Goal: Contribute content: Contribute content

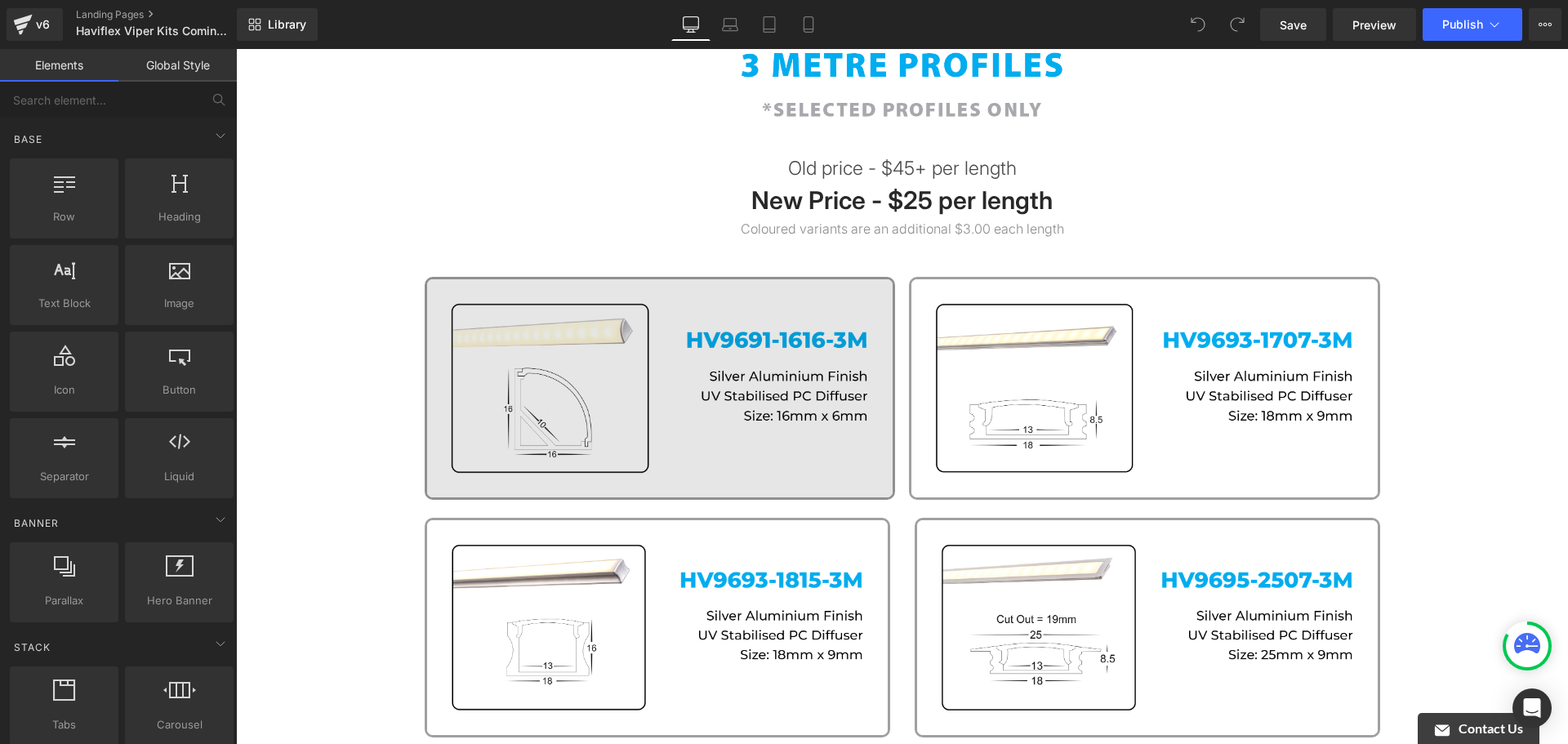
scroll to position [163, 0]
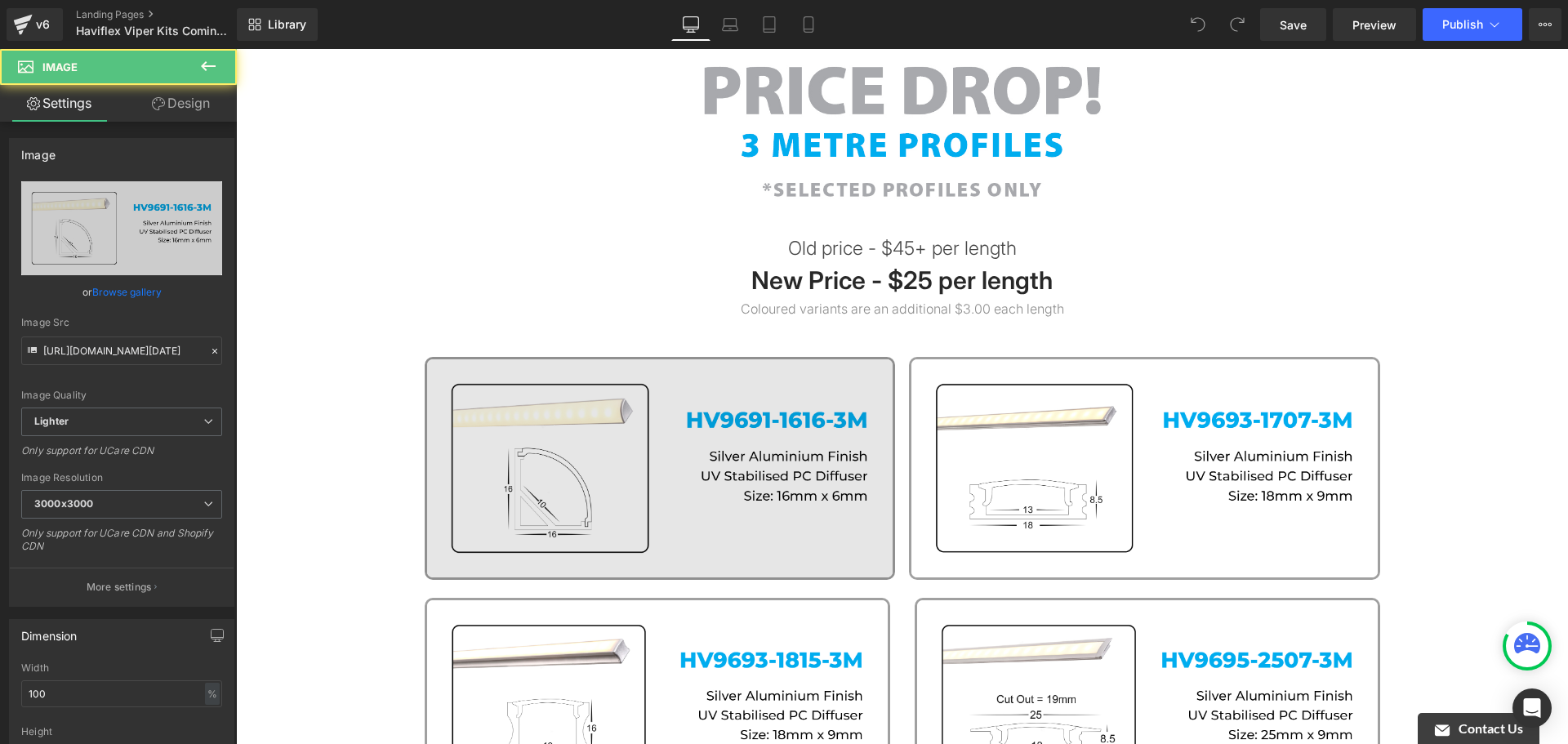
click at [794, 402] on img at bounding box center [660, 468] width 472 height 222
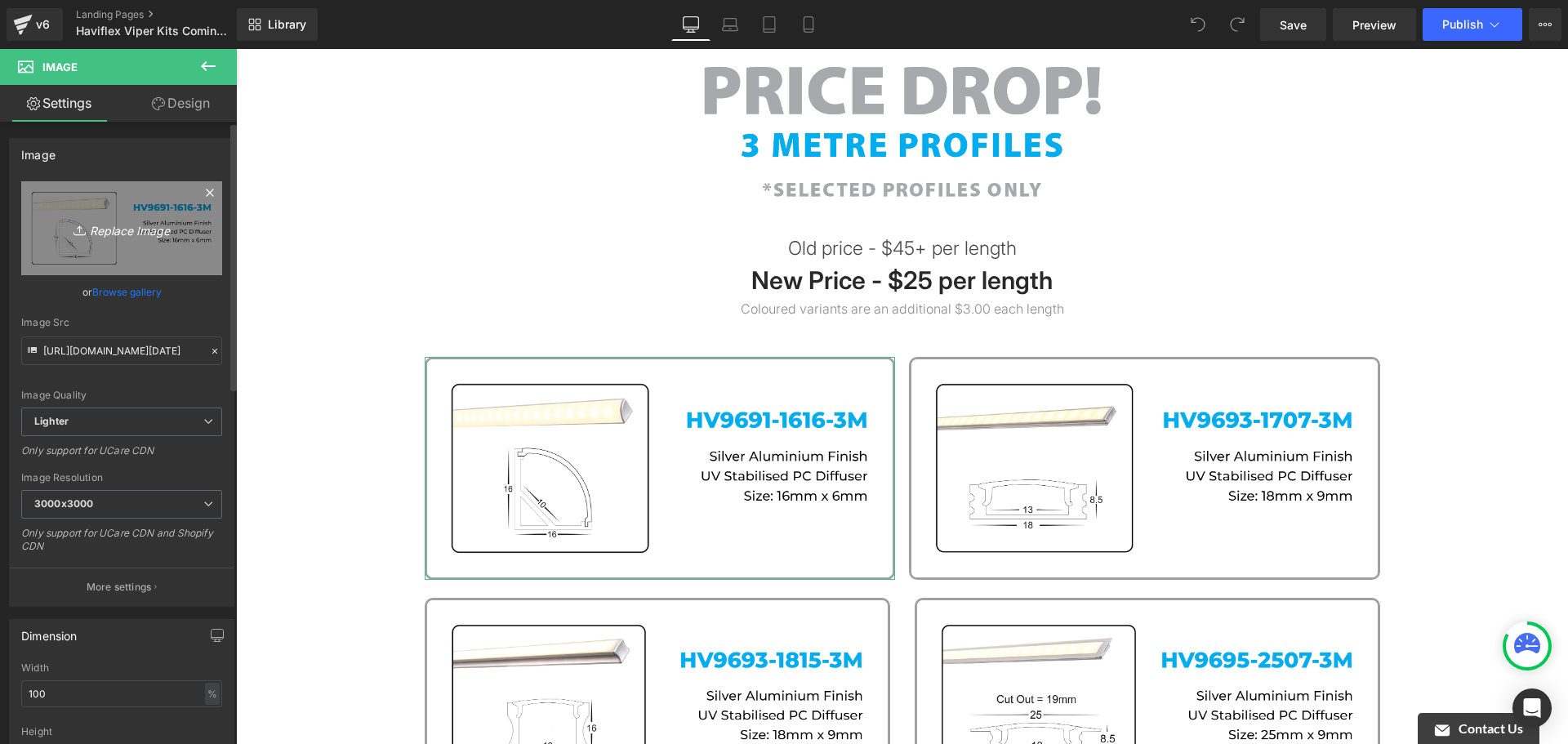
click at [112, 235] on icon "Replace Image" at bounding box center [122, 228] width 131 height 20
type input "C:\fakepath\Coming Soon [DATE] - Email 222.jpg"
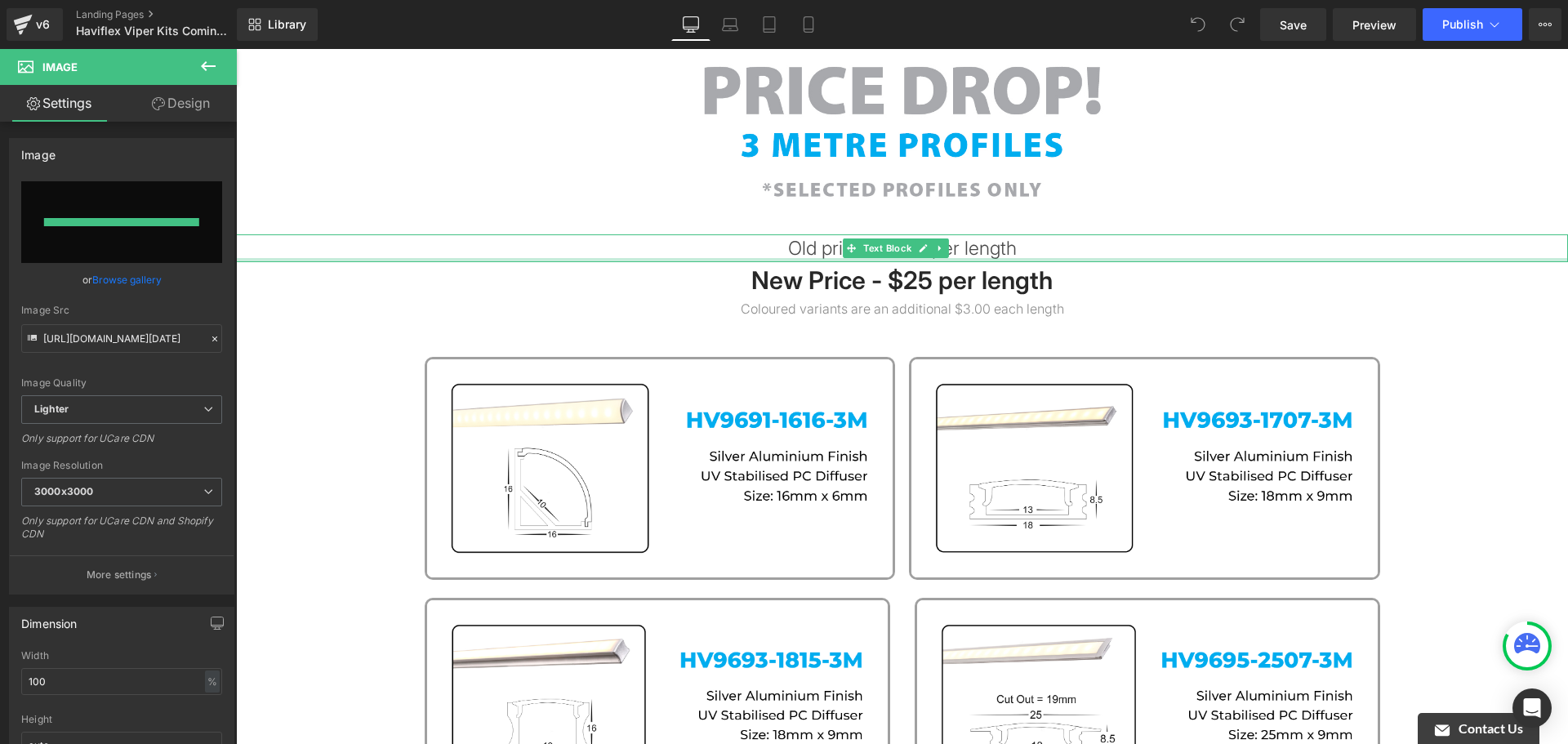
type input "[URL][DOMAIN_NAME][DATE]"
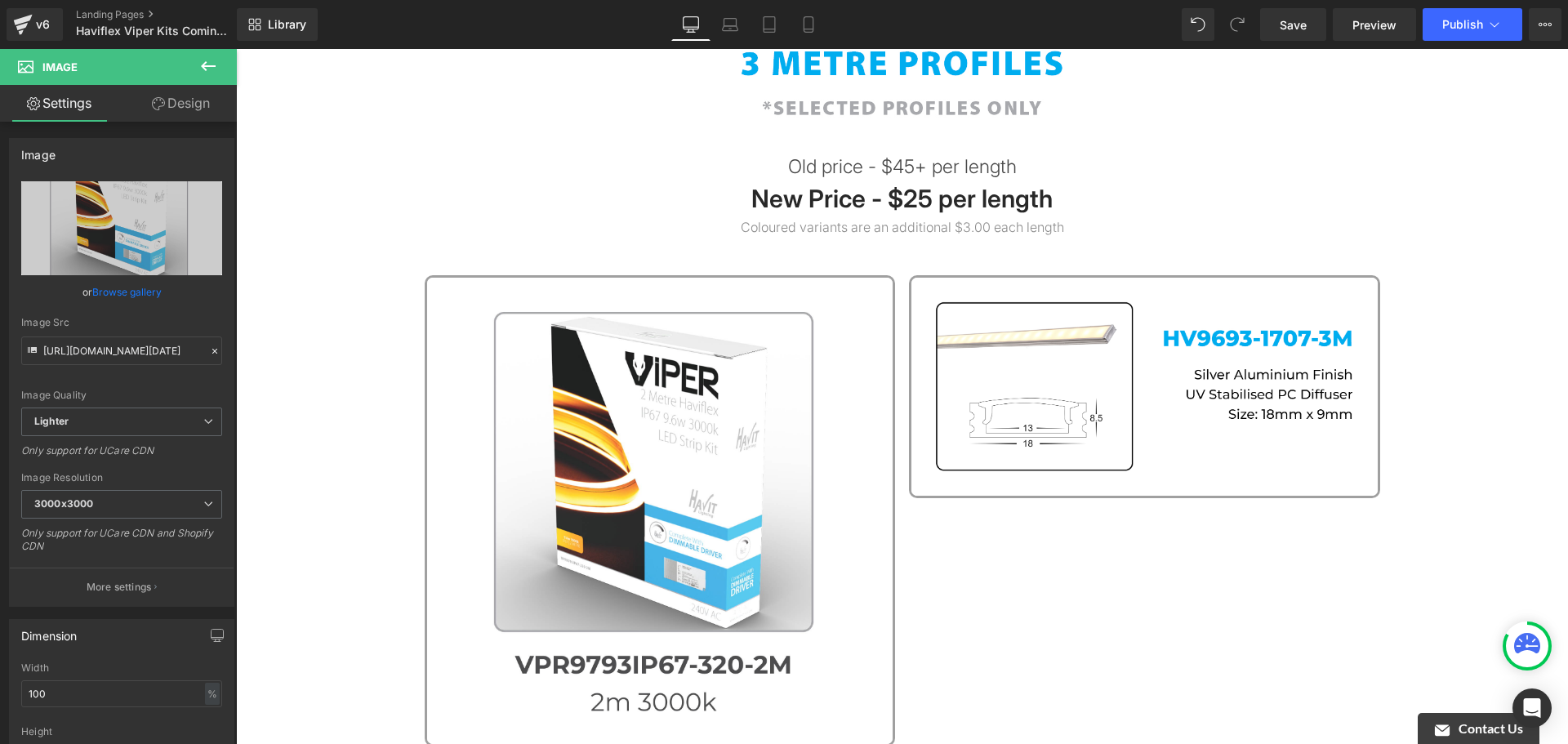
scroll to position [327, 0]
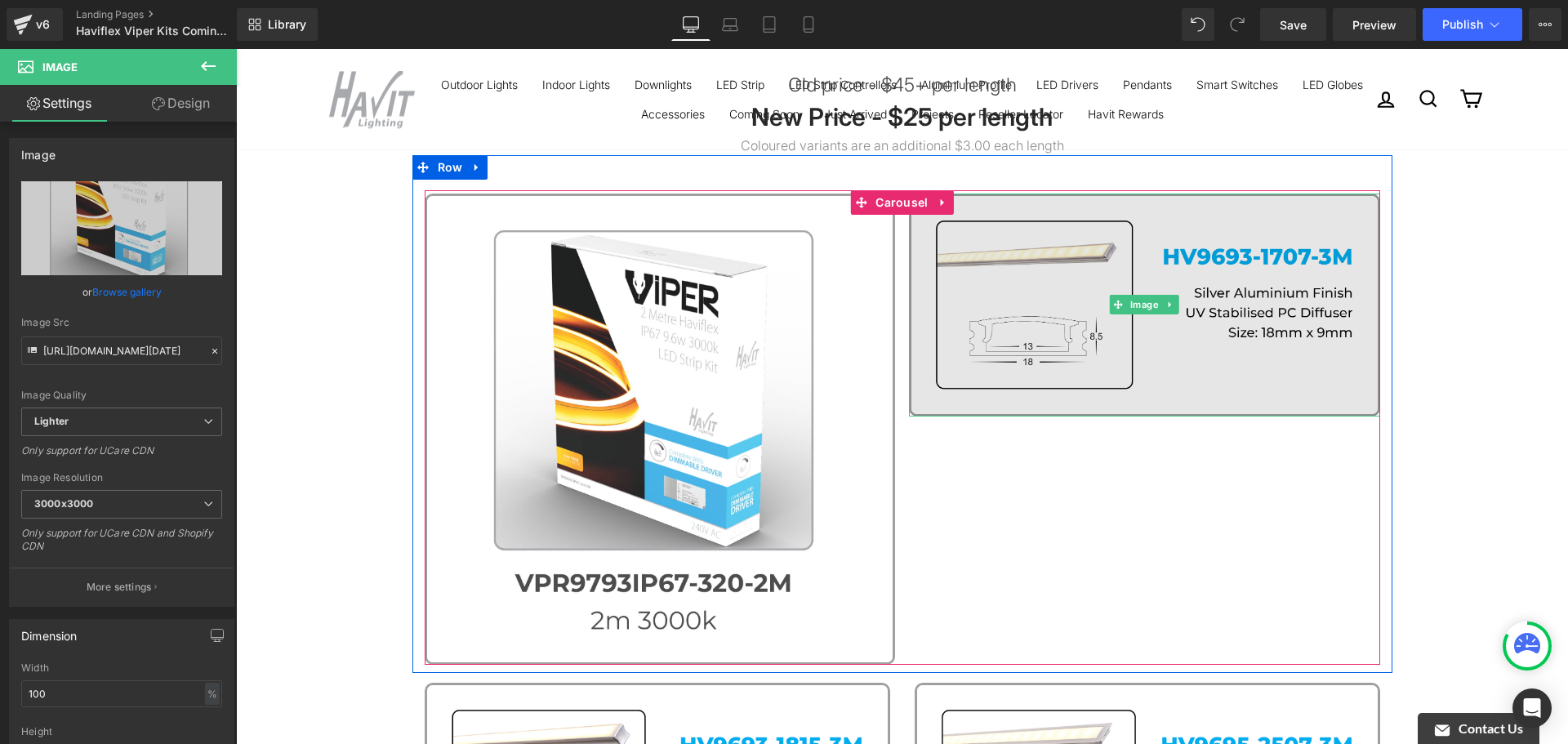
click at [1303, 335] on img at bounding box center [1145, 304] width 472 height 222
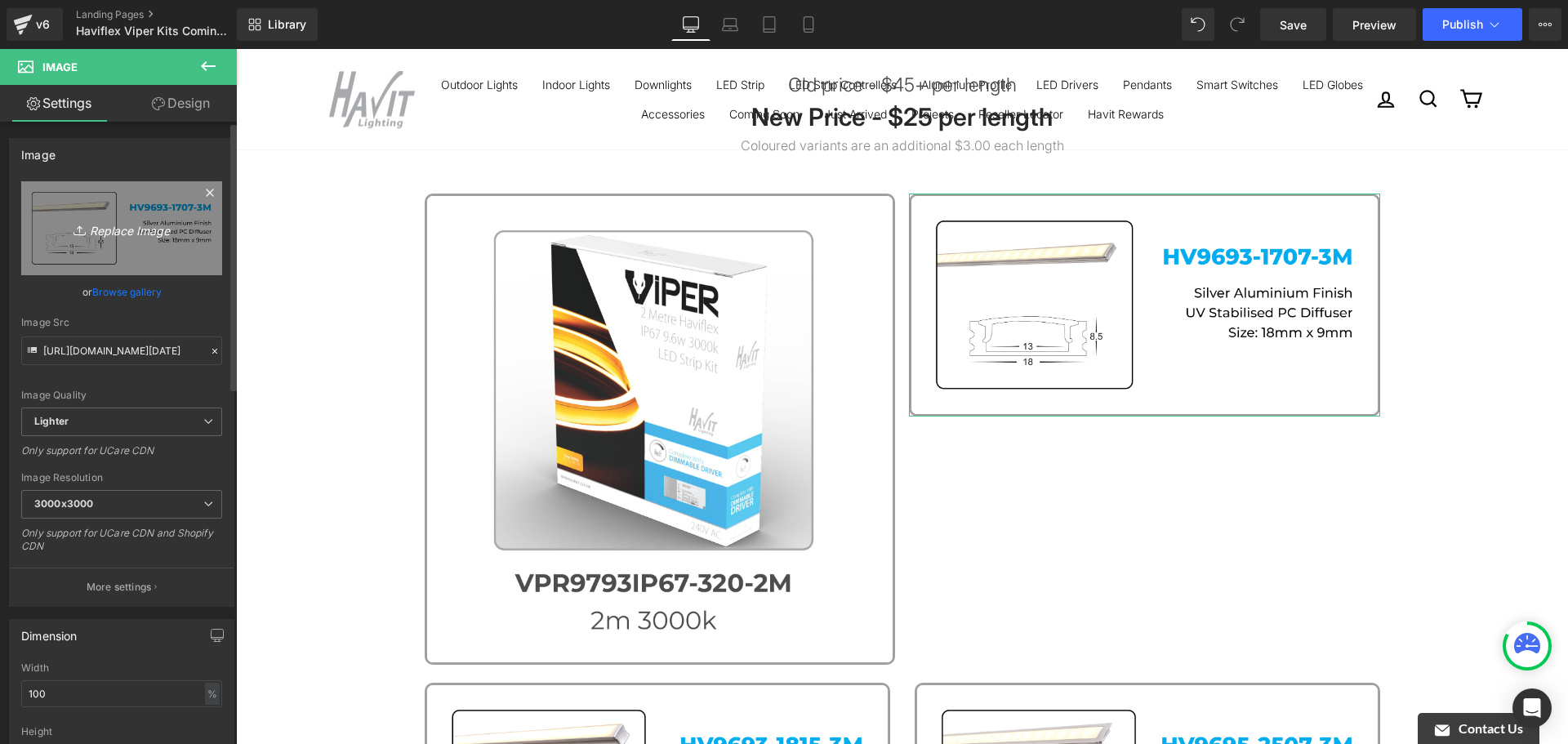
click at [93, 211] on link "Replace Image" at bounding box center [122, 228] width 201 height 94
type input "C:\fakepath\Coming Soon [DATE] - Email 2222.jpg"
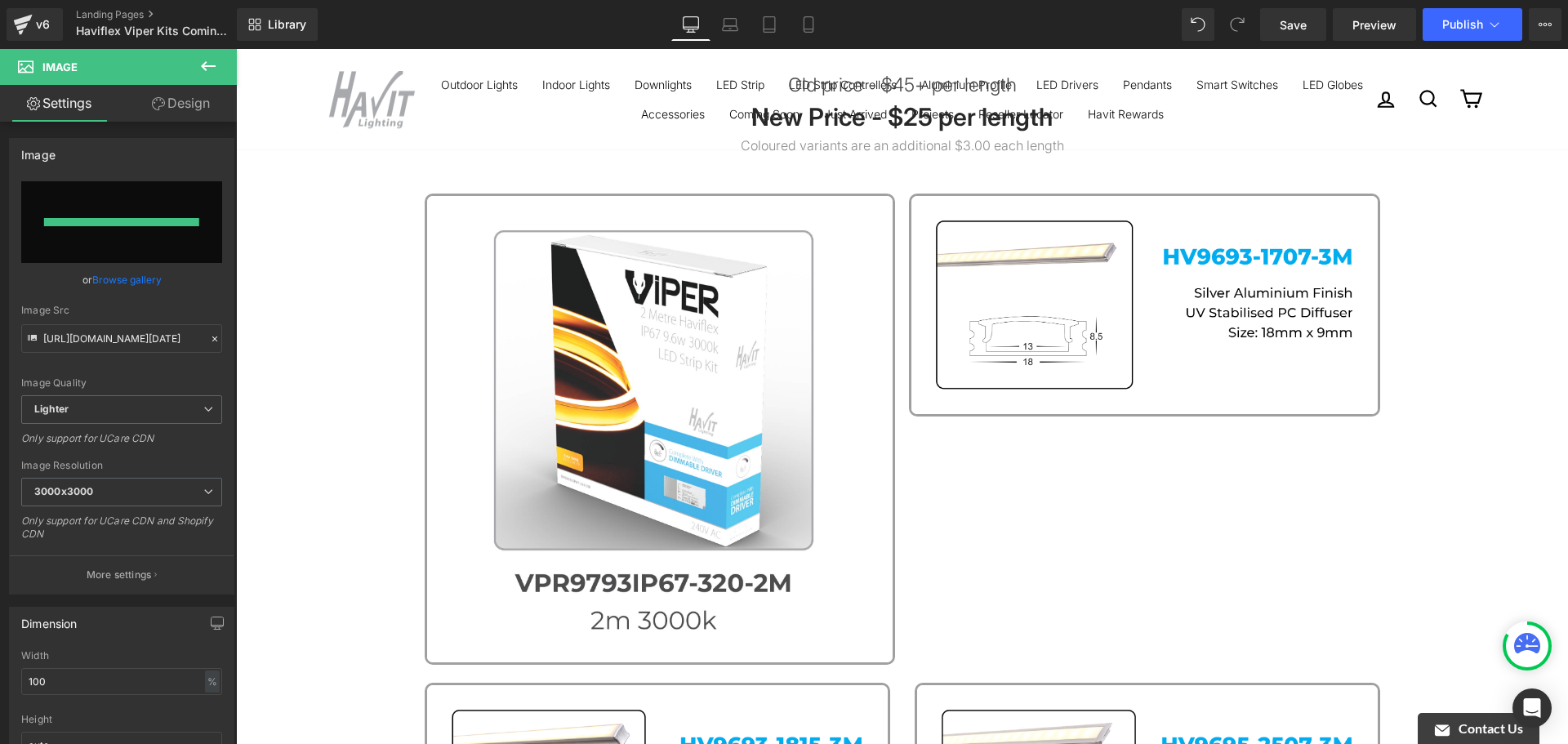
type input "[URL][DOMAIN_NAME][DATE]"
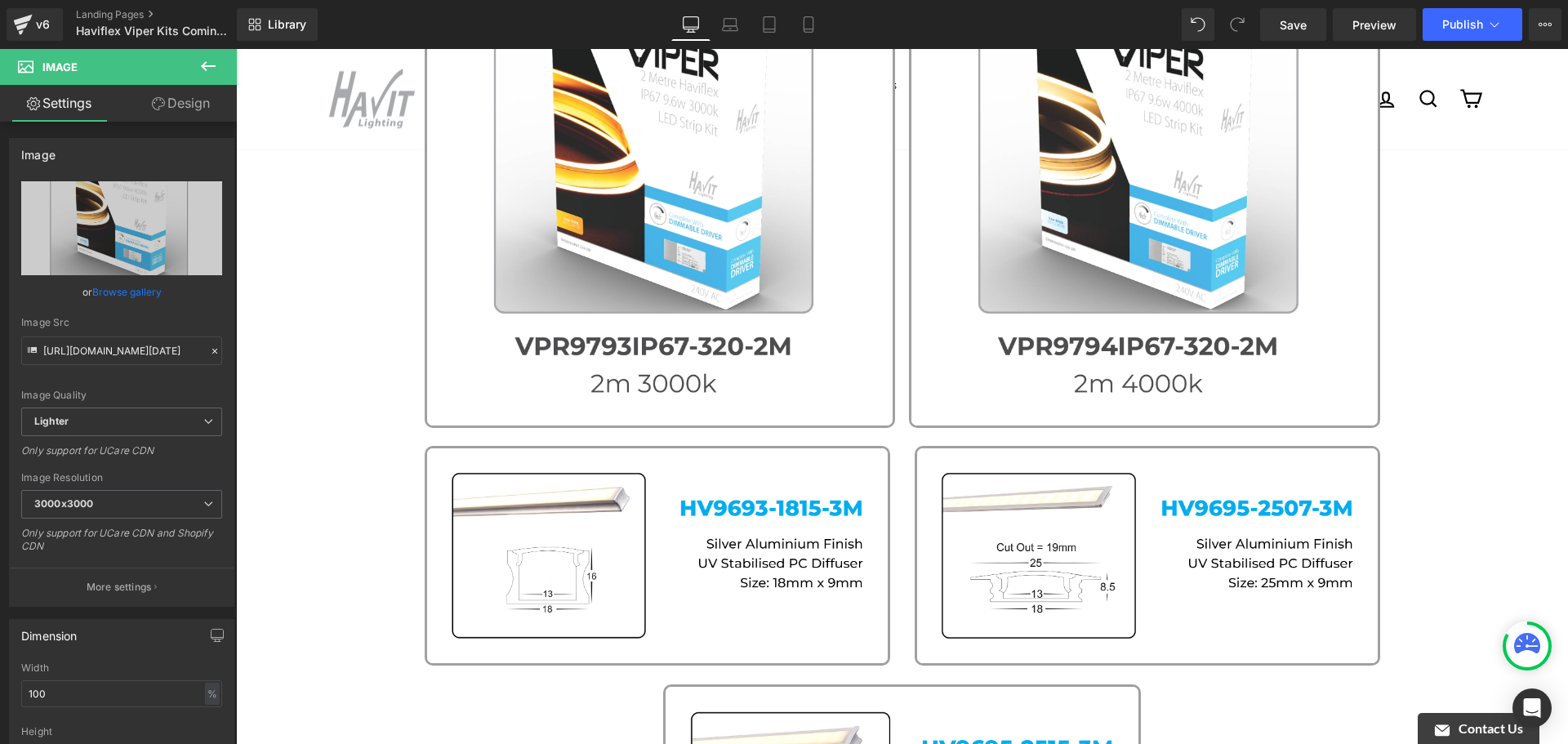
scroll to position [572, 0]
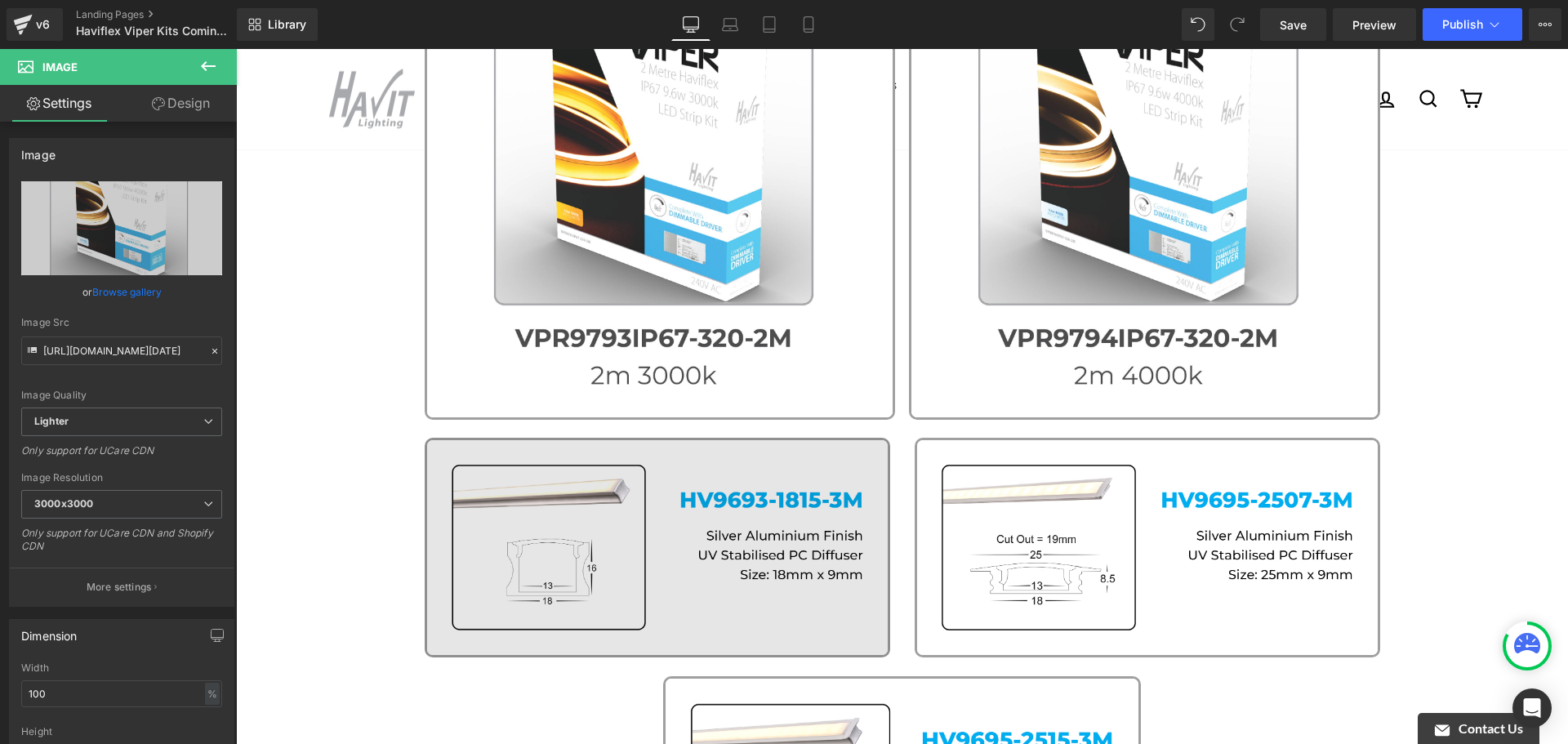
click at [697, 547] on img at bounding box center [657, 548] width 466 height 220
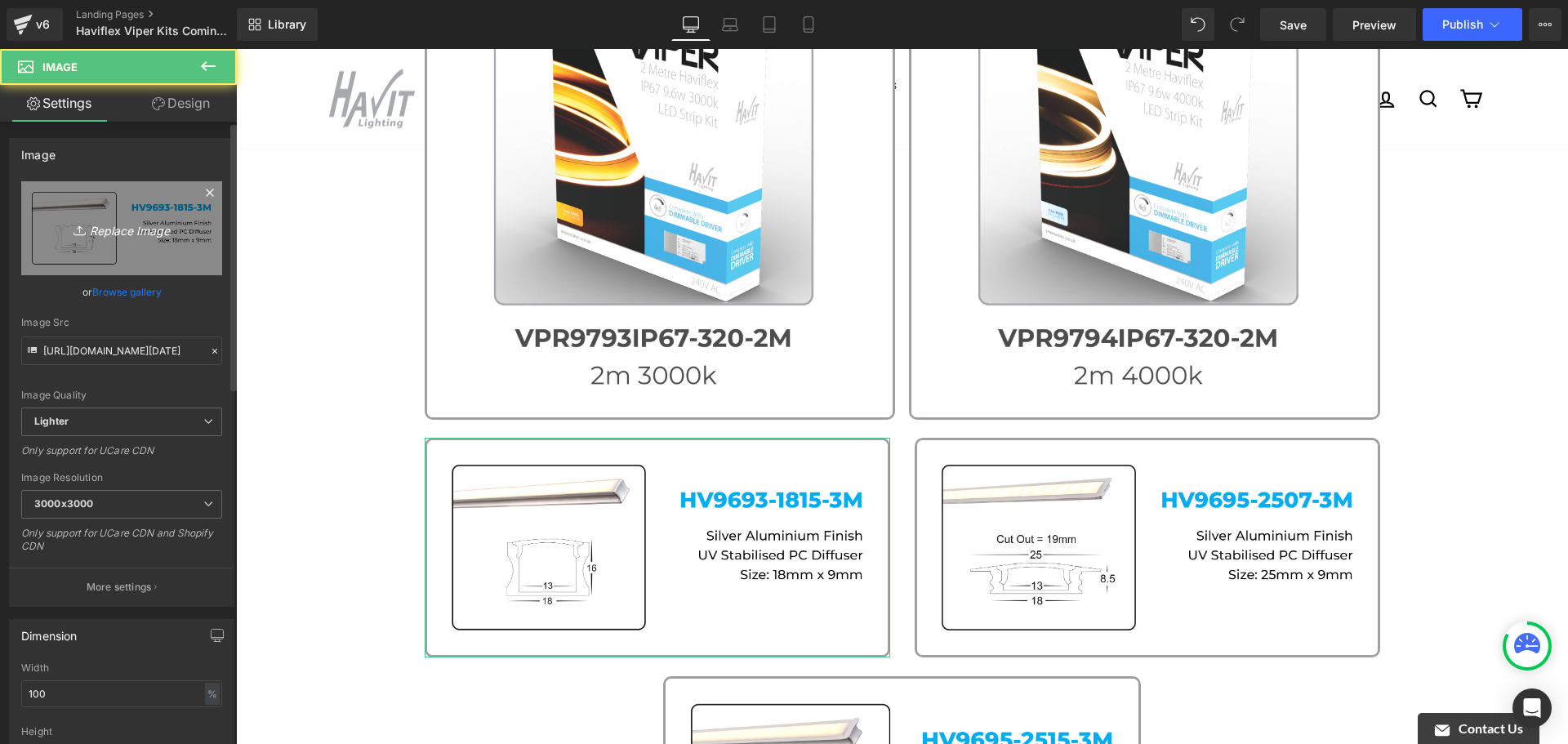
click at [122, 229] on icon "Replace Image" at bounding box center [122, 228] width 131 height 20
type input "C:\fakepath\Coming Soon [DATE] - Email 2223.jpg"
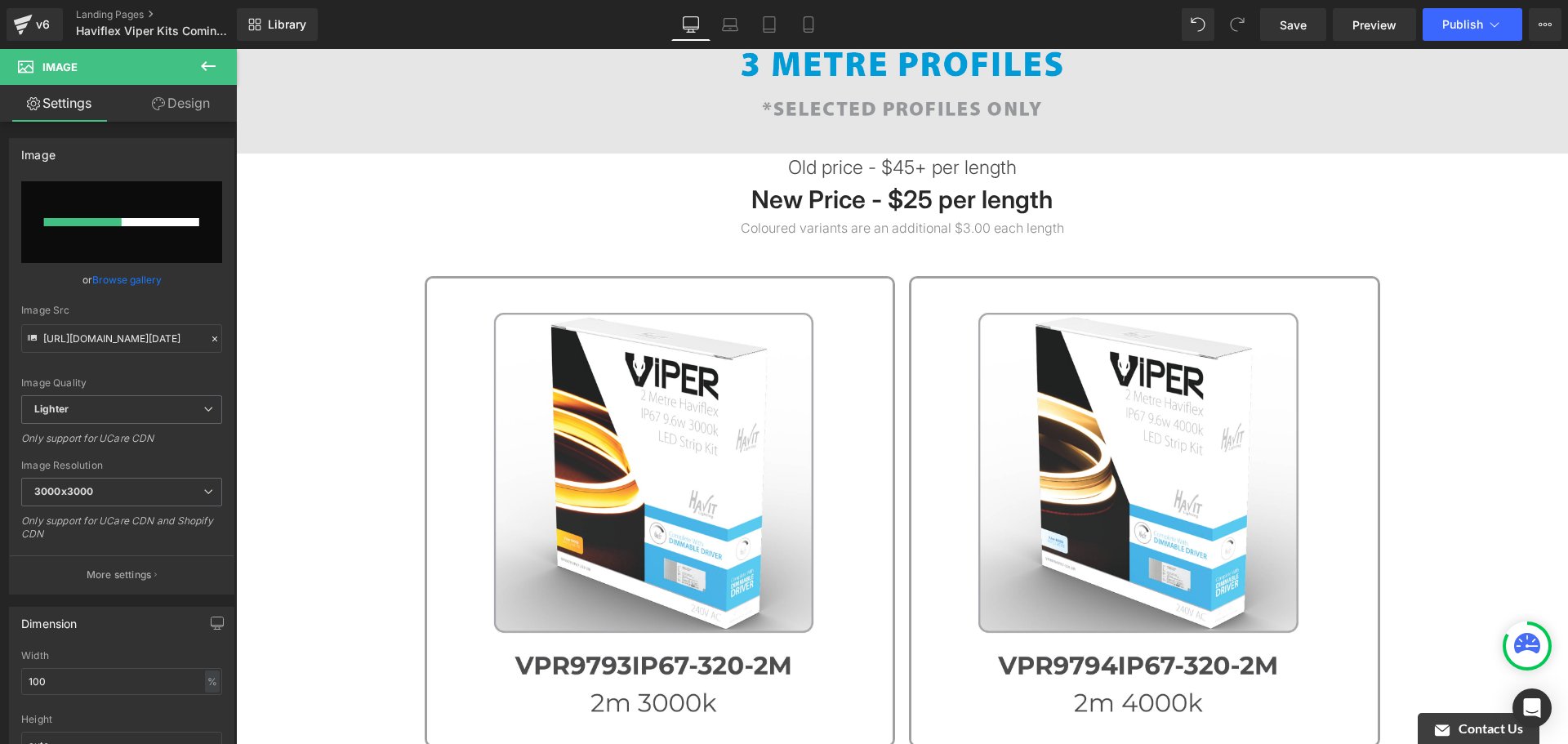
scroll to position [245, 0]
type input "[URL][DOMAIN_NAME][DATE]"
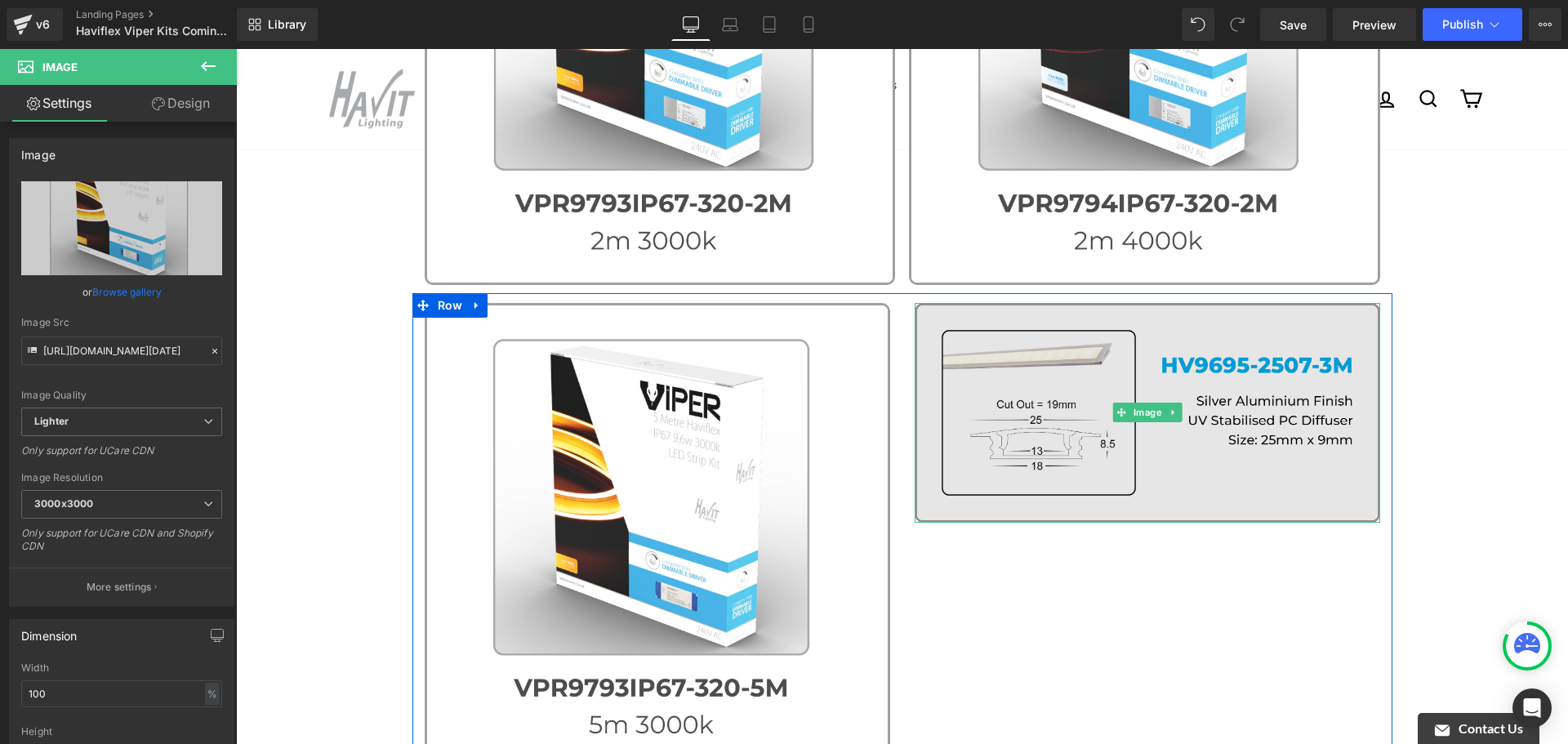
scroll to position [736, 0]
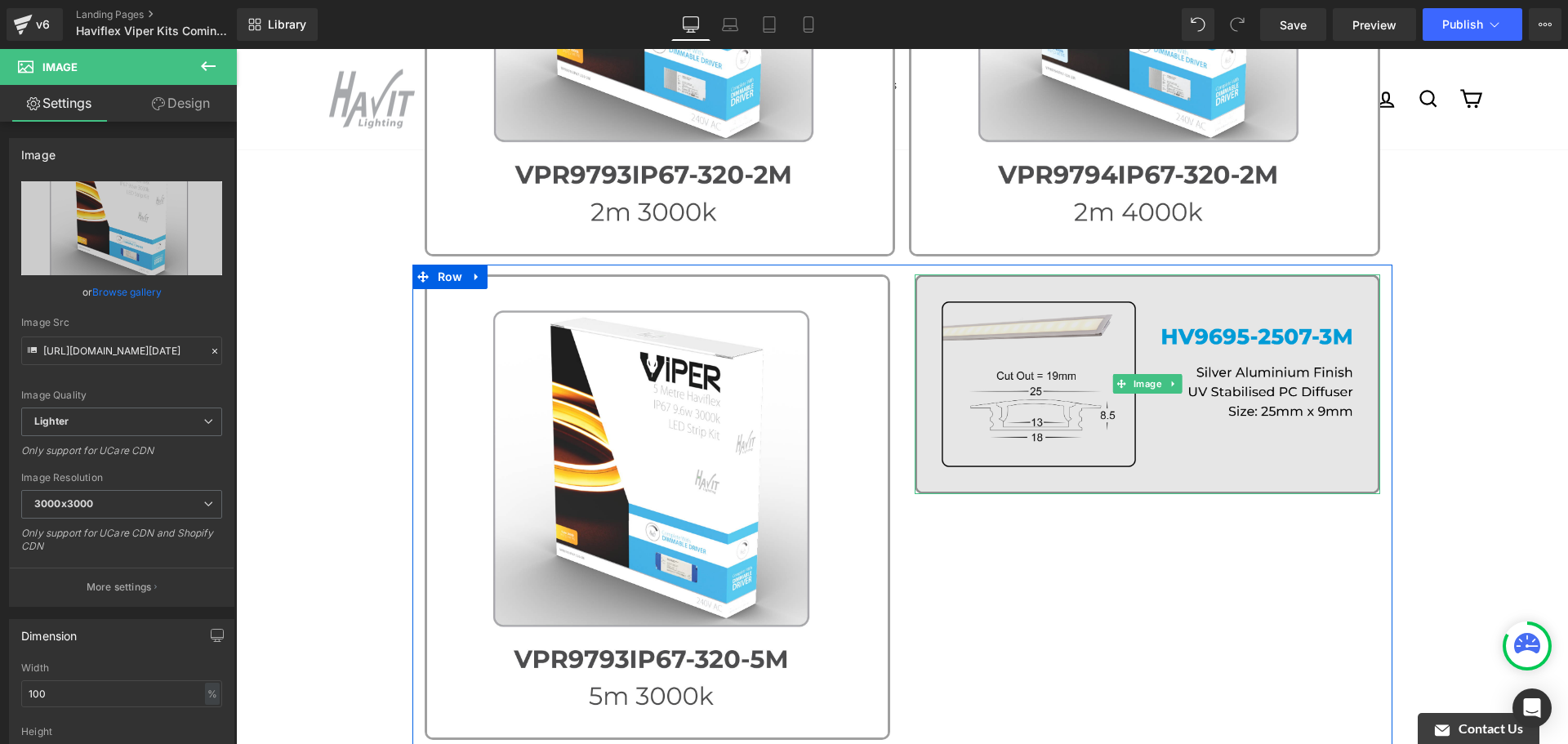
click at [1327, 429] on img at bounding box center [1147, 385] width 466 height 220
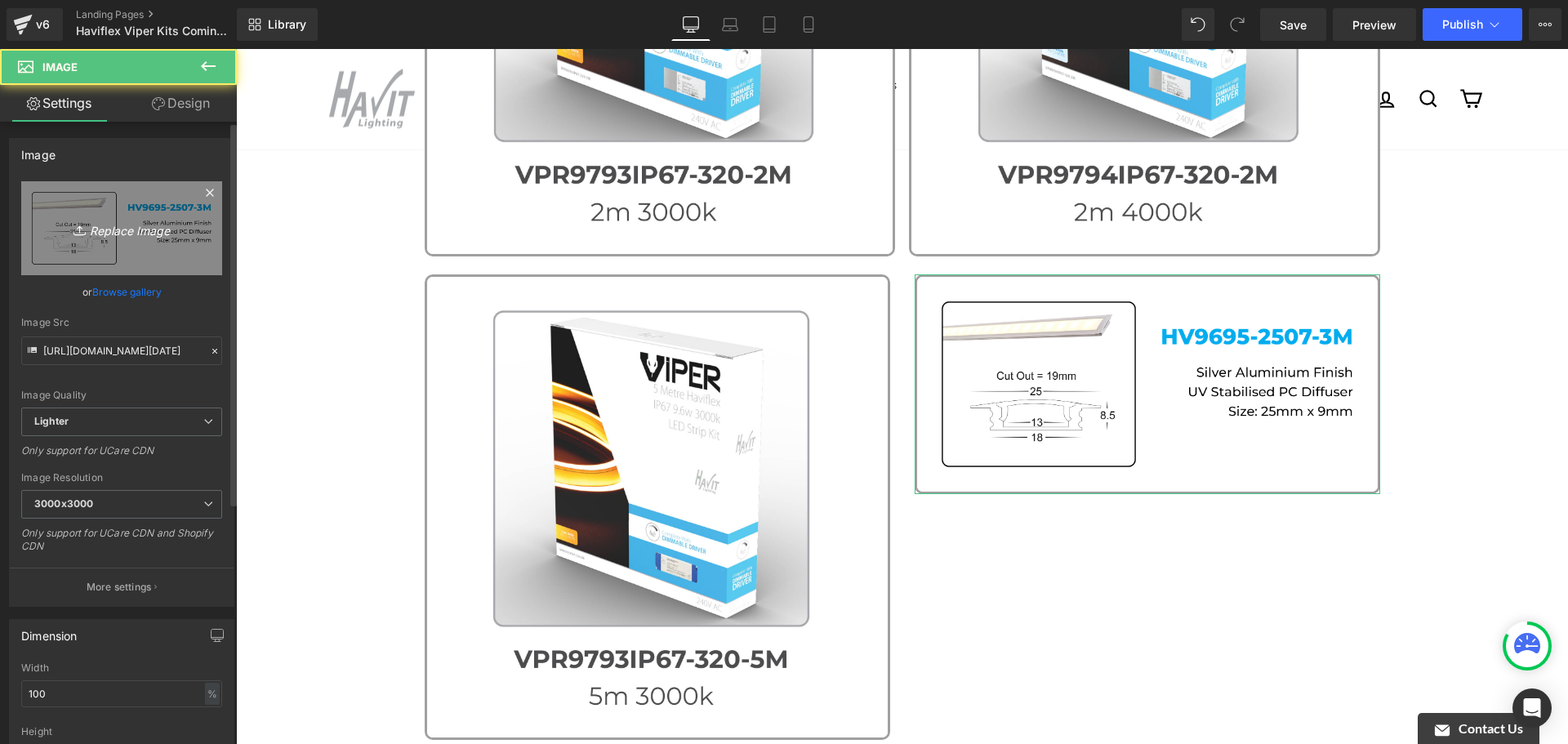
click at [113, 216] on link "Replace Image" at bounding box center [122, 228] width 201 height 94
type input "C:\fakepath\Coming Soon [DATE] - Email 2224.jpg"
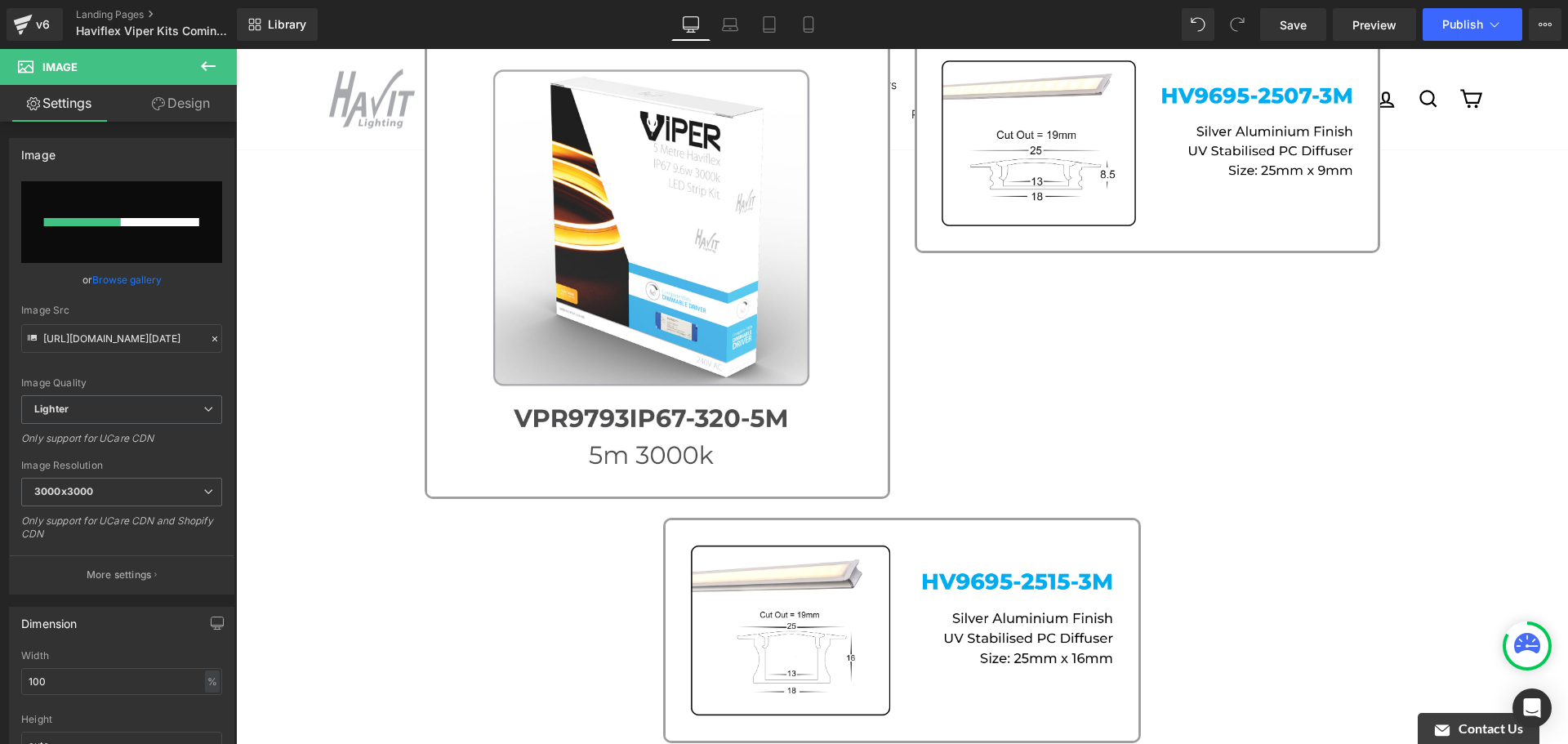
scroll to position [1144, 0]
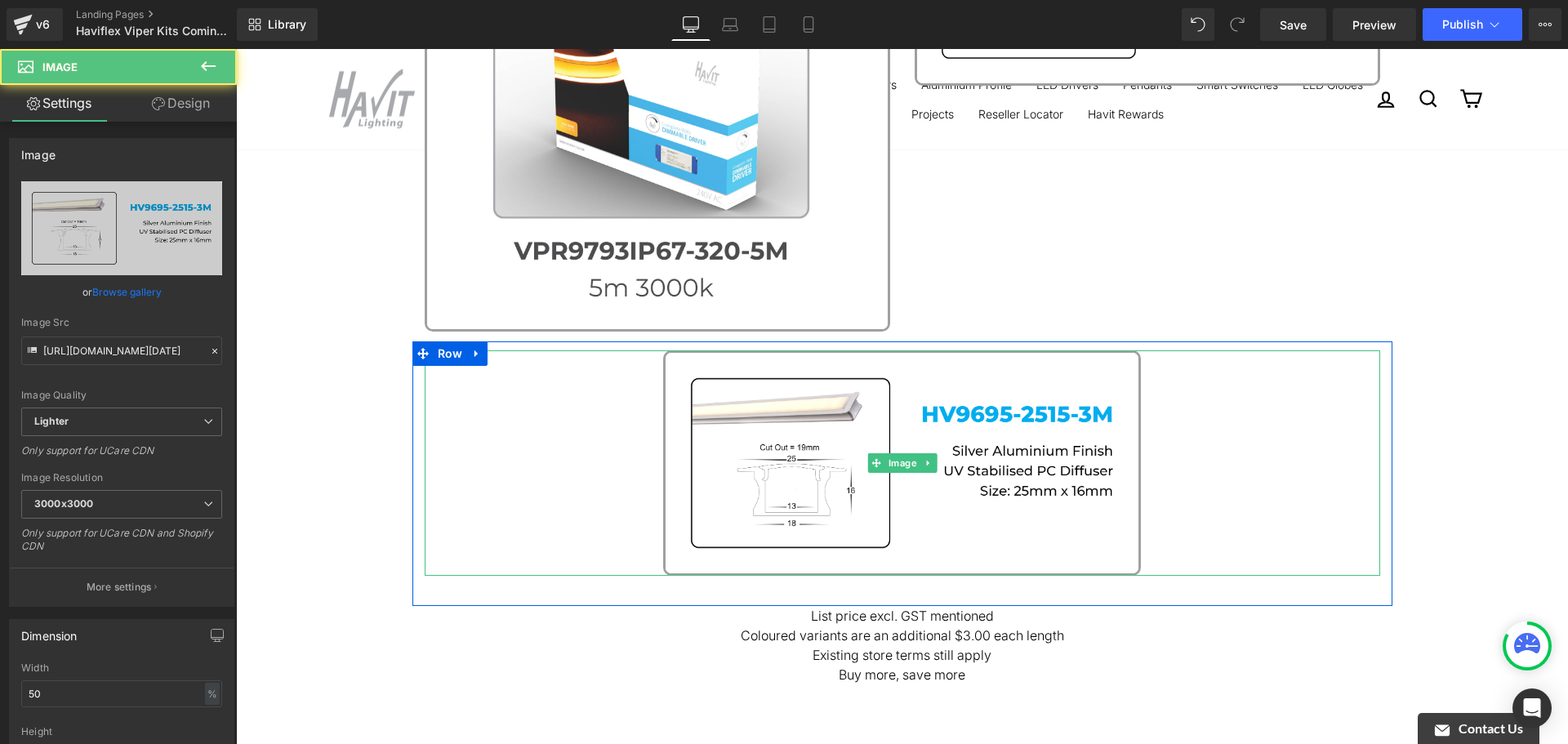
click at [1181, 484] on link at bounding box center [902, 463] width 956 height 226
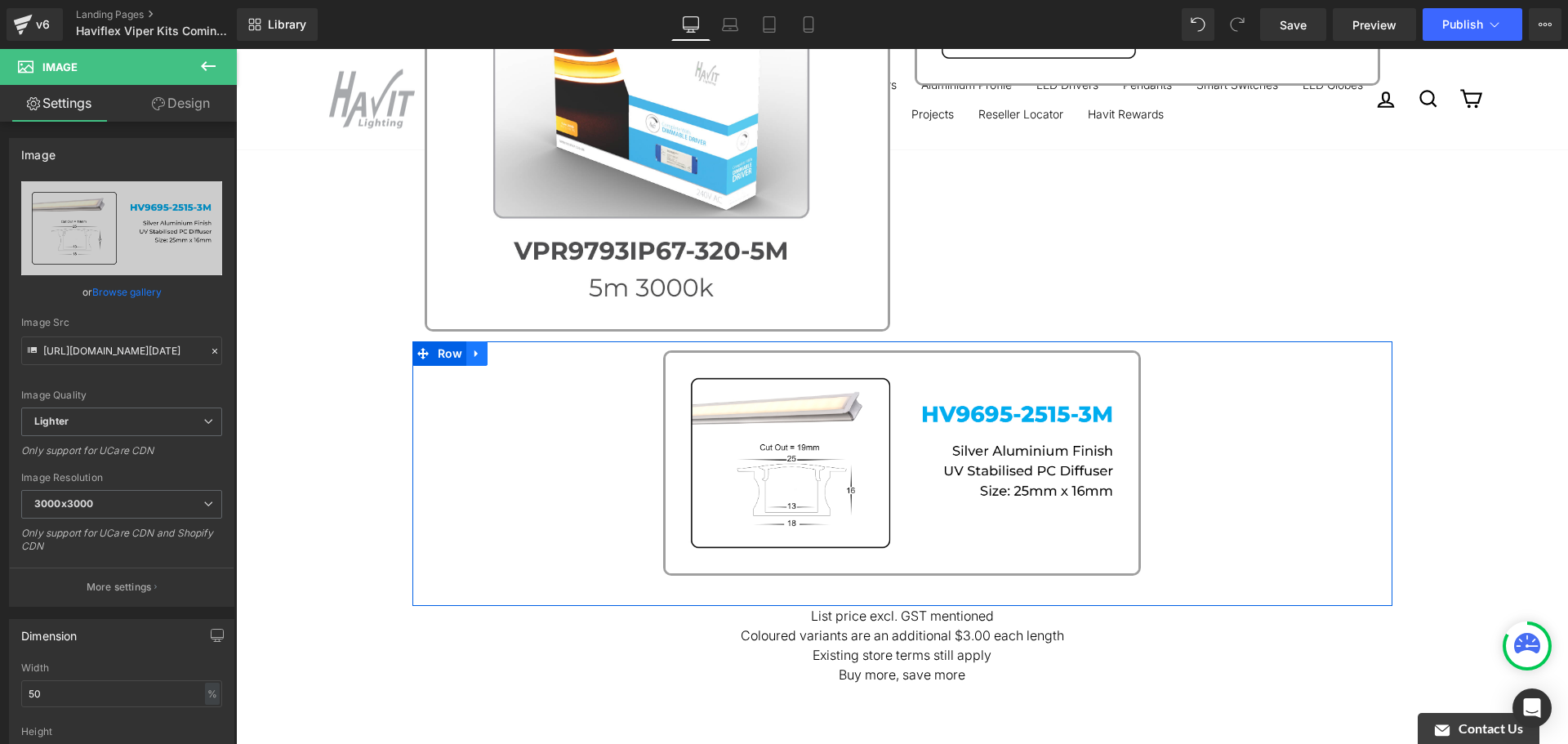
click at [472, 354] on icon at bounding box center [478, 353] width 12 height 12
click at [514, 354] on icon at bounding box center [520, 354] width 12 height 12
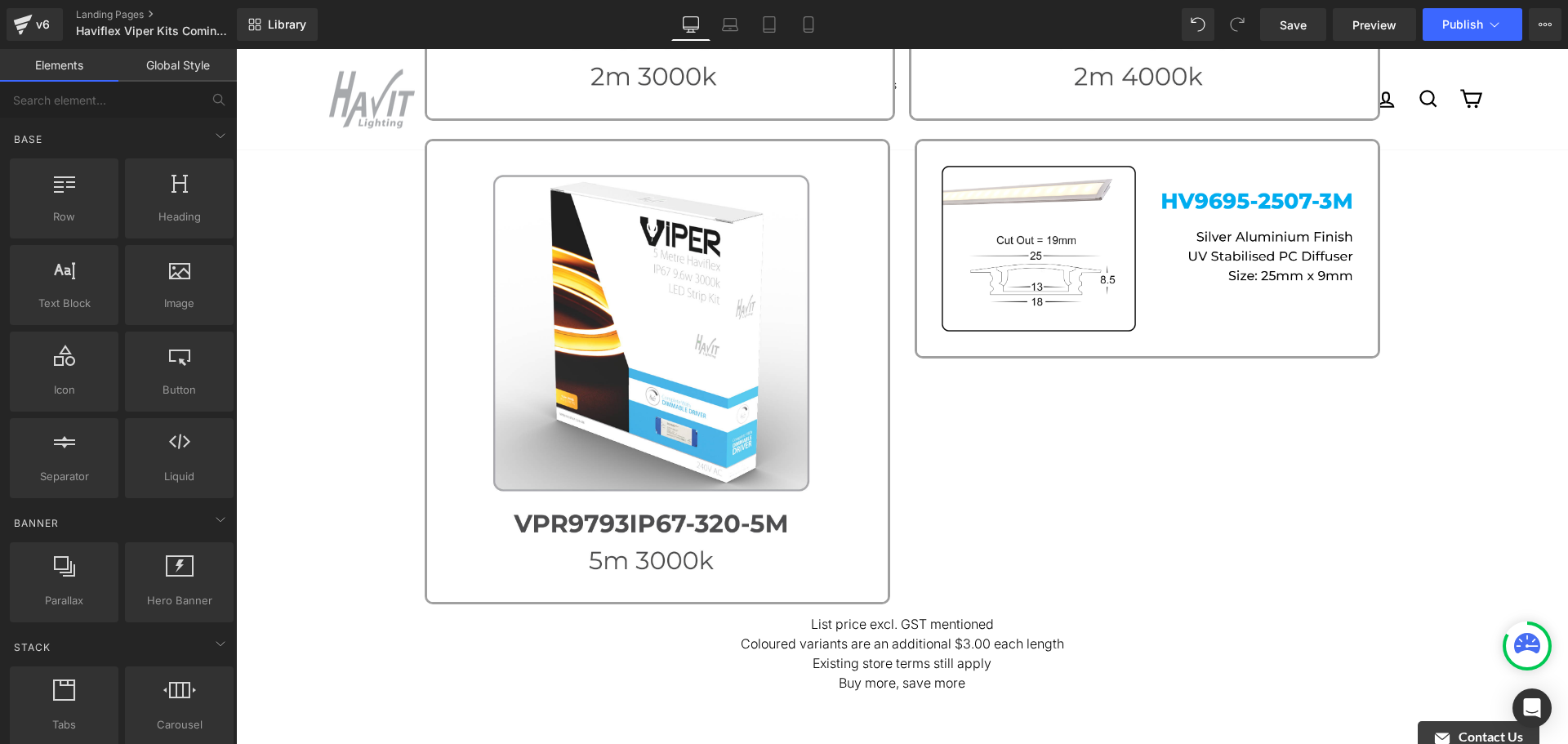
scroll to position [817, 0]
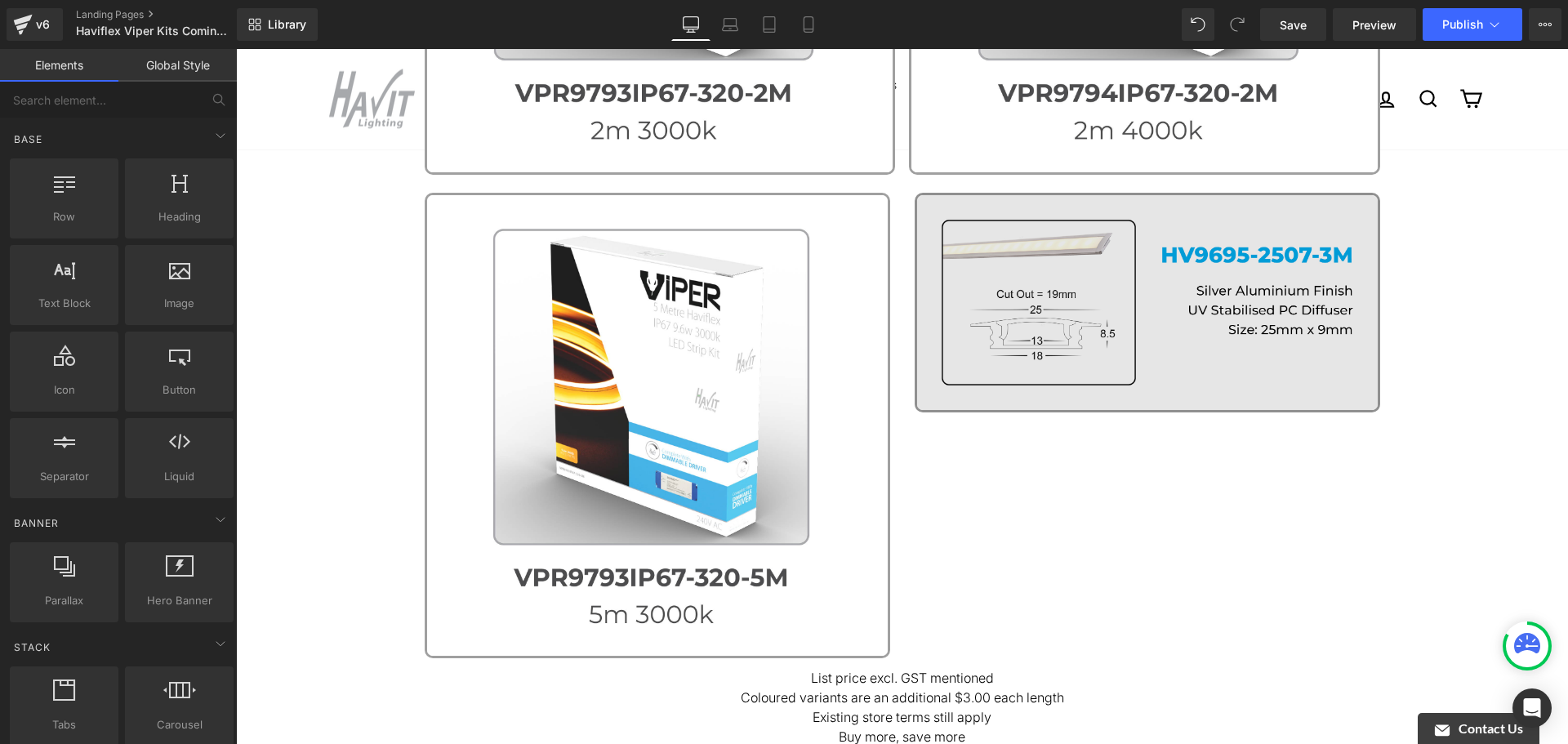
click at [1144, 364] on img at bounding box center [1147, 303] width 466 height 220
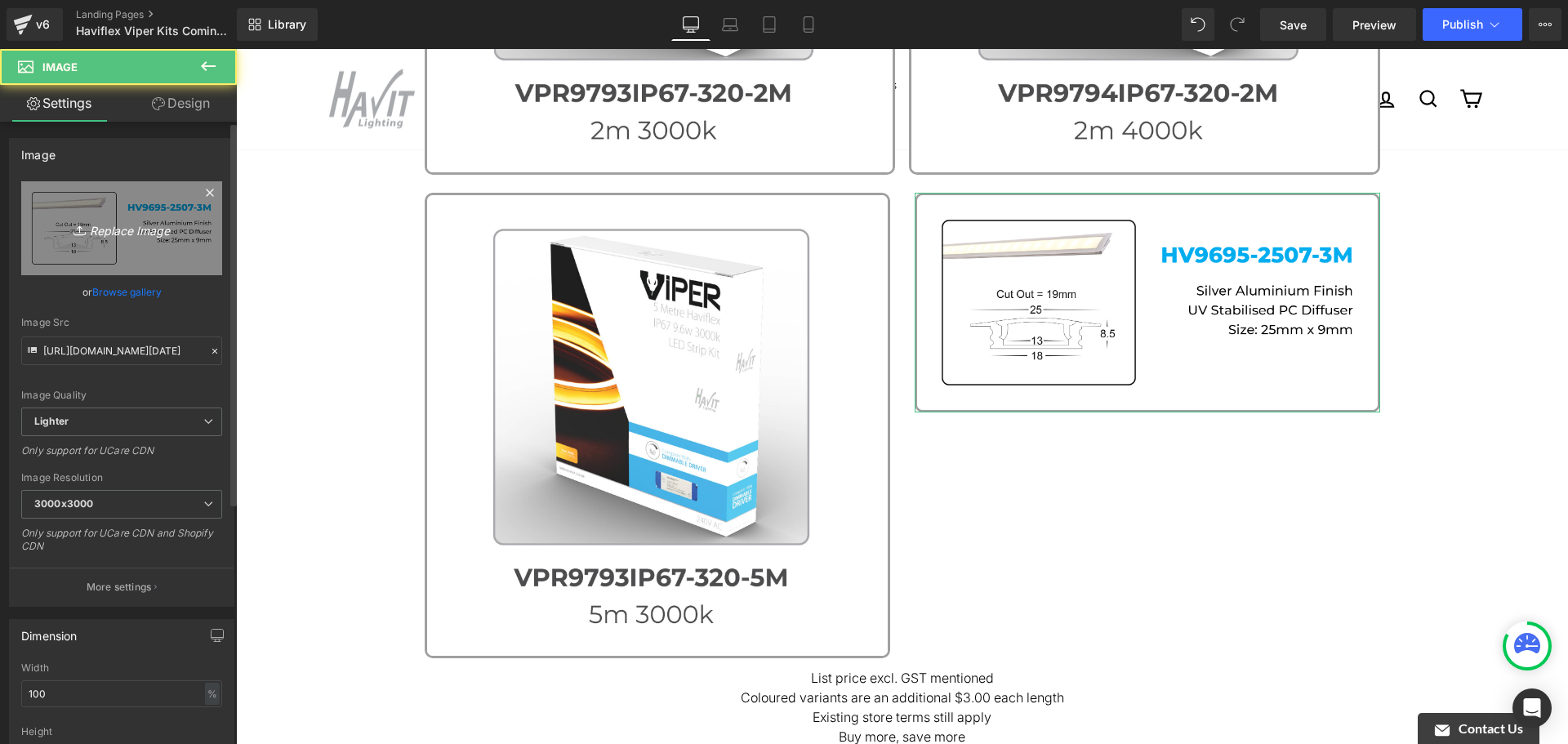
click at [104, 225] on icon "Replace Image" at bounding box center [122, 228] width 131 height 20
type input "C:\fakepath\Coming Soon [DATE] - Email 2224.jpg"
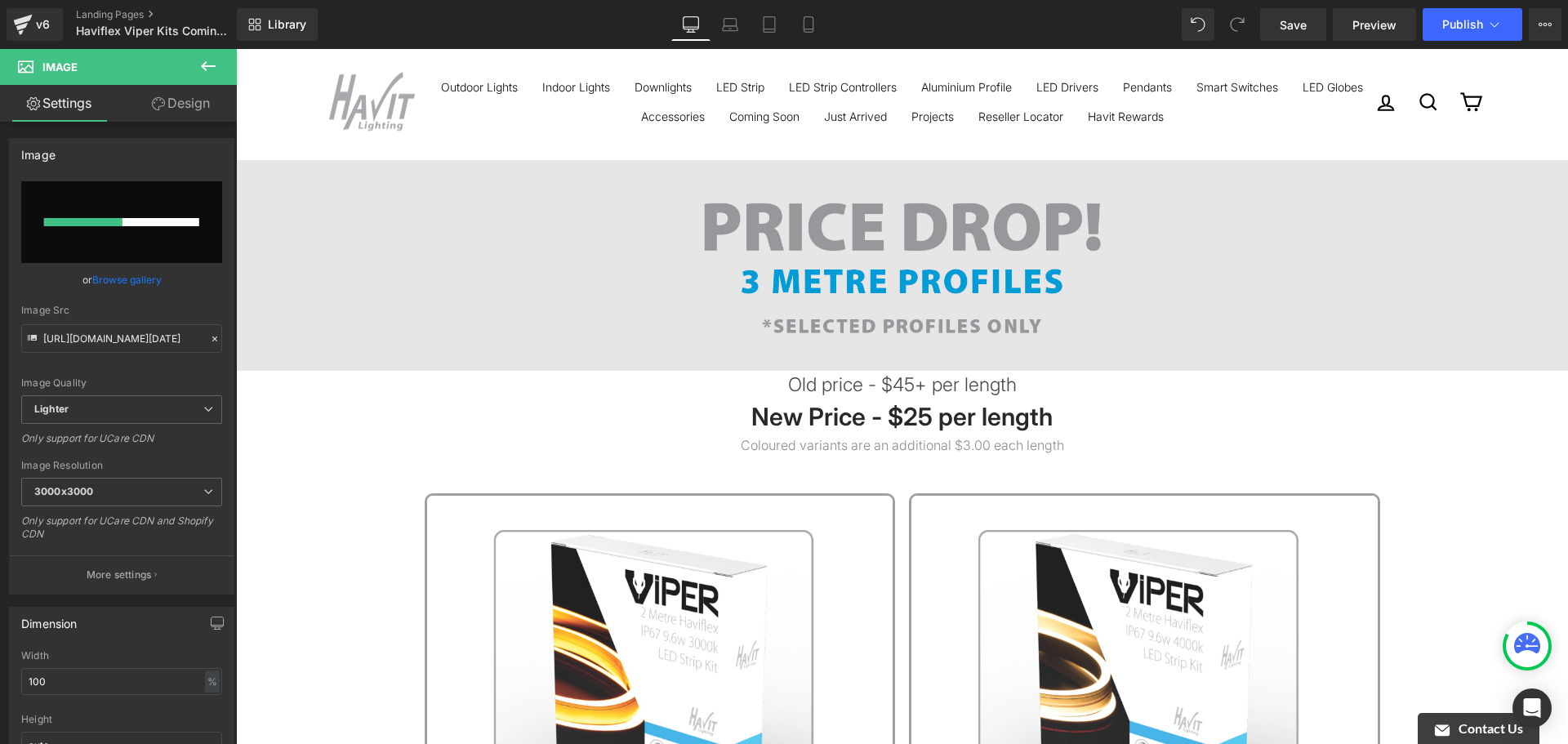
scroll to position [0, 0]
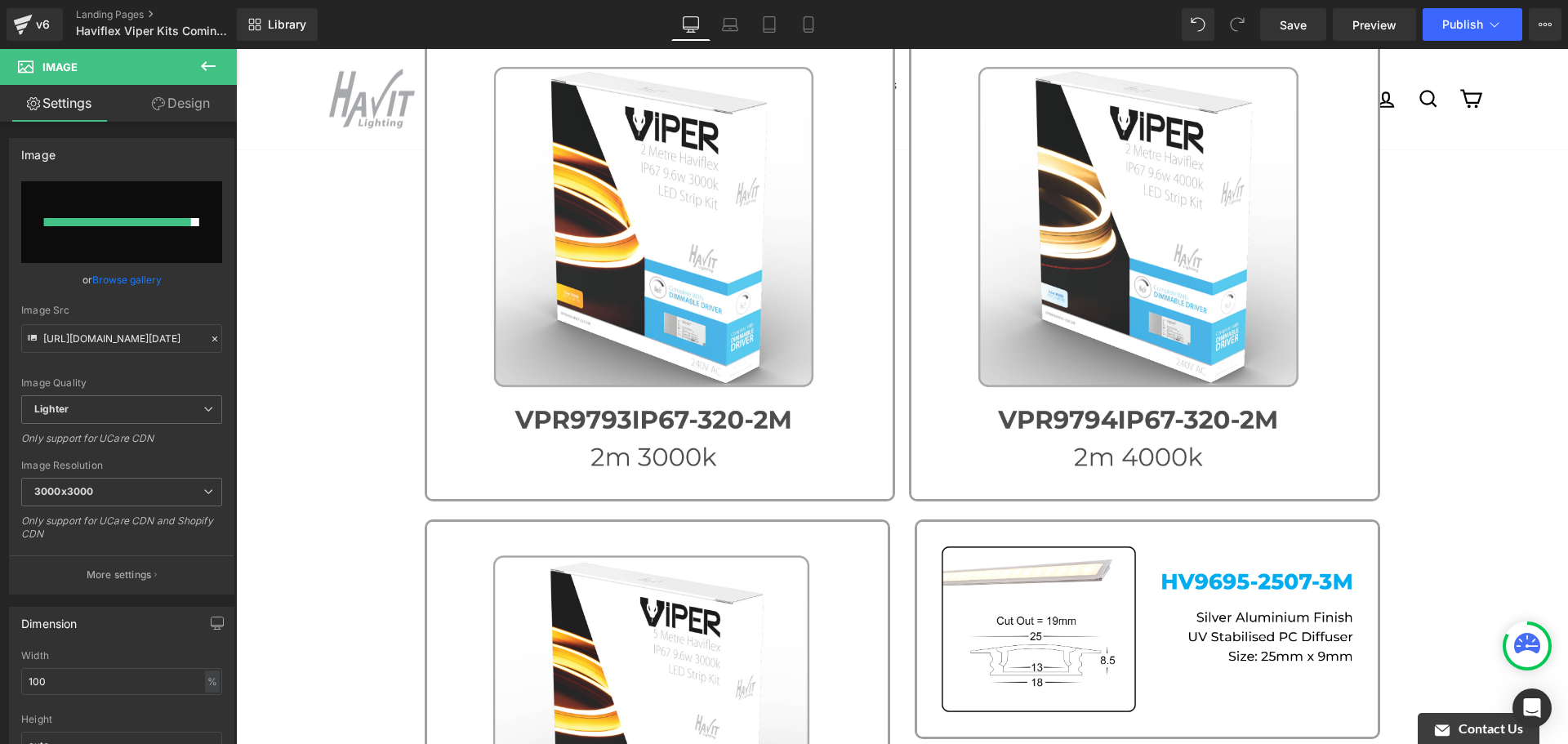
type input "[URL][DOMAIN_NAME][DATE]"
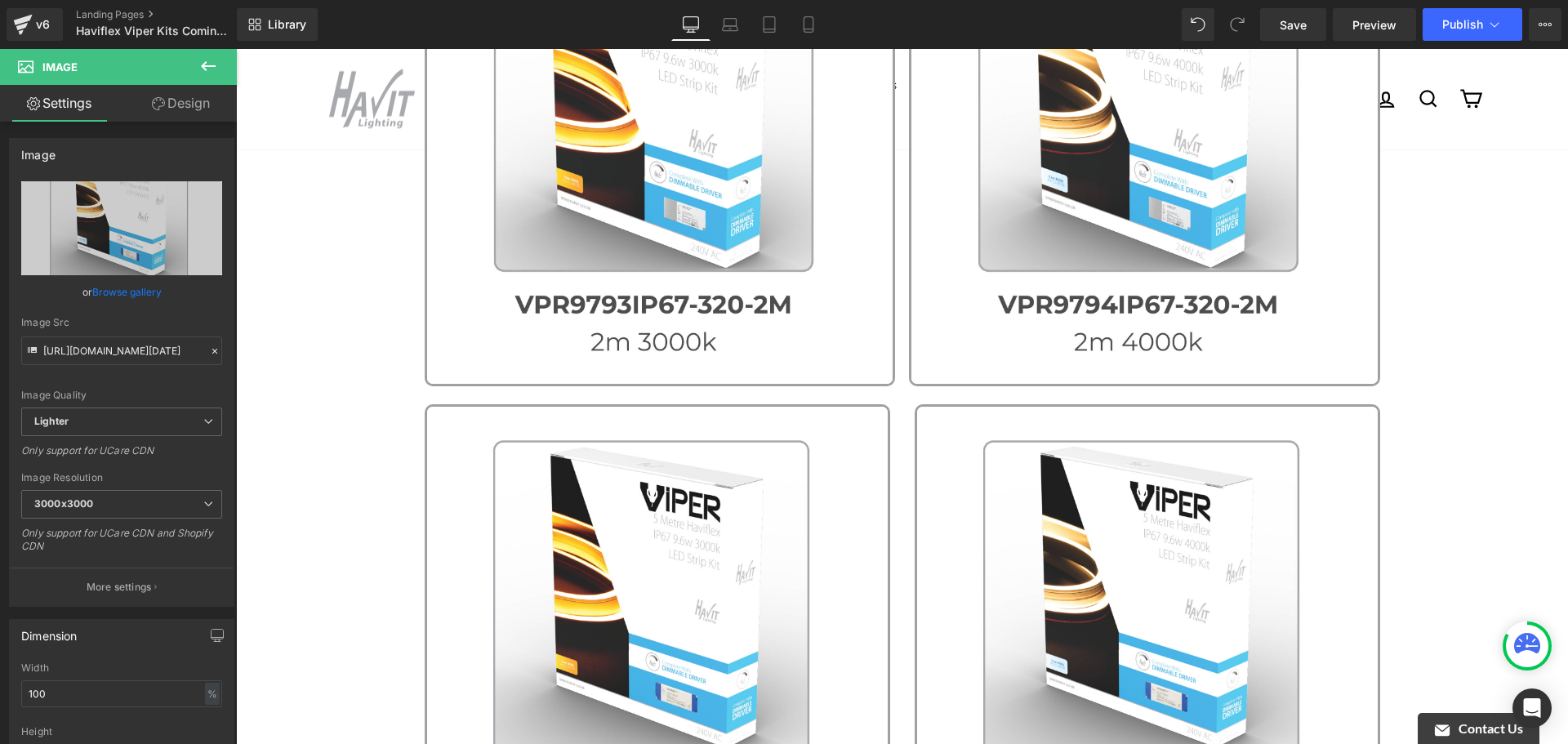
scroll to position [736, 0]
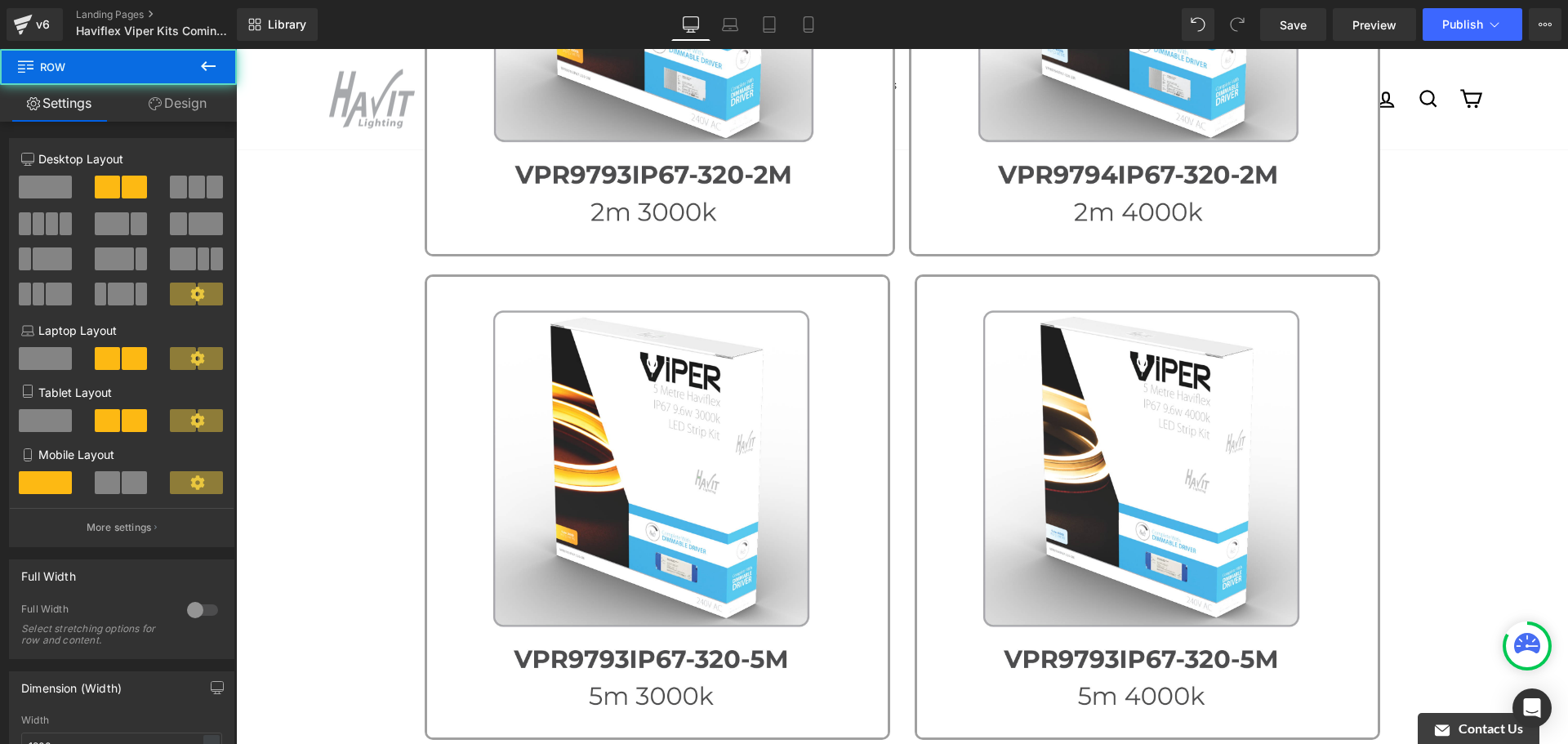
click at [901, 268] on div "Image Image Row" at bounding box center [903, 507] width 981 height 485
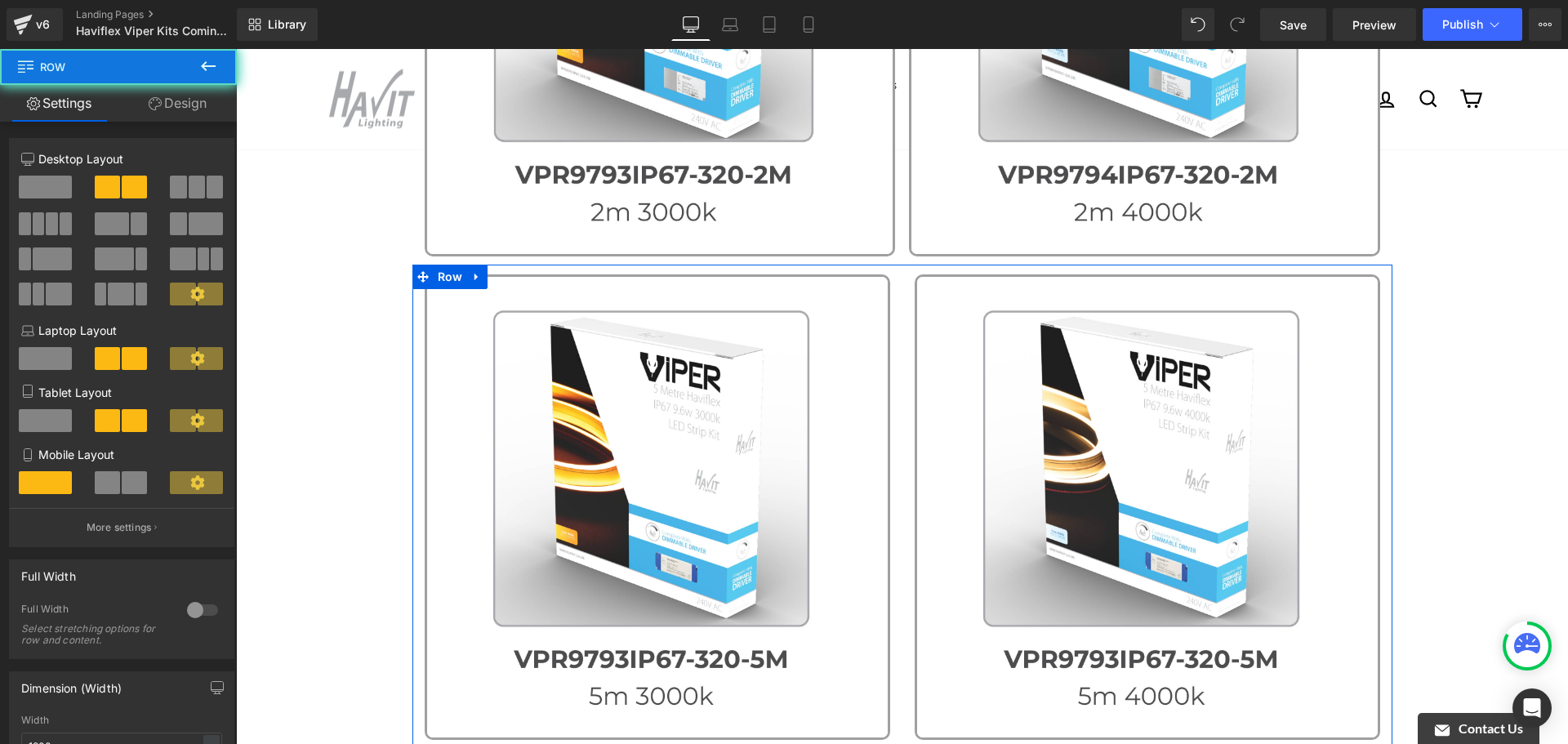
click at [903, 276] on div "Image" at bounding box center [1148, 507] width 490 height 466
click at [903, 424] on div "Image" at bounding box center [1148, 507] width 490 height 466
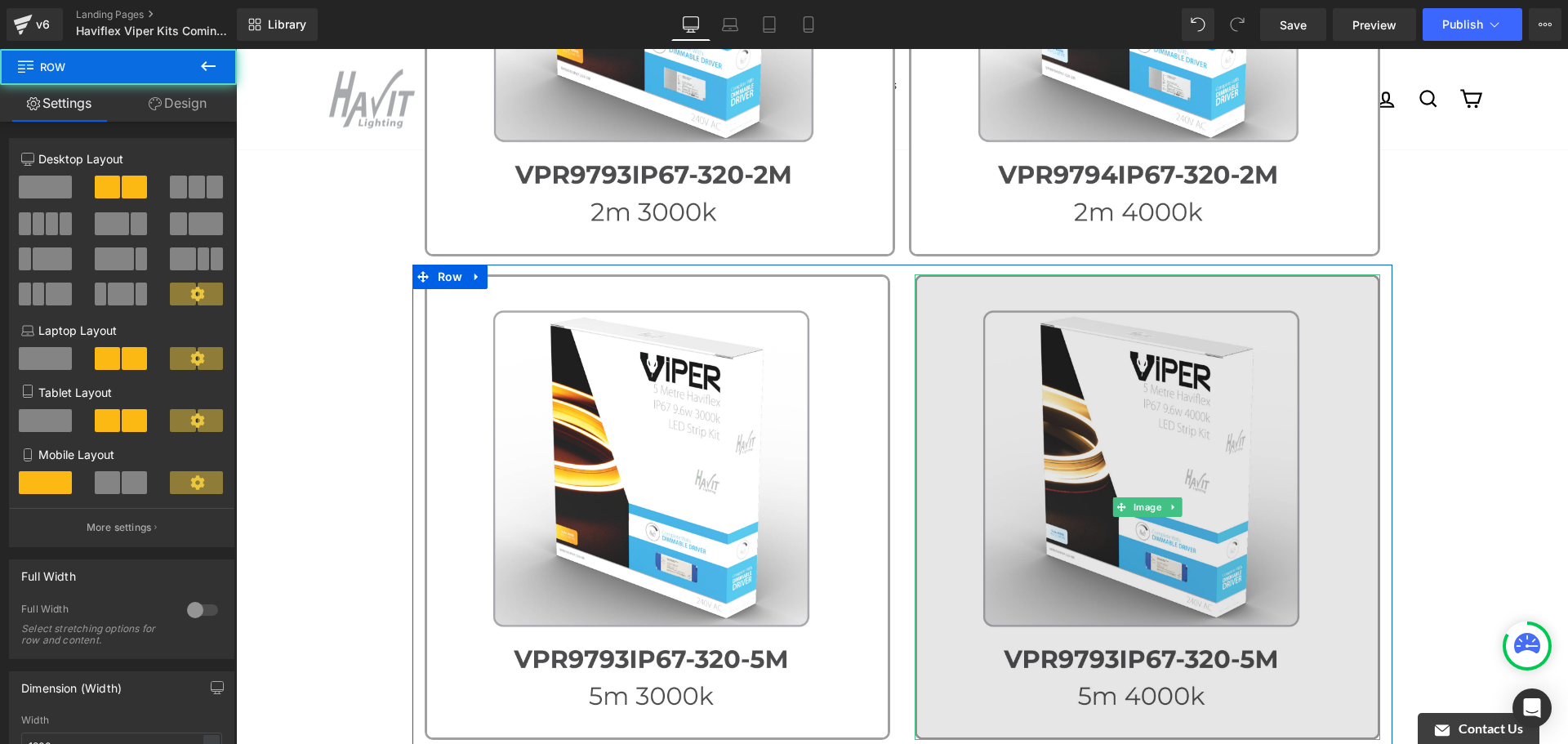
click at [950, 416] on img at bounding box center [1147, 507] width 466 height 466
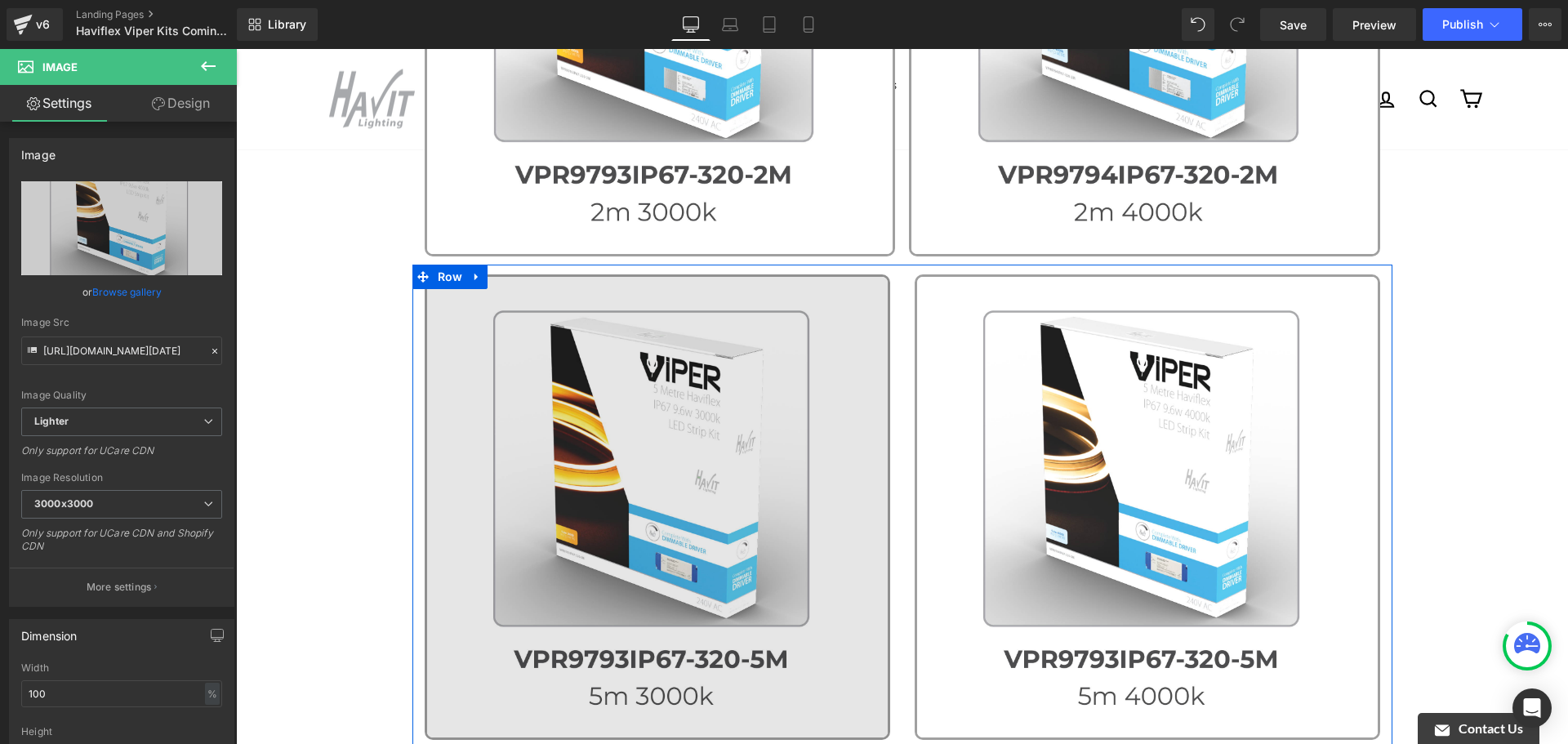
click at [789, 398] on img at bounding box center [657, 507] width 466 height 466
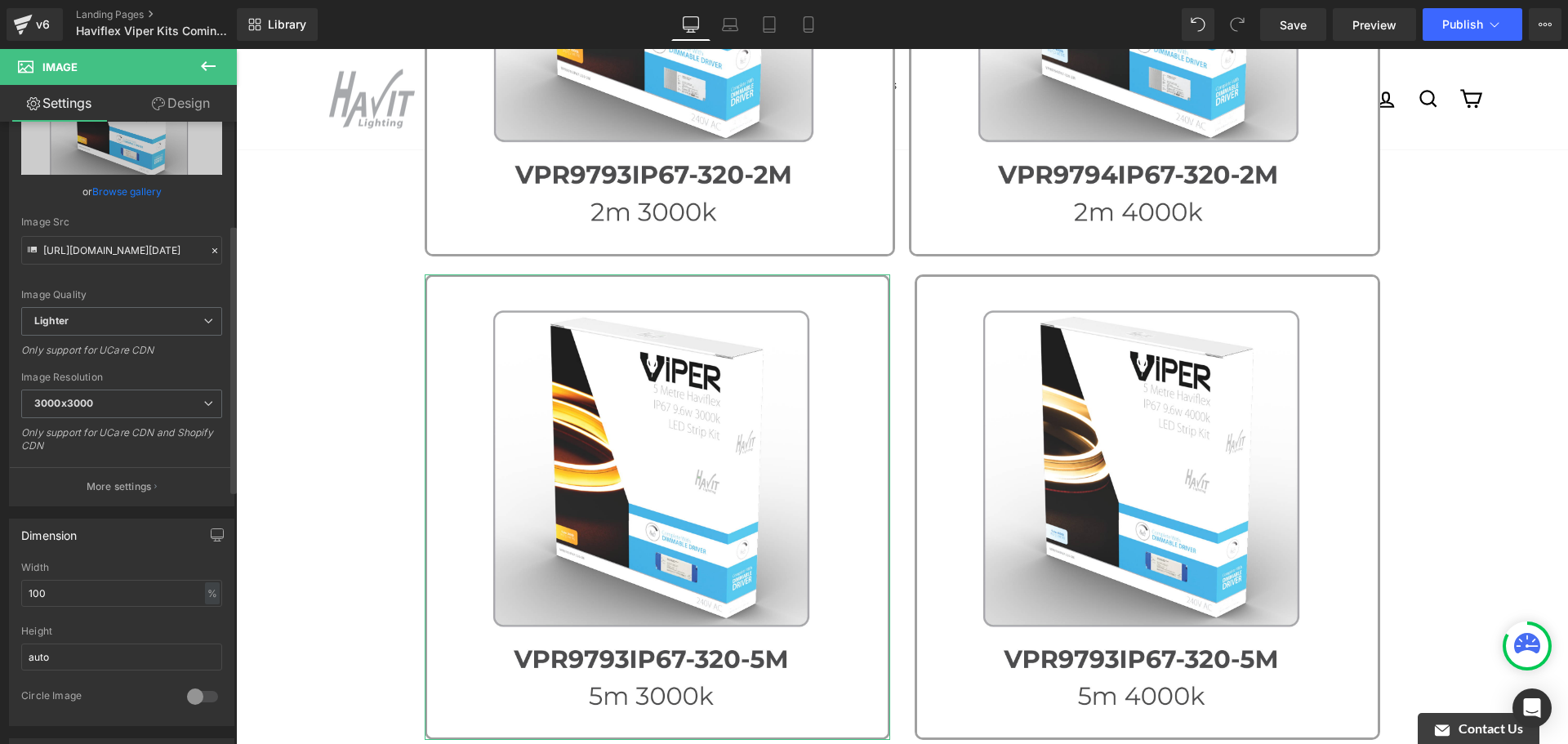
scroll to position [245, 0]
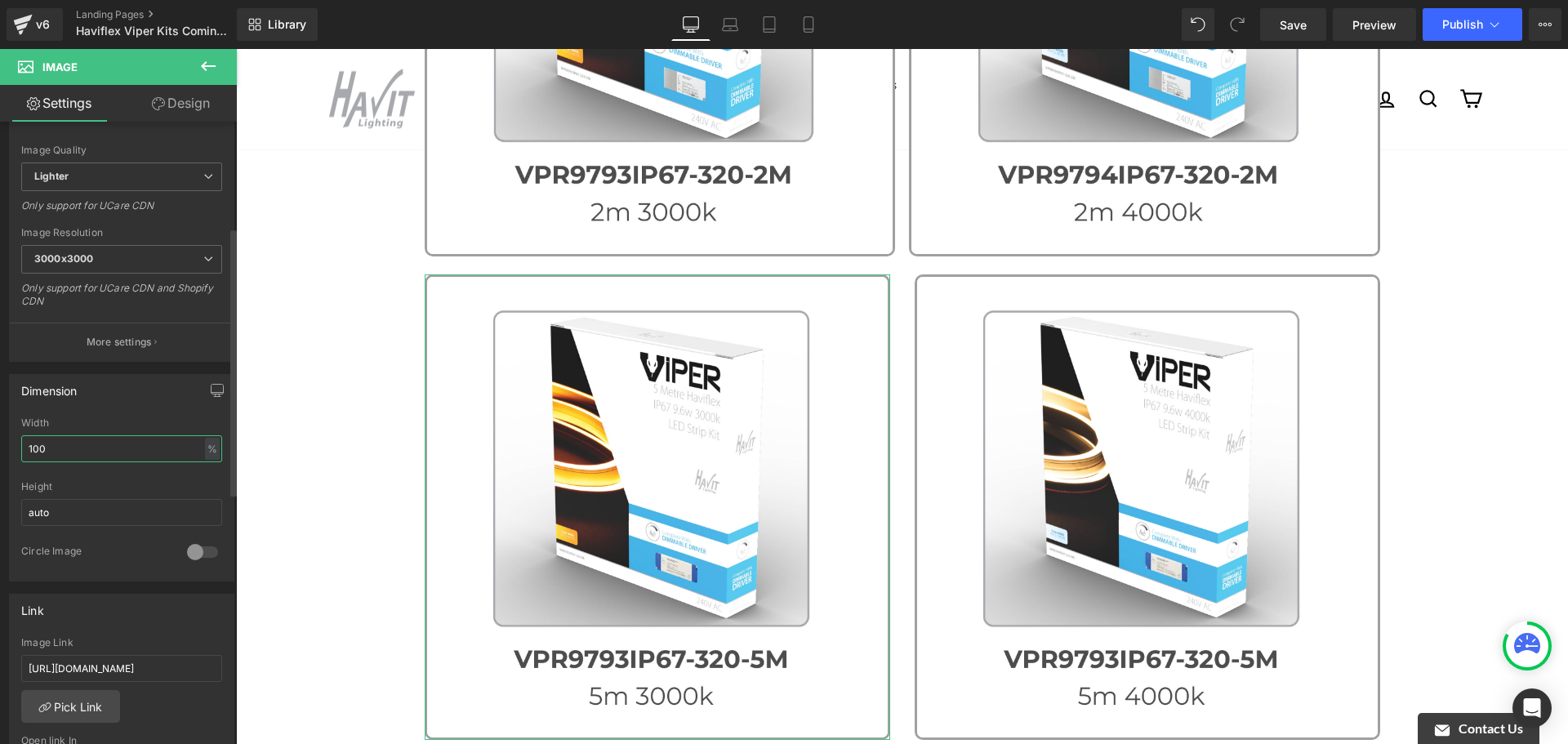
click at [188, 450] on input "100" at bounding box center [122, 449] width 201 height 27
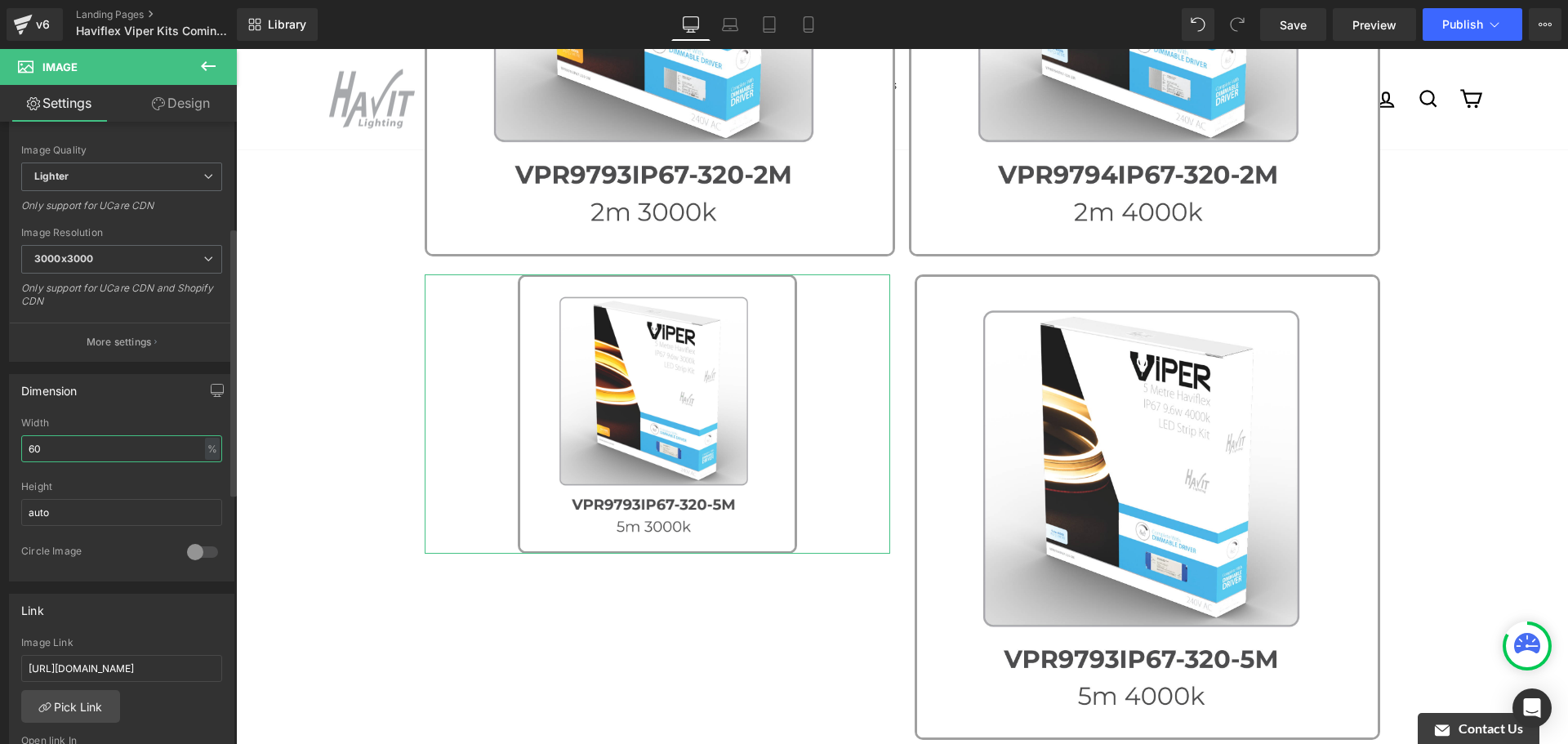
click at [189, 449] on input "60" at bounding box center [122, 449] width 201 height 27
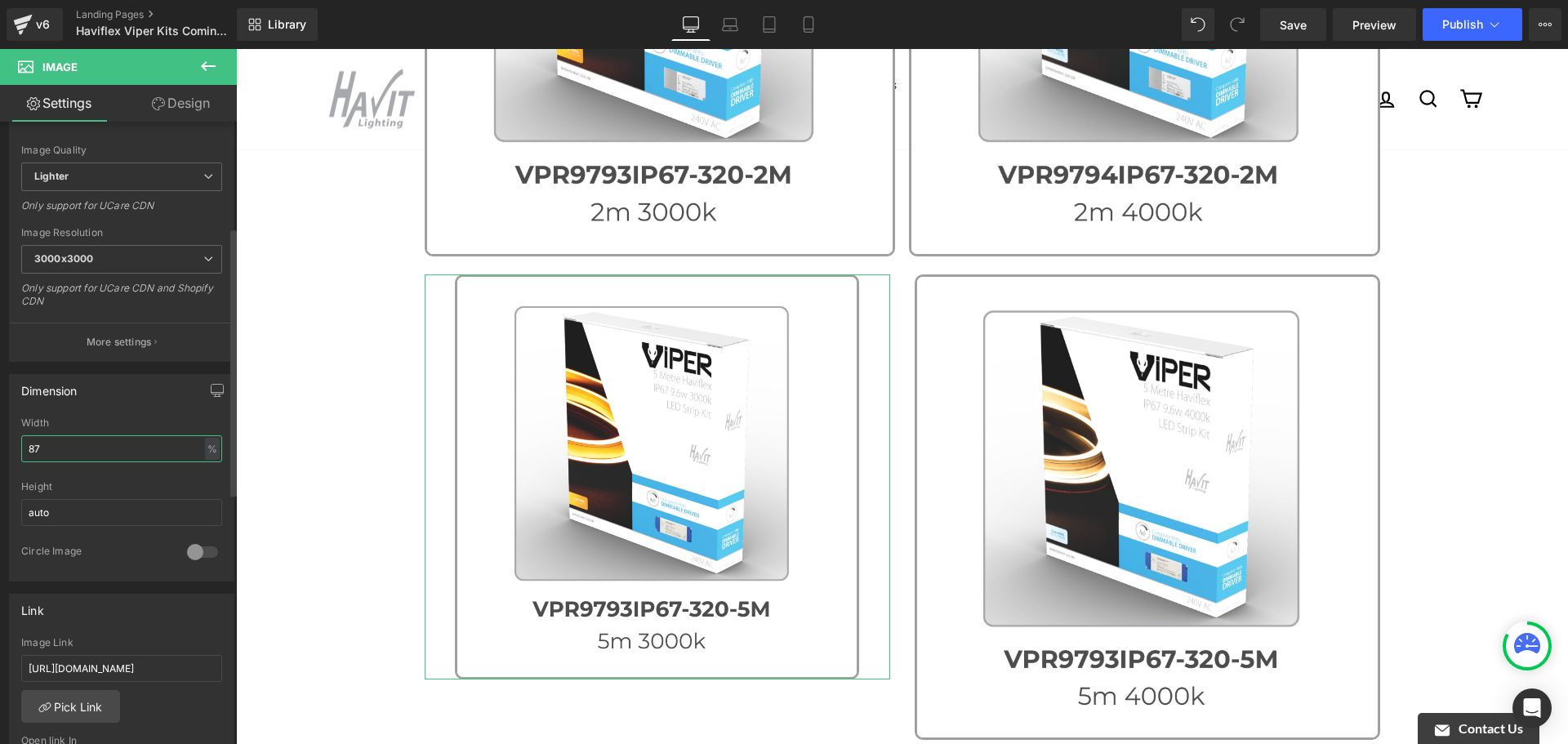
click at [190, 448] on input "87" at bounding box center [122, 449] width 201 height 27
type input "80"
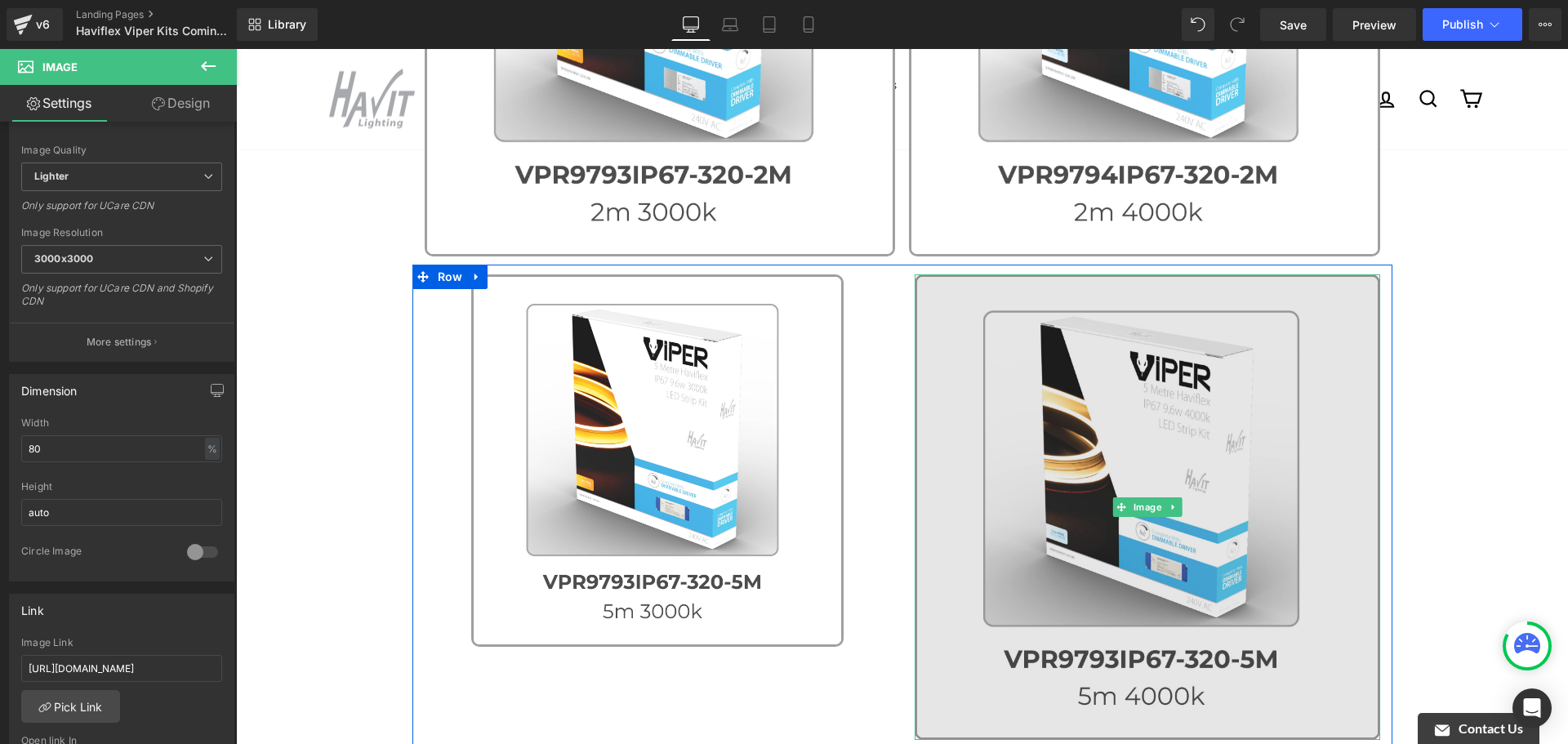
click at [1040, 372] on img at bounding box center [1147, 507] width 466 height 466
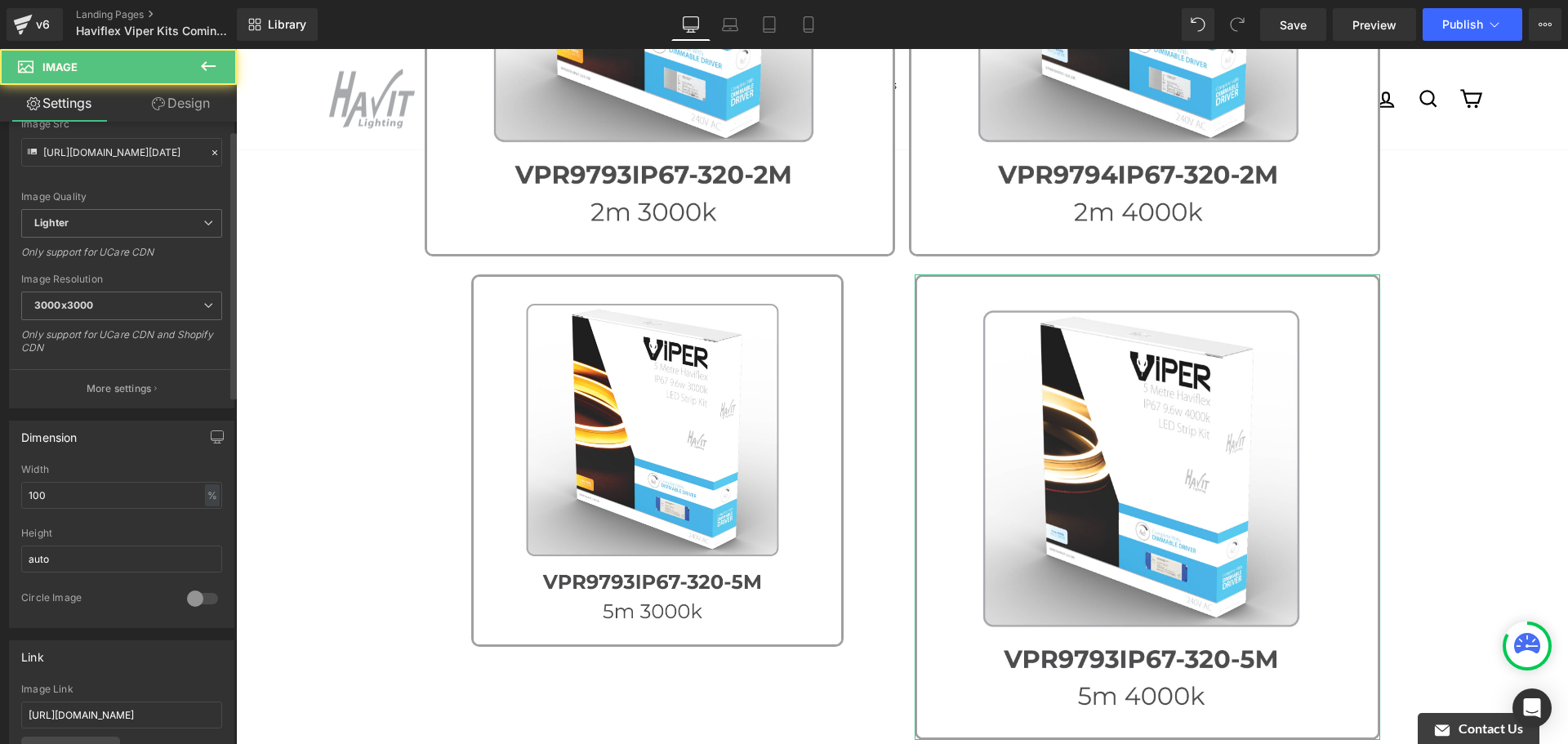
scroll to position [490, 0]
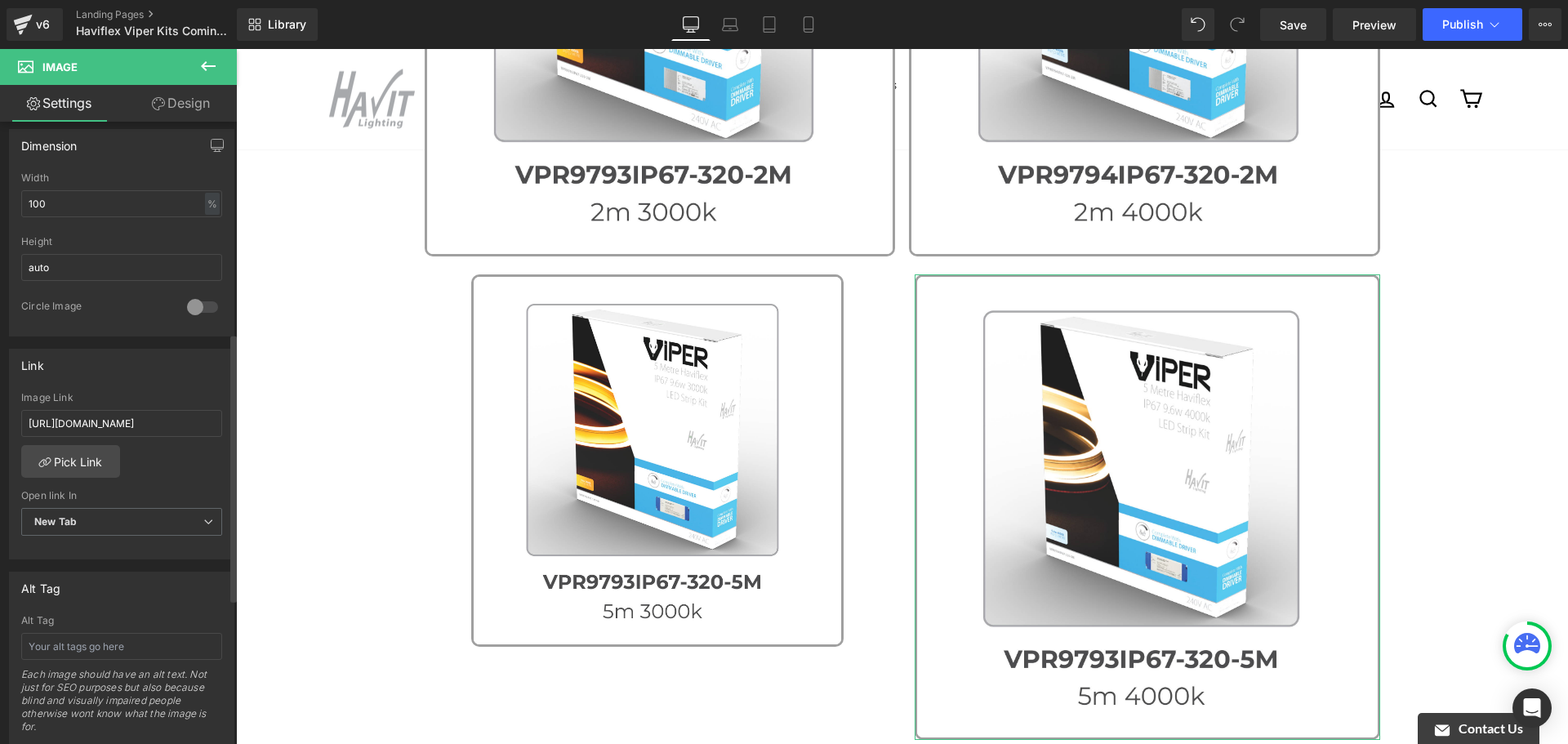
click at [108, 188] on div "Width 100 % % px" at bounding box center [122, 204] width 201 height 63
click at [109, 199] on input "100" at bounding box center [122, 204] width 201 height 27
click at [110, 199] on input "100" at bounding box center [122, 204] width 201 height 27
type input "80"
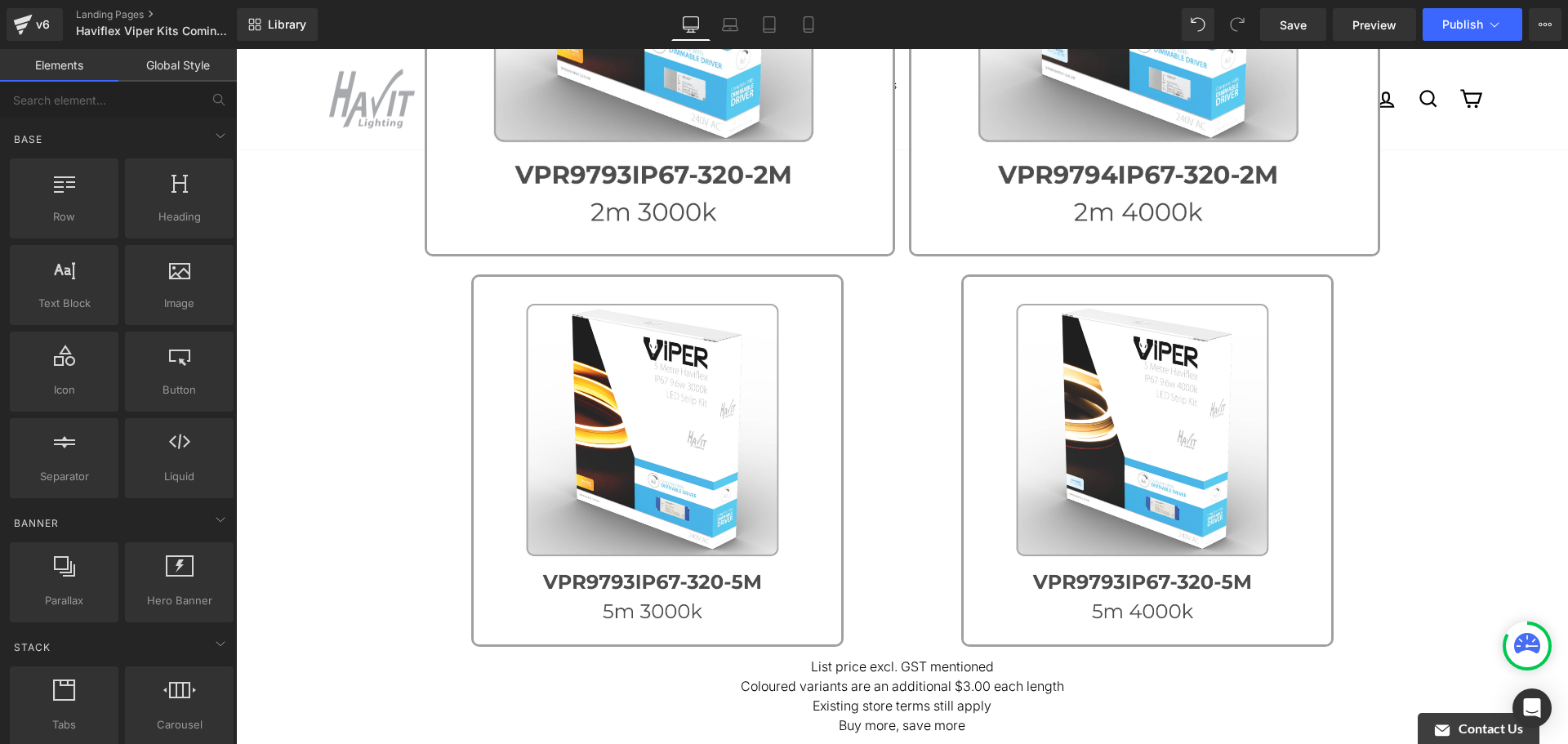
click at [317, 327] on div "Image Old price - $45+ per length Text Block New Price - $25 per length Text Bl…" at bounding box center [902, 244] width 1332 height 1585
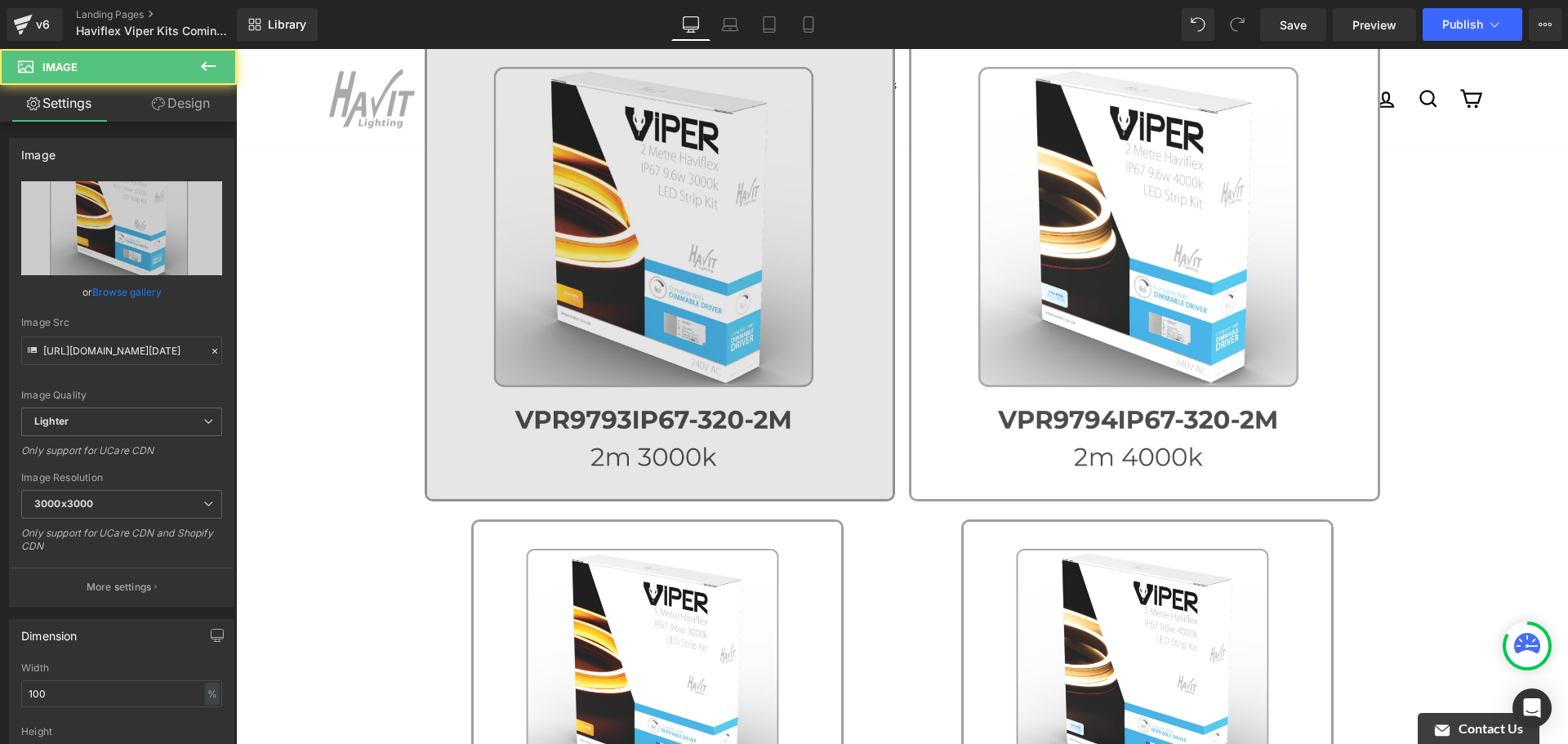
click at [877, 310] on img at bounding box center [660, 266] width 472 height 472
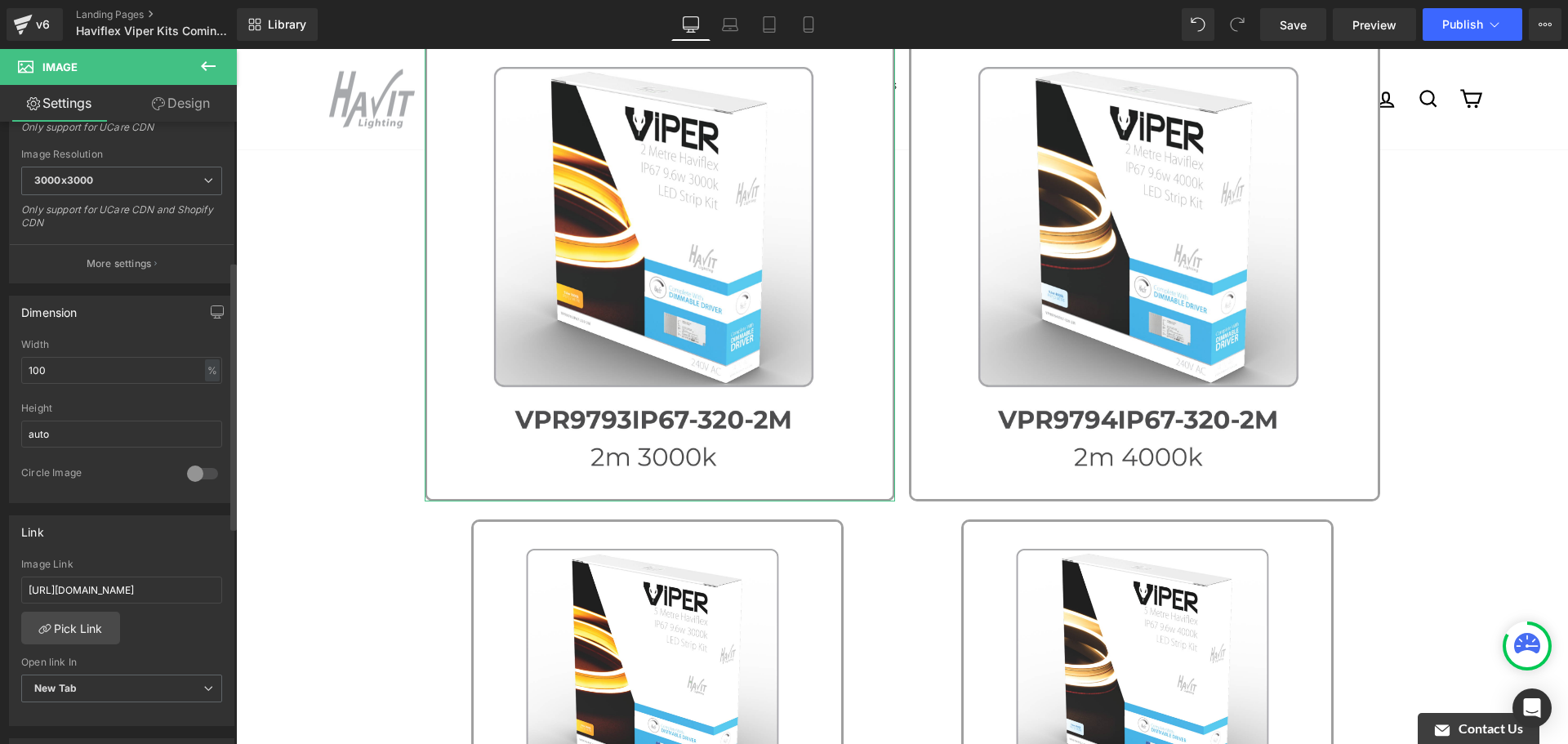
scroll to position [327, 0]
click at [121, 358] on input "100" at bounding box center [122, 367] width 201 height 27
type input "80"
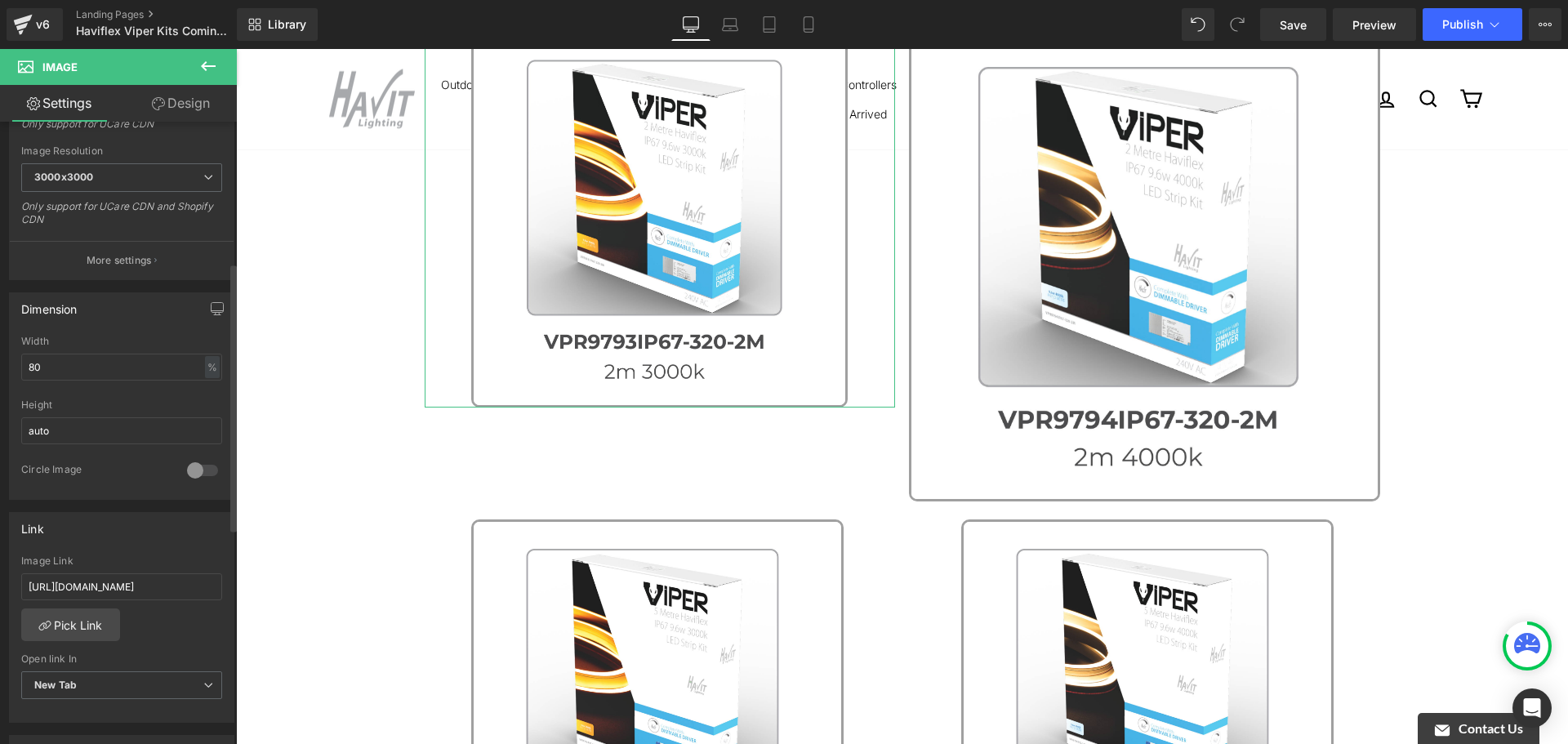
click at [134, 341] on div "Width" at bounding box center [122, 342] width 201 height 12
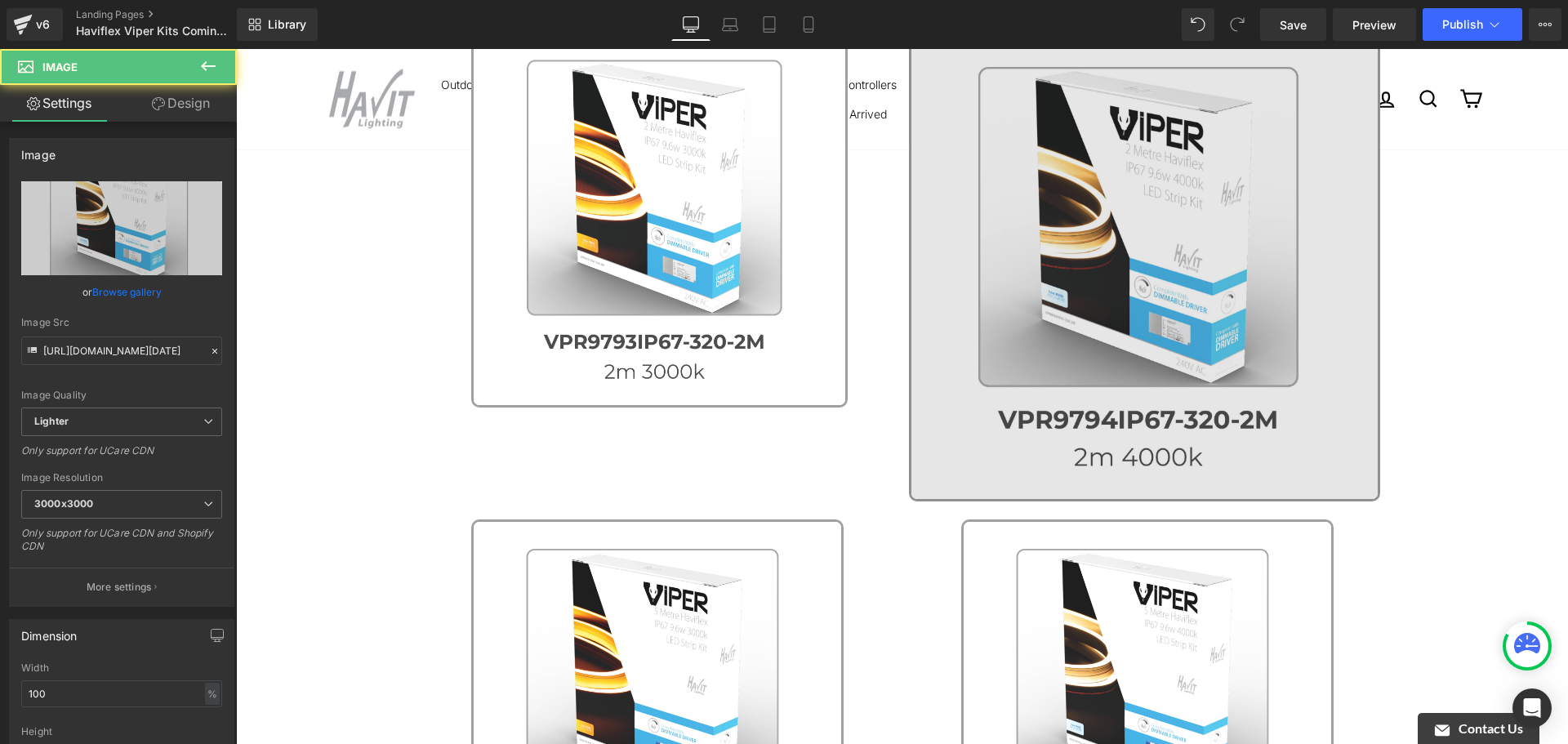
click at [1161, 322] on img at bounding box center [1145, 266] width 472 height 472
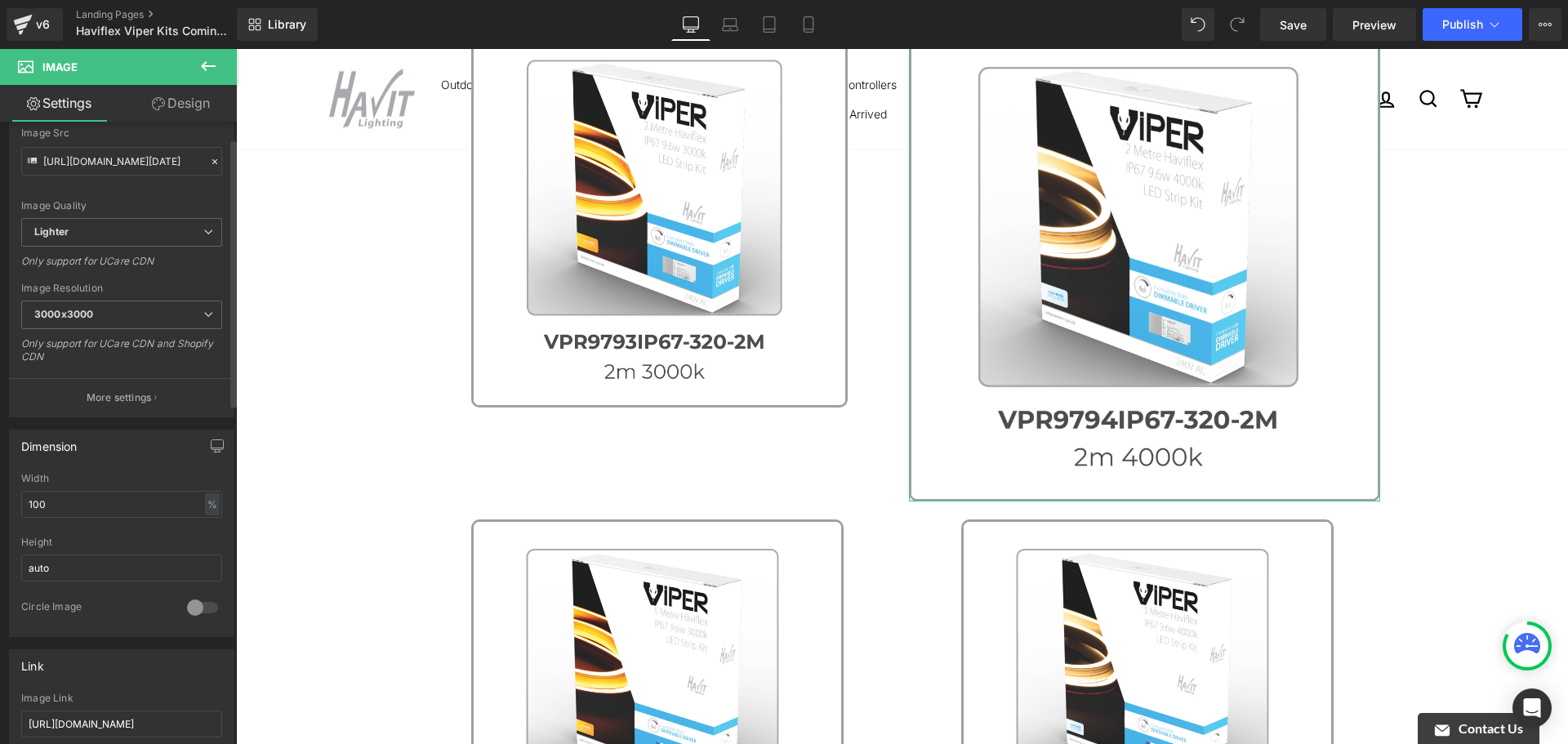
scroll to position [408, 0]
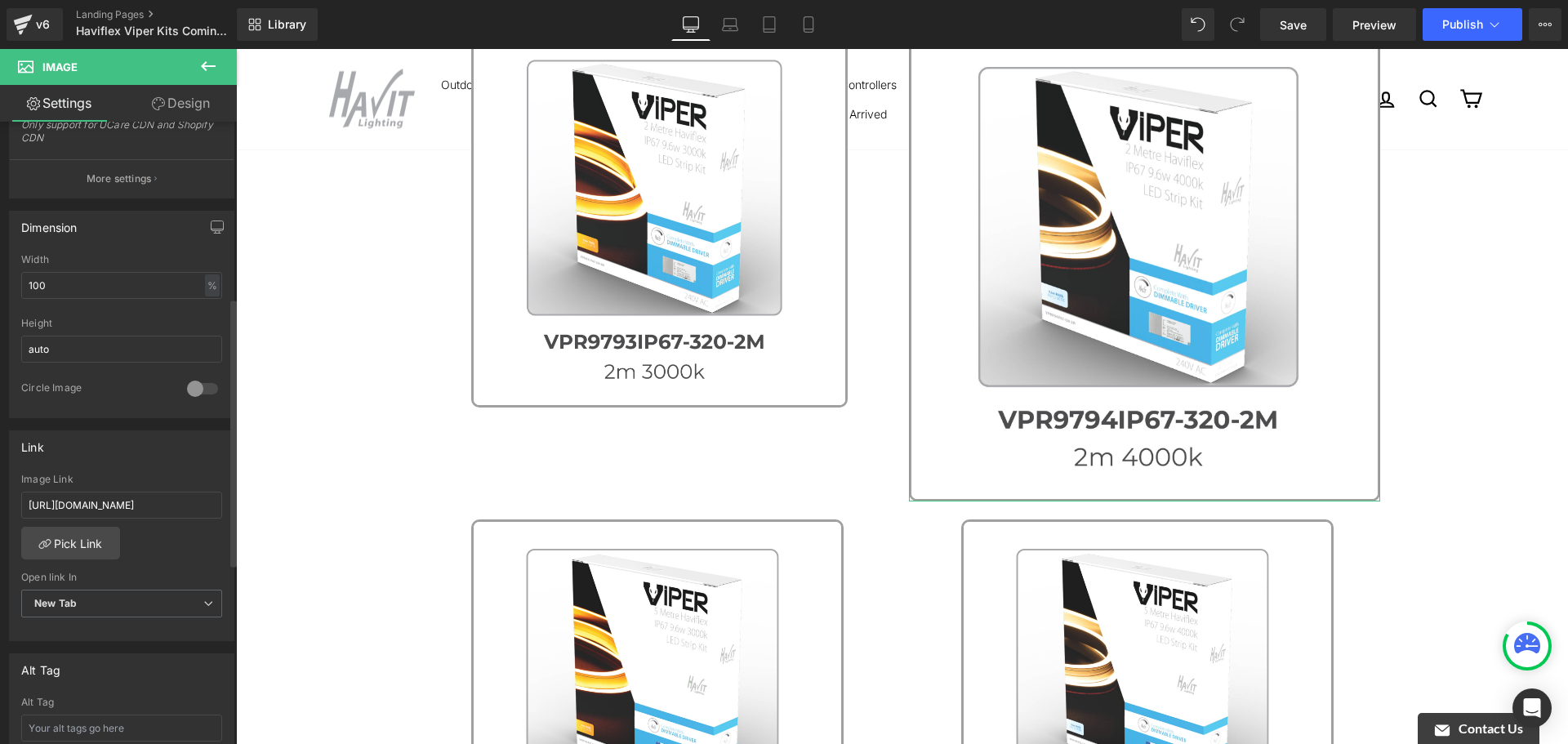
click at [125, 303] on div "Width 100 % % px" at bounding box center [122, 286] width 201 height 63
click at [127, 284] on input "100" at bounding box center [122, 286] width 201 height 27
type input "80"
click at [147, 259] on div "Width" at bounding box center [122, 260] width 201 height 12
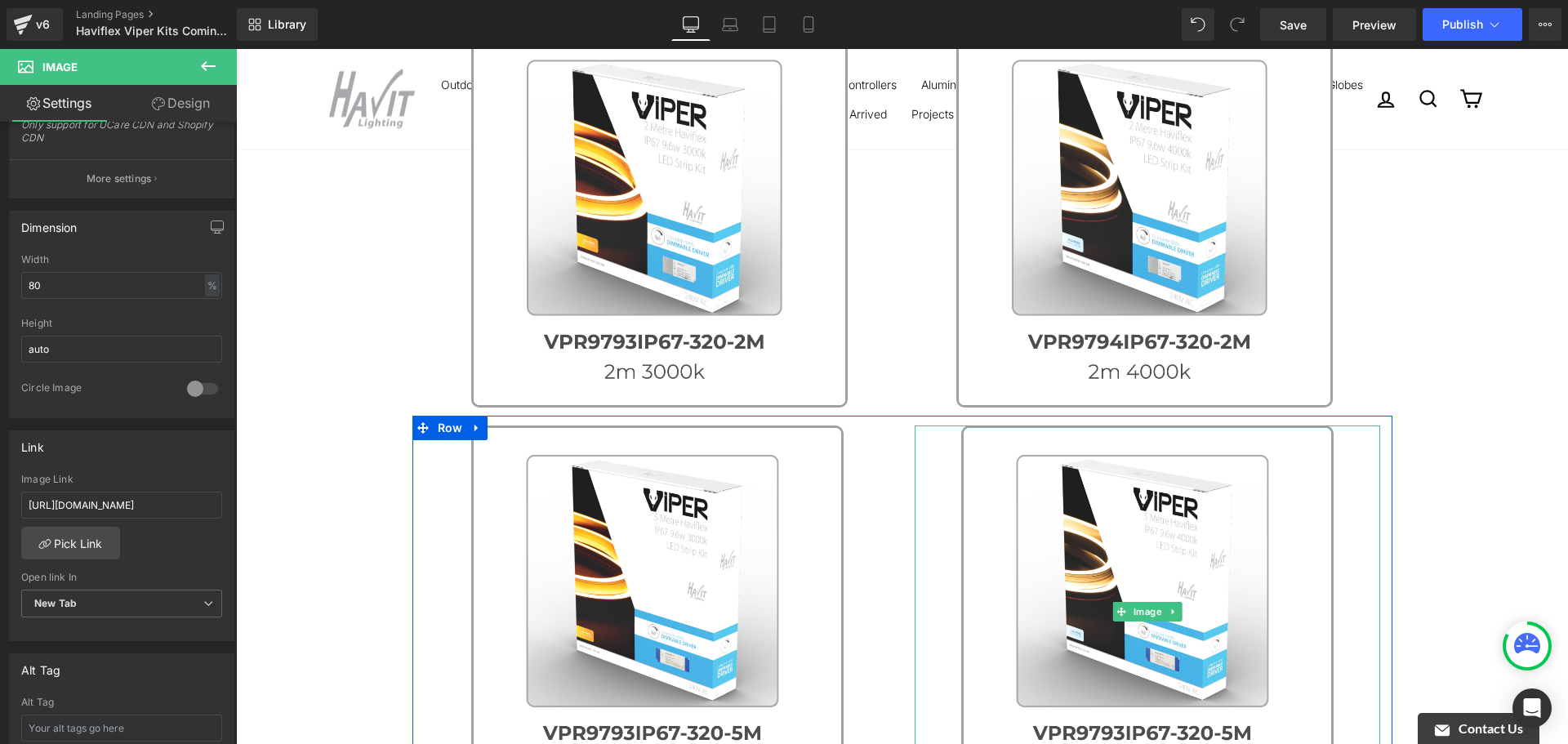
click at [1393, 424] on div "Image Old price - $45+ per length Text Block New Price - $25 per length Text Bl…" at bounding box center [902, 442] width 1332 height 1491
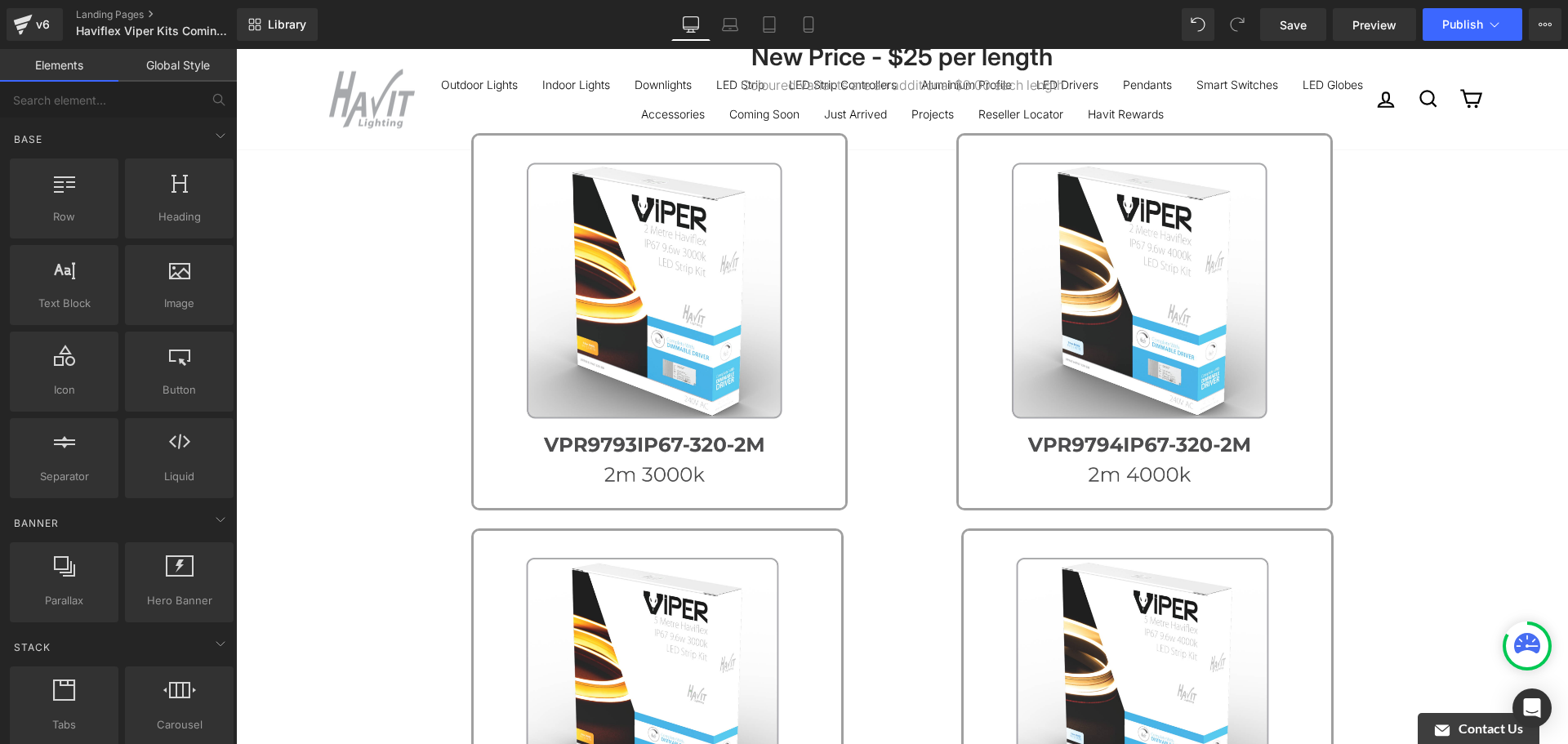
scroll to position [245, 0]
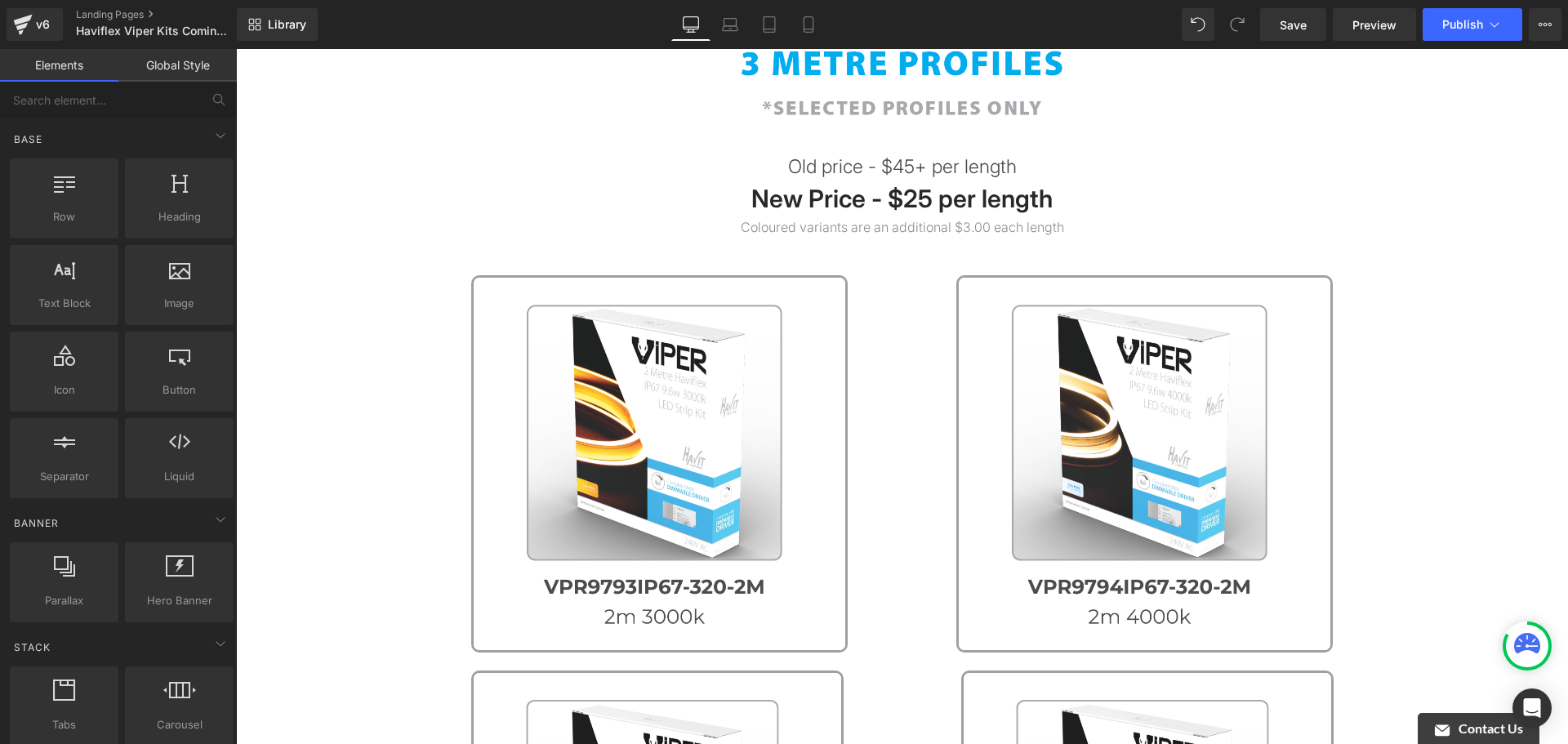
click at [913, 469] on link at bounding box center [1145, 463] width 472 height 376
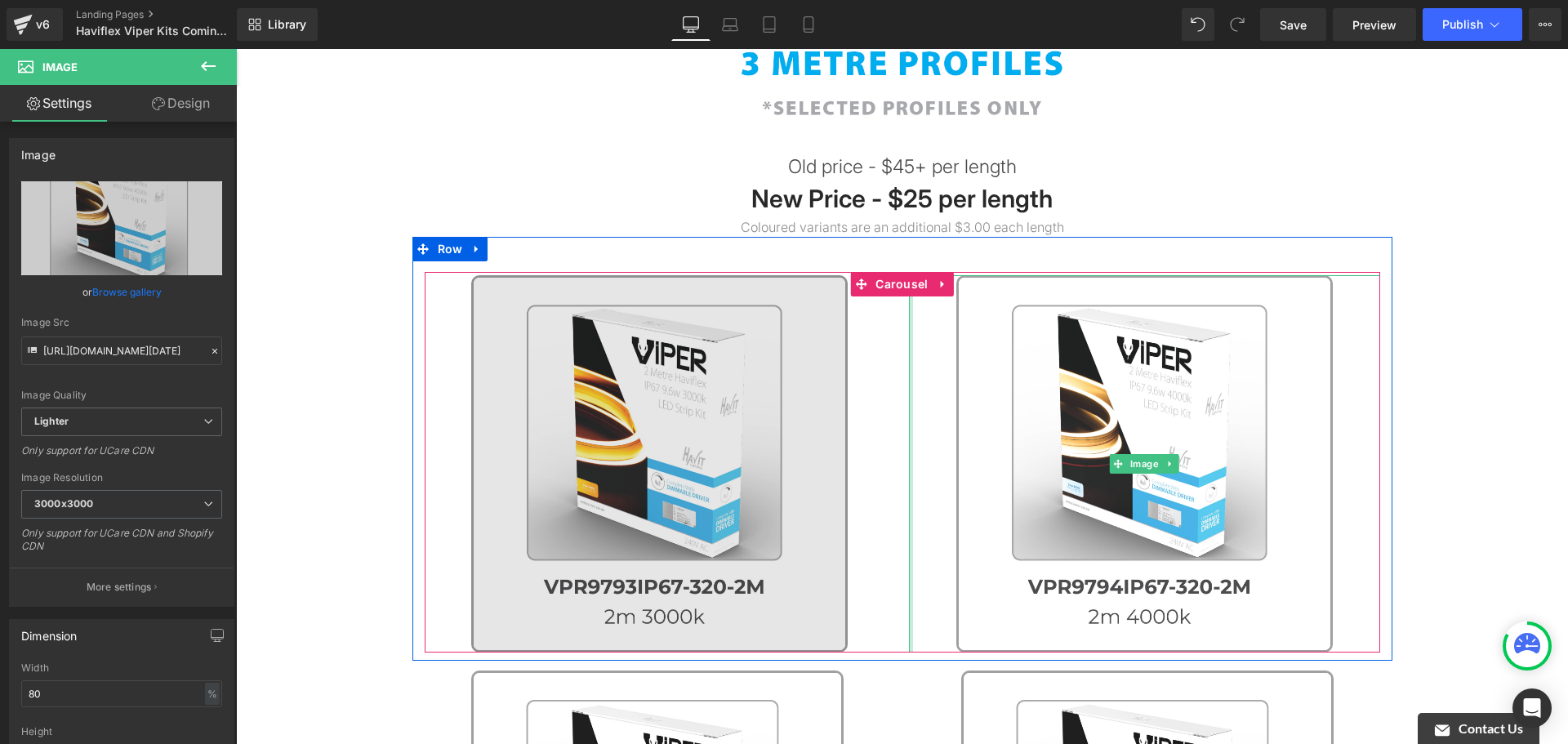
drag, startPoint x: 904, startPoint y: 466, endPoint x: 838, endPoint y: 462, distance: 66.1
click at [838, 462] on div "Image Image Image" at bounding box center [1151, 463] width 1455 height 376
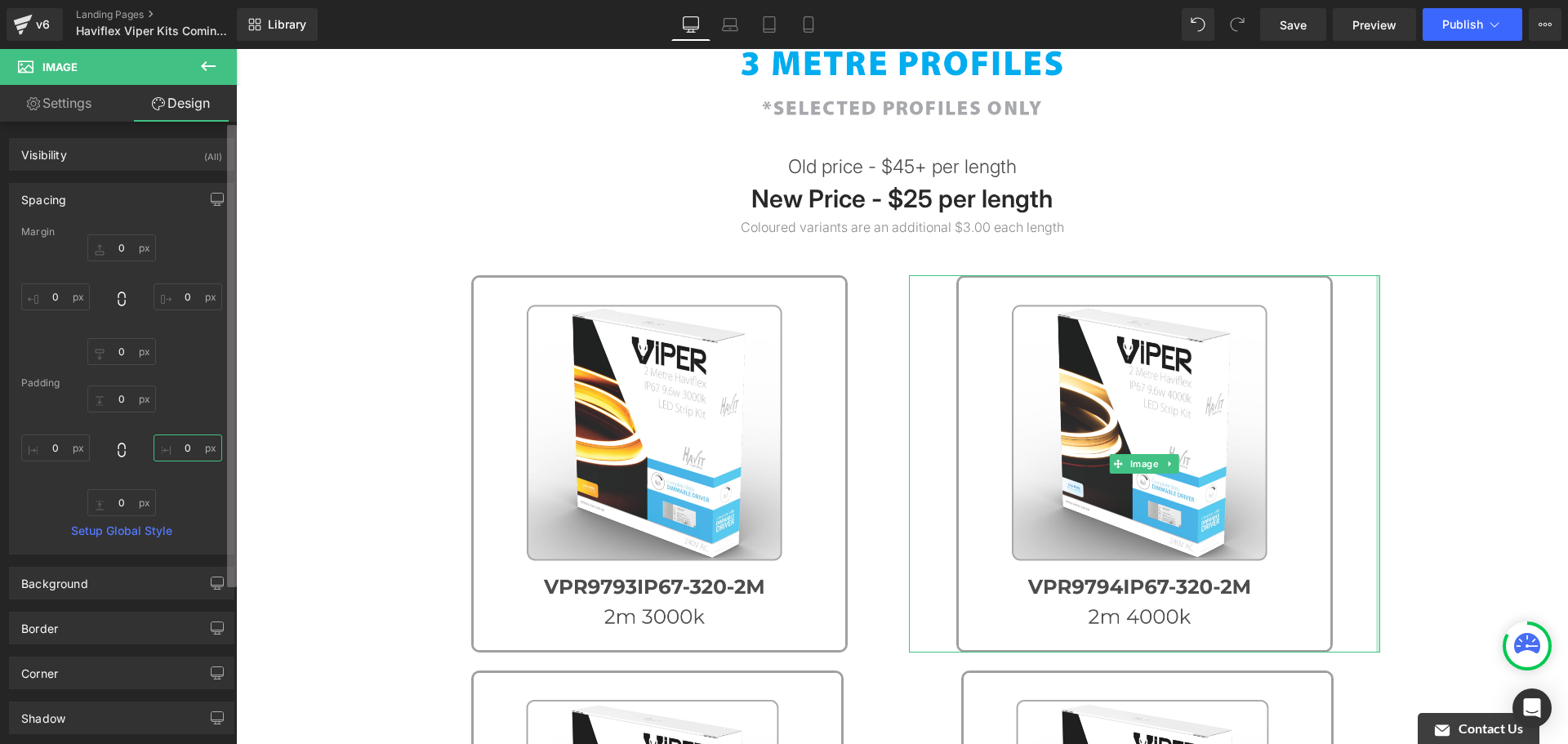
type input "0"
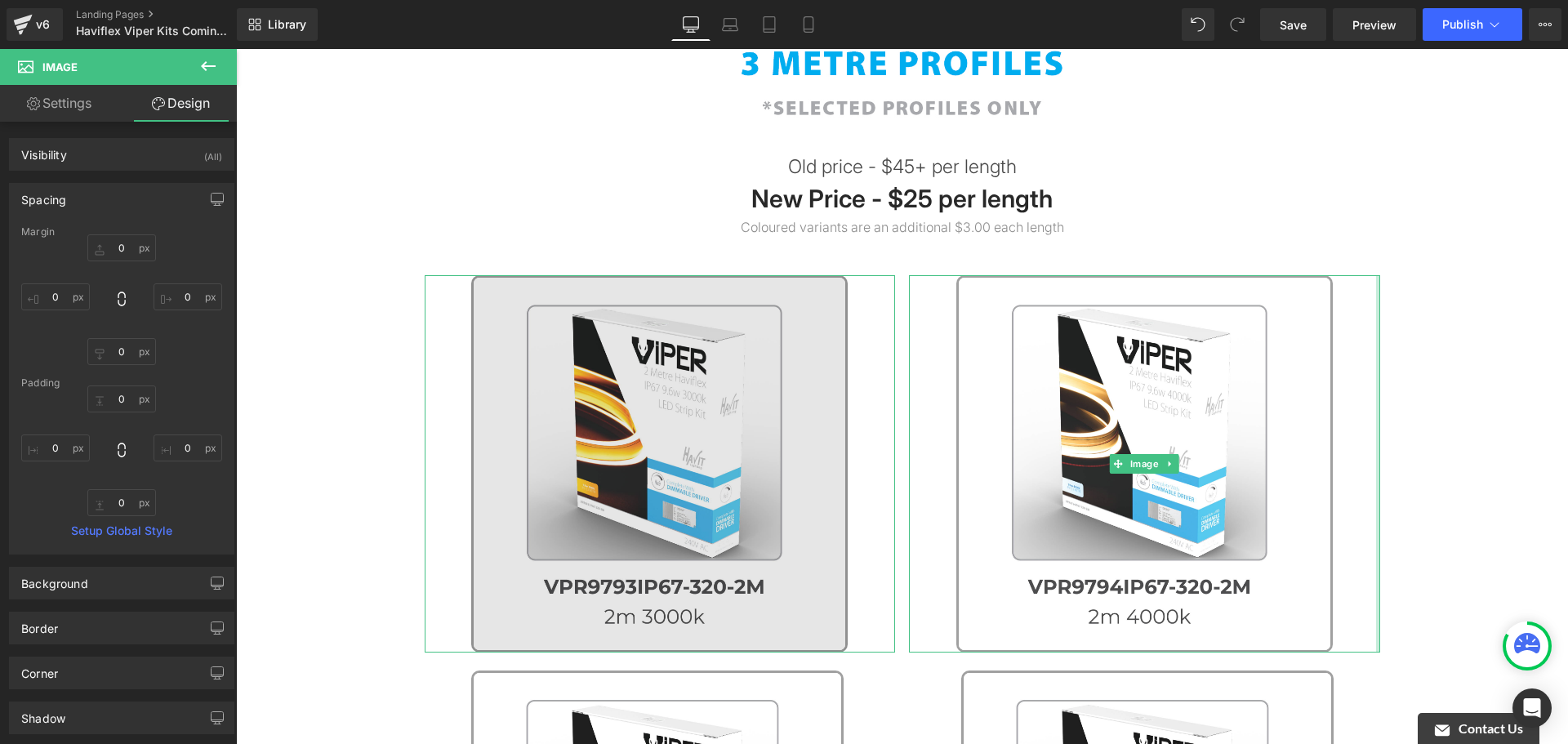
drag, startPoint x: 803, startPoint y: 421, endPoint x: 811, endPoint y: 415, distance: 10.0
click at [806, 418] on img at bounding box center [659, 463] width 376 height 376
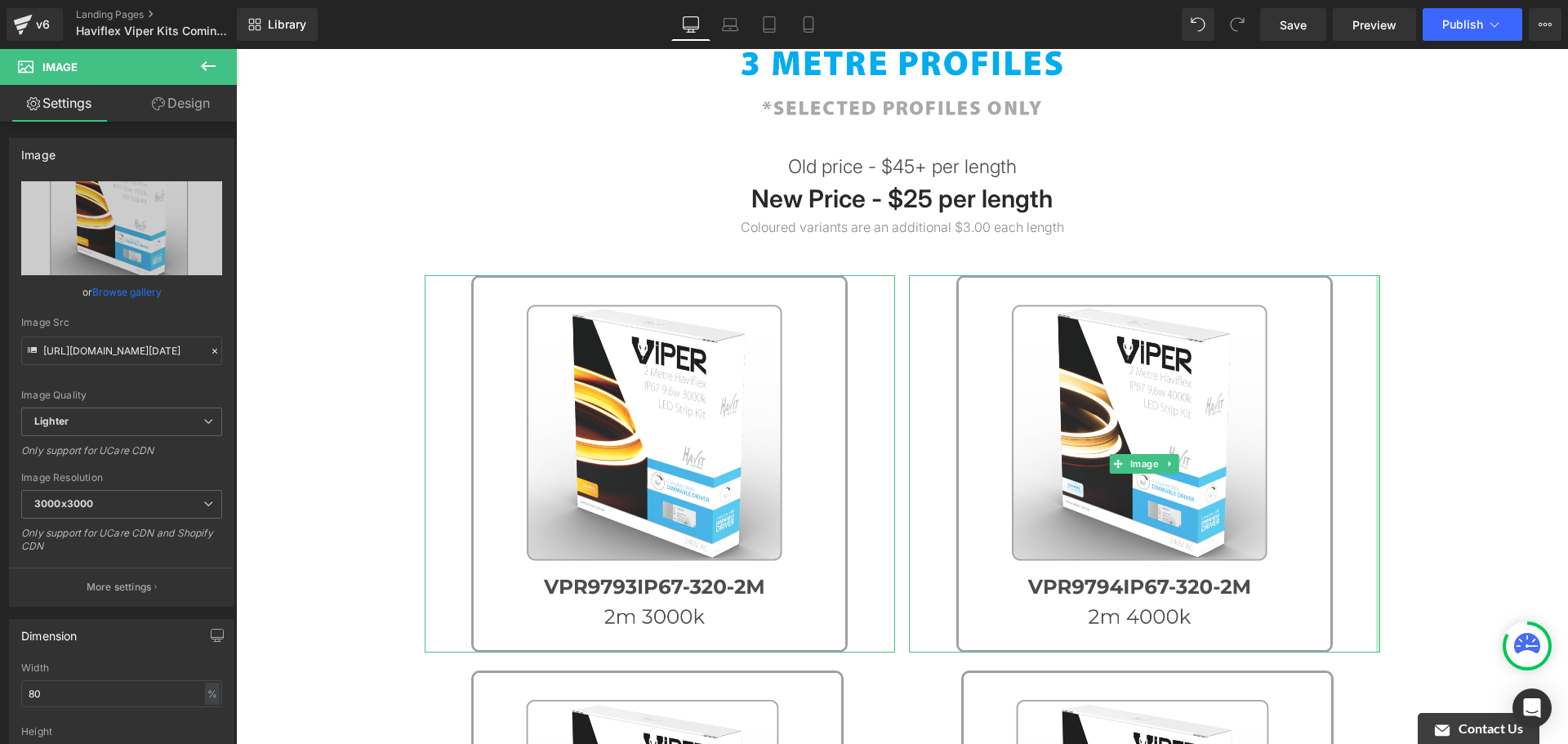
click at [852, 408] on link at bounding box center [660, 463] width 472 height 376
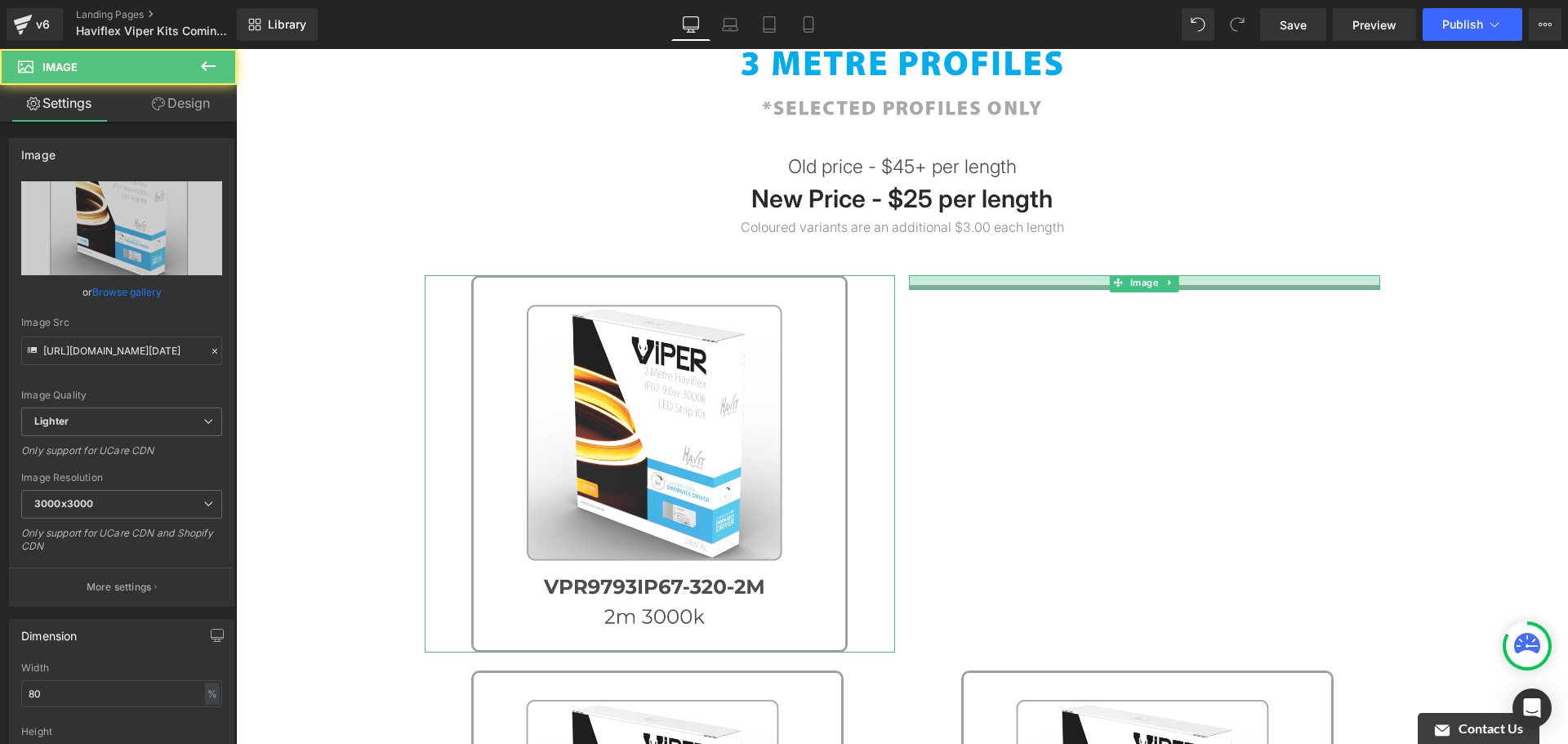
drag, startPoint x: 1358, startPoint y: 430, endPoint x: 887, endPoint y: 445, distance: 471.2
click at [887, 445] on div "Image Image 576px Image" at bounding box center [1151, 463] width 1455 height 376
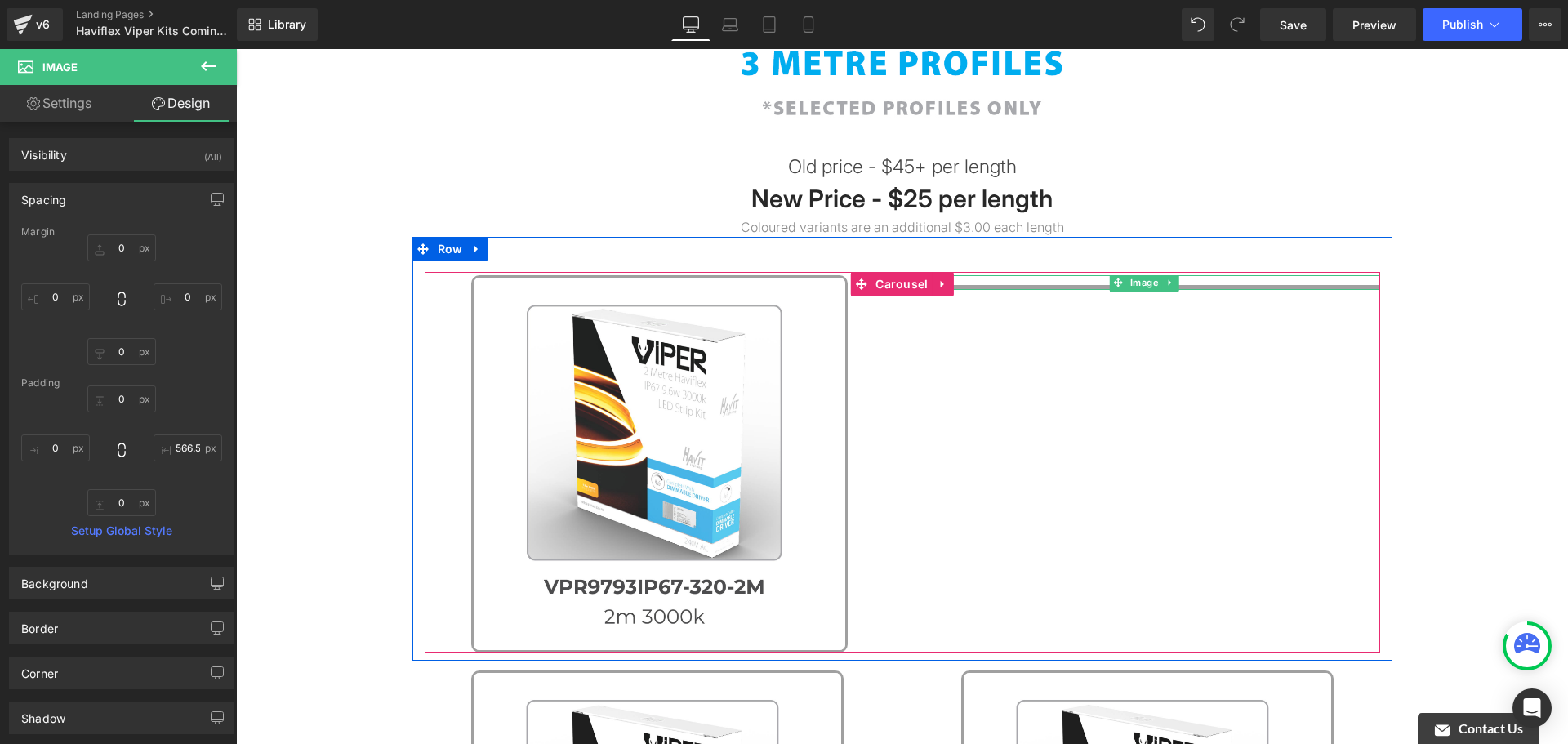
type input "0"
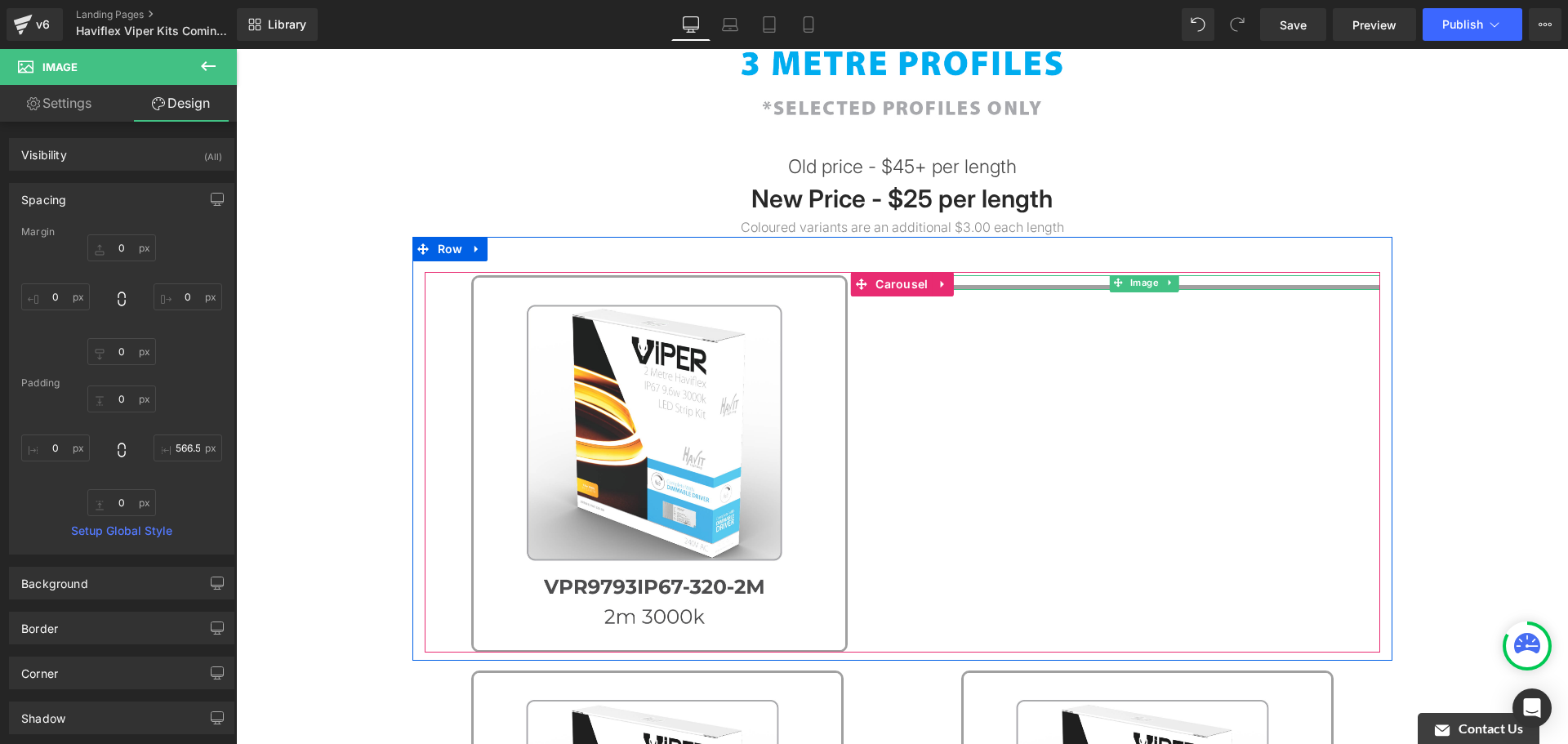
type input "306.499"
type input "0"
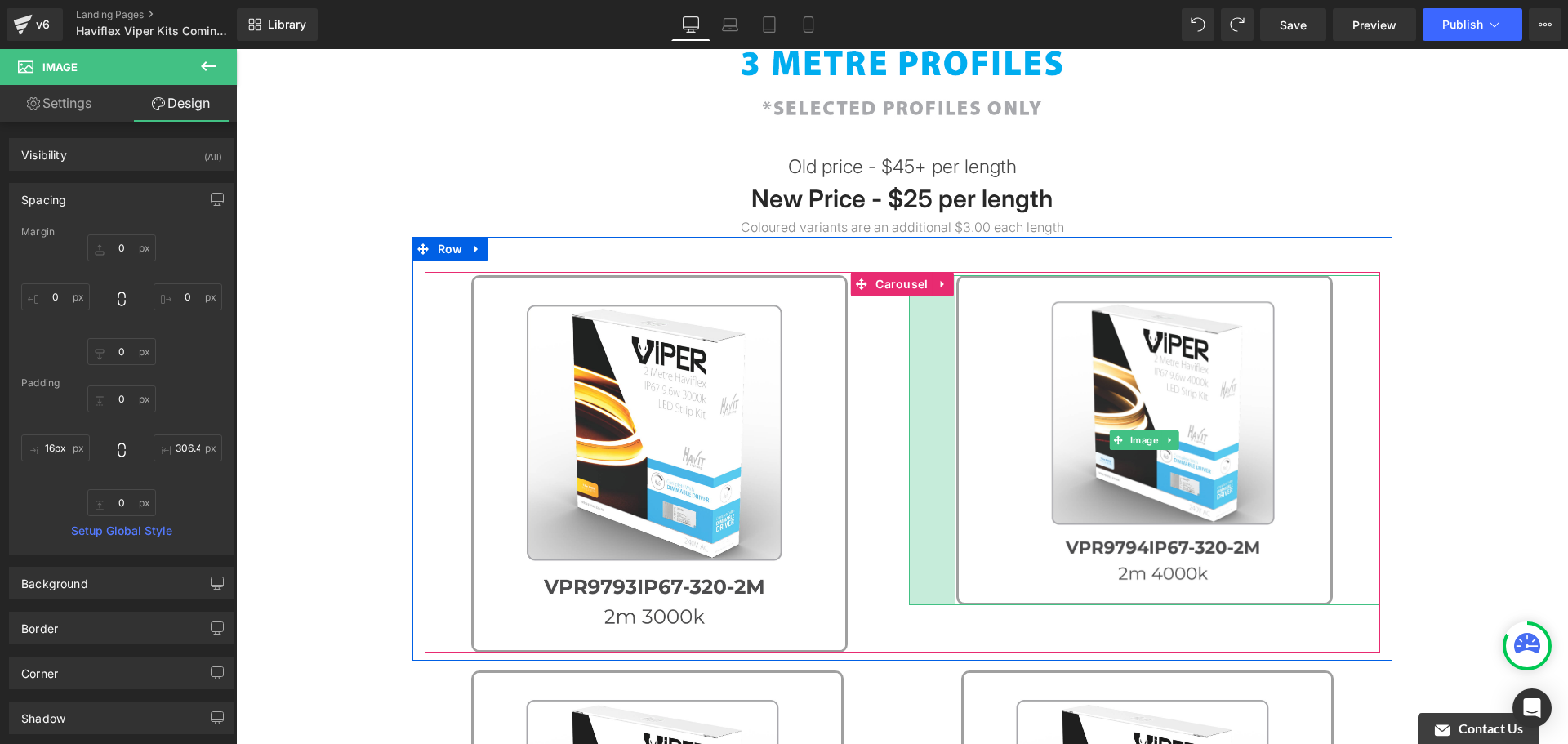
type input "0px"
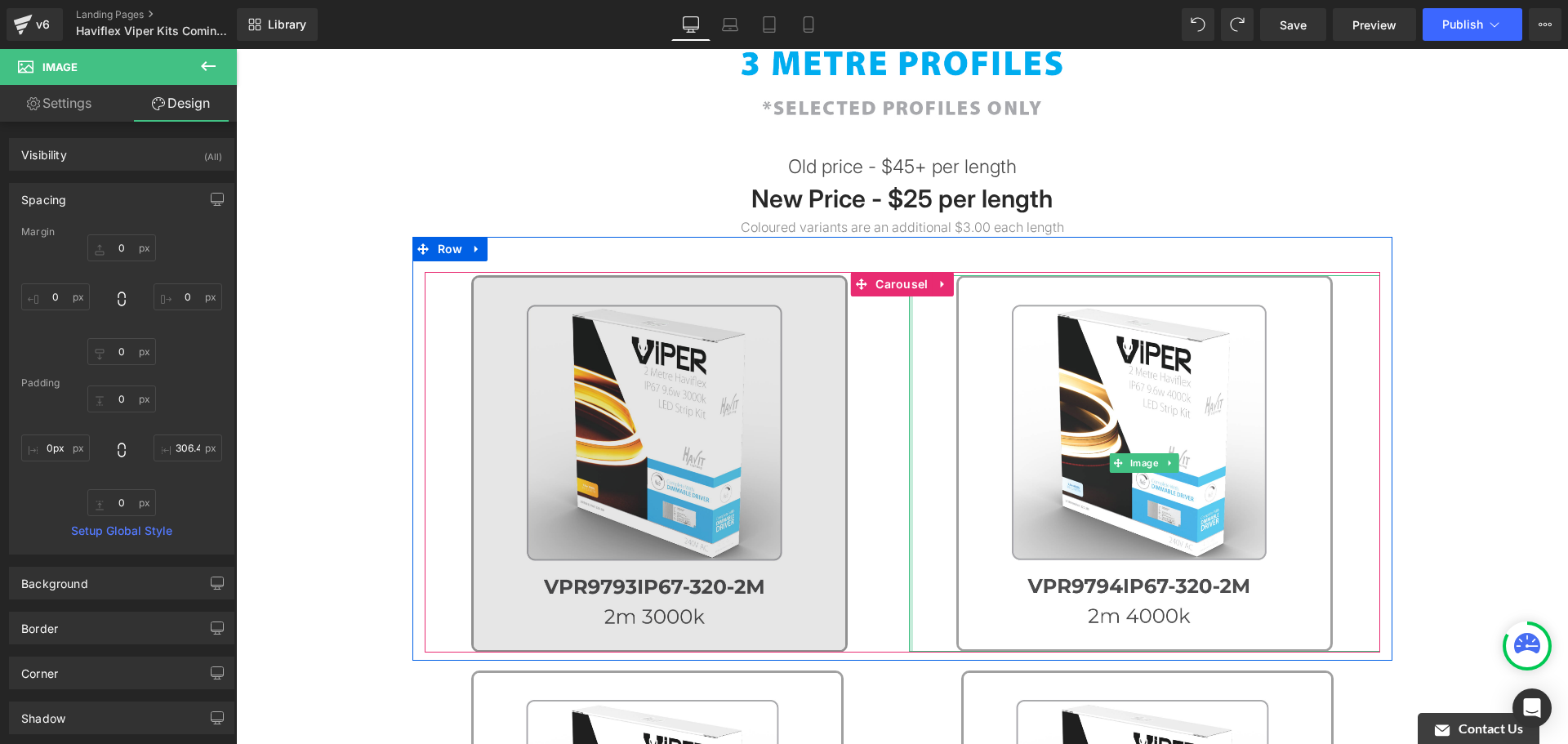
drag, startPoint x: 904, startPoint y: 419, endPoint x: 801, endPoint y: 428, distance: 103.4
click at [801, 428] on div "Image Image Image" at bounding box center [1151, 463] width 1455 height 376
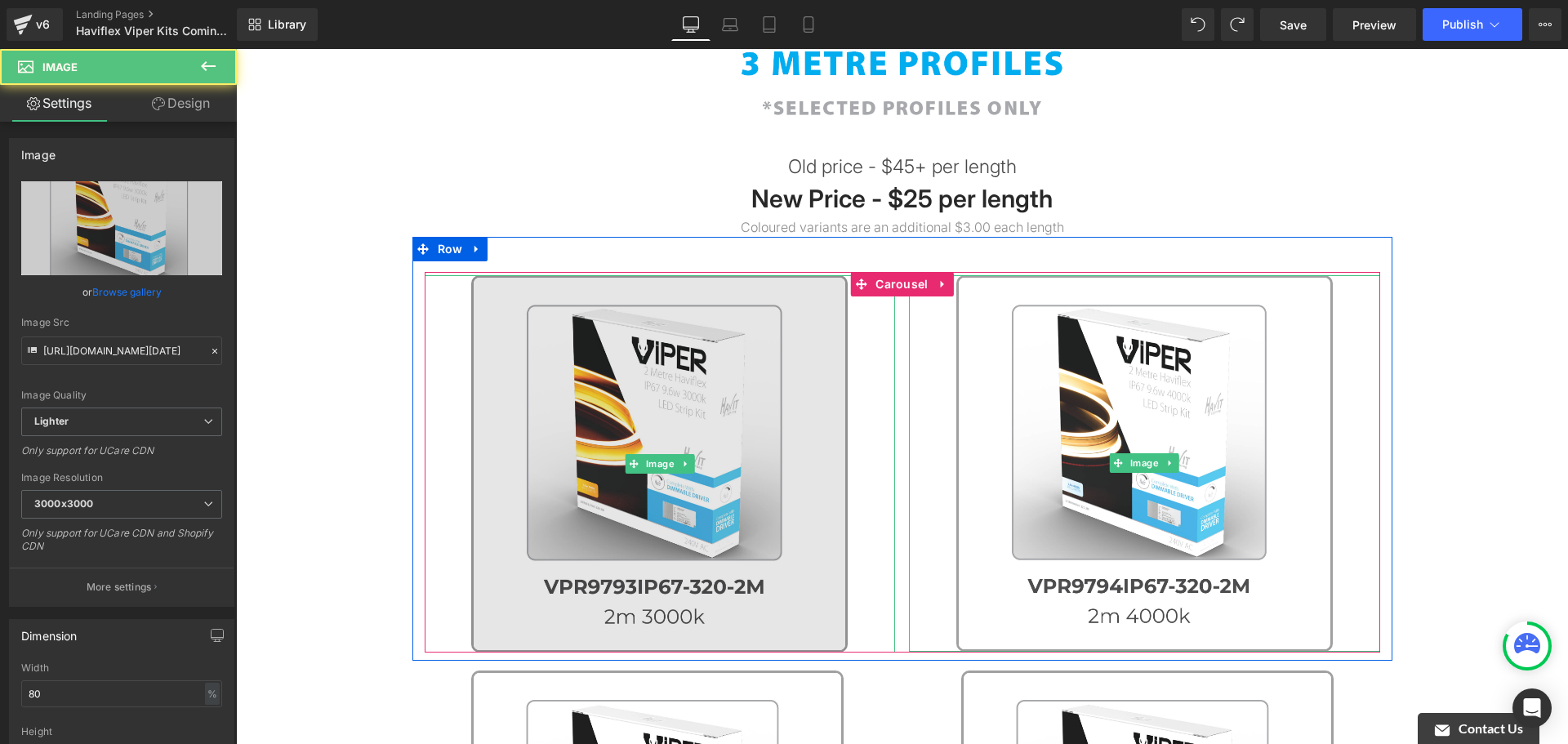
click at [771, 437] on img at bounding box center [659, 463] width 376 height 376
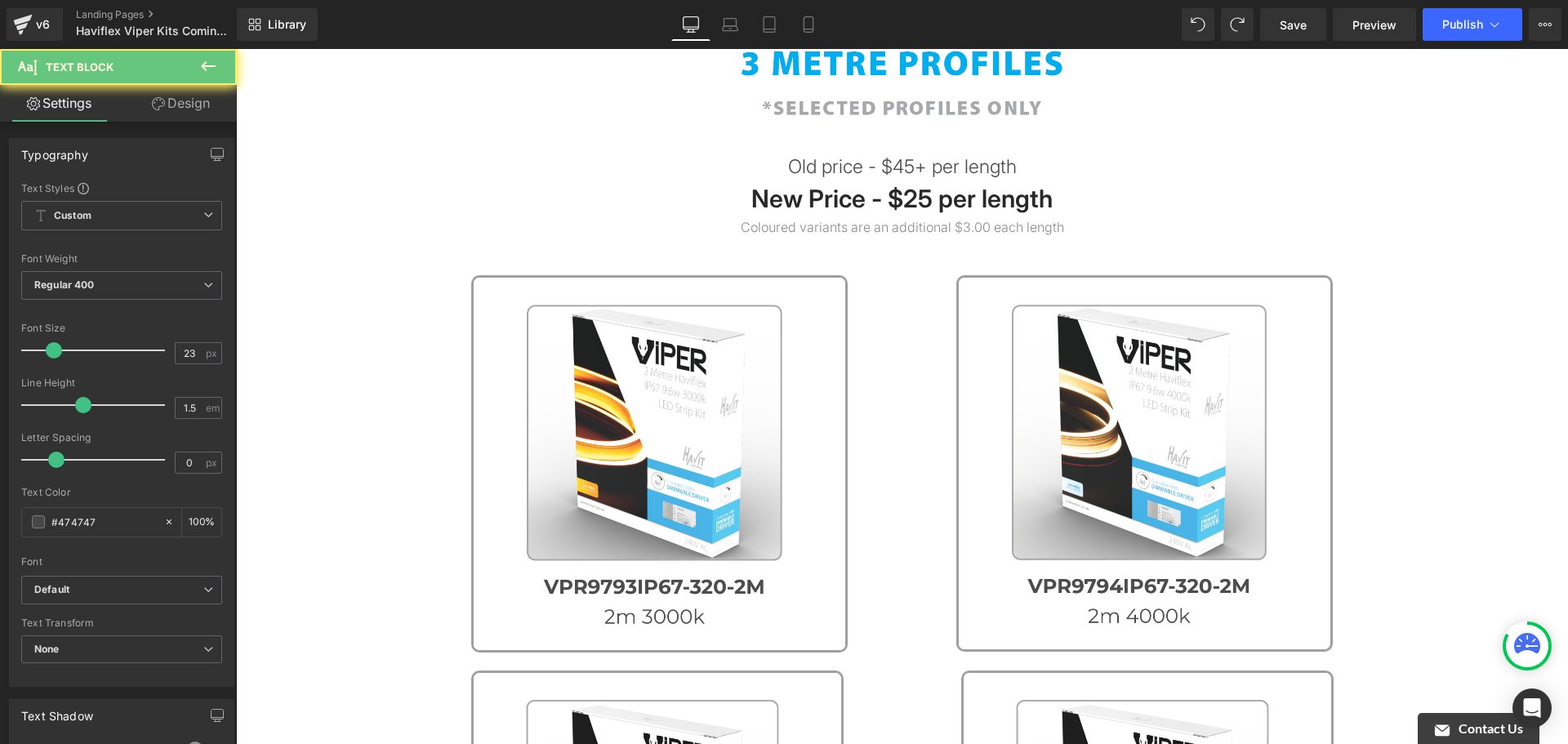
click at [1459, 162] on p "Old price - $45+ per length" at bounding box center [902, 167] width 1332 height 29
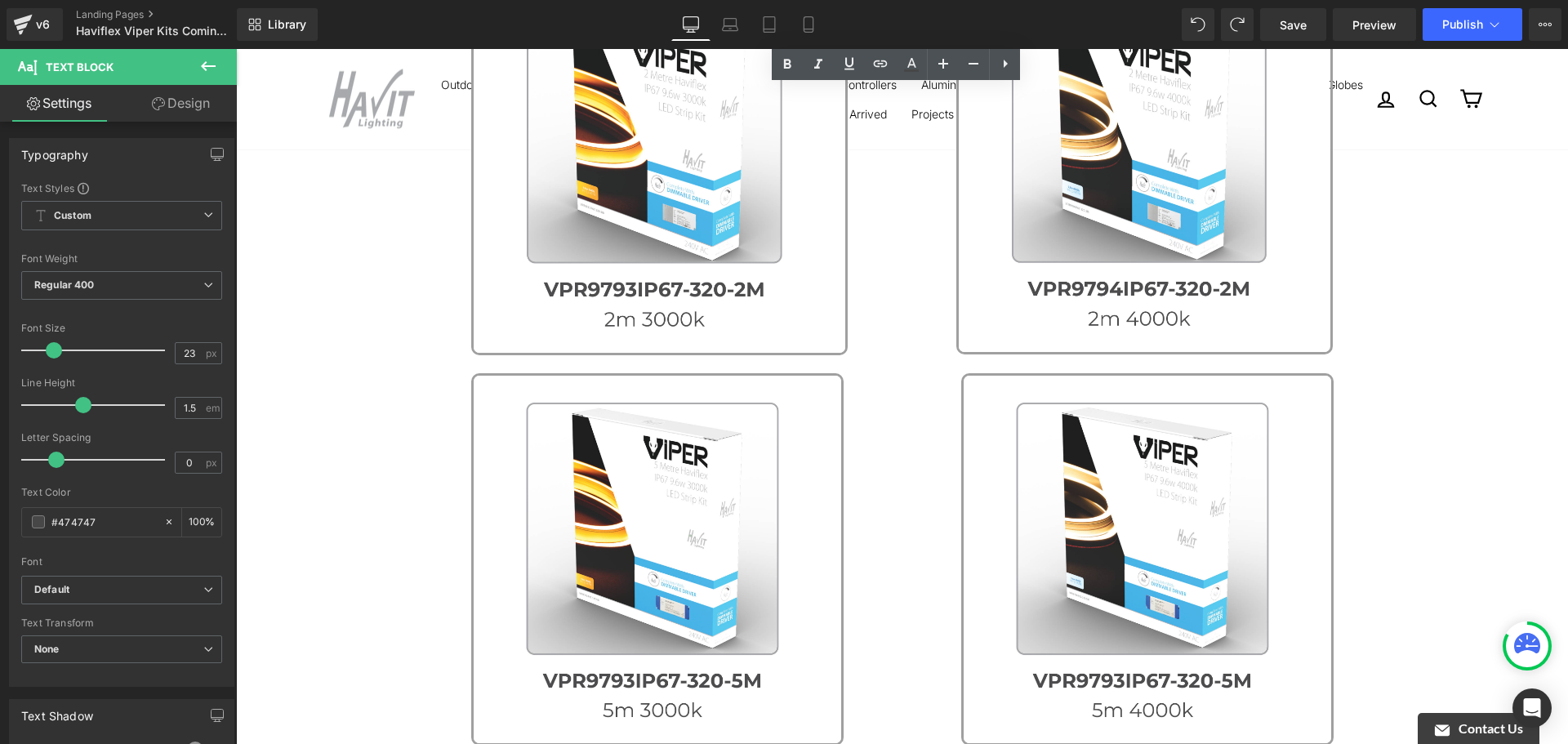
scroll to position [654, 0]
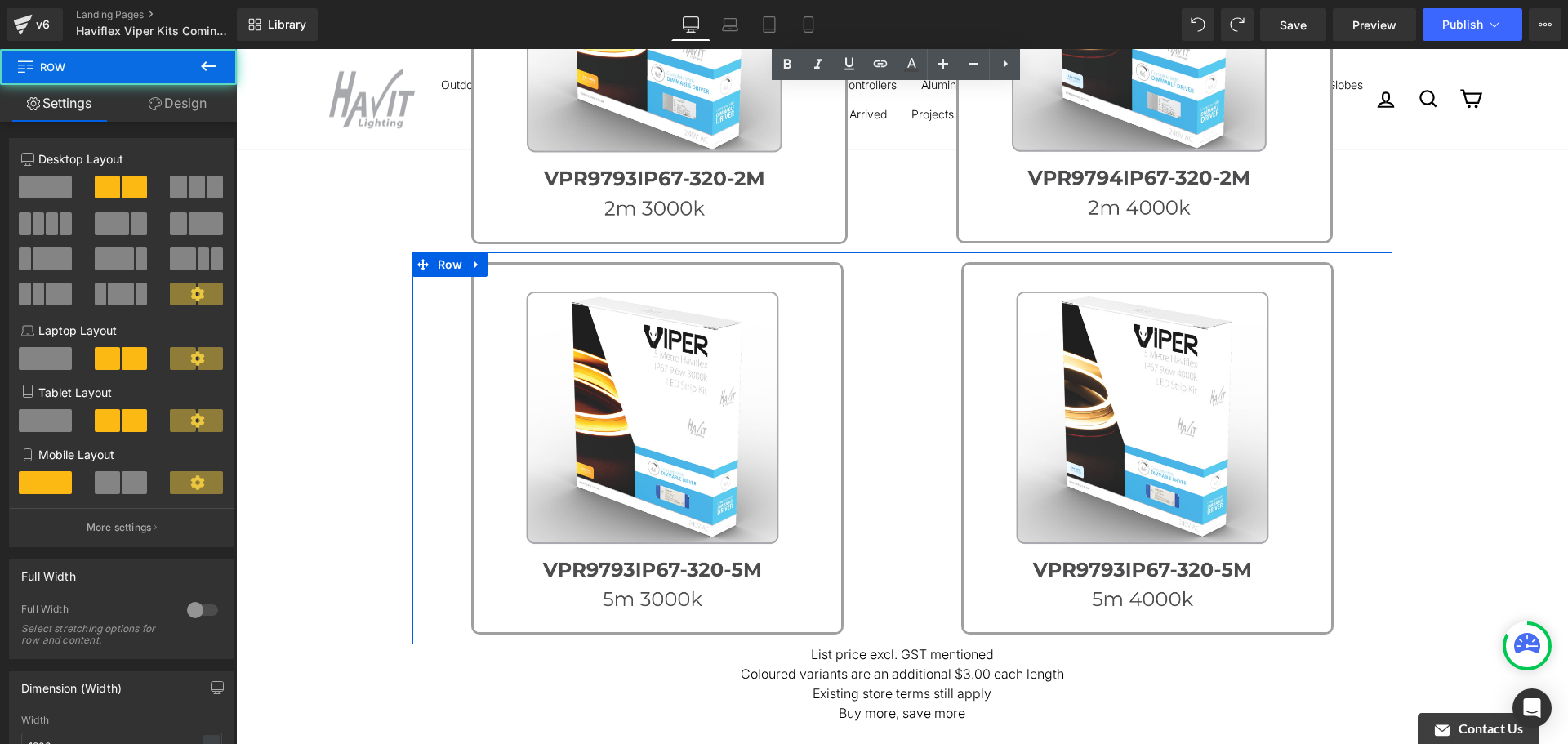
click at [893, 300] on div "Image" at bounding box center [658, 448] width 490 height 373
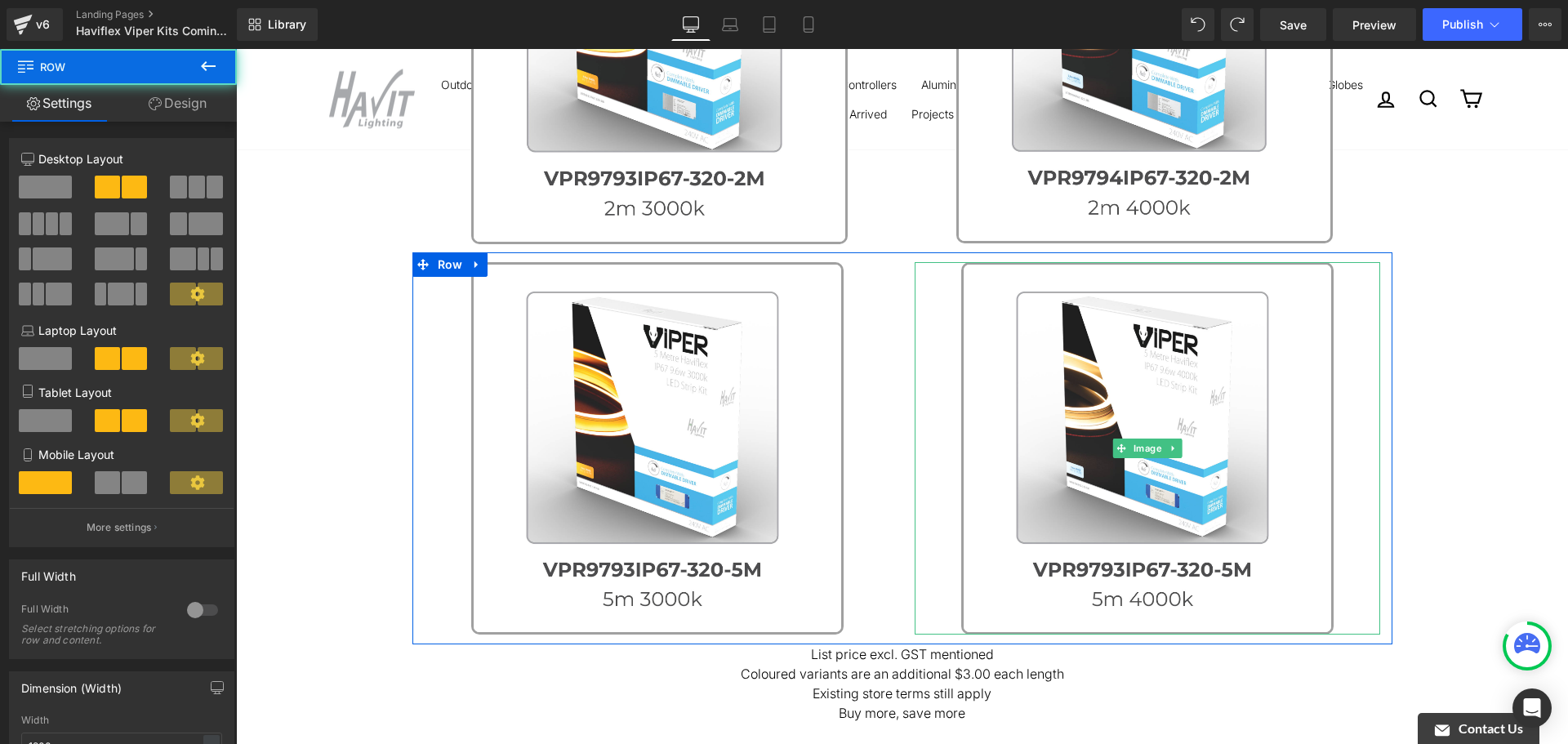
click at [915, 319] on link at bounding box center [1147, 448] width 466 height 373
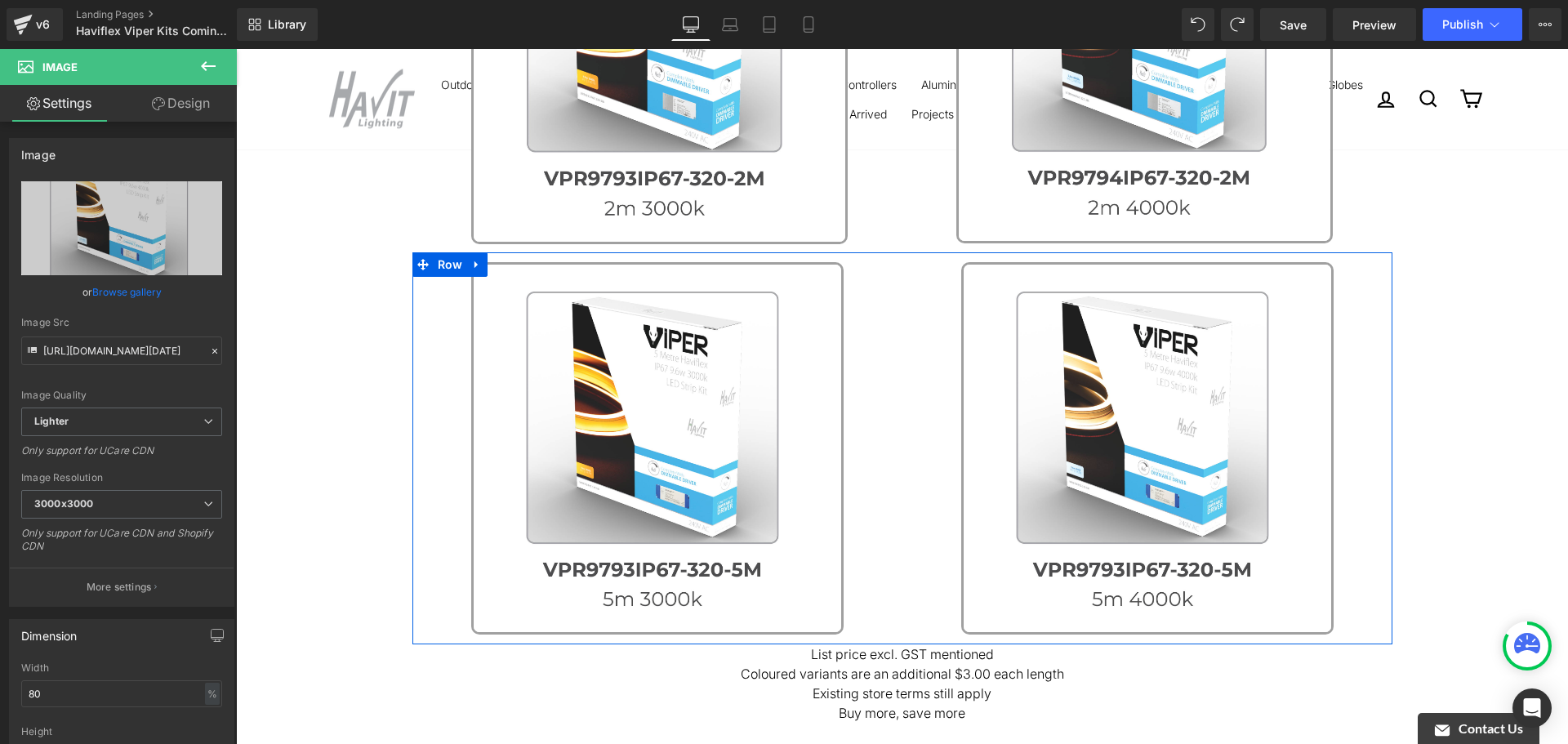
click at [887, 319] on div "Image" at bounding box center [658, 448] width 490 height 373
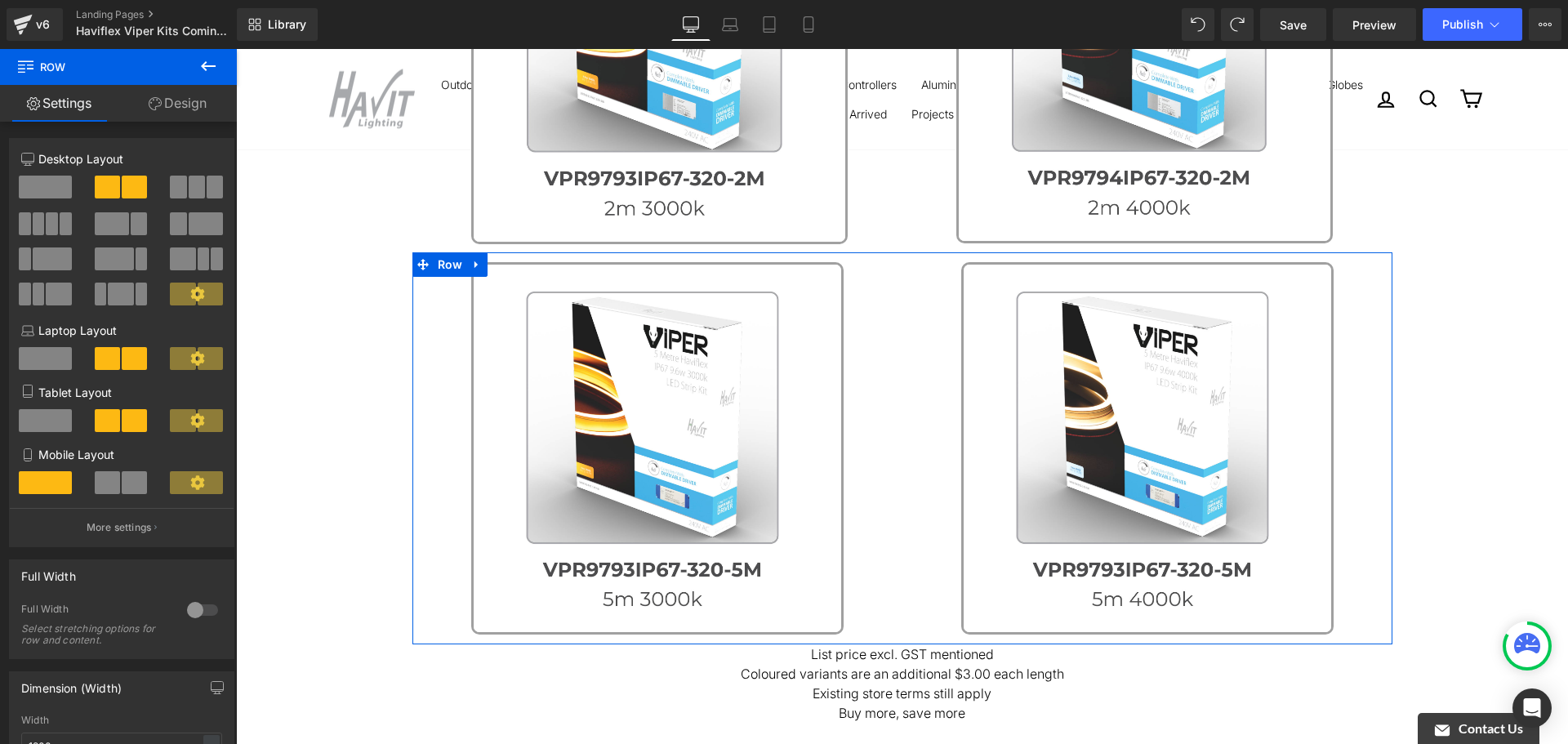
click at [168, 112] on link "Design" at bounding box center [178, 102] width 118 height 36
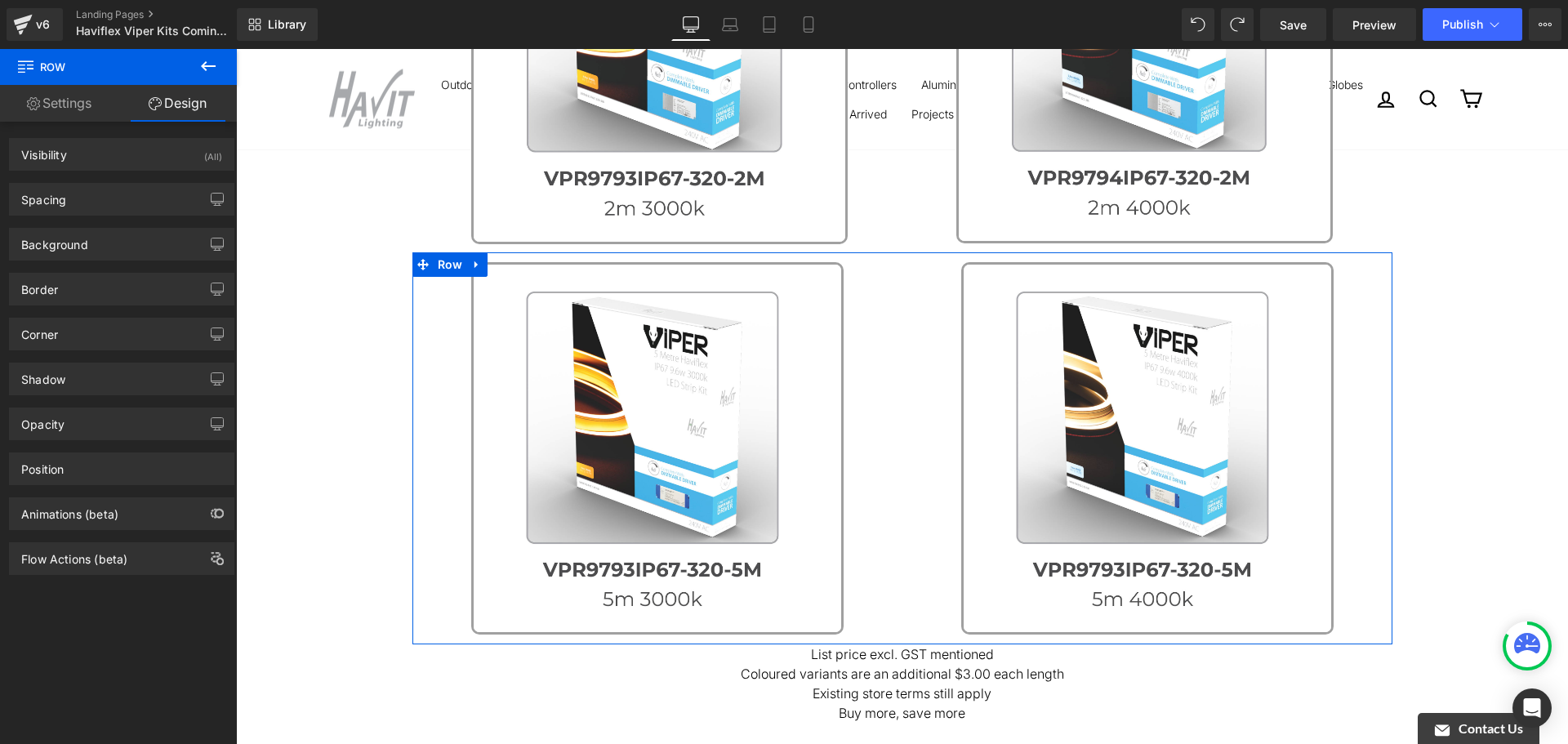
click at [147, 183] on div "Spacing [GEOGRAPHIC_DATA] 0px 0 auto auto 0px 0 auto auto [GEOGRAPHIC_DATA] 12p…" at bounding box center [122, 199] width 226 height 33
click at [137, 200] on div "Spacing" at bounding box center [122, 199] width 224 height 31
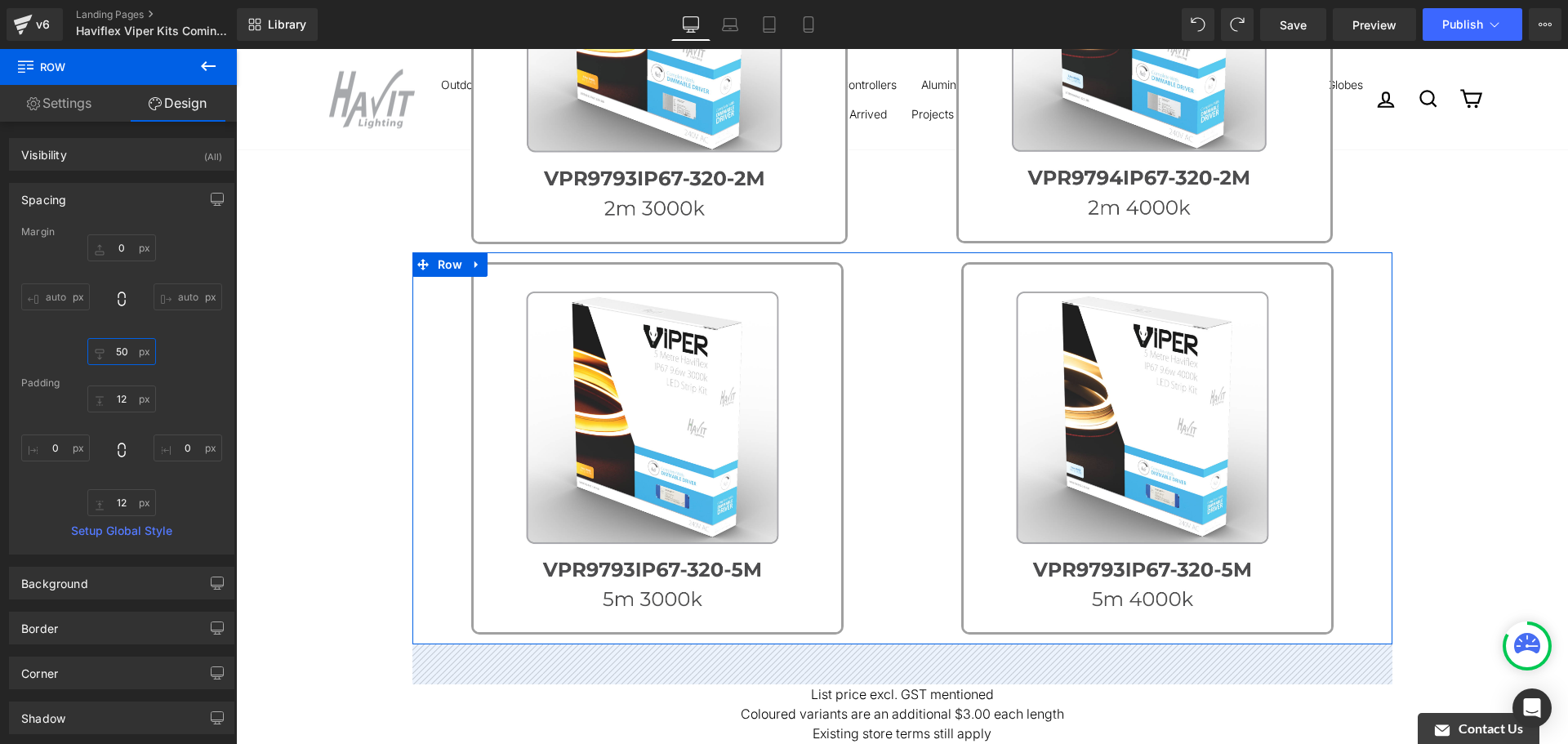
type input "52"
click at [145, 316] on div "0px 0 auto auto 52px 52 auto auto" at bounding box center [122, 299] width 201 height 131
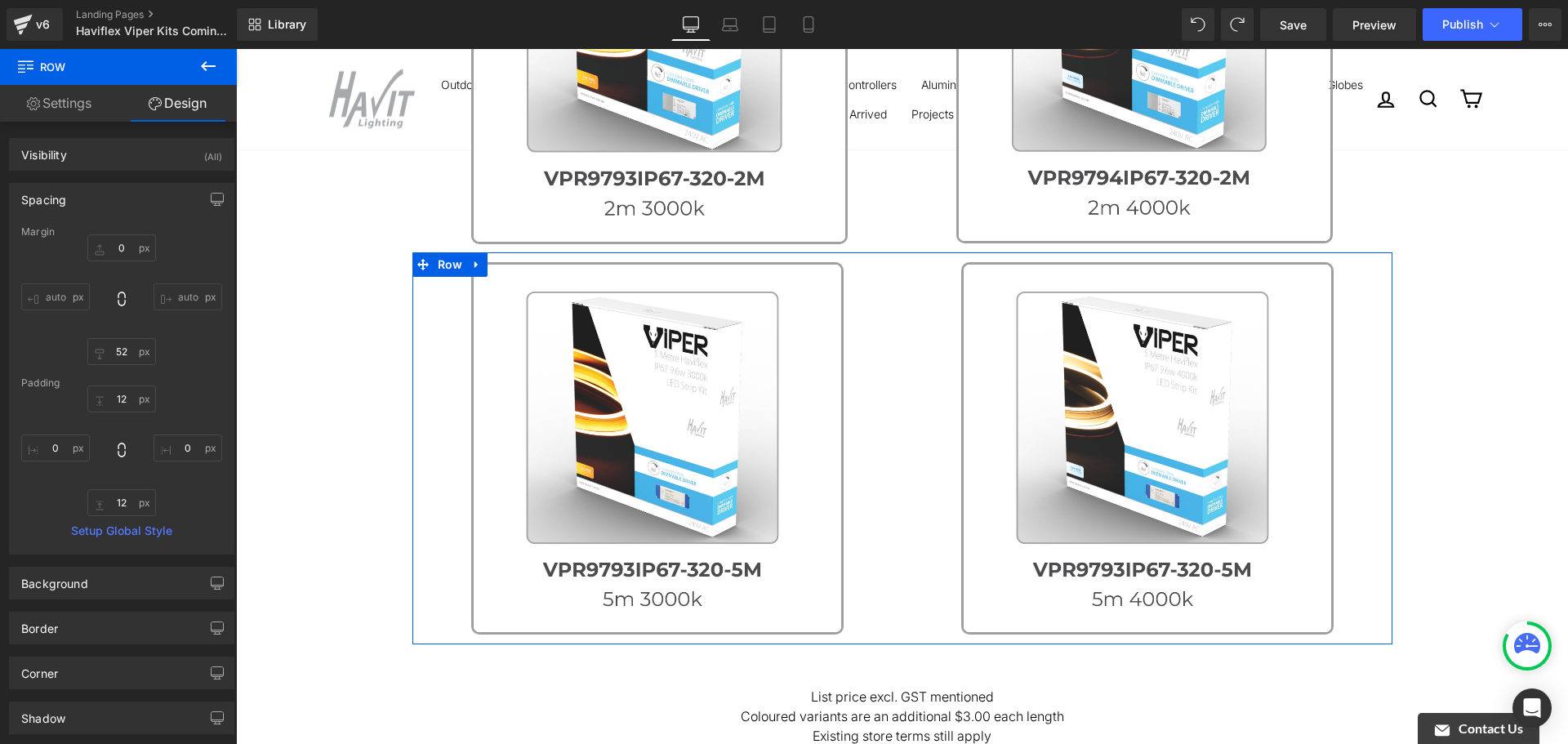
click at [187, 298] on input "auto" at bounding box center [188, 297] width 68 height 27
click at [120, 249] on input "0" at bounding box center [121, 248] width 68 height 27
click at [133, 241] on input "0" at bounding box center [121, 248] width 68 height 27
drag, startPoint x: 133, startPoint y: 241, endPoint x: 74, endPoint y: 235, distance: 59.3
click at [72, 236] on div "Margin 0px 0 auto auto 52px 52 auto auto [GEOGRAPHIC_DATA] 12px 12 0px 0 12px 1…" at bounding box center [122, 390] width 224 height 327
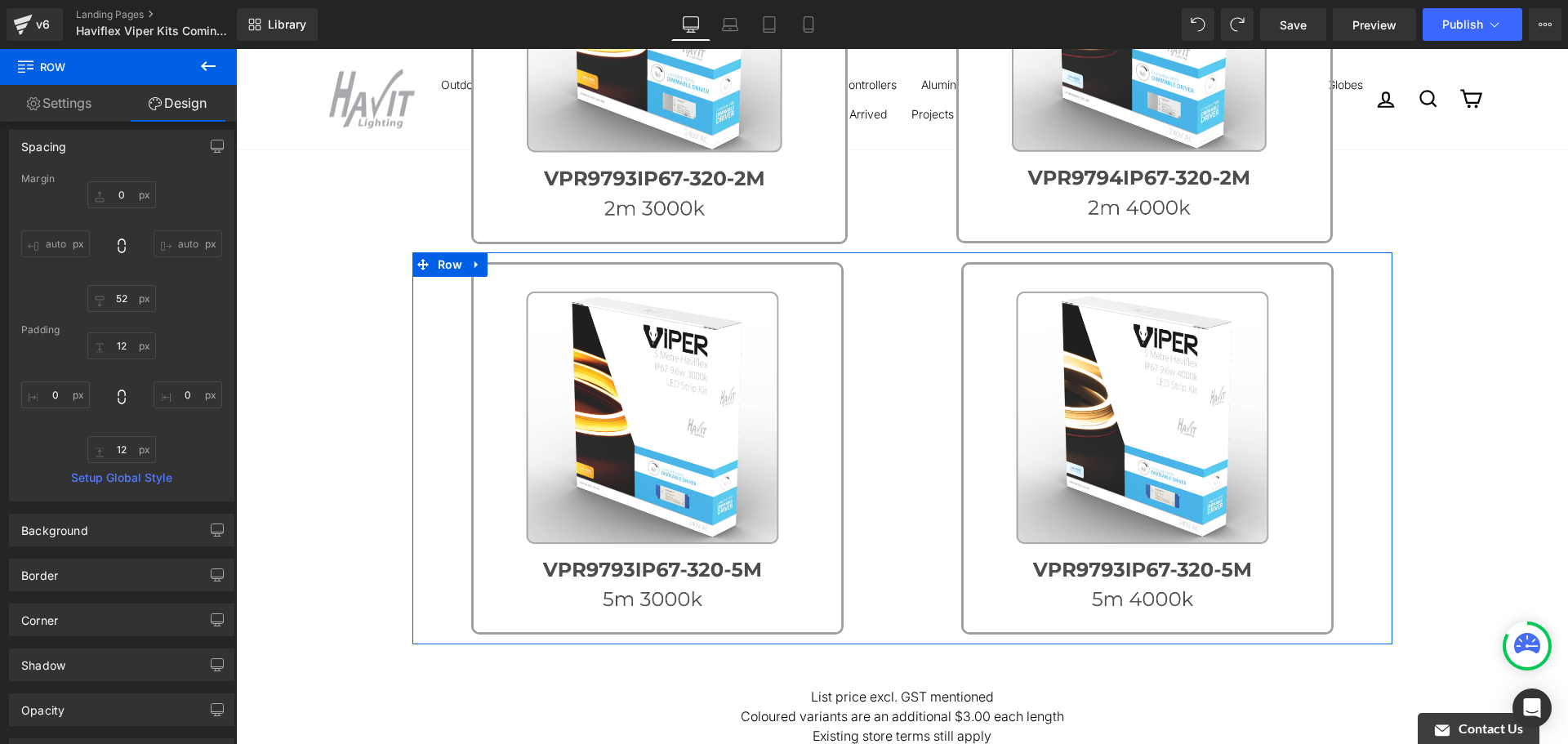
scroll to position [82, 0]
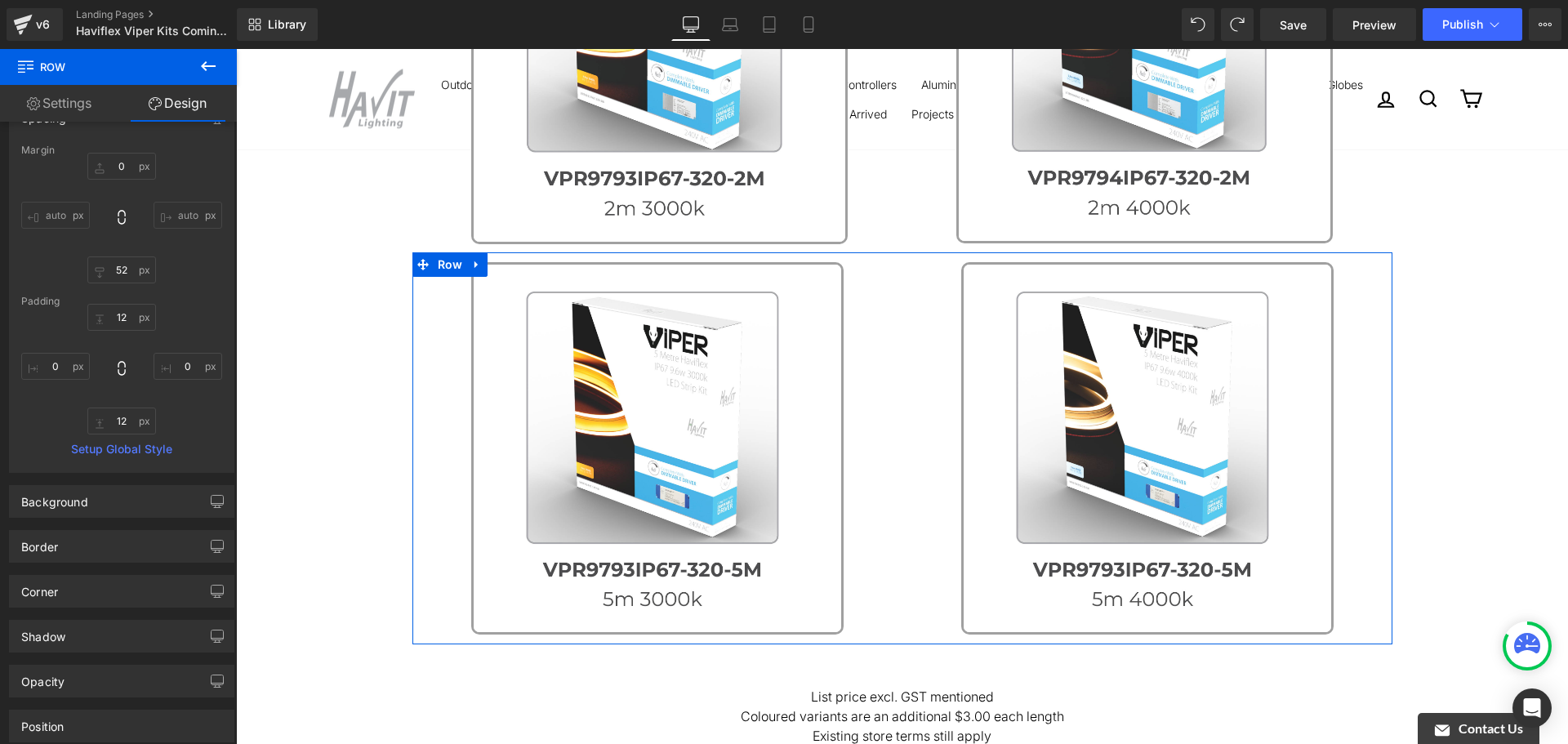
click at [136, 244] on div "0px 0 auto auto 52px 52 auto auto" at bounding box center [122, 218] width 201 height 131
click at [139, 157] on input "0" at bounding box center [121, 167] width 68 height 27
type input "2"
click at [140, 311] on input "12" at bounding box center [121, 317] width 68 height 27
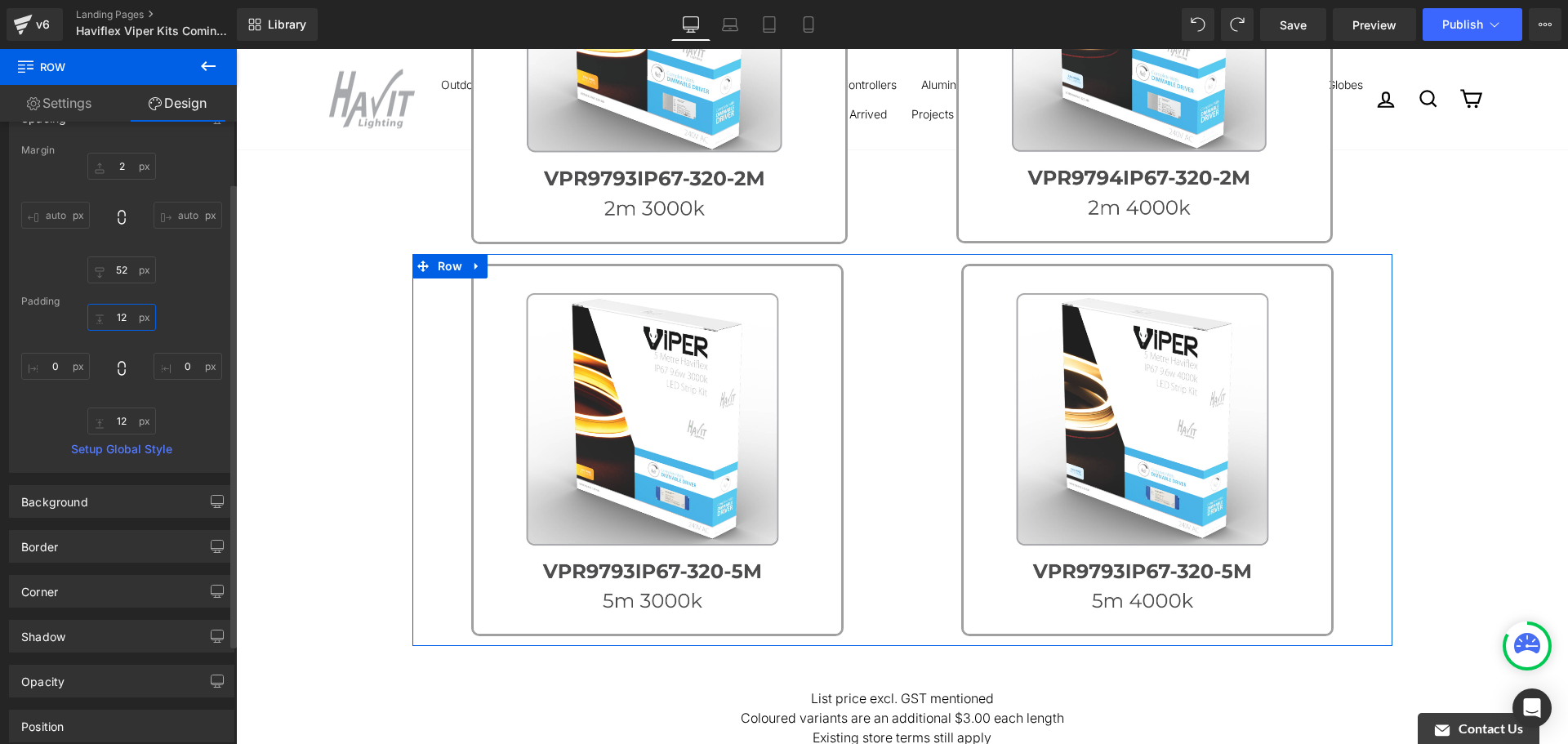
click at [140, 310] on input "12" at bounding box center [121, 317] width 68 height 27
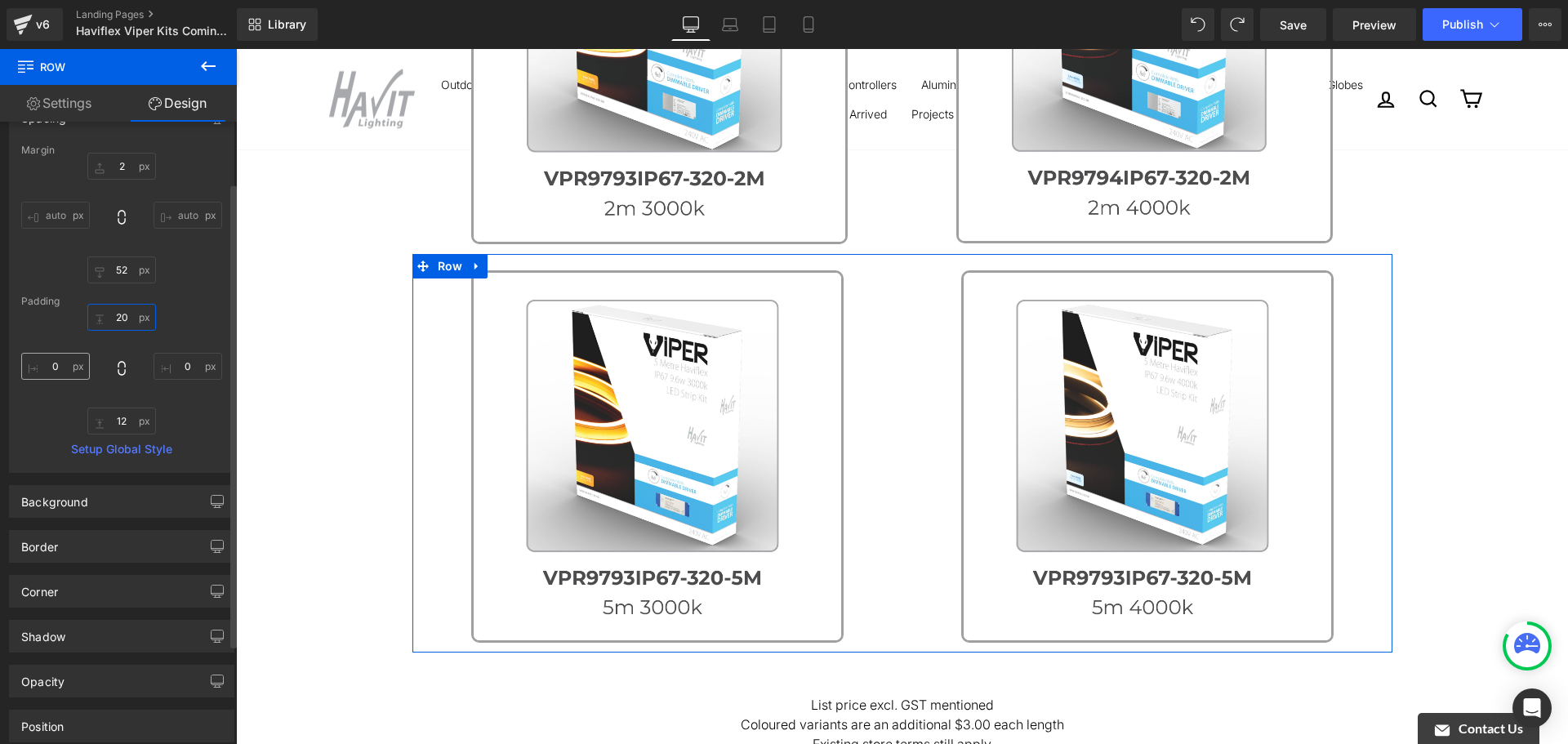
type input "20"
click at [63, 364] on input "0" at bounding box center [55, 366] width 68 height 27
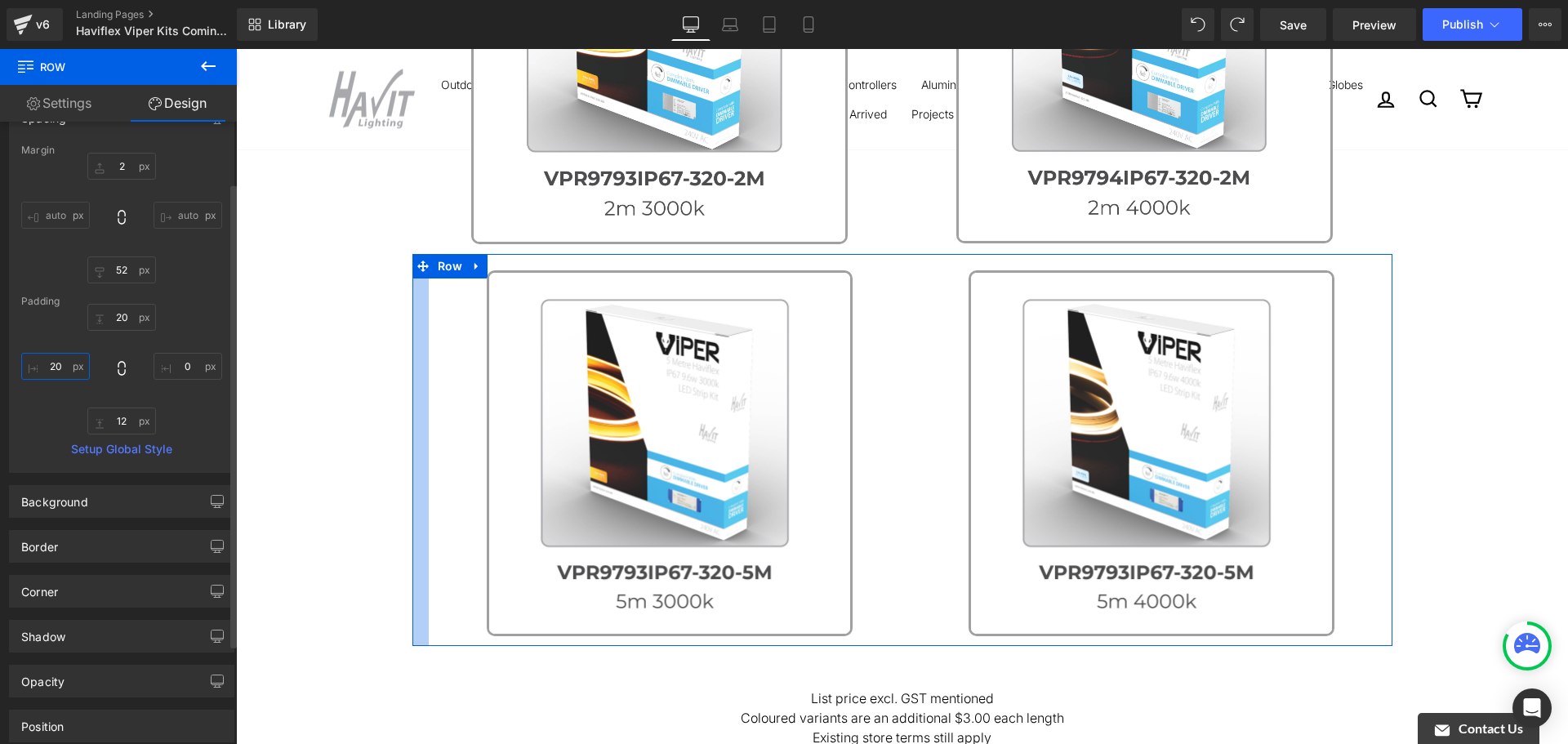
drag, startPoint x: 34, startPoint y: 374, endPoint x: 25, endPoint y: 375, distance: 9.1
click at [25, 375] on input "20" at bounding box center [55, 366] width 68 height 27
click at [41, 368] on input "20" at bounding box center [55, 366] width 68 height 27
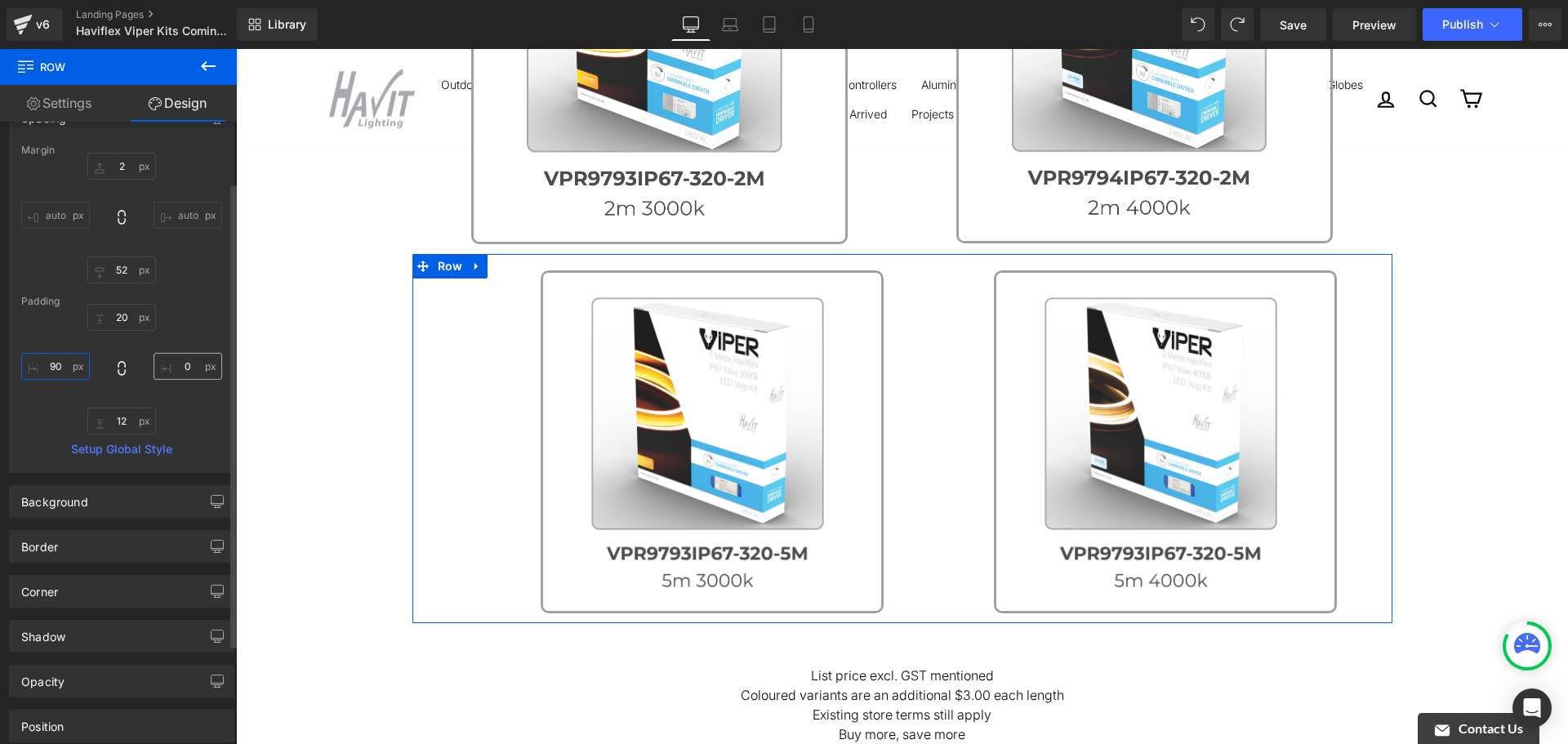
type input "90"
click at [165, 362] on input "0" at bounding box center [188, 366] width 68 height 27
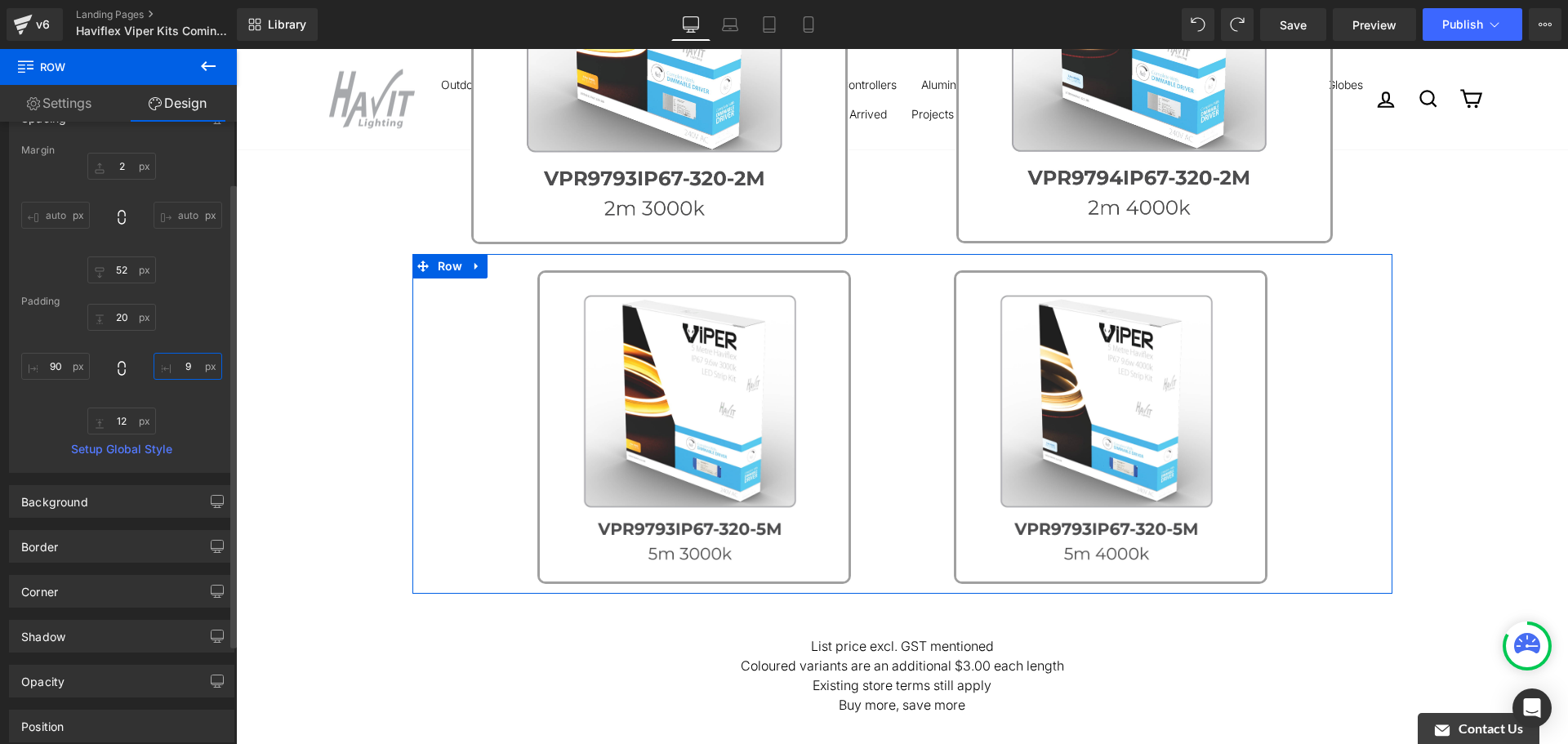
type input "0"
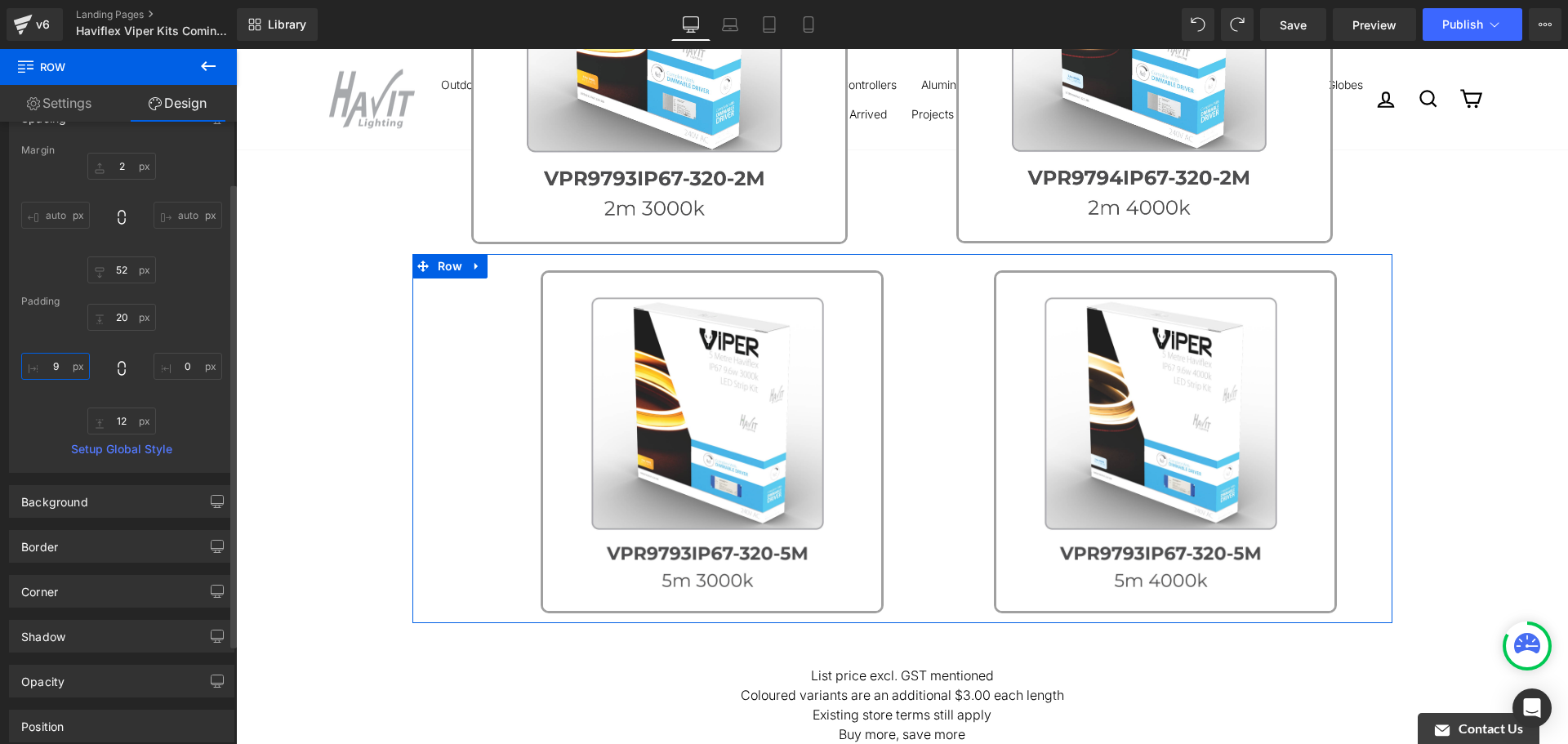
type input "20"
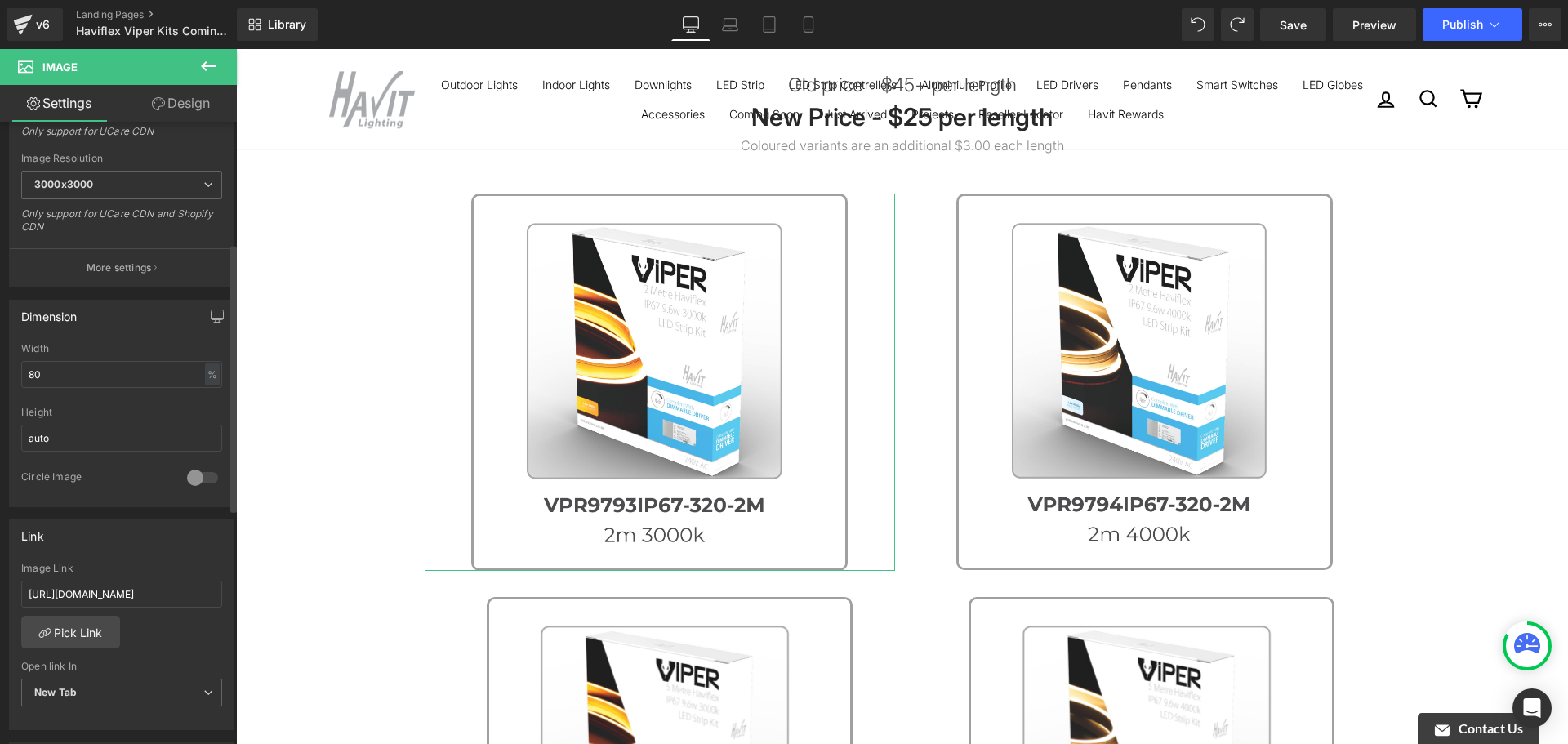
scroll to position [327, 0]
click at [94, 368] on input "80" at bounding box center [122, 367] width 201 height 27
type input "60"
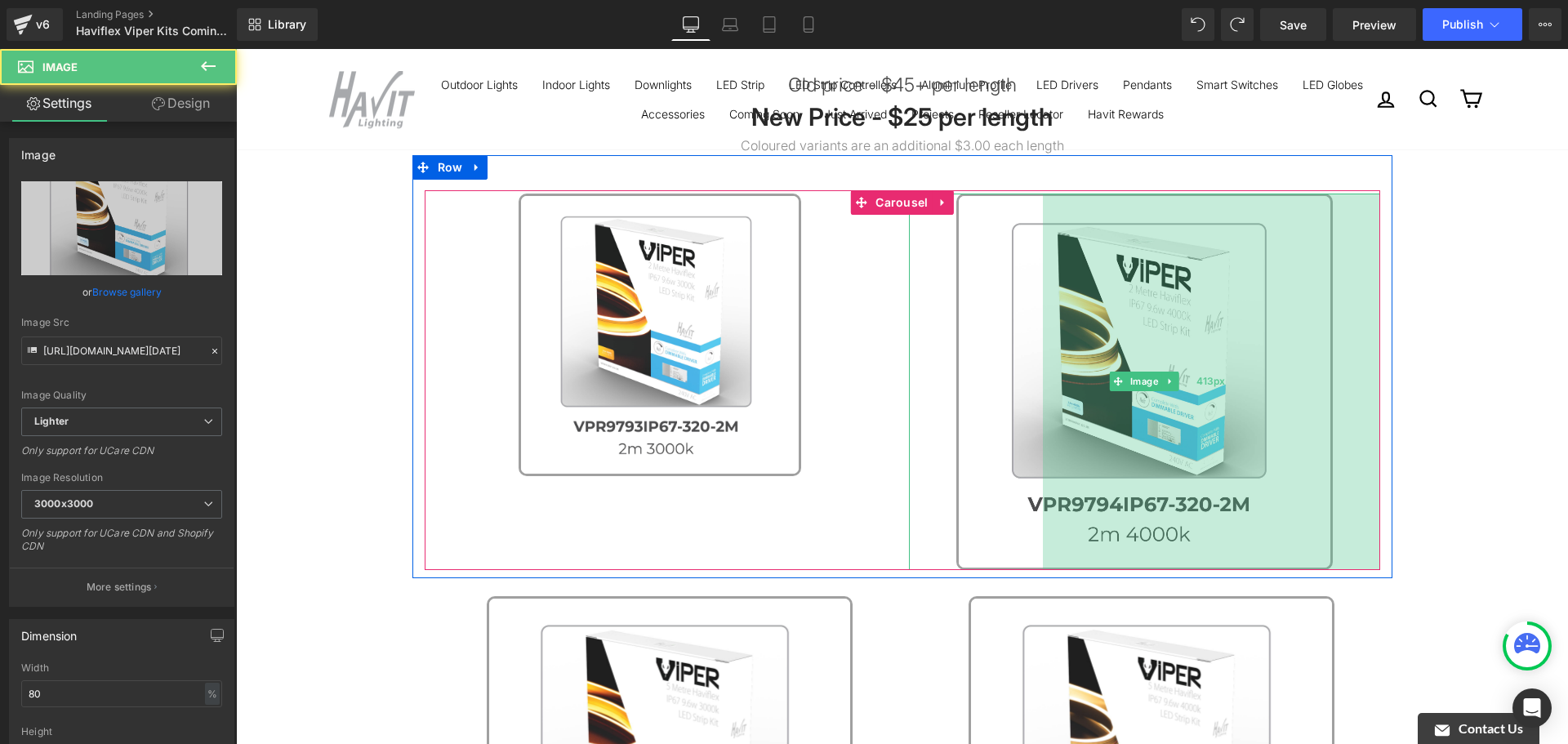
click at [1177, 309] on div "413px" at bounding box center [1211, 381] width 337 height 376
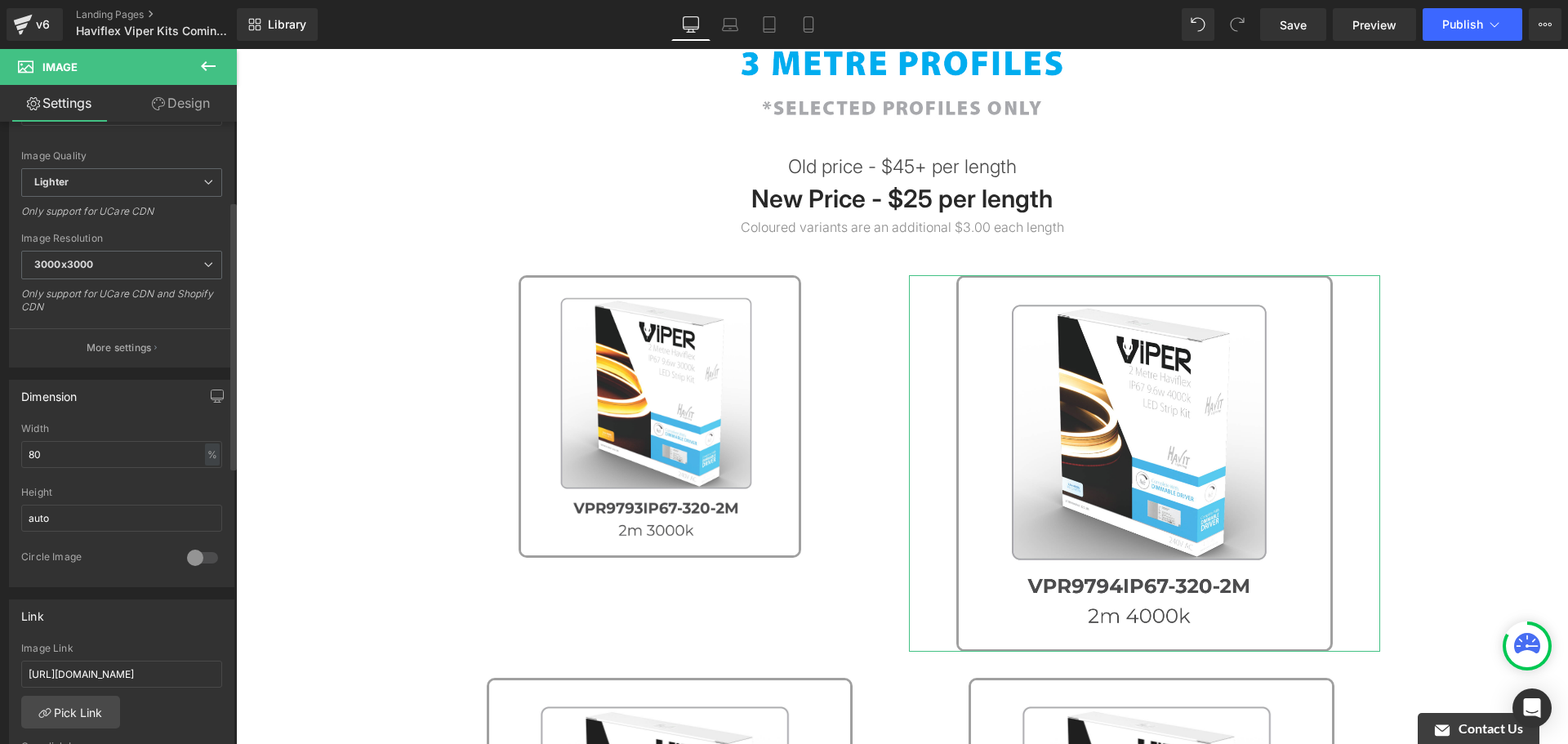
scroll to position [245, 0]
click at [108, 439] on input "80" at bounding box center [122, 449] width 201 height 27
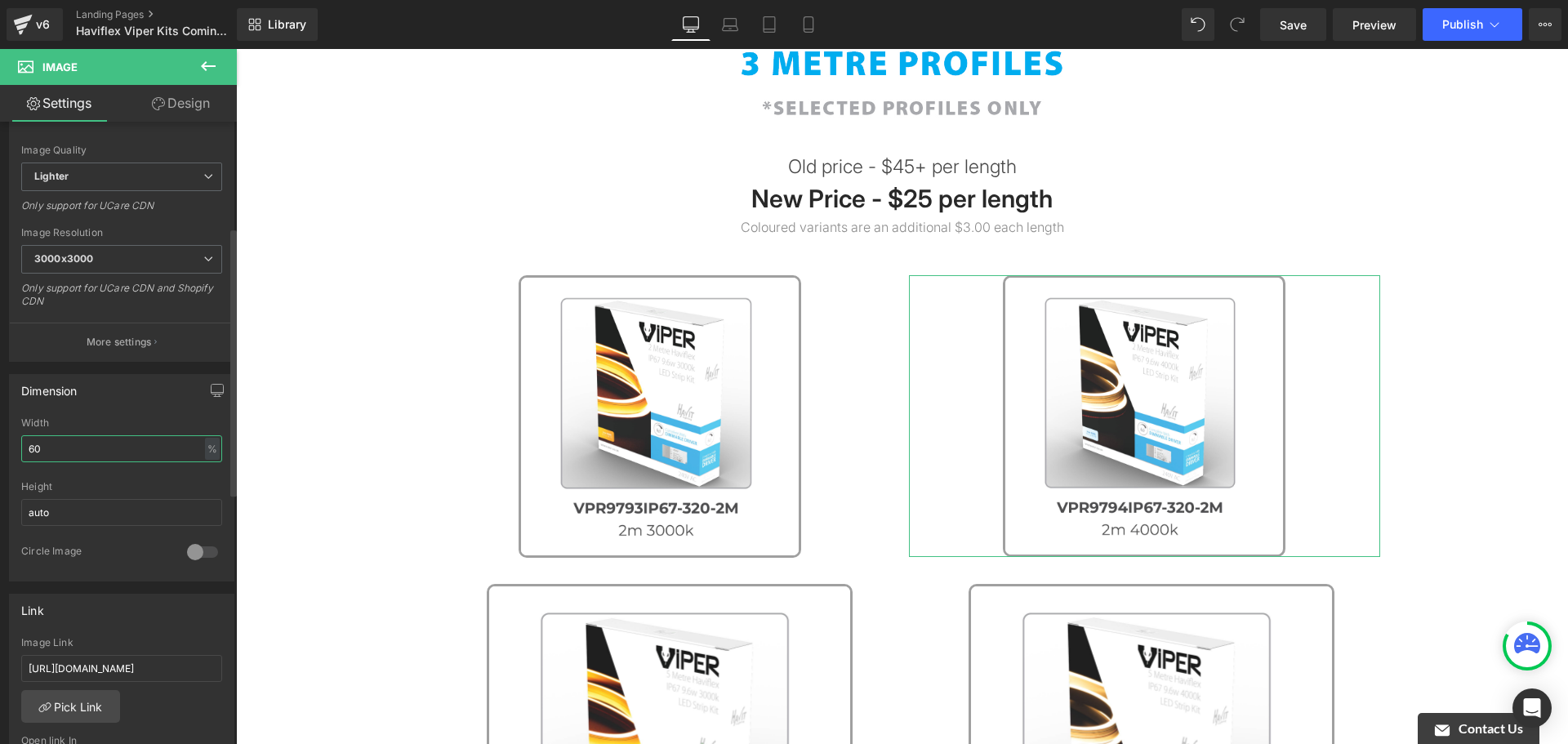
type input "60"
click at [135, 414] on div "Dimension 60% Width 60 % % px auto Height auto 0 Circle Image" at bounding box center [122, 478] width 226 height 207
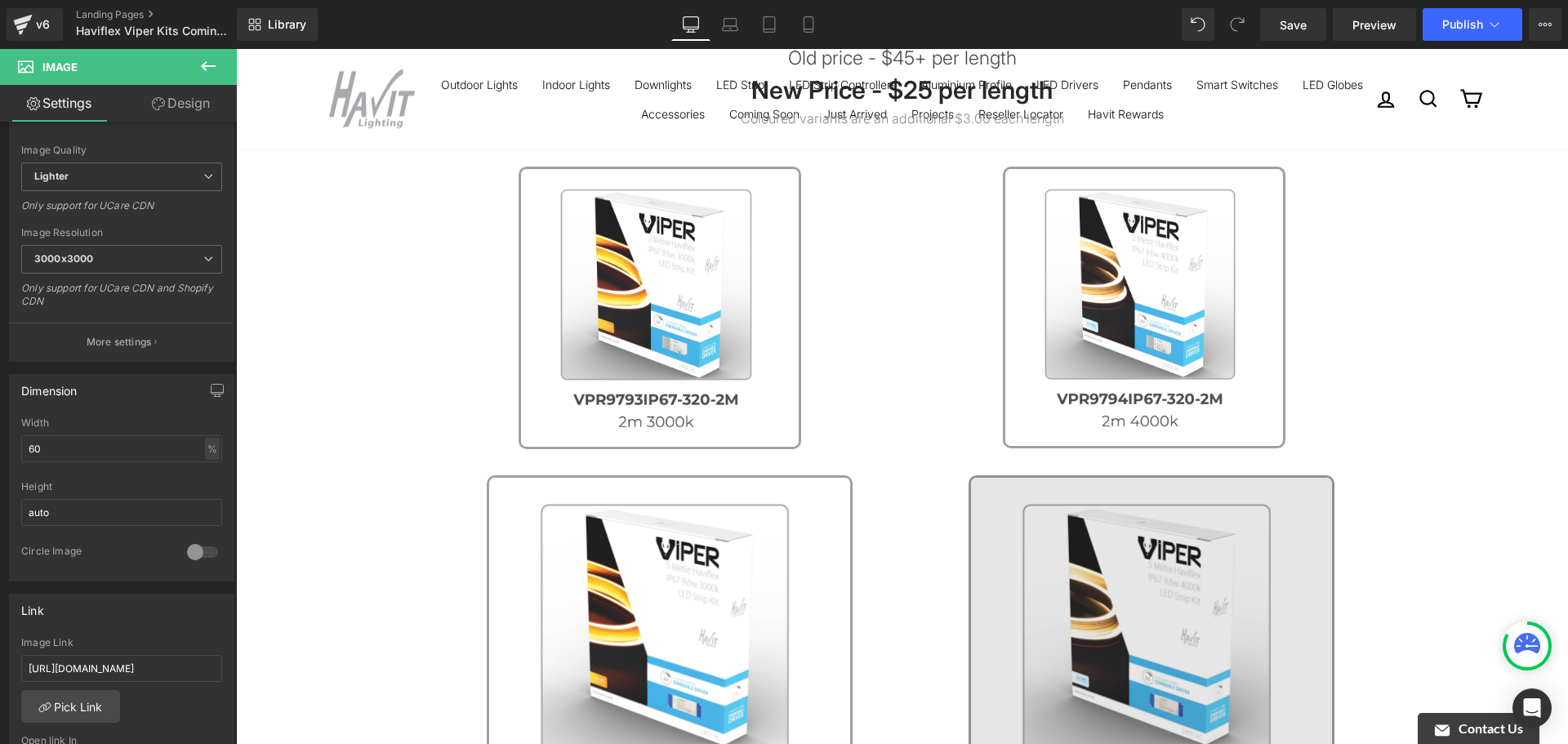
scroll to position [572, 0]
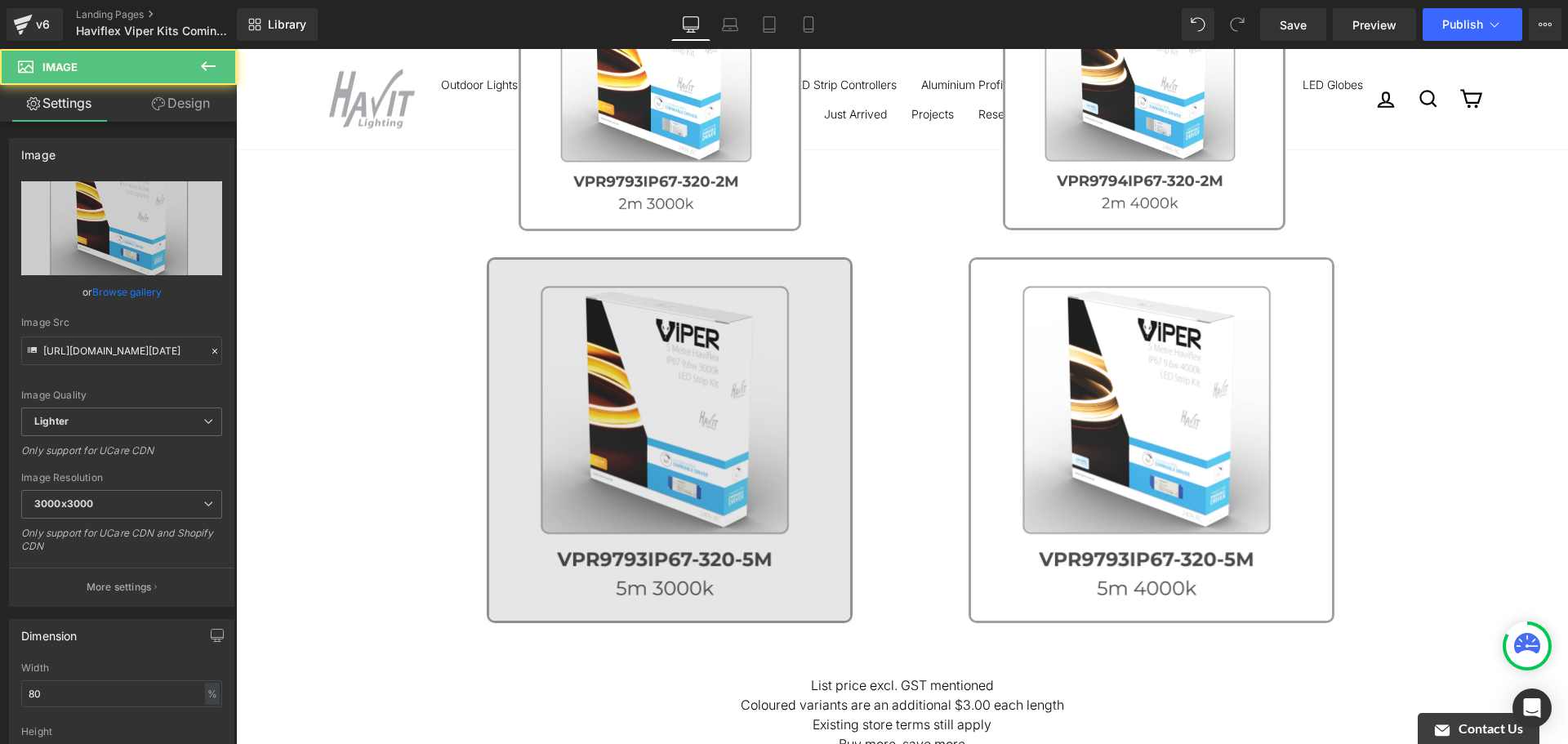
click at [714, 479] on img at bounding box center [669, 440] width 366 height 366
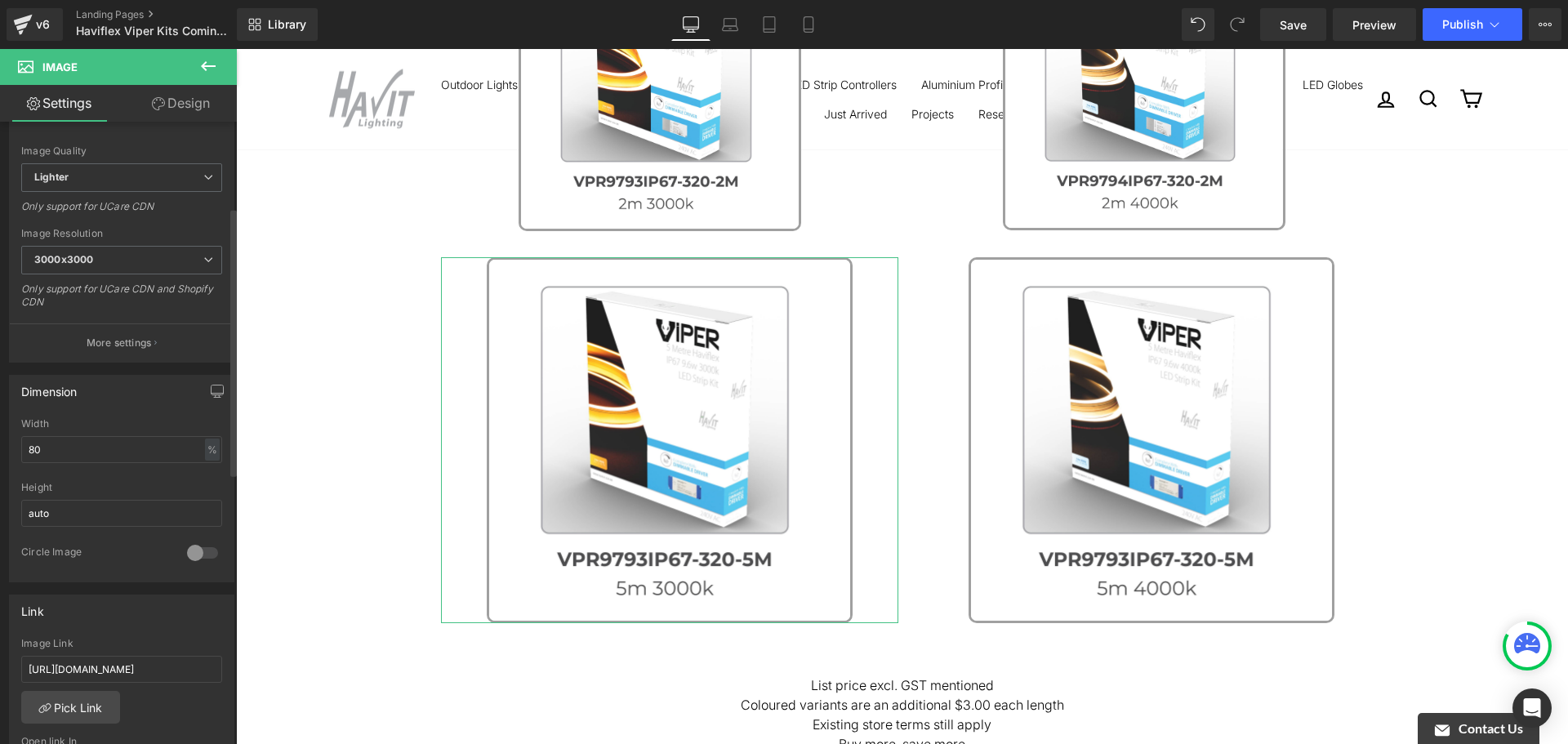
scroll to position [245, 0]
click at [90, 441] on input "80" at bounding box center [122, 449] width 201 height 27
click at [89, 441] on input "80" at bounding box center [122, 449] width 201 height 27
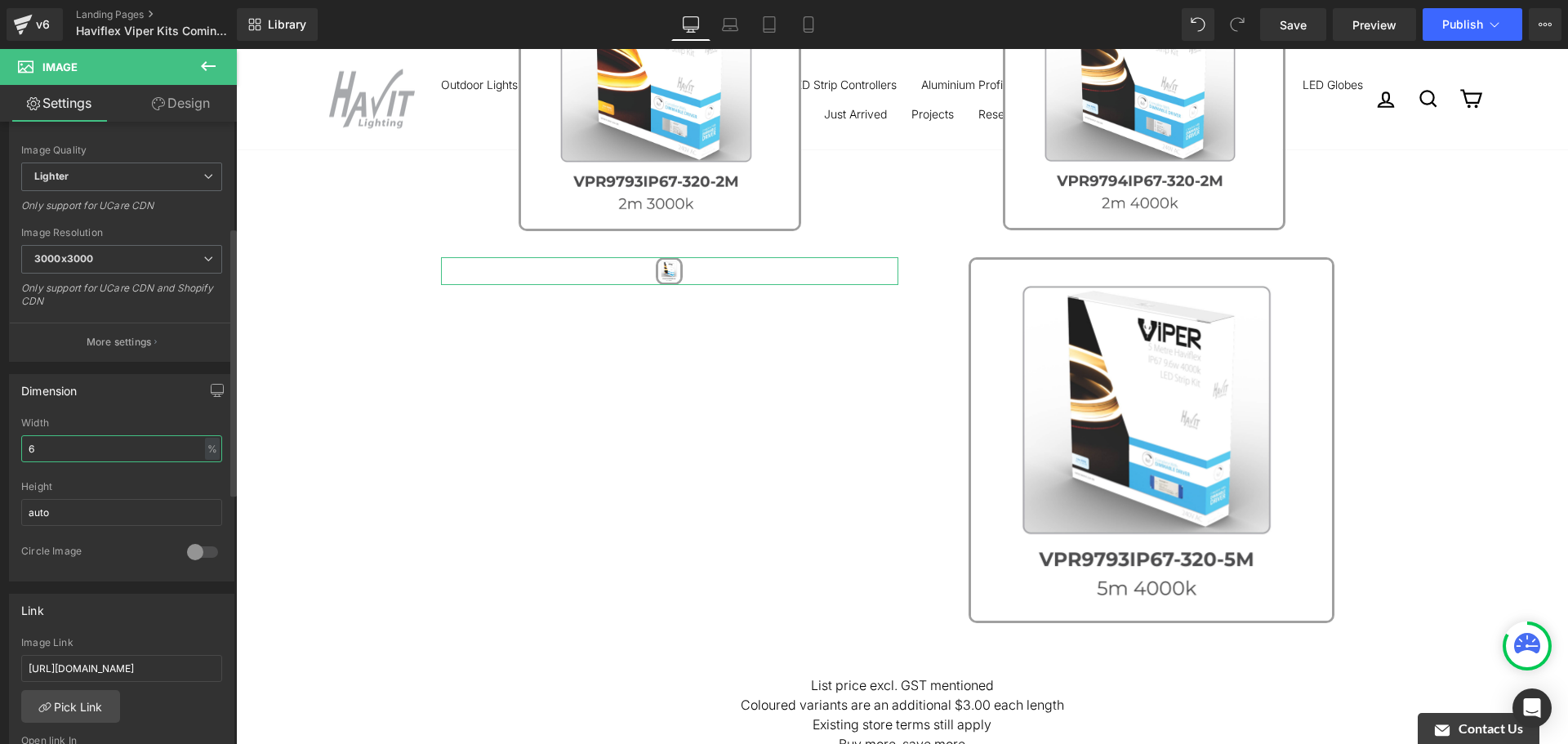
type input "60"
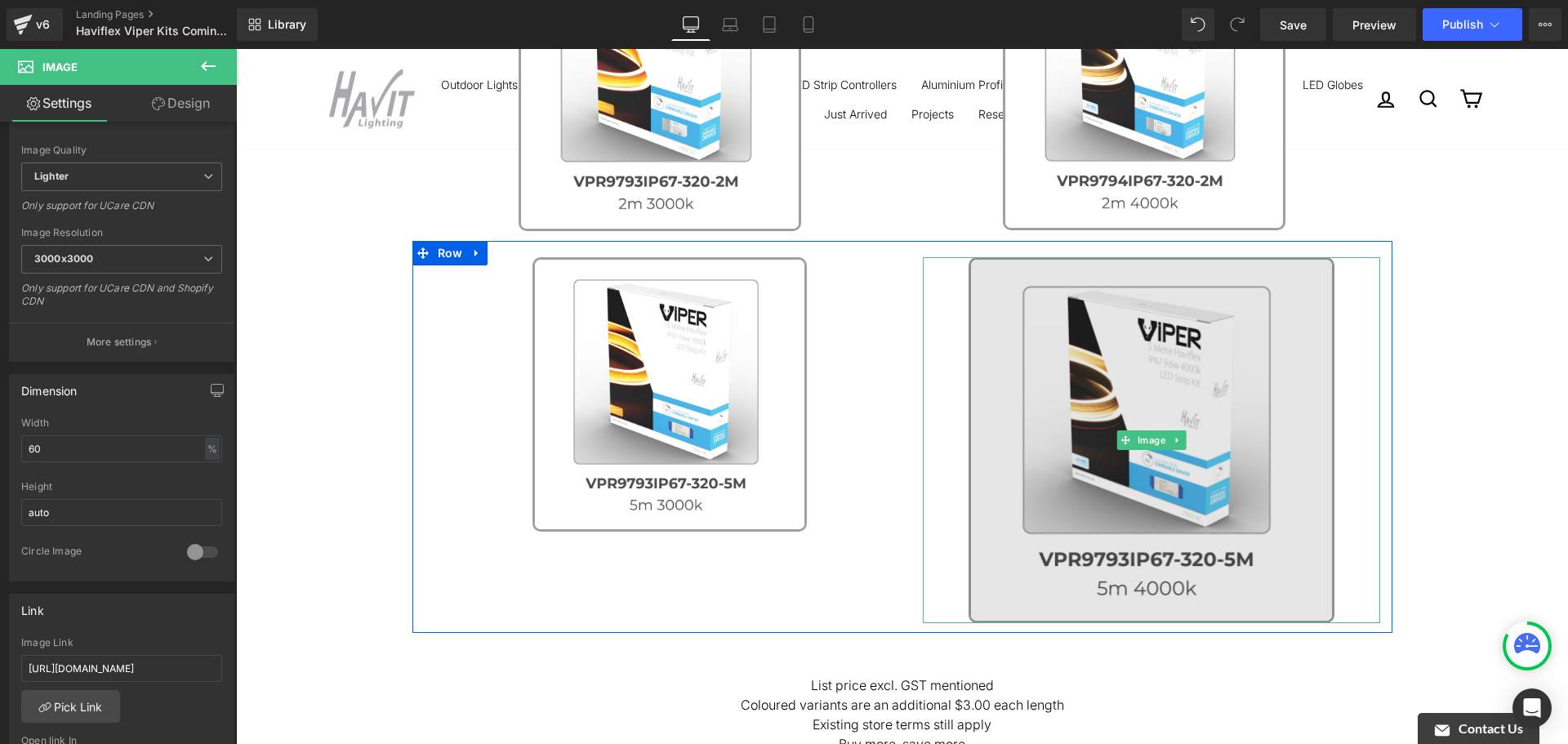
click at [1054, 320] on img at bounding box center [1151, 440] width 366 height 366
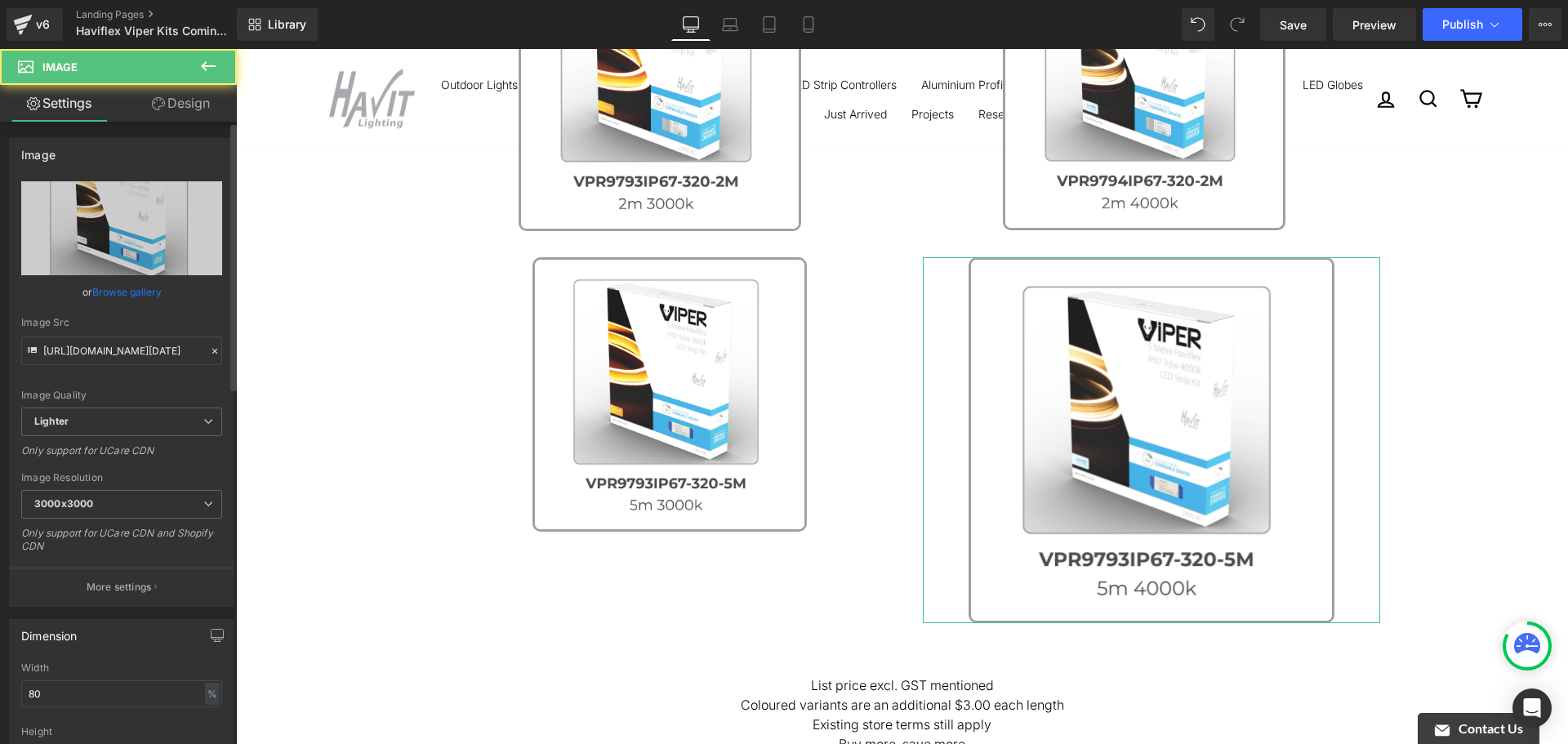
scroll to position [327, 0]
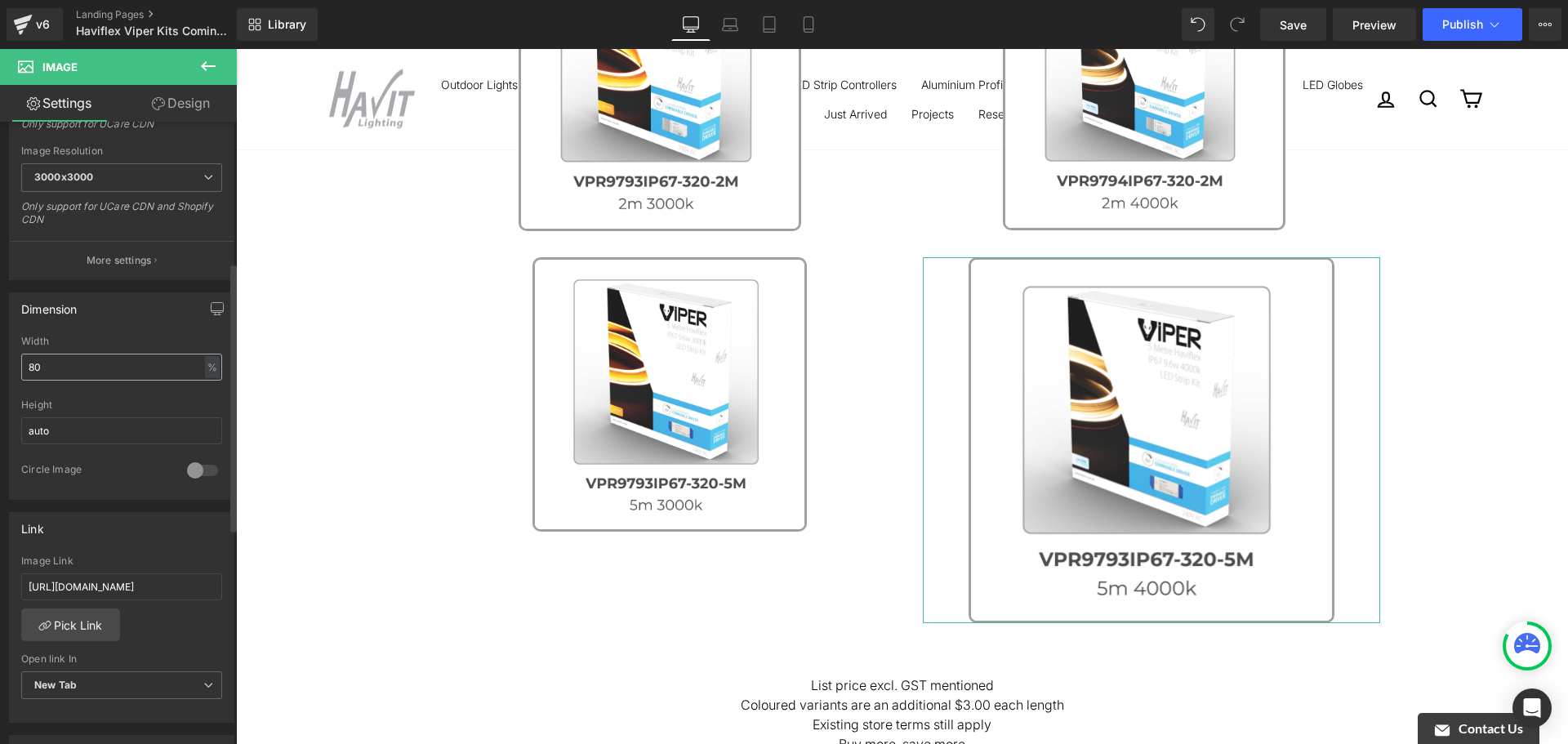
click at [73, 368] on input "80" at bounding box center [122, 367] width 201 height 27
type input "60"
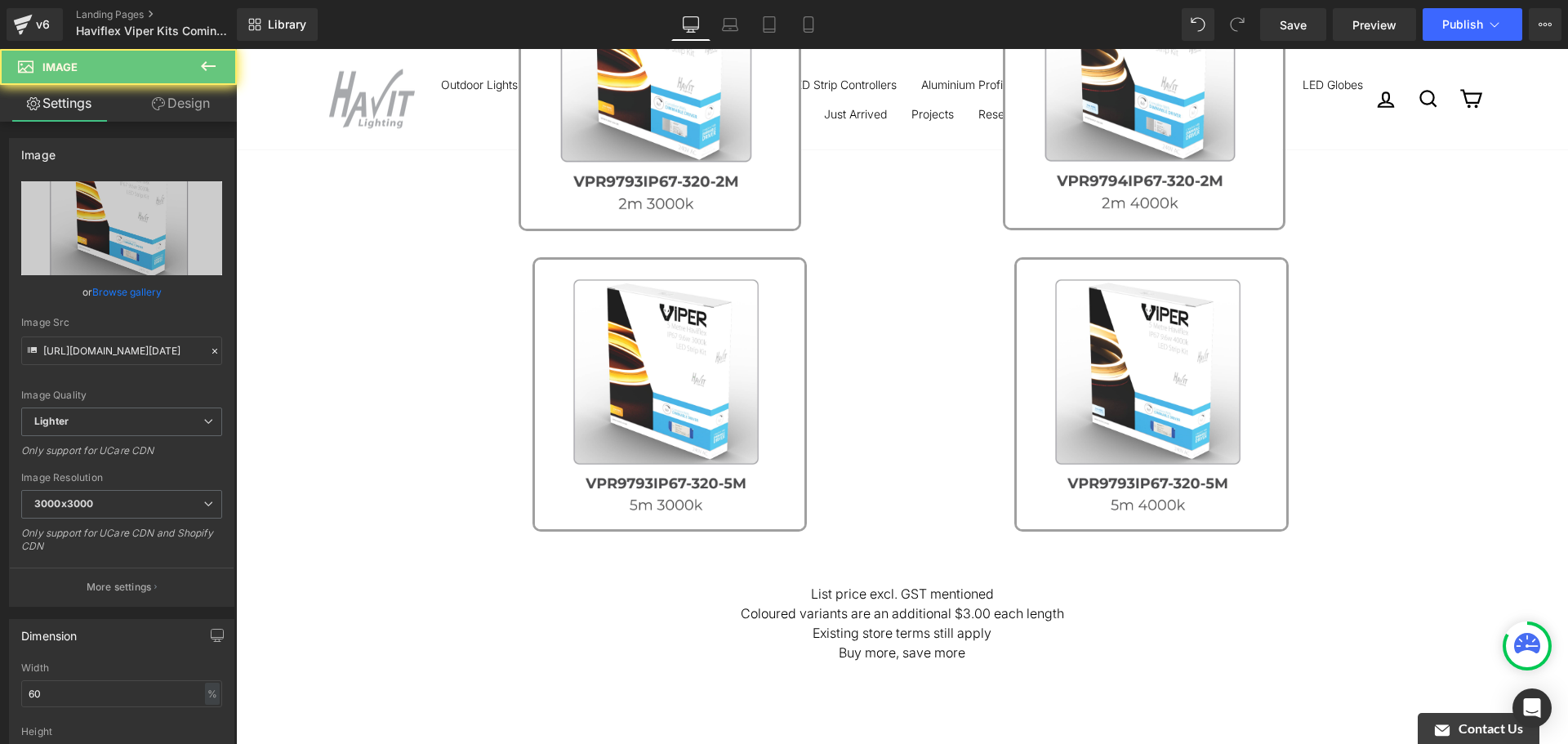
click at [833, 301] on link at bounding box center [669, 394] width 457 height 275
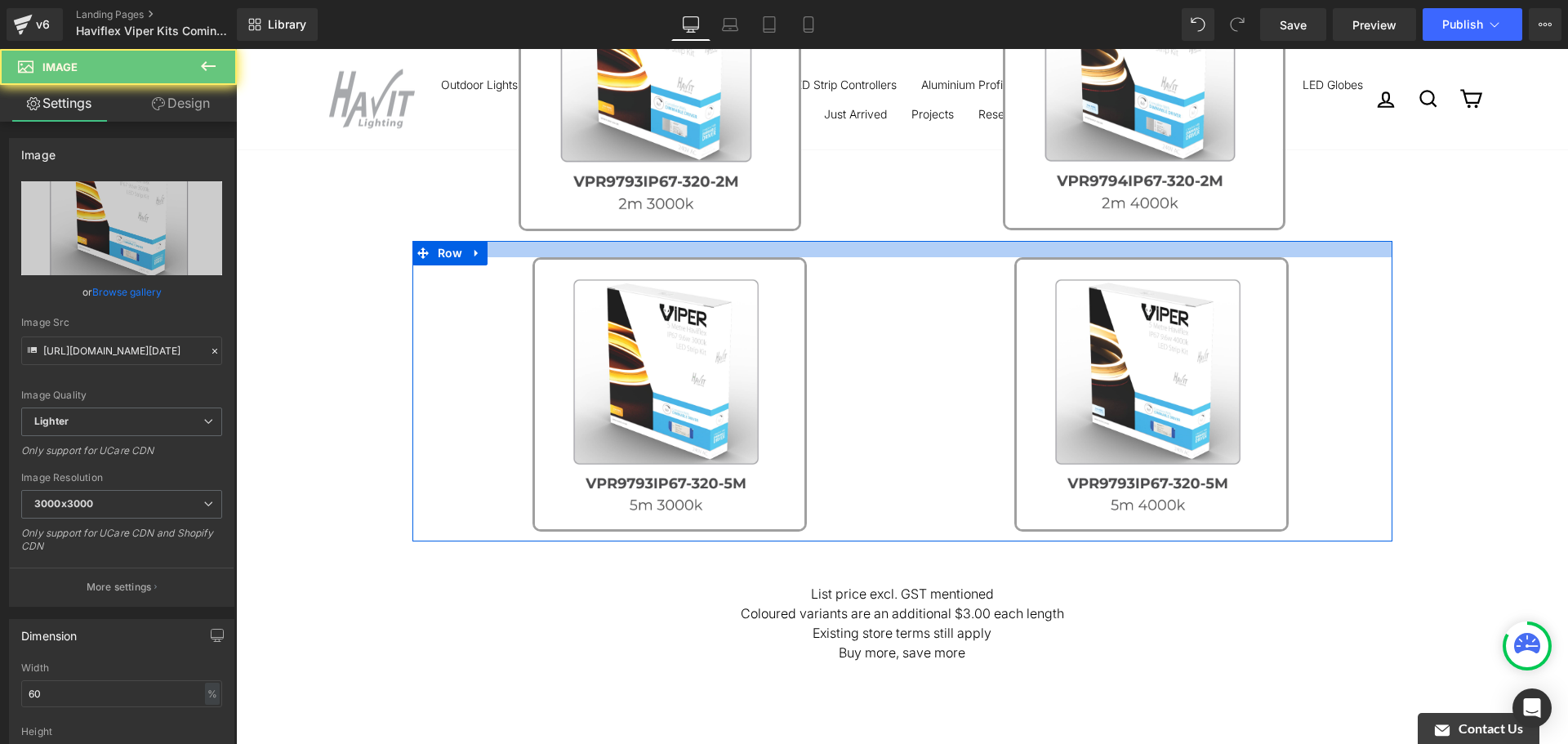
click at [910, 254] on div at bounding box center [903, 249] width 981 height 16
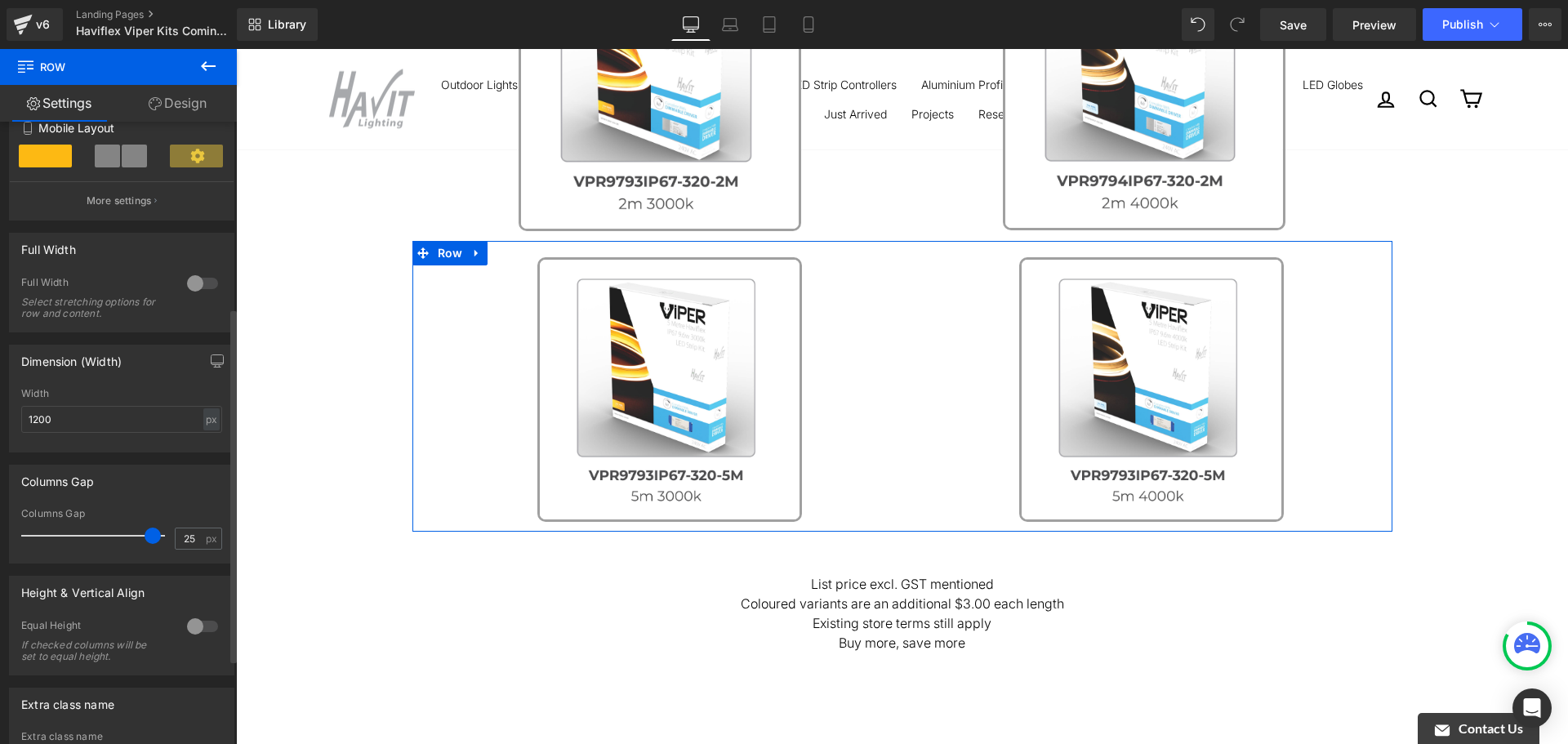
type input "0"
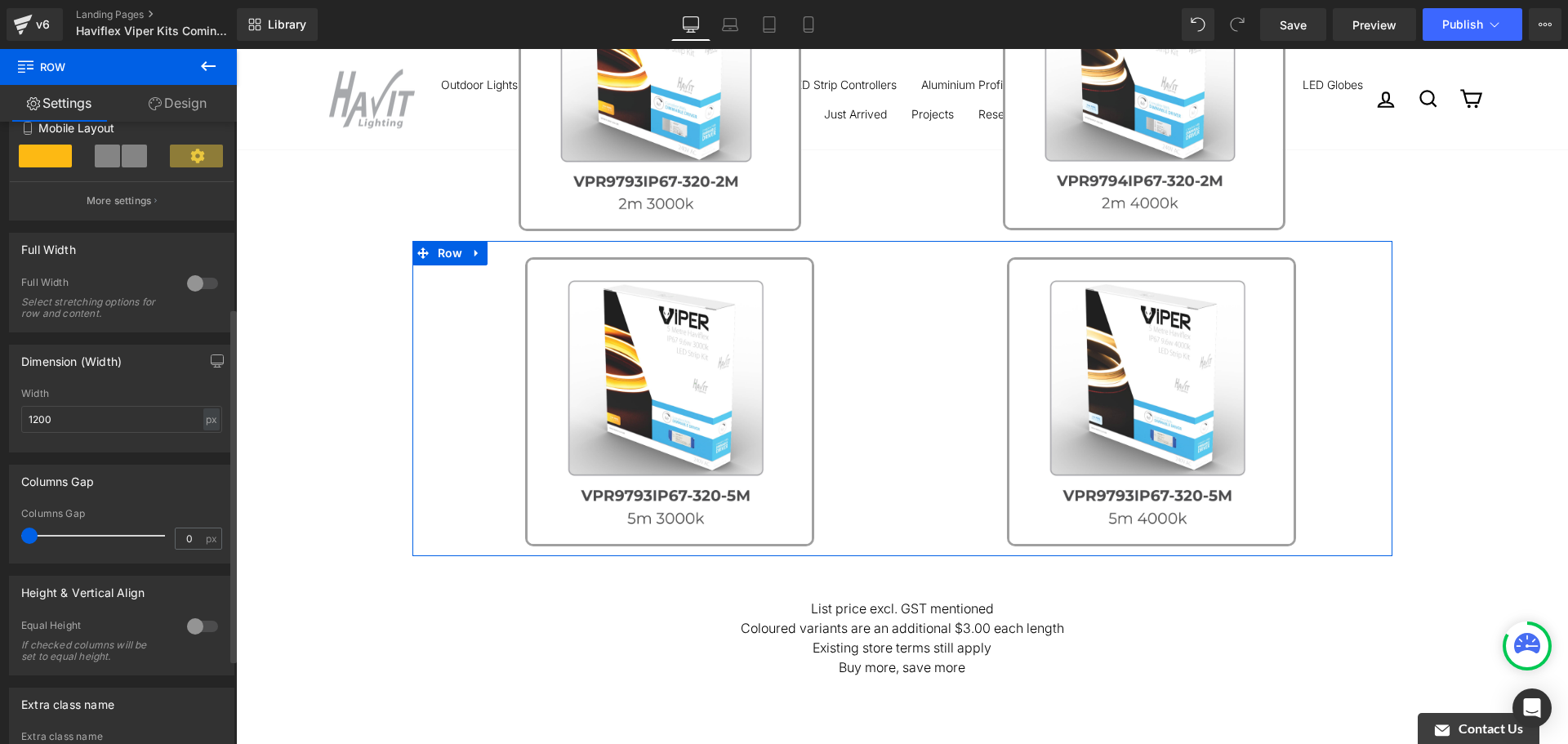
drag, startPoint x: 42, startPoint y: 533, endPoint x: 0, endPoint y: 532, distance: 42.0
click at [0, 532] on div "Columns Gap 0px Columns Gap 0 px" at bounding box center [122, 507] width 244 height 111
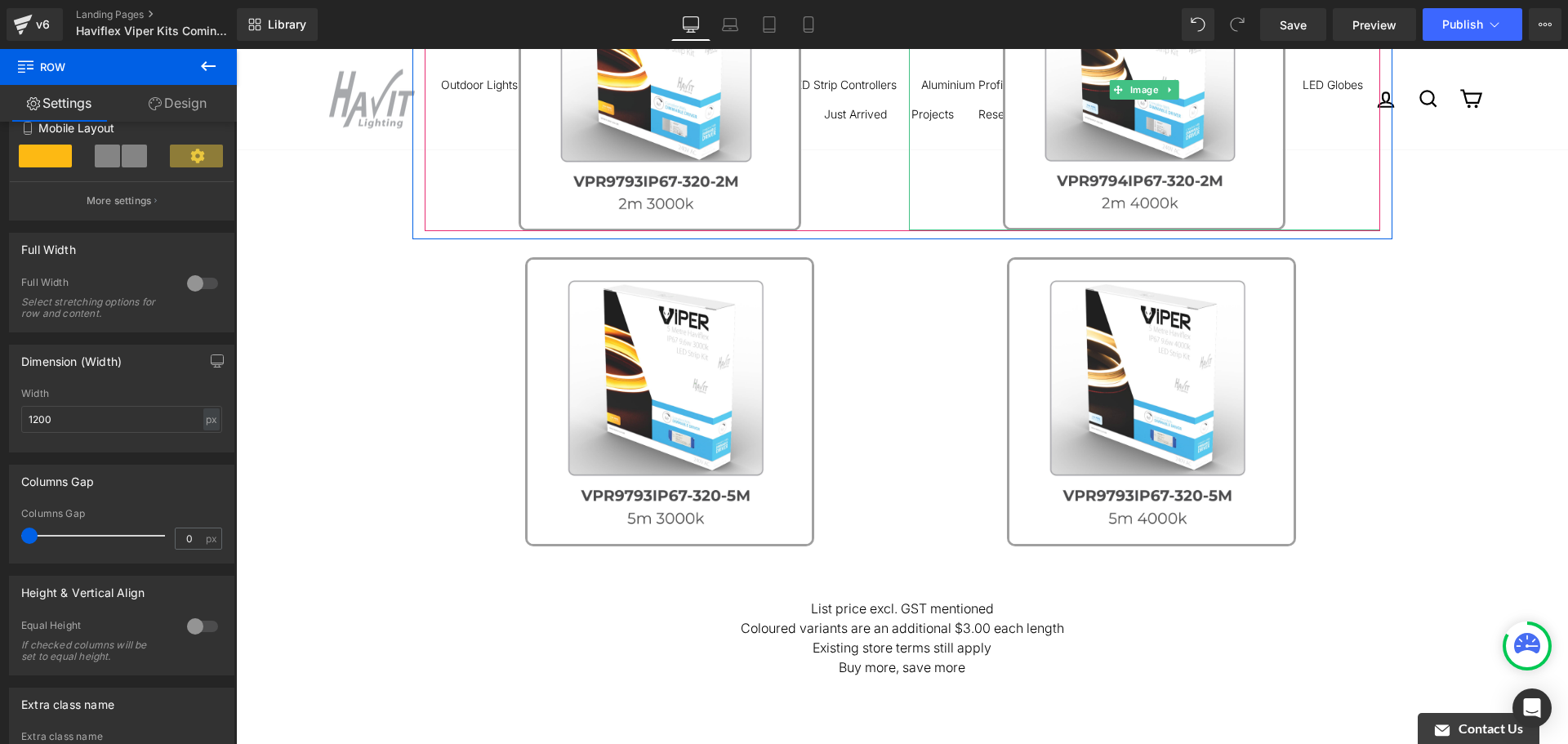
click at [944, 204] on link at bounding box center [1145, 89] width 472 height 282
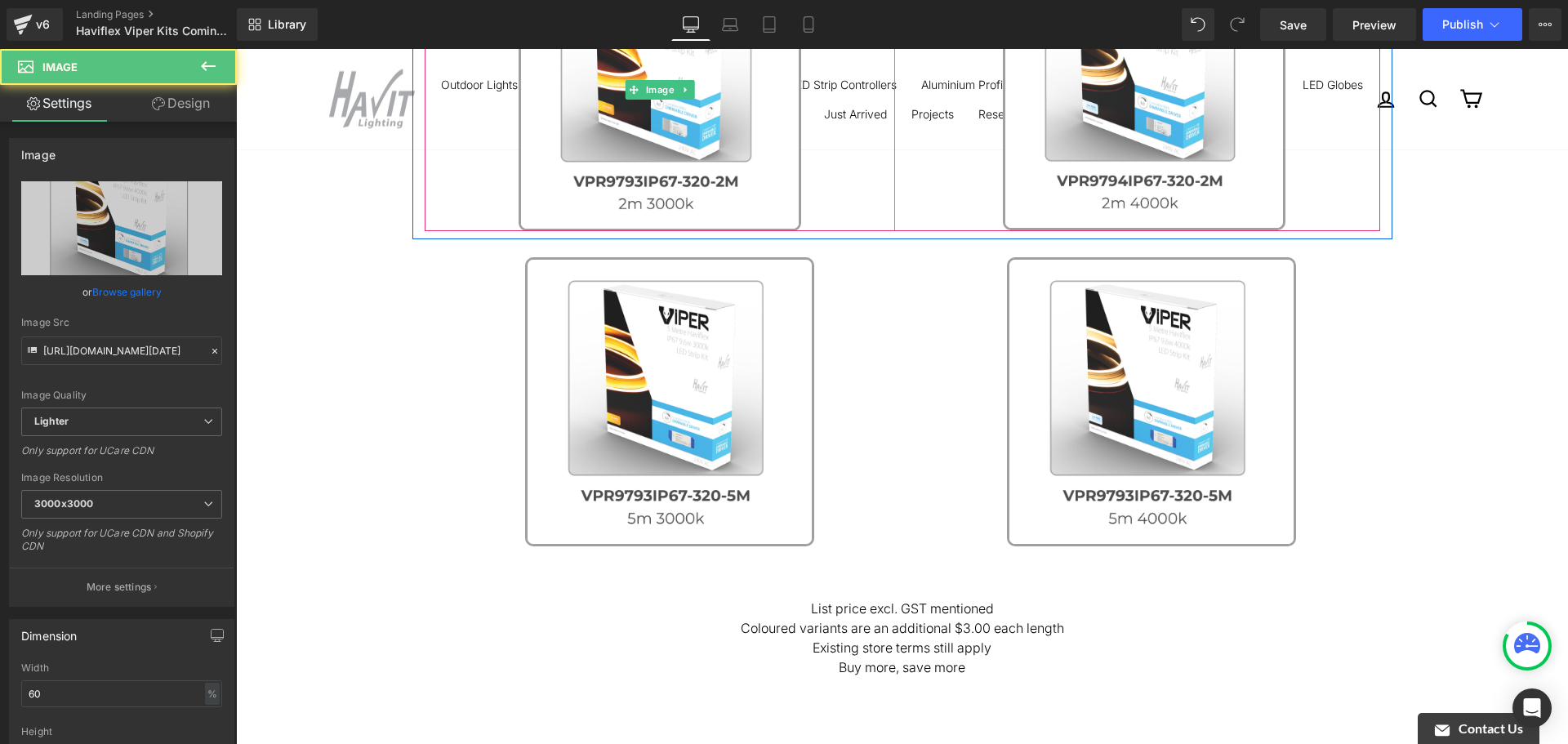
click at [860, 200] on link at bounding box center [660, 90] width 472 height 282
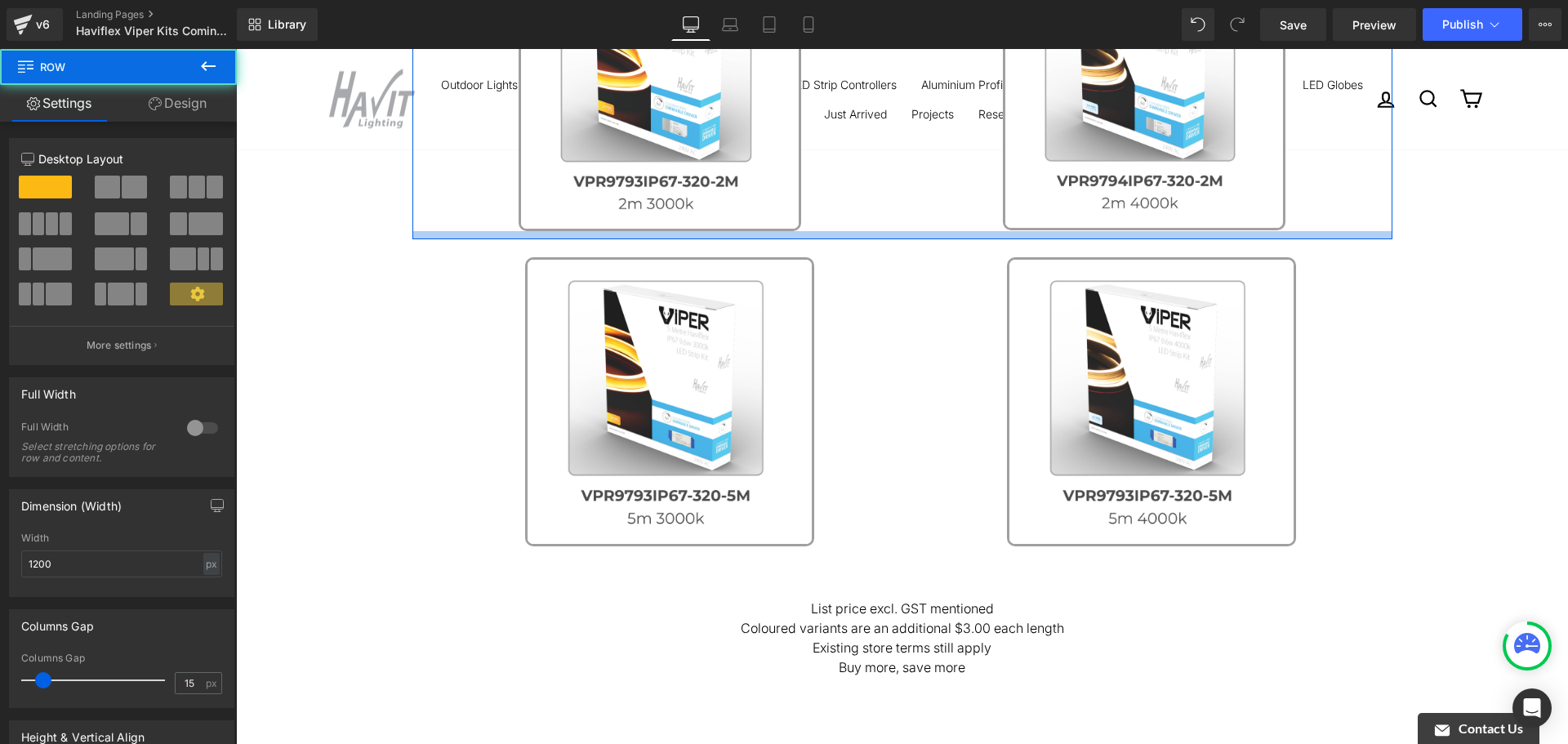
click at [885, 231] on div at bounding box center [903, 235] width 981 height 8
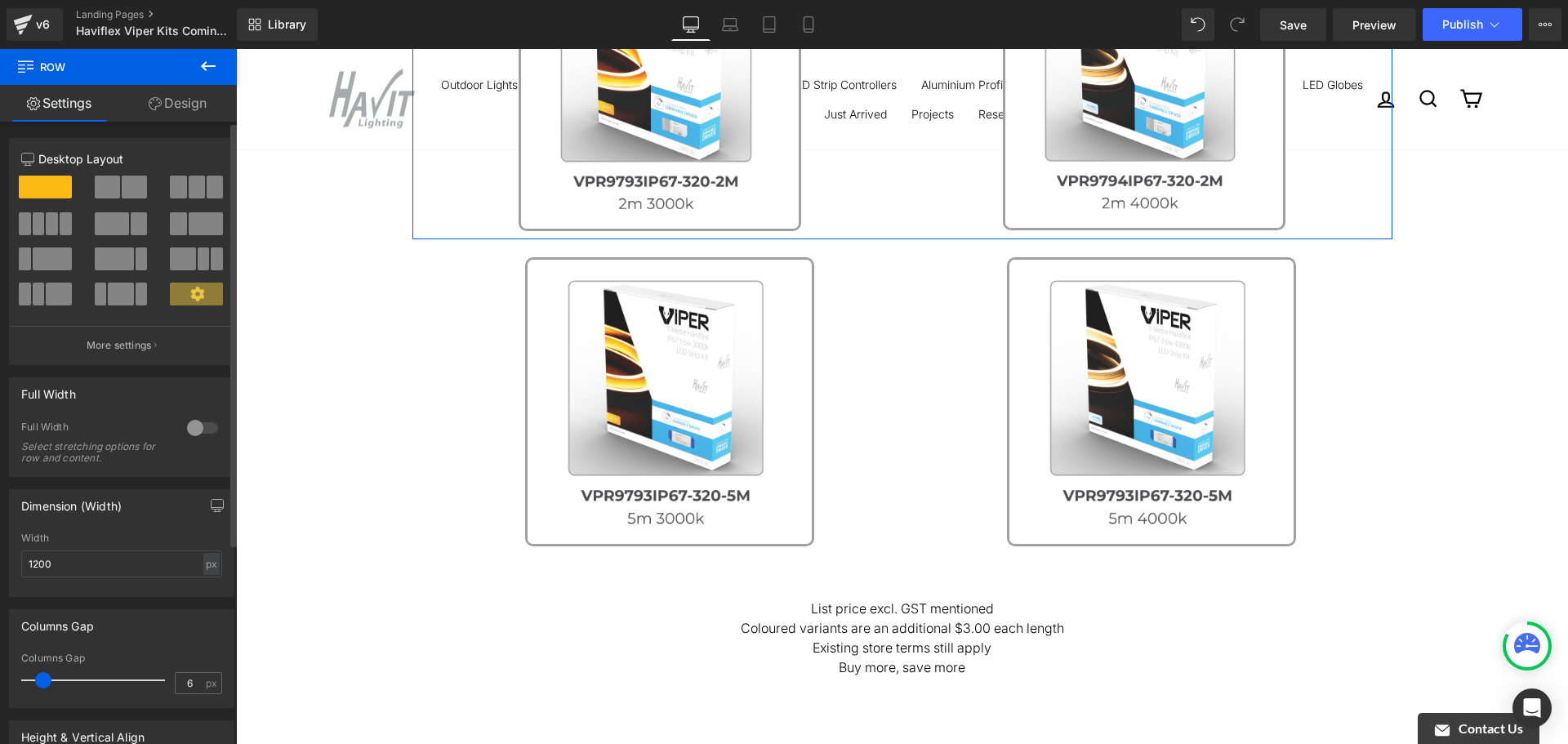
type input "0"
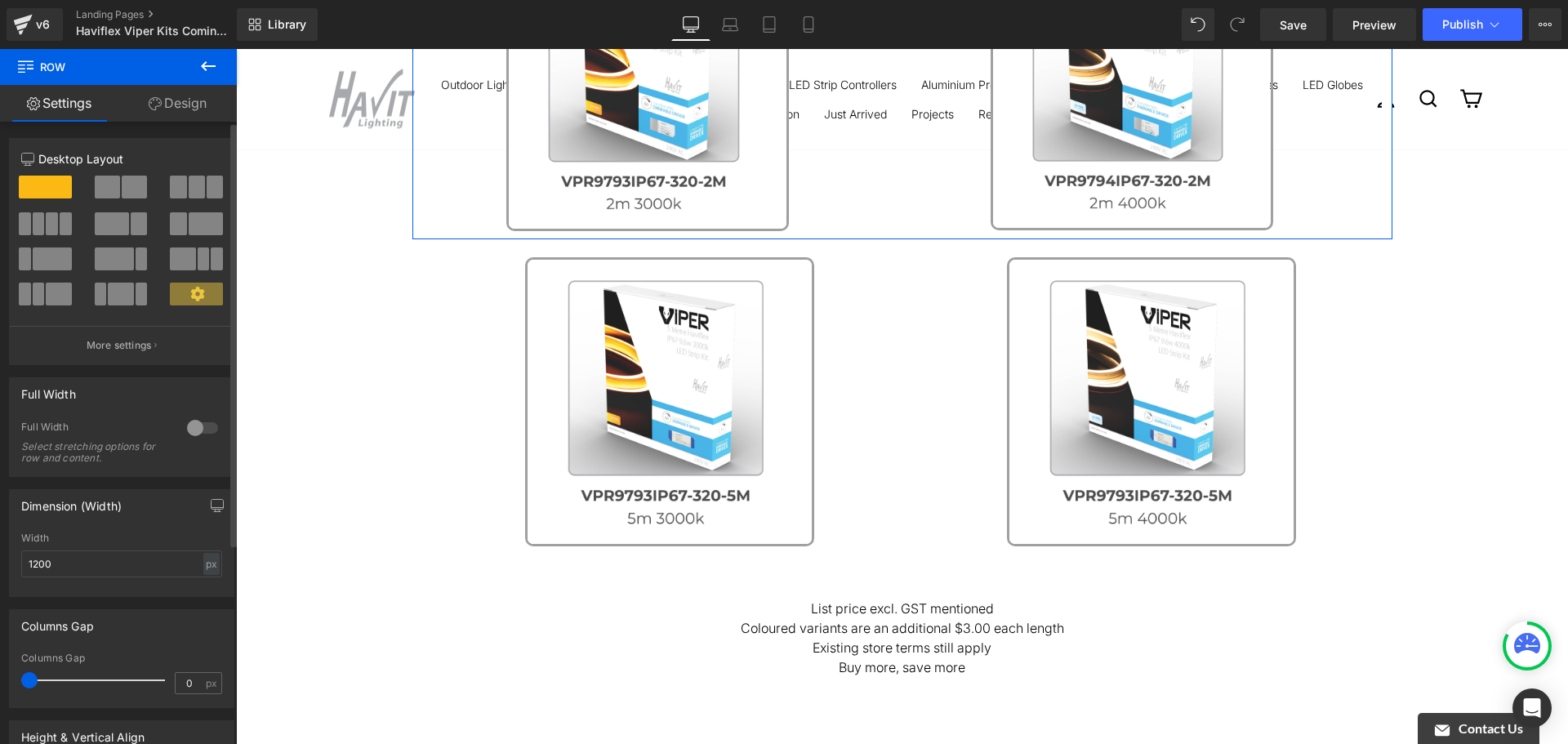
drag, startPoint x: 35, startPoint y: 687, endPoint x: 0, endPoint y: 668, distance: 39.8
click at [0, 668] on div "Columns Gap 0px Columns Gap 0 px" at bounding box center [122, 652] width 244 height 111
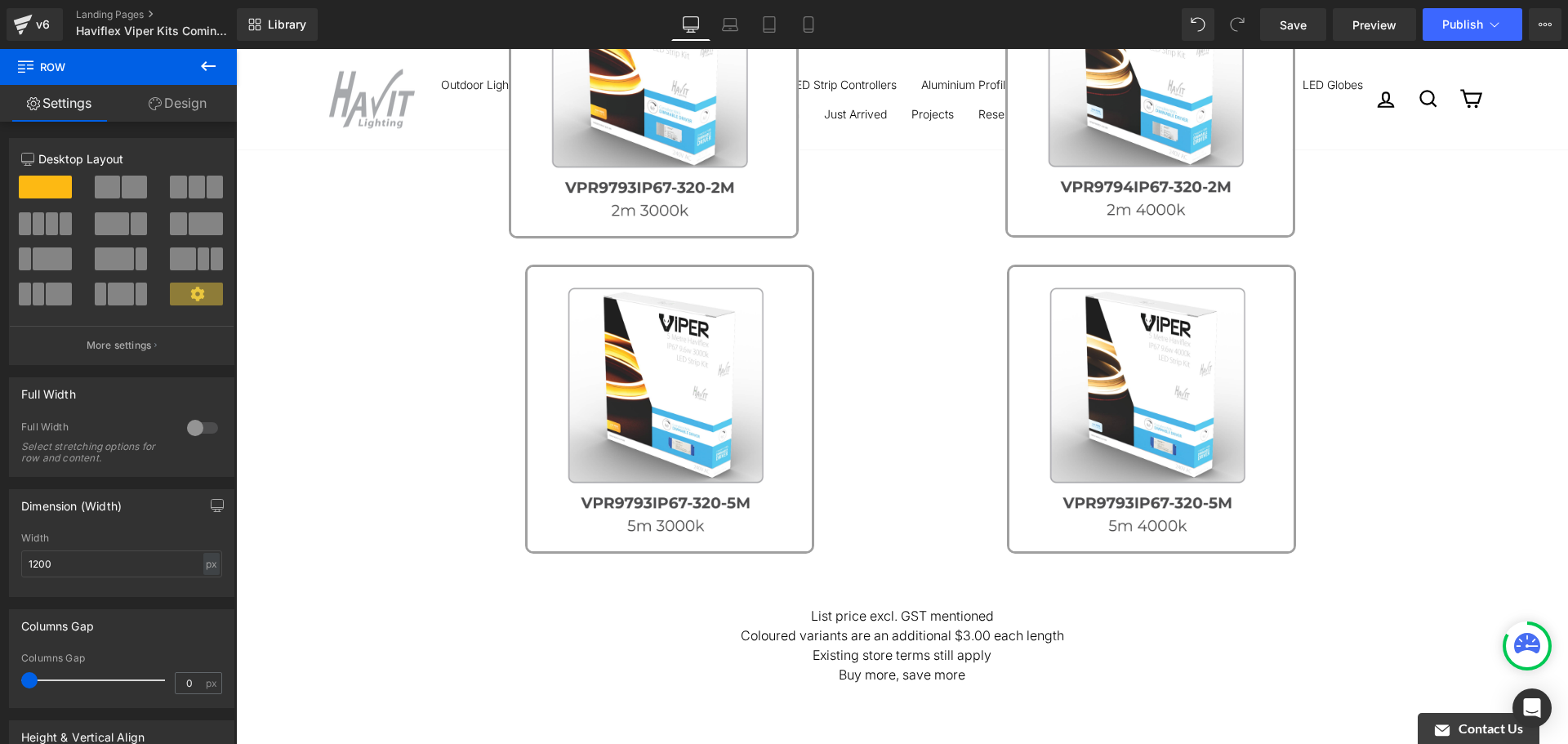
click at [1430, 399] on div "Image Old price - $45+ per length Text Block New Price - $25 per length Text Bl…" at bounding box center [902, 300] width 1332 height 1370
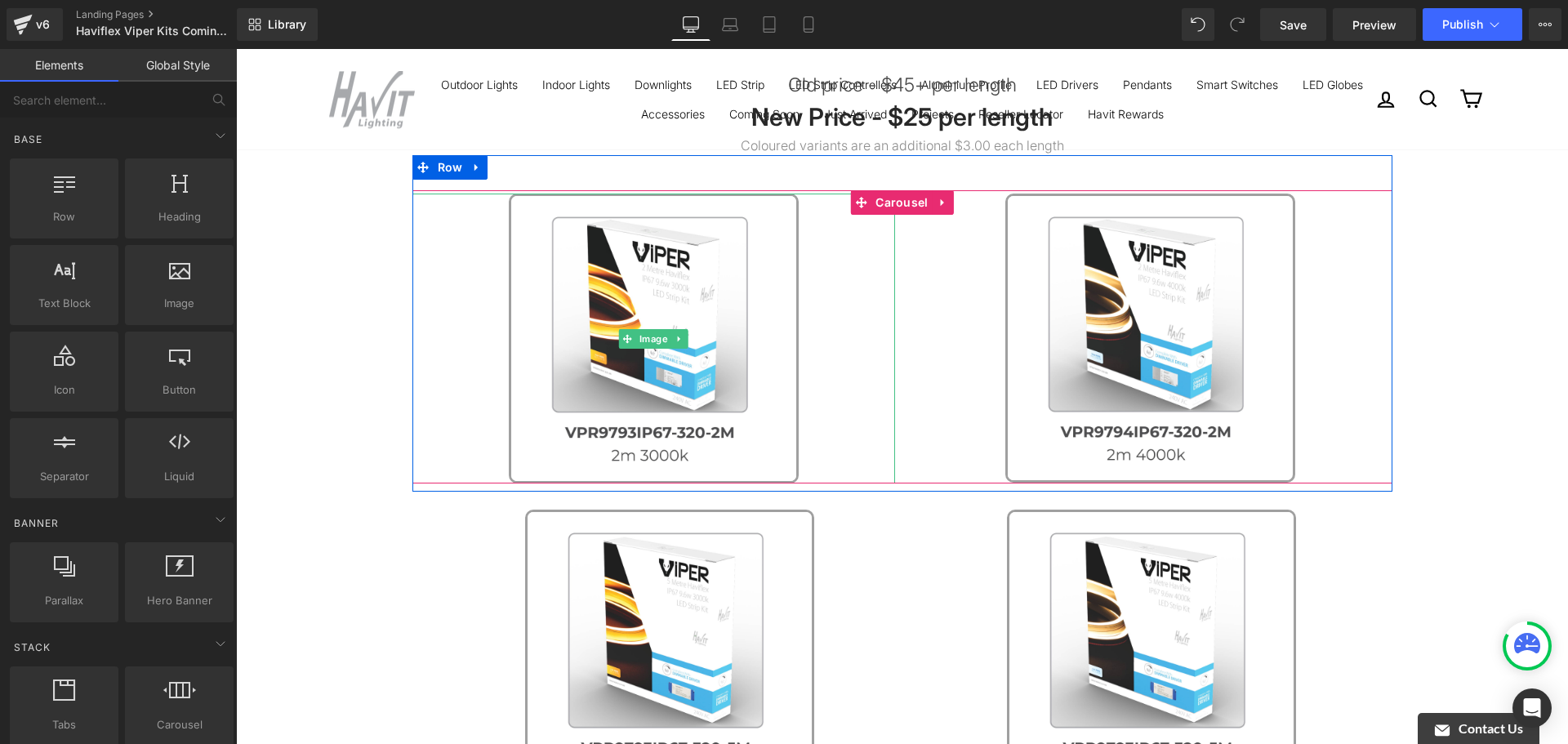
click at [847, 402] on link at bounding box center [654, 338] width 484 height 290
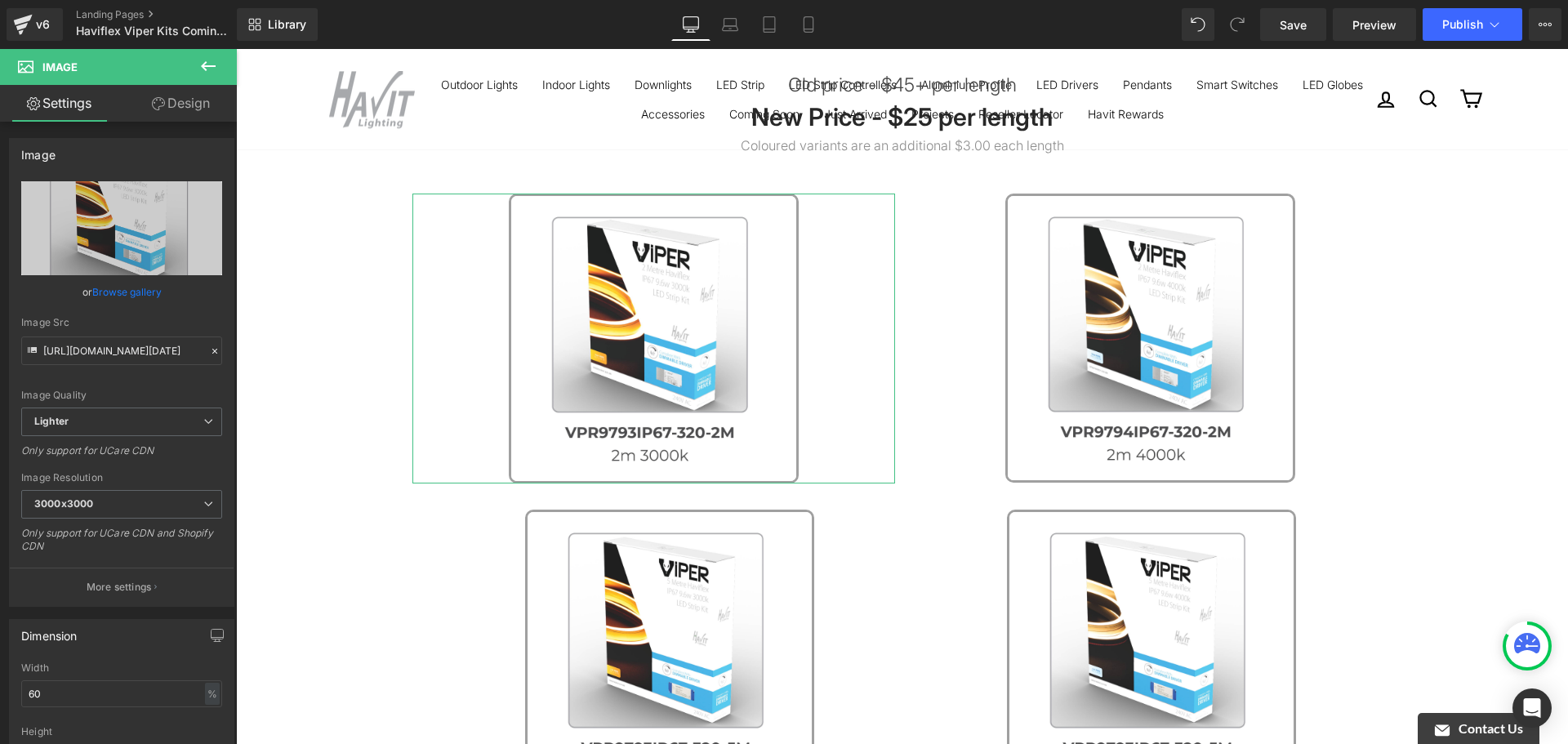
click at [164, 111] on link "Design" at bounding box center [181, 102] width 118 height 36
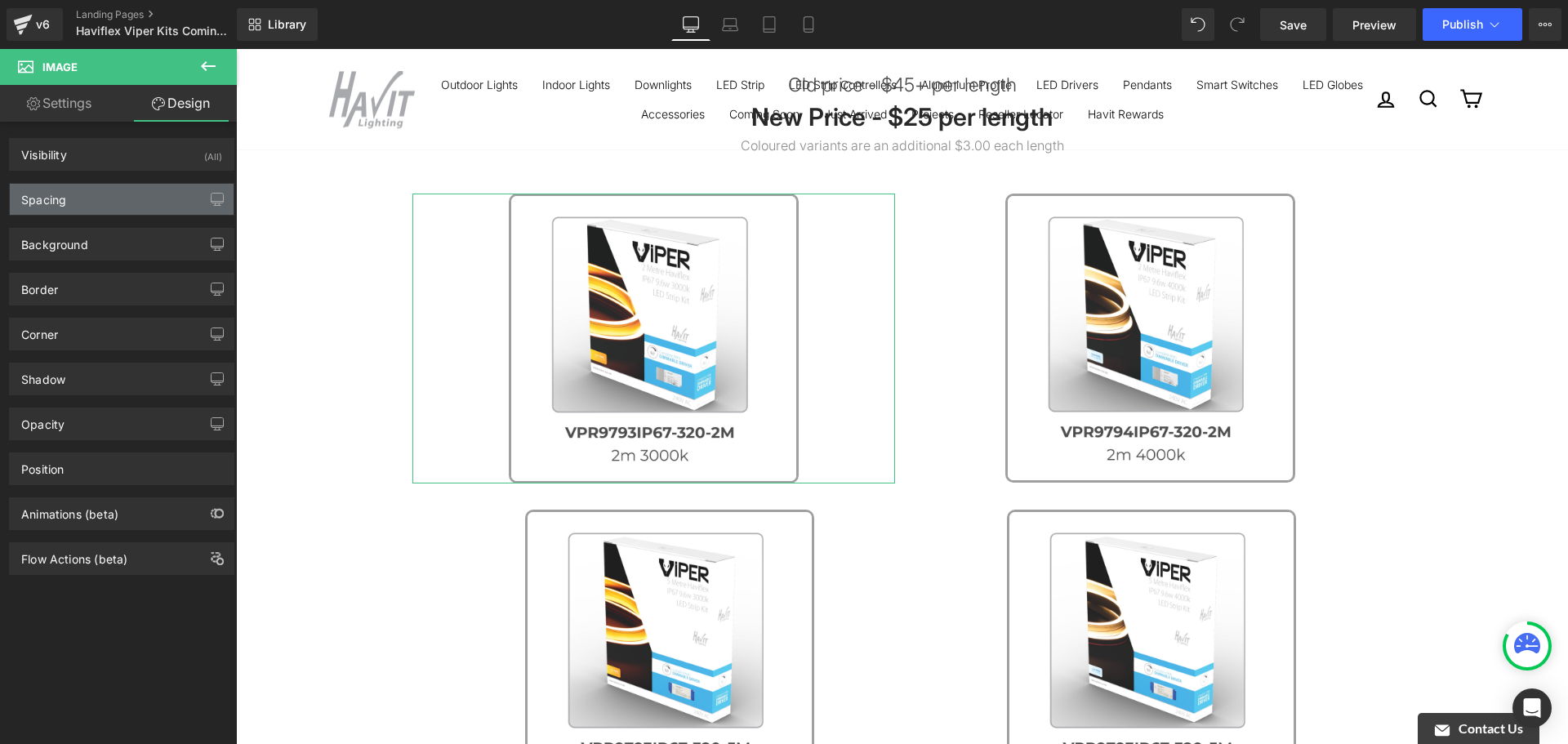
click at [125, 206] on div "Spacing" at bounding box center [122, 199] width 224 height 31
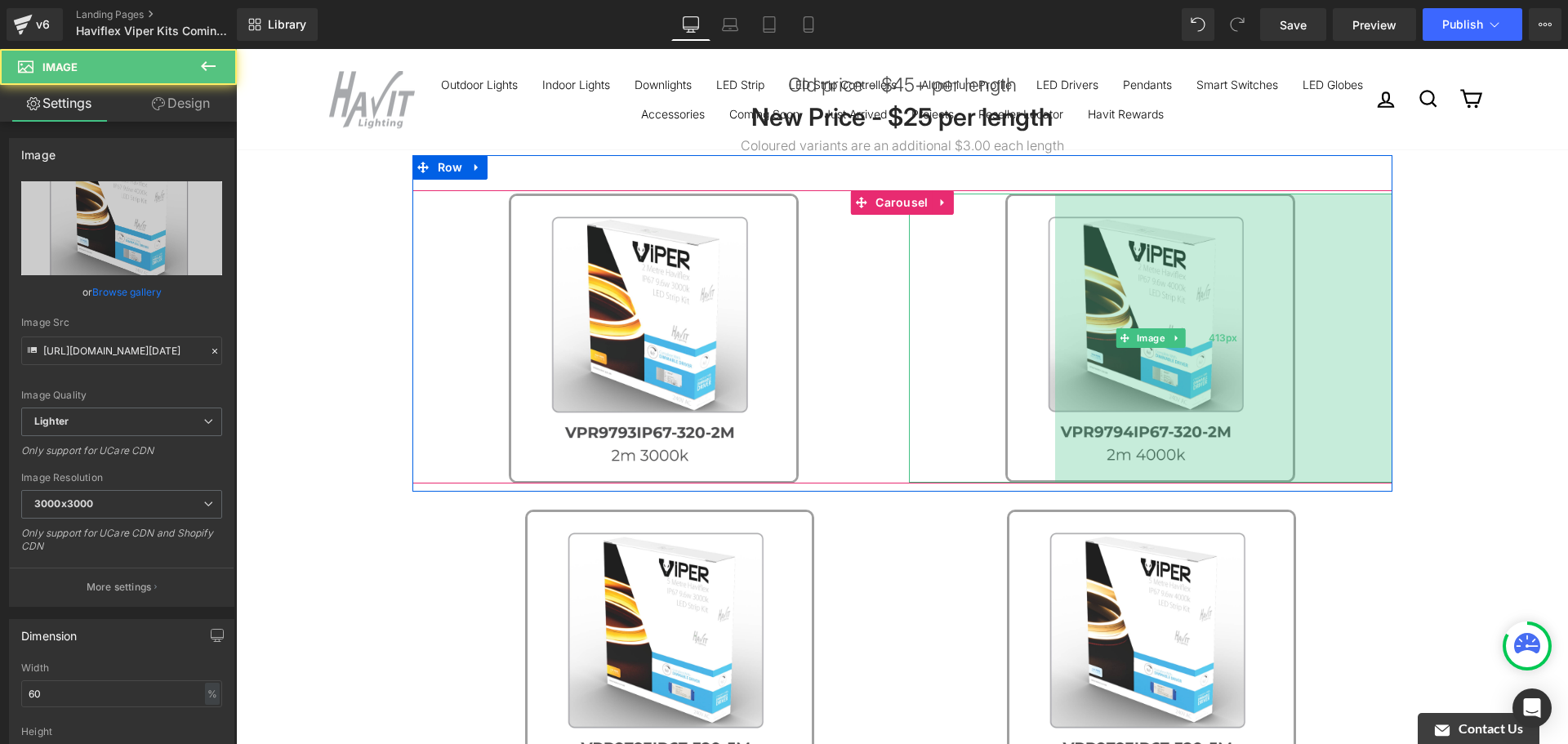
click at [1074, 288] on div "413px" at bounding box center [1223, 338] width 337 height 289
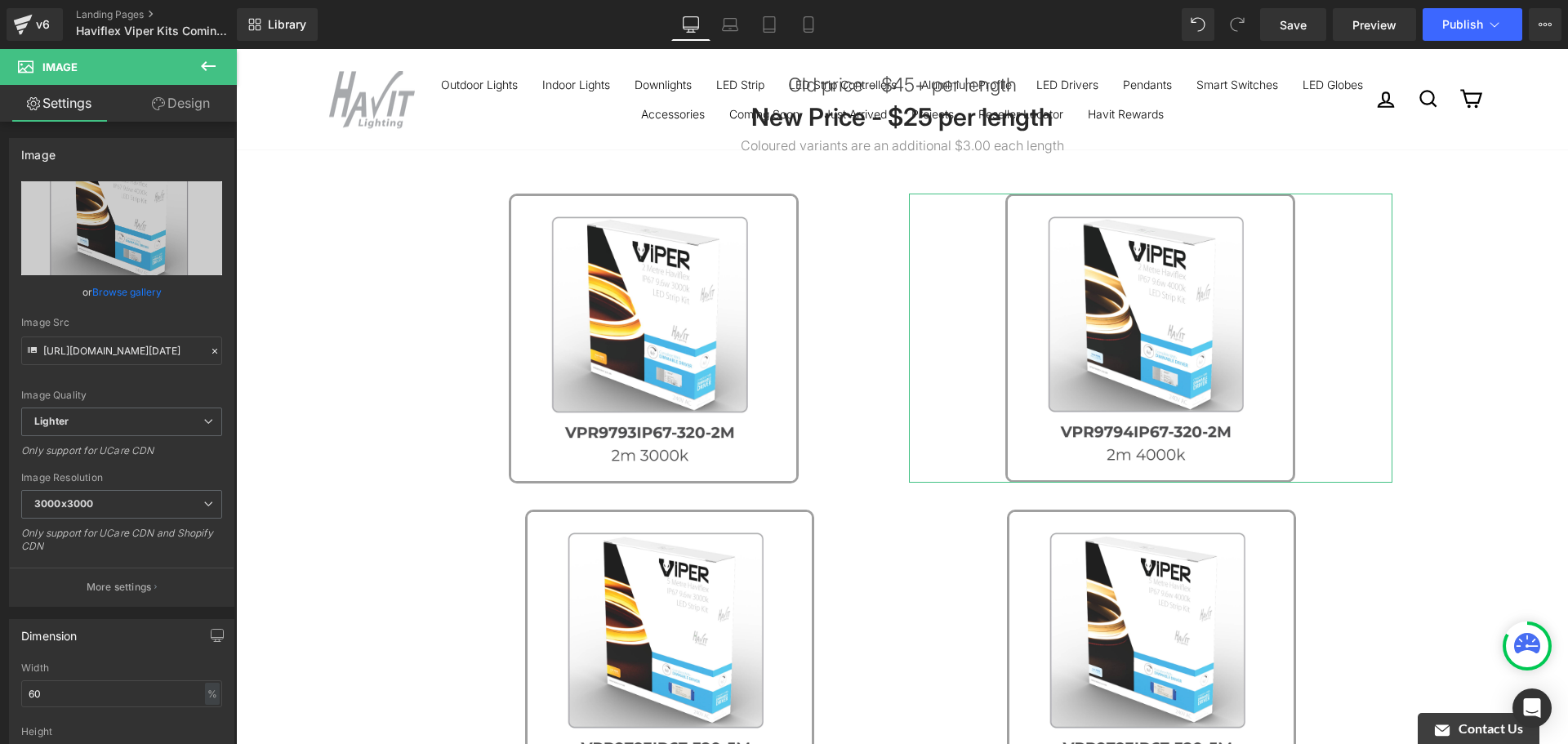
click at [184, 121] on link "Design" at bounding box center [181, 102] width 118 height 36
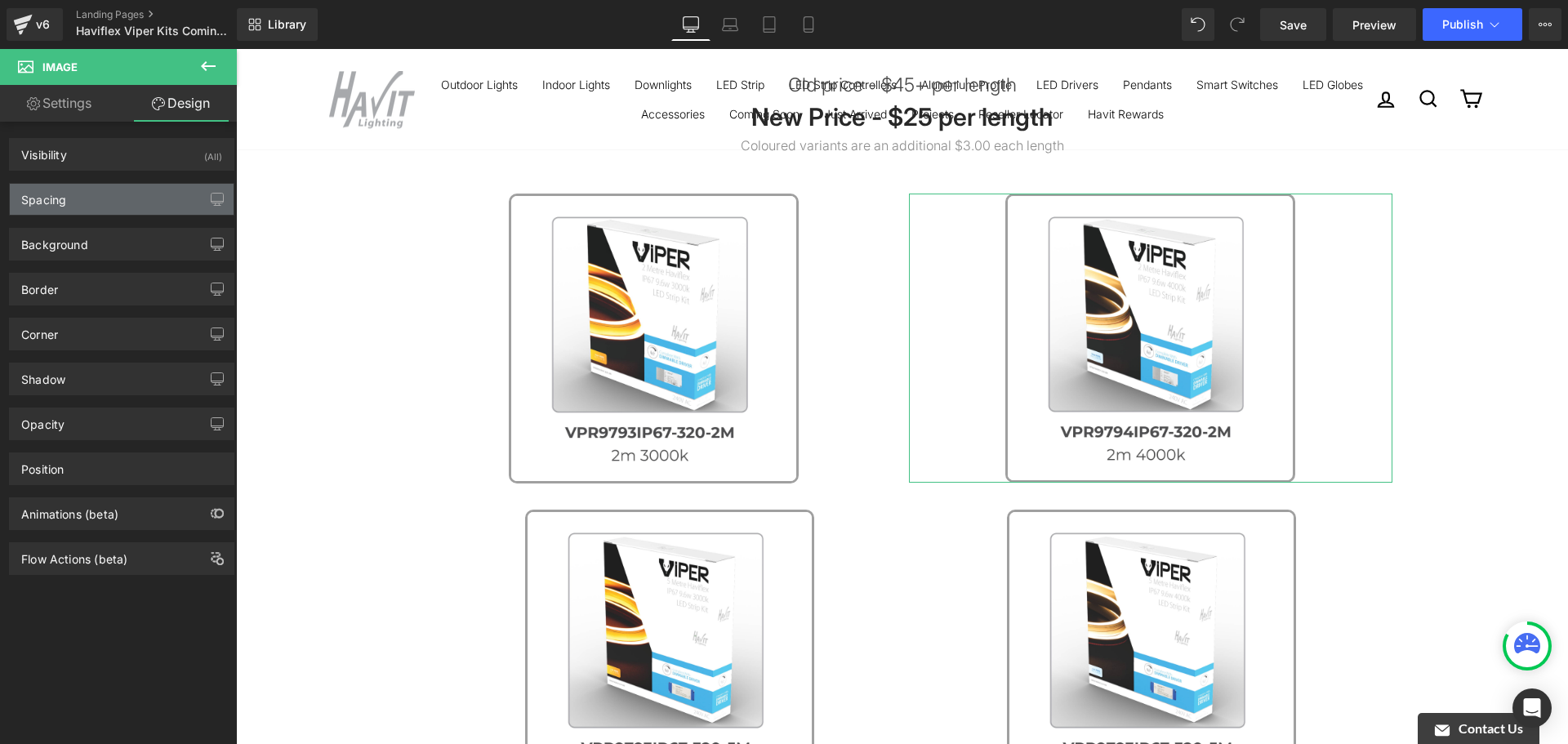
type input "0"
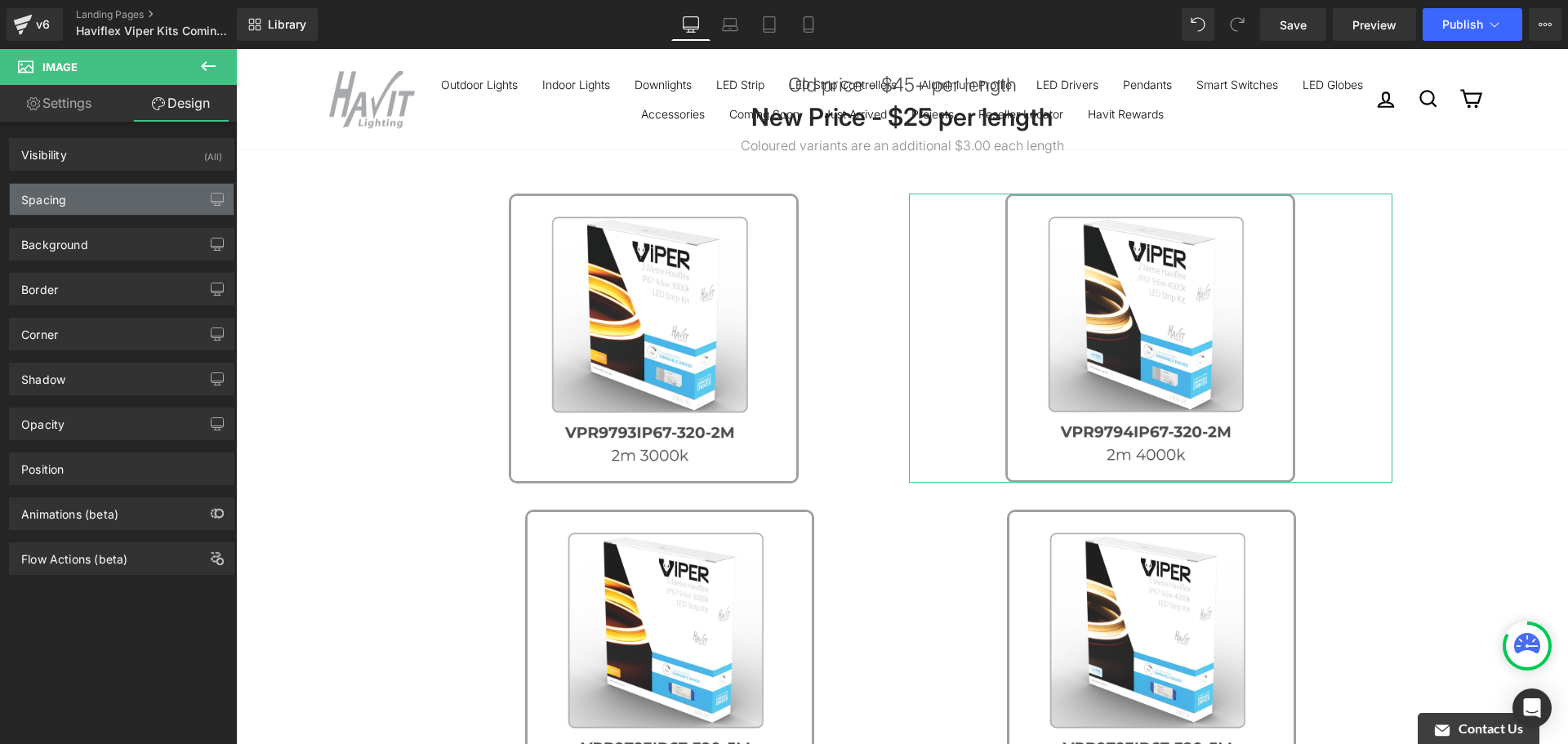
type input "1"
type input "0"
click at [84, 196] on div "Spacing" at bounding box center [122, 199] width 224 height 31
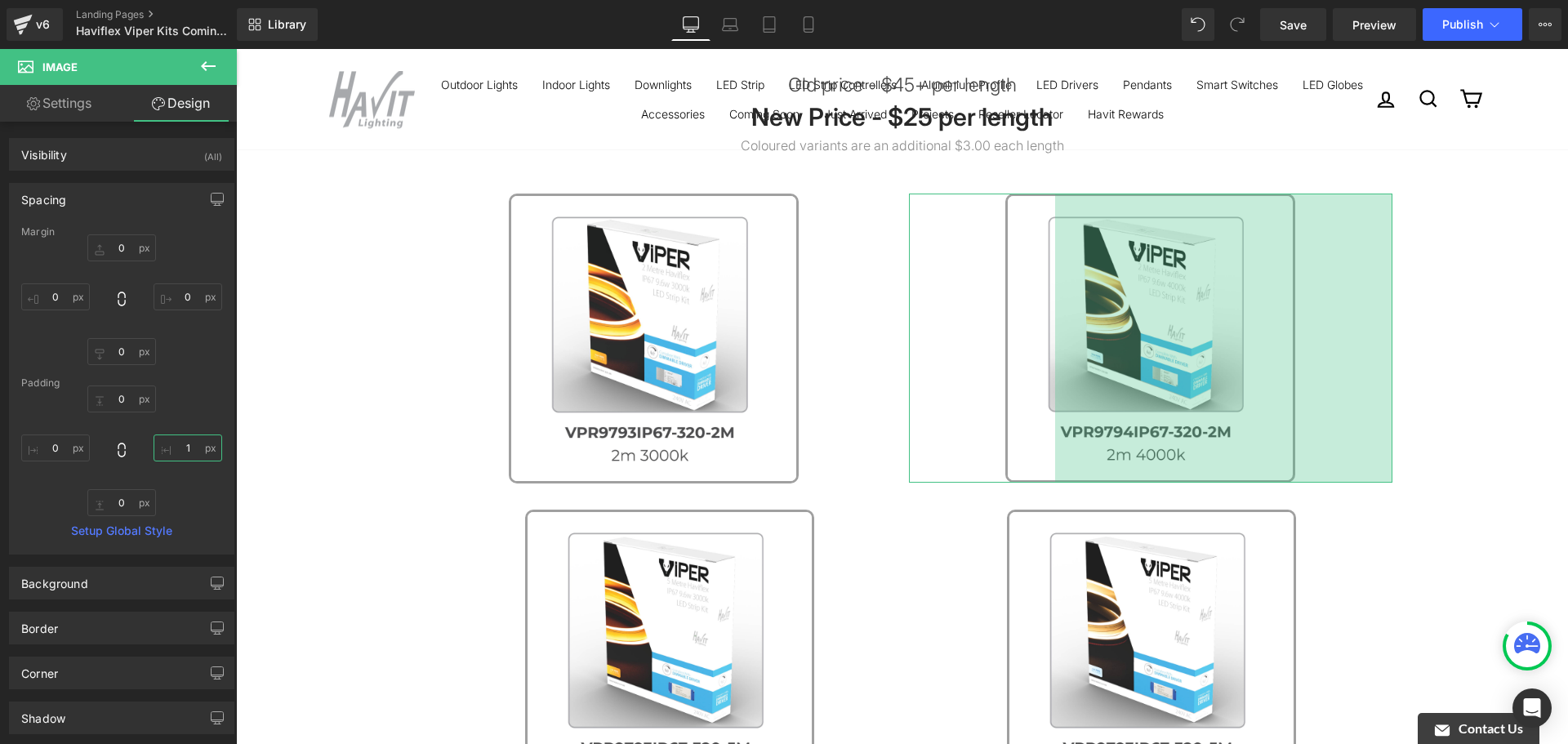
click at [155, 456] on input "1" at bounding box center [188, 448] width 68 height 27
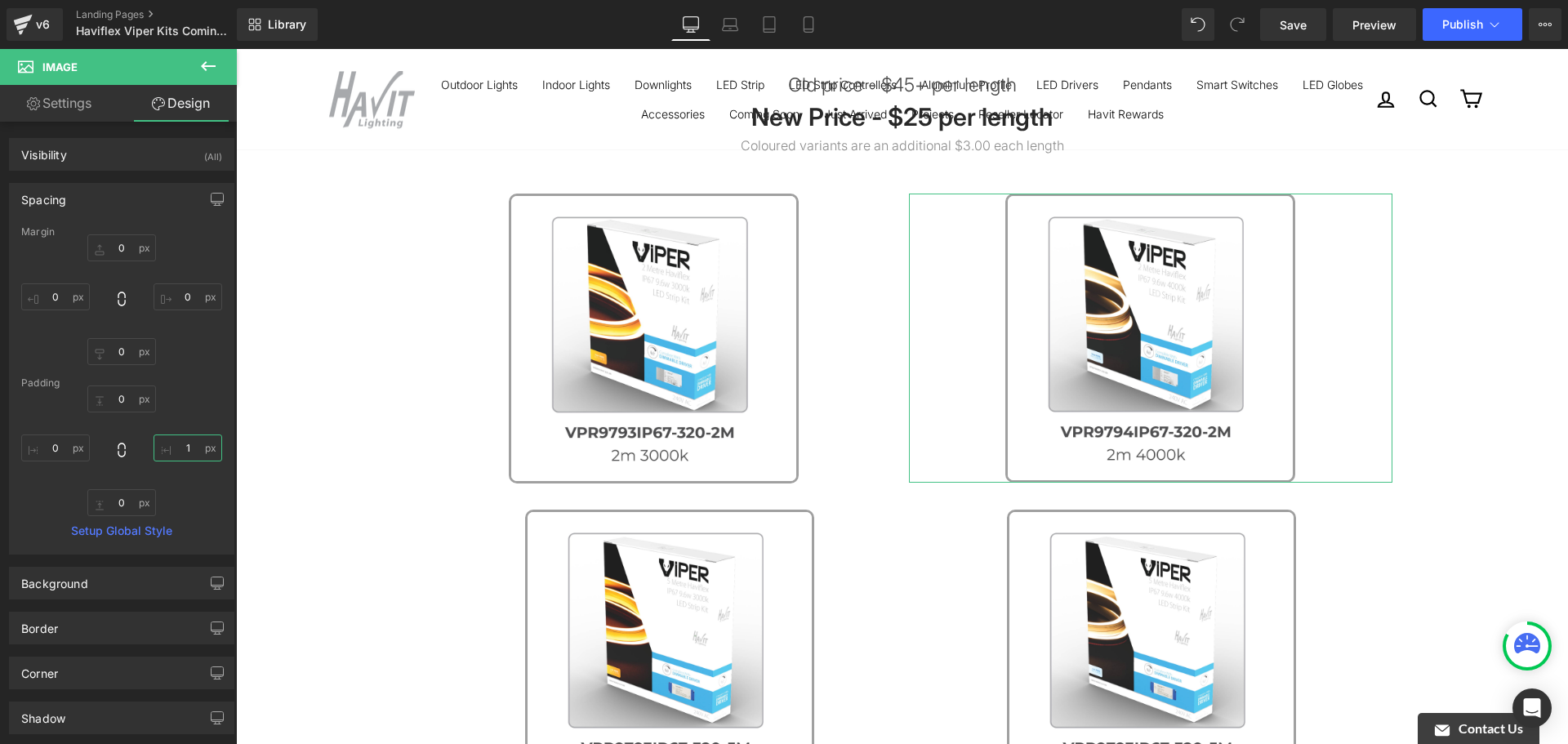
click at [162, 450] on input "1" at bounding box center [188, 448] width 68 height 27
click at [184, 484] on div "0px 0 0px 0 0px 0" at bounding box center [122, 451] width 201 height 131
click at [184, 458] on input "text" at bounding box center [188, 448] width 68 height 27
type input "10\"
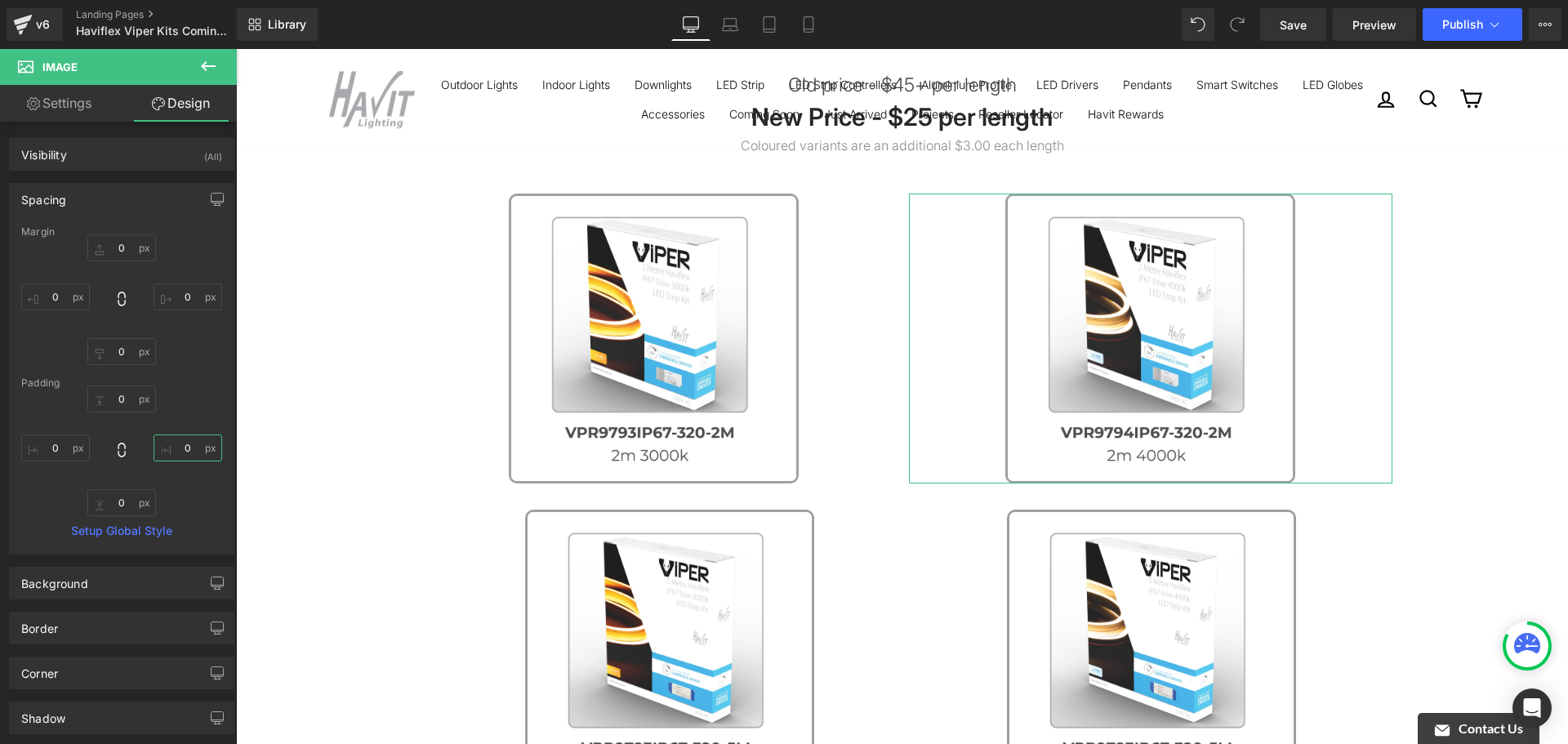
click at [180, 458] on input "text" at bounding box center [188, 448] width 68 height 27
click at [181, 457] on input "text" at bounding box center [188, 448] width 68 height 27
click at [182, 455] on input "text" at bounding box center [188, 448] width 68 height 27
click at [182, 478] on div "0px 0 10 10 0px 0 0px 0" at bounding box center [122, 451] width 201 height 131
click at [182, 440] on input "10" at bounding box center [188, 448] width 68 height 27
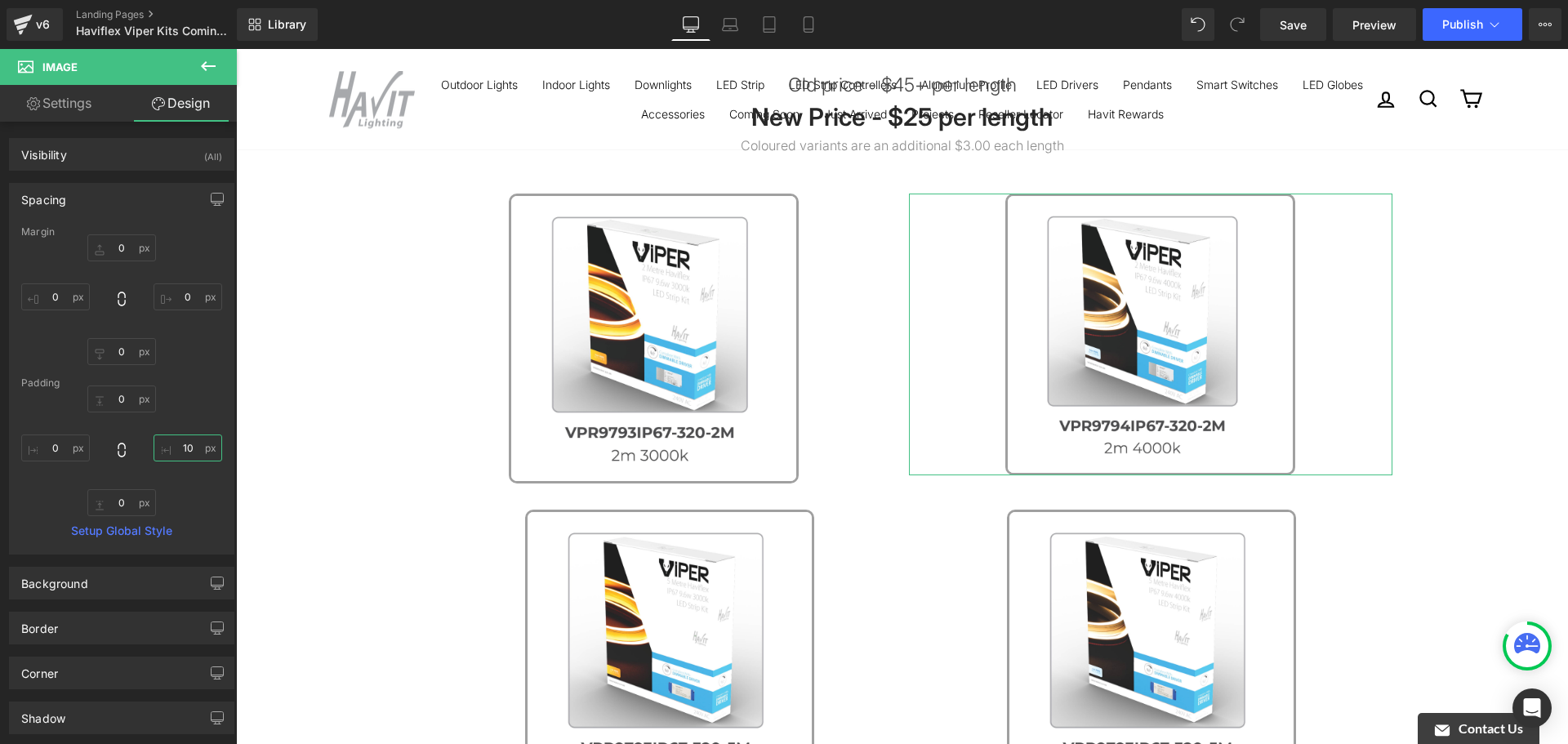
click at [182, 440] on input "10" at bounding box center [188, 448] width 68 height 27
type input "0"
click at [179, 482] on div "0px 0 0 0 0px 0 0px 0" at bounding box center [122, 451] width 201 height 131
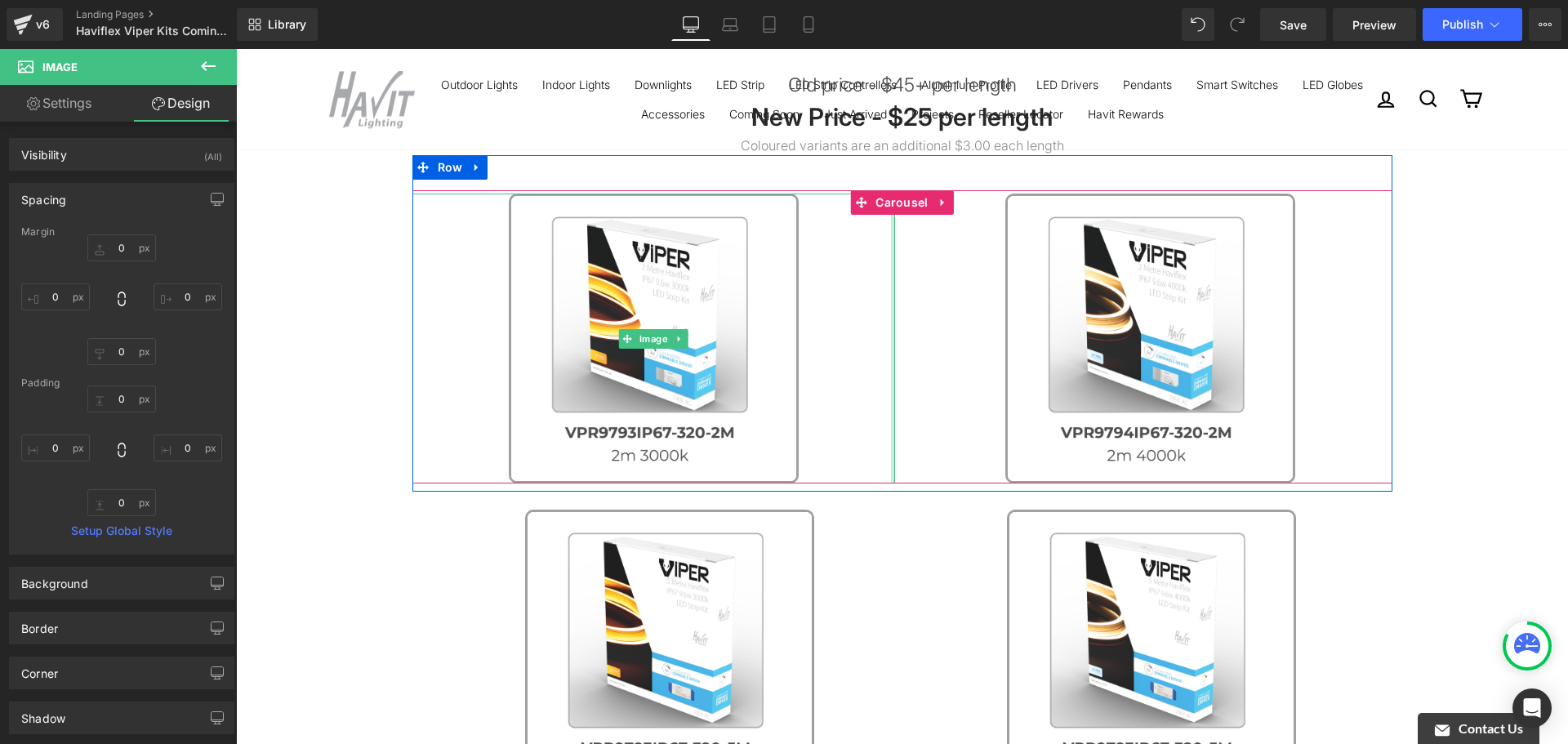
click at [885, 327] on div "Image" at bounding box center [654, 338] width 484 height 290
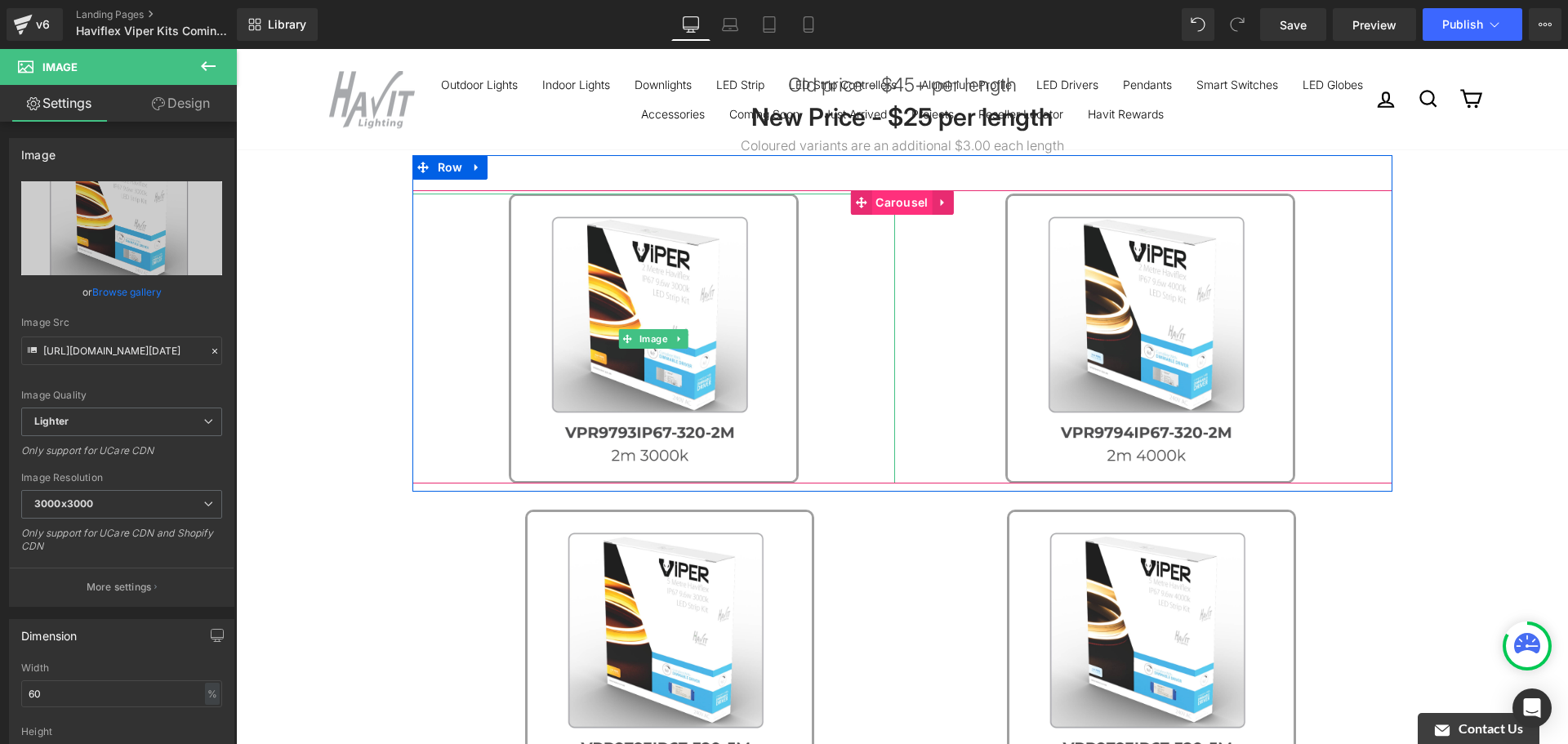
click at [889, 206] on span "Carousel" at bounding box center [902, 202] width 61 height 25
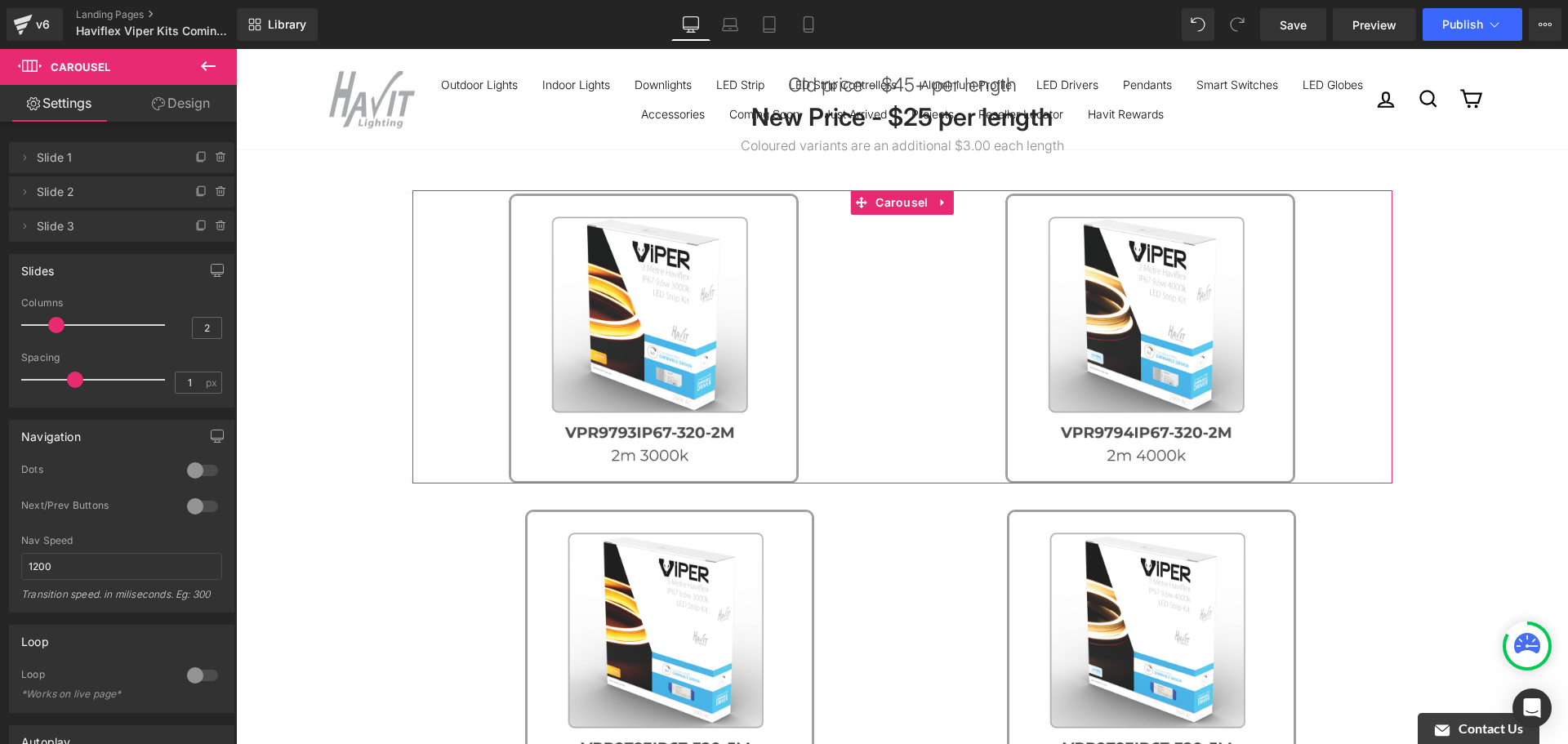
type input "0"
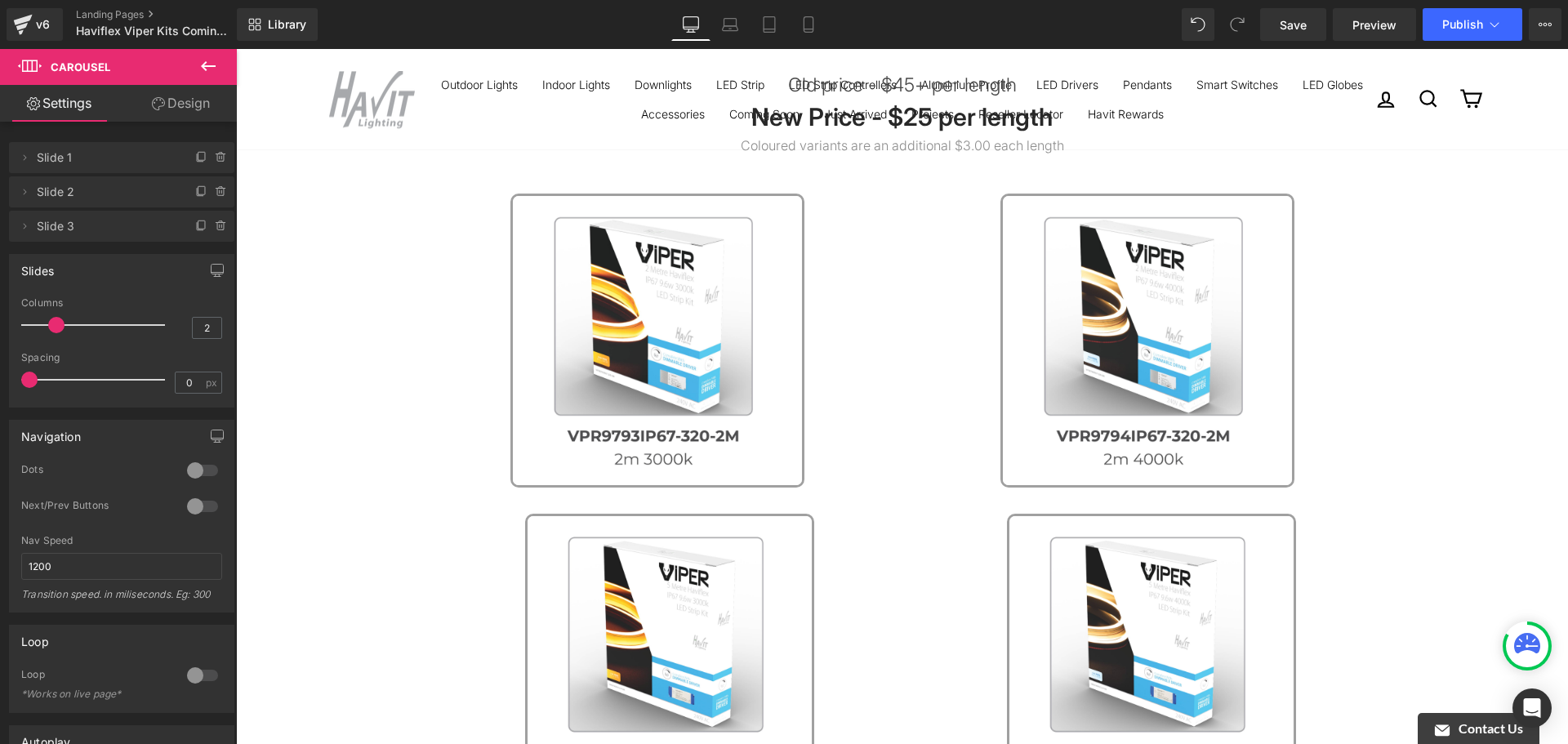
drag, startPoint x: 66, startPoint y: 382, endPoint x: 0, endPoint y: 389, distance: 66.4
click at [0, 389] on div "Slides 2 Columns 2 3 Columns 3 3 Columns 3 1 Columns 1 0px Spacing 0 px 5px Spa…" at bounding box center [122, 325] width 244 height 166
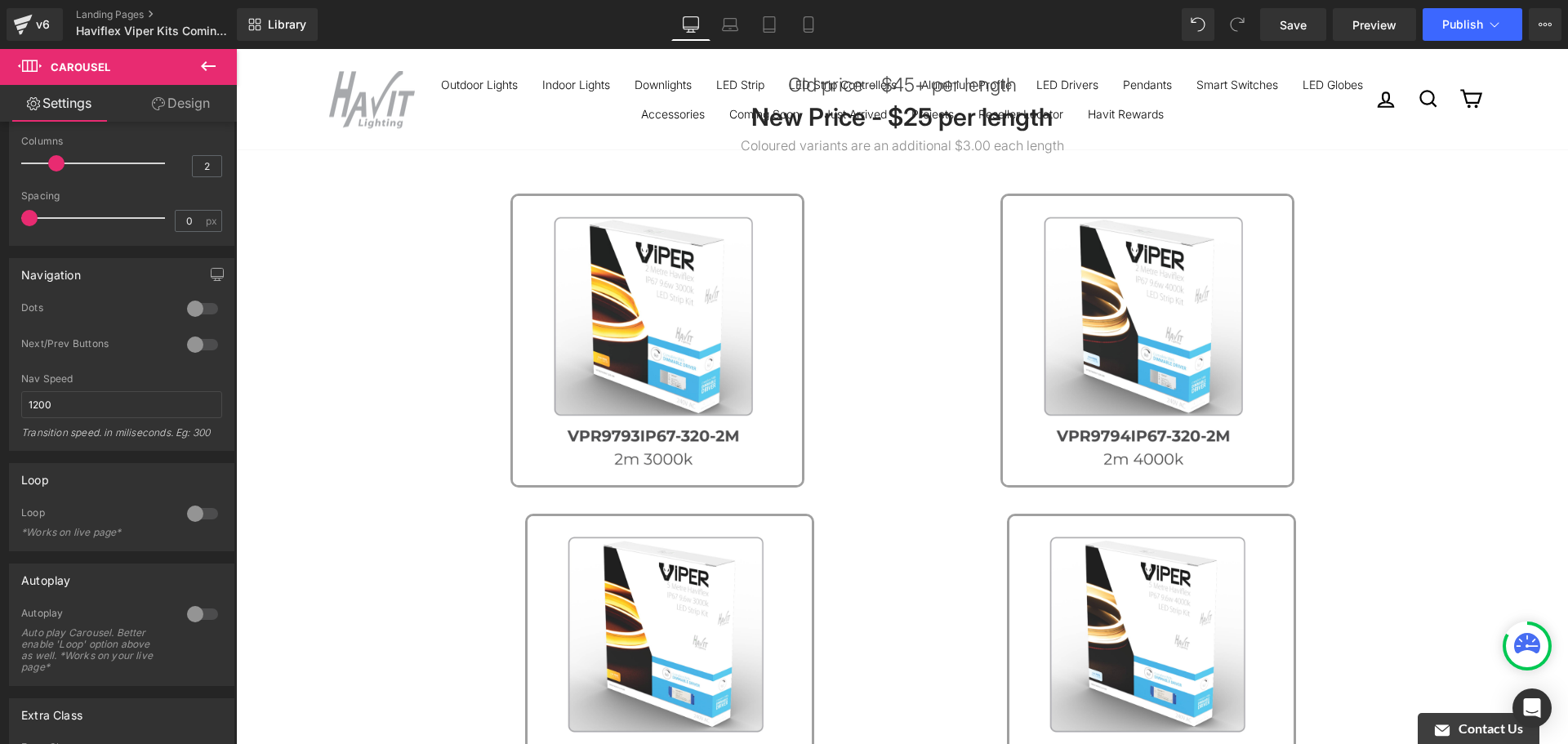
scroll to position [163, 0]
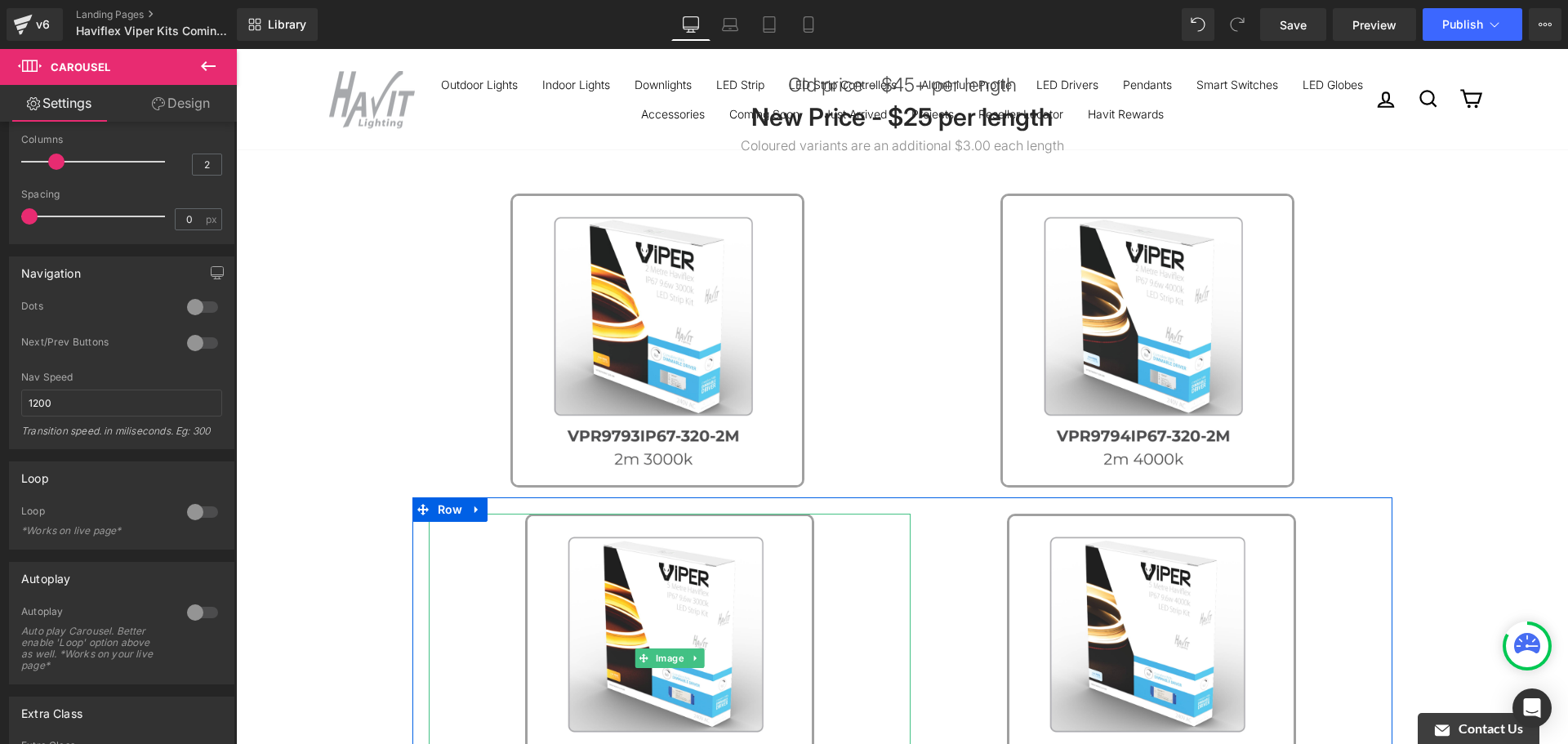
click at [913, 578] on link at bounding box center [1151, 659] width 482 height 289
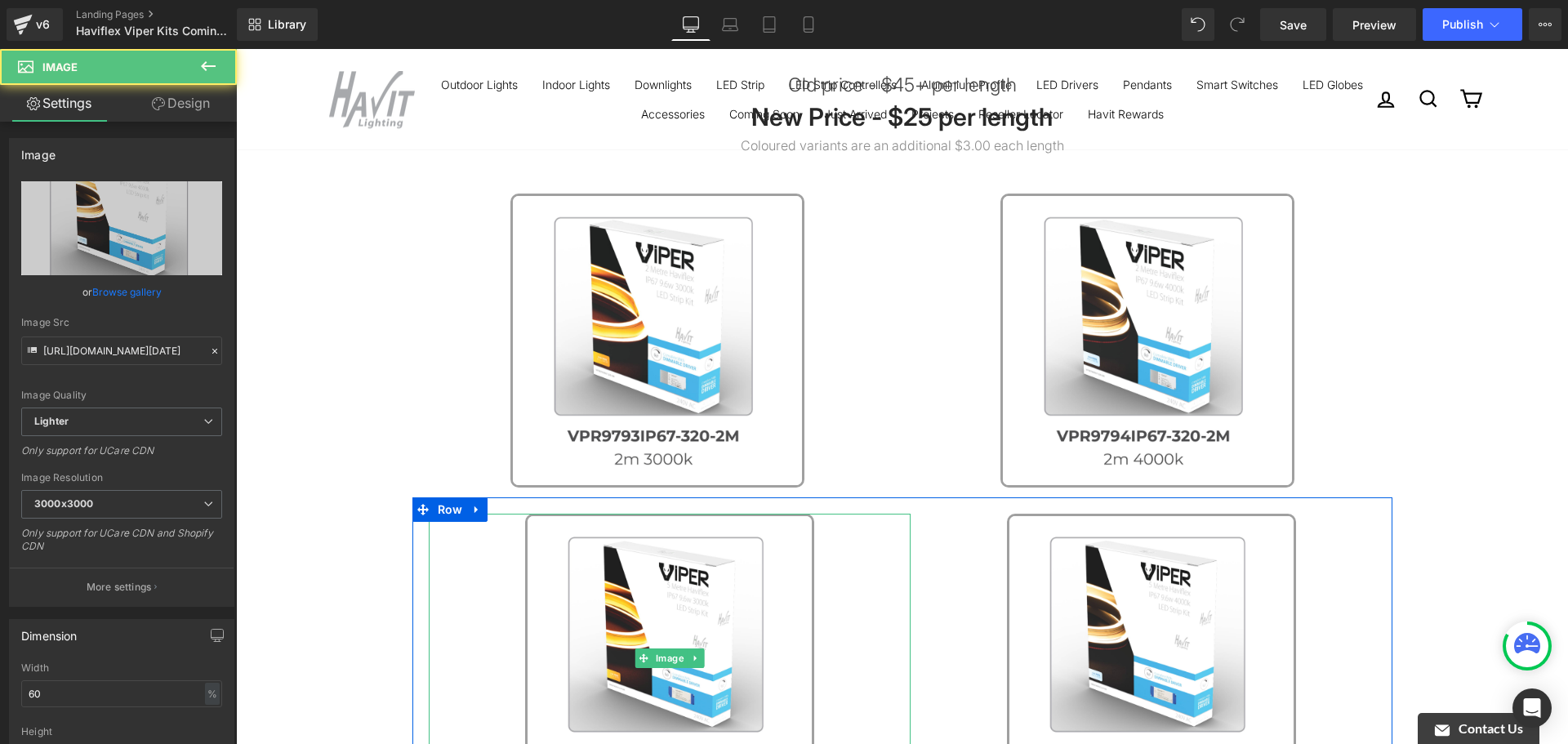
click at [883, 555] on link at bounding box center [669, 659] width 482 height 289
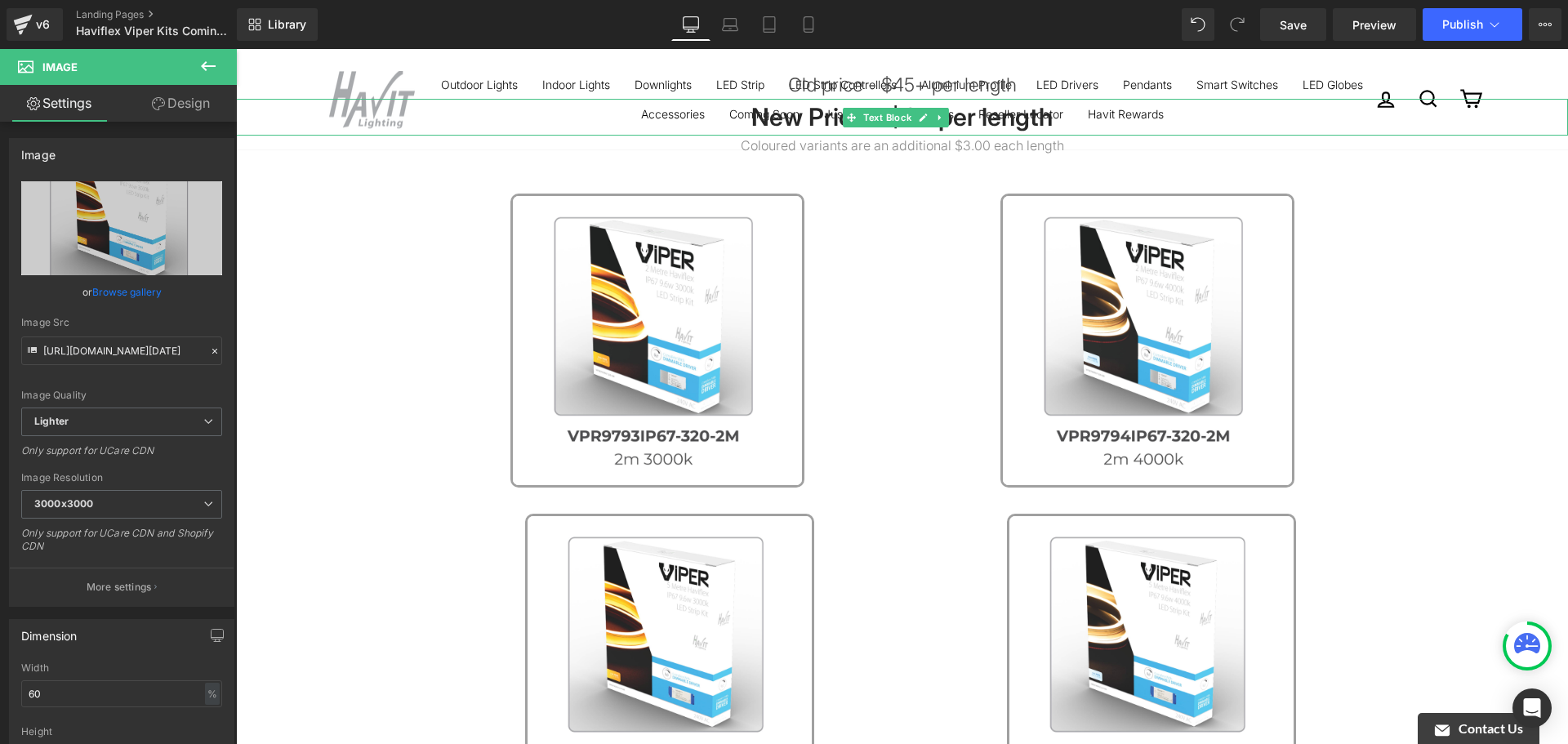
drag, startPoint x: 208, startPoint y: 119, endPoint x: 216, endPoint y: 110, distance: 12.0
click at [207, 118] on link "Design" at bounding box center [181, 102] width 118 height 36
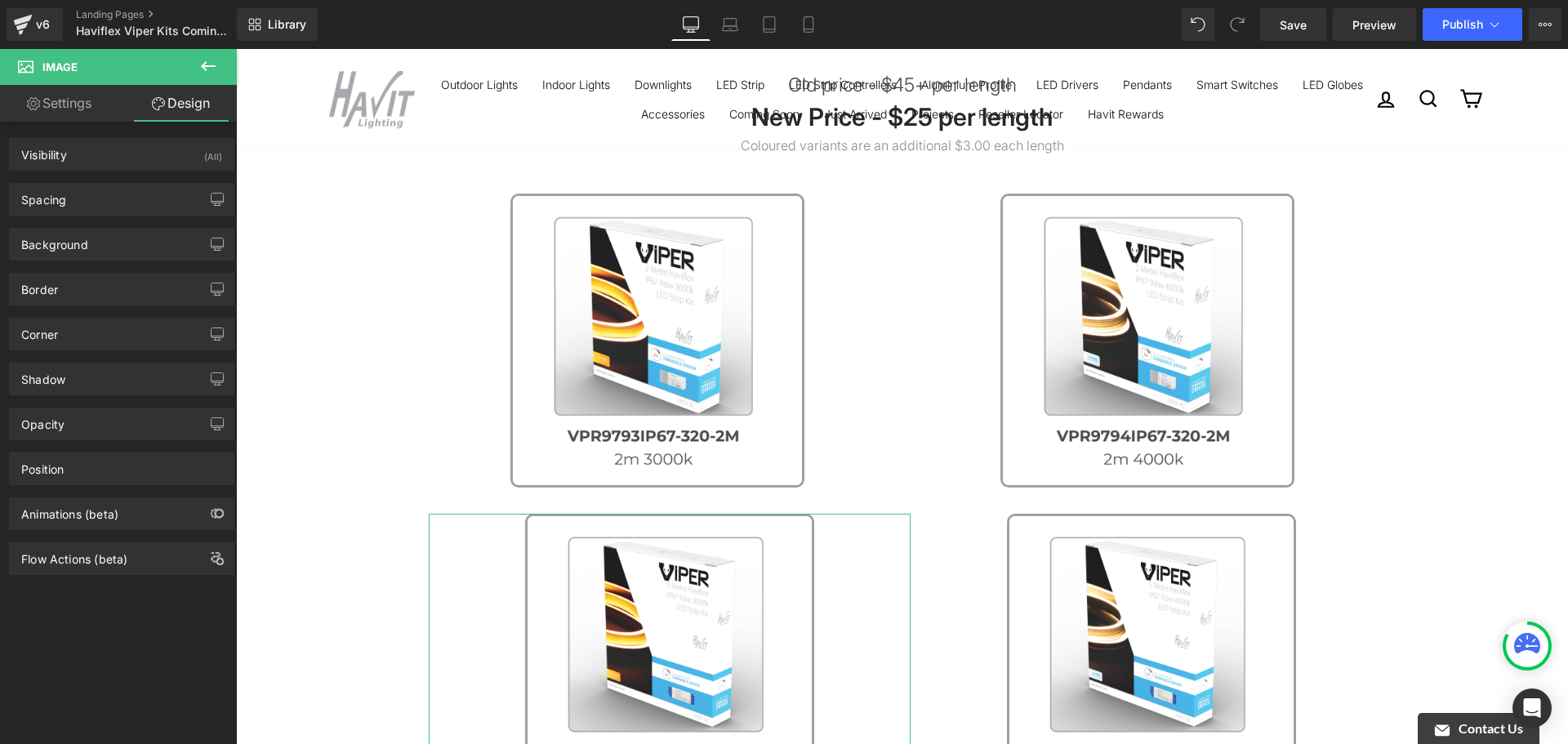
click at [50, 105] on link "Settings" at bounding box center [59, 102] width 118 height 36
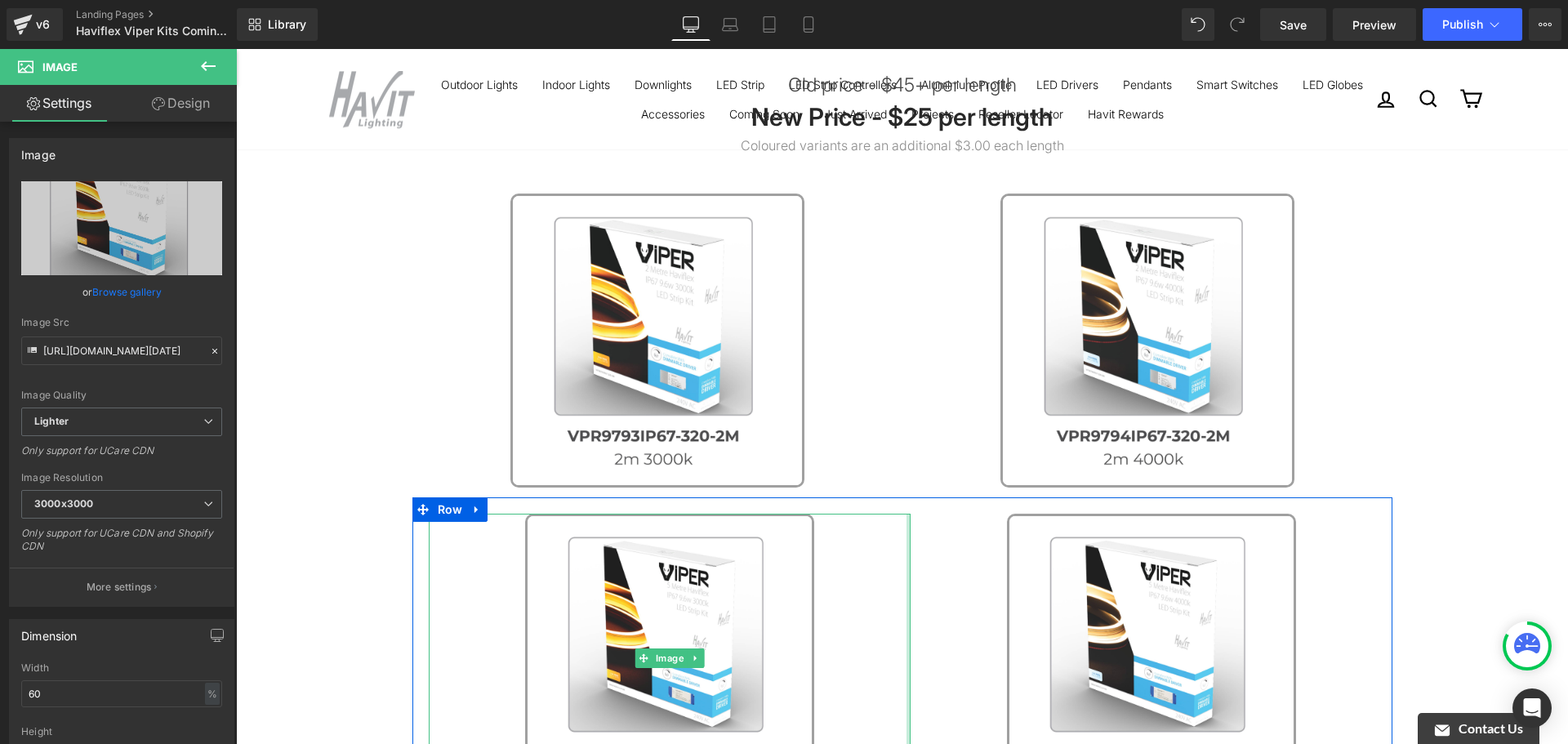
click at [907, 567] on div at bounding box center [909, 659] width 4 height 289
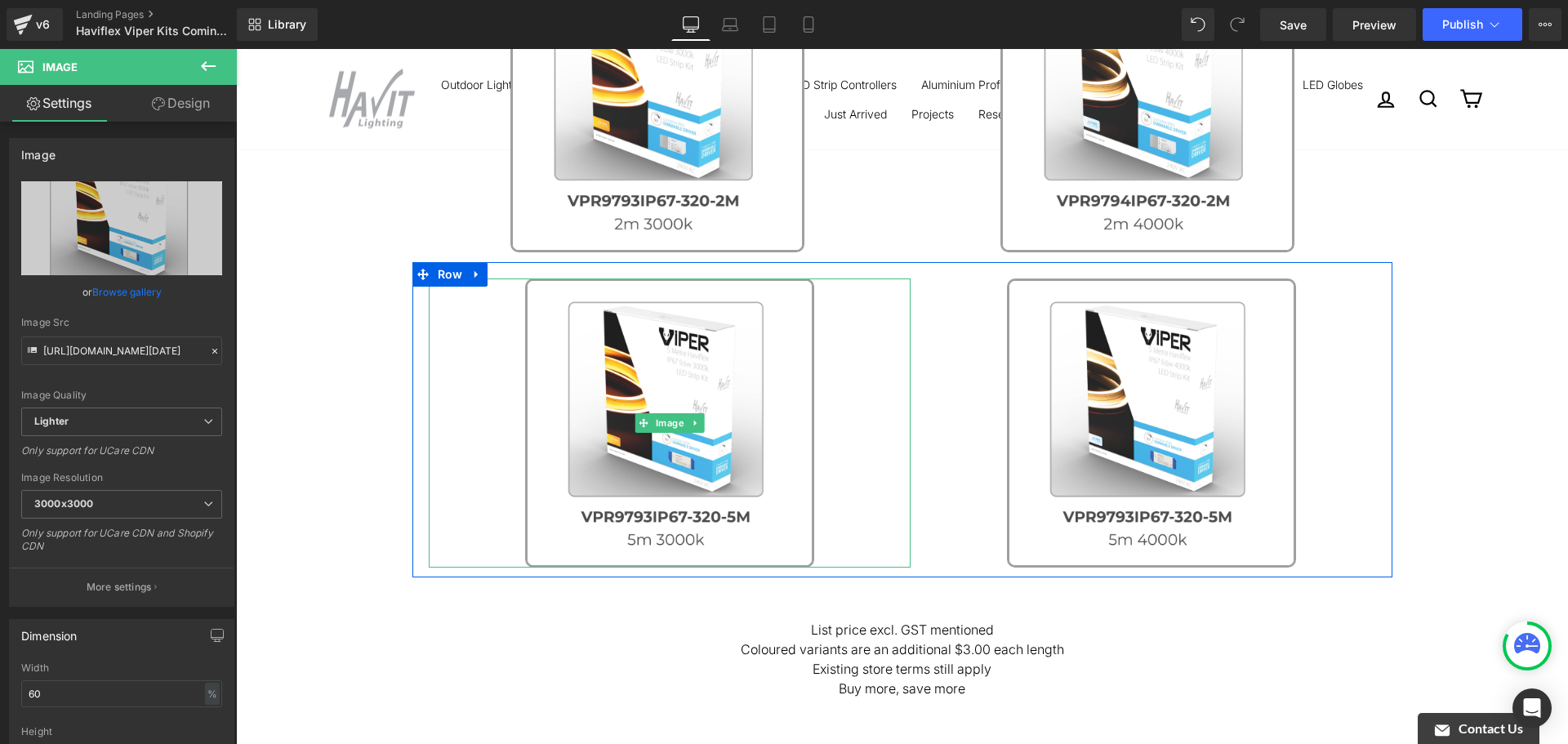
scroll to position [572, 0]
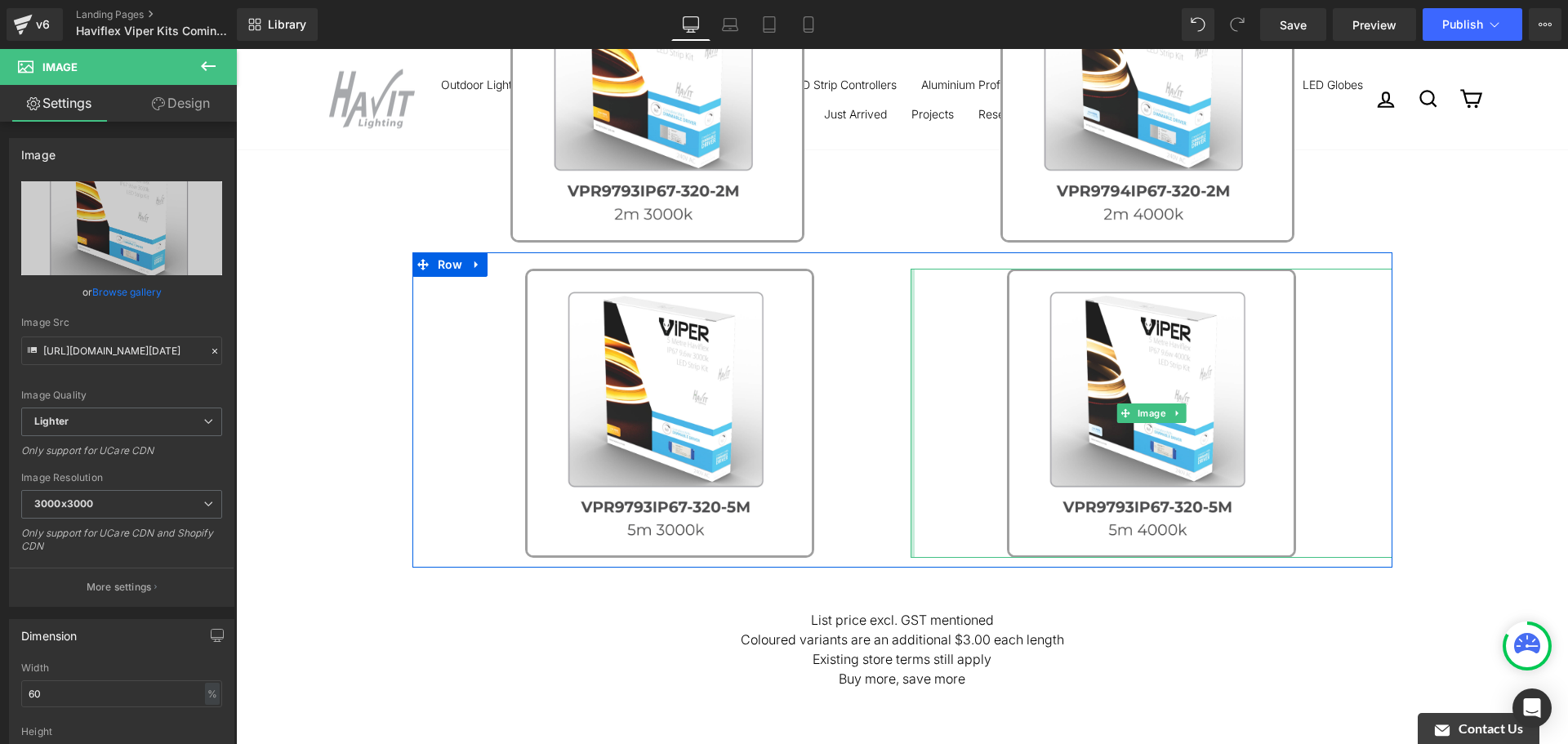
click at [910, 540] on div "Image" at bounding box center [1151, 413] width 482 height 289
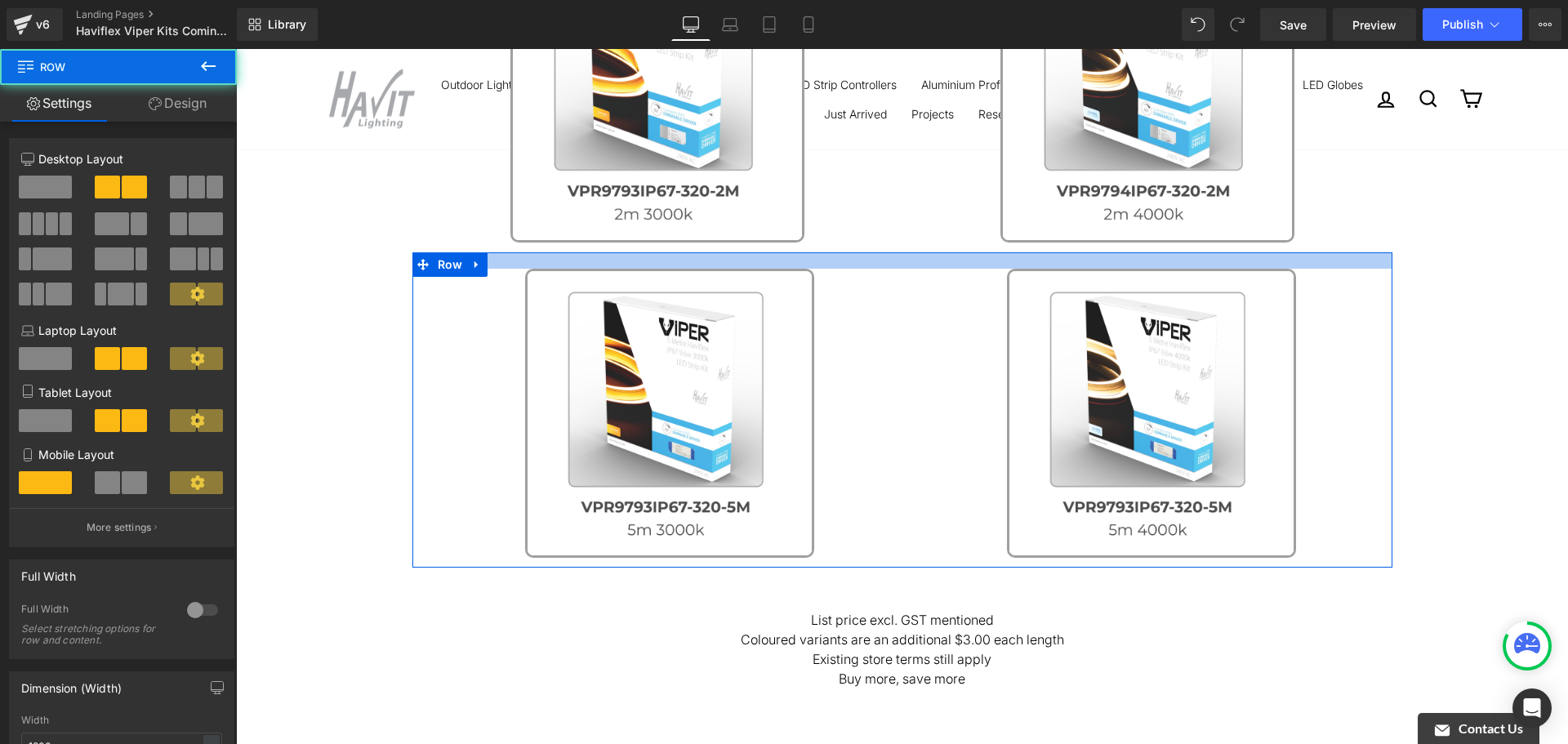
click at [865, 266] on div at bounding box center [903, 260] width 981 height 16
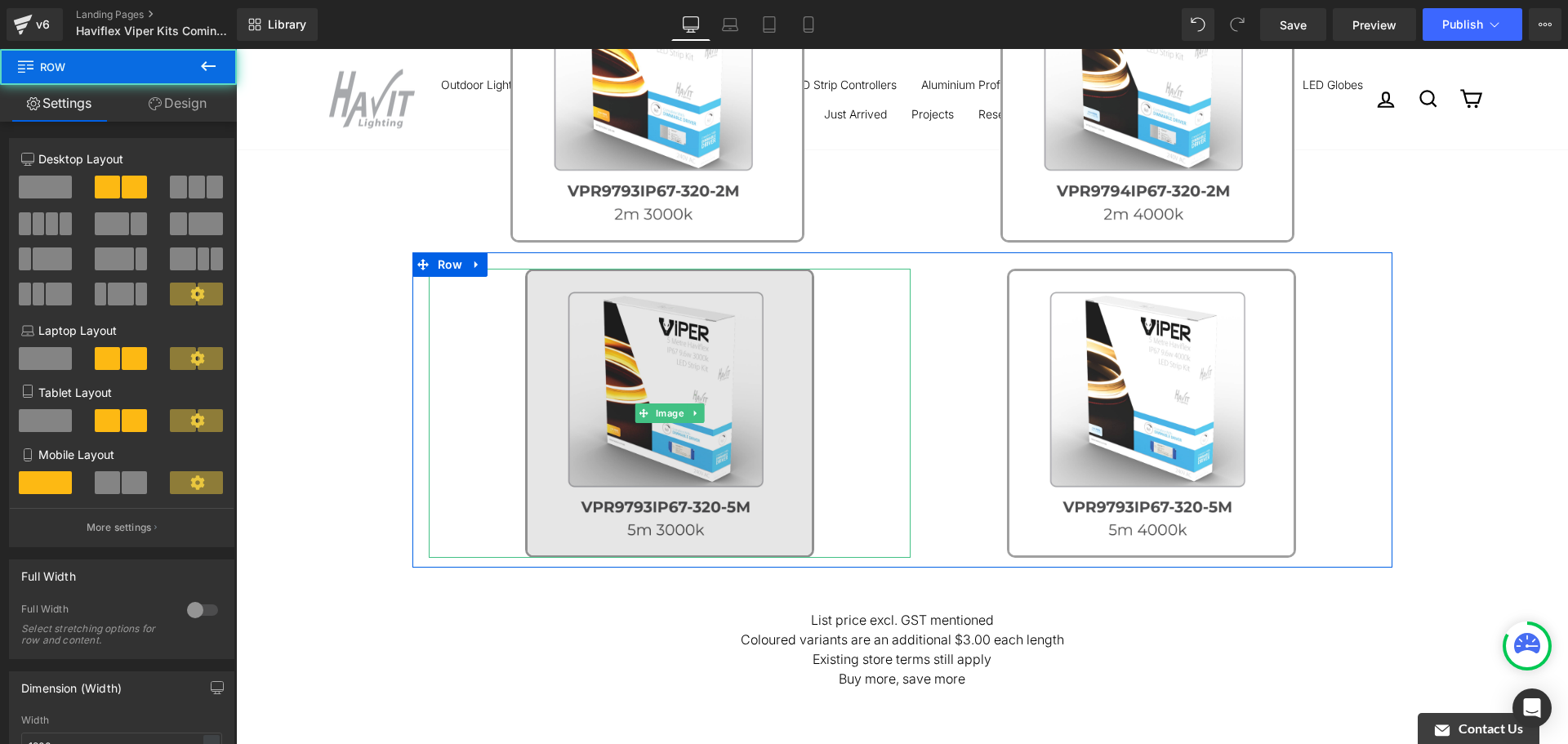
click at [742, 290] on img at bounding box center [669, 413] width 289 height 289
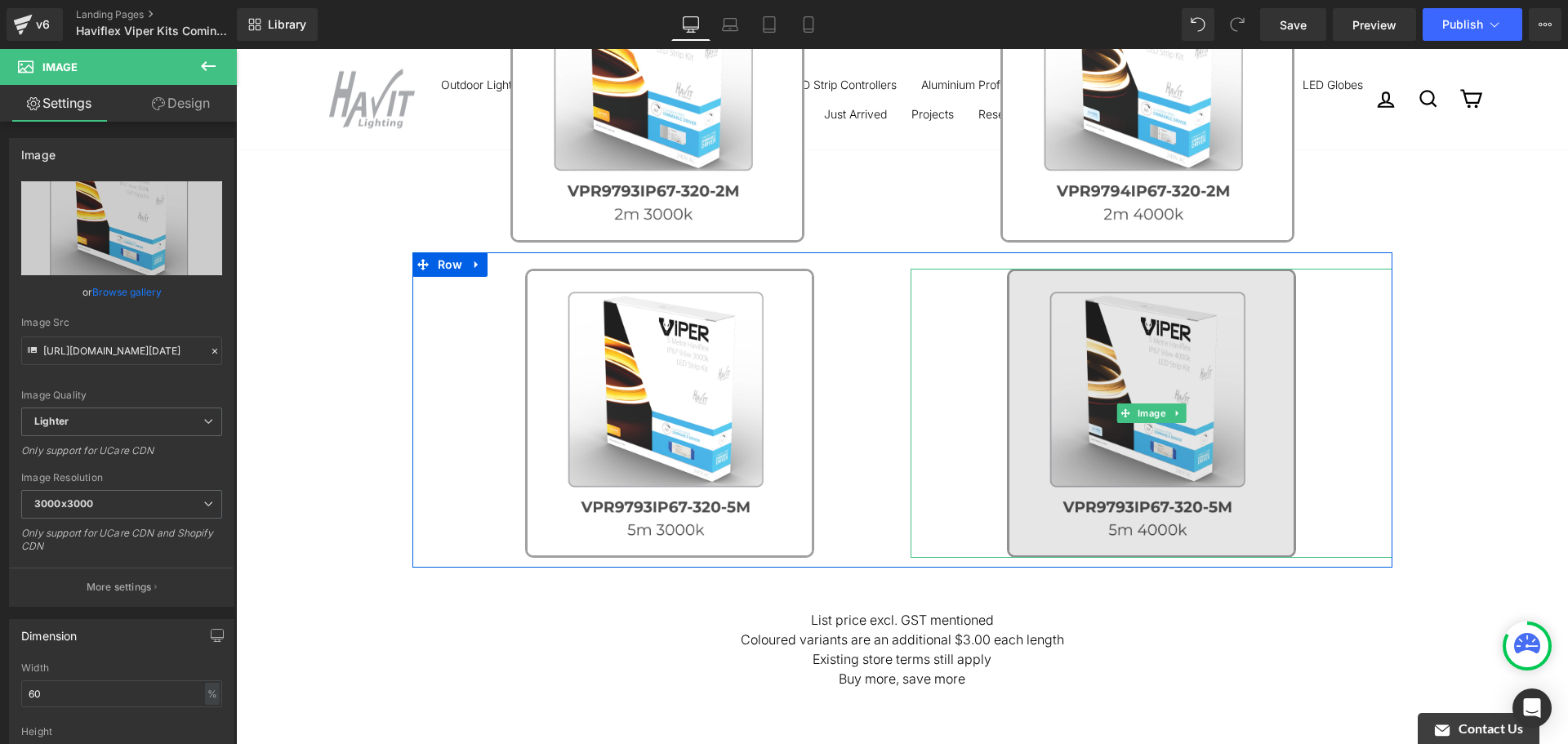
click at [1137, 314] on img at bounding box center [1151, 413] width 289 height 289
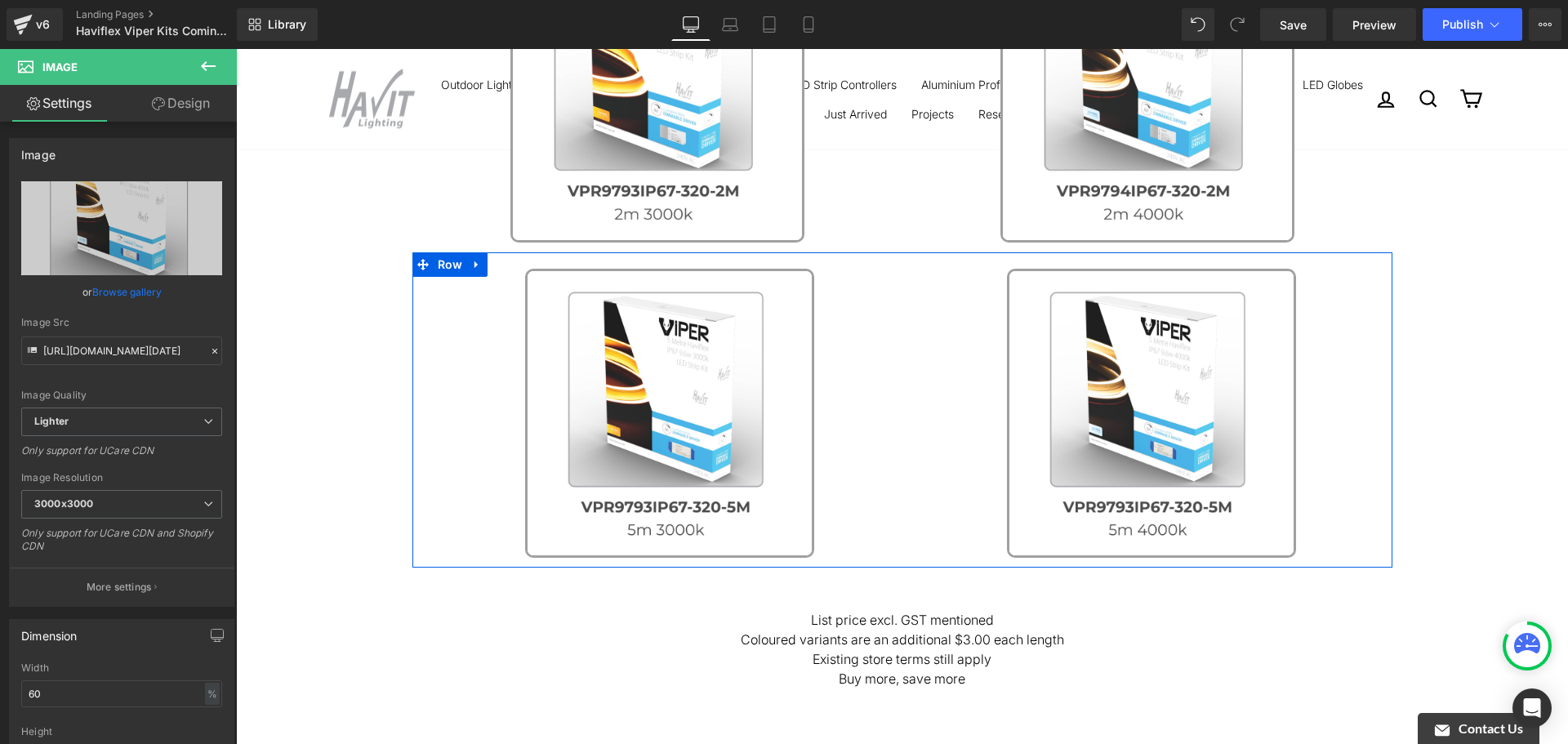
click at [881, 405] on link at bounding box center [669, 413] width 482 height 289
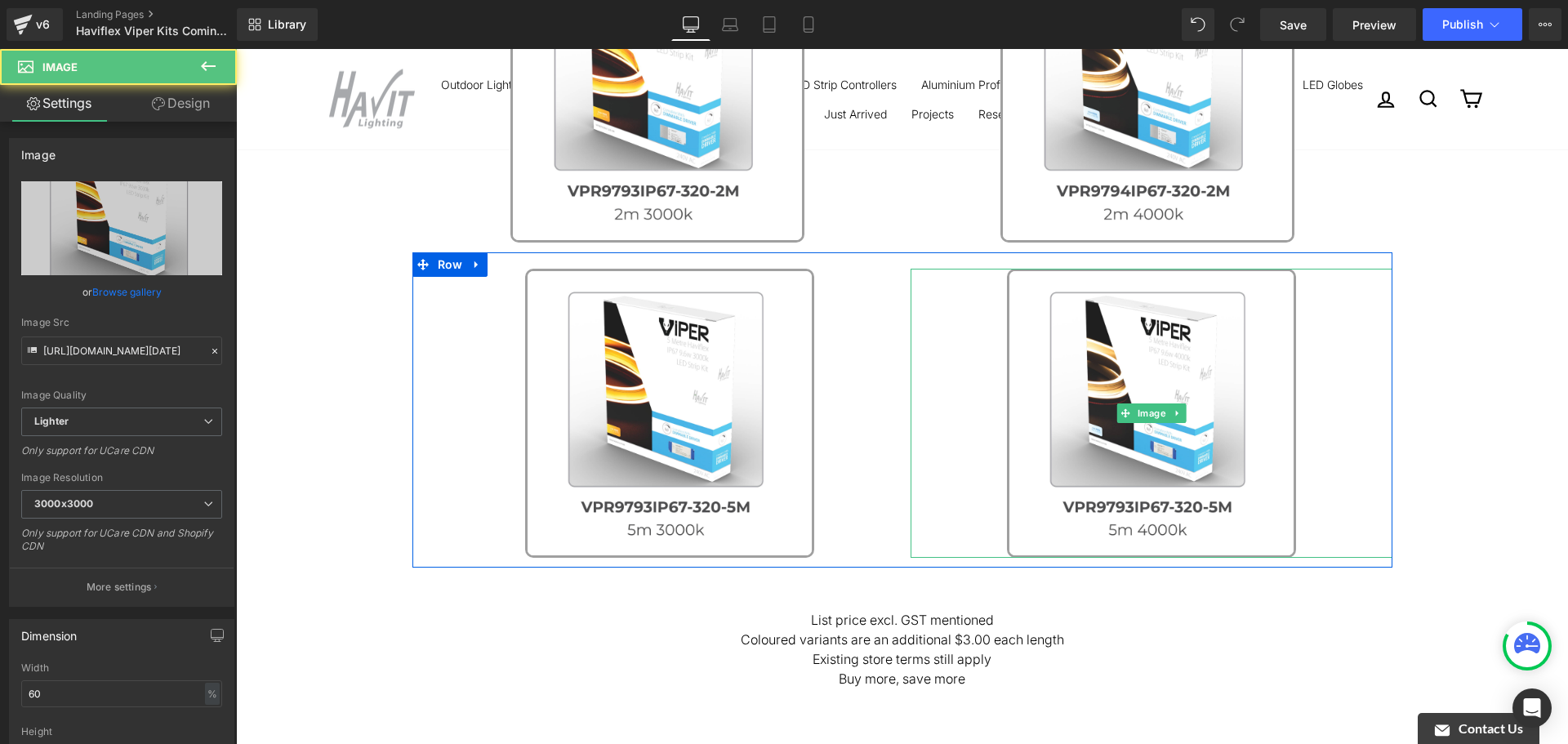
click at [949, 401] on link at bounding box center [1151, 413] width 482 height 289
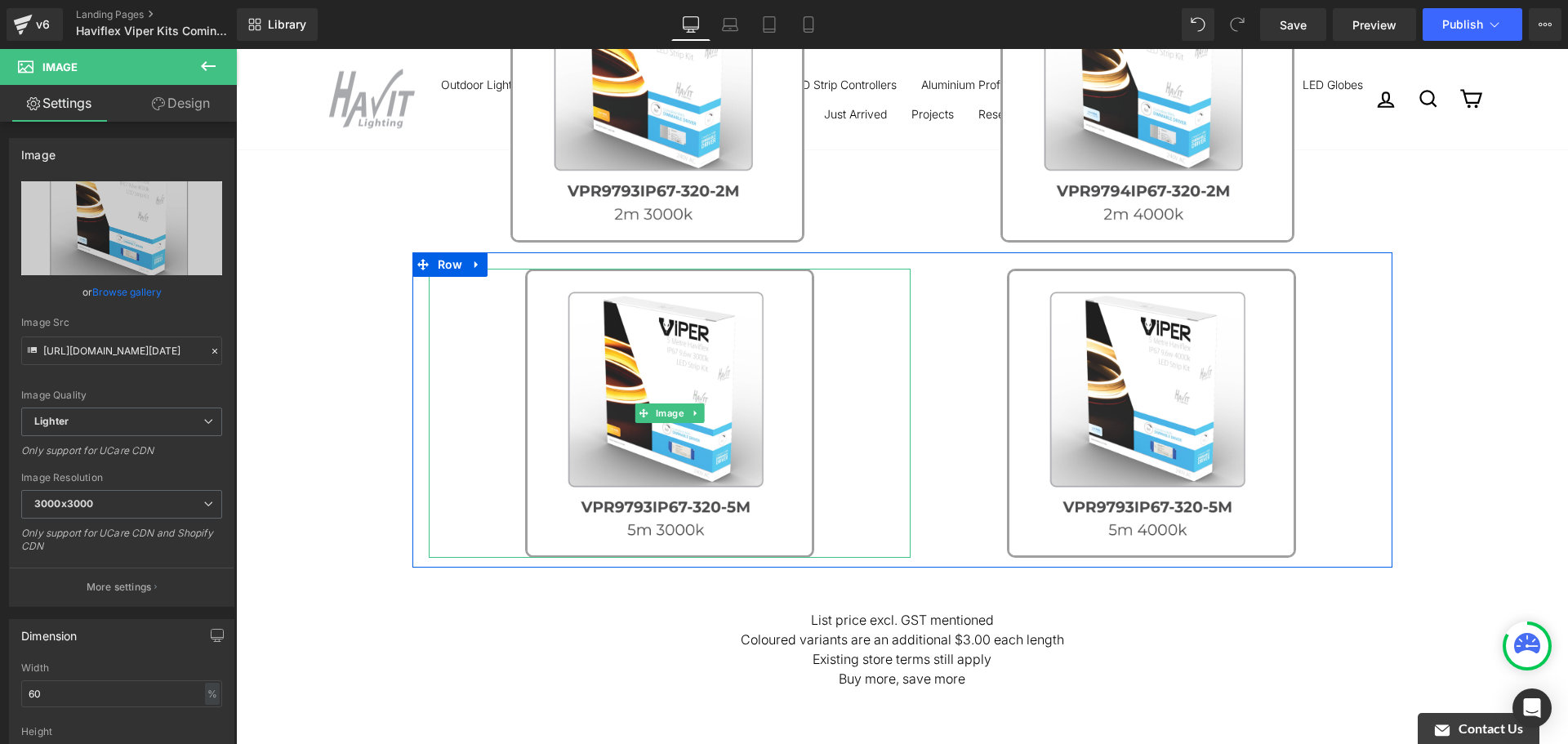
click at [873, 383] on link at bounding box center [669, 413] width 482 height 289
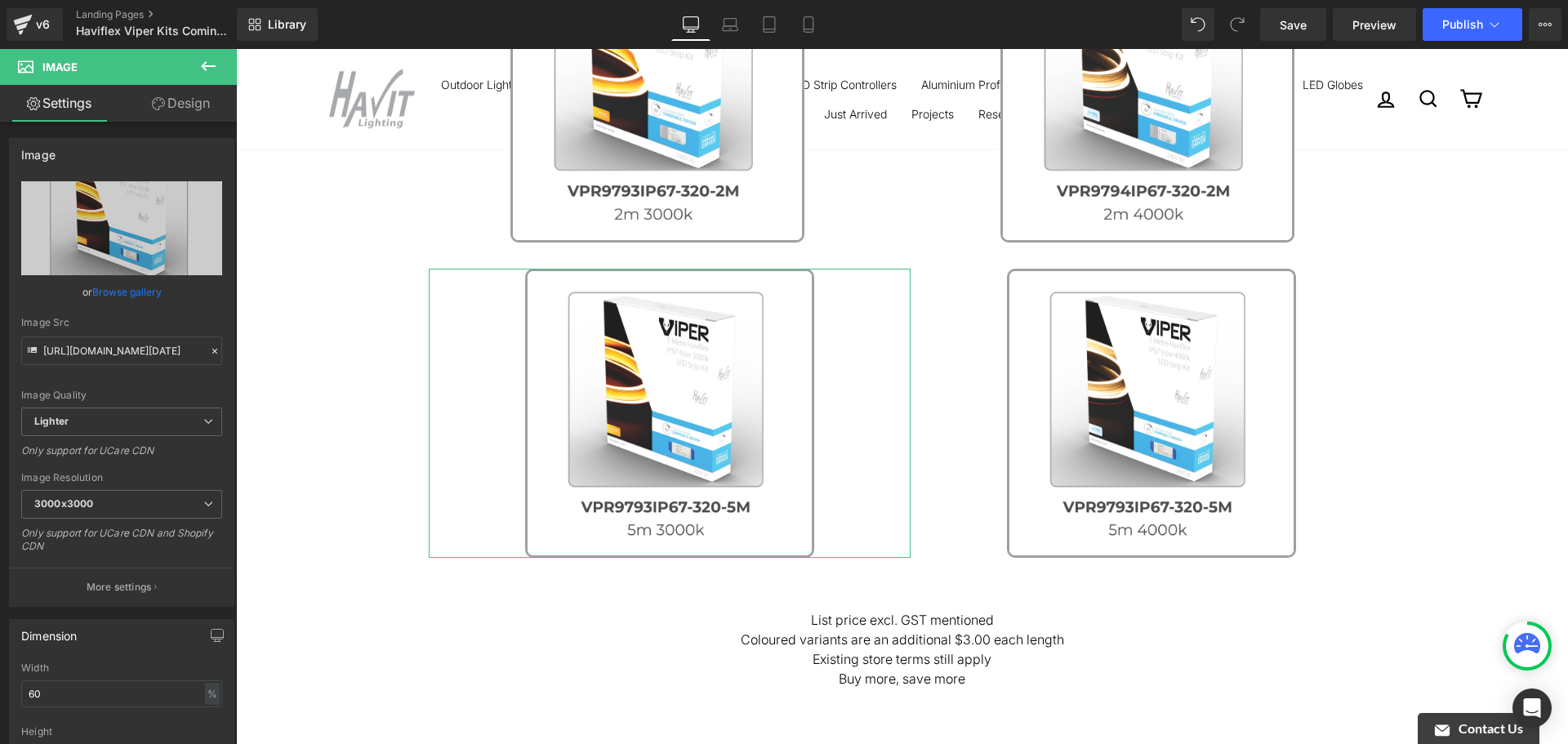
click at [182, 102] on link "Design" at bounding box center [181, 102] width 118 height 36
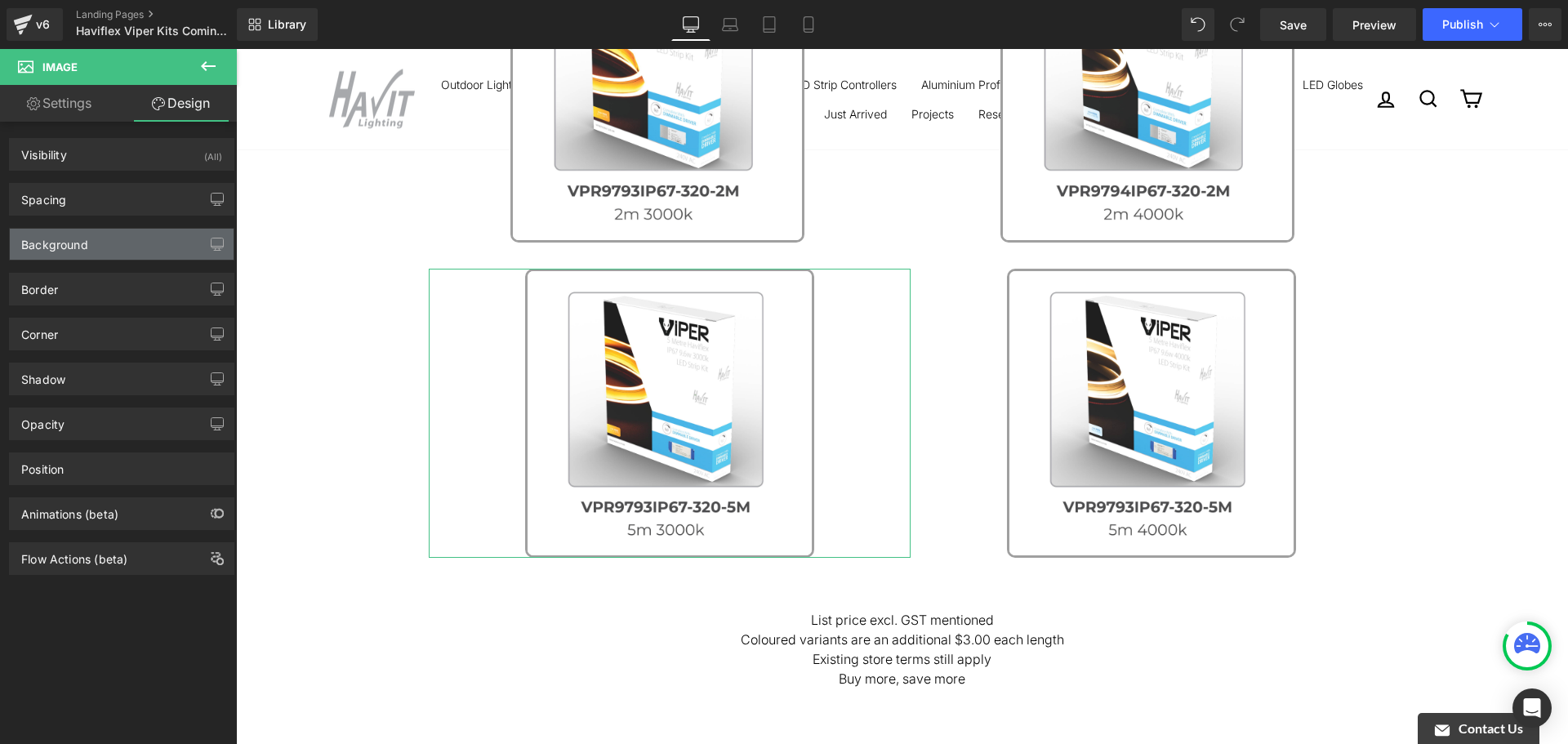
click at [108, 247] on div "Background" at bounding box center [122, 244] width 224 height 31
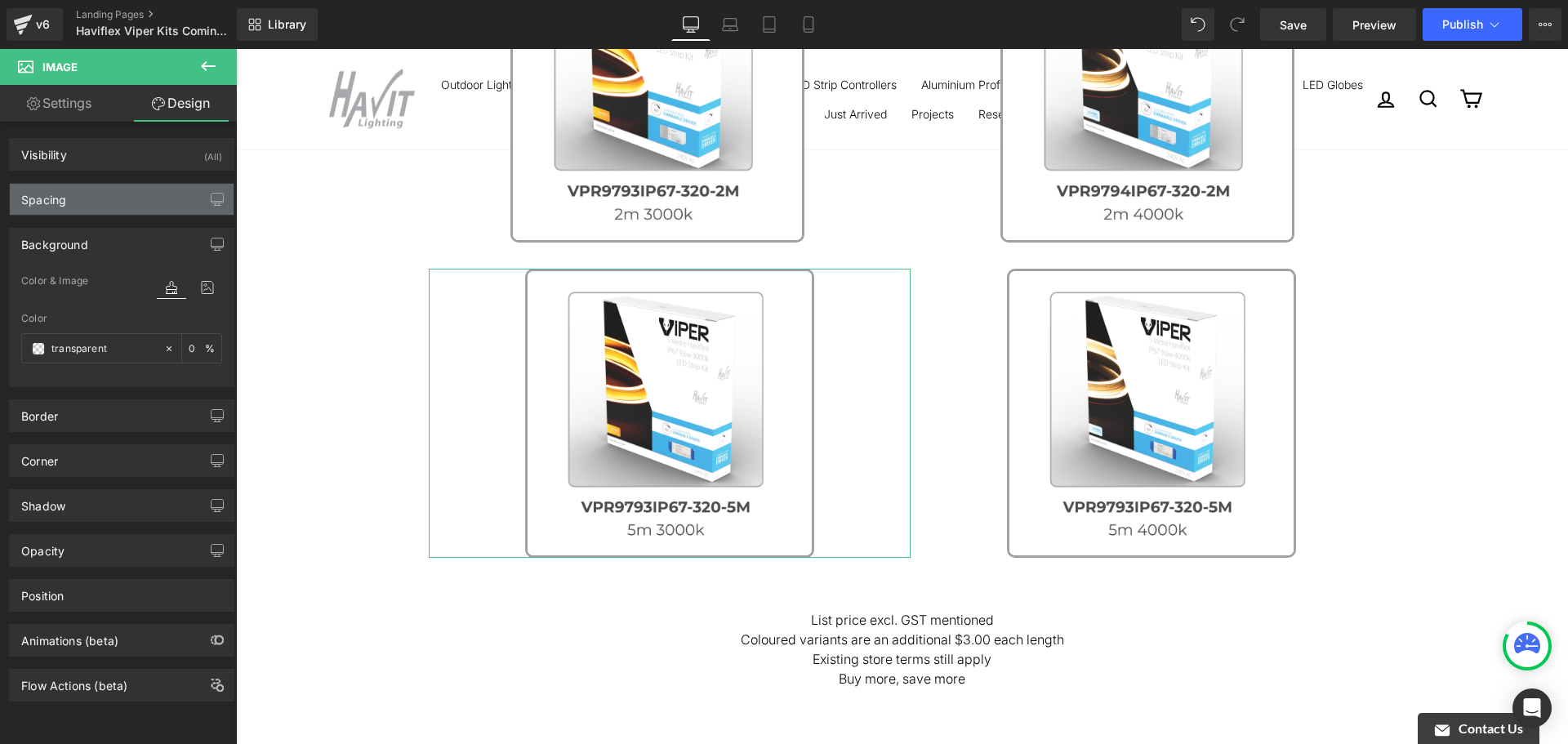
click at [109, 193] on div "Spacing" at bounding box center [122, 199] width 224 height 31
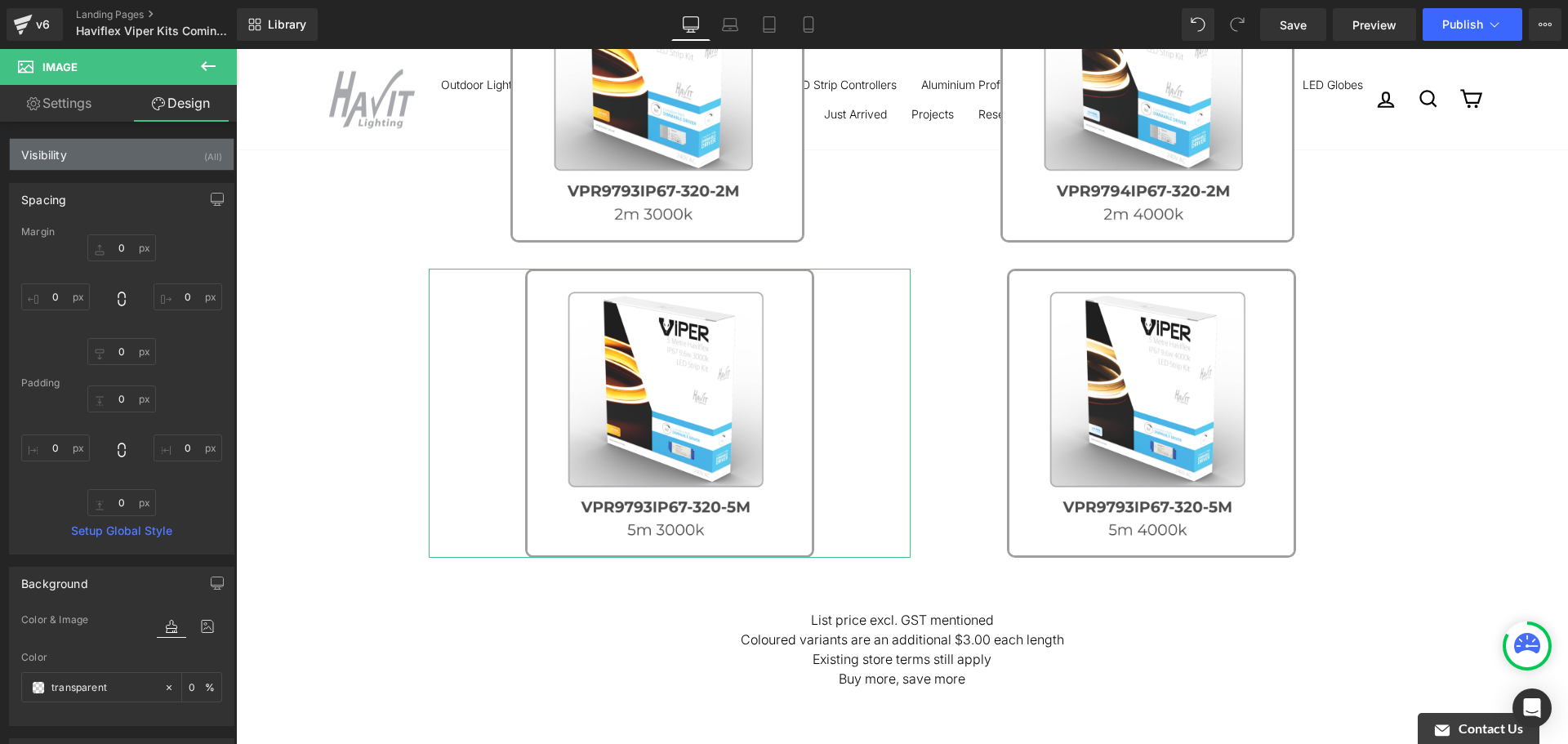
click at [112, 150] on div "Visibility (All)" at bounding box center [122, 154] width 224 height 31
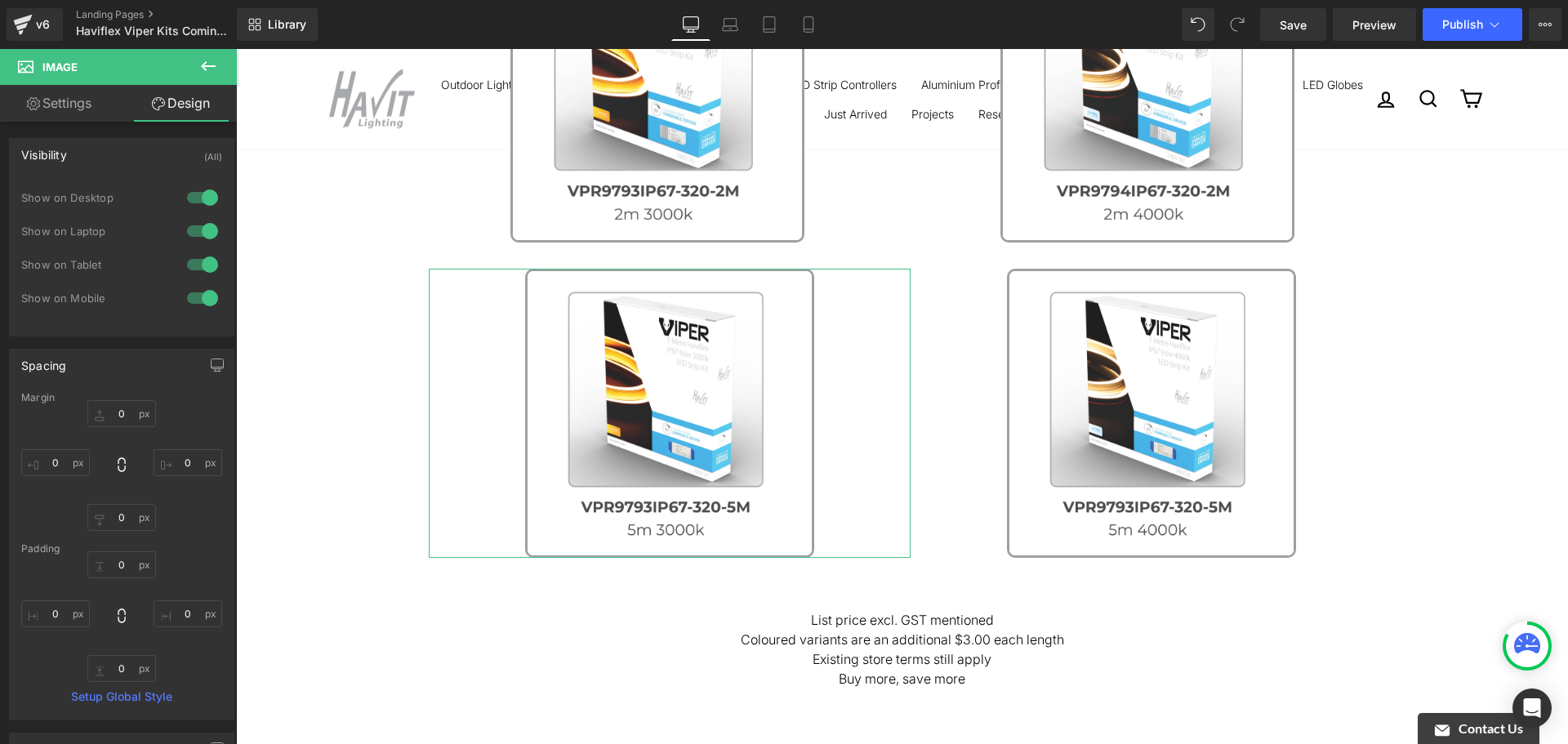
click at [112, 150] on div "Visibility (All)" at bounding box center [122, 154] width 224 height 31
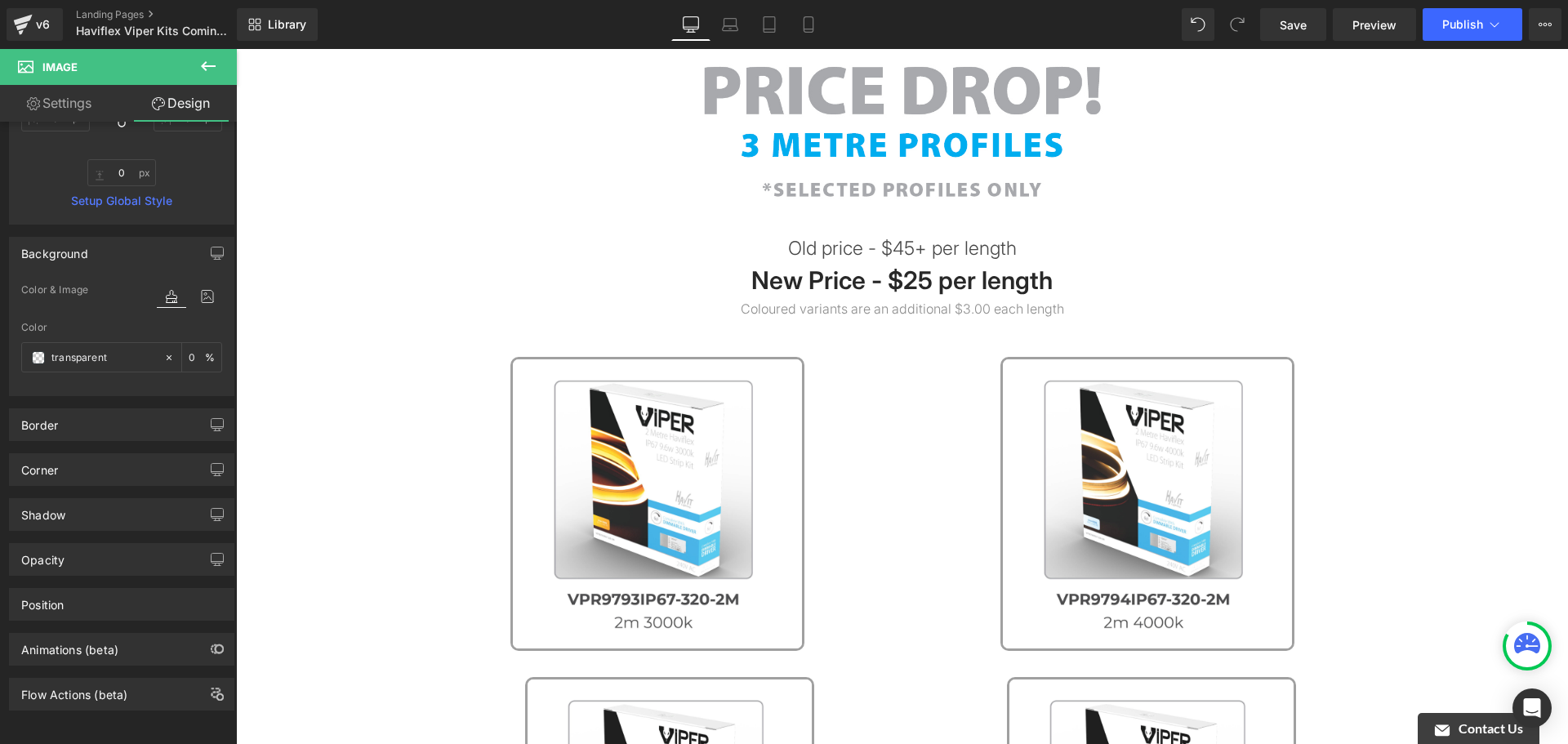
scroll to position [490, 0]
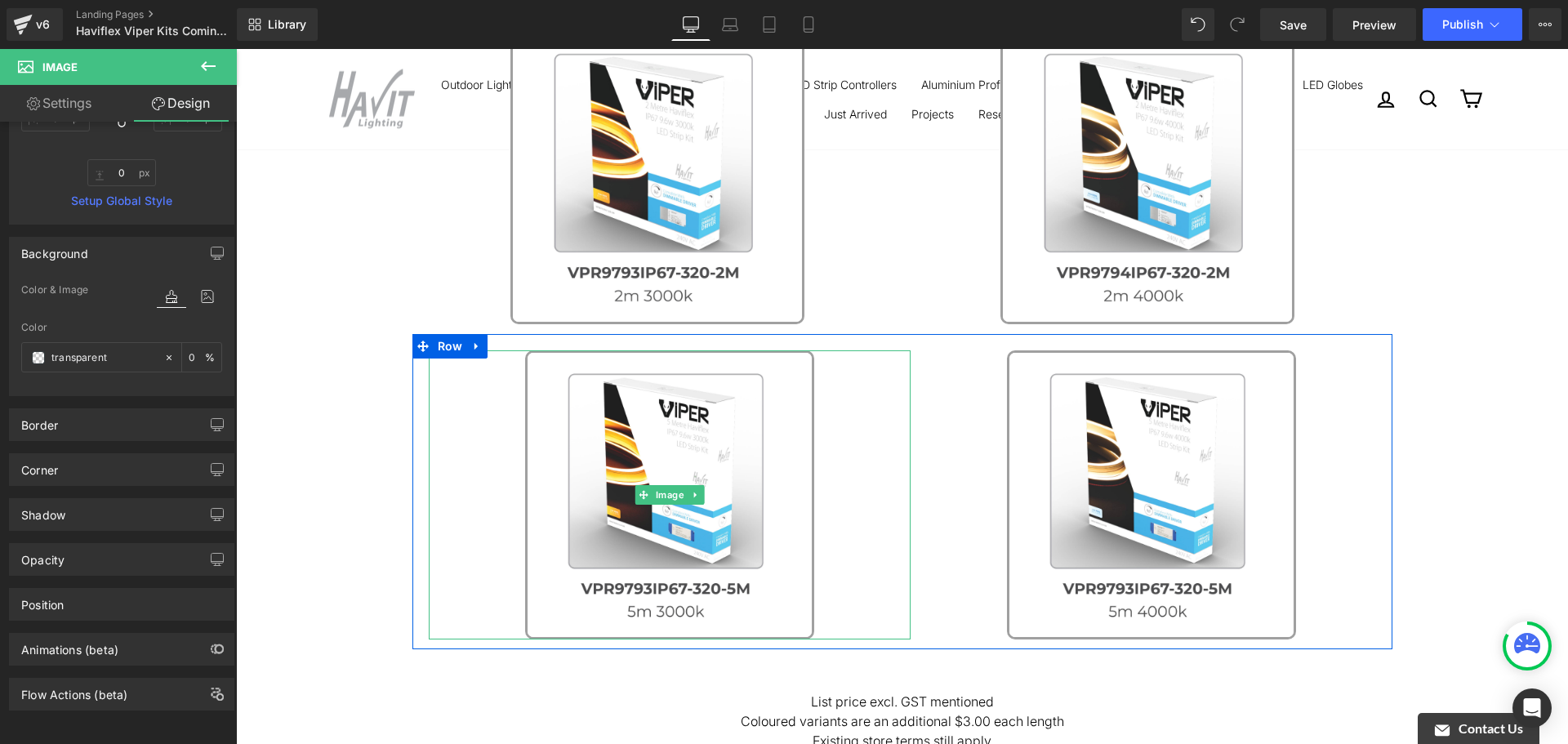
type input "0px"
click at [903, 433] on div "Image" at bounding box center [669, 495] width 482 height 289
click at [654, 492] on span "Image" at bounding box center [669, 495] width 36 height 19
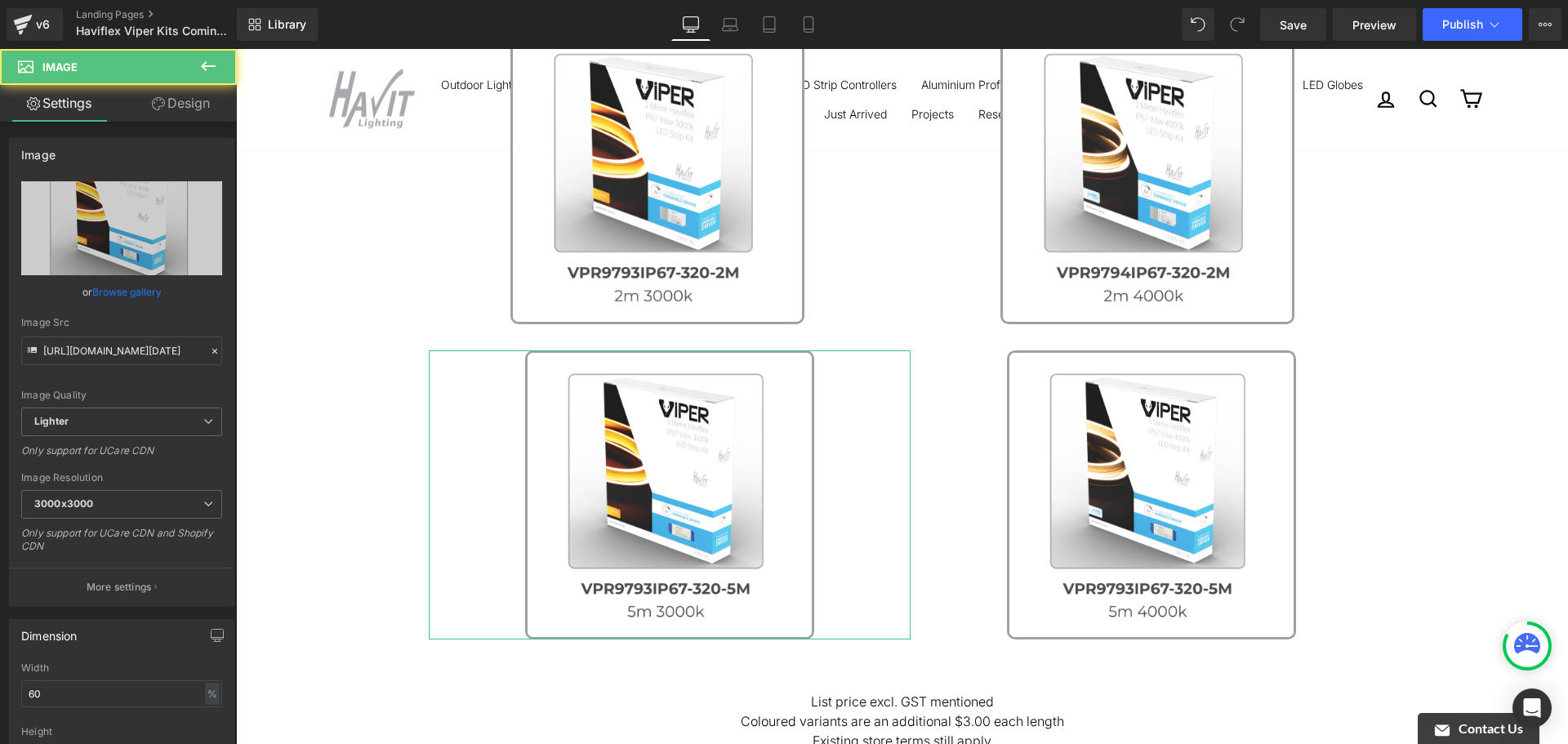
click at [150, 93] on link "Design" at bounding box center [181, 102] width 118 height 36
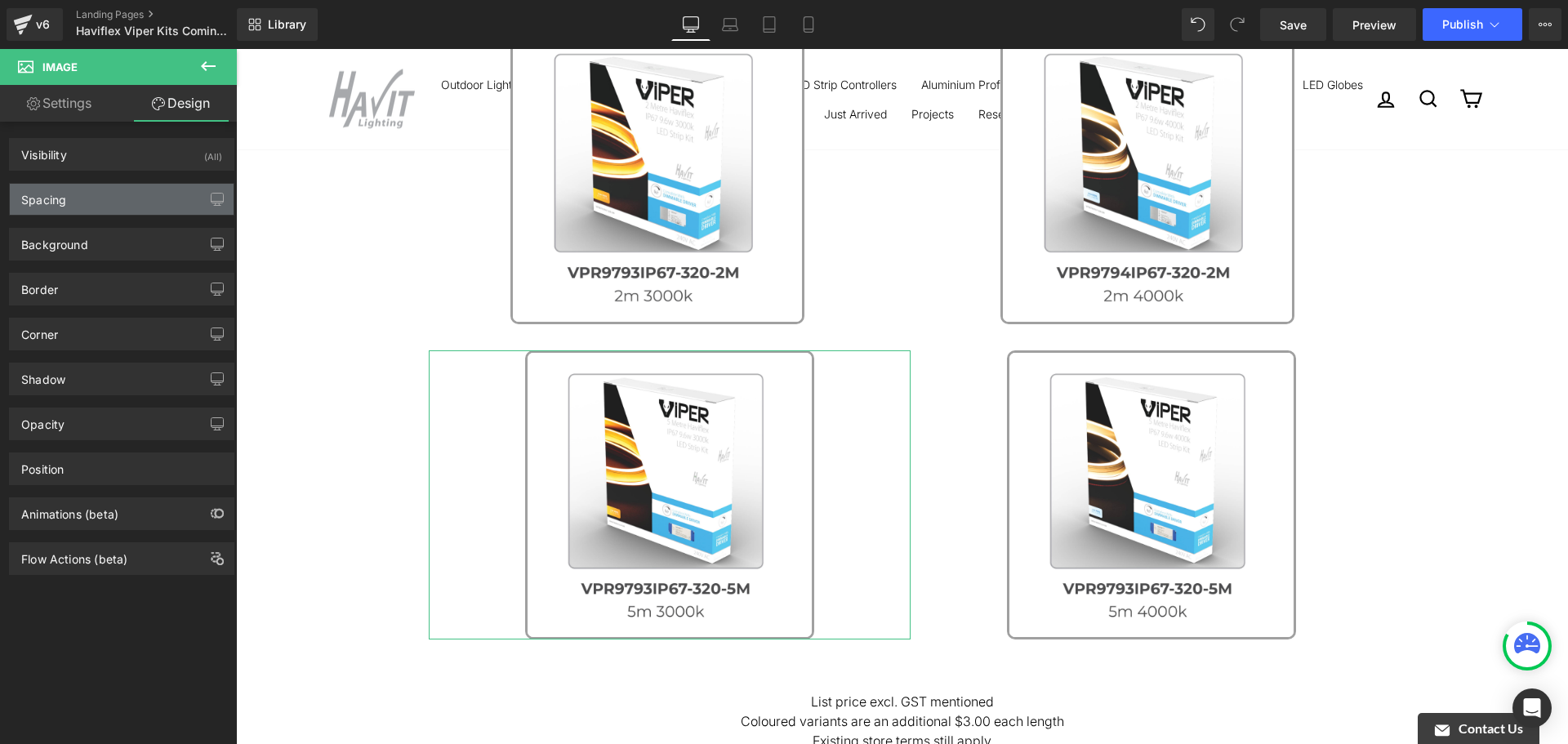
click at [112, 200] on div "Spacing" at bounding box center [122, 199] width 224 height 31
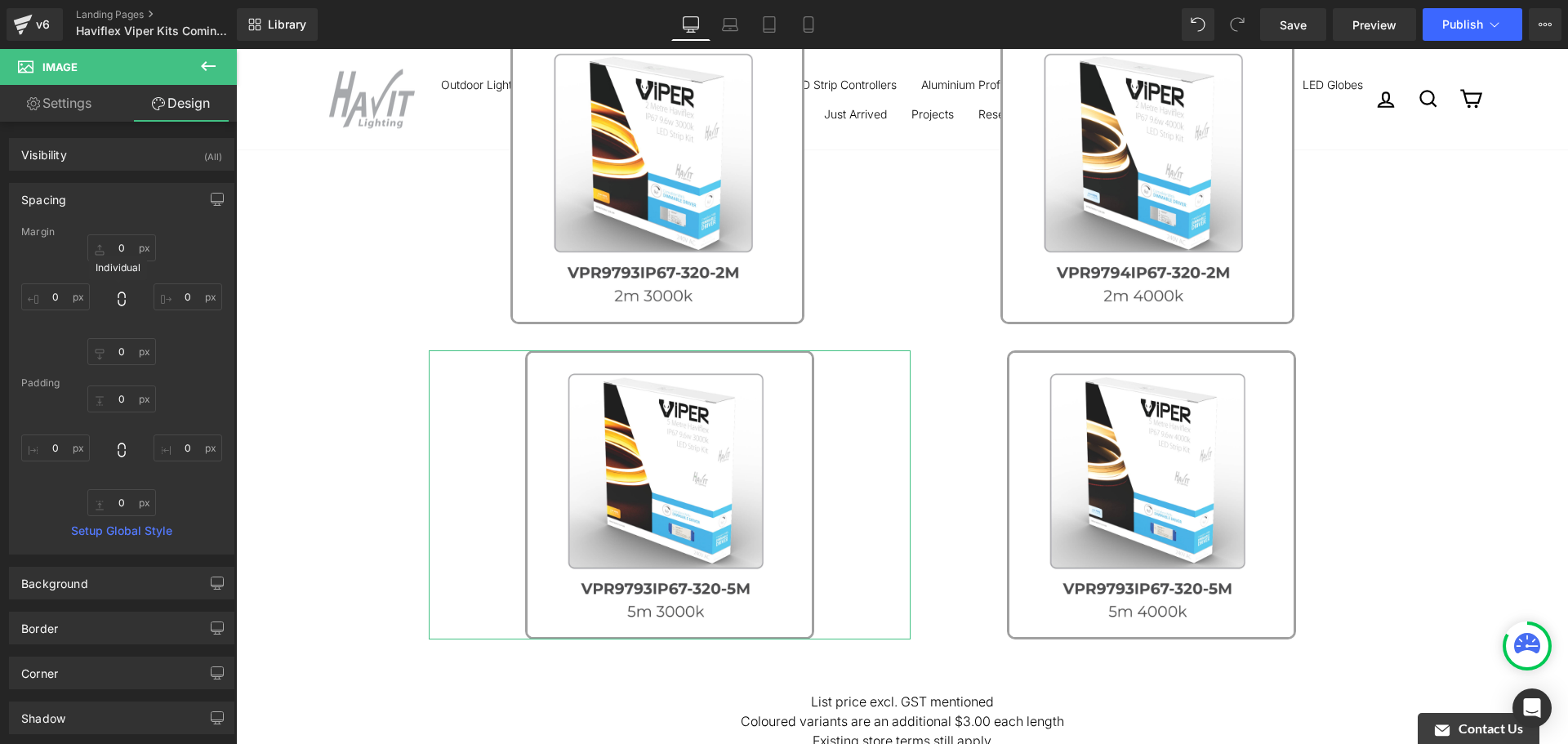
click at [116, 299] on icon at bounding box center [121, 298] width 16 height 16
type input "0"
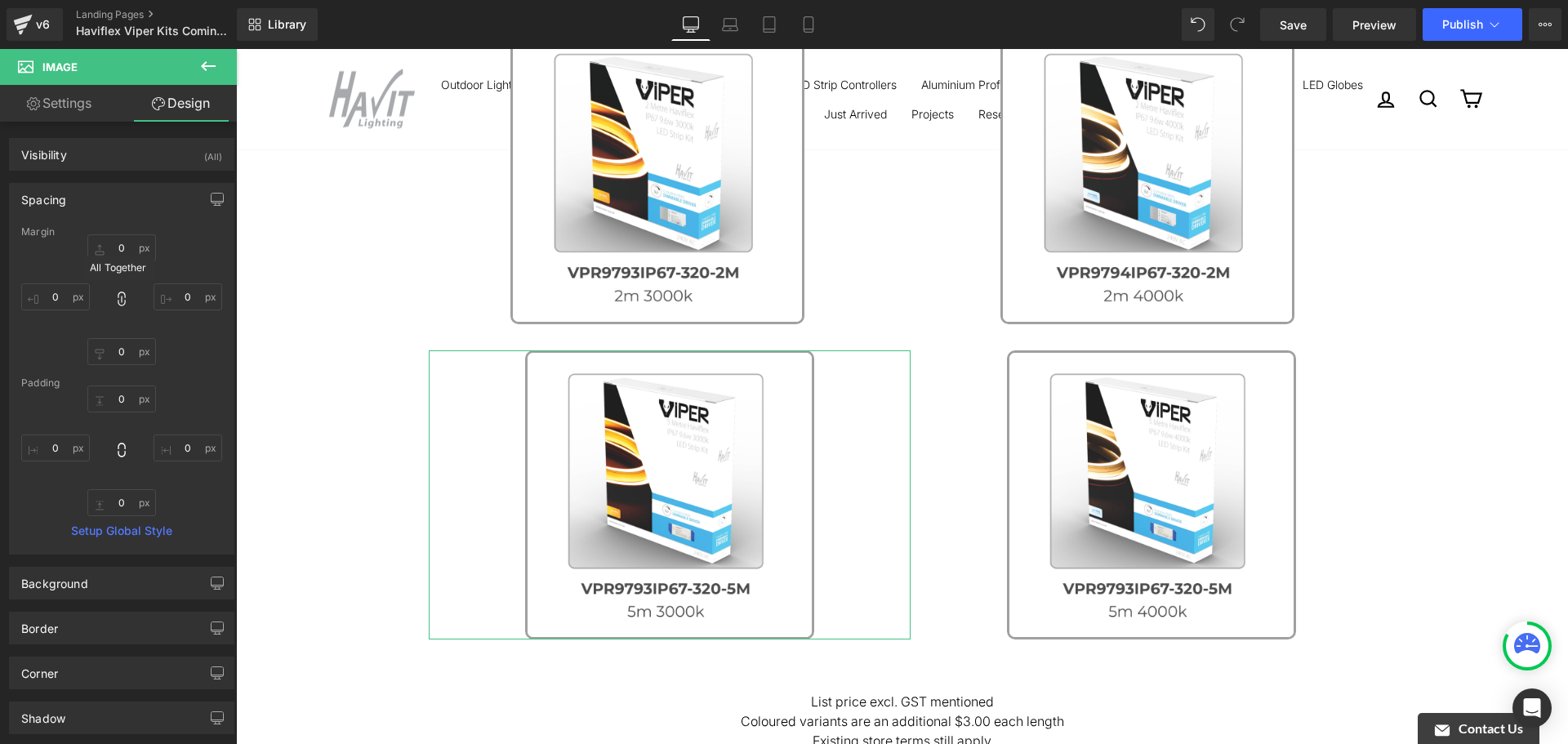
click at [116, 299] on icon at bounding box center [121, 298] width 16 height 16
click at [117, 299] on icon at bounding box center [121, 298] width 16 height 16
type input "0"
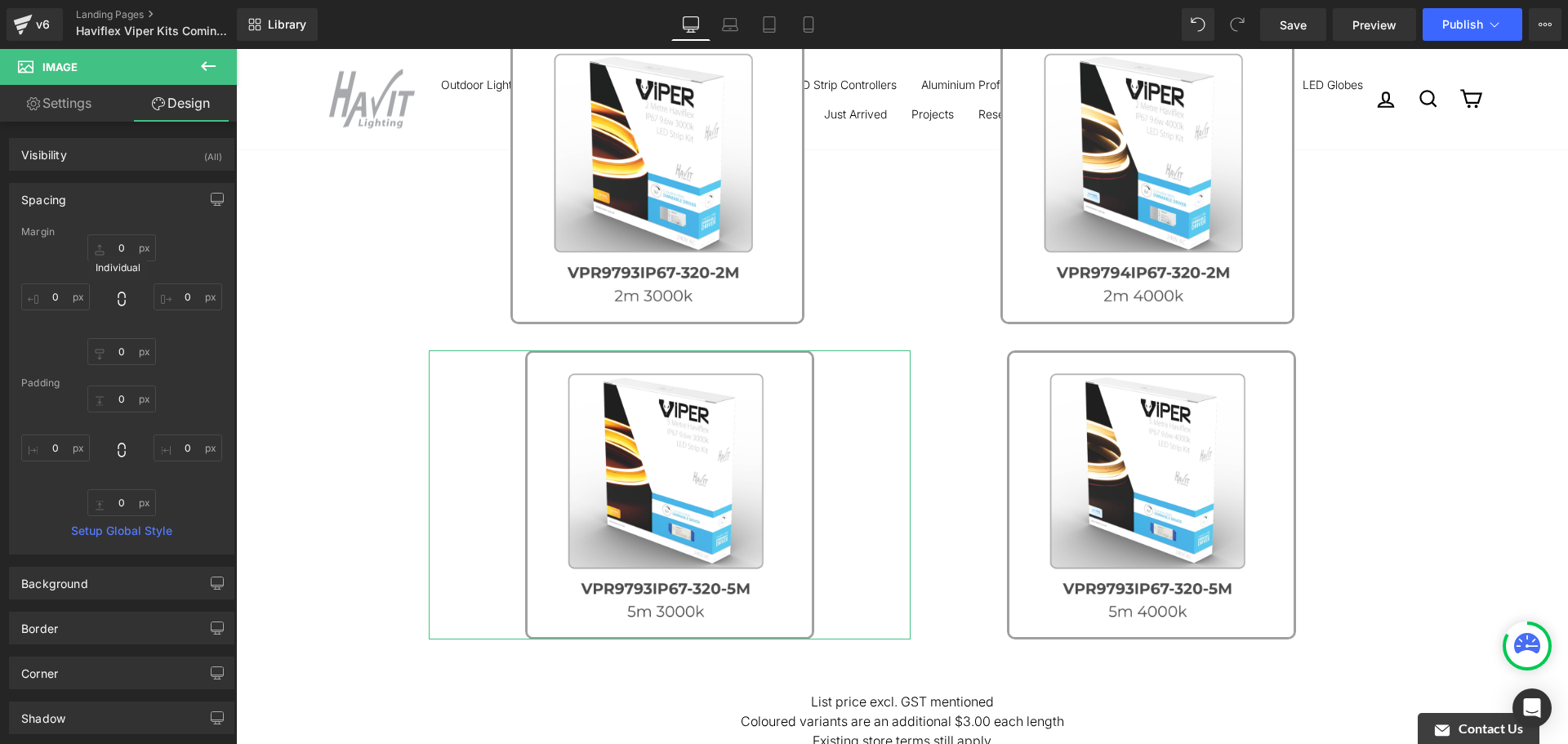
type input "0"
click at [172, 293] on input "0" at bounding box center [188, 297] width 68 height 27
type input "0"
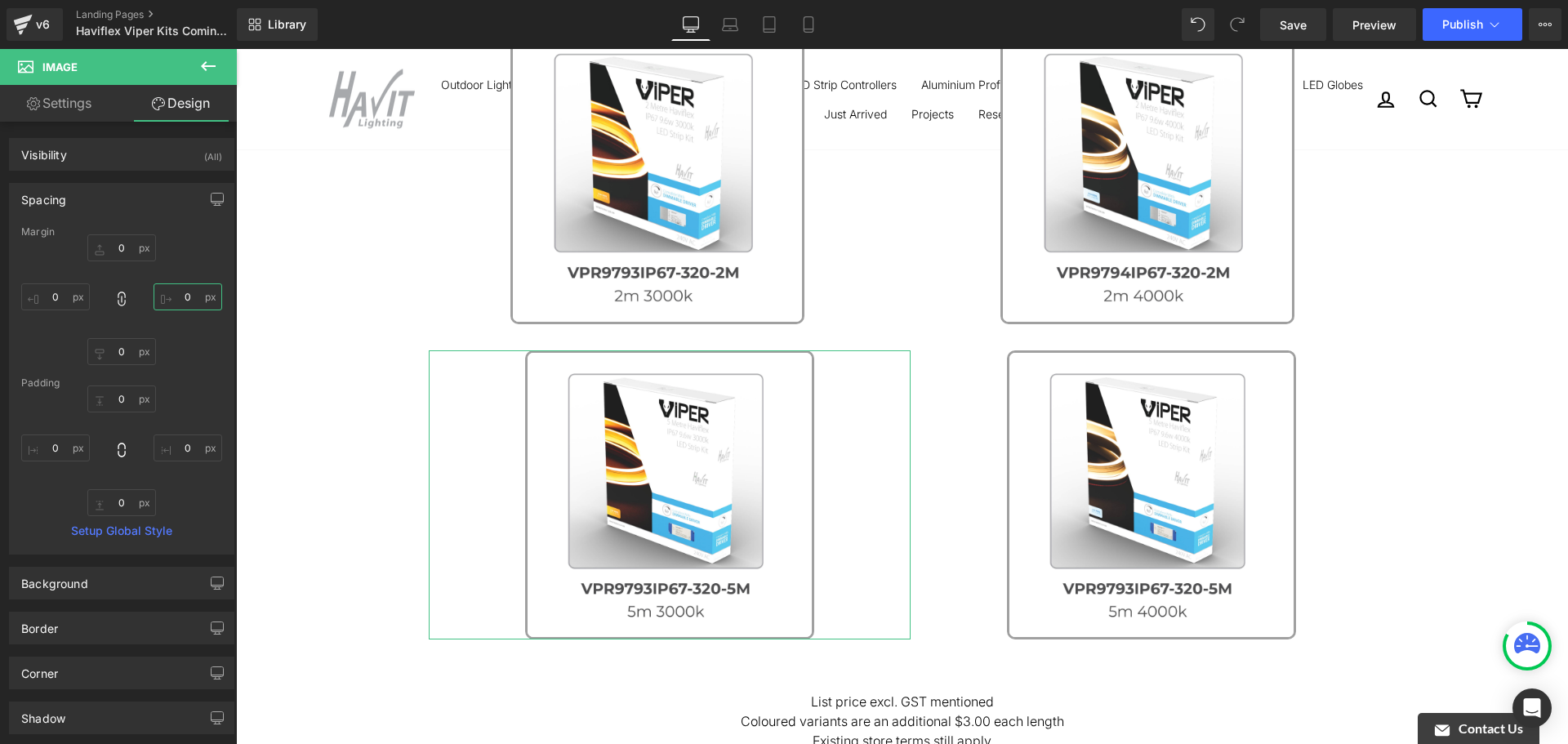
type input "0"
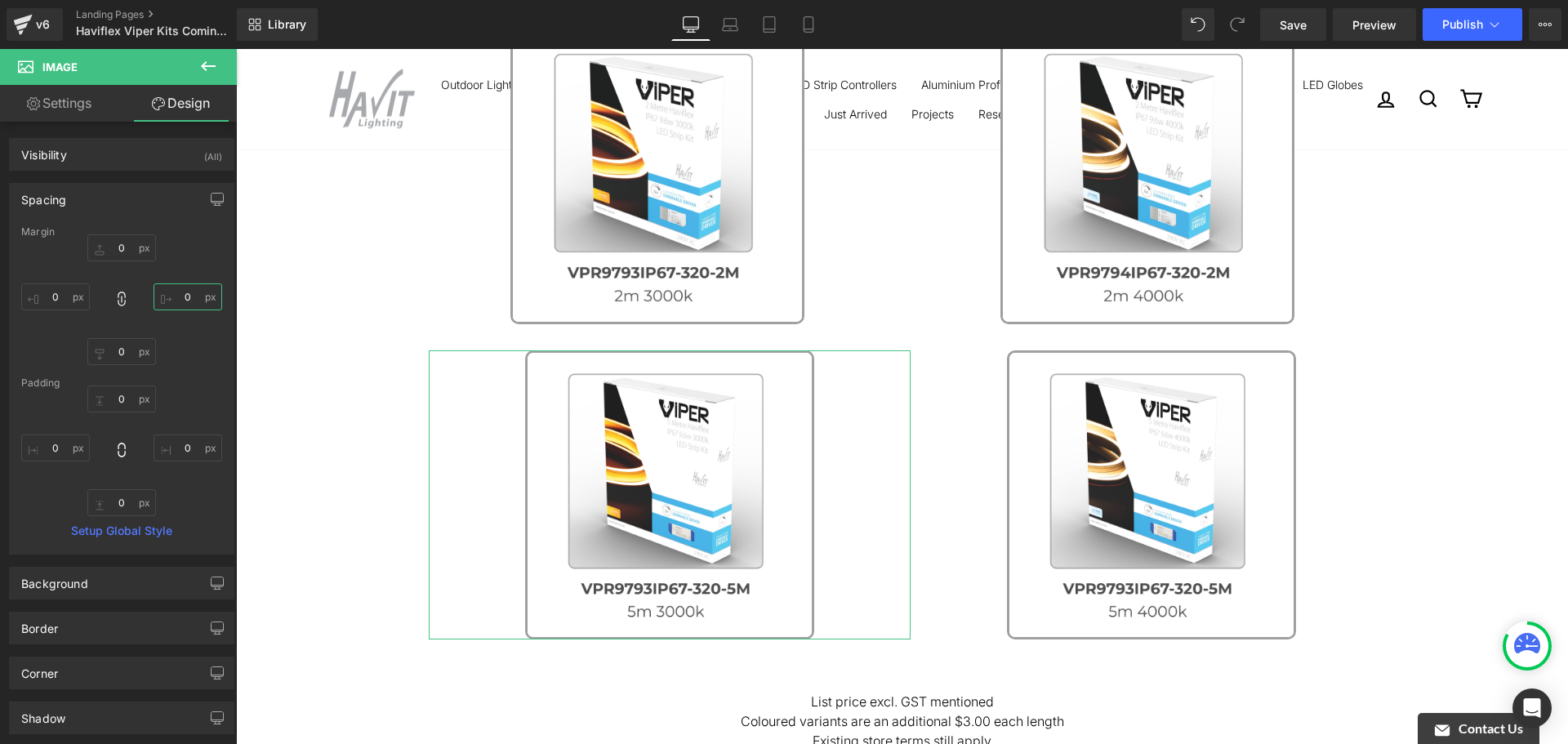
click at [178, 298] on input "0" at bounding box center [188, 297] width 68 height 27
type input "-"
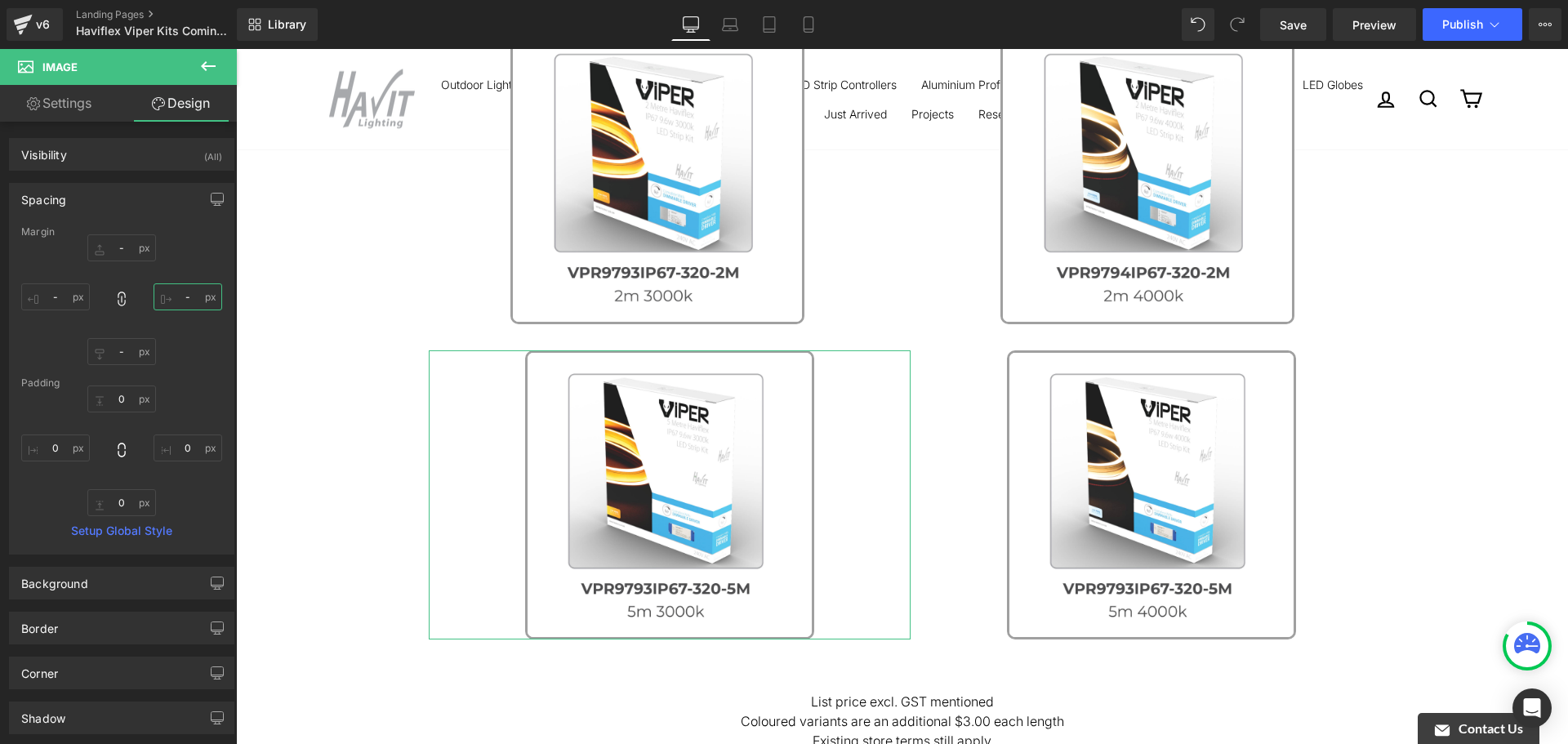
type input "-1"
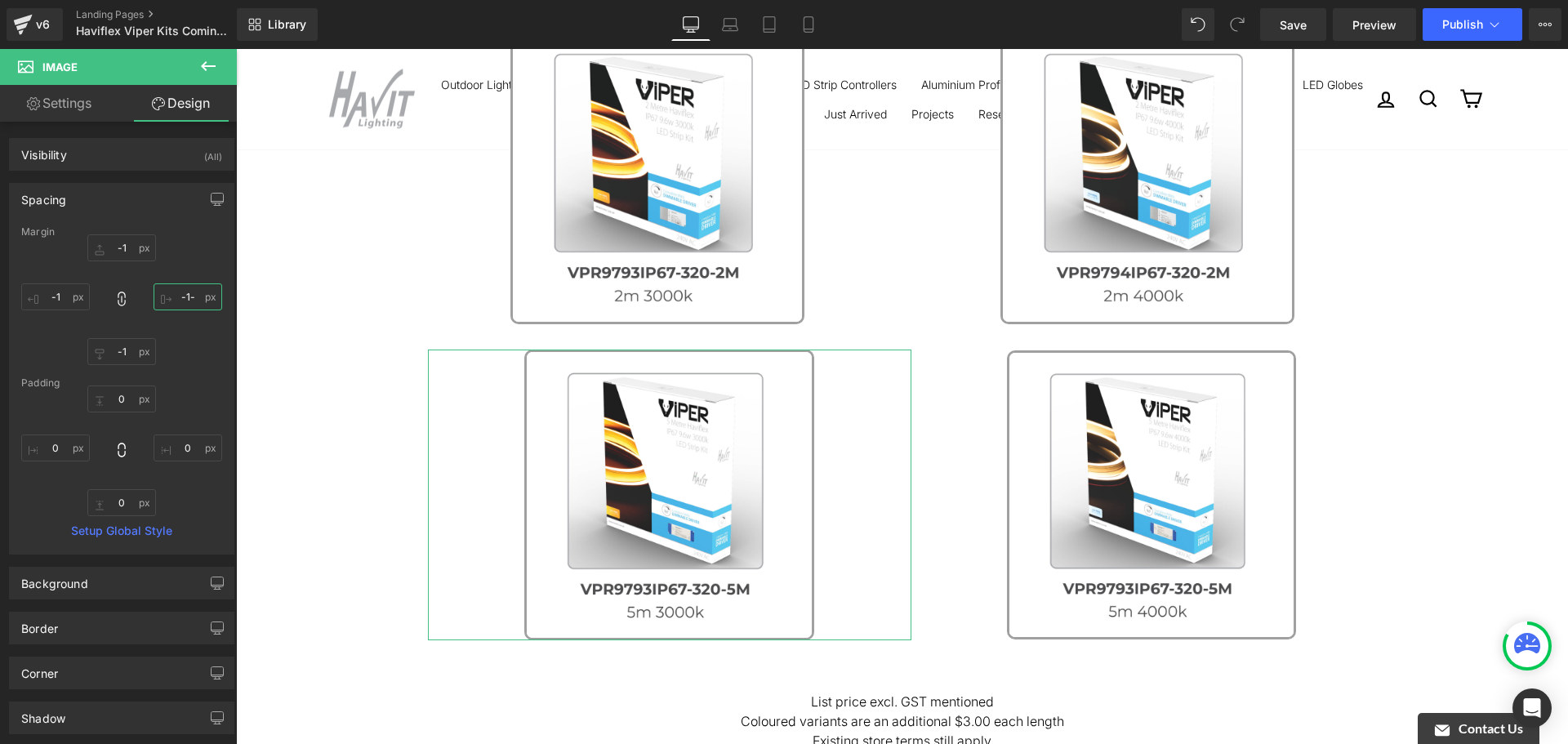
type input "-1-5"
type input "4"
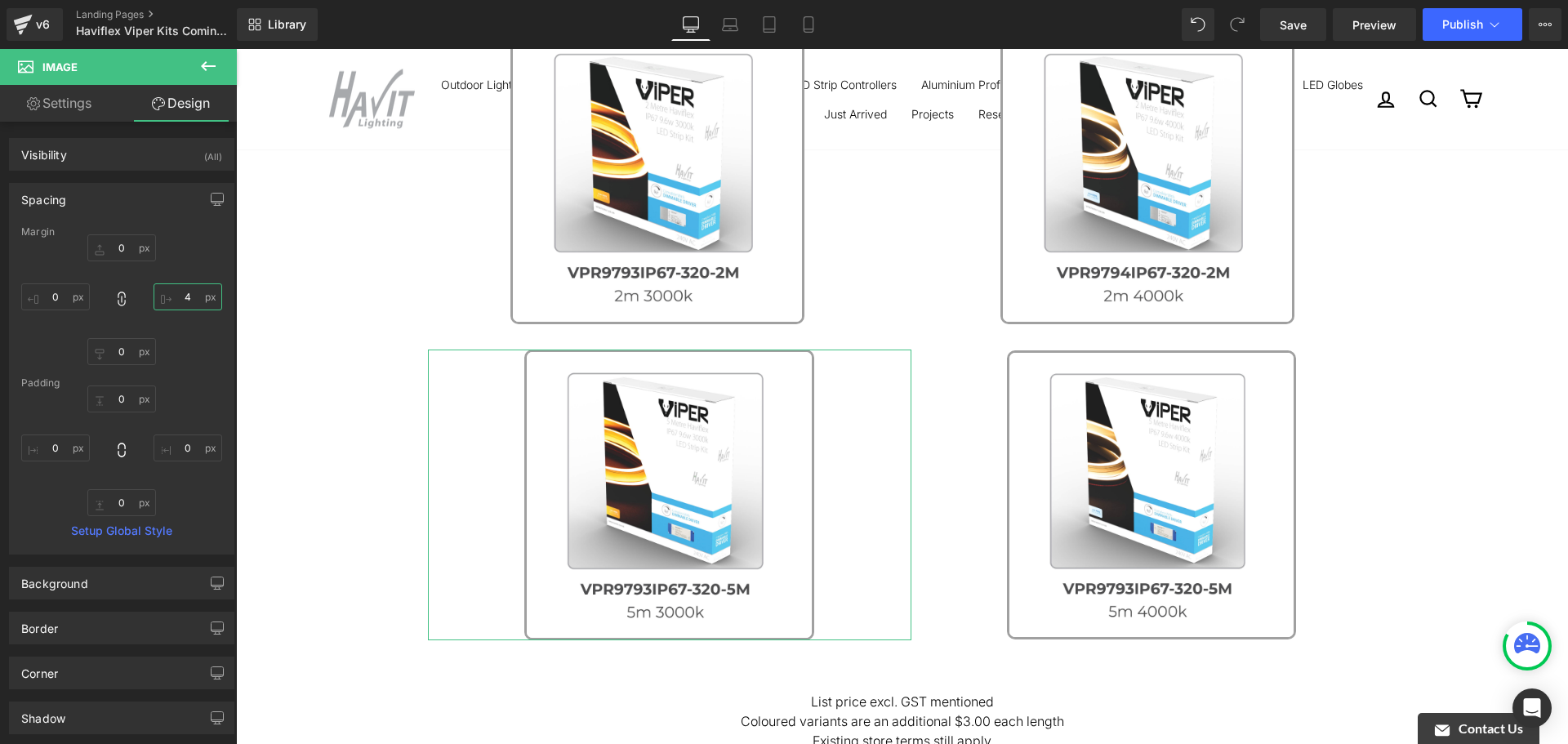
type input "4"
type input "4-"
type input "5"
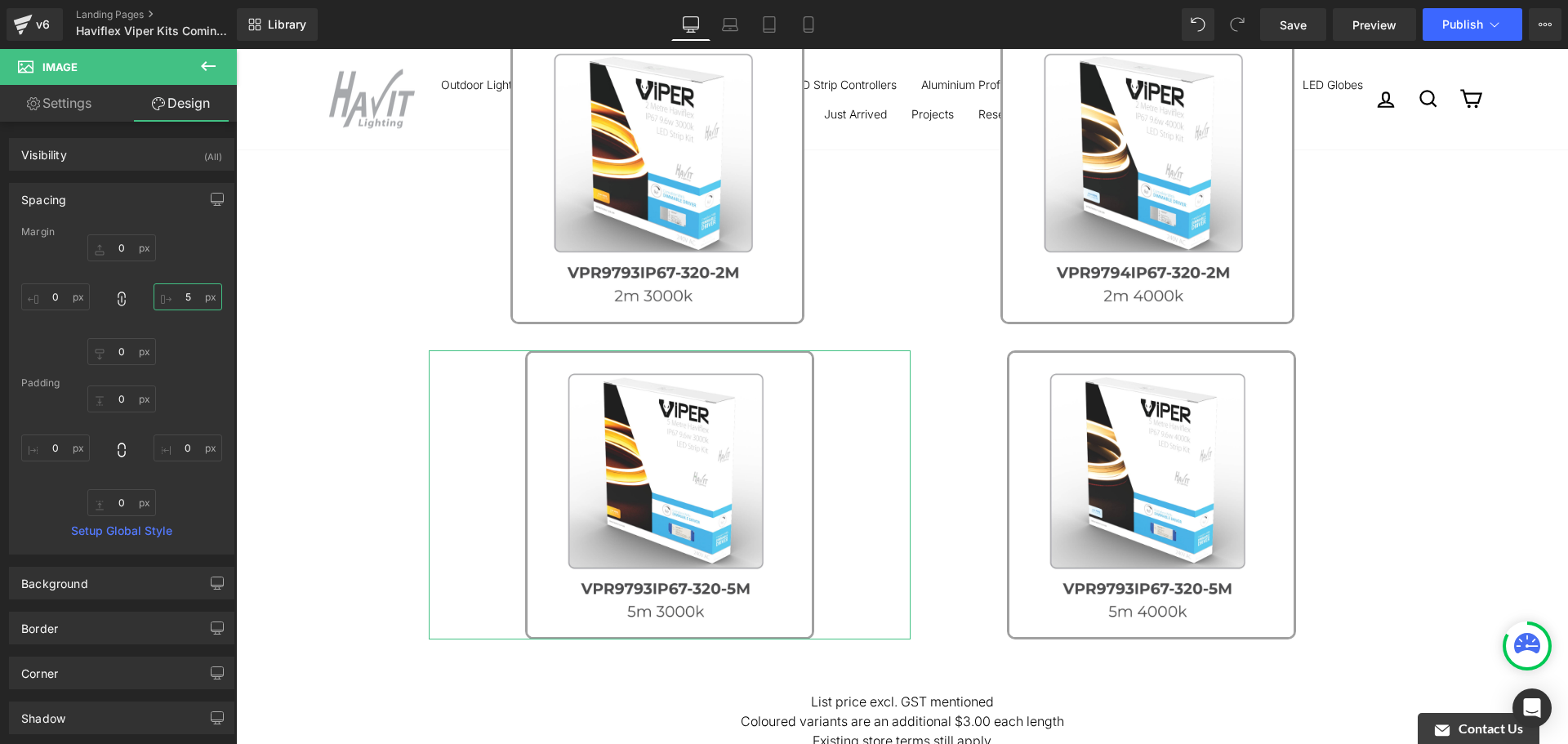
type input "5"
type input "5-"
type input "-"
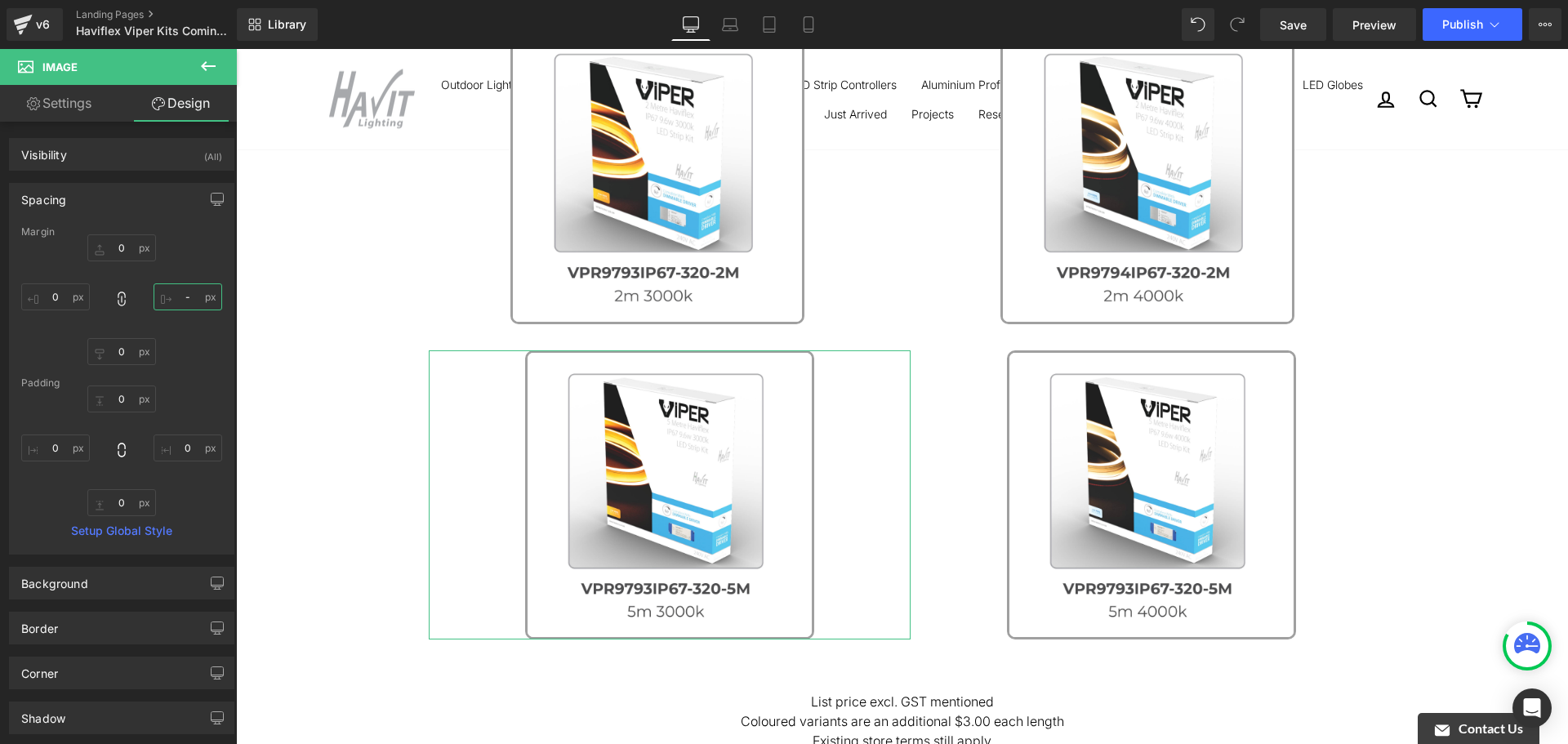
type input "-"
type input "-5"
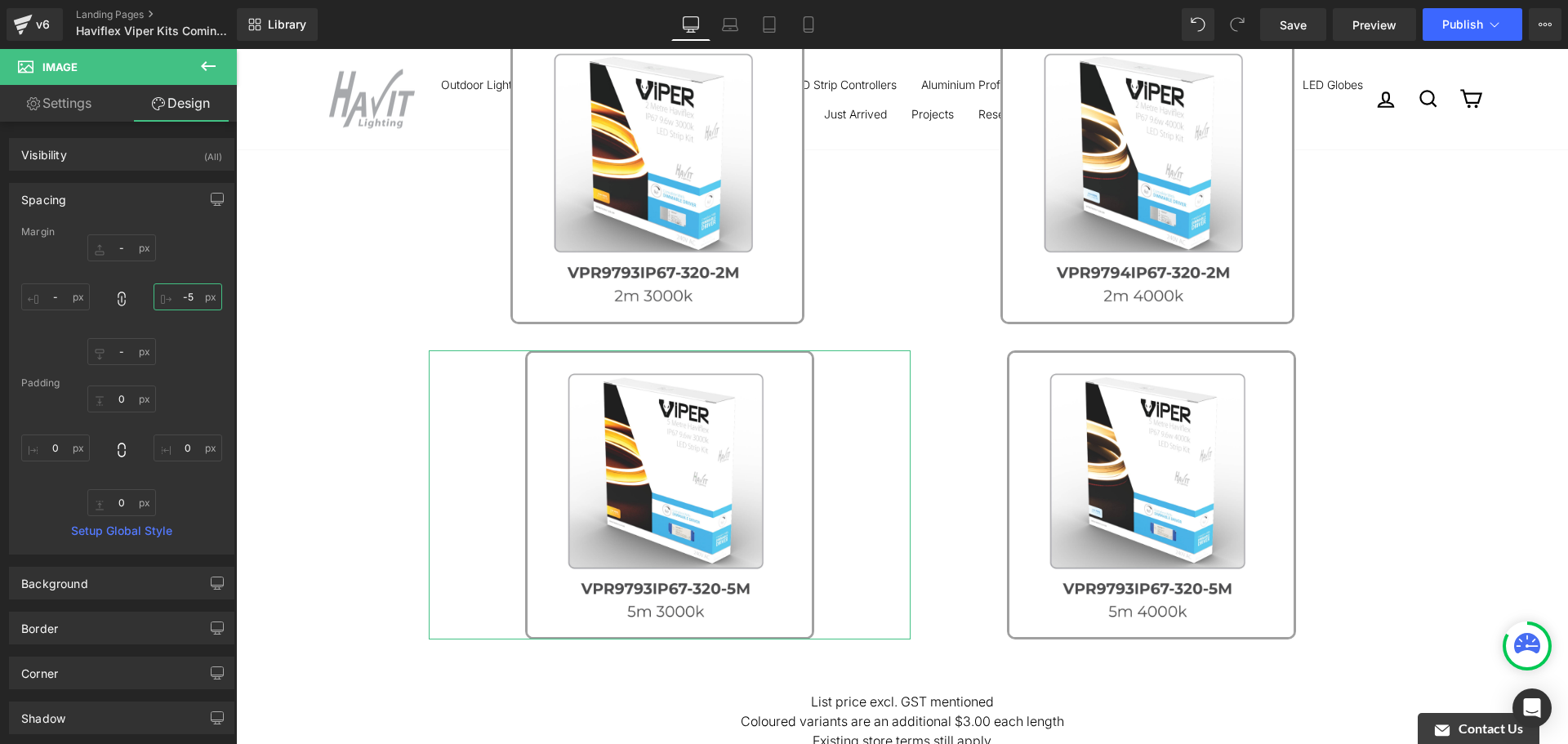
type input "-5"
type input "-50"
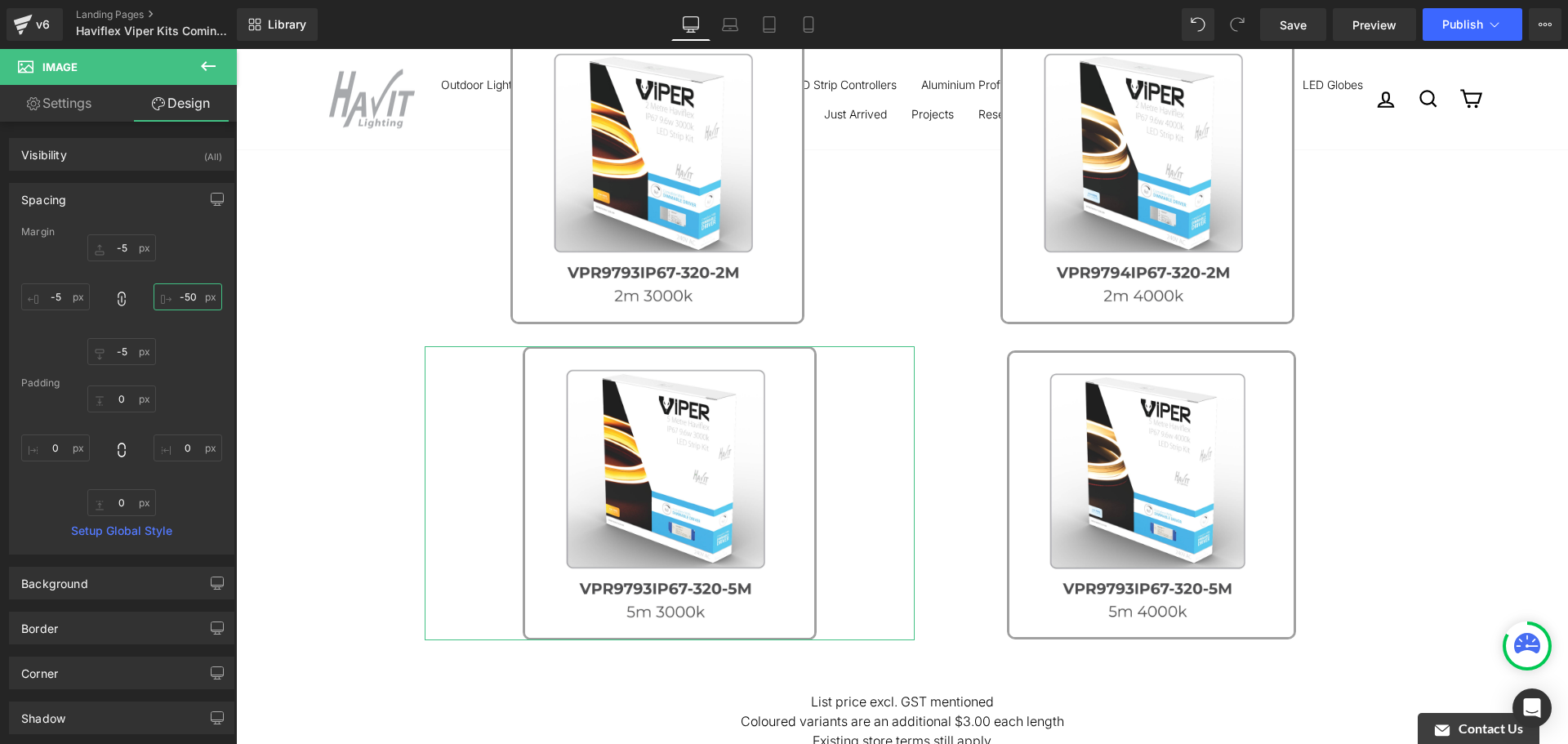
type input "-50"
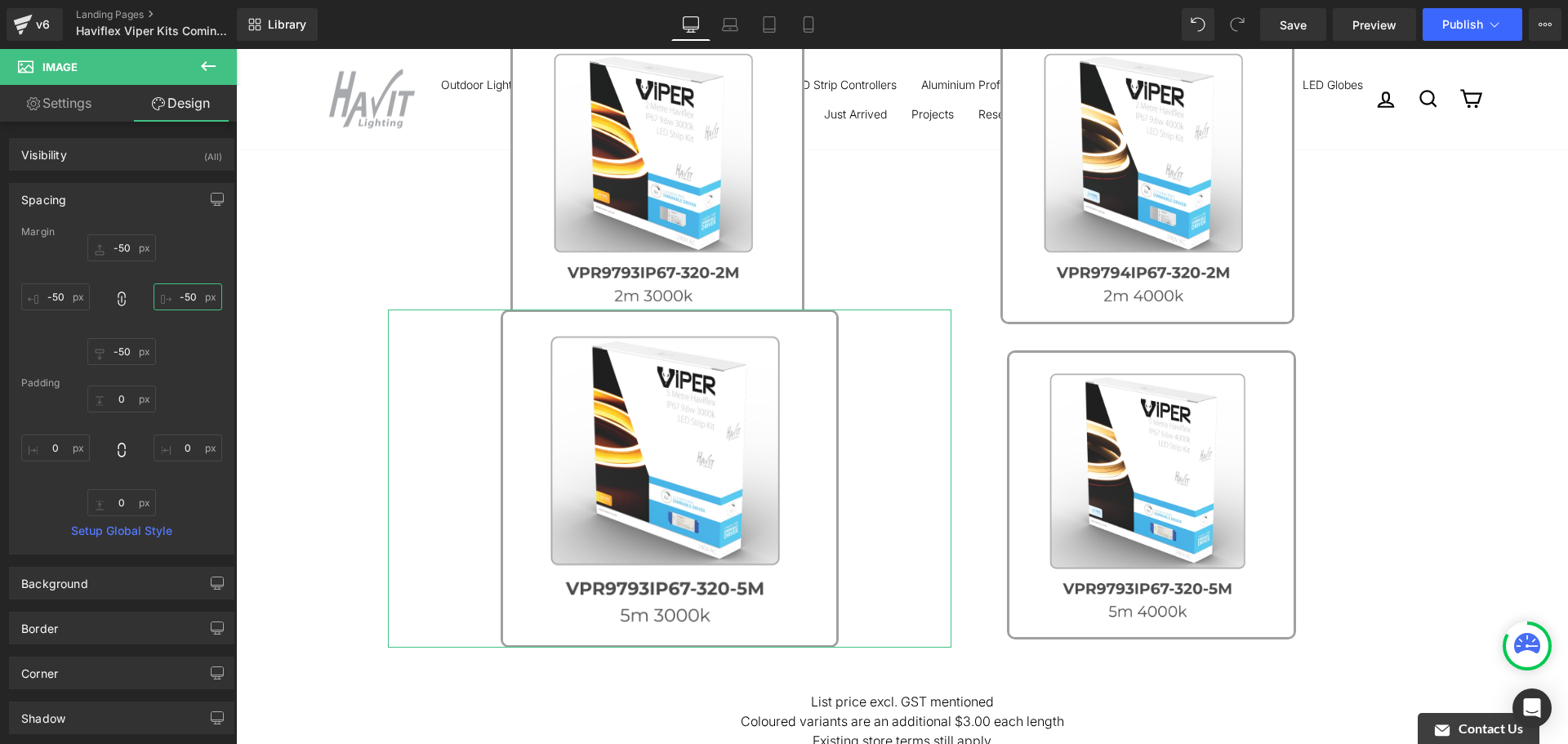
type input "-50-"
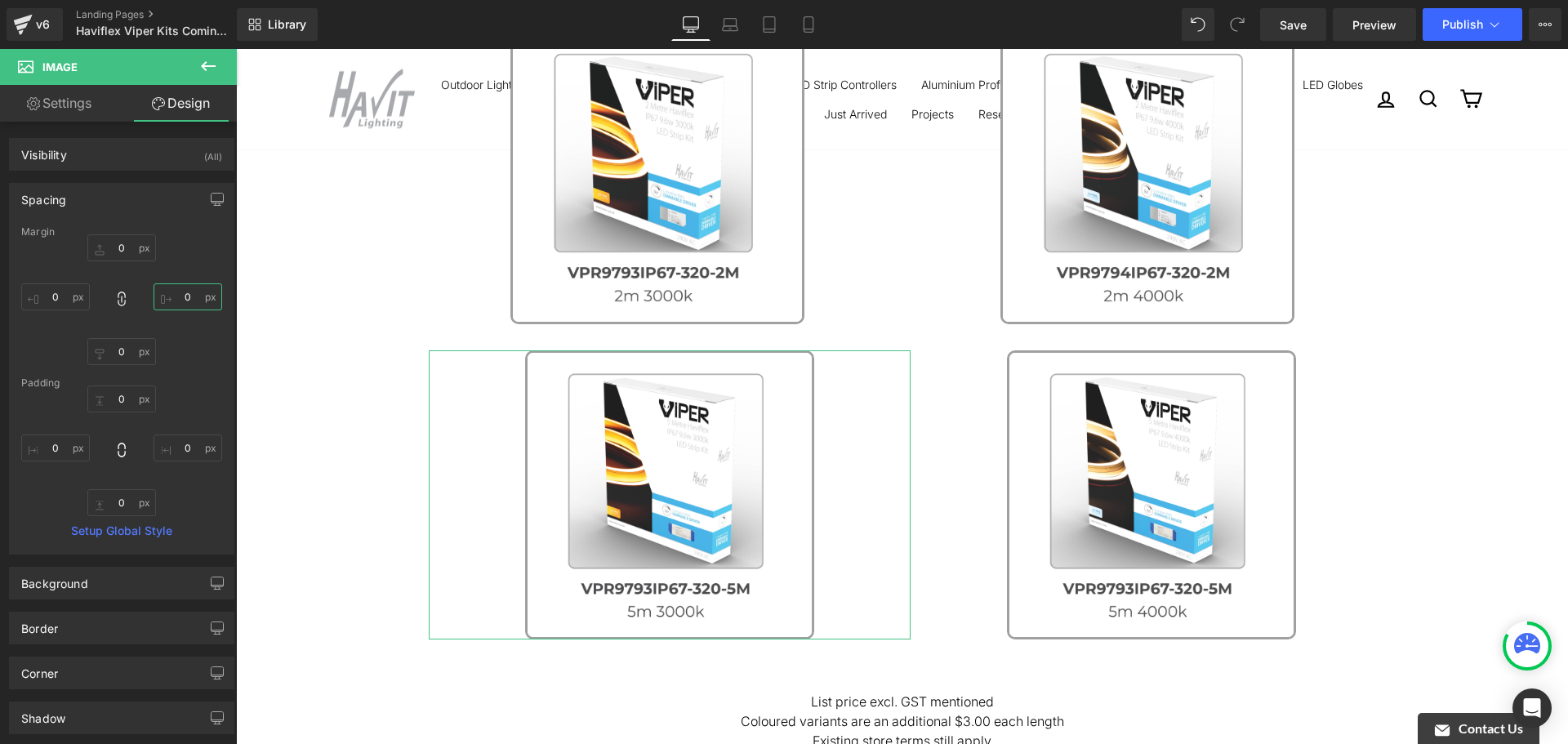
type input "5"
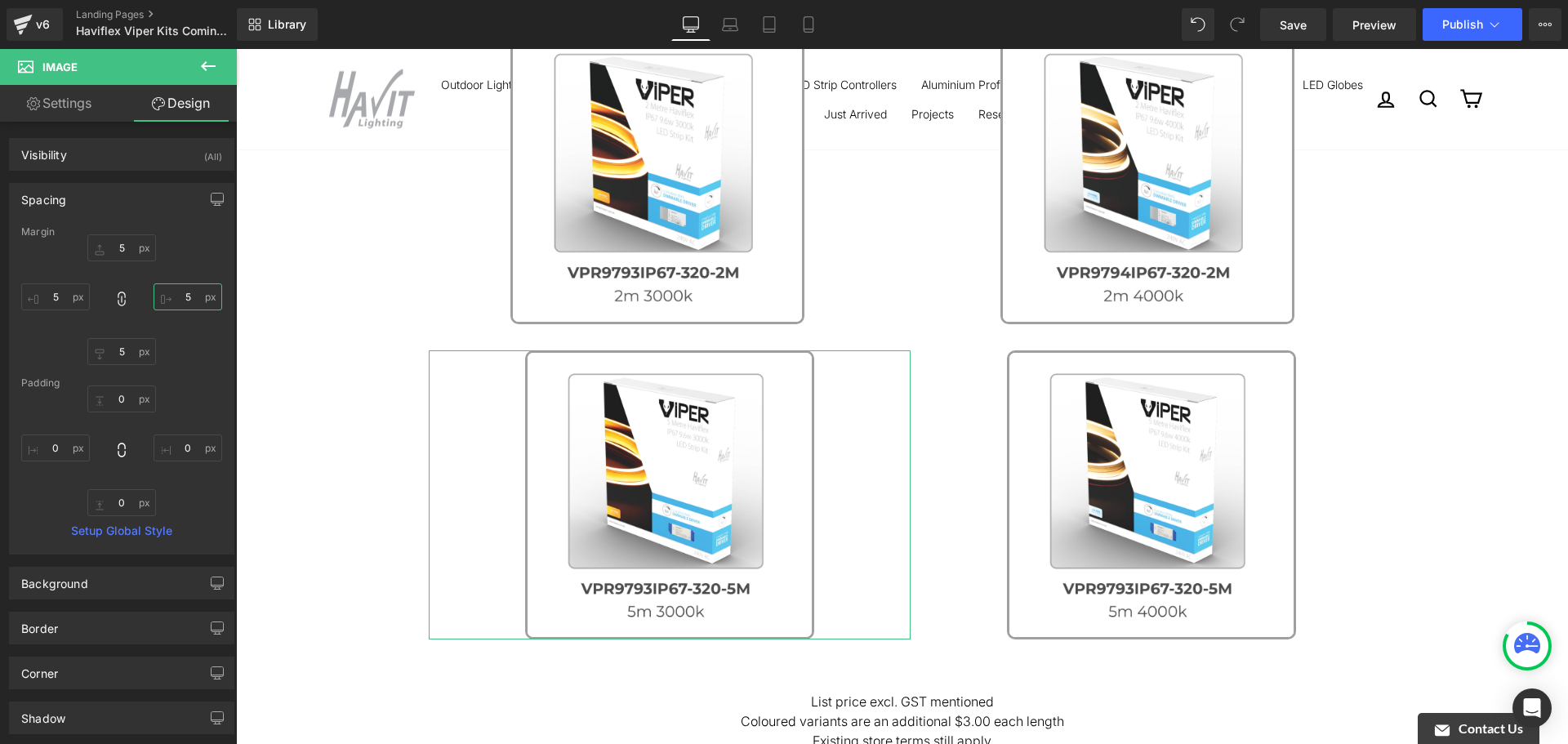
type input "50"
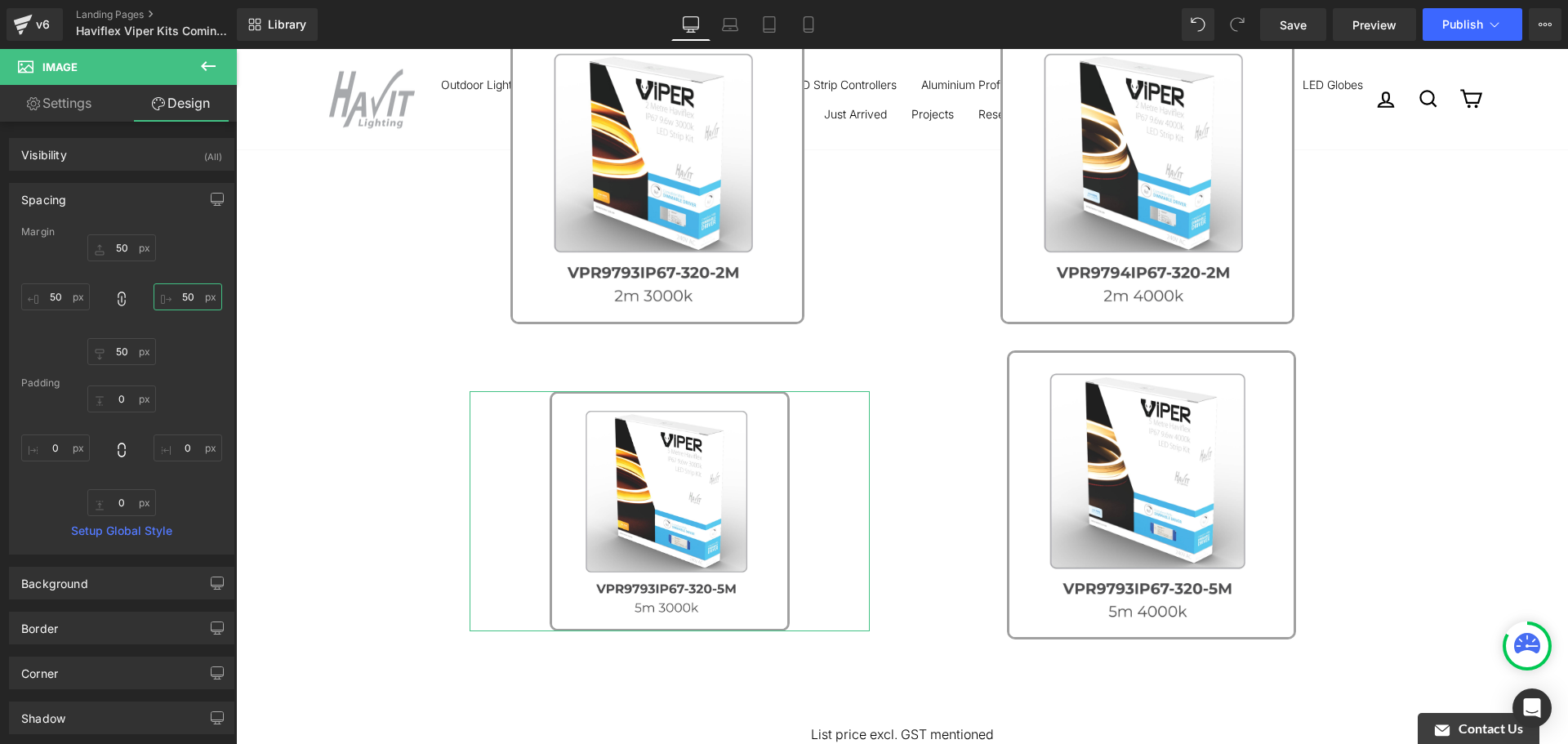
type input "50"
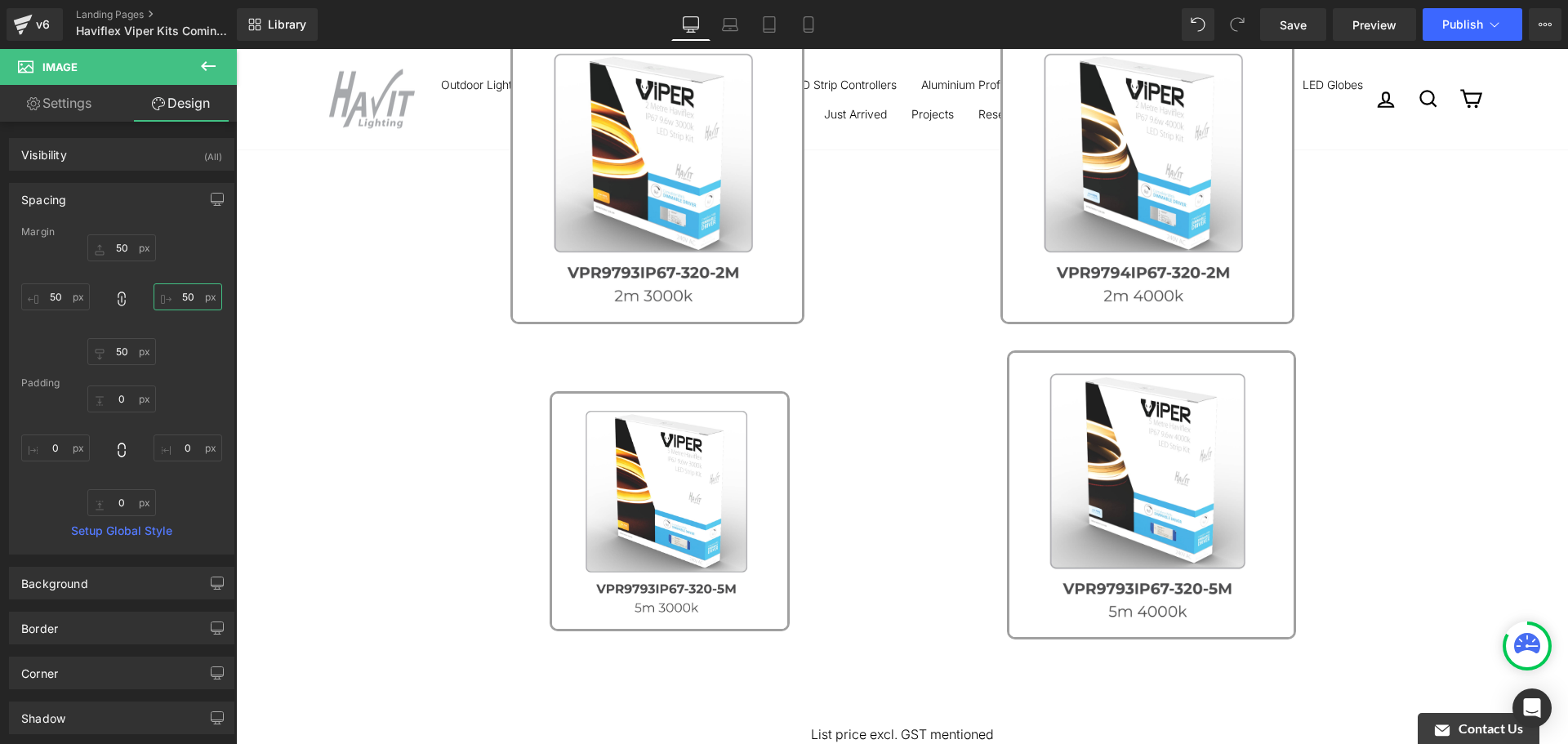
type input "50"
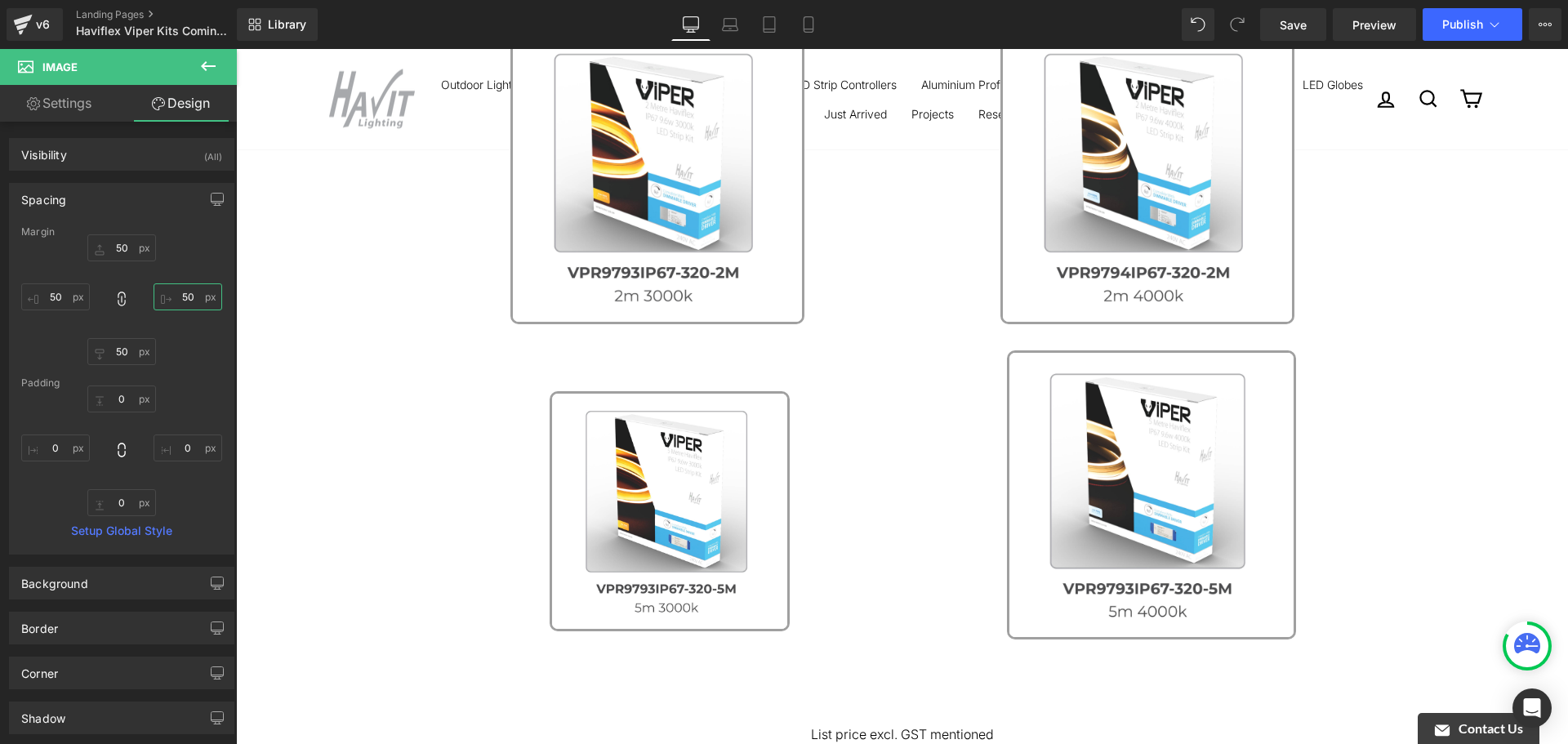
type input "50"
click at [202, 316] on div "50px 50 50 50 50px 50 50px 50" at bounding box center [122, 299] width 201 height 131
drag, startPoint x: 202, startPoint y: 316, endPoint x: 221, endPoint y: 302, distance: 23.6
click at [221, 309] on div "Margin 50px 50 50 50 50px 50 50px 50 [GEOGRAPHIC_DATA] 0px 0 0px 0 0px 0 0px 0 …" at bounding box center [122, 390] width 224 height 327
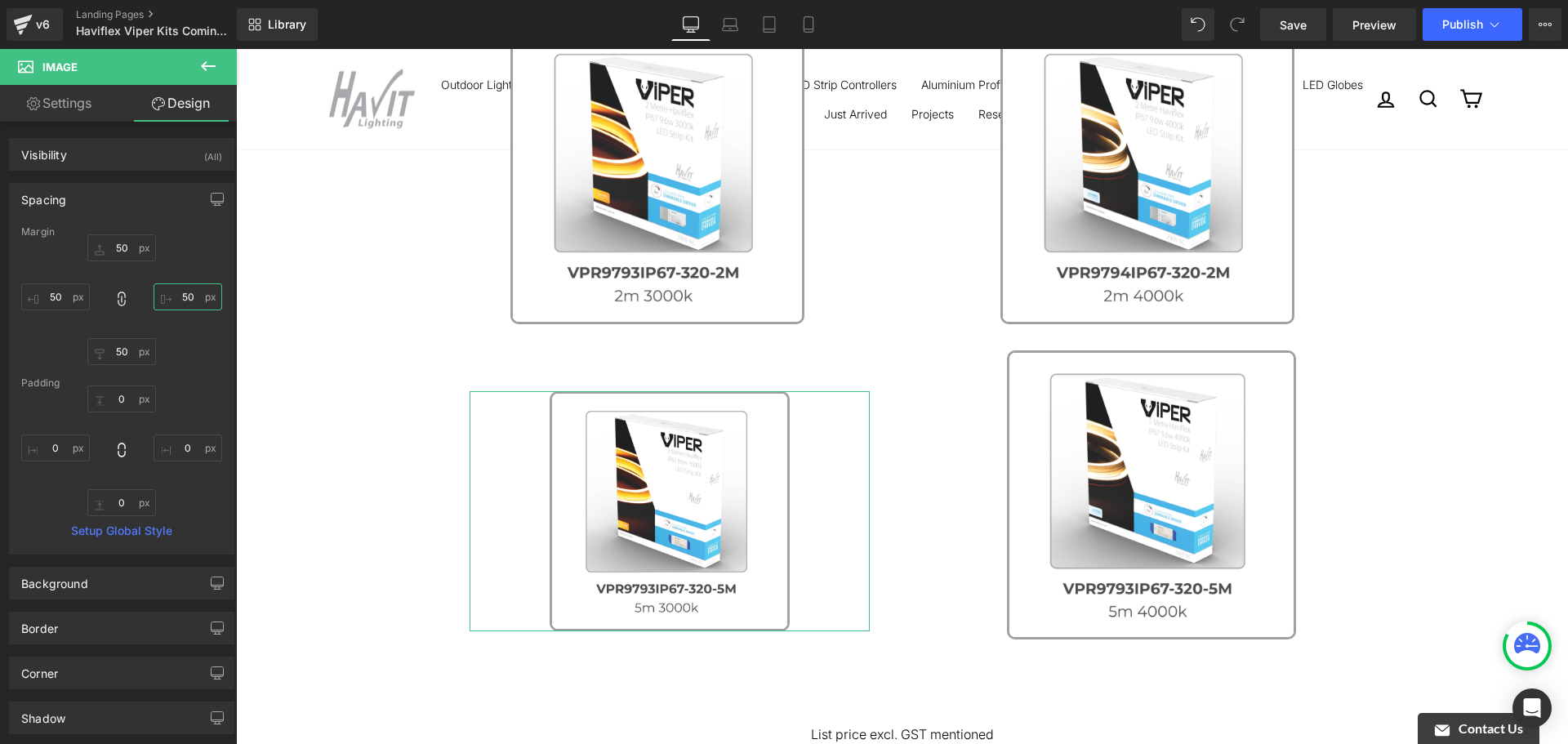
click at [206, 295] on input "50" at bounding box center [188, 297] width 68 height 27
click at [206, 294] on input "50" at bounding box center [188, 297] width 68 height 27
type input "0"
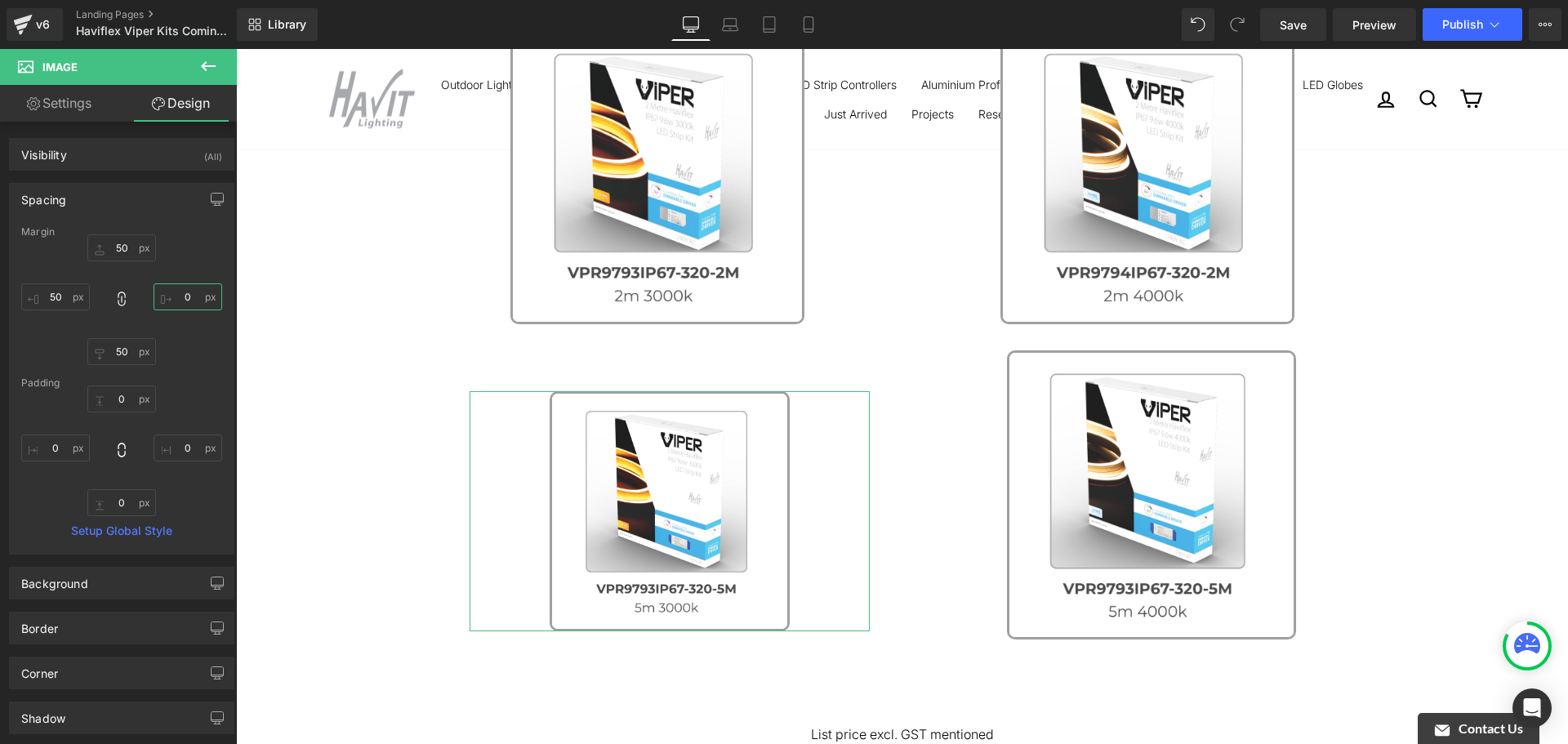
type input "0"
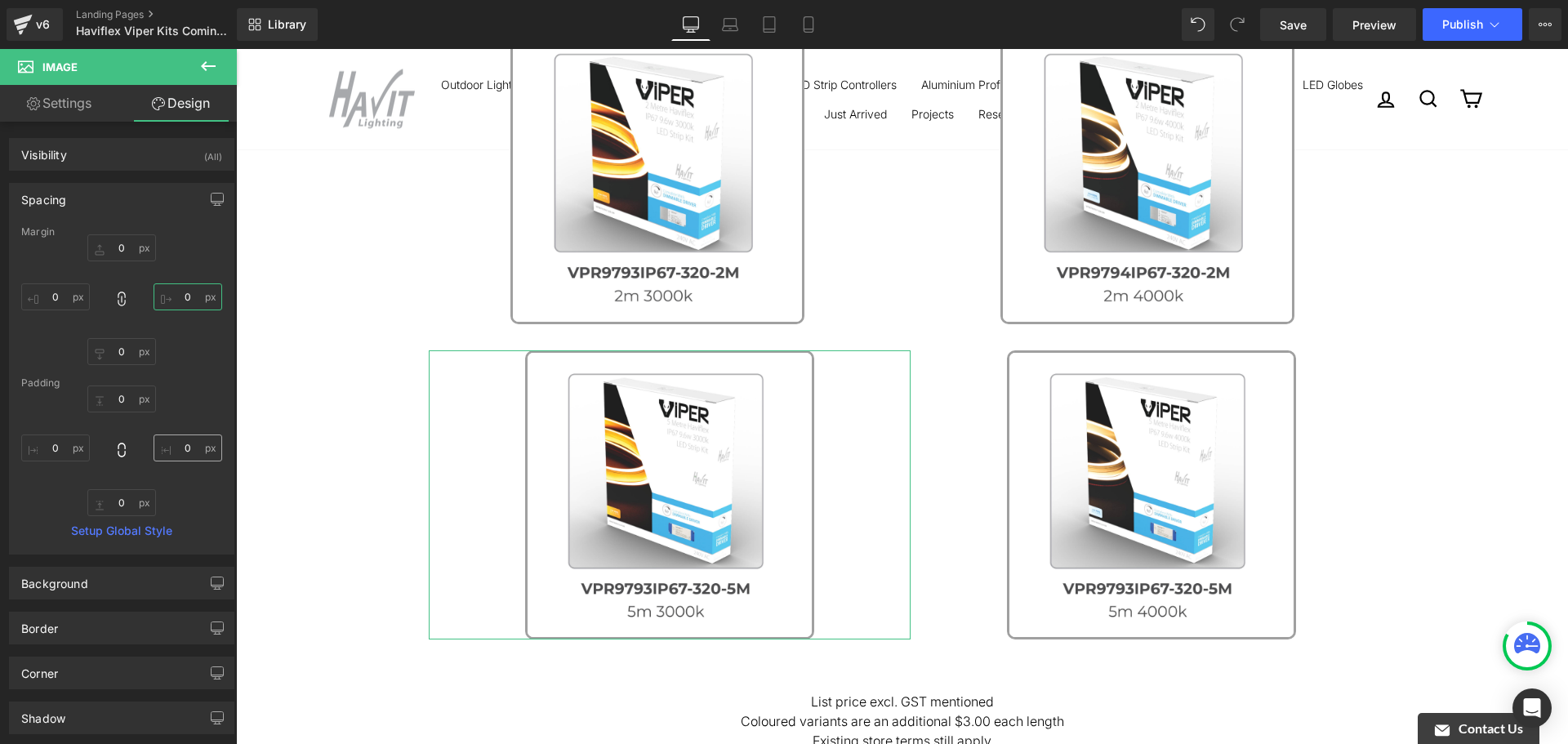
type input "0"
click at [191, 449] on input "0" at bounding box center [188, 448] width 68 height 27
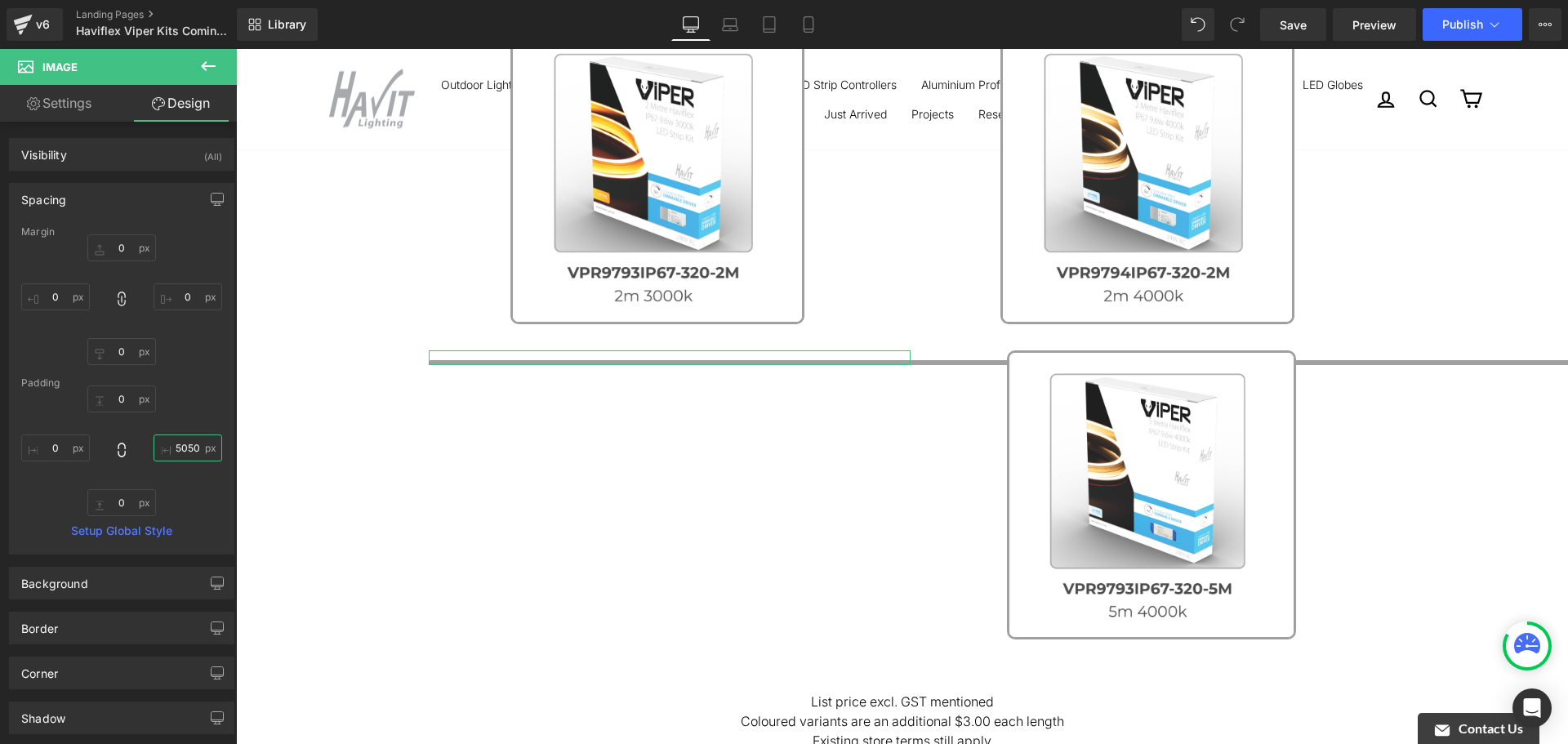
scroll to position [0, 5]
click at [191, 449] on input "50500" at bounding box center [188, 448] width 68 height 27
click at [191, 449] on input "0" at bounding box center [188, 448] width 68 height 27
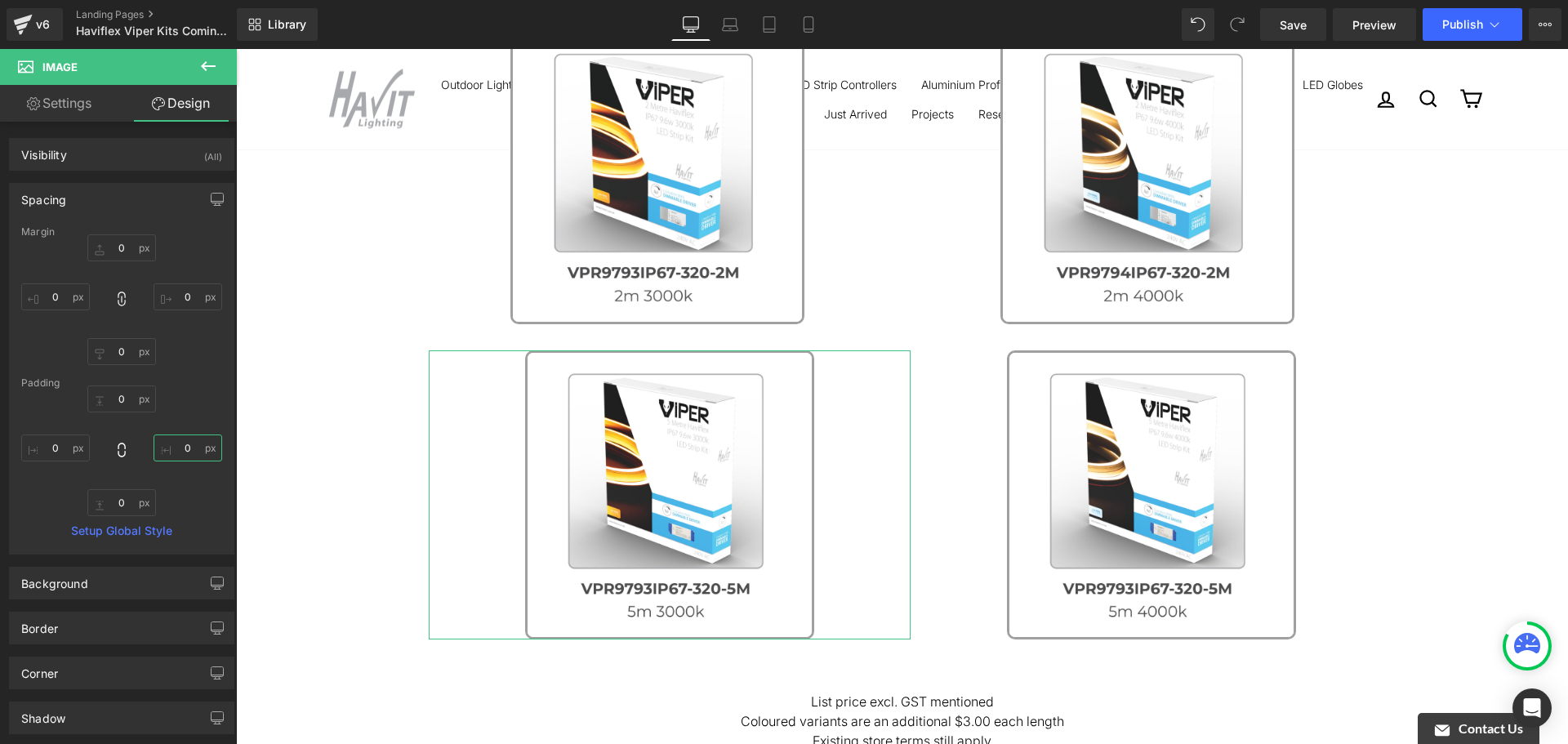
click at [191, 449] on input "0" at bounding box center [188, 448] width 68 height 27
type input "-50"
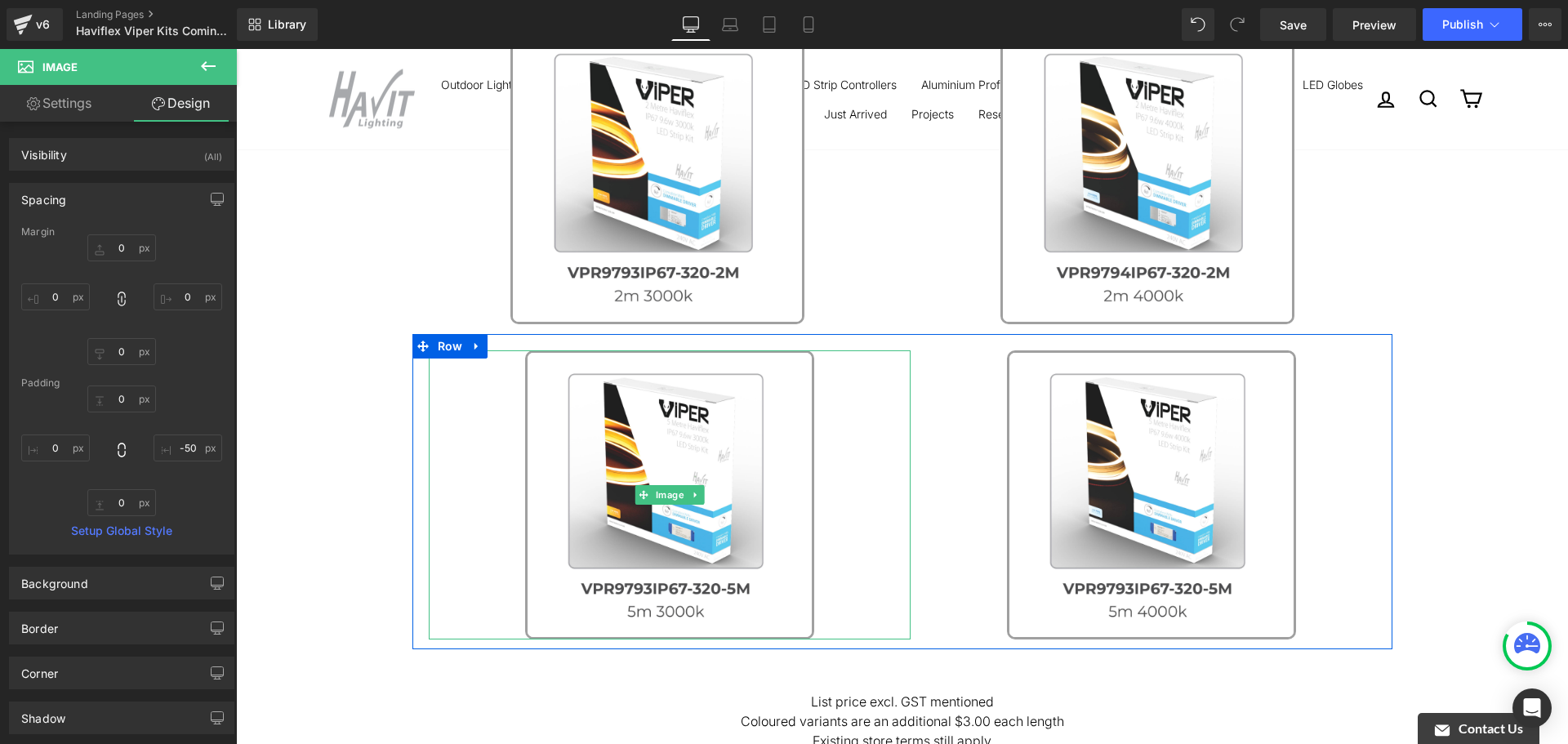
click at [504, 411] on link at bounding box center [669, 495] width 482 height 289
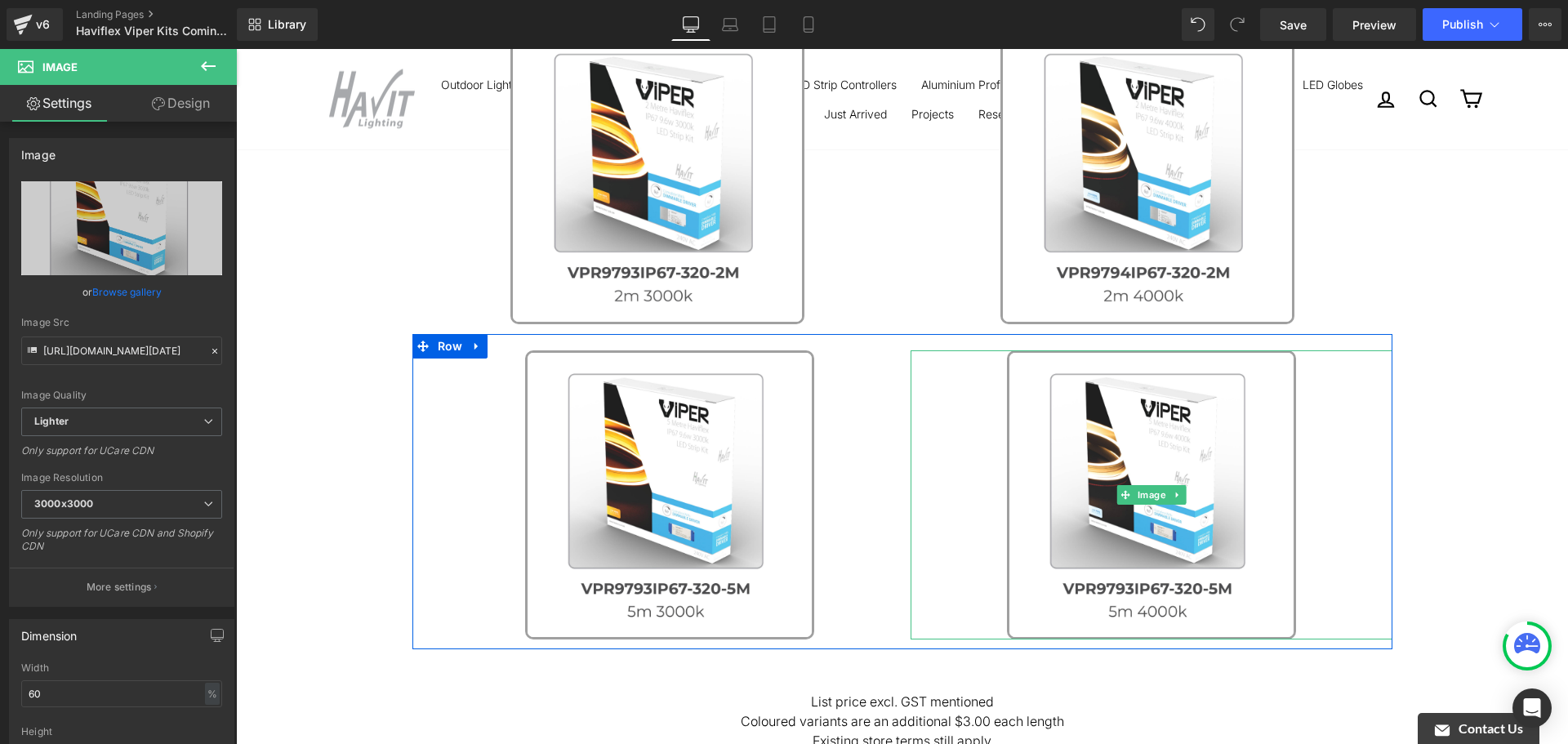
click at [923, 417] on link at bounding box center [1151, 495] width 482 height 289
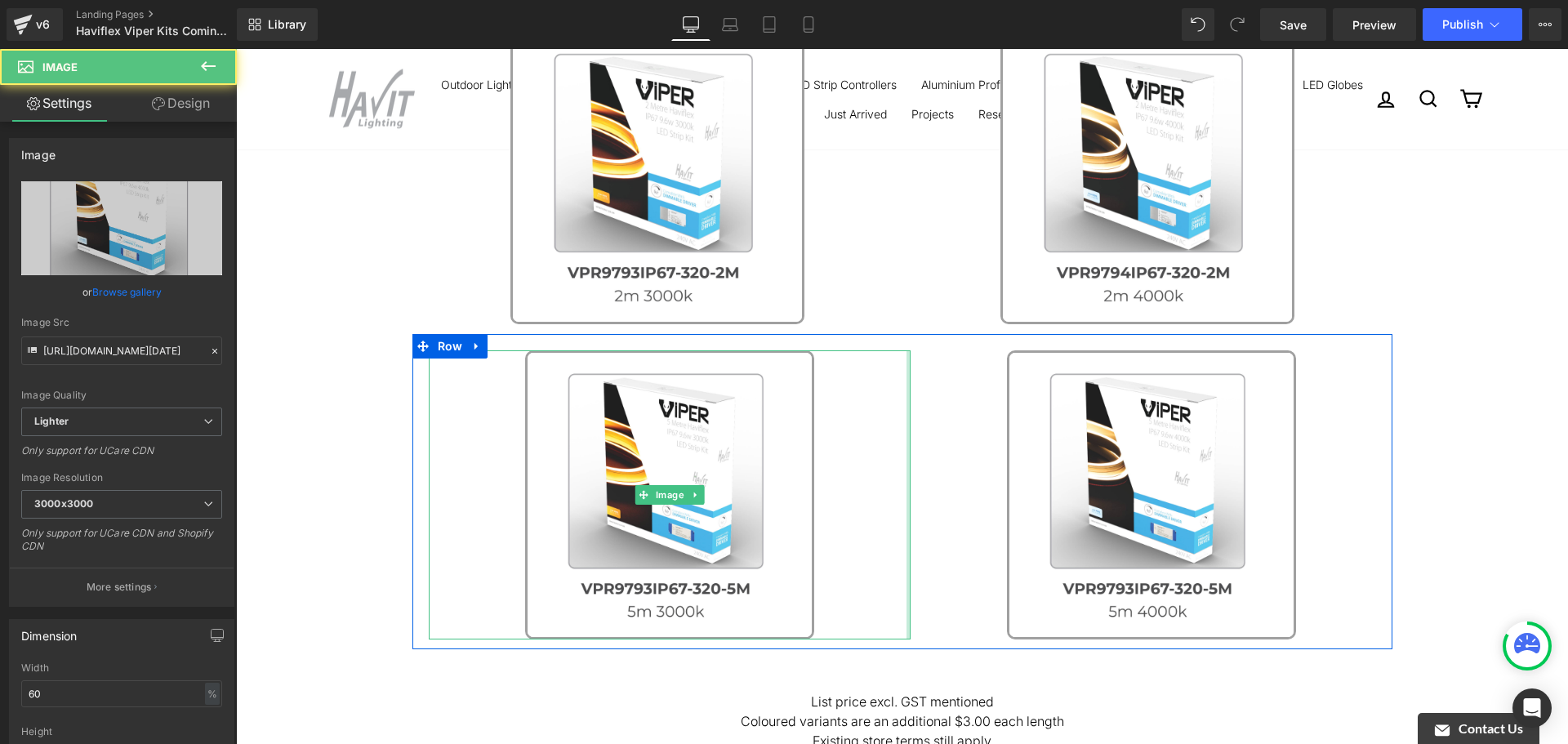
click at [907, 424] on div at bounding box center [909, 495] width 4 height 289
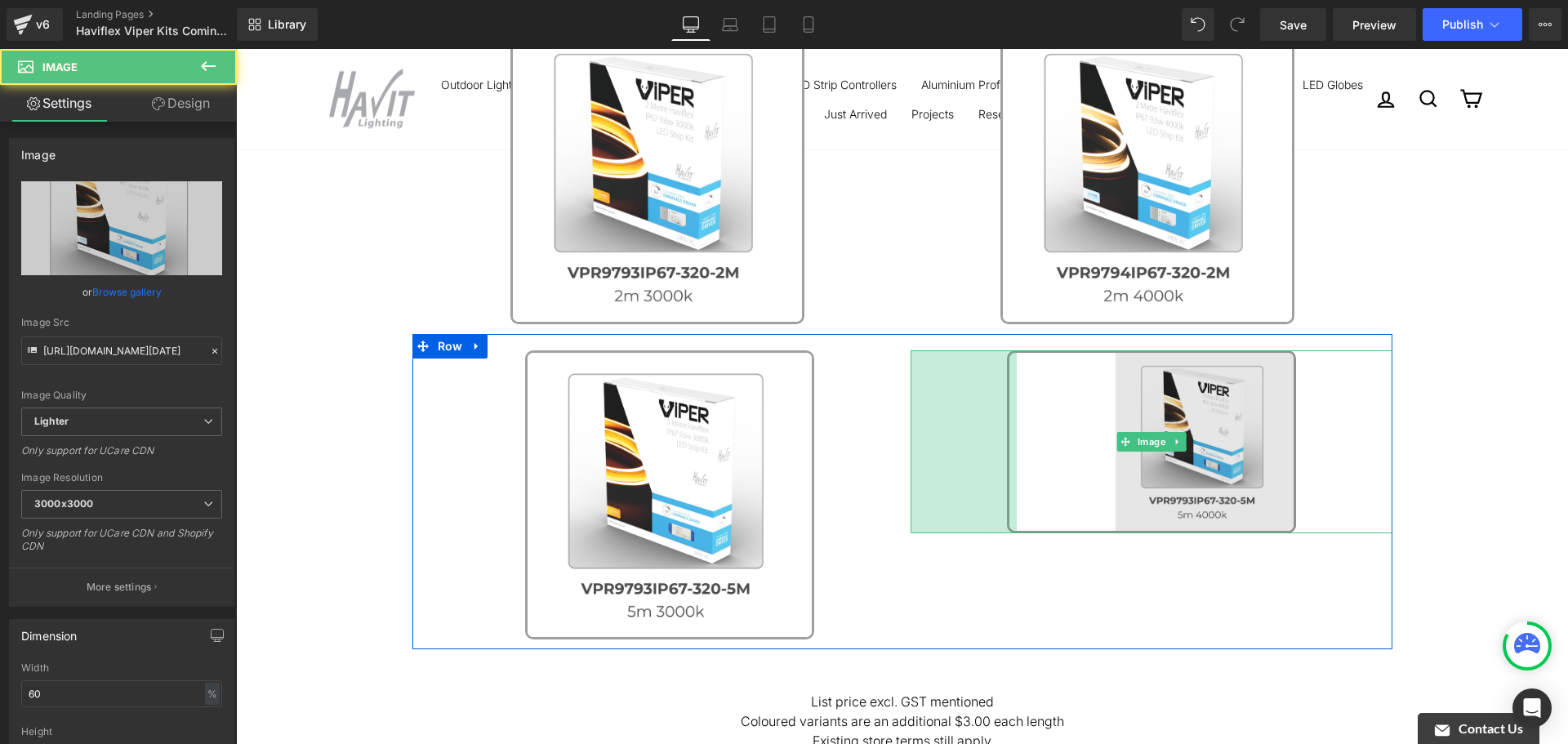
drag, startPoint x: 908, startPoint y: 427, endPoint x: 1013, endPoint y: 428, distance: 105.0
click at [1013, 428] on div "Image 130px" at bounding box center [1151, 442] width 482 height 183
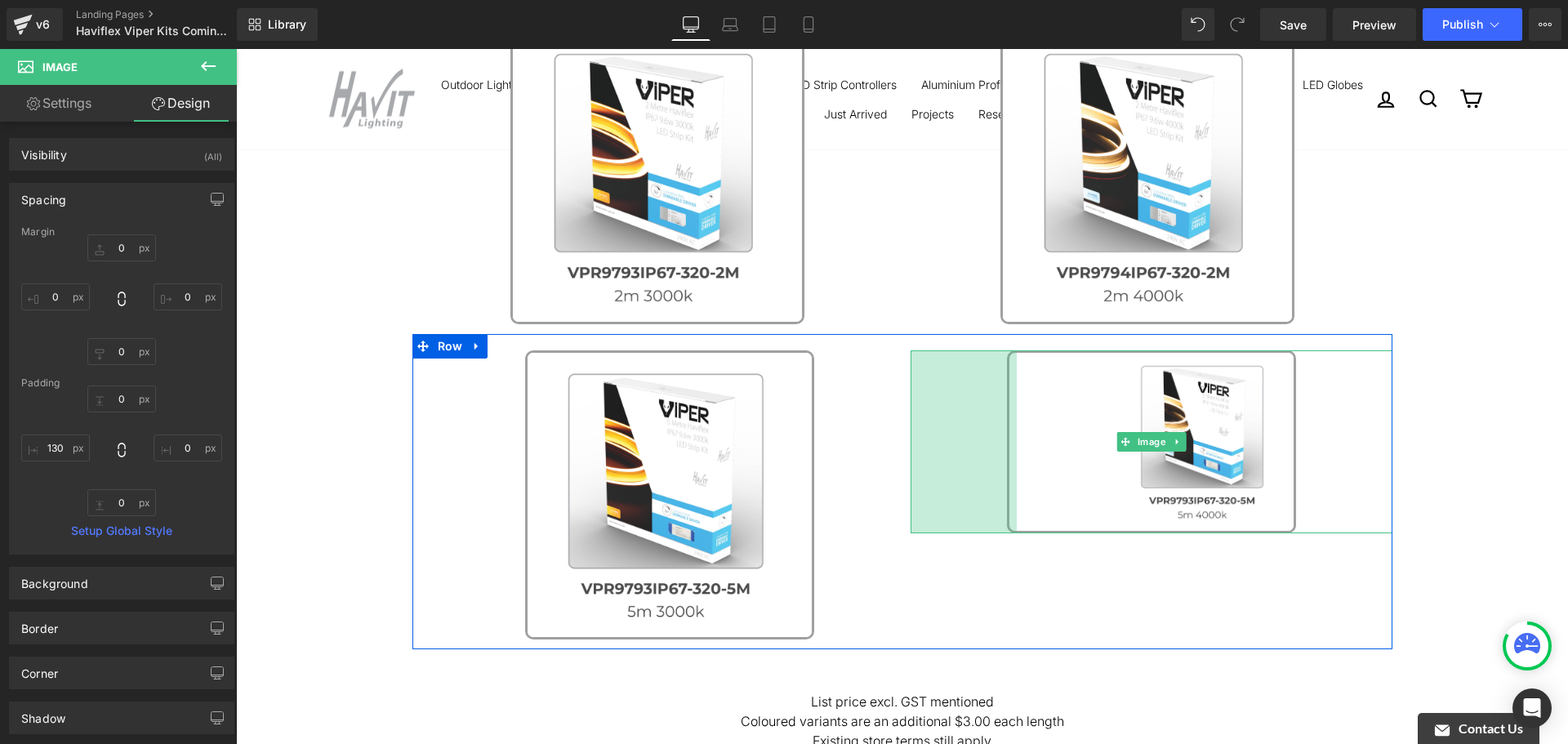
type input "0px"
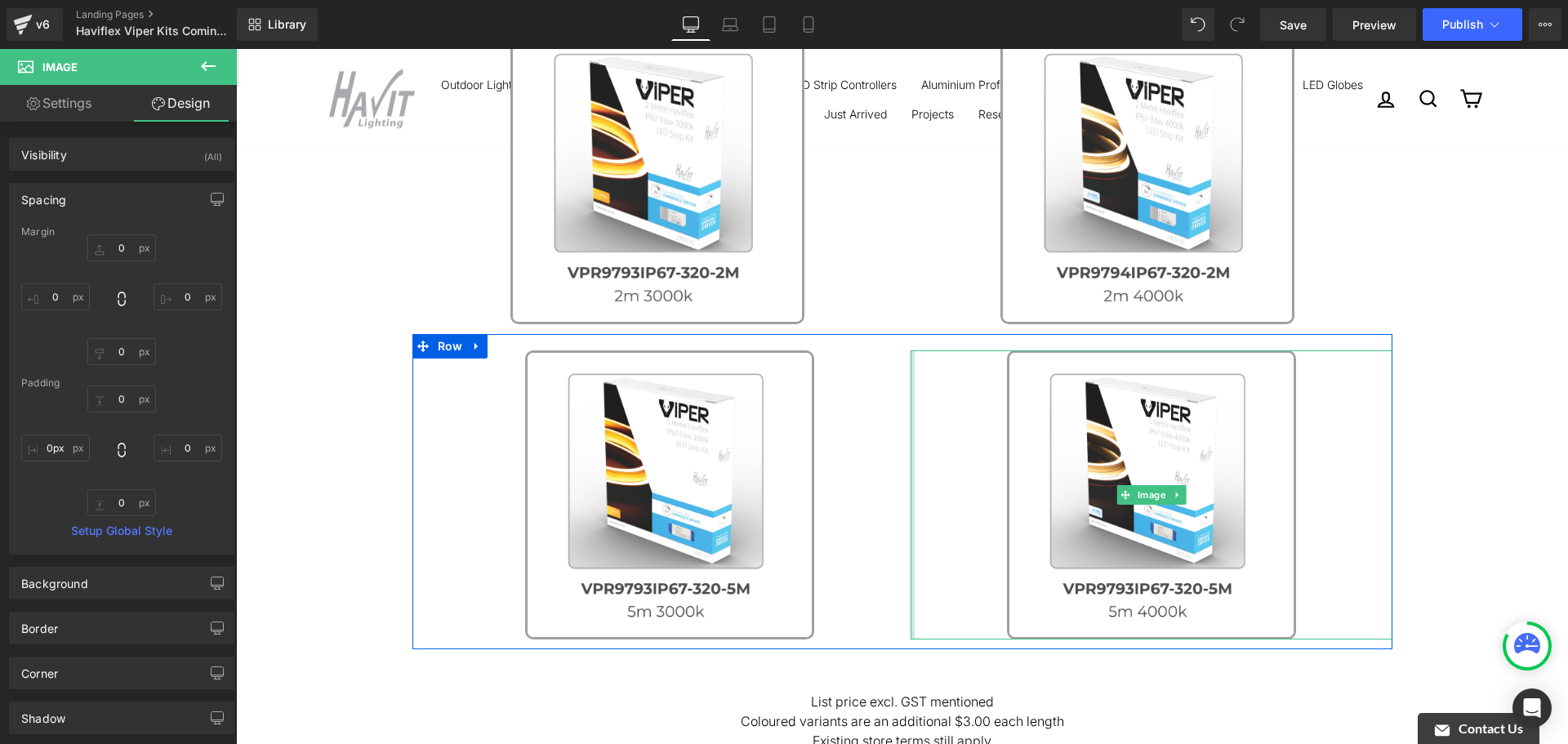
drag, startPoint x: 996, startPoint y: 421, endPoint x: 843, endPoint y: 424, distance: 153.0
click at [841, 427] on div "Image Image Row" at bounding box center [903, 491] width 981 height 315
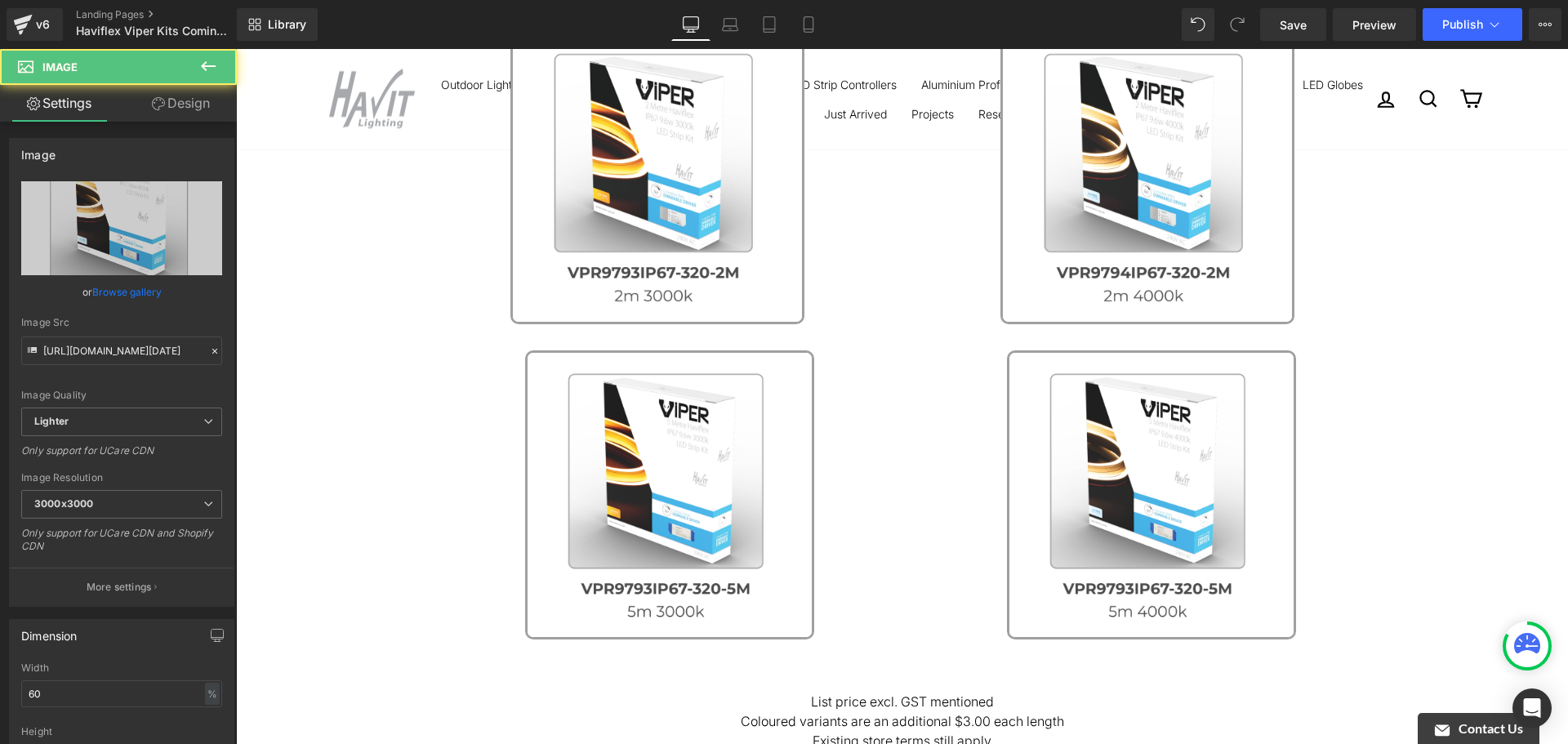
click at [1341, 397] on link at bounding box center [1151, 495] width 482 height 289
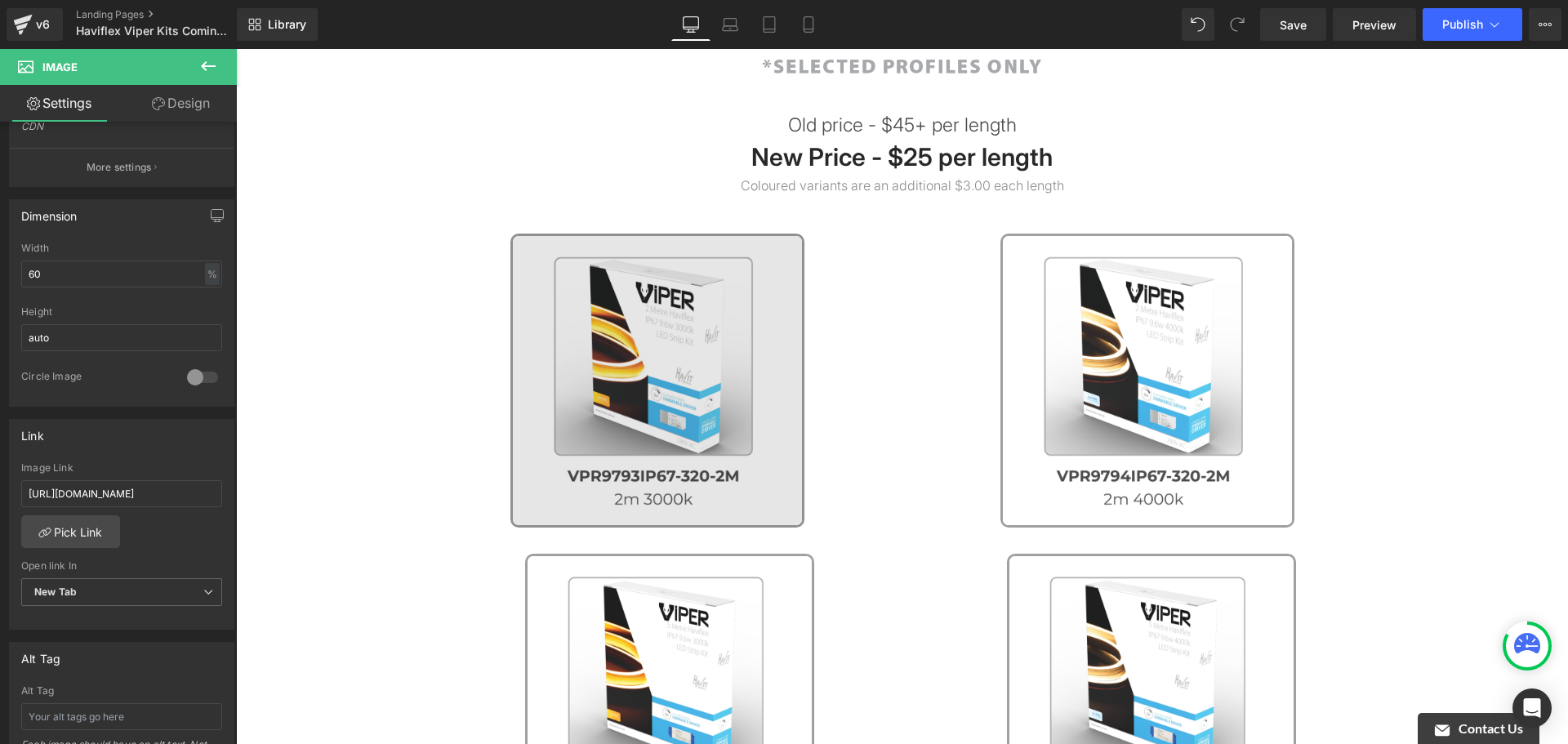
scroll to position [490, 0]
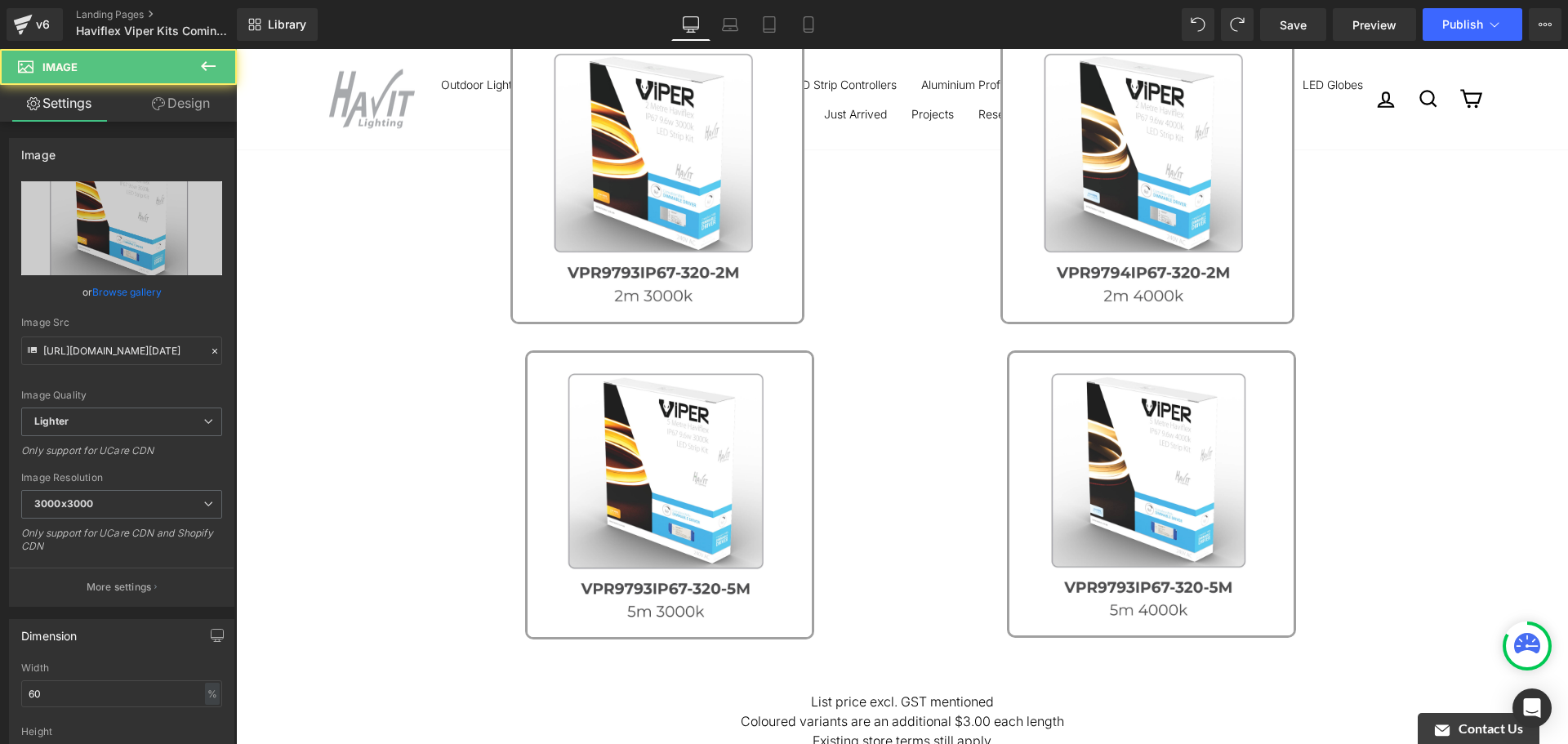
click at [839, 455] on link at bounding box center [669, 495] width 482 height 289
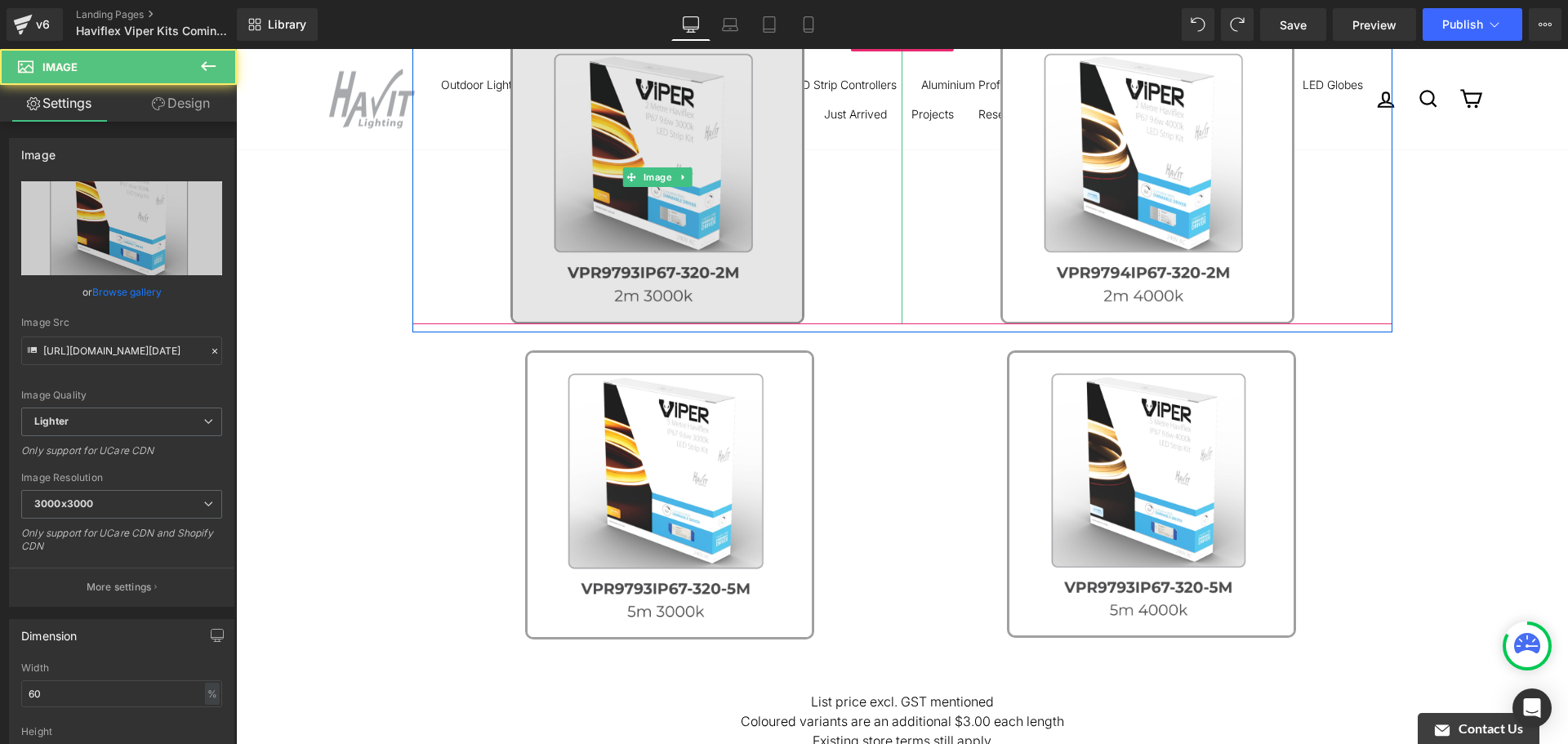
click at [767, 107] on img at bounding box center [658, 178] width 294 height 294
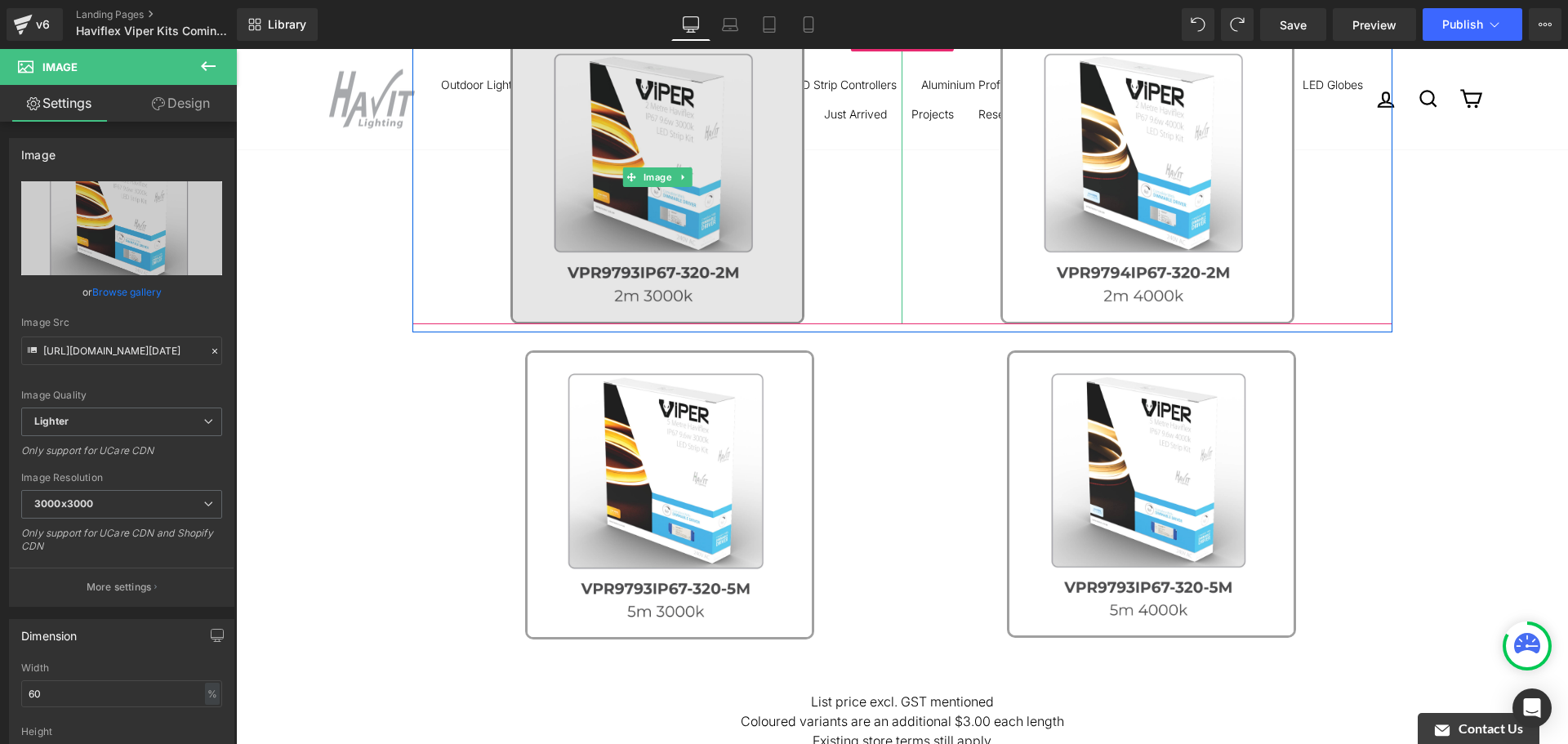
click at [785, 170] on img at bounding box center [658, 178] width 294 height 294
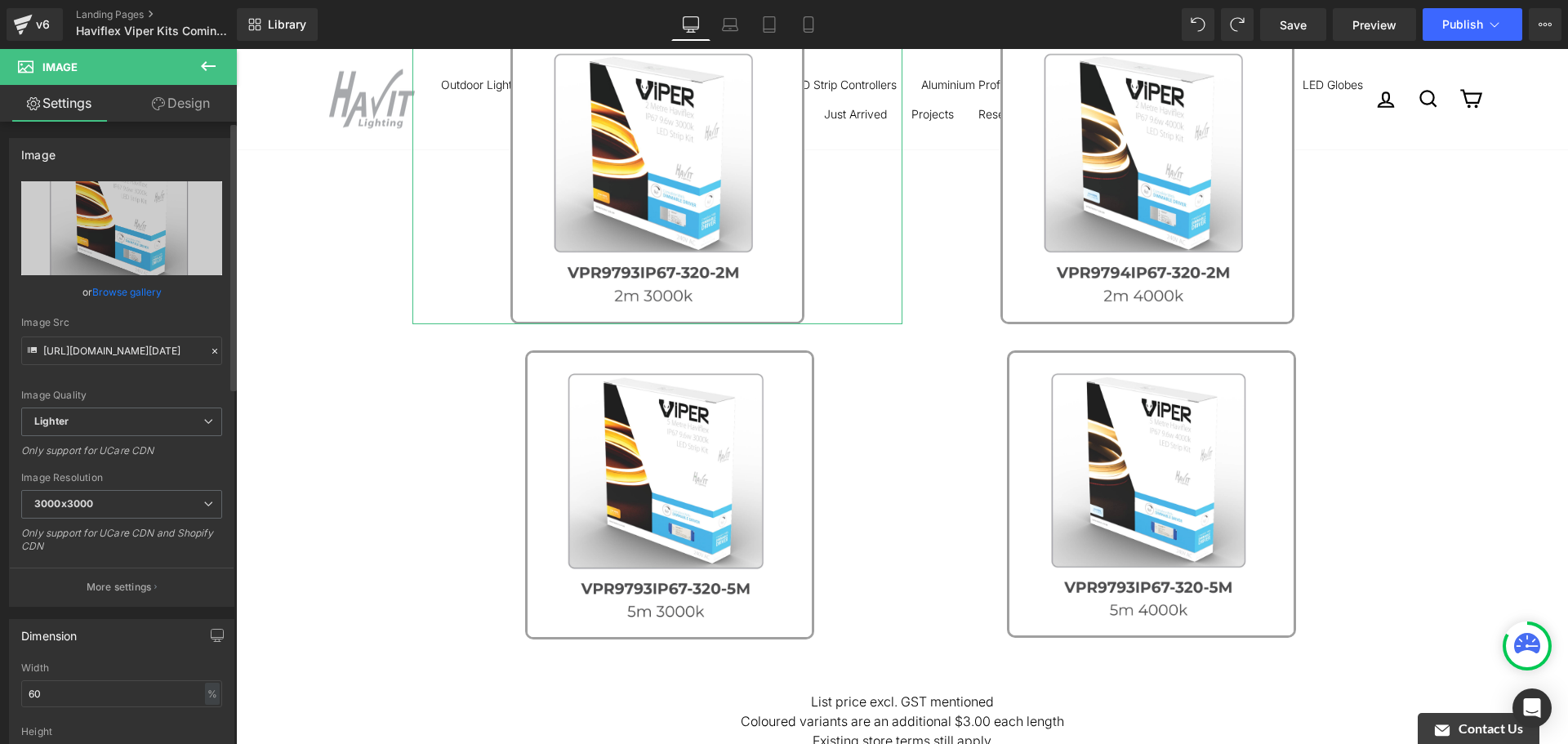
scroll to position [245, 0]
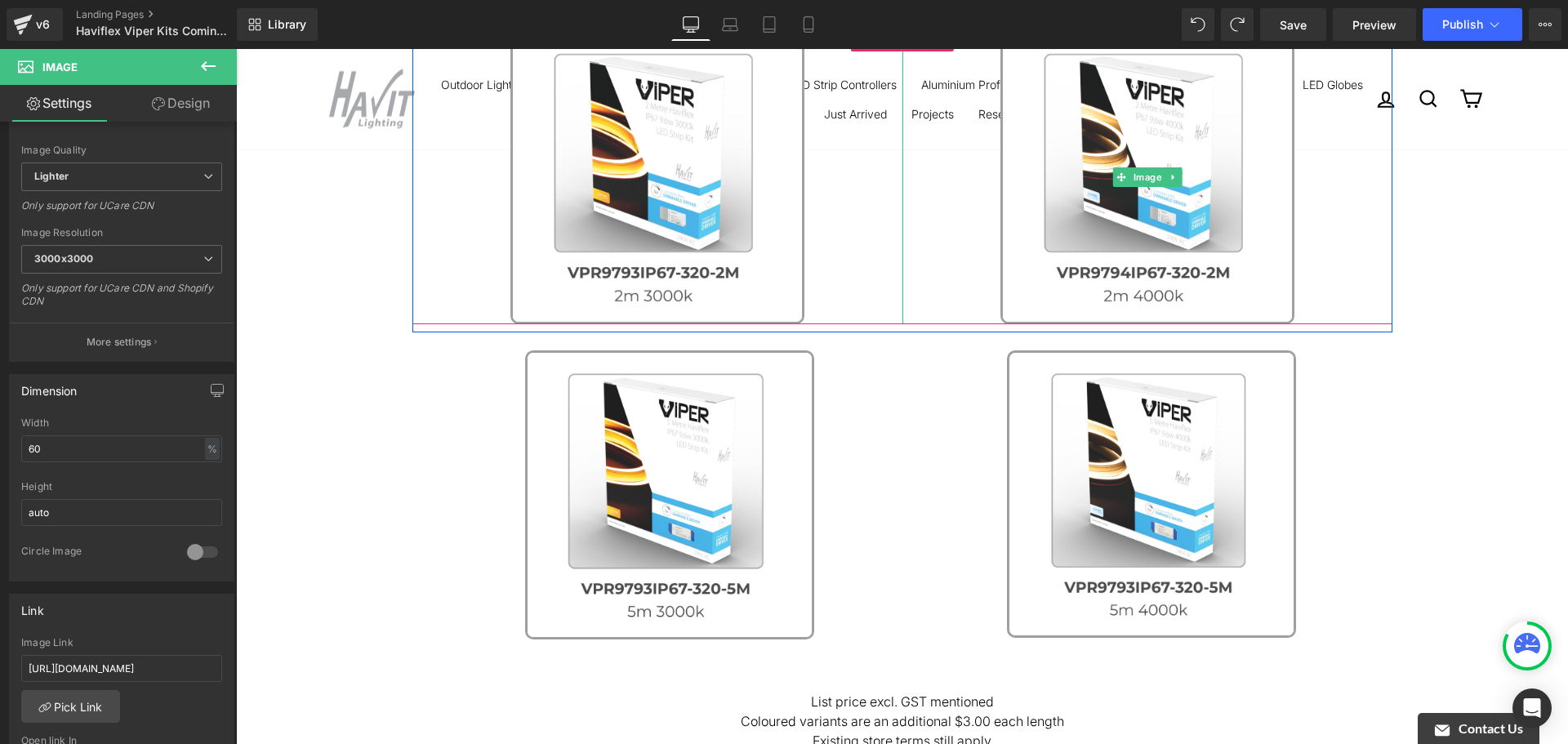
click at [930, 218] on link at bounding box center [1148, 178] width 490 height 294
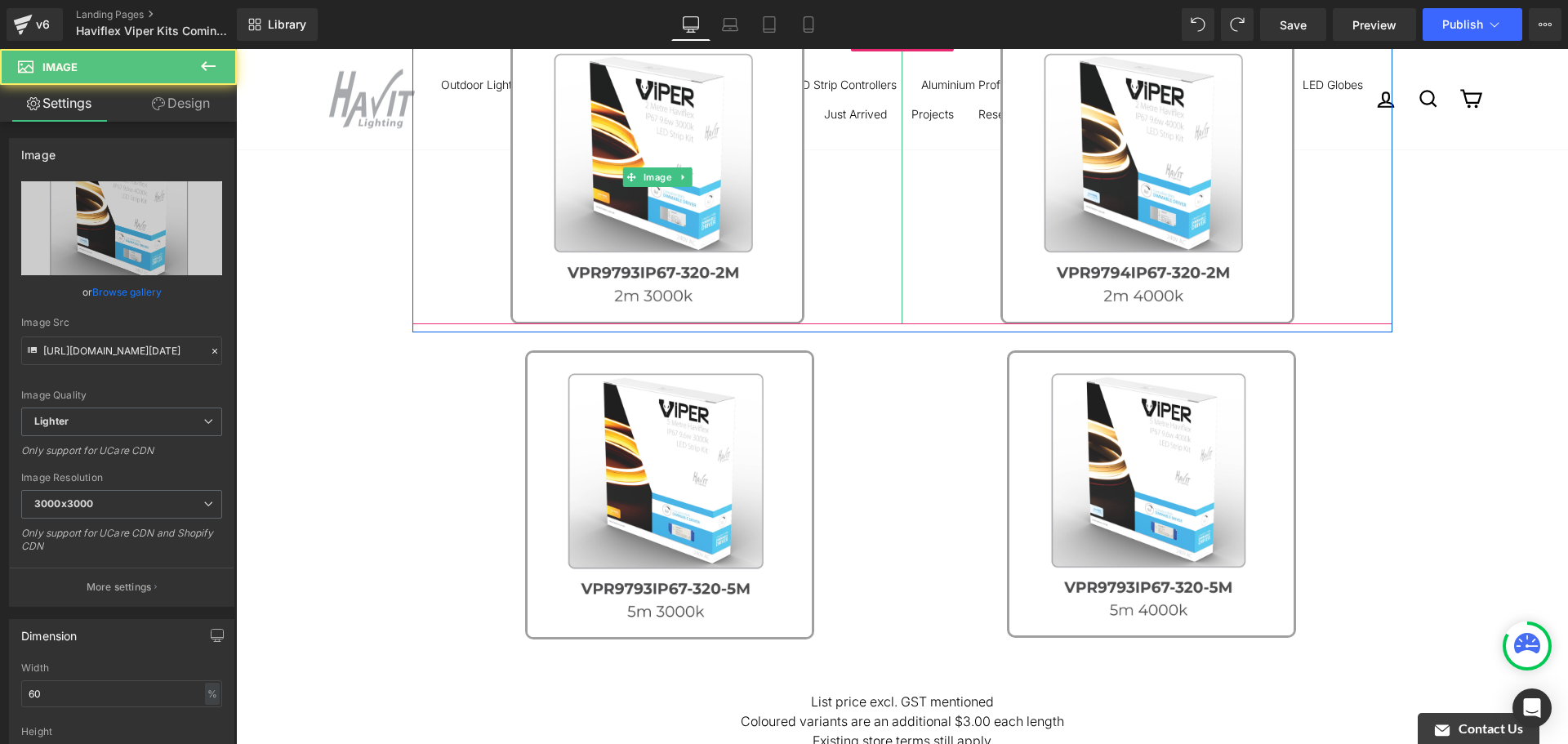
click at [882, 268] on link at bounding box center [658, 178] width 490 height 294
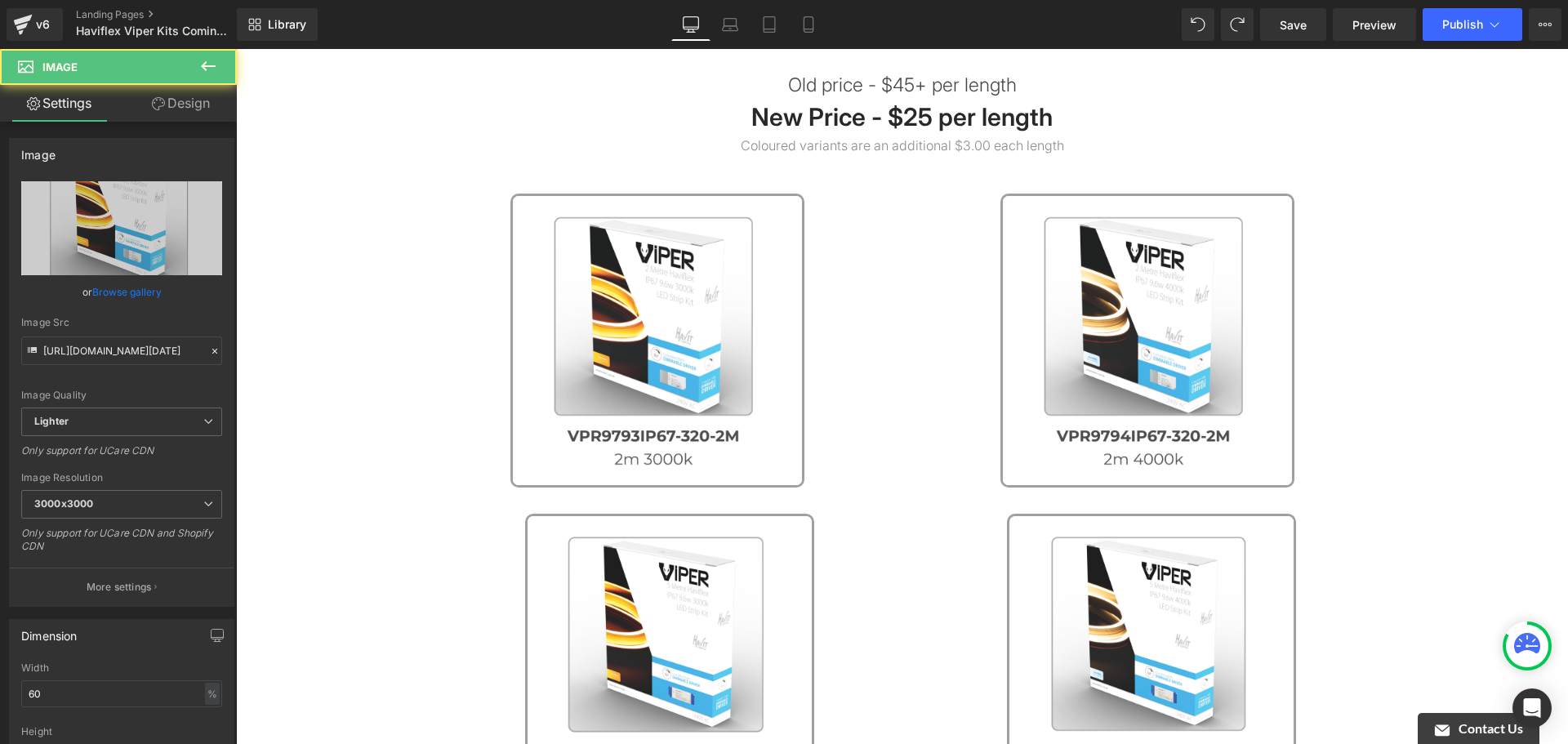
scroll to position [163, 0]
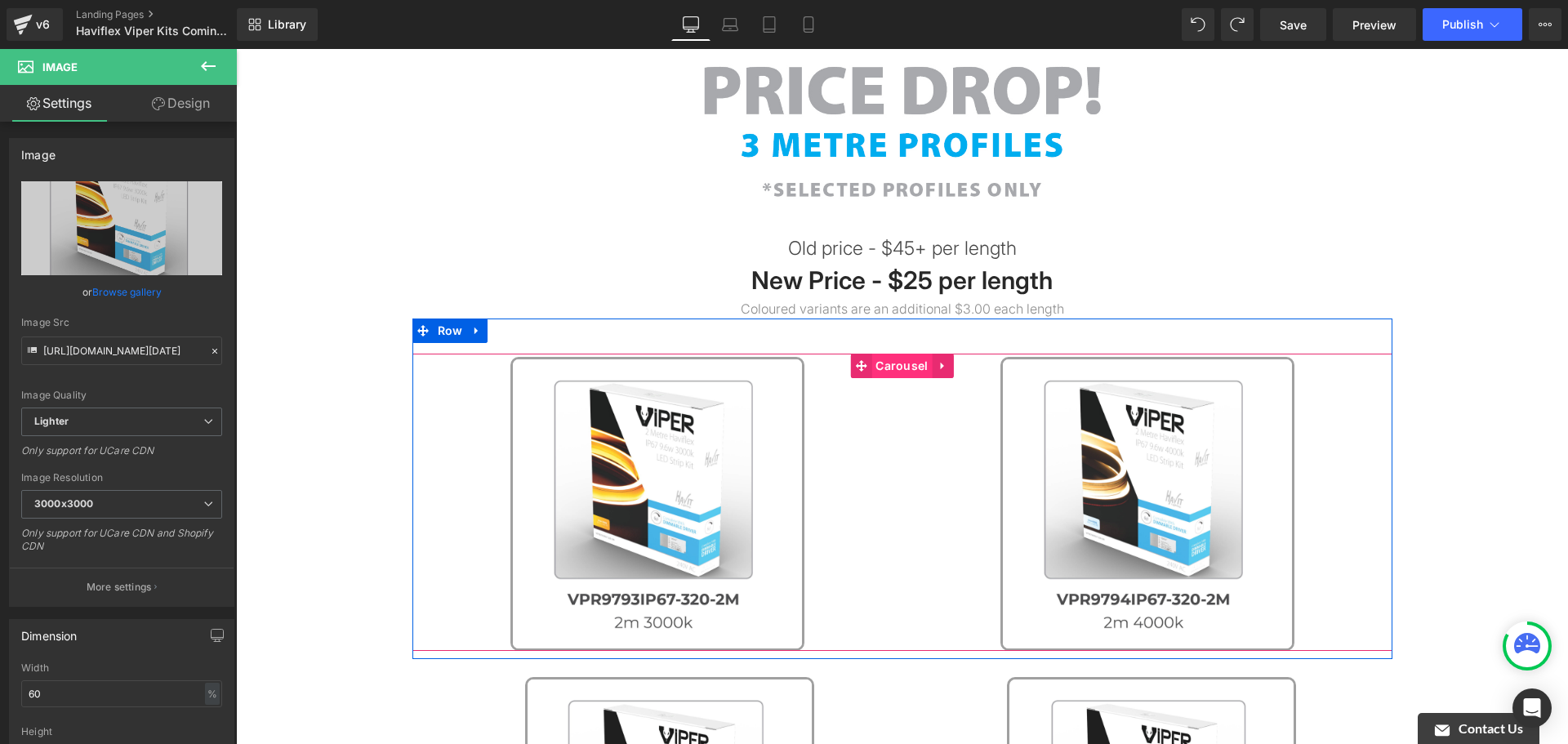
click at [904, 363] on span "Carousel" at bounding box center [902, 365] width 61 height 25
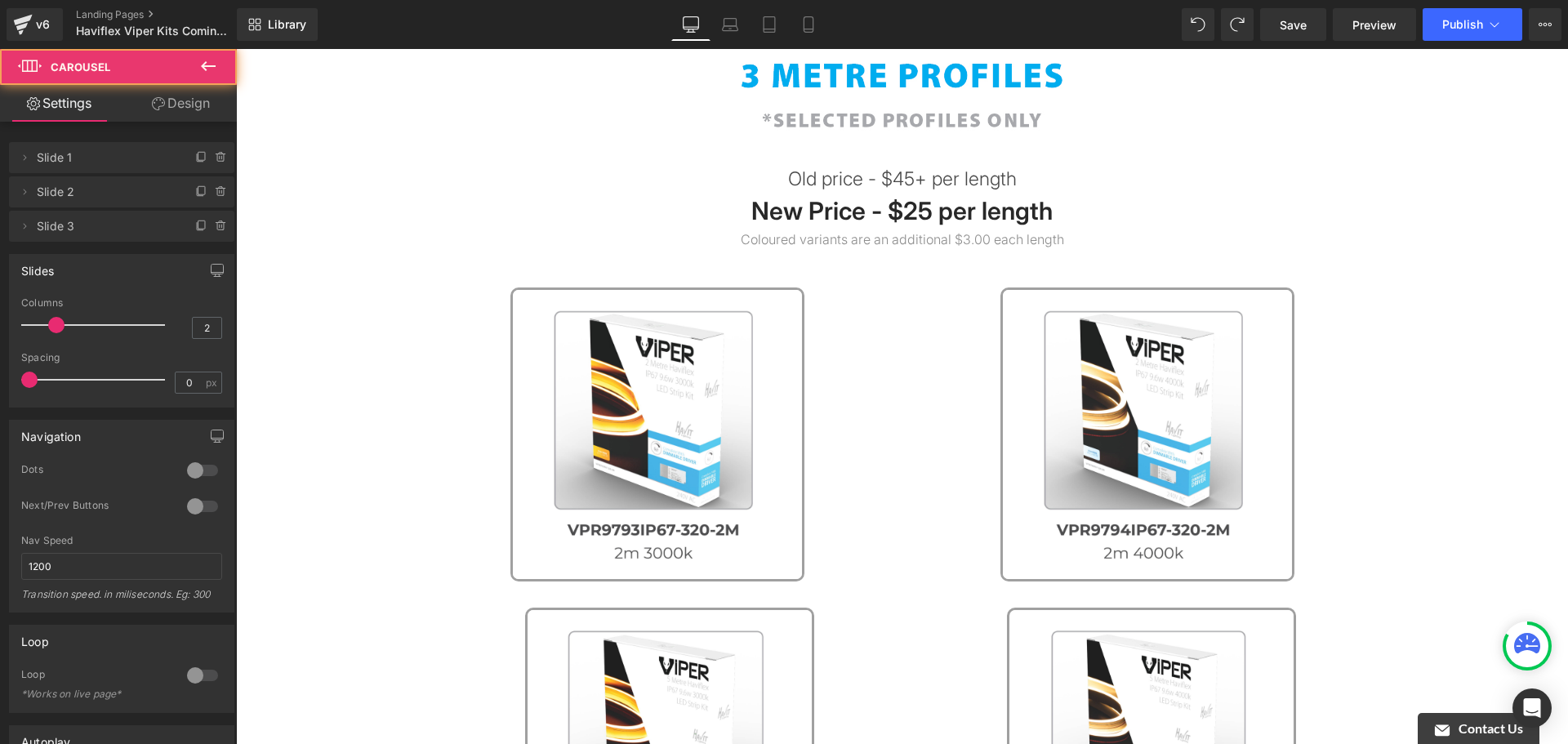
scroll to position [327, 0]
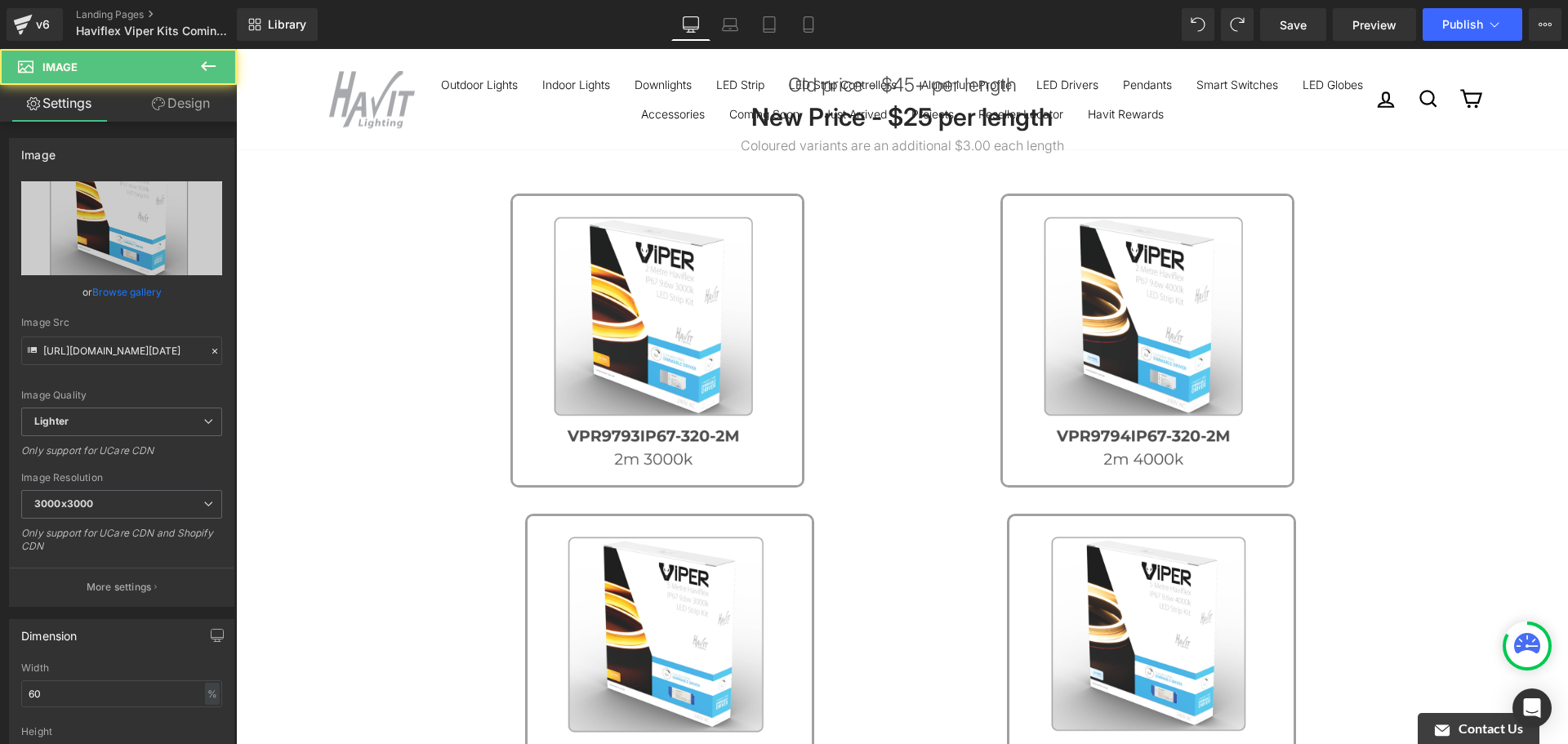
click at [899, 614] on link at bounding box center [669, 659] width 482 height 289
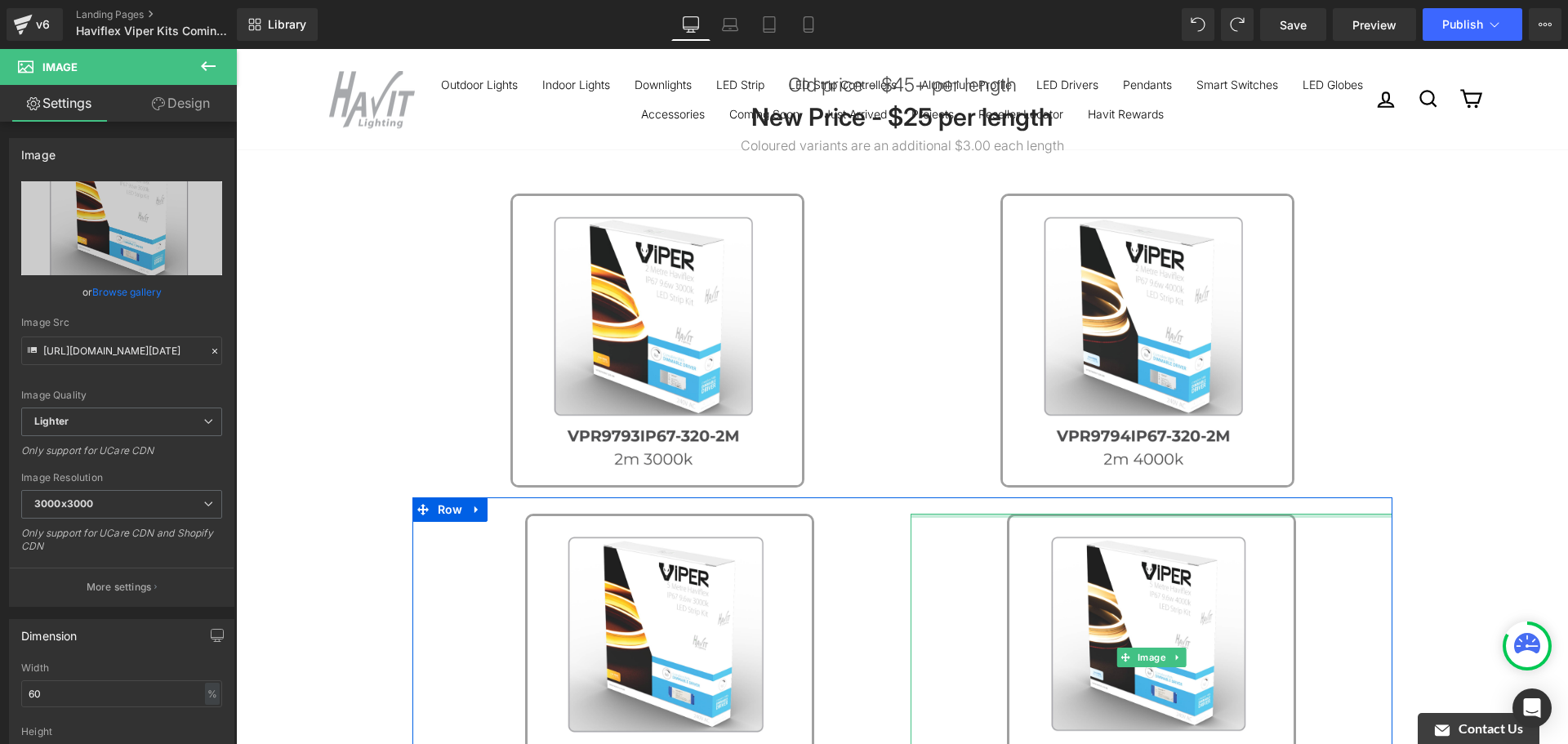
click at [923, 514] on div at bounding box center [1151, 516] width 482 height 4
click at [448, 505] on span "Row" at bounding box center [451, 510] width 34 height 25
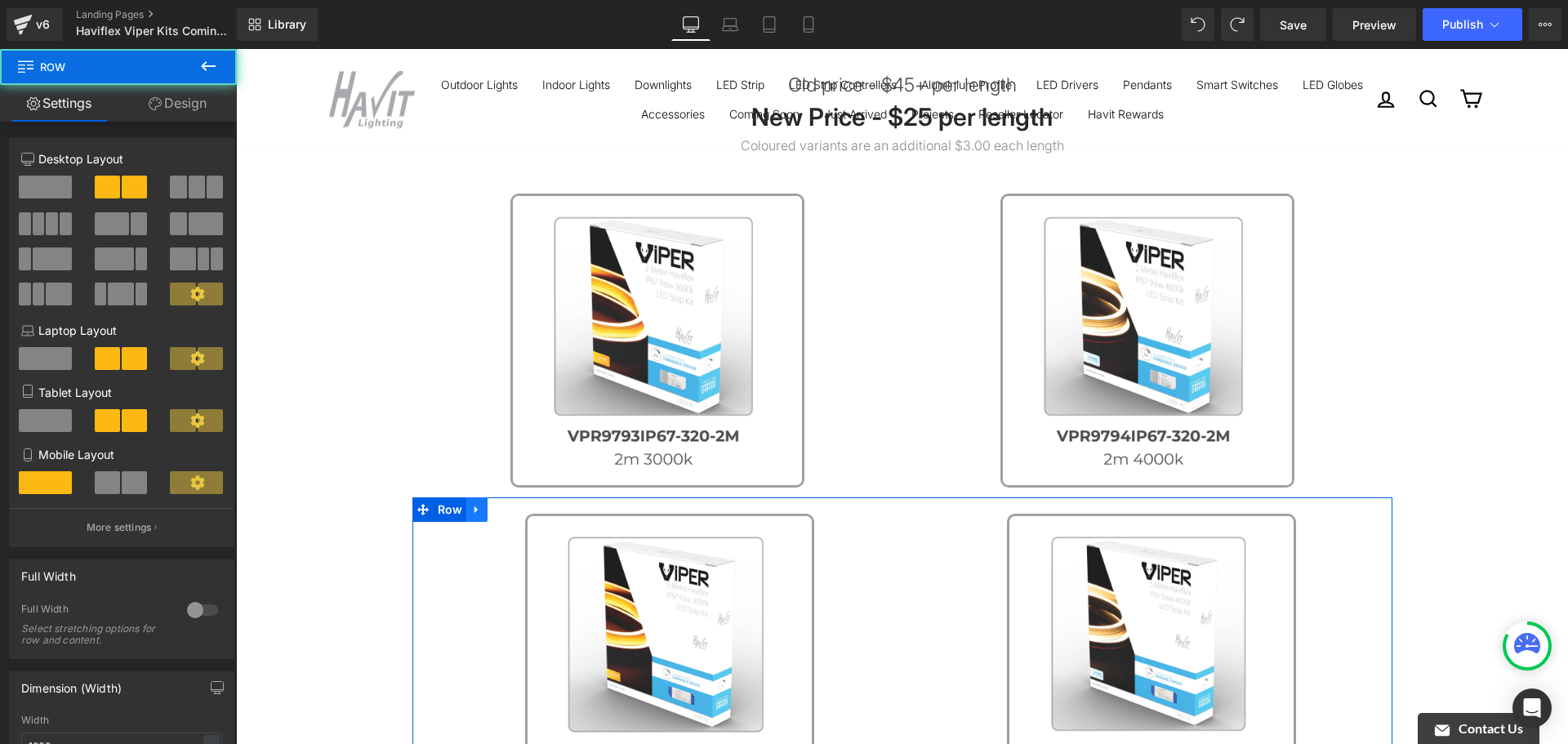
click at [474, 506] on icon at bounding box center [478, 510] width 12 height 12
click at [519, 501] on link at bounding box center [519, 509] width 21 height 25
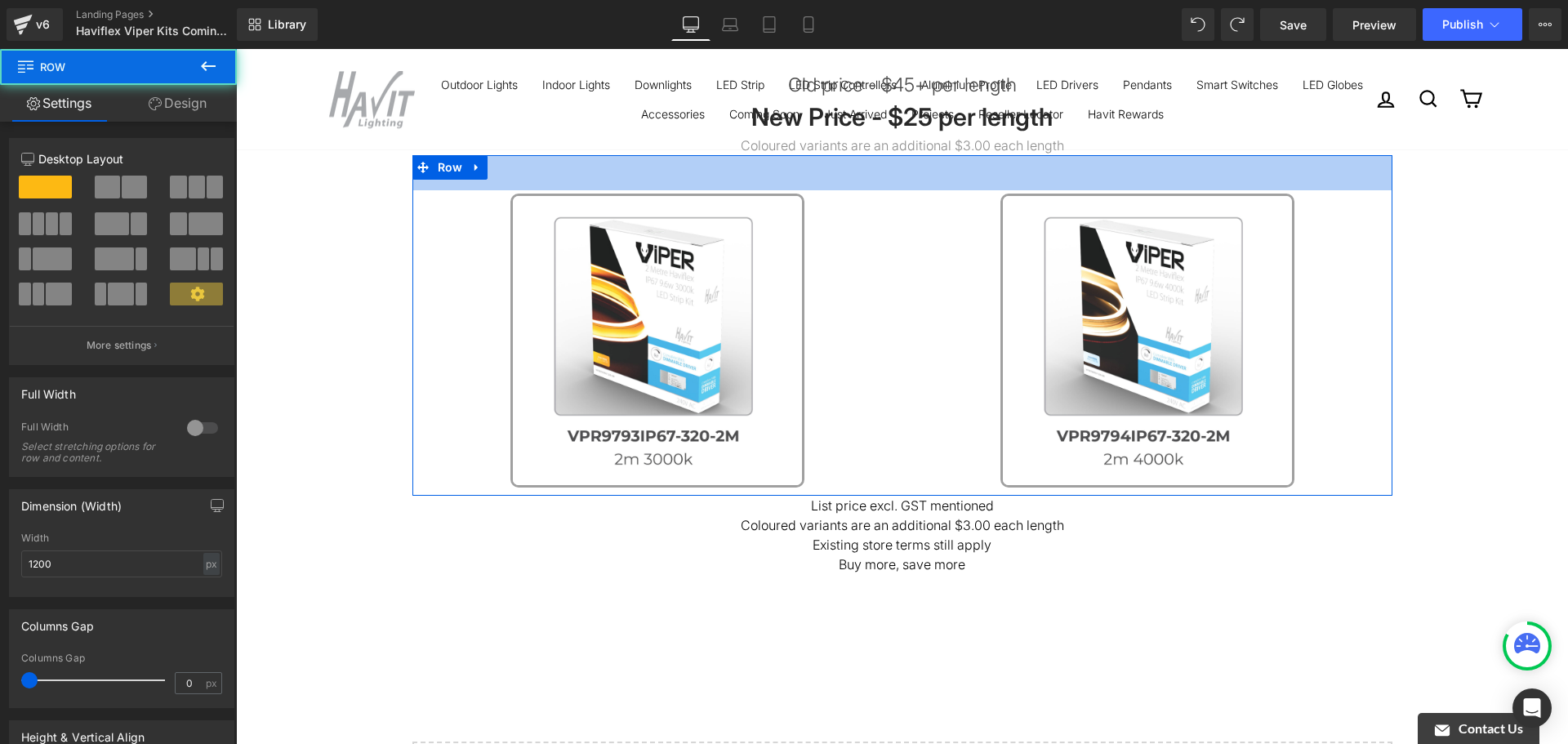
click at [484, 168] on div "43px" at bounding box center [903, 173] width 981 height 36
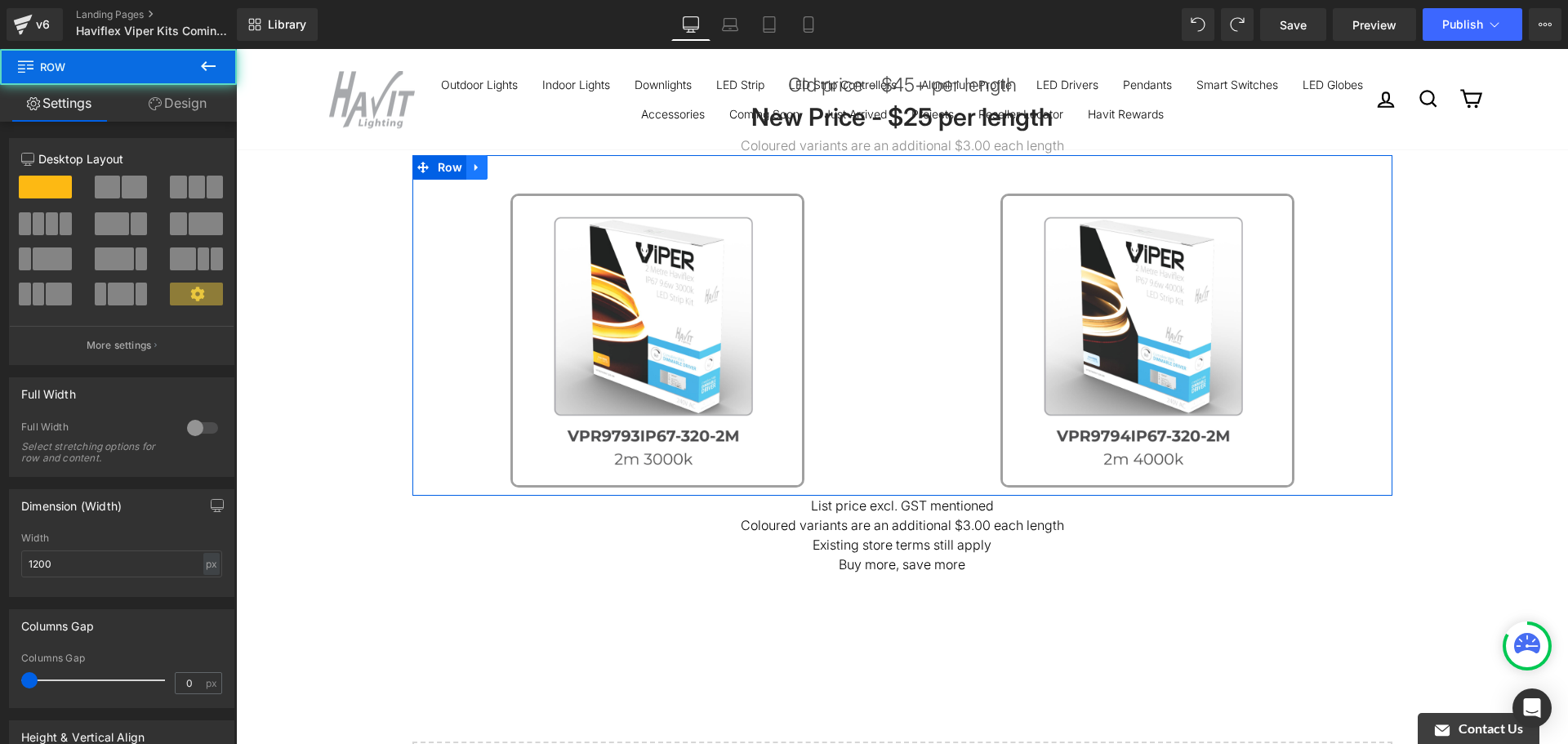
click at [472, 161] on icon at bounding box center [478, 167] width 12 height 12
click at [475, 163] on icon at bounding box center [478, 167] width 12 height 12
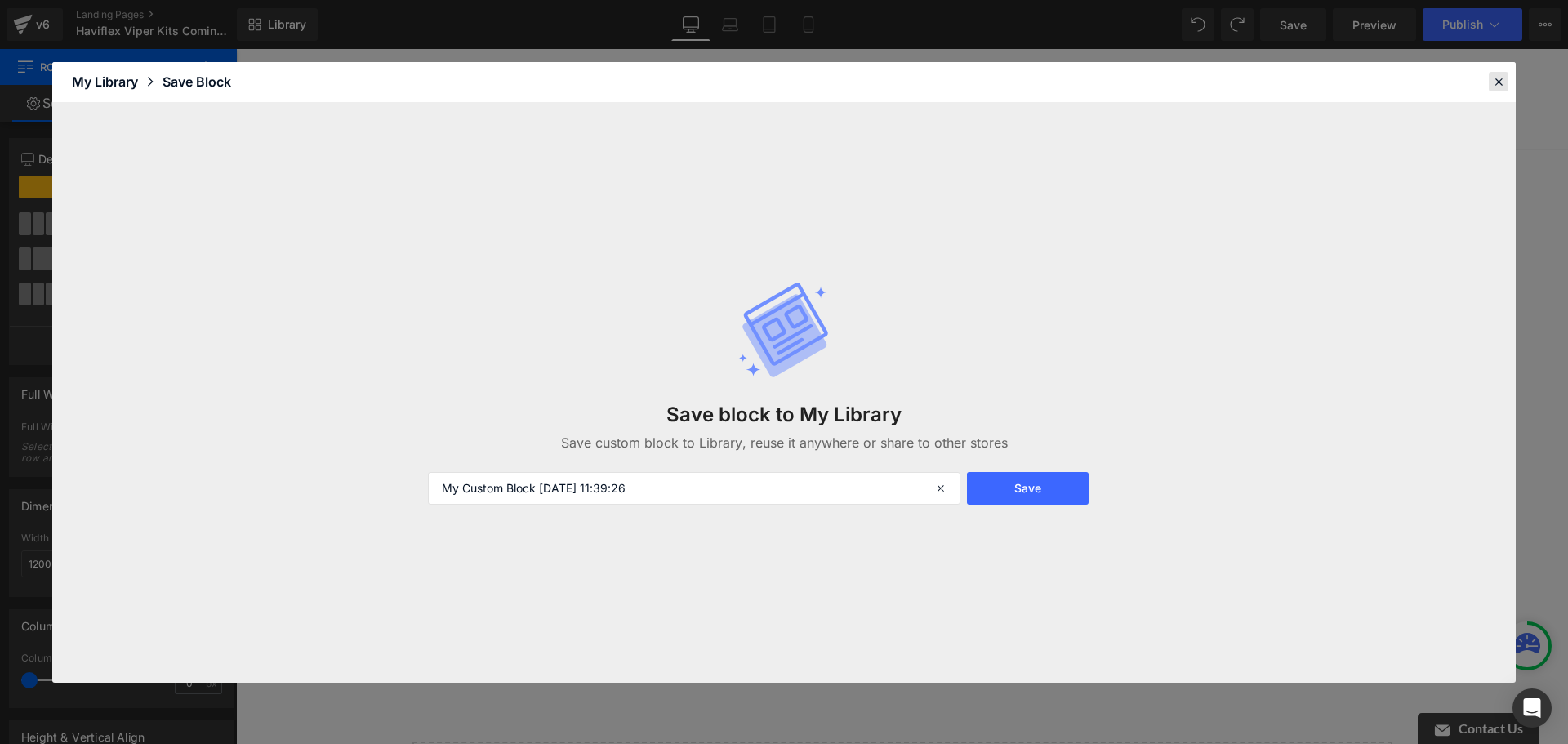
click at [1489, 83] on header "Library Elements Blocks Templates Saved Library My Library Save Block" at bounding box center [784, 82] width 1464 height 41
click at [1494, 83] on icon at bounding box center [1498, 81] width 14 height 14
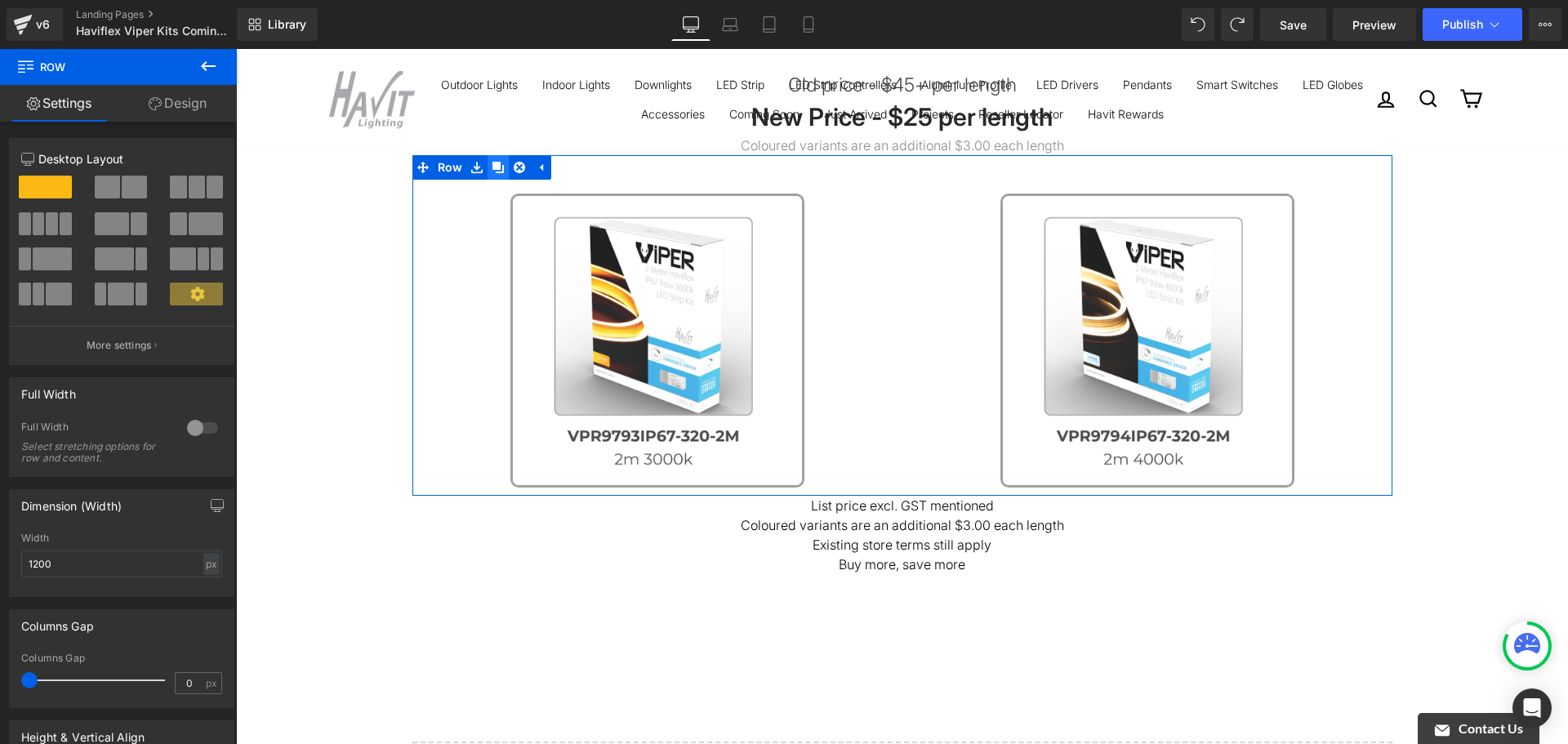
click at [493, 163] on icon at bounding box center [499, 167] width 12 height 12
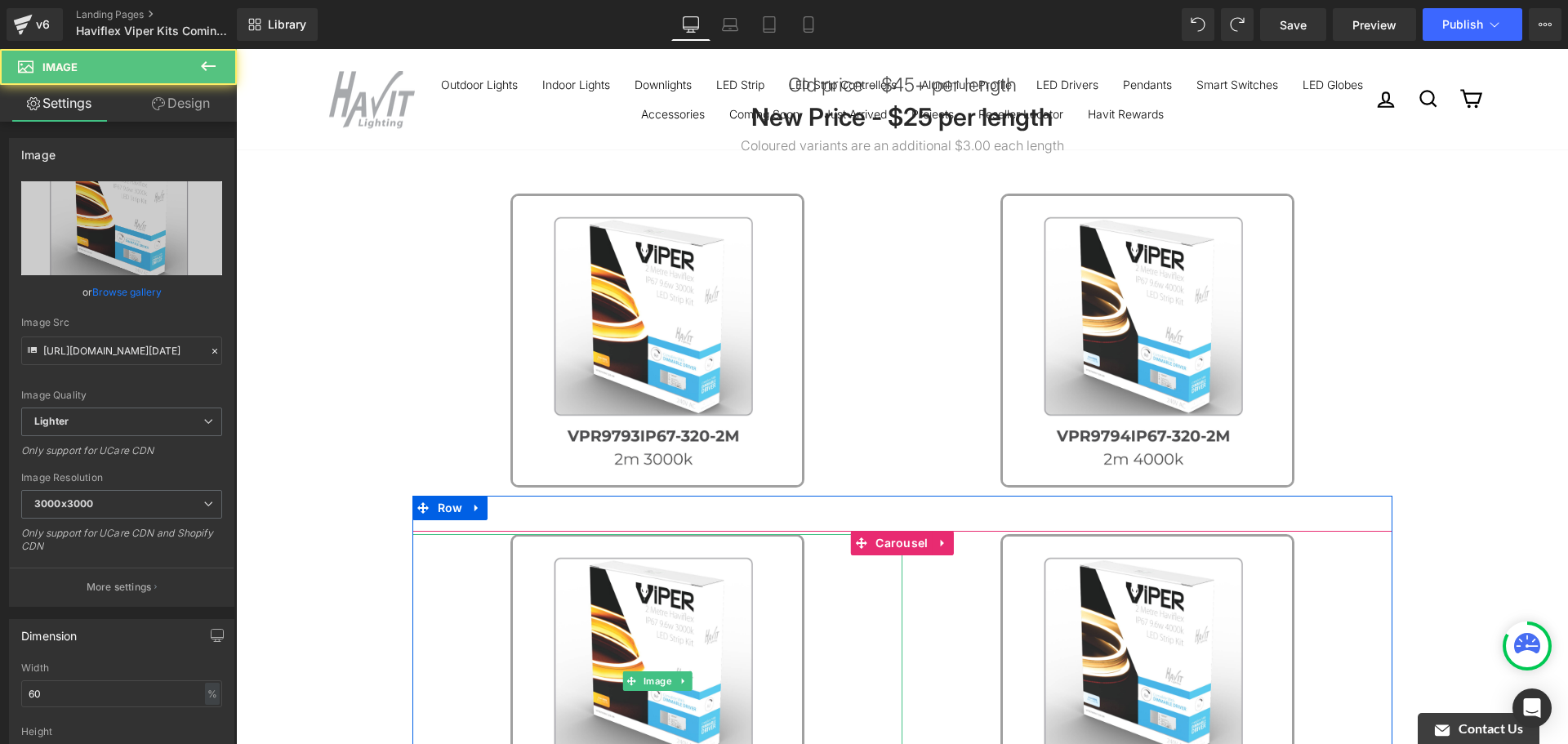
click at [852, 561] on link at bounding box center [658, 681] width 490 height 294
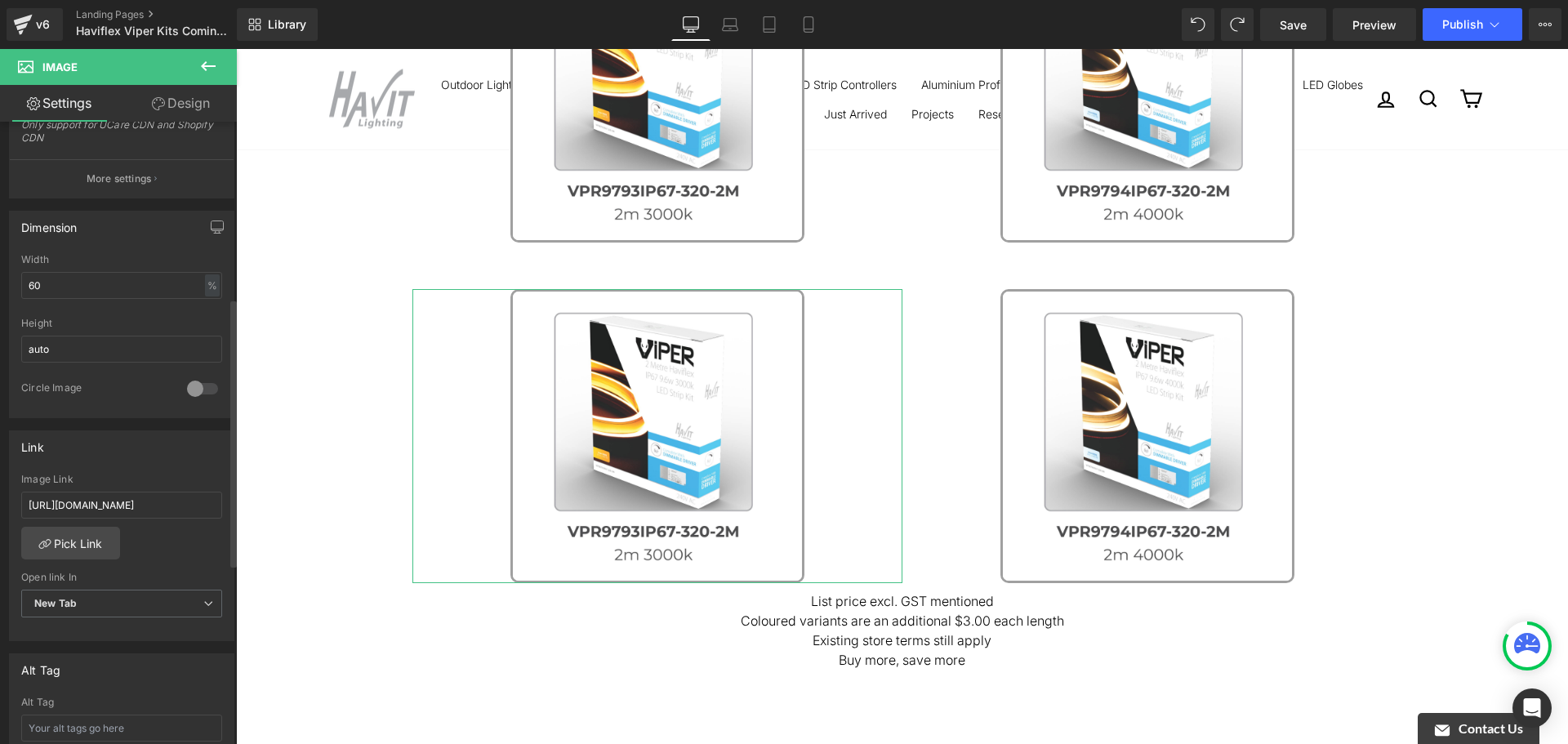
scroll to position [572, 0]
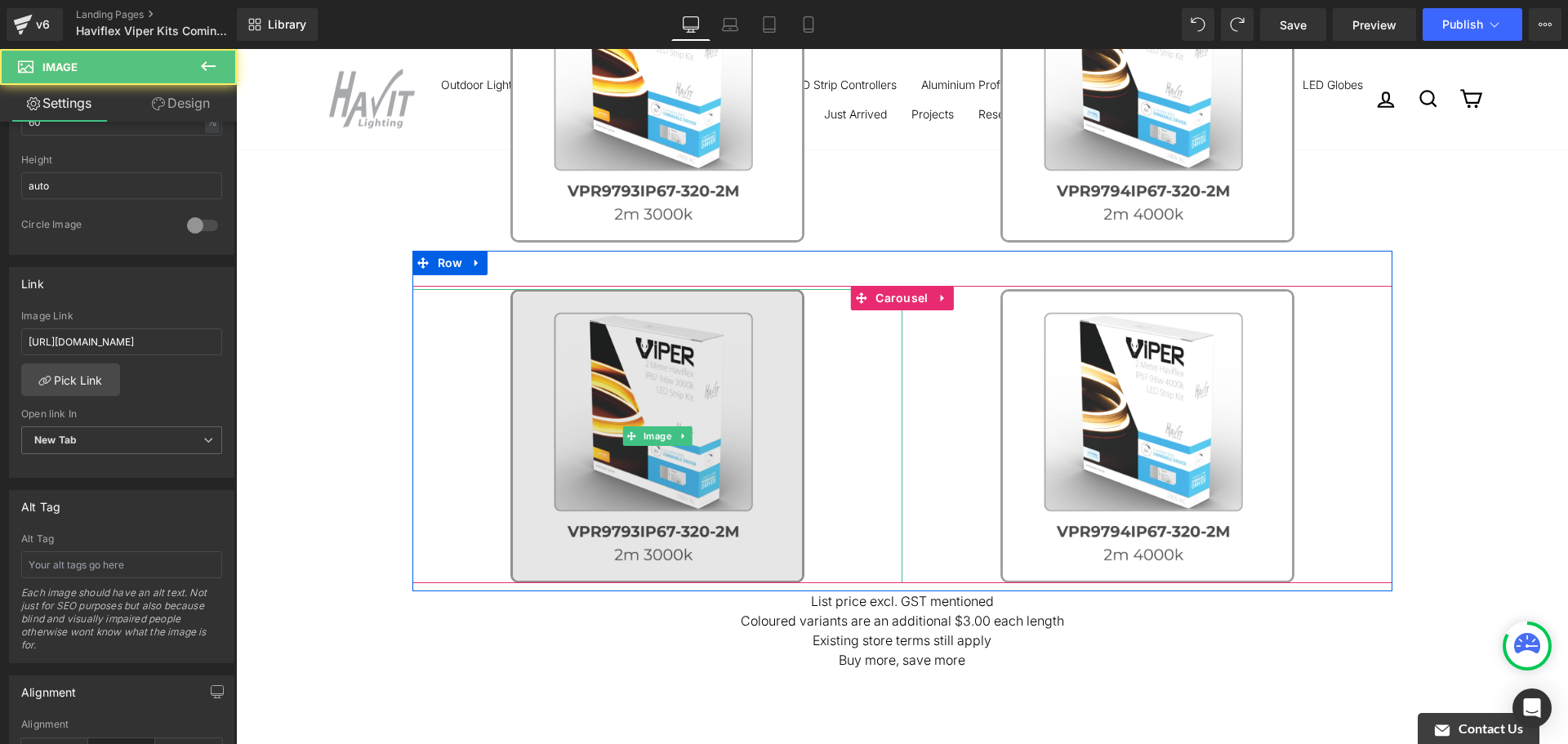
click at [699, 396] on img at bounding box center [658, 436] width 294 height 294
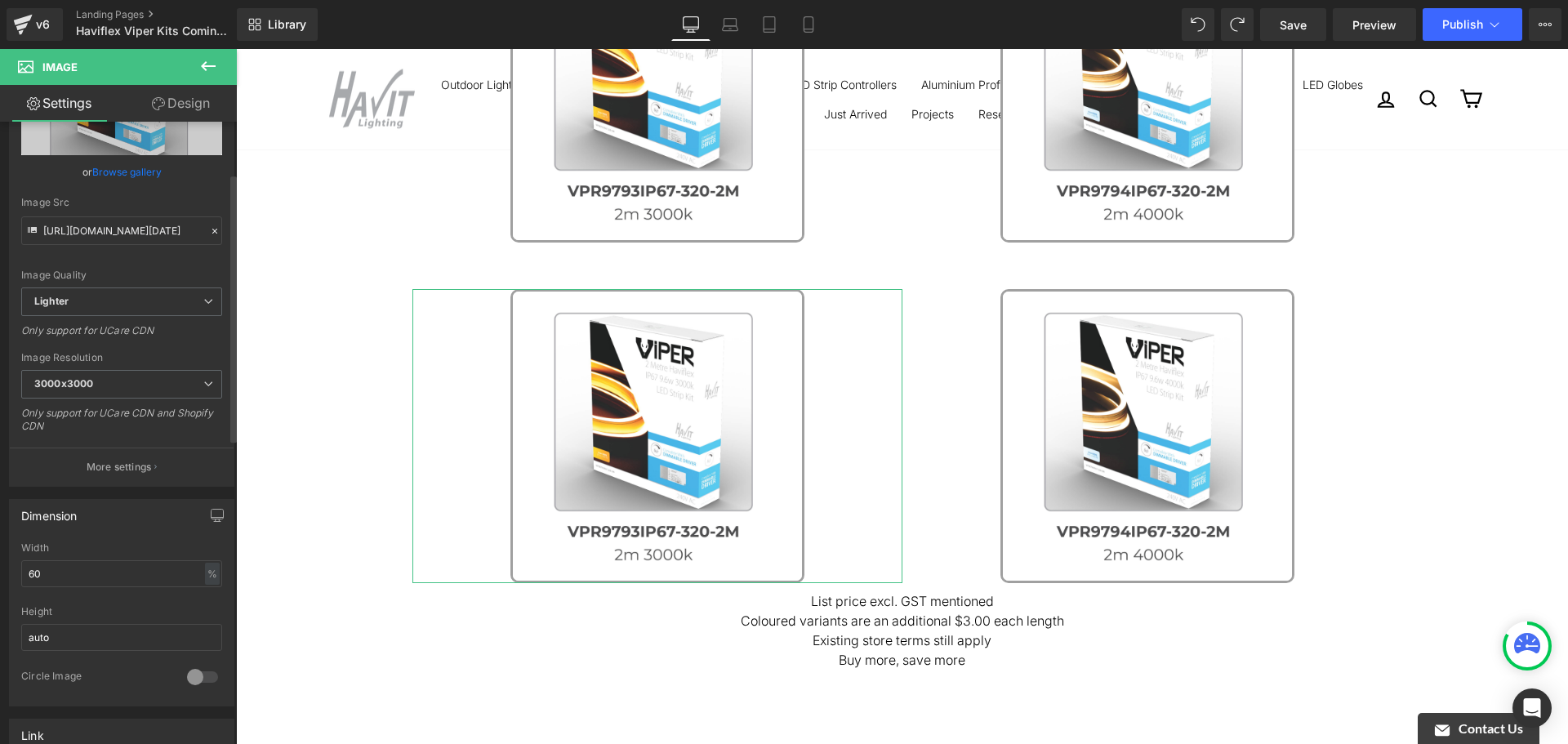
scroll to position [0, 0]
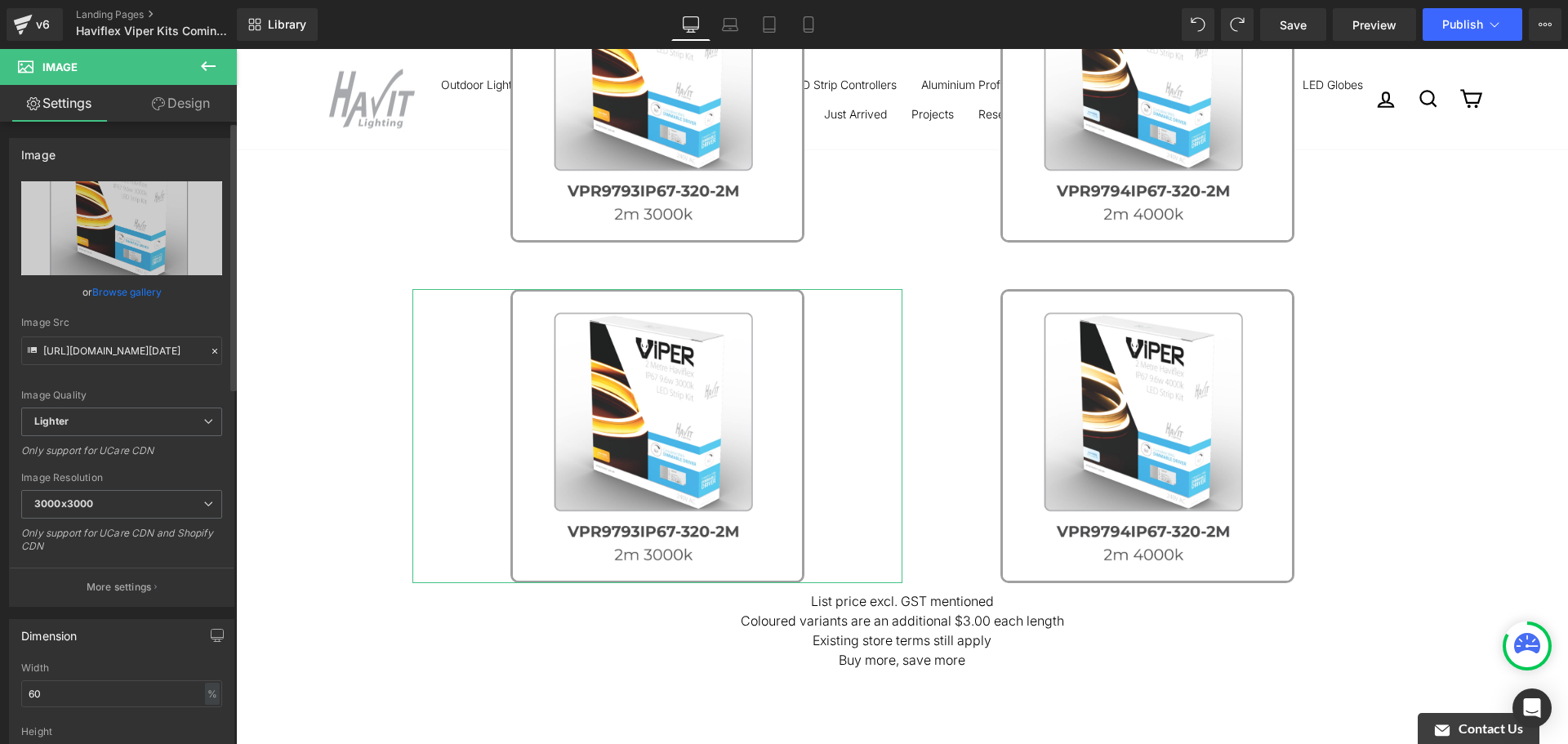
click at [105, 288] on link "Browse gallery" at bounding box center [127, 293] width 69 height 29
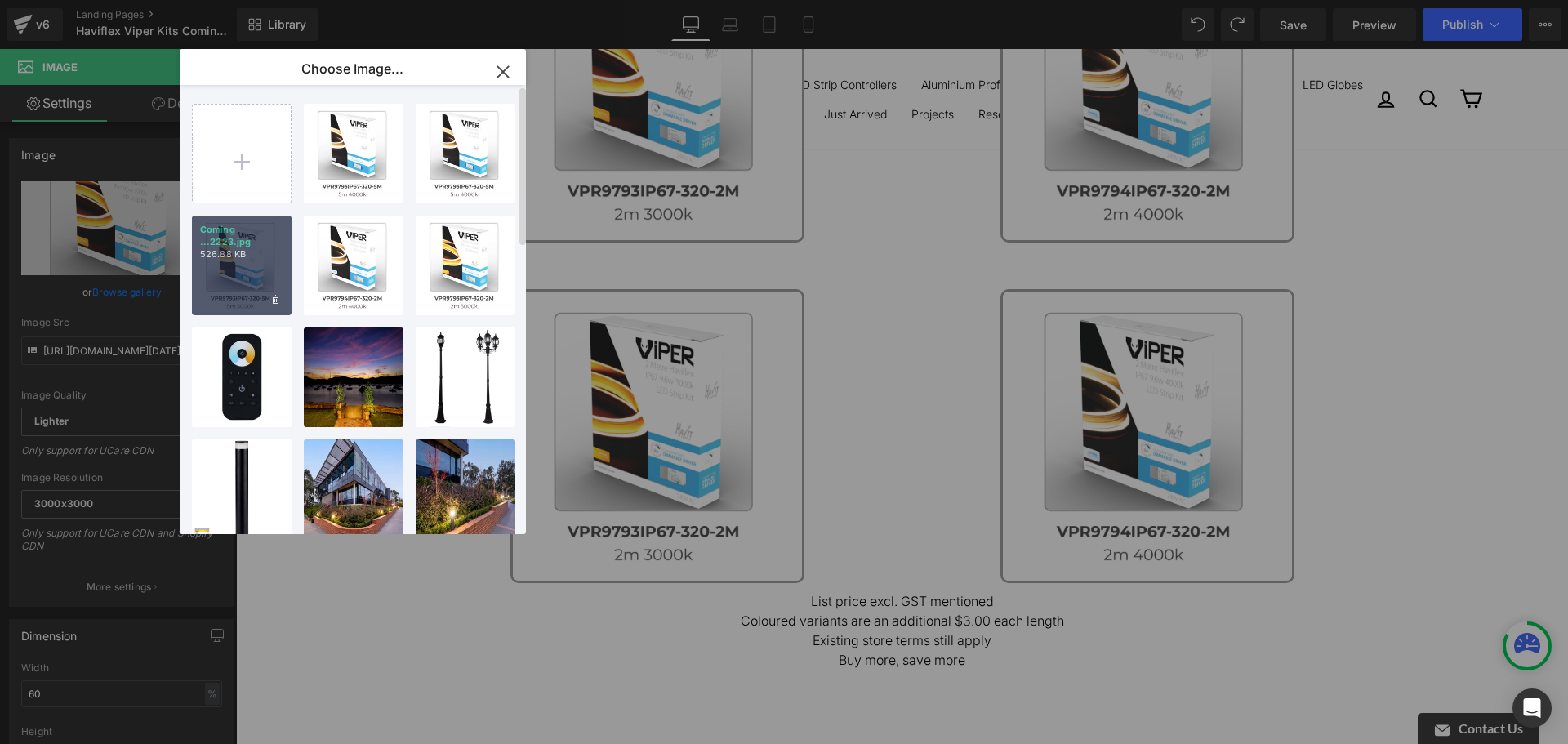
click at [273, 241] on p "Coming ...2223.jpg" at bounding box center [242, 236] width 84 height 25
type input "[URL][DOMAIN_NAME][DATE]"
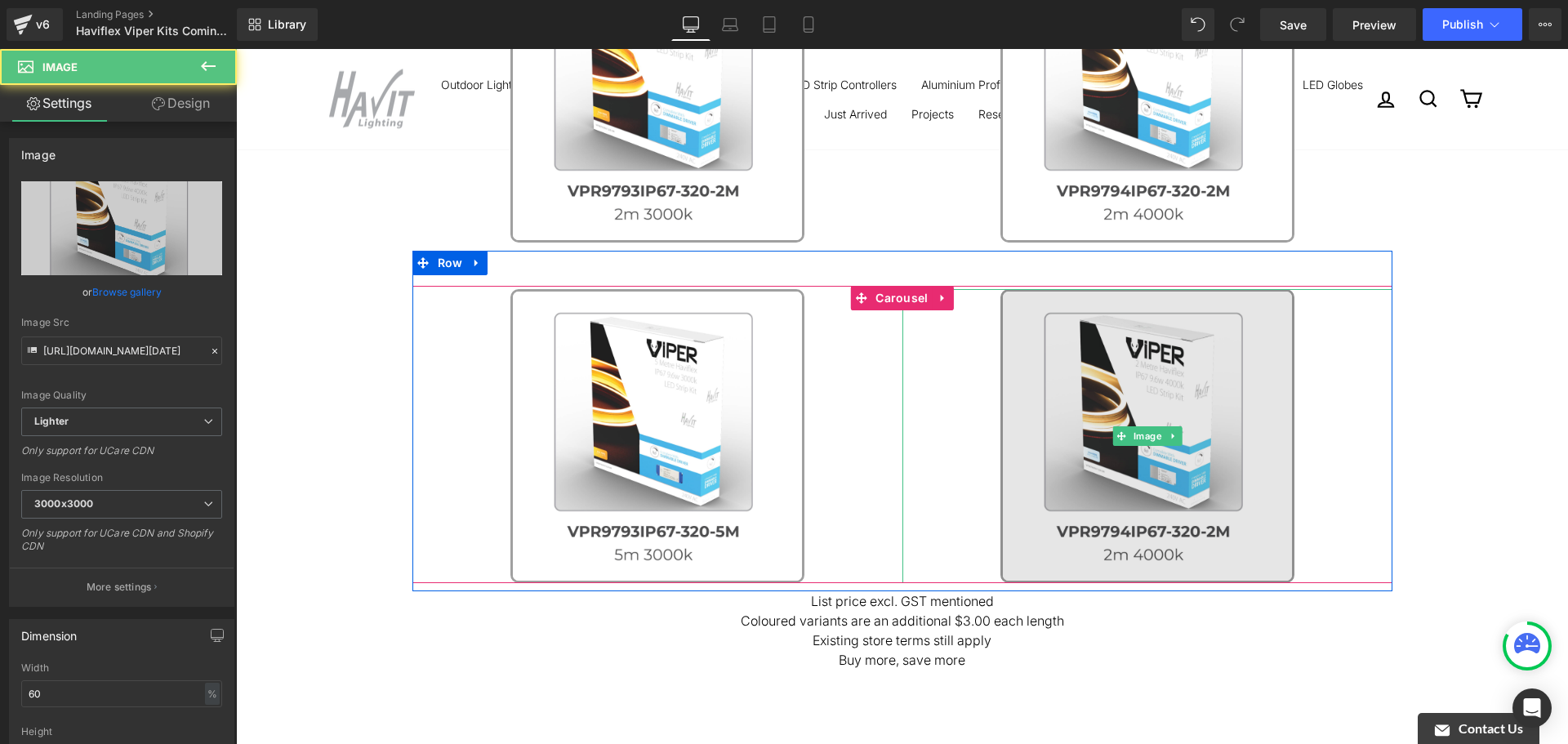
click at [1254, 369] on img at bounding box center [1148, 436] width 294 height 294
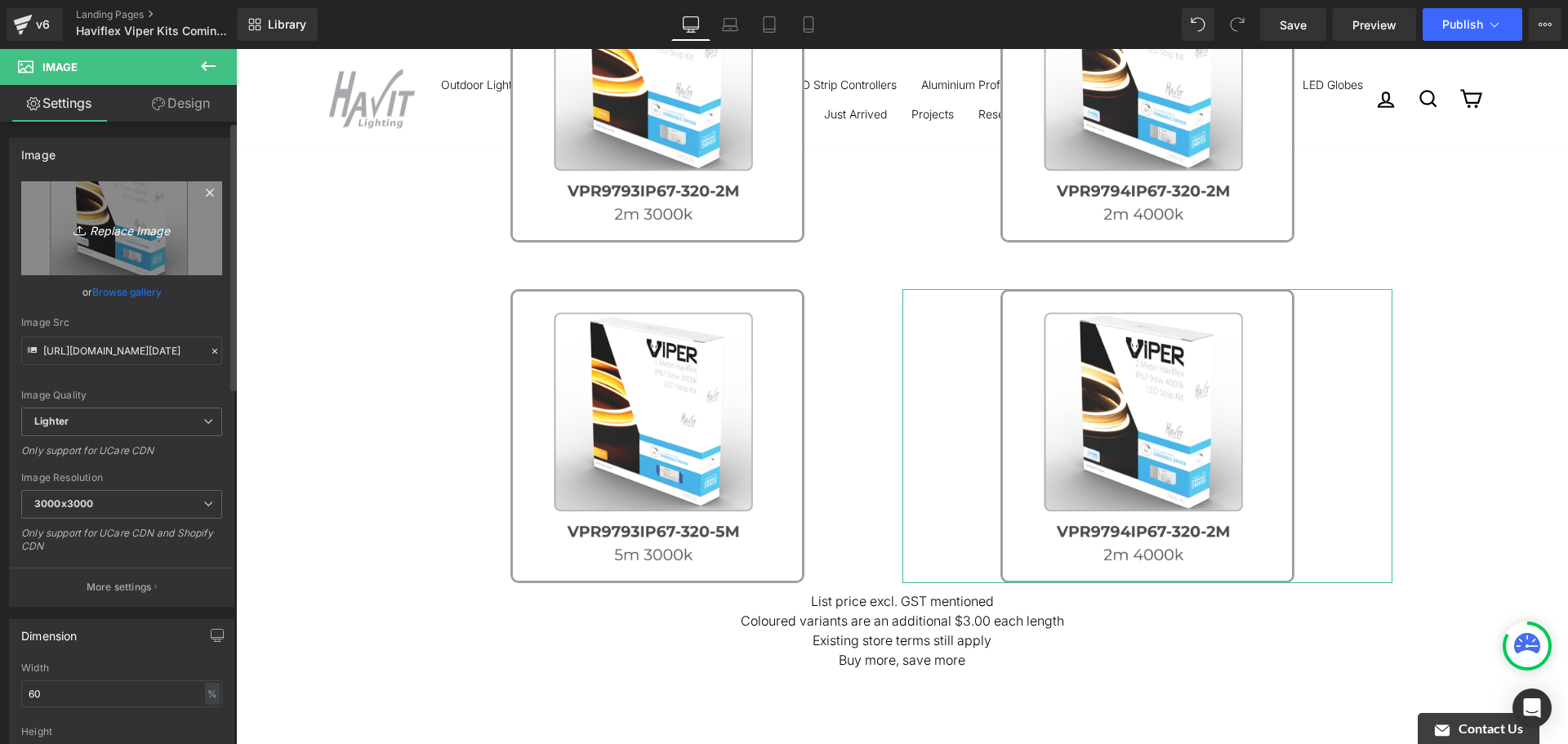
click at [42, 254] on link "Replace Image" at bounding box center [122, 228] width 201 height 94
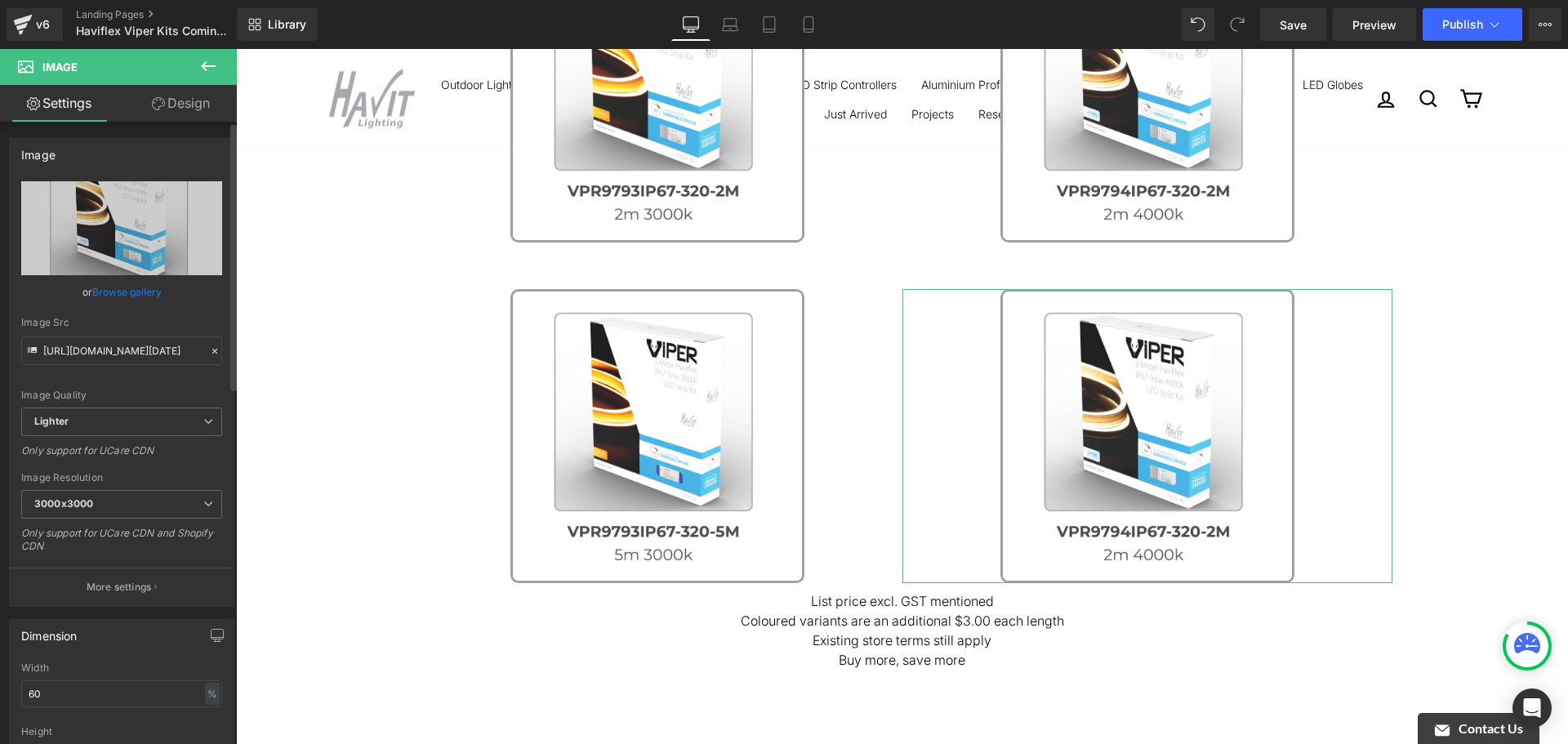
click at [92, 282] on link "Browse gallery" at bounding box center [127, 293] width 69 height 29
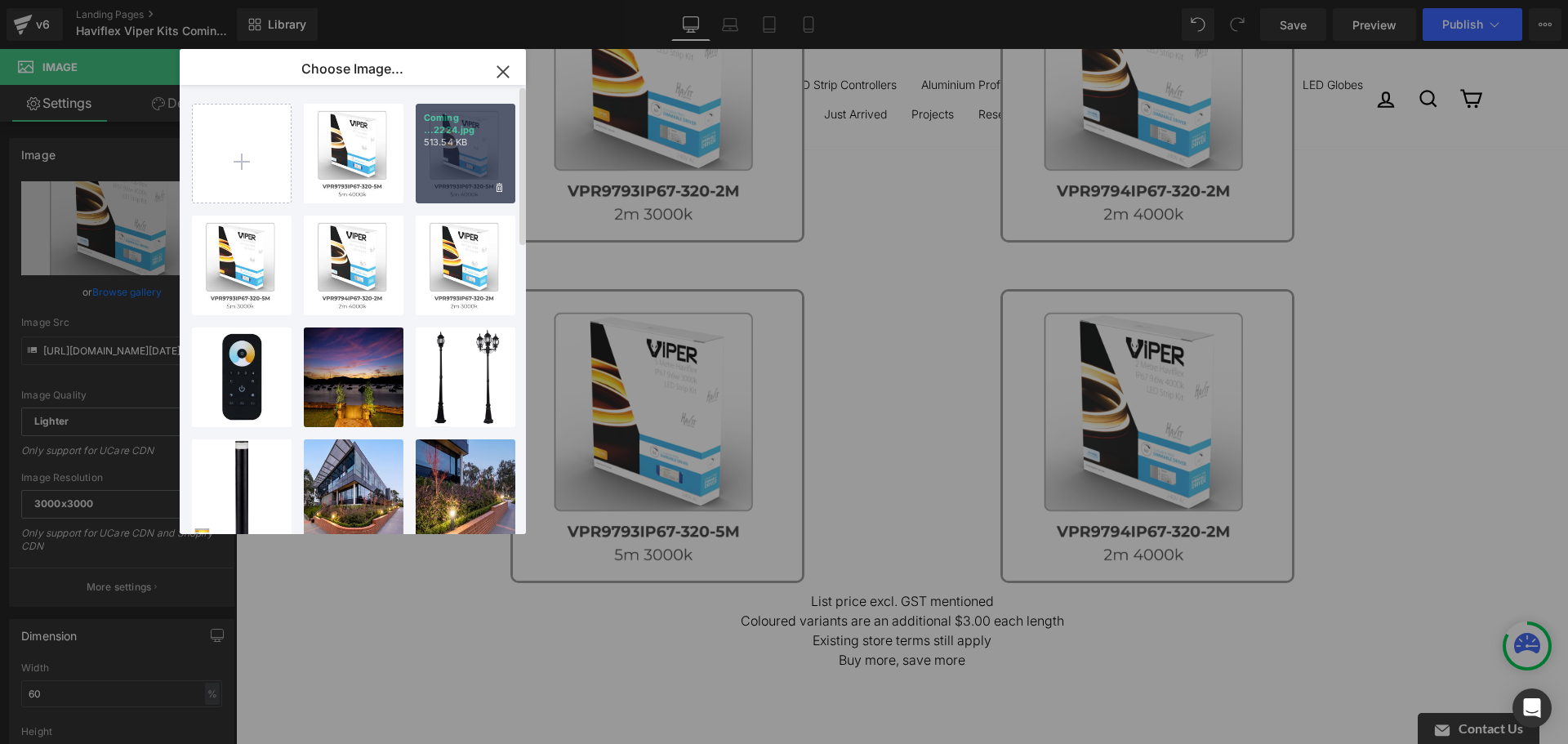
click at [445, 161] on div "Coming ...2224.jpg 513.54 KB" at bounding box center [466, 154] width 100 height 100
type input "[URL][DOMAIN_NAME][DATE]"
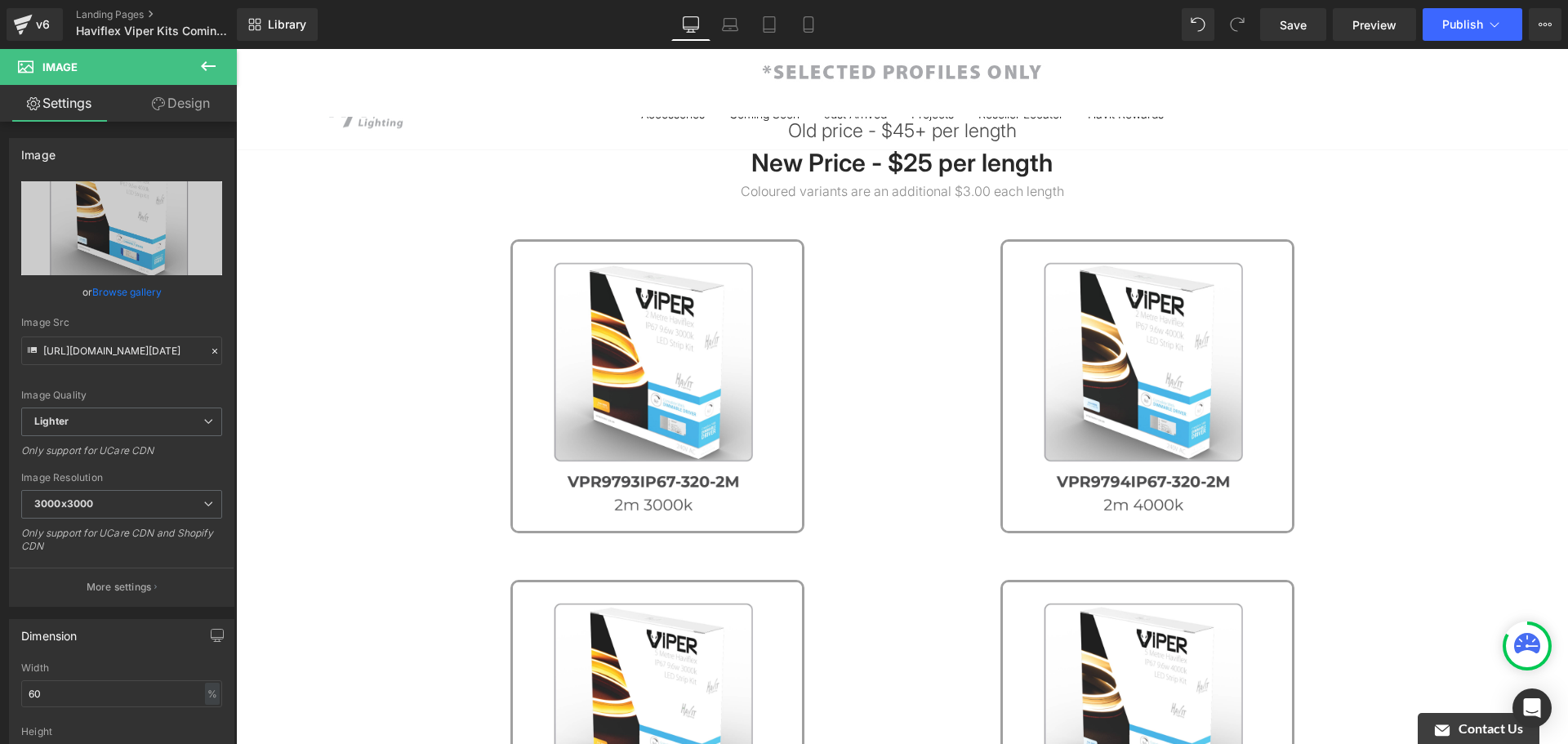
scroll to position [163, 0]
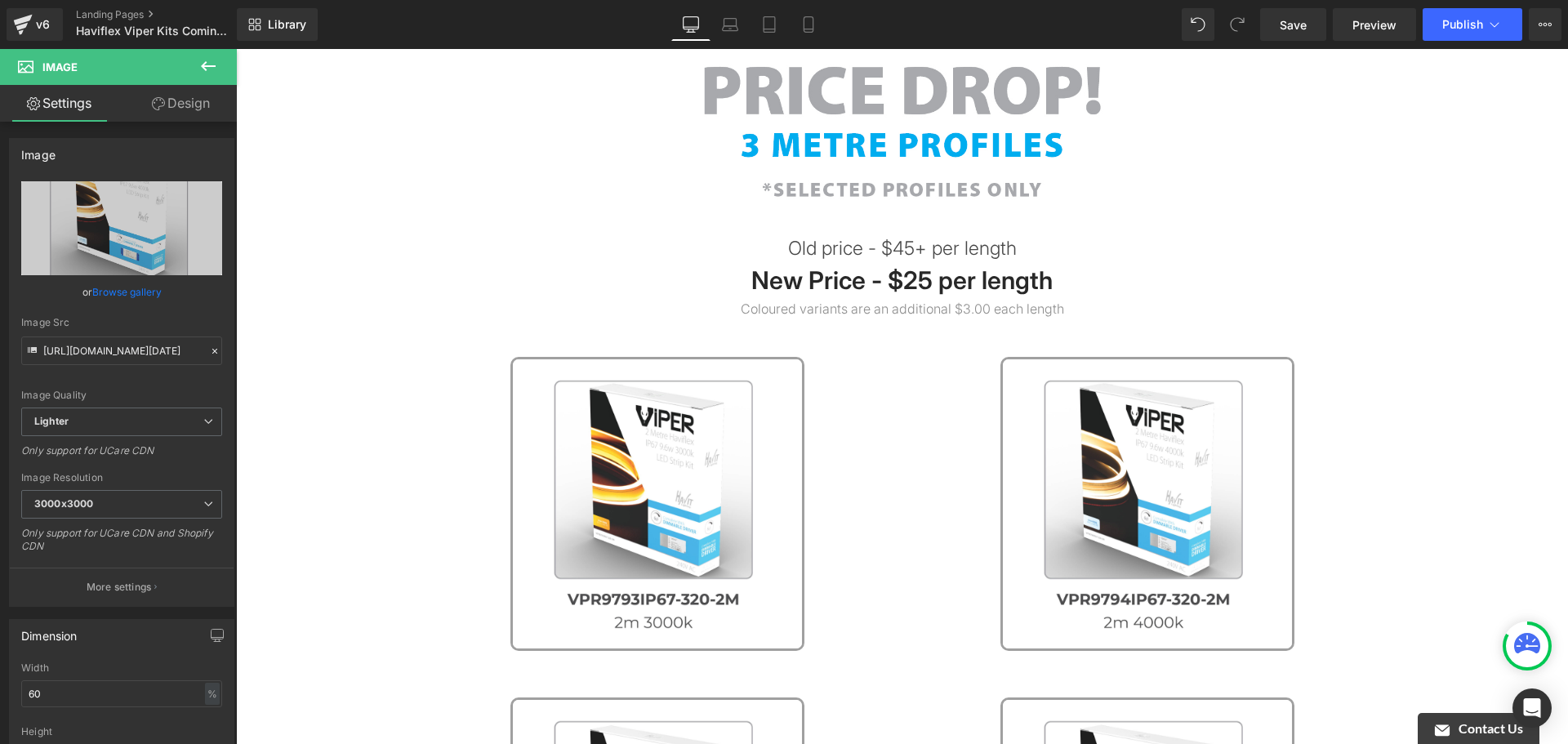
click at [999, 304] on p "Coloured variants are an additional $3.00 each length" at bounding box center [902, 309] width 1332 height 19
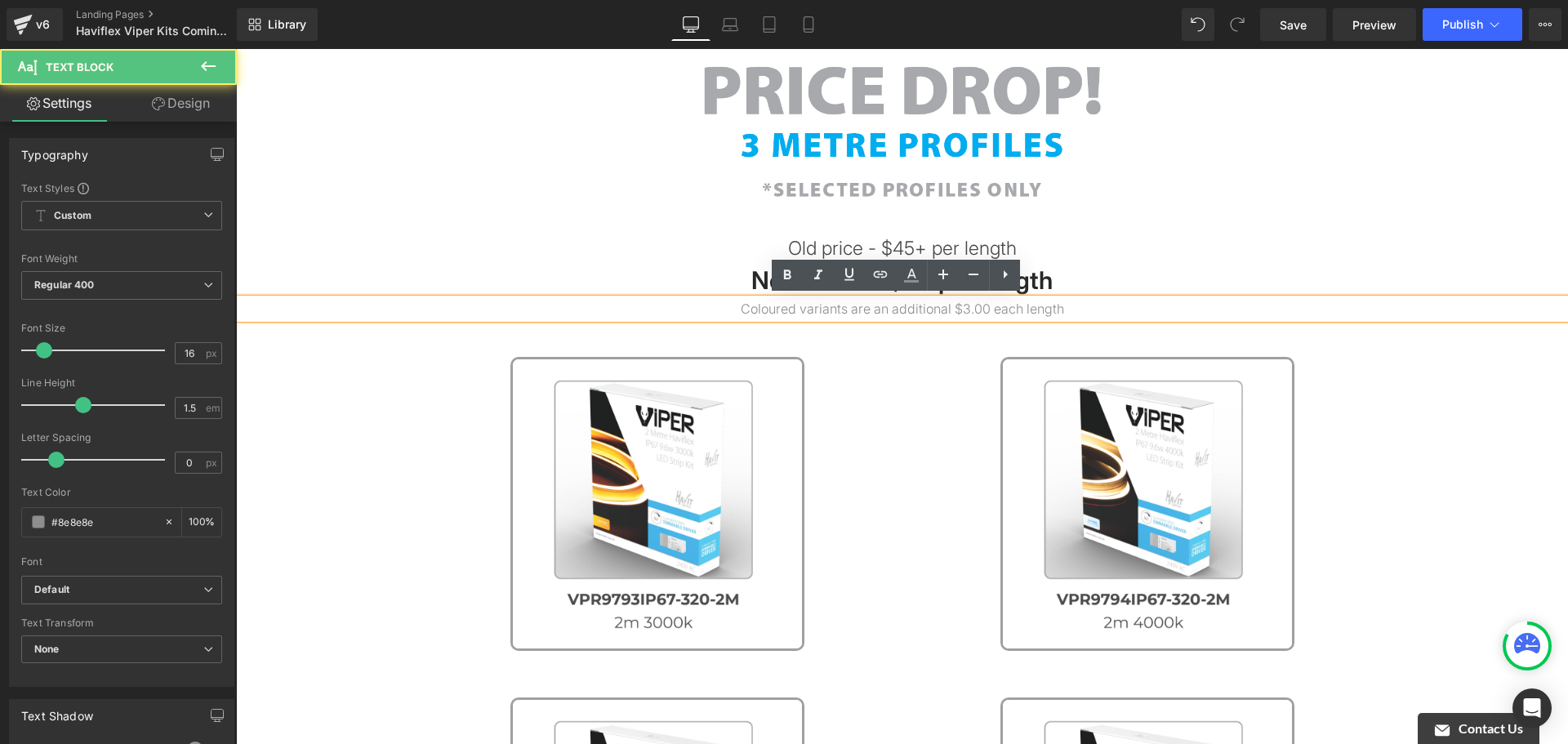
click at [1171, 267] on p "New Price - $25 per length" at bounding box center [902, 280] width 1332 height 36
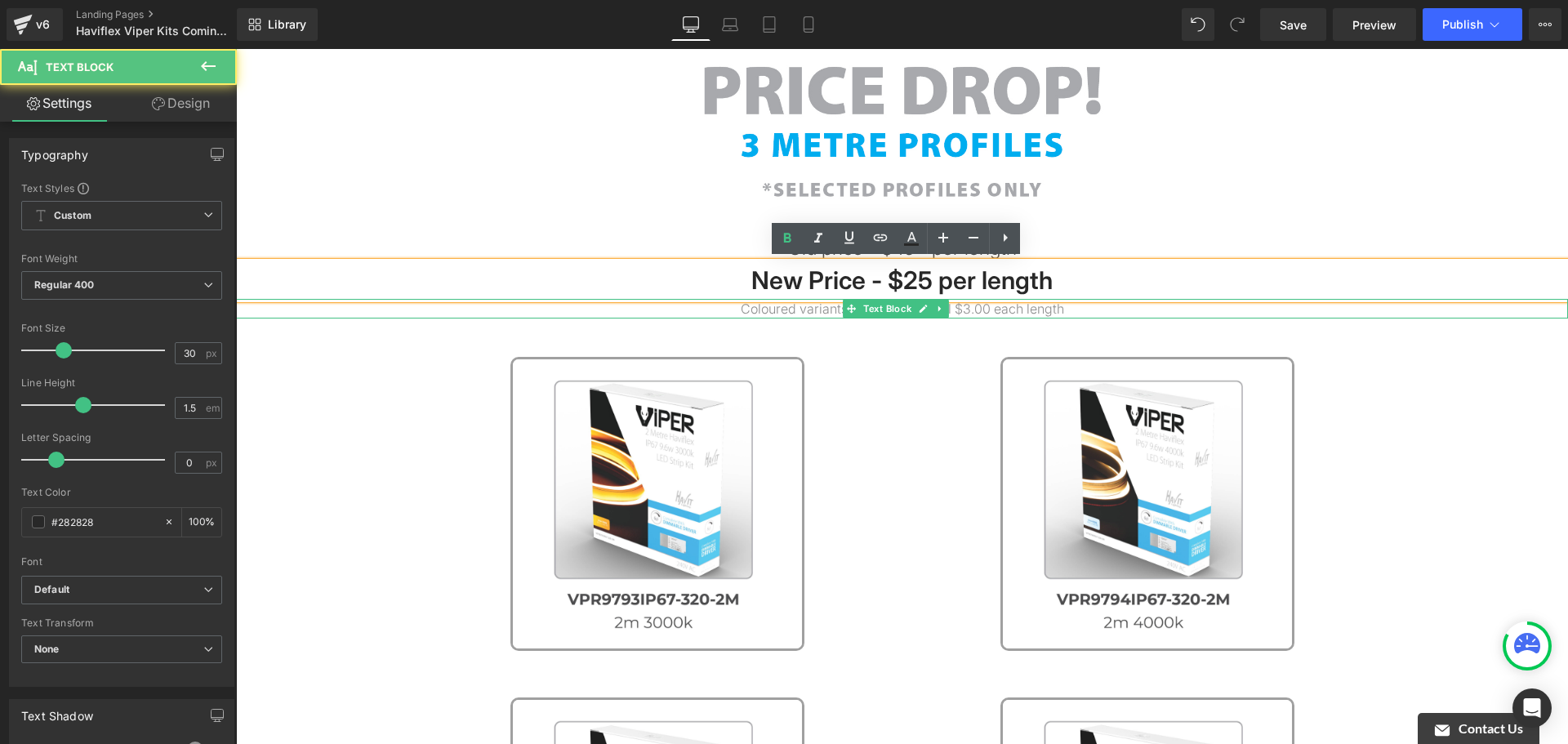
click at [992, 307] on p "Coloured variants are an additional $3.00 each length" at bounding box center [902, 309] width 1332 height 19
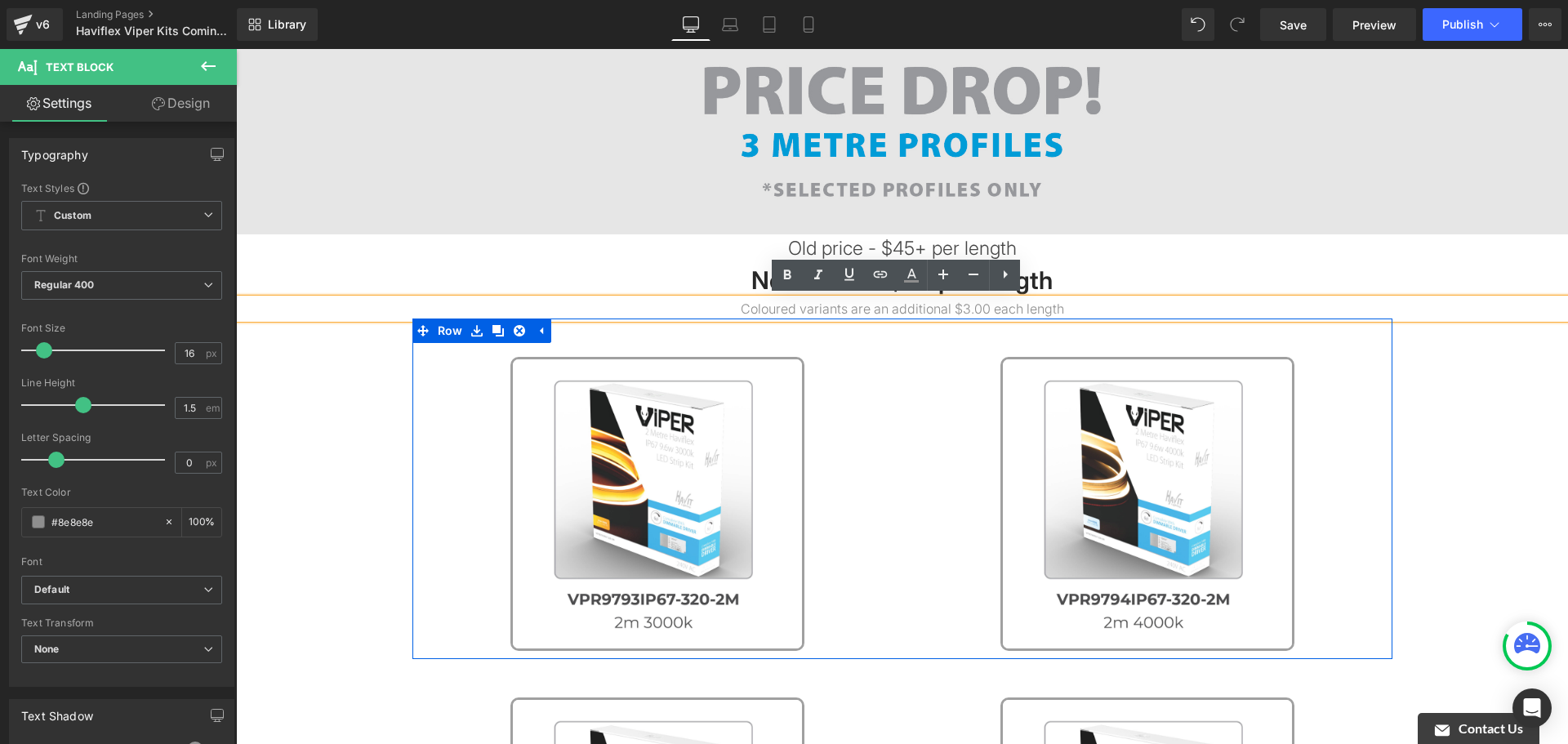
drag, startPoint x: 1252, startPoint y: 222, endPoint x: 1244, endPoint y: 228, distance: 10.0
click at [1250, 223] on img at bounding box center [902, 129] width 1332 height 211
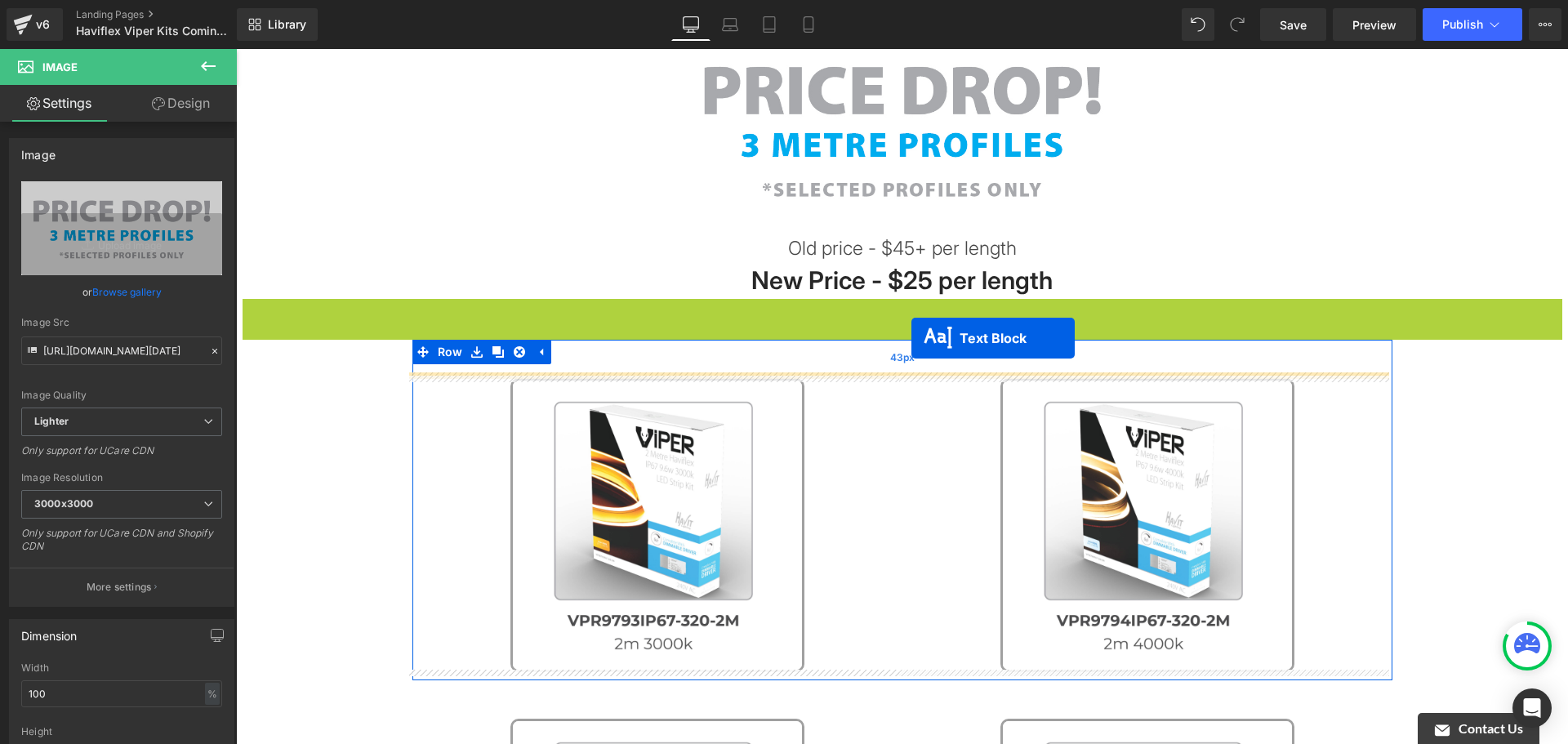
drag, startPoint x: 850, startPoint y: 306, endPoint x: 911, endPoint y: 338, distance: 68.9
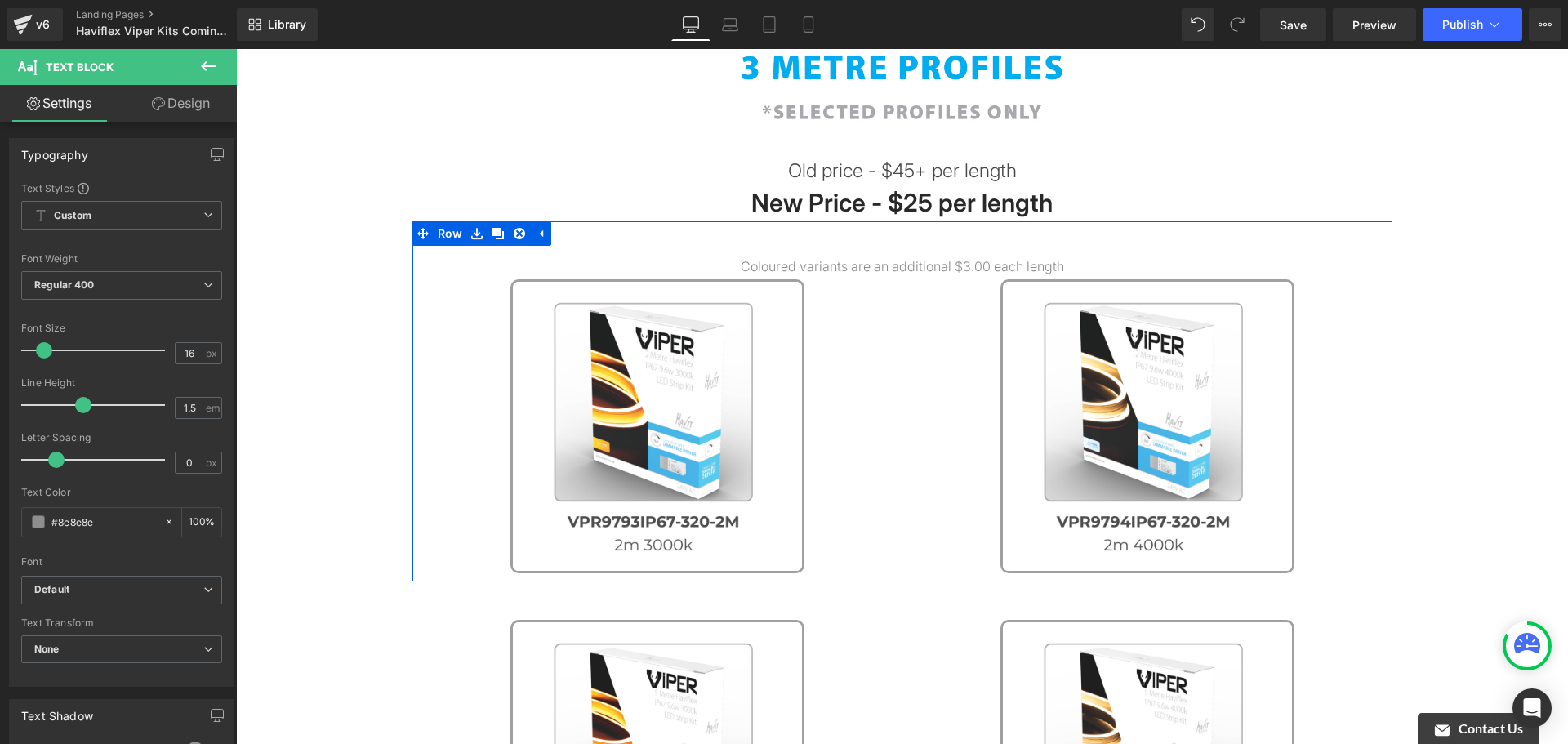
scroll to position [245, 0]
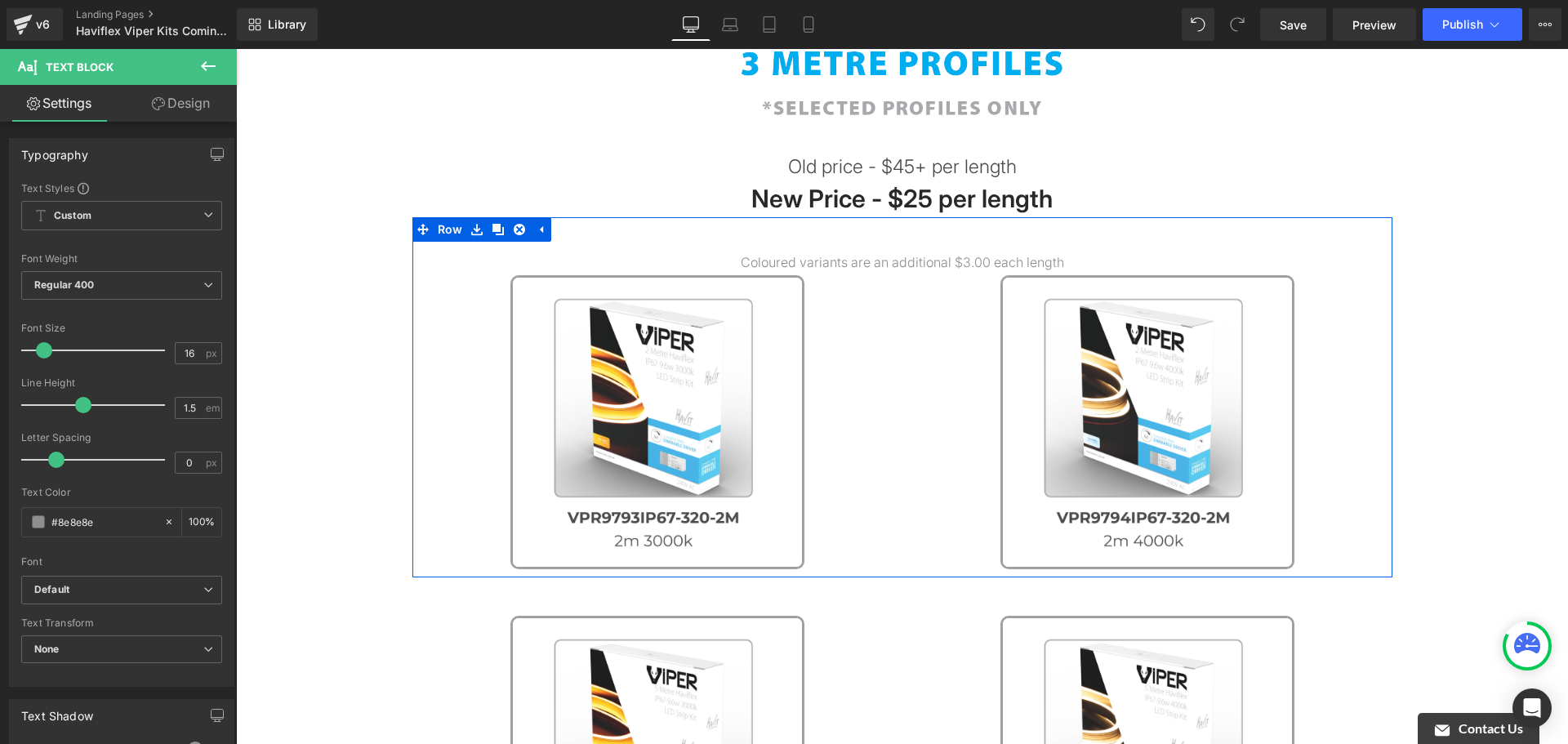
click at [976, 259] on p "Coloured variants are an additional $3.00 each length" at bounding box center [903, 262] width 981 height 19
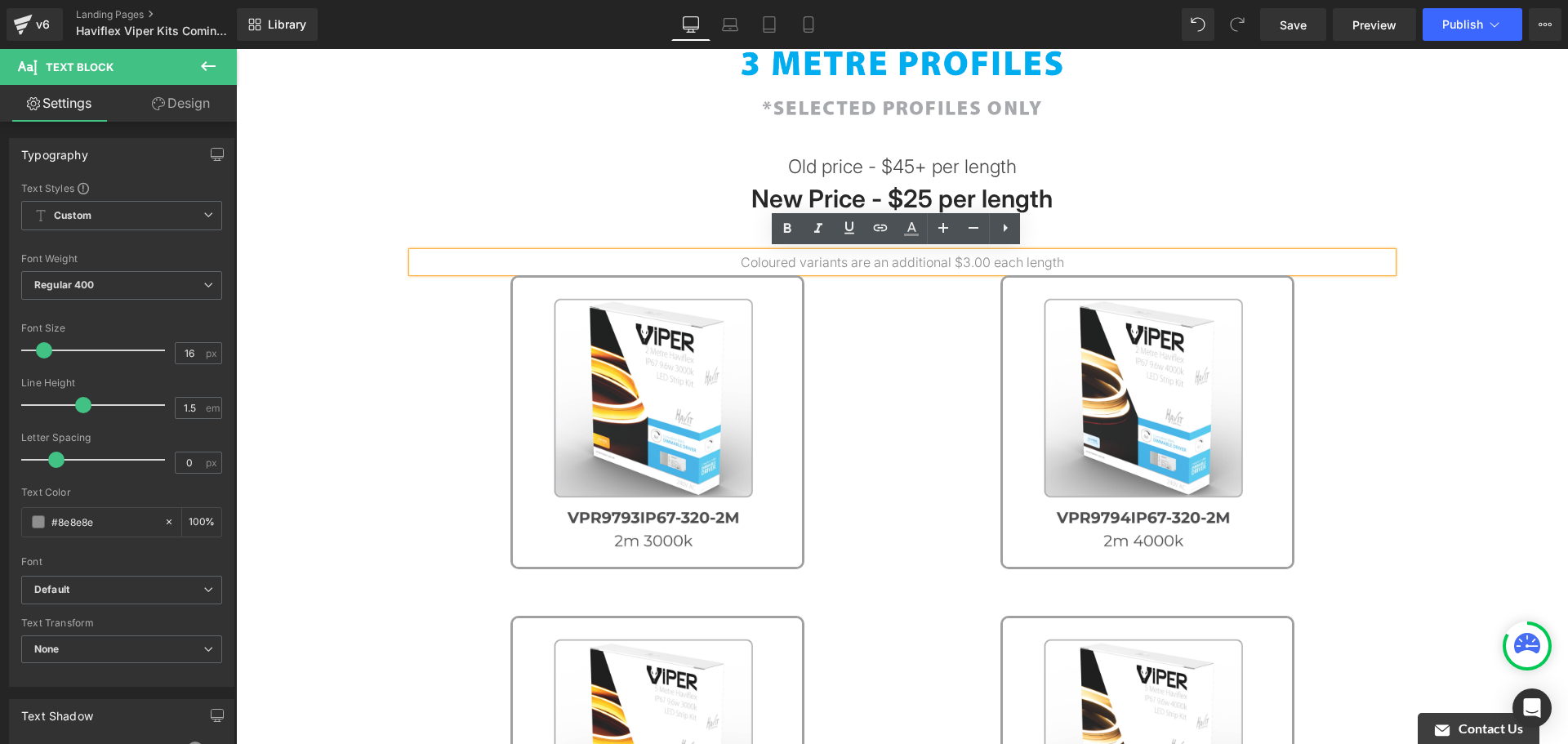
click at [1506, 315] on div "Image Old price - $45+ per length Text Block New Price - $25 per length Text Bl…" at bounding box center [902, 620] width 1332 height 1356
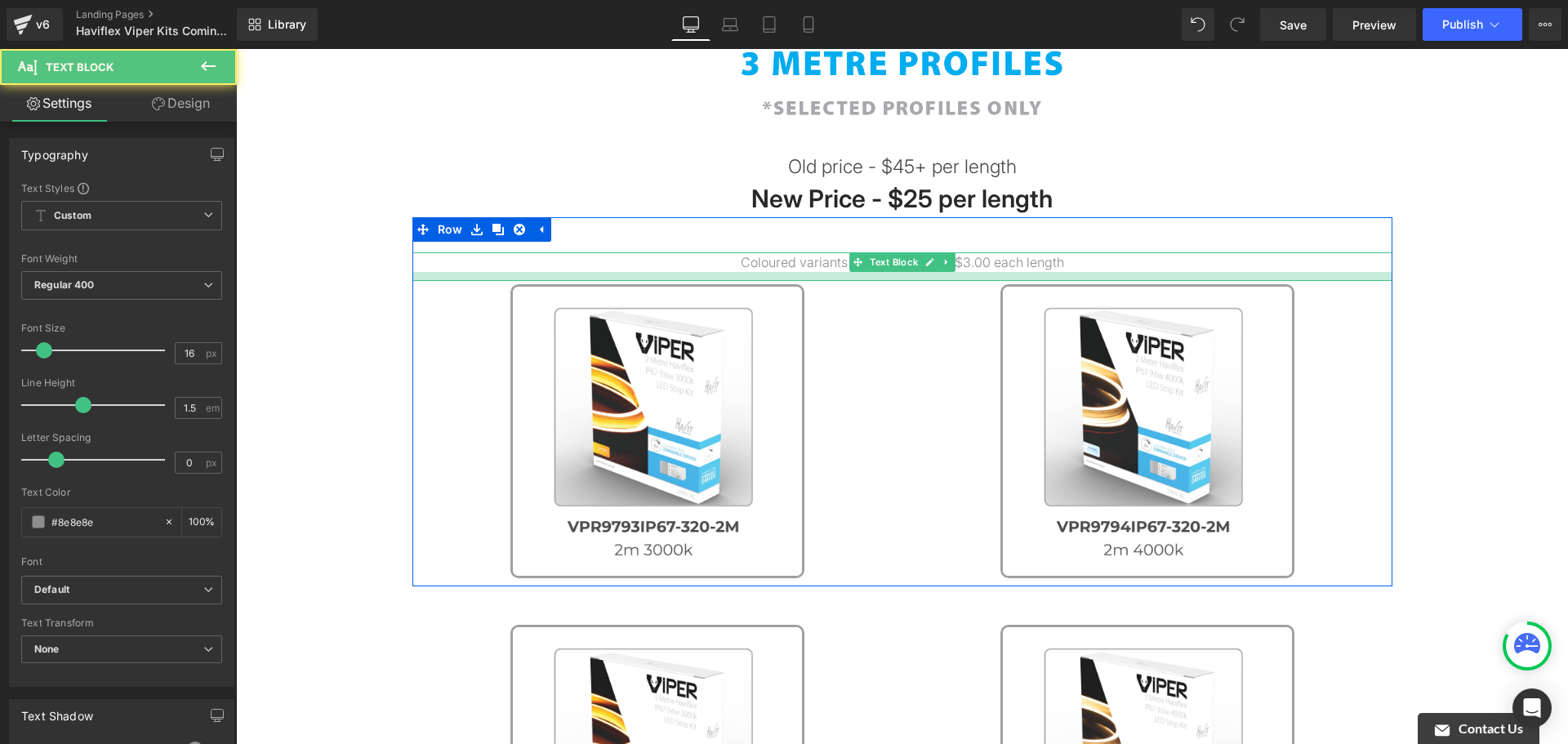
drag, startPoint x: 833, startPoint y: 266, endPoint x: 827, endPoint y: 276, distance: 11.7
click at [827, 276] on div at bounding box center [903, 276] width 981 height 9
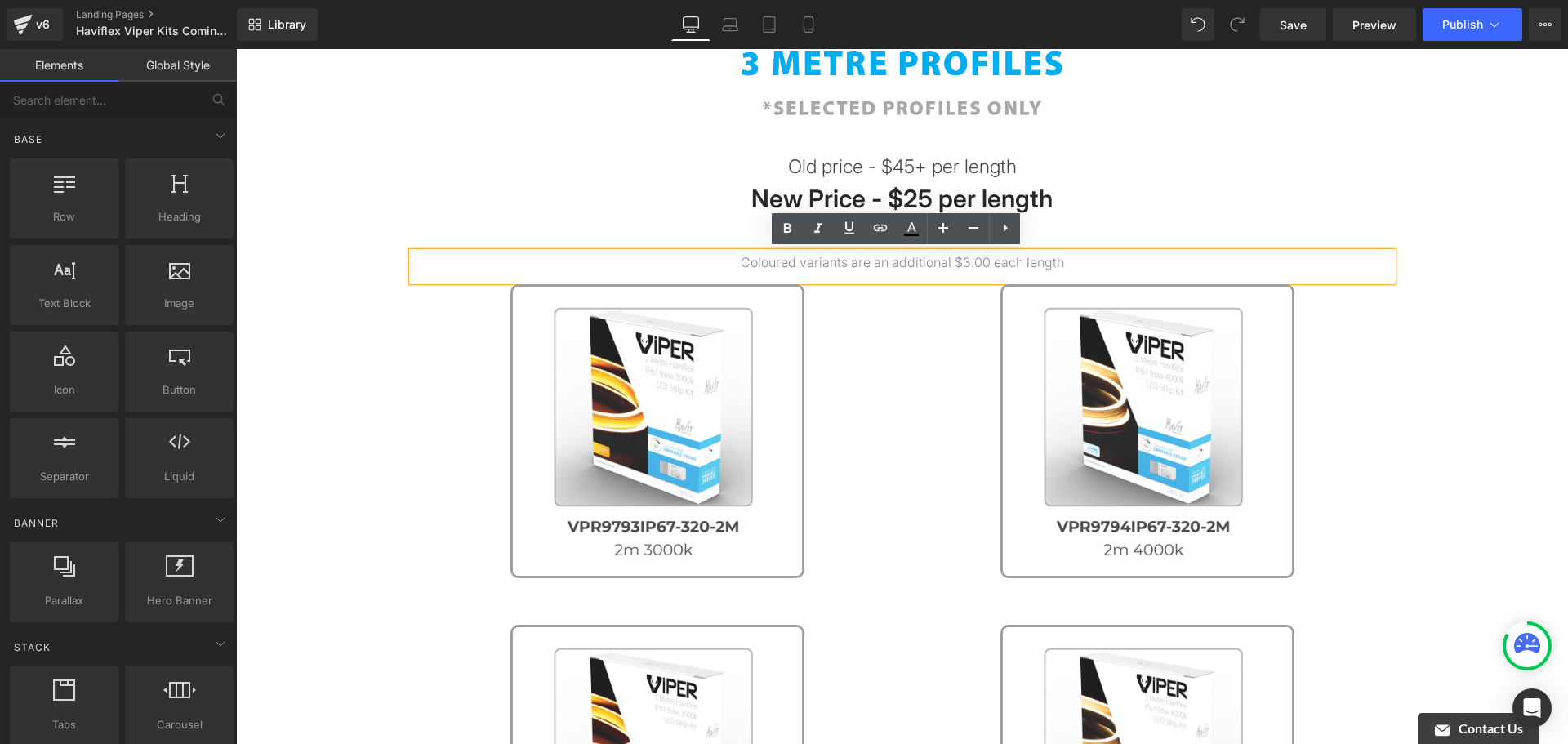
click at [1505, 273] on div "Image Old price - $45+ per length Text Block New Price - $25 per length Text Bl…" at bounding box center [902, 624] width 1332 height 1365
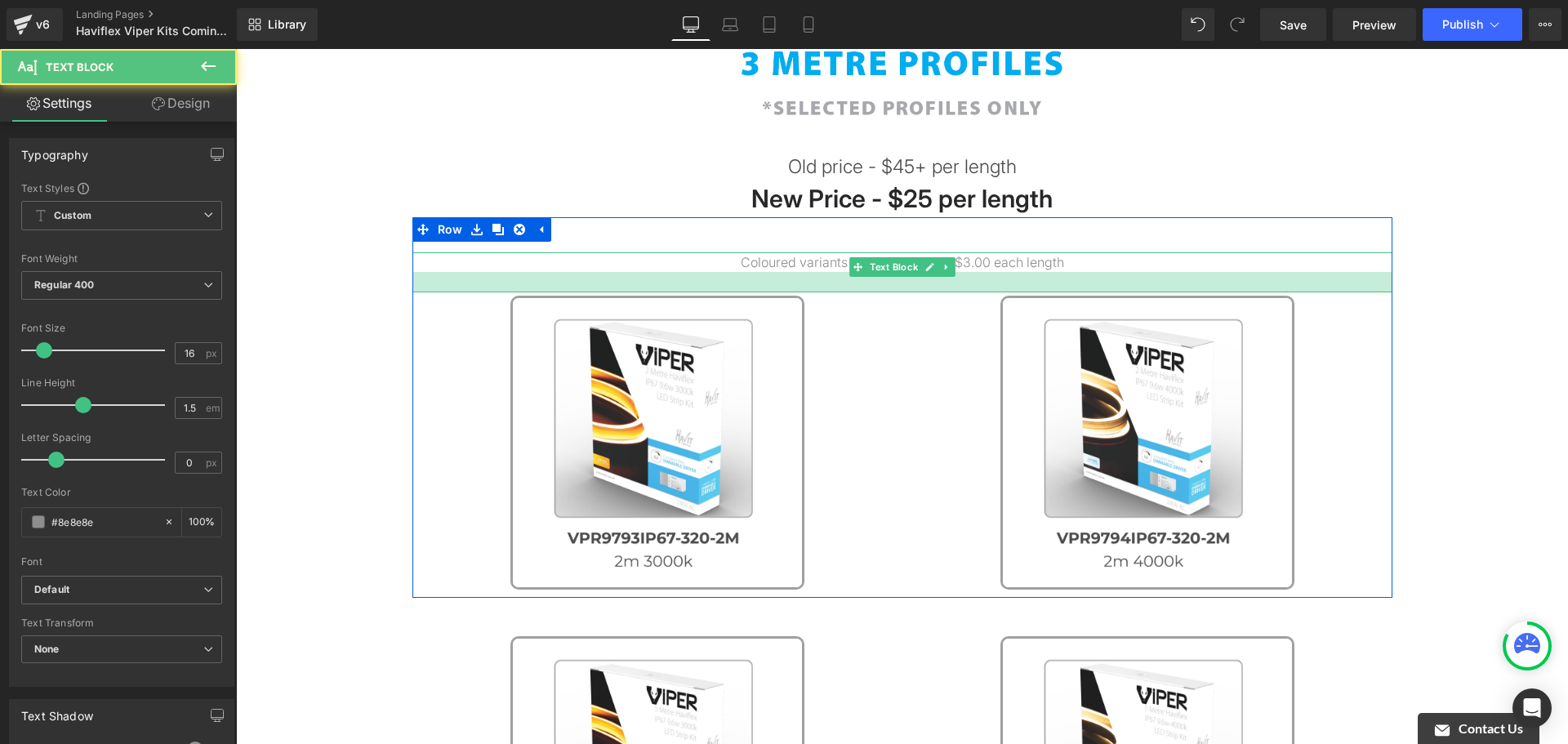
click at [809, 285] on div at bounding box center [903, 282] width 981 height 20
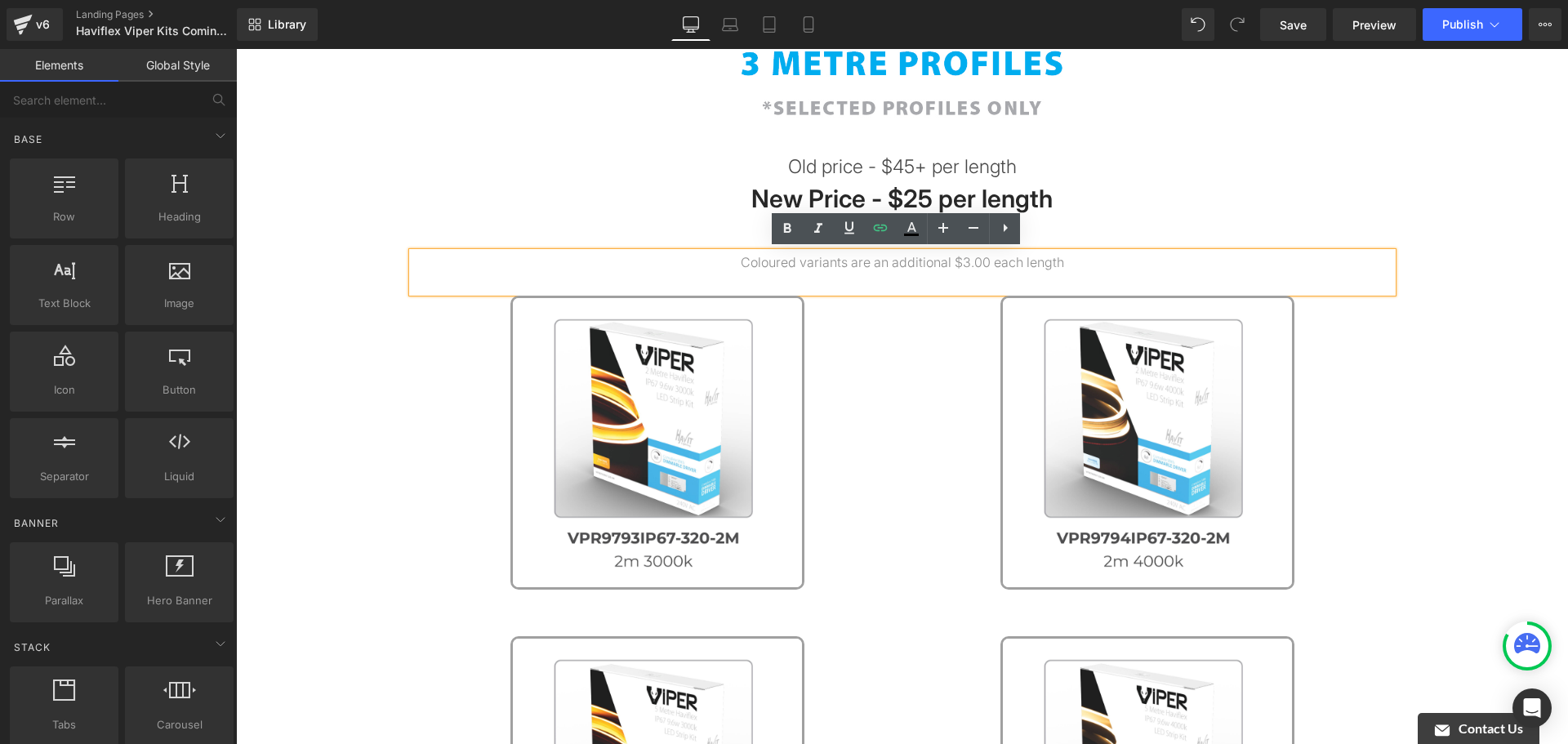
click at [1454, 260] on div "Image Old price - $45+ per length Text Block New Price - $25 per length Text Bl…" at bounding box center [902, 630] width 1332 height 1376
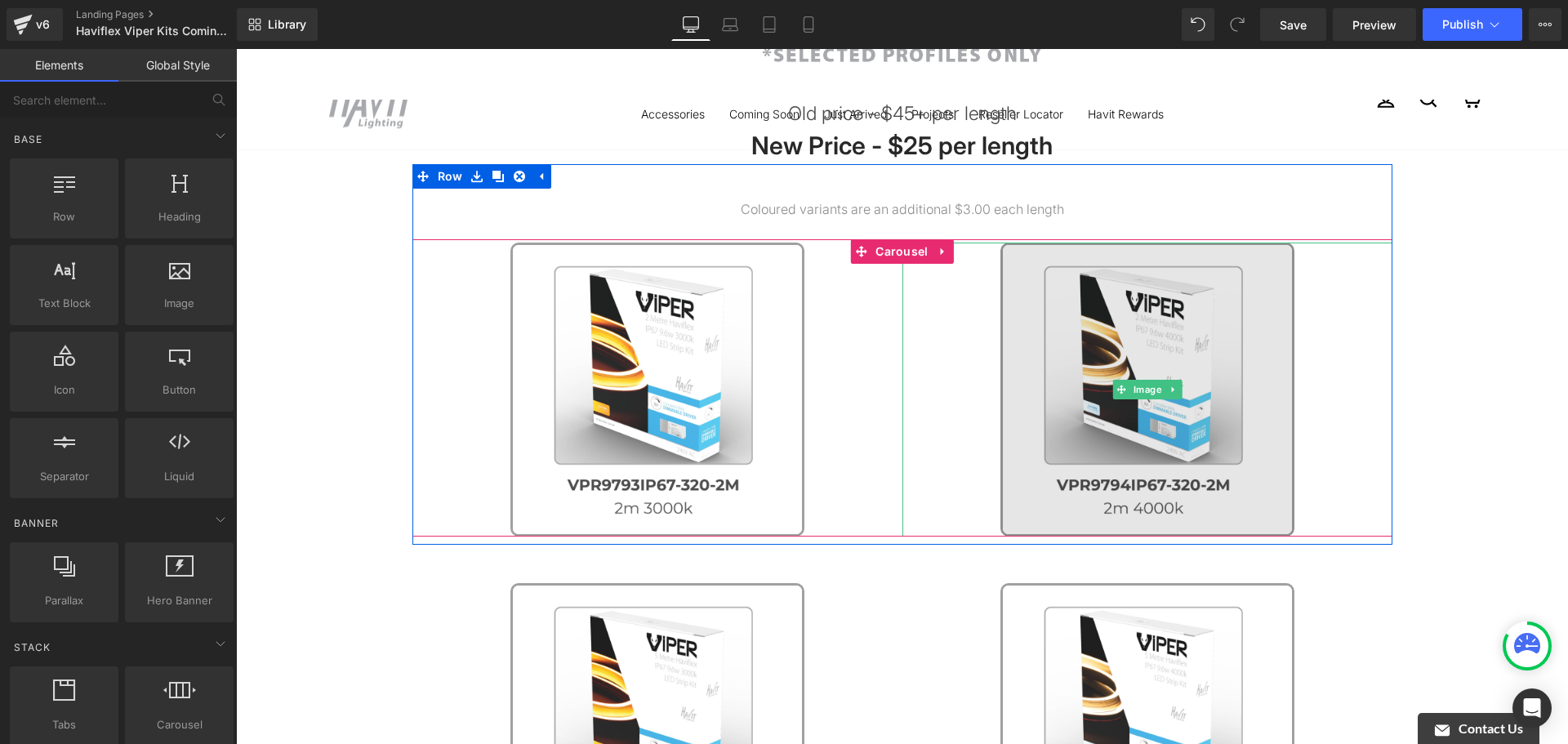
scroll to position [327, 0]
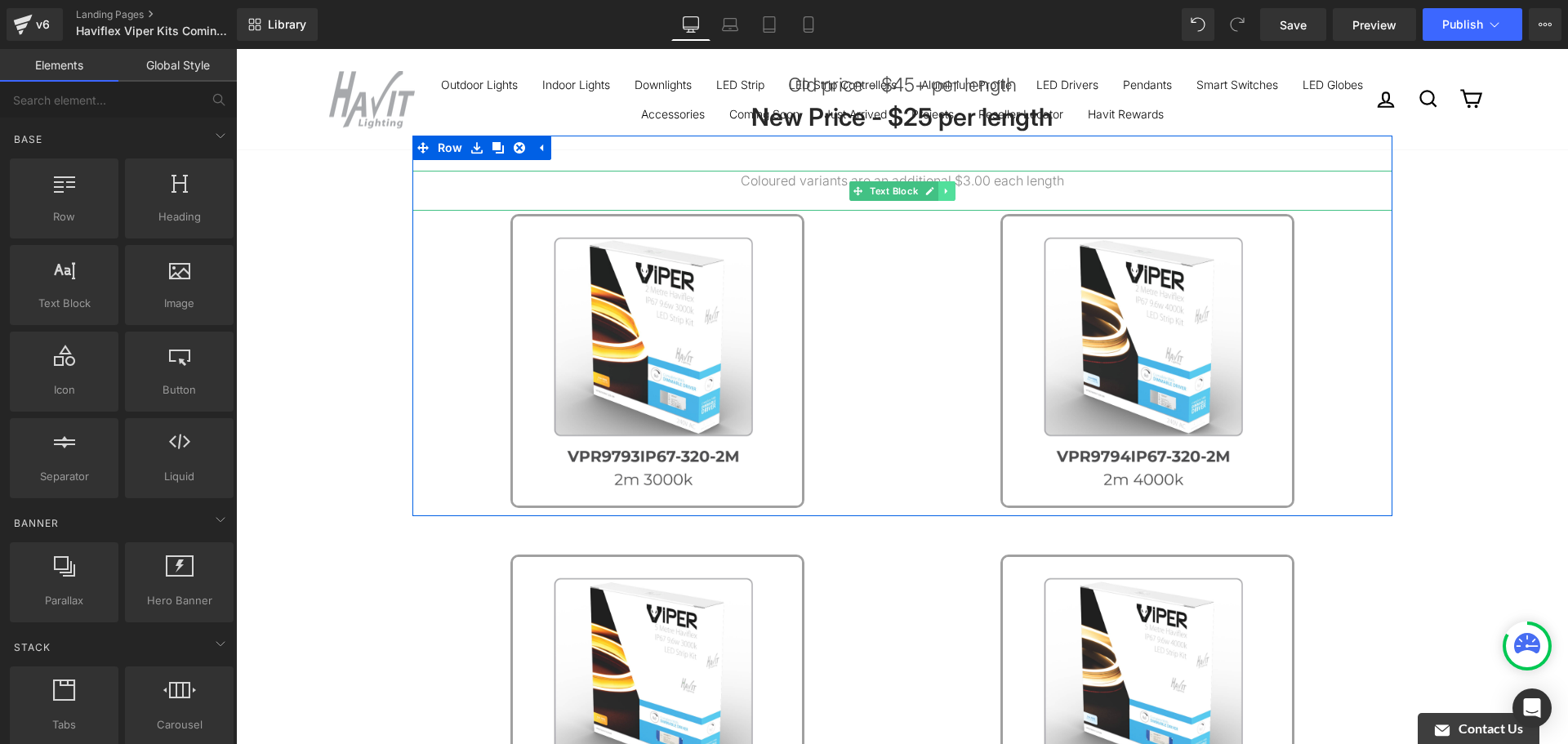
click at [942, 189] on icon at bounding box center [946, 191] width 9 height 10
click at [933, 189] on icon at bounding box center [937, 190] width 9 height 9
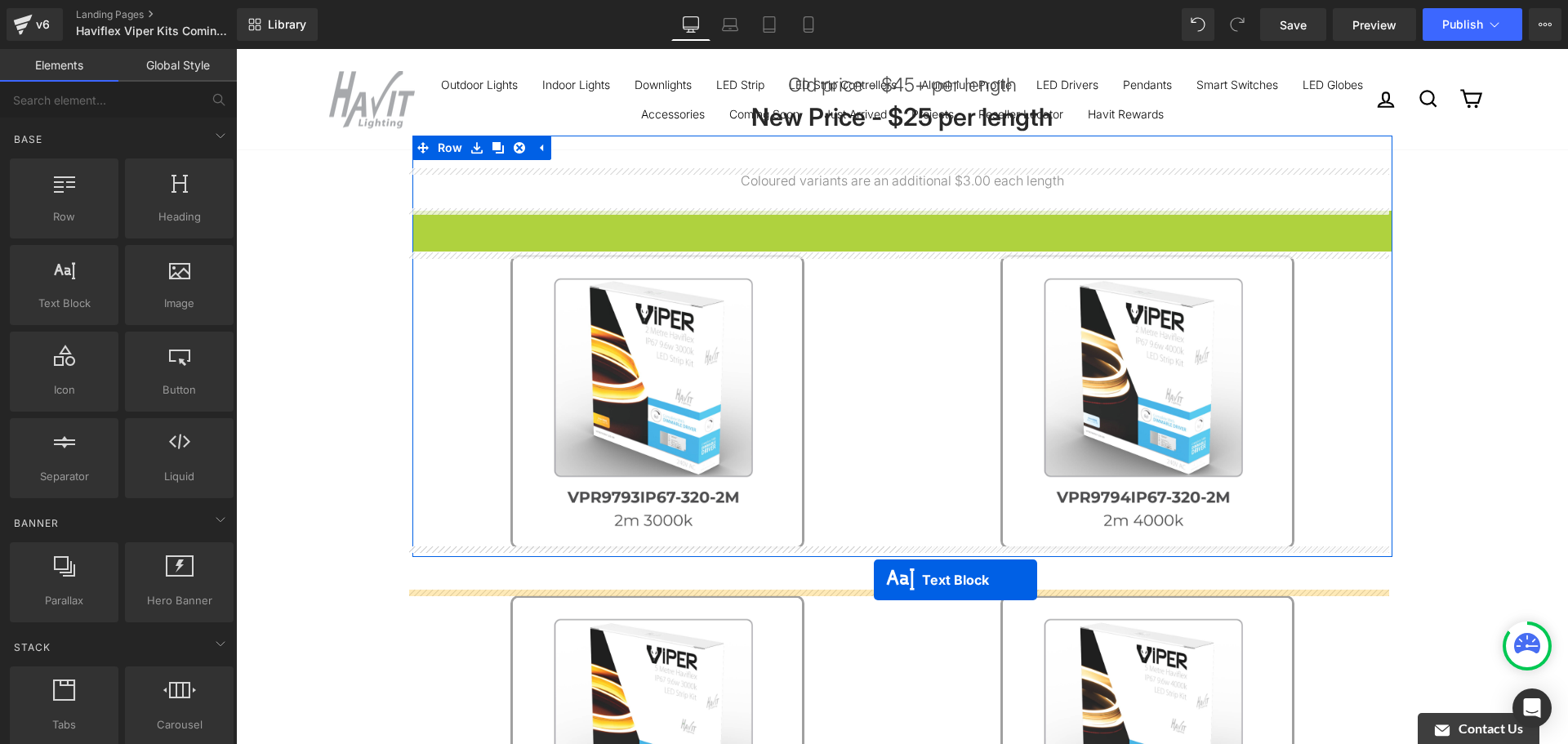
drag, startPoint x: 855, startPoint y: 226, endPoint x: 874, endPoint y: 580, distance: 354.5
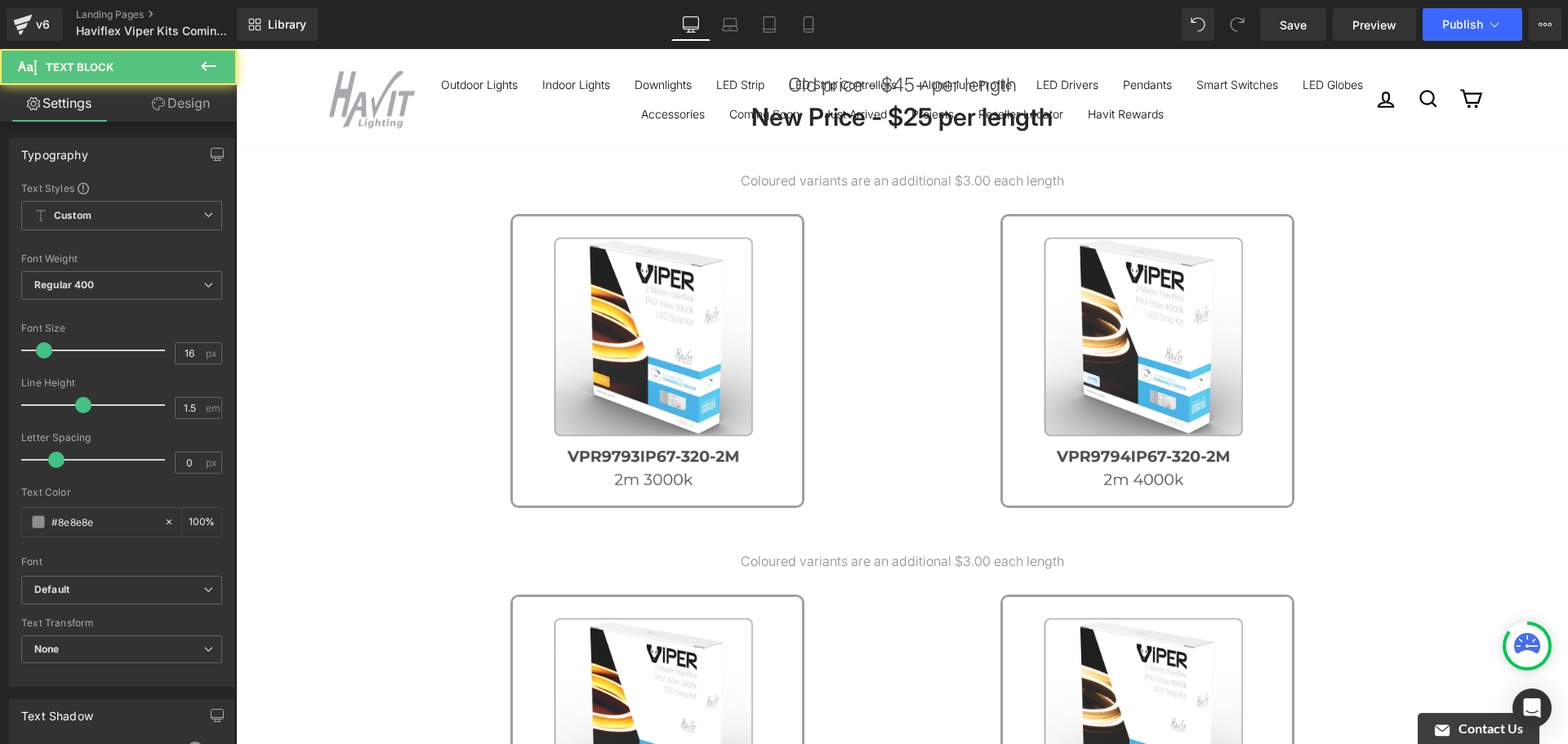
click at [1454, 391] on div "Image Old price - $45+ per length Text Block New Price - $25 per length Text Bl…" at bounding box center [902, 569] width 1332 height 1417
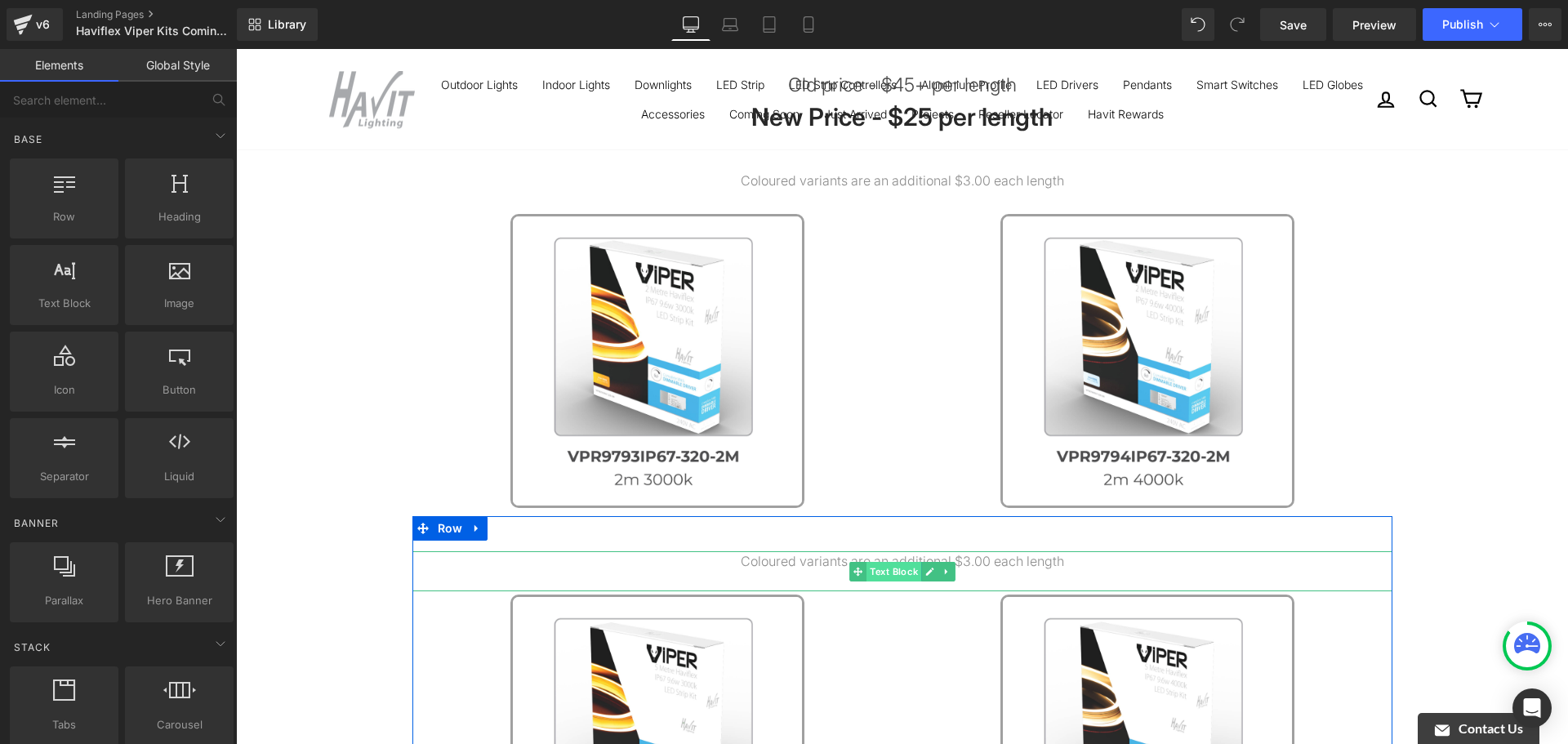
click at [904, 562] on span "Text Block" at bounding box center [893, 572] width 55 height 19
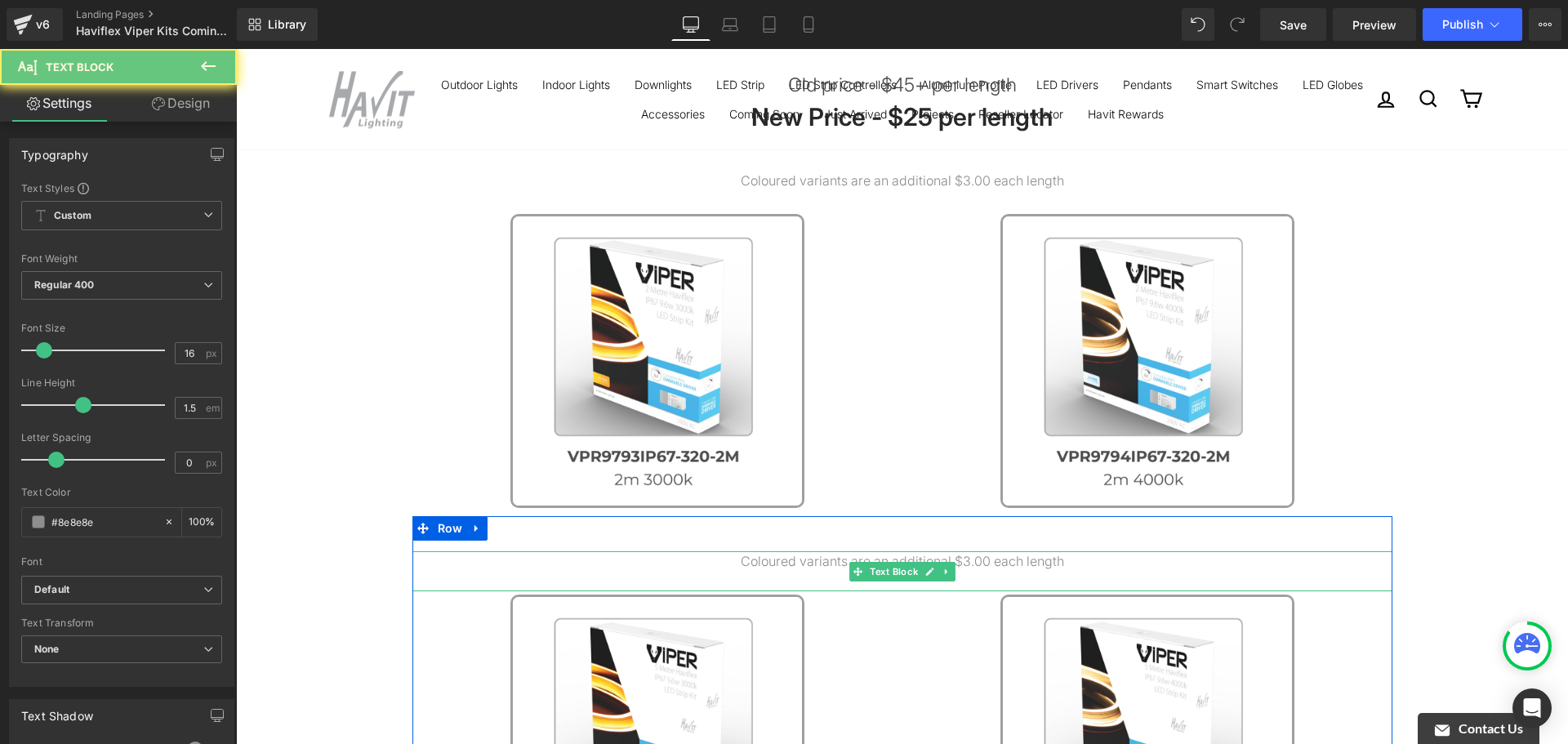
click at [904, 558] on p "Coloured variants are an additional $3.00 each length" at bounding box center [903, 561] width 981 height 19
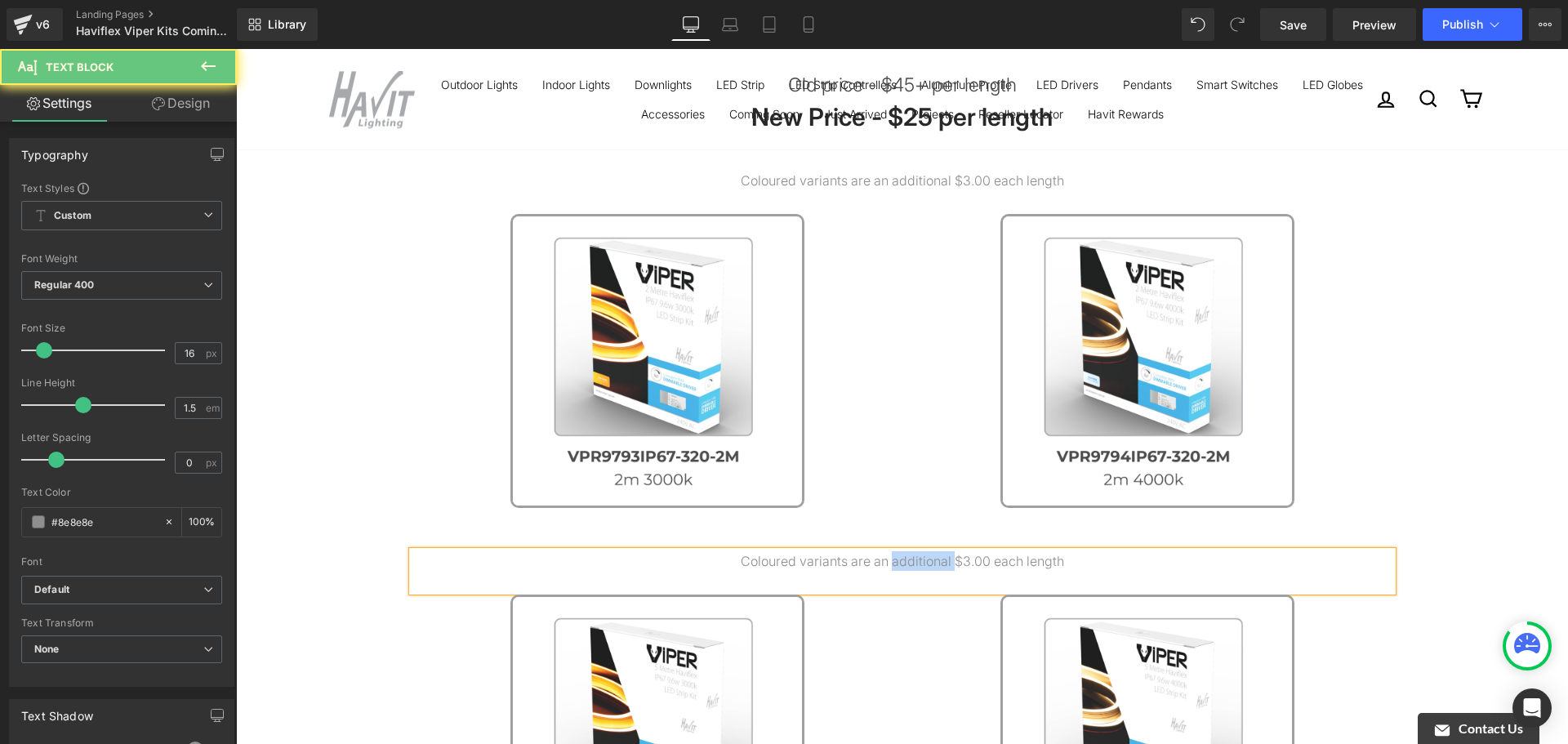
click at [904, 558] on p "Coloured variants are an additional $3.00 each length" at bounding box center [903, 561] width 981 height 19
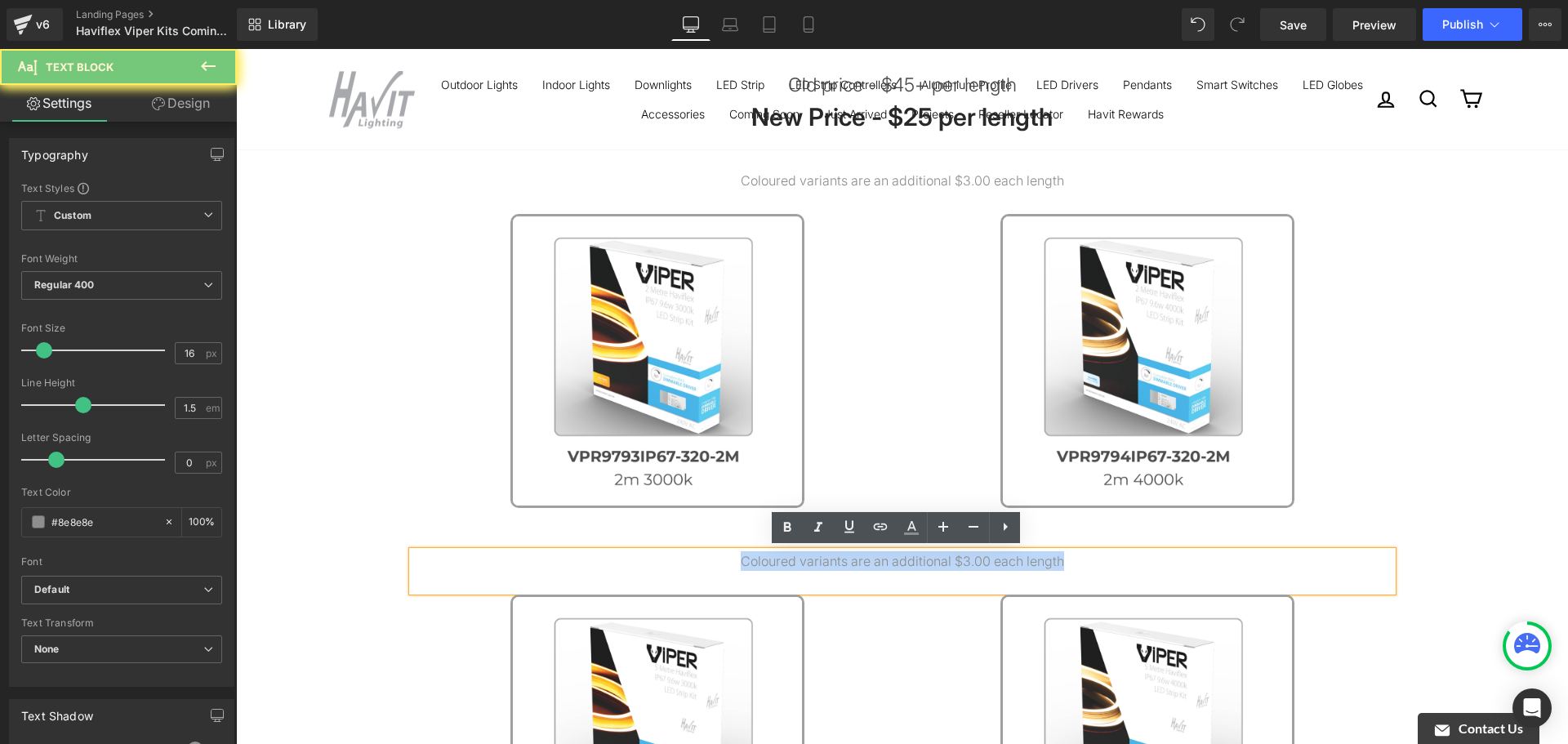
click at [904, 558] on p "Coloured variants are an additional $3.00 each length" at bounding box center [903, 561] width 981 height 19
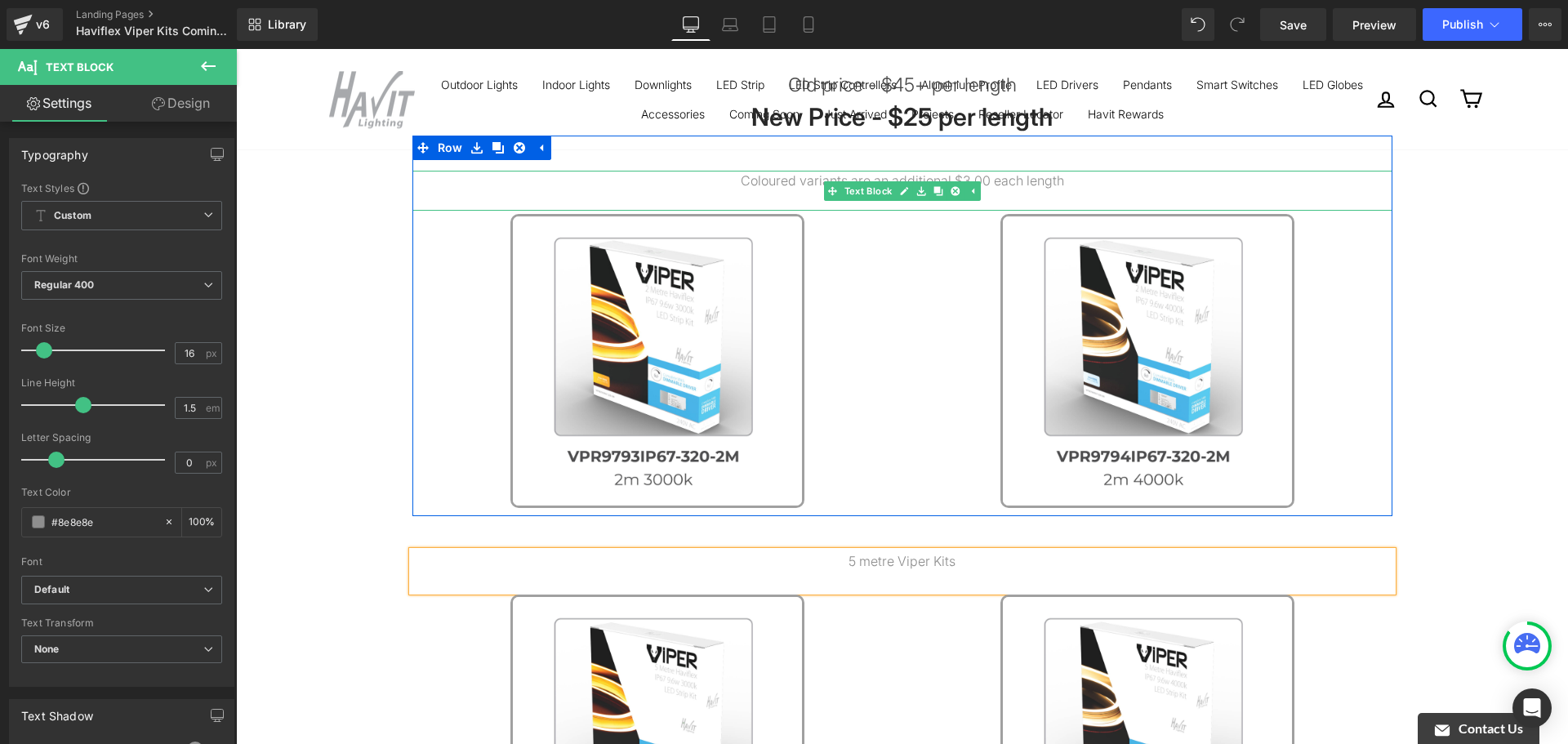
click at [968, 186] on icon at bounding box center [972, 191] width 9 height 10
click at [964, 183] on p "Coloured variants are an additional $3.00 each length" at bounding box center [903, 180] width 981 height 19
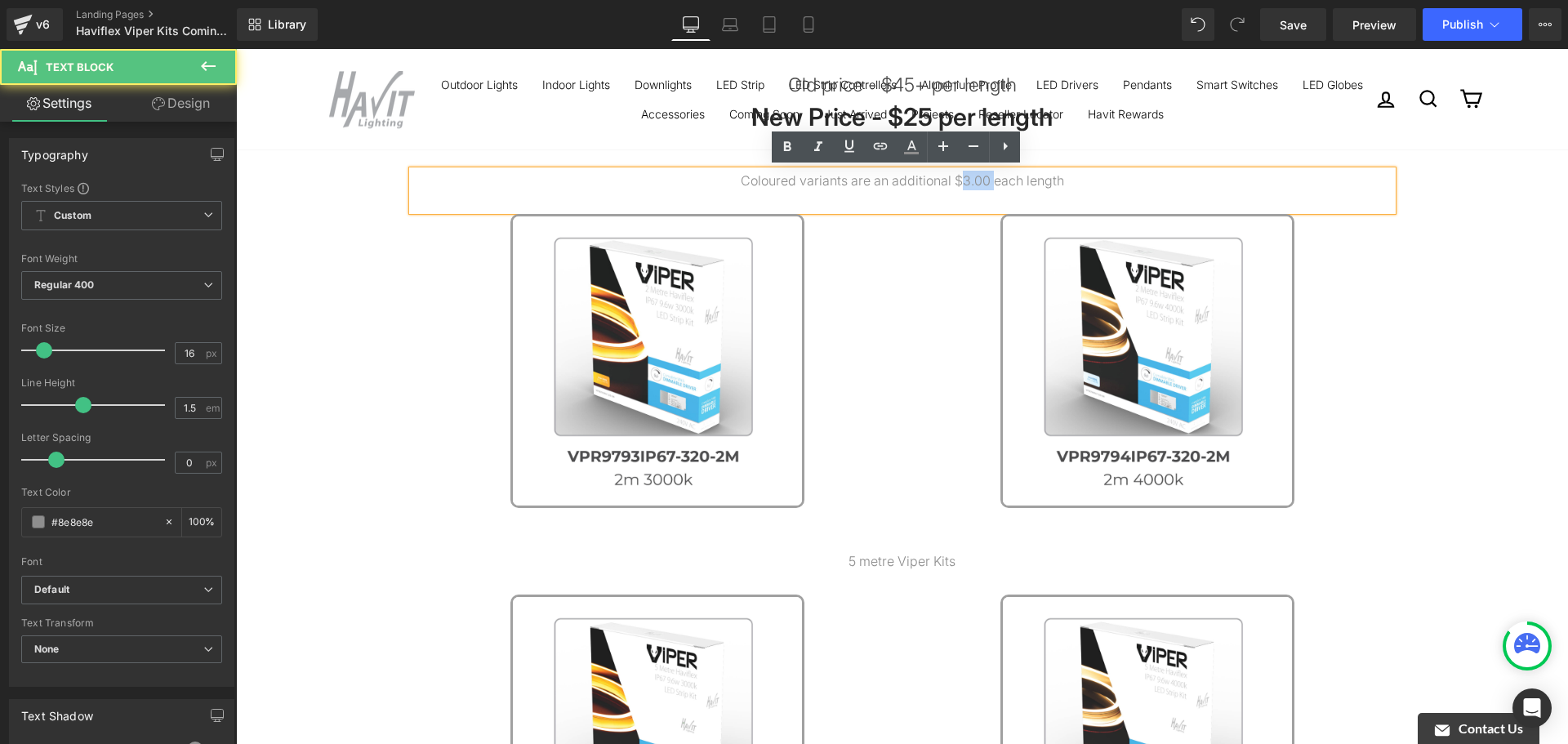
click at [971, 182] on p "Coloured variants are an additional $3.00 each length" at bounding box center [903, 180] width 981 height 19
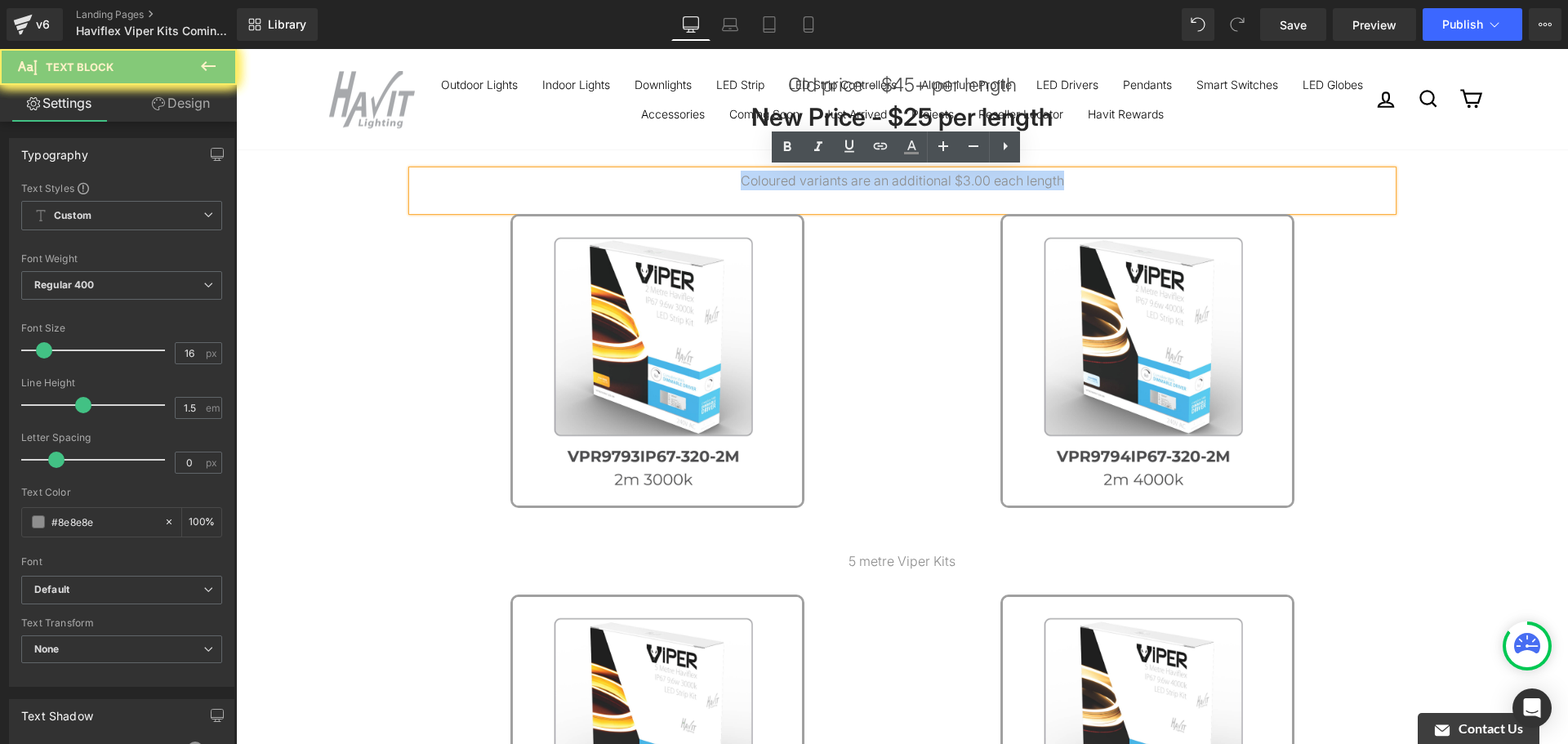
click at [971, 182] on p "Coloured variants are an additional $3.00 each length" at bounding box center [903, 180] width 981 height 19
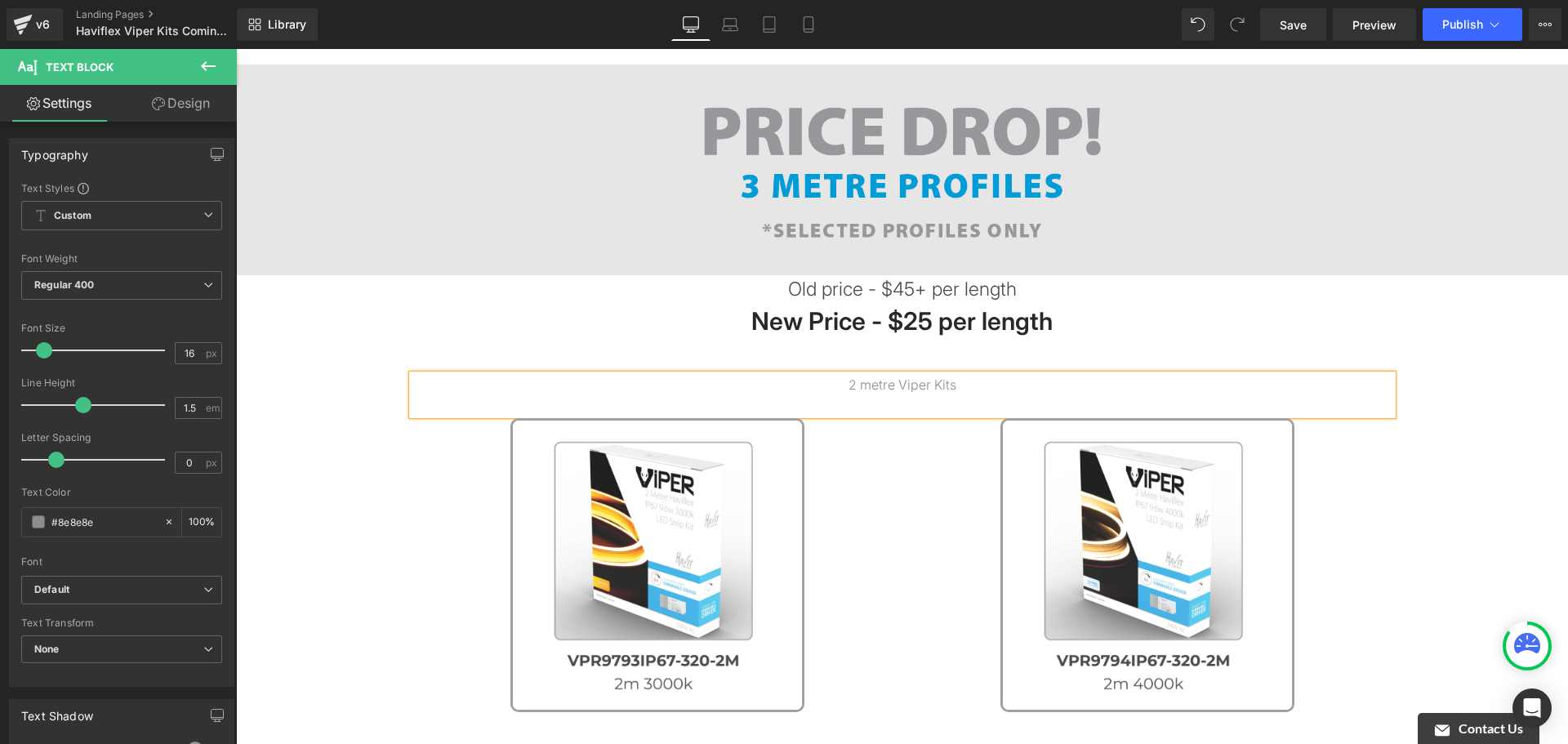
scroll to position [0, 0]
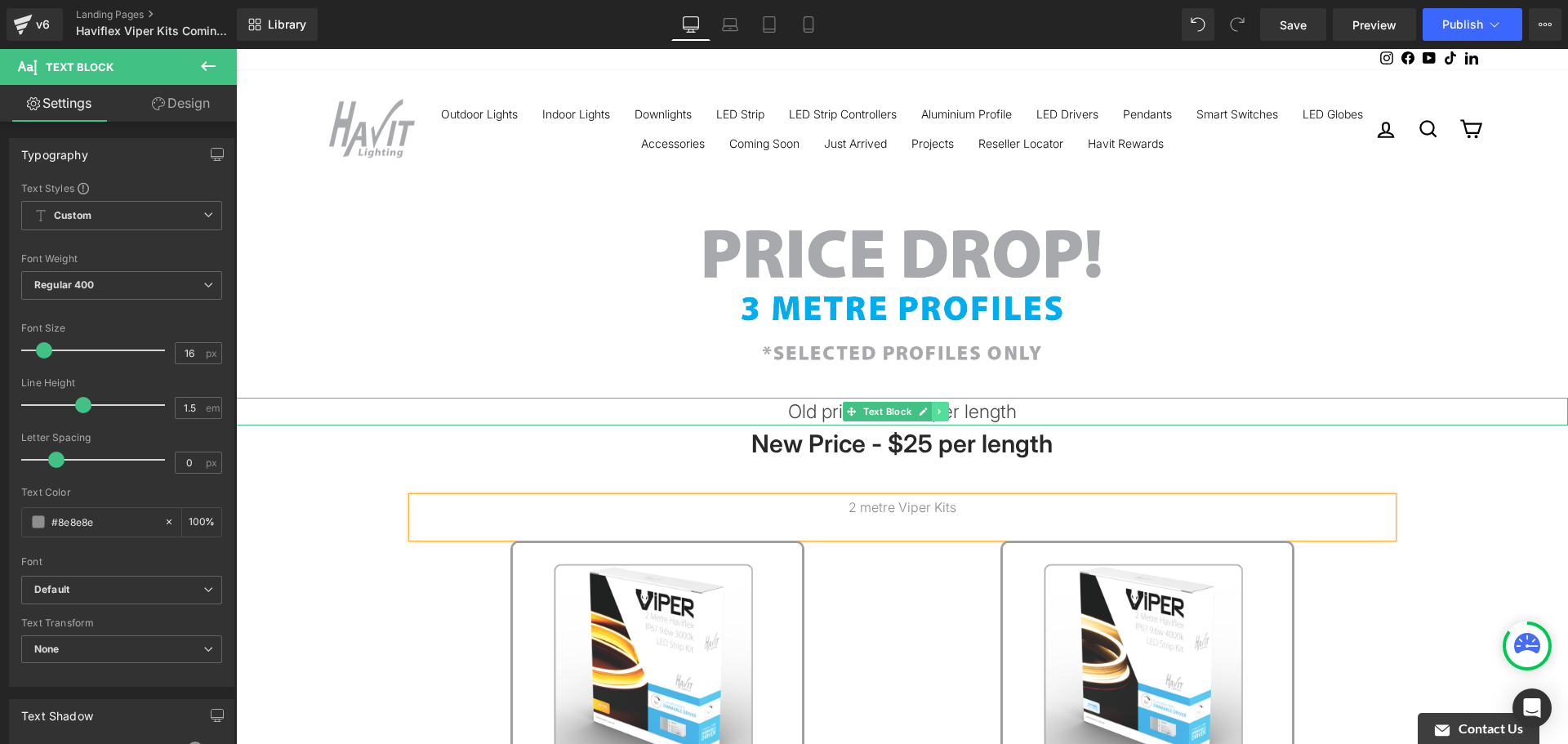
click at [944, 408] on icon at bounding box center [940, 412] width 9 height 10
click at [946, 411] on icon at bounding box center [948, 411] width 9 height 9
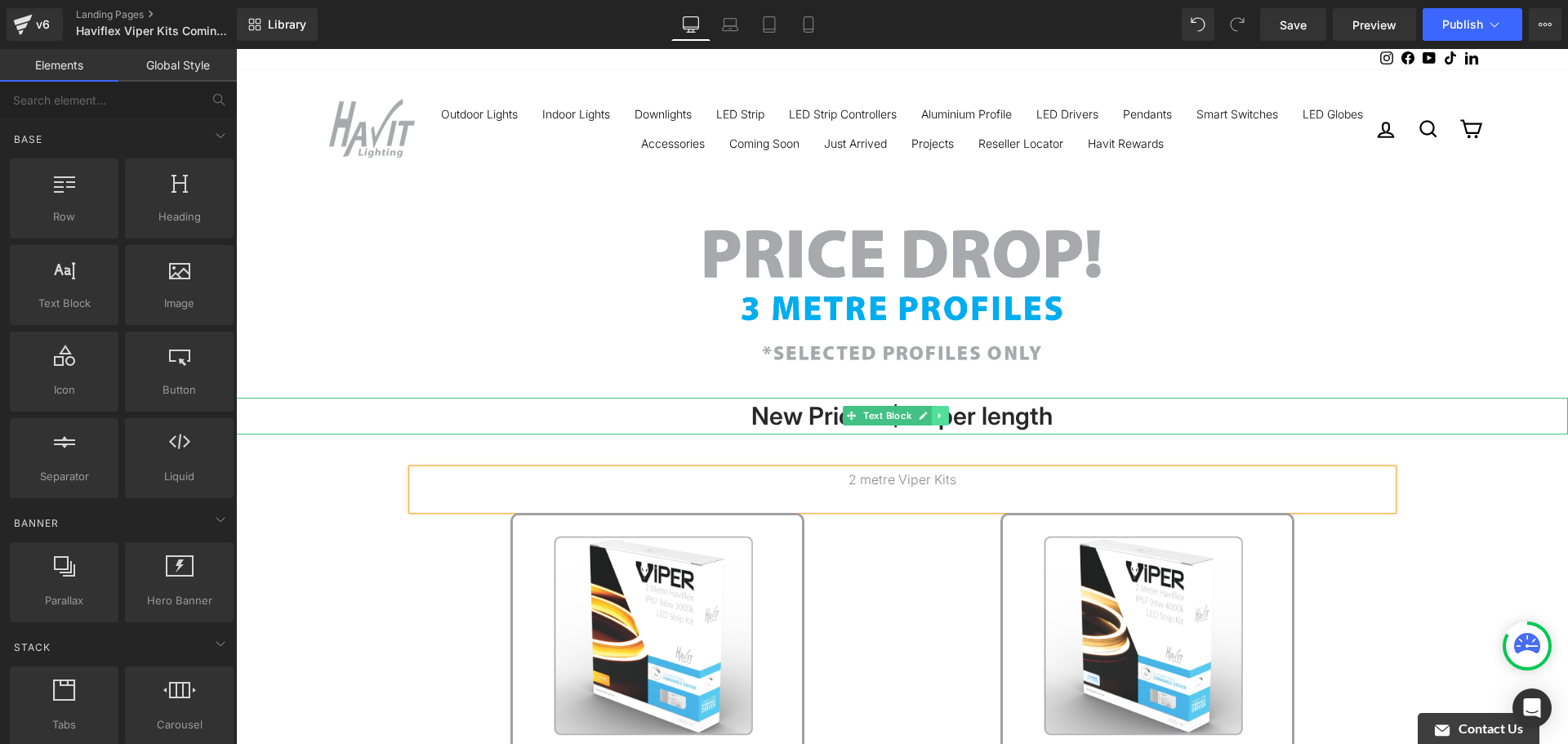
click at [944, 418] on icon at bounding box center [940, 416] width 9 height 10
click at [946, 414] on icon at bounding box center [948, 416] width 9 height 9
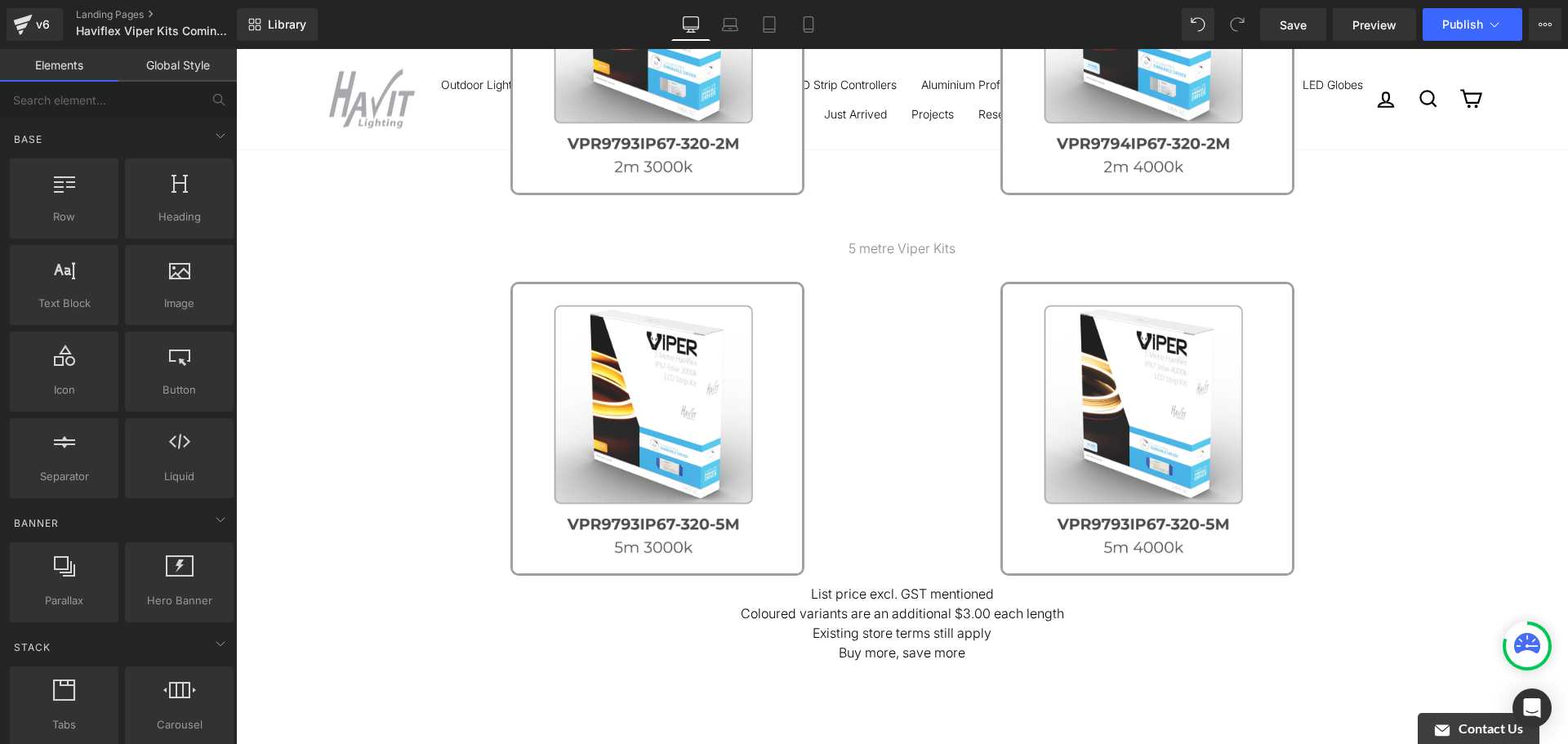
scroll to position [408, 0]
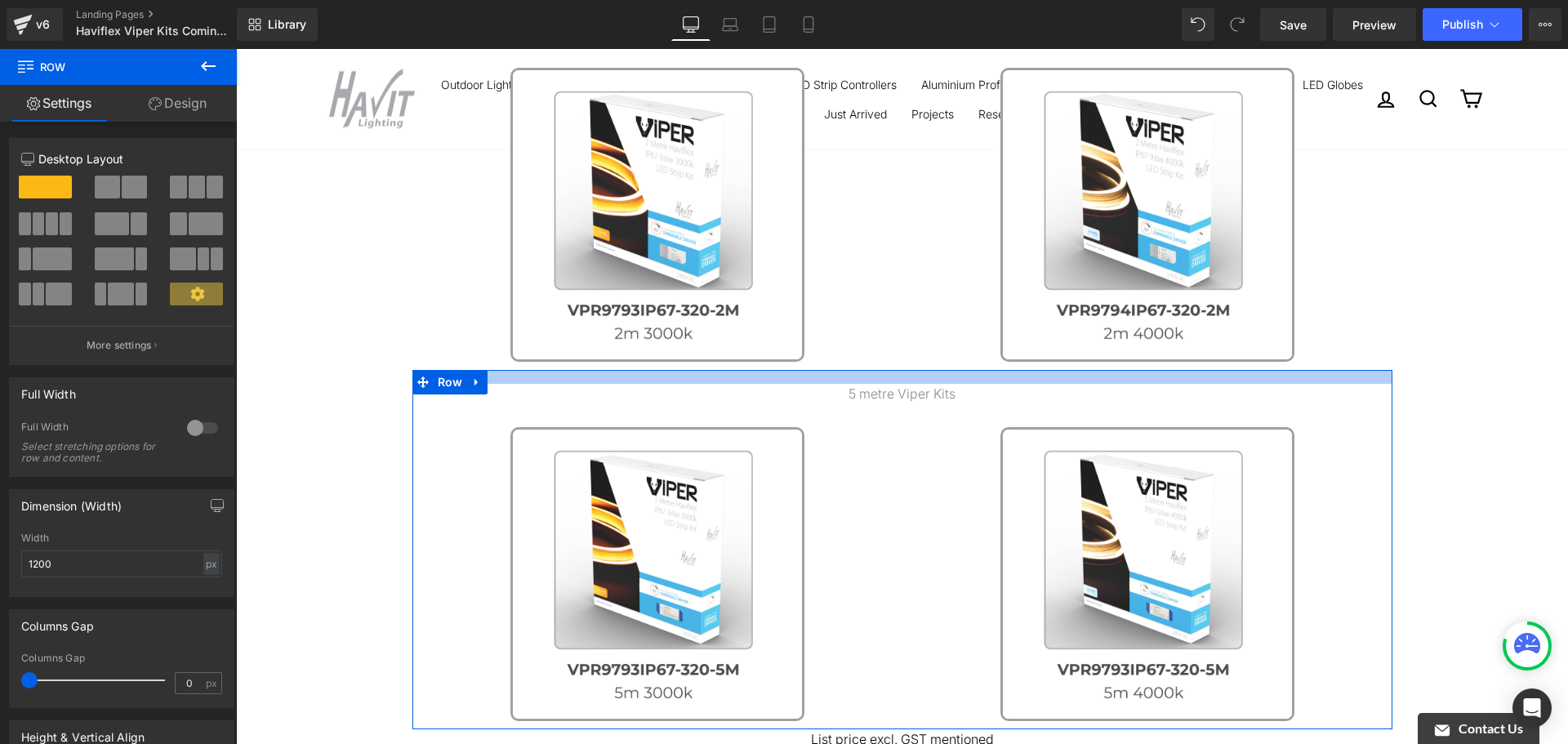
click at [951, 355] on div "Image 2 metre Viper Kits Text Block Image Image Image ‹ › Carousel Row 43px 5 m…" at bounding box center [902, 444] width 1332 height 1331
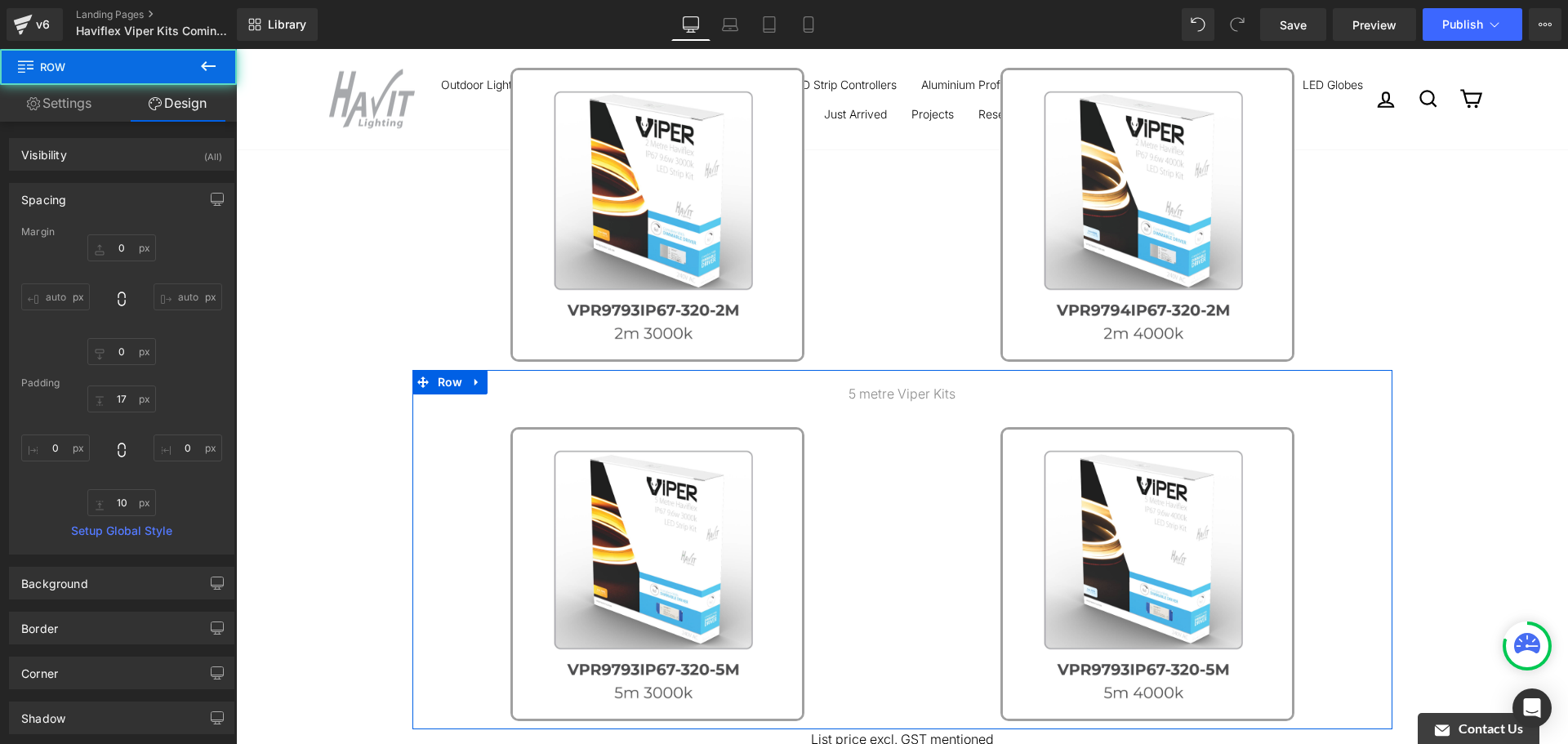
click at [1400, 337] on div "Image 2 metre Viper Kits Text Block Image Image Image ‹ › Carousel Row 43px 5 m…" at bounding box center [902, 444] width 1332 height 1331
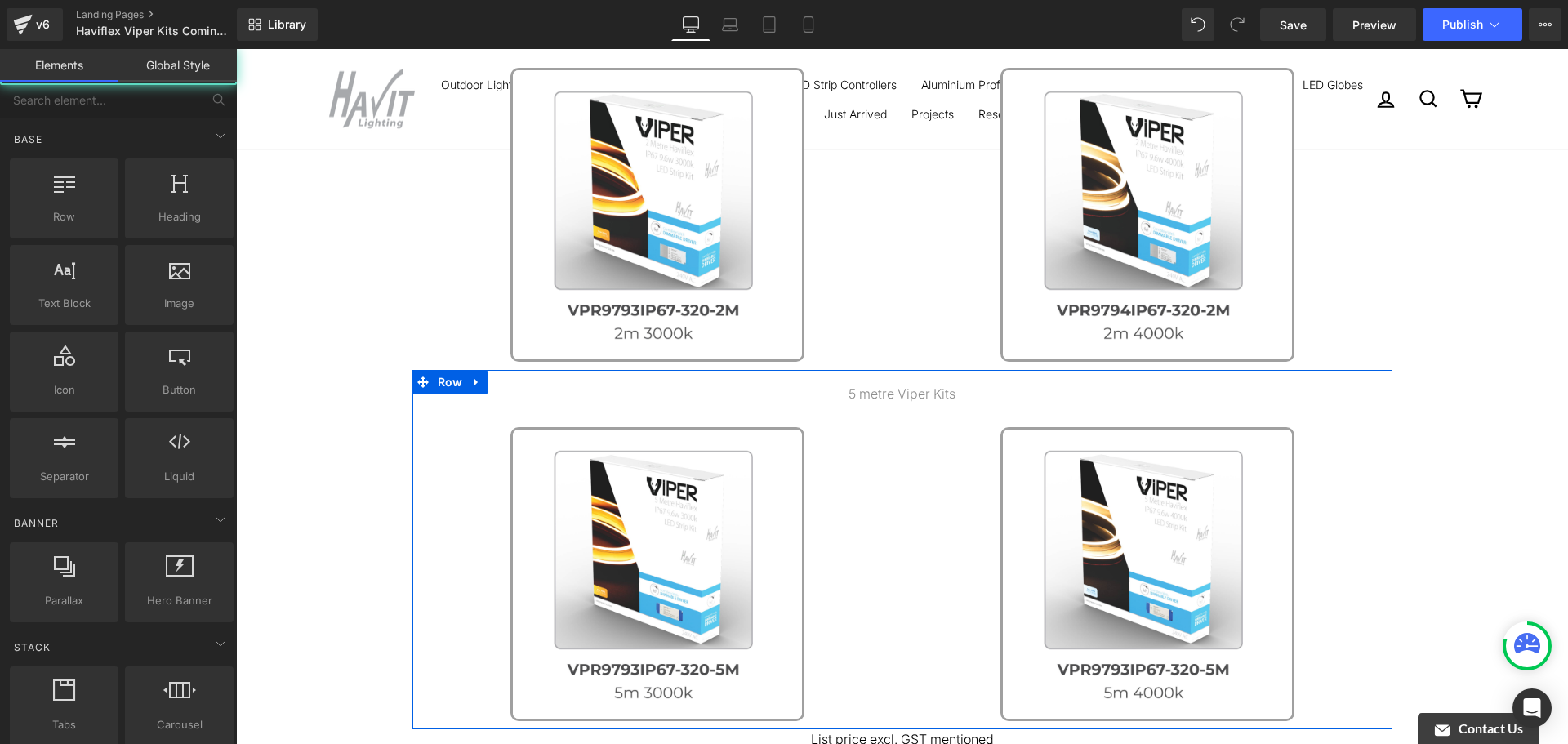
click at [1543, 331] on div "Image 2 metre Viper Kits Text Block Image Image Image ‹ › Carousel Row 43px 5 m…" at bounding box center [902, 444] width 1332 height 1331
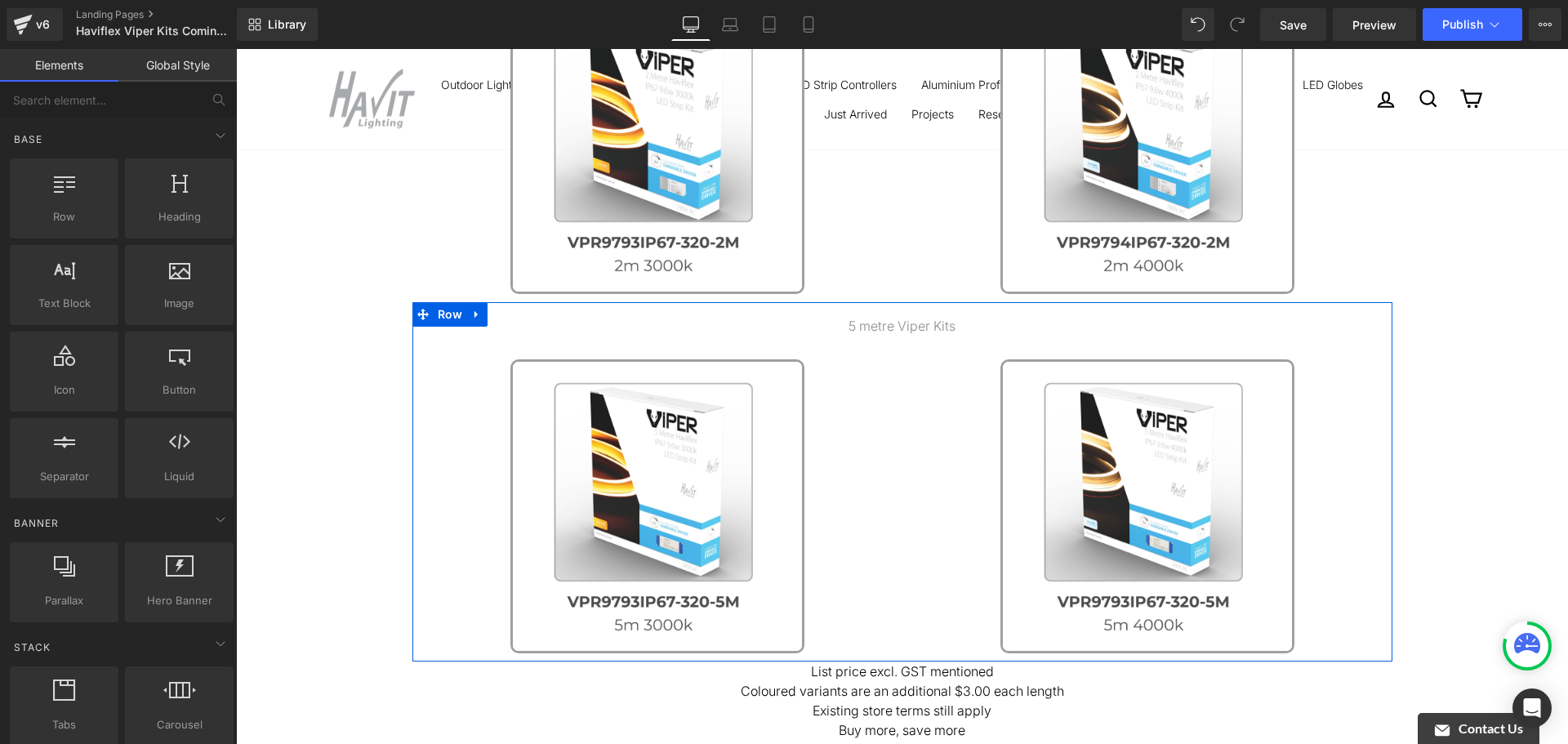
scroll to position [490, 0]
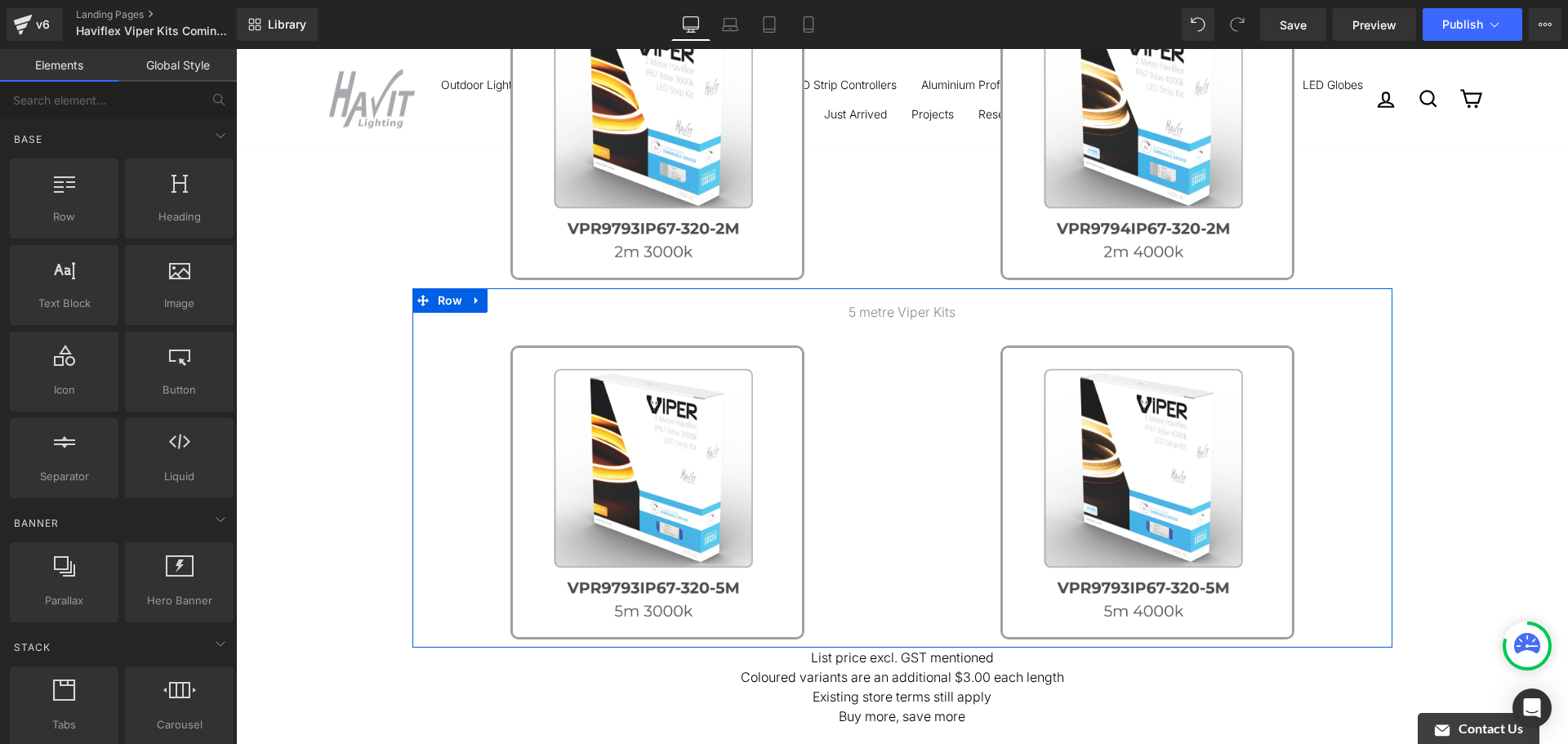
click at [1436, 456] on div "Image 2 metre Viper Kits Text Block Image Image Image ‹ › Carousel Row 43px 5 m…" at bounding box center [902, 363] width 1332 height 1331
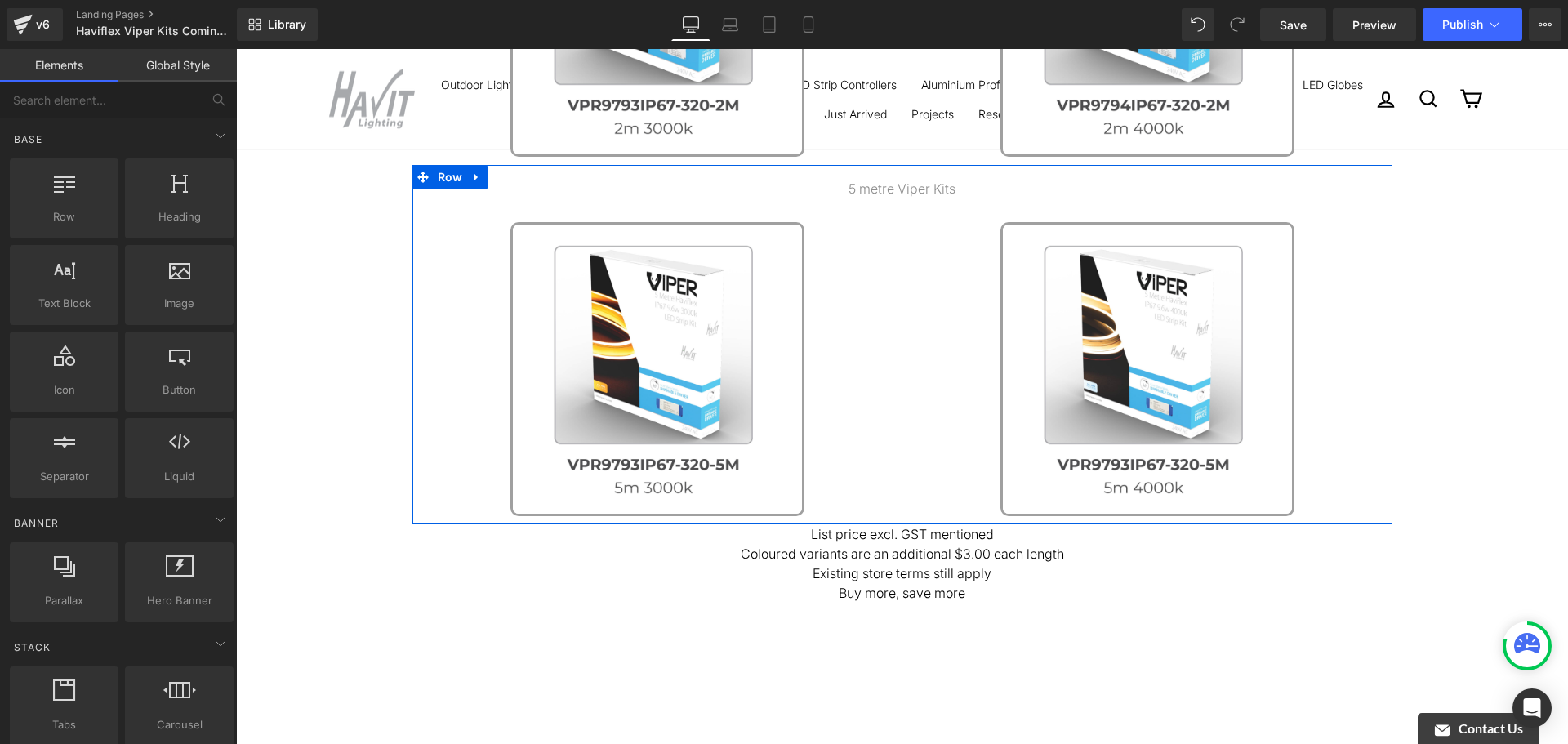
scroll to position [654, 0]
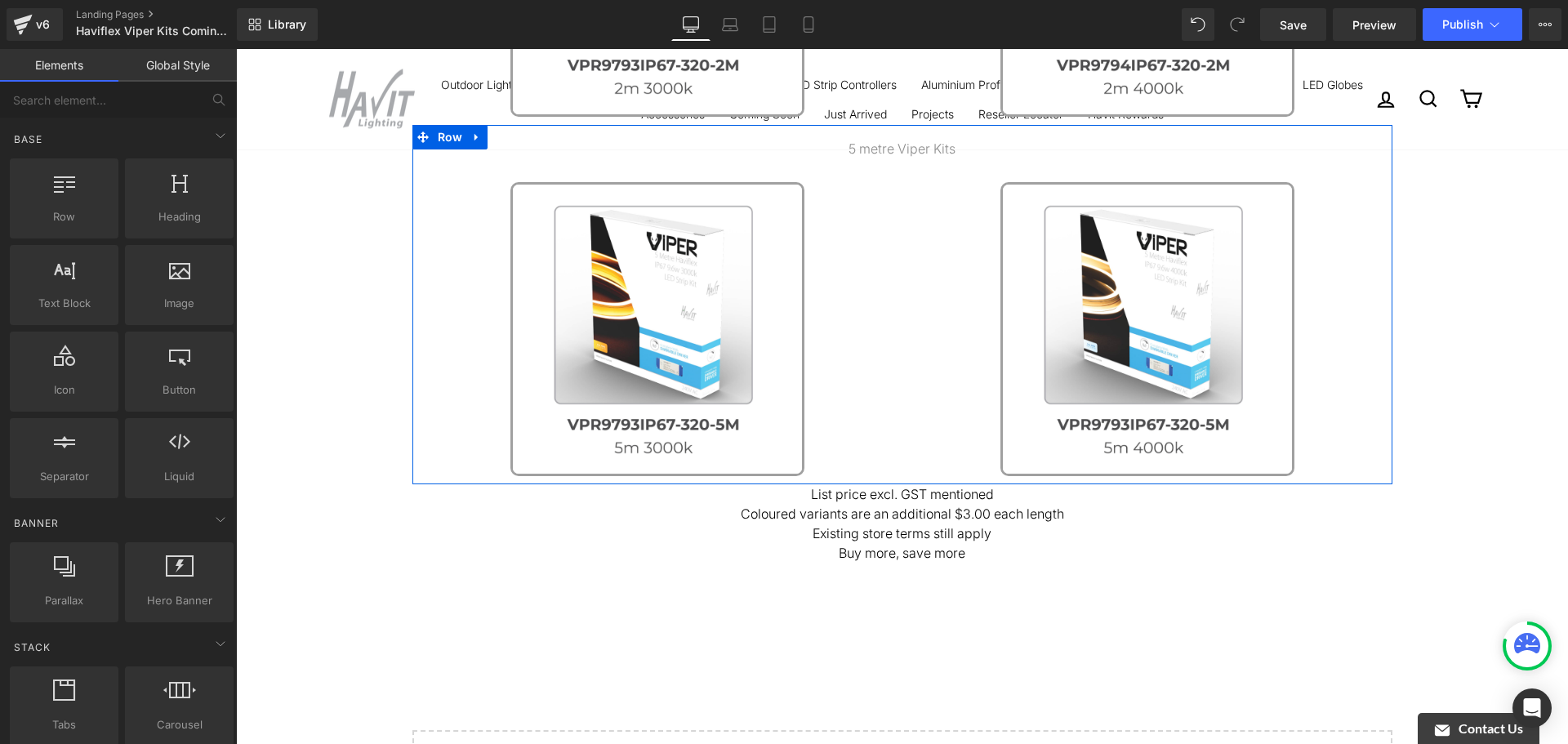
click at [1007, 533] on p "Existing store terms still apply" at bounding box center [902, 533] width 1332 height 19
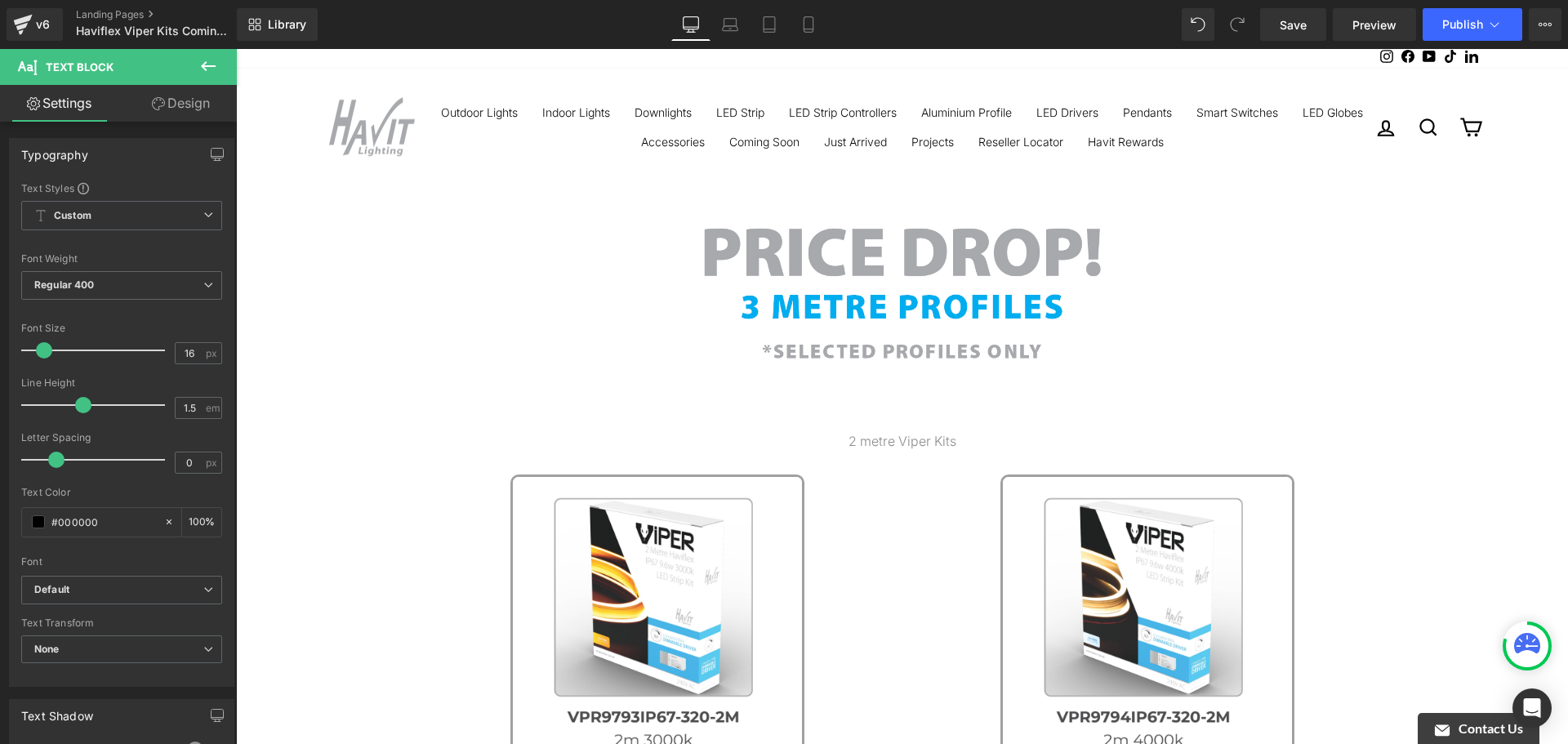
scroll to position [0, 0]
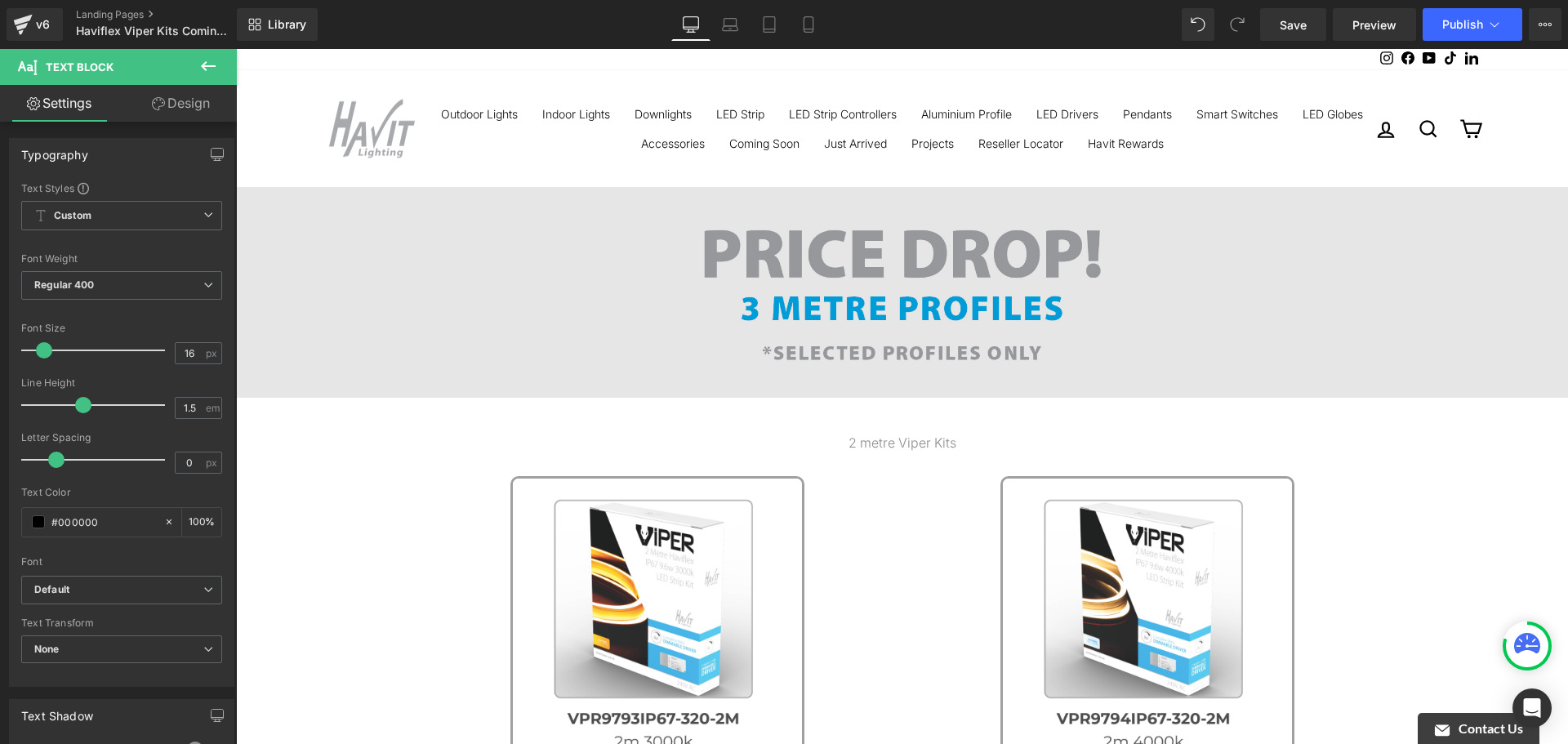
click at [958, 274] on img at bounding box center [902, 292] width 1332 height 211
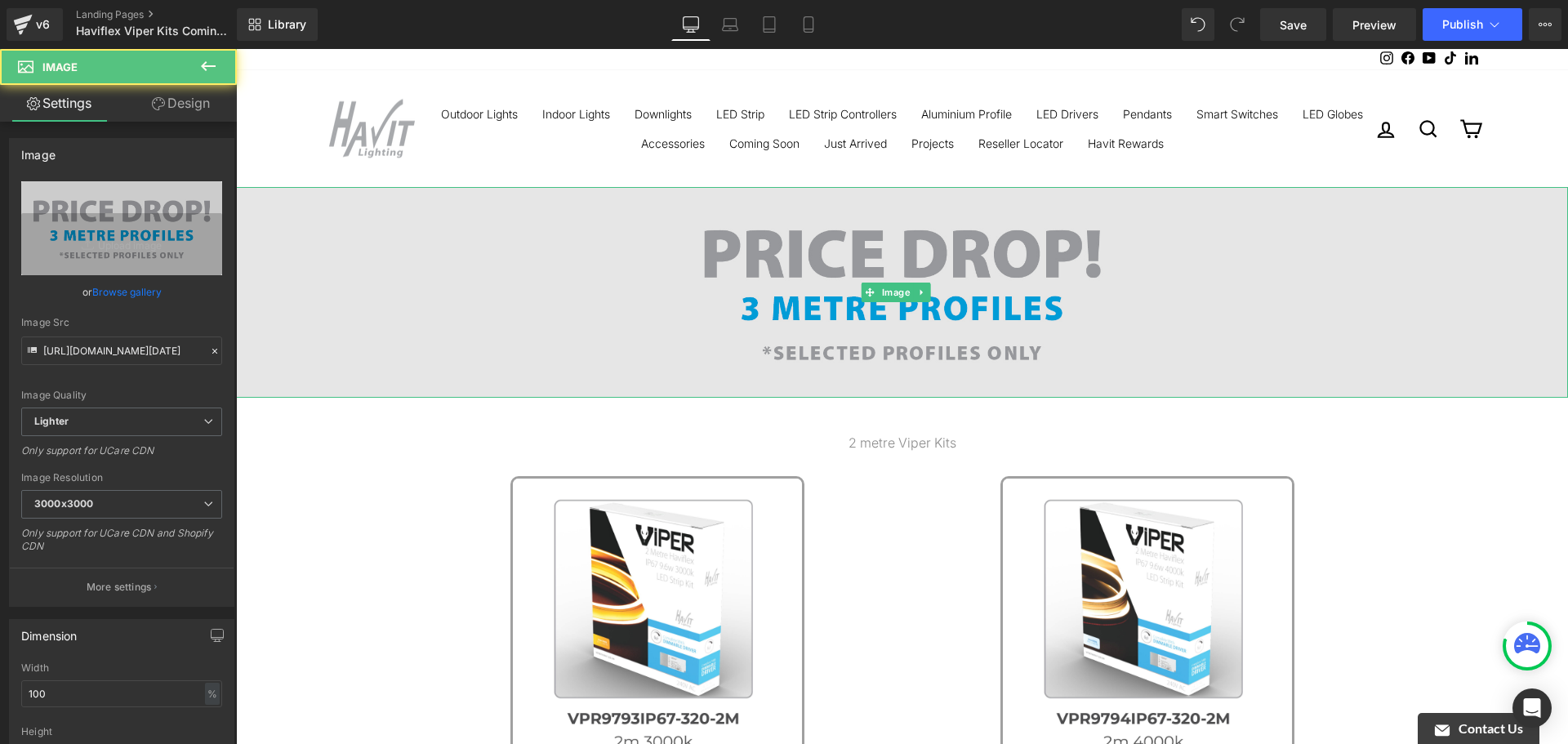
click at [988, 277] on img at bounding box center [902, 292] width 1332 height 211
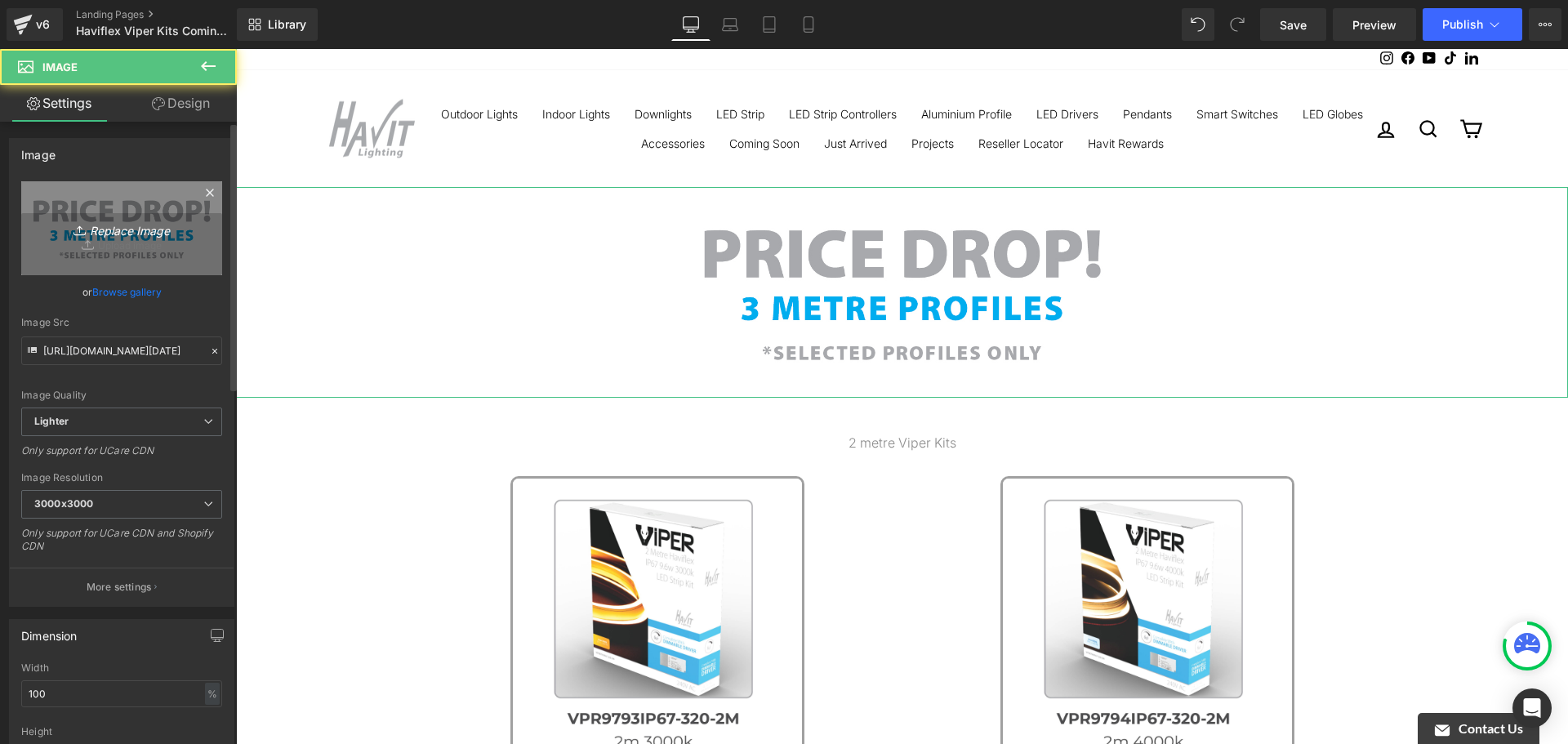
click at [167, 230] on icon "Replace Image" at bounding box center [122, 228] width 131 height 20
type input "C:\fakepath\Haviflex Viper Kits.jpg"
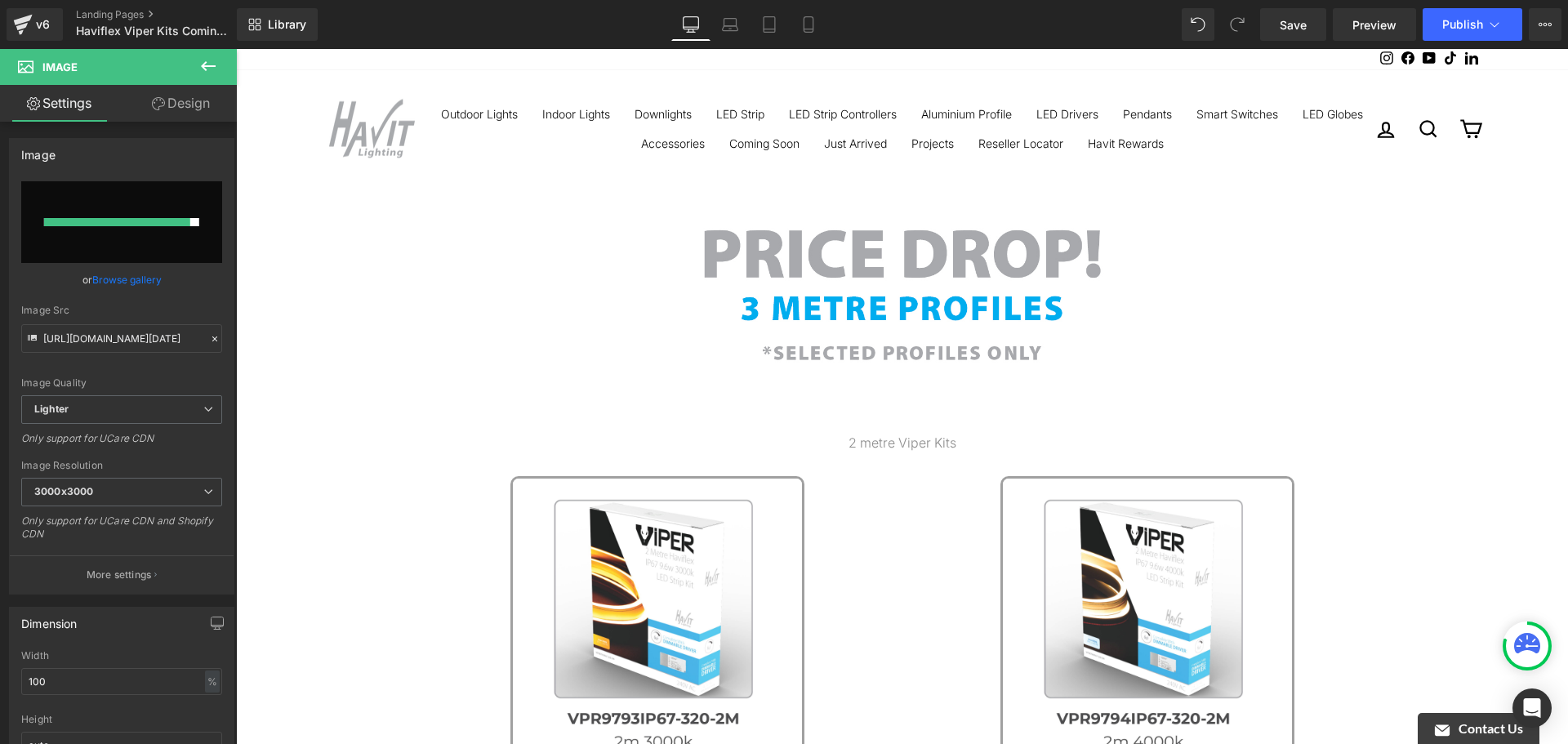
type input "[URL][DOMAIN_NAME]"
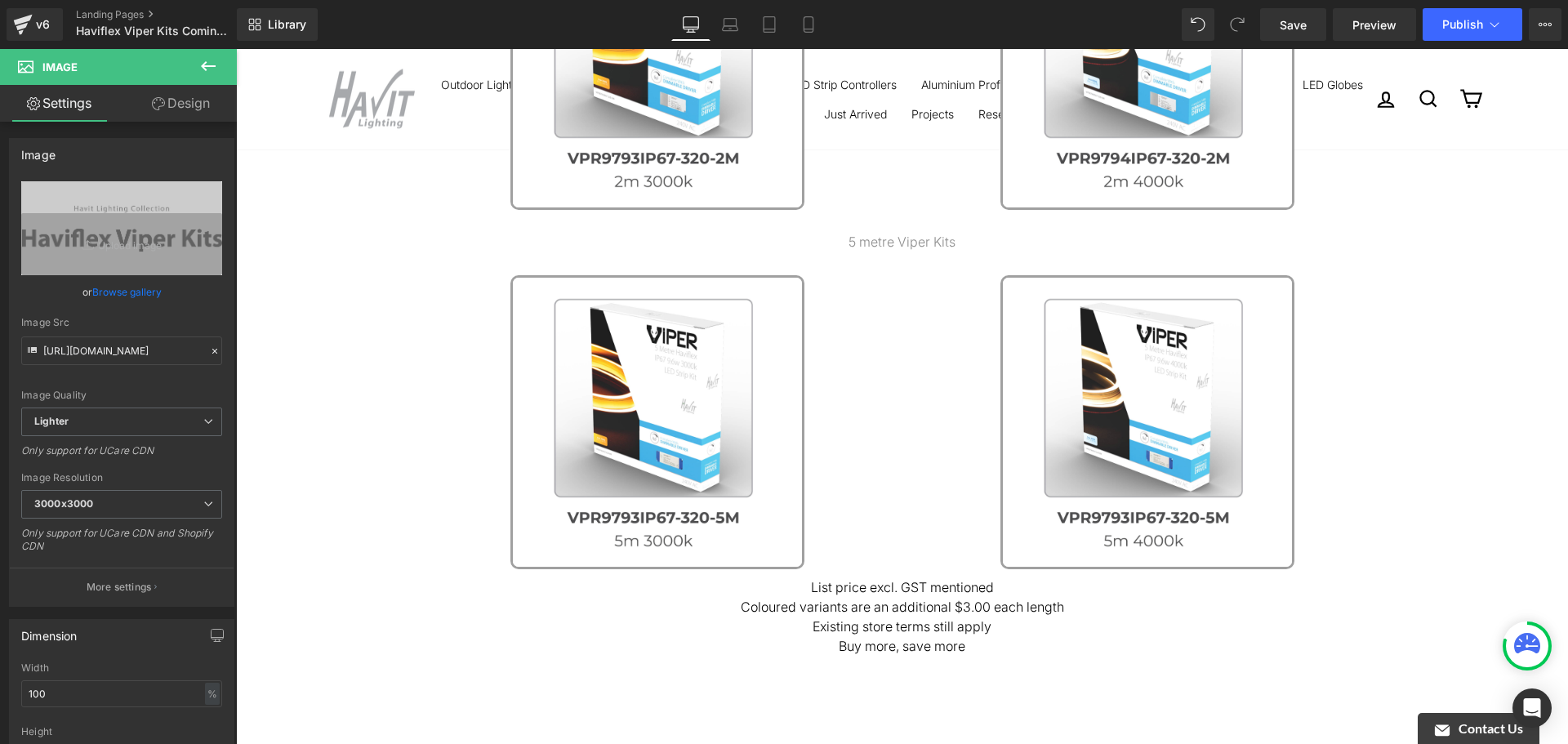
scroll to position [572, 0]
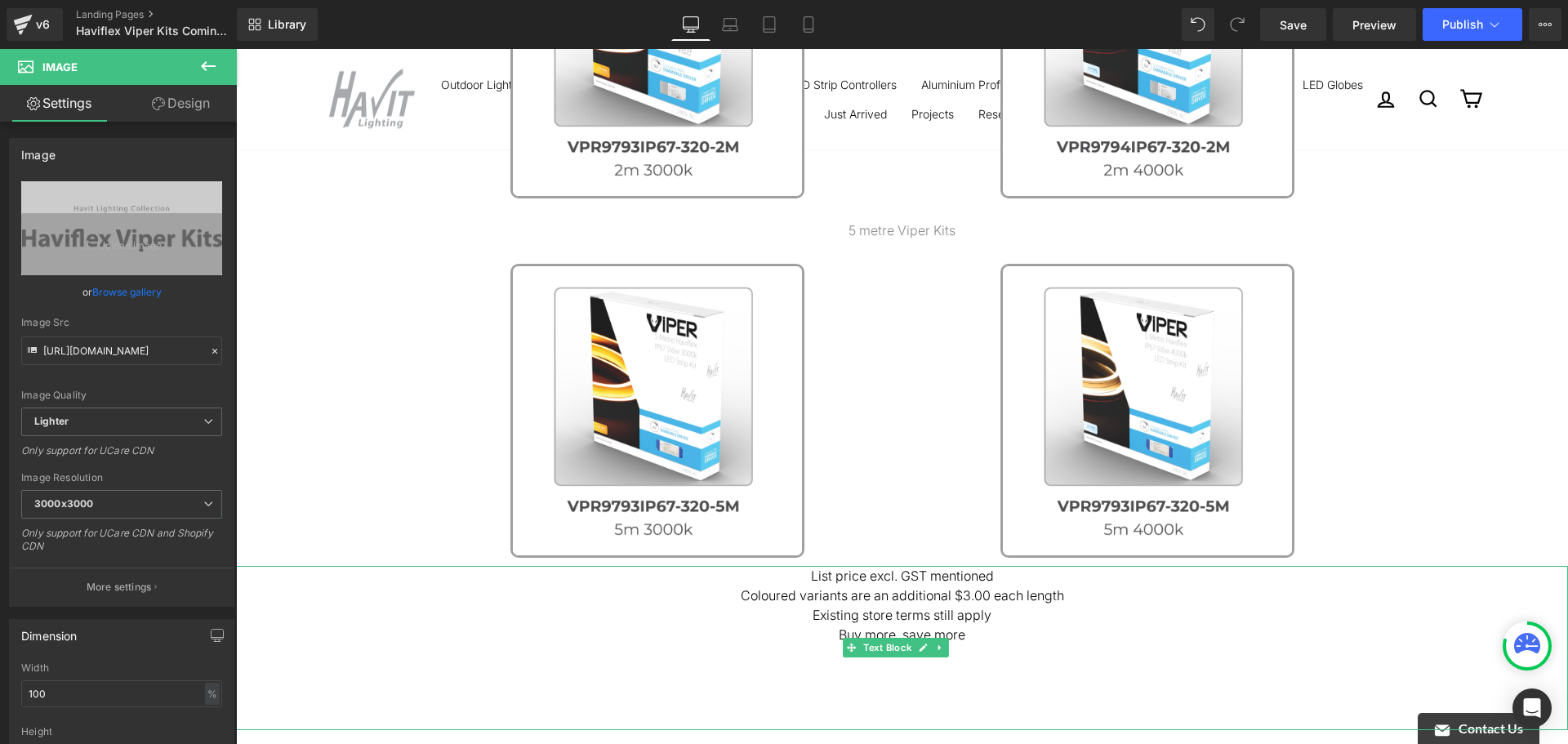
click at [988, 651] on div "List price excl. GST mentioned Coloured variants are an additional $3.00 each l…" at bounding box center [902, 648] width 1332 height 164
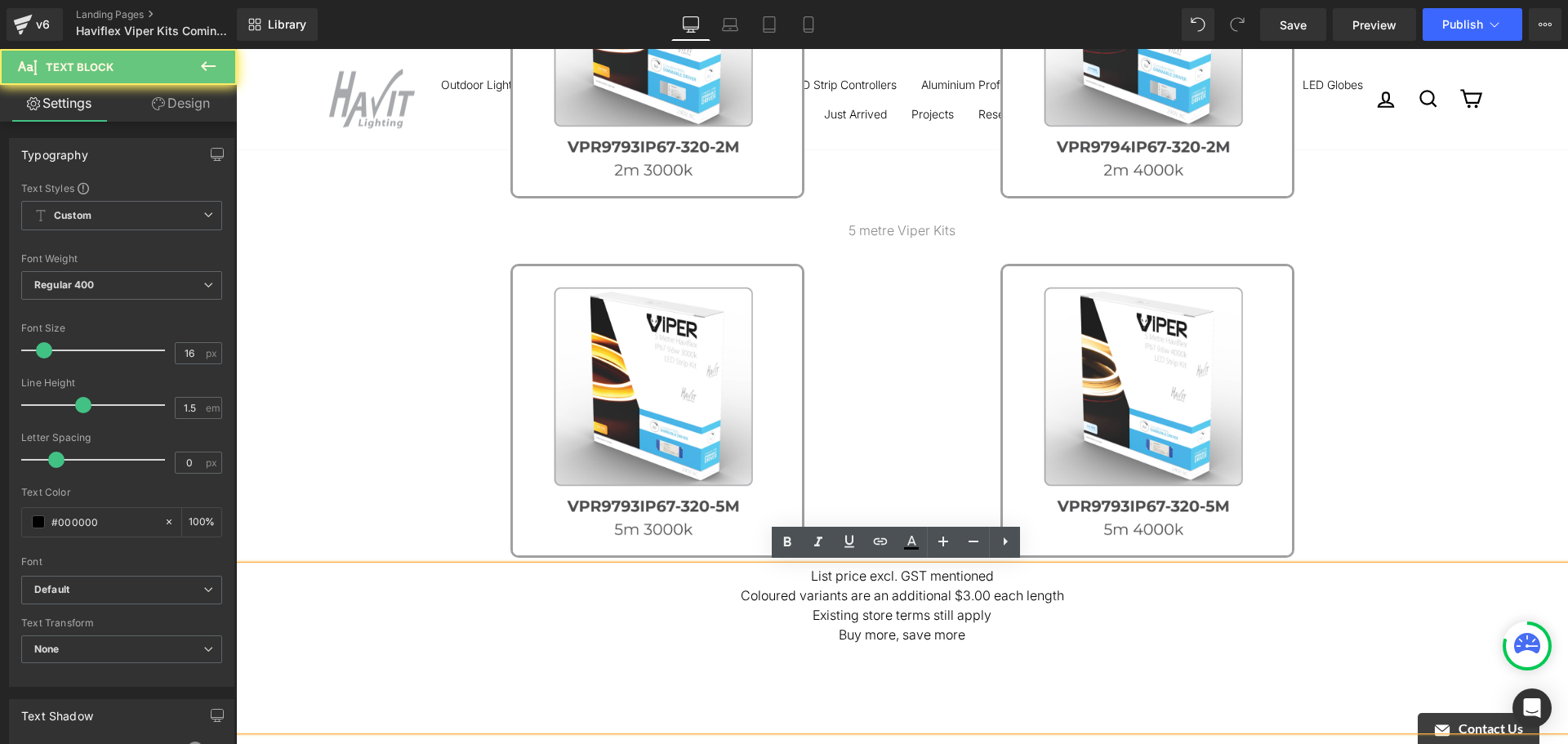
click at [988, 651] on div "List price excl. GST mentioned Coloured variants are an additional $3.00 each l…" at bounding box center [902, 648] width 1332 height 164
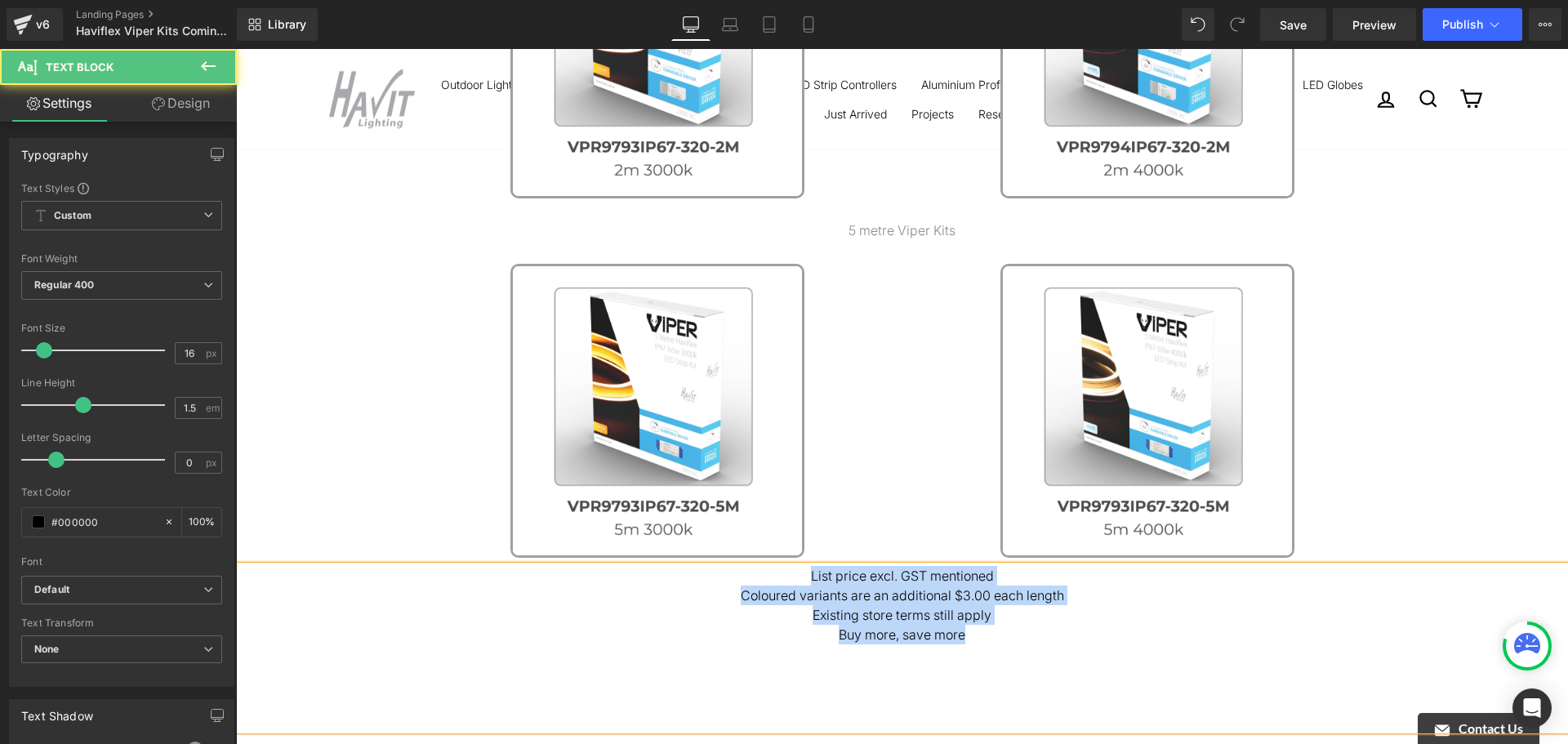
click at [1070, 650] on div "List price excl. GST mentioned Coloured variants are an additional $3.00 each l…" at bounding box center [902, 648] width 1332 height 164
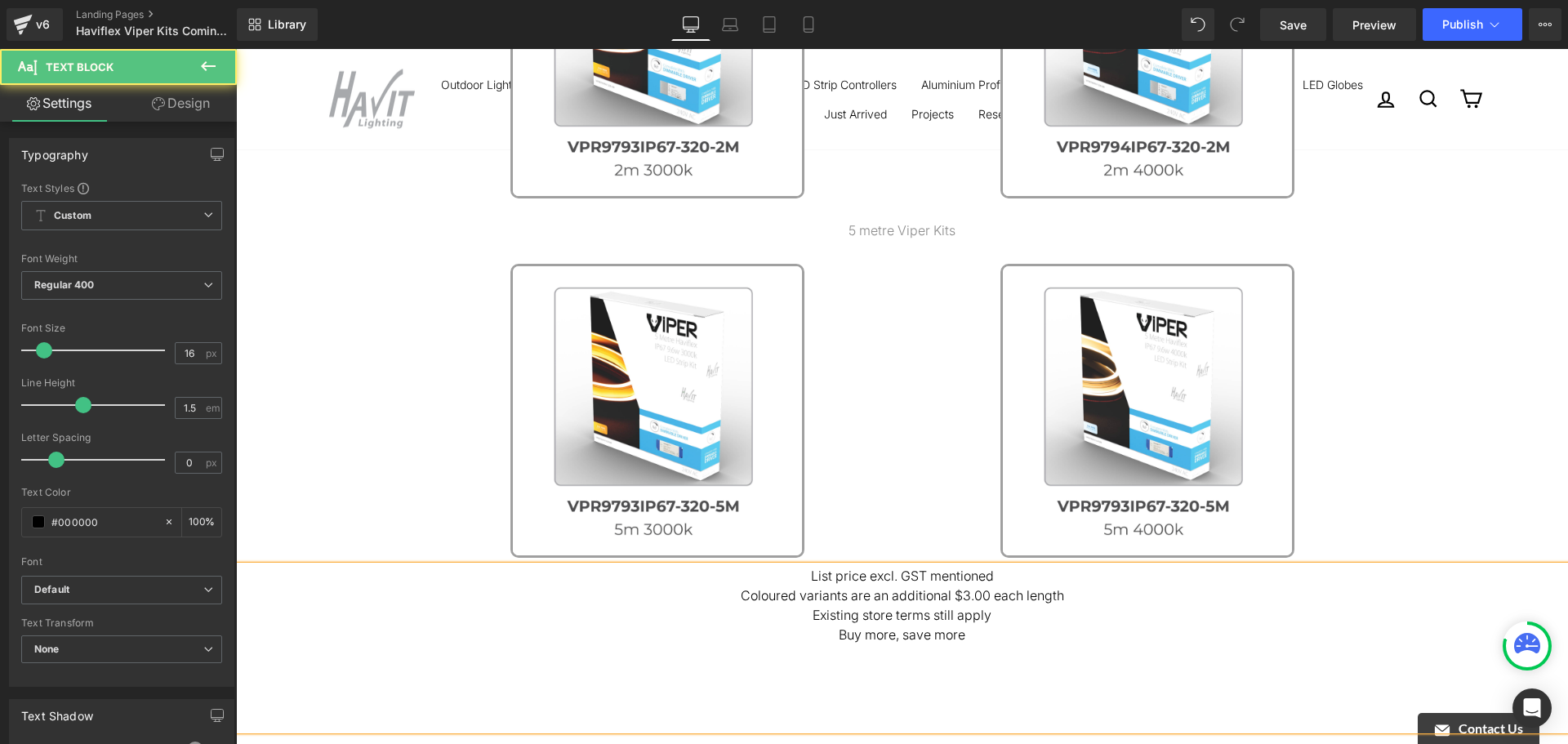
click at [1070, 649] on div "List price excl. GST mentioned Coloured variants are an additional $3.00 each l…" at bounding box center [902, 648] width 1332 height 164
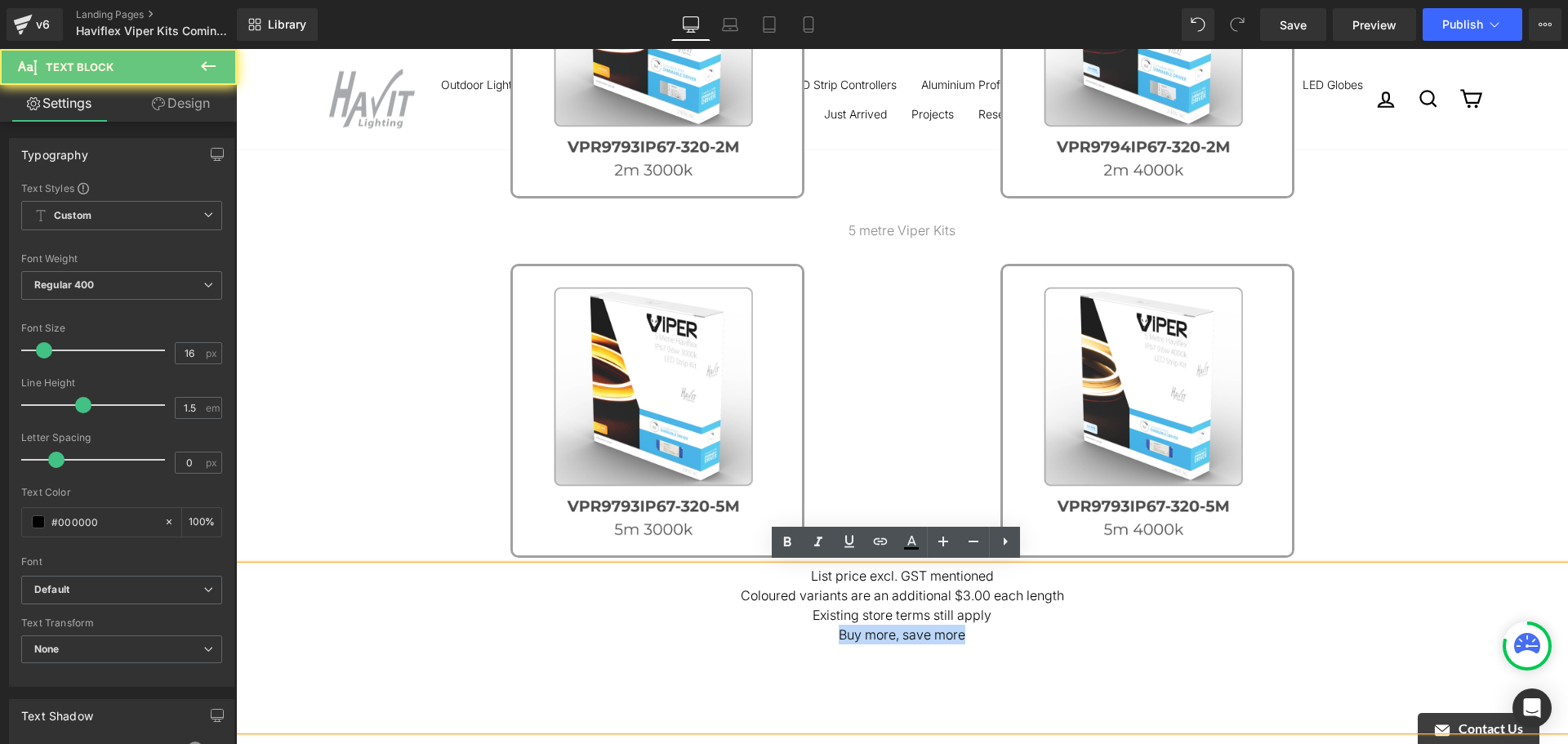
click at [1070, 649] on div "List price excl. GST mentioned Coloured variants are an additional $3.00 each l…" at bounding box center [902, 648] width 1332 height 164
click at [1068, 648] on div "List price excl. GST mentioned Coloured variants are an additional $3.00 each l…" at bounding box center [902, 648] width 1332 height 164
click at [1079, 643] on p "Buy more, save more" at bounding box center [902, 634] width 1332 height 19
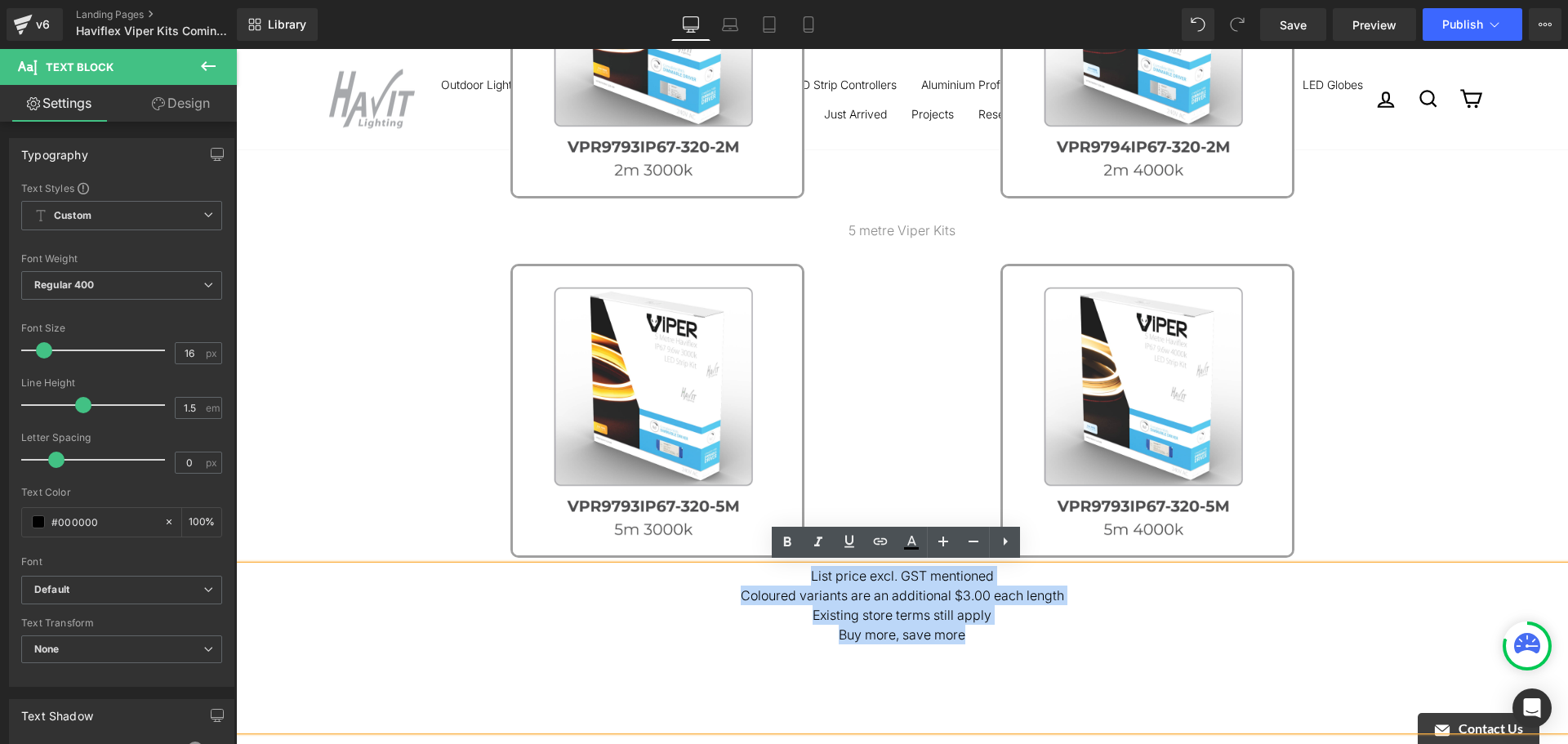
drag, startPoint x: 1081, startPoint y: 636, endPoint x: 708, endPoint y: 575, distance: 378.0
click at [708, 575] on div "List price excl. GST mentioned Coloured variants are an additional $3.00 each l…" at bounding box center [902, 648] width 1332 height 164
click at [1107, 656] on div "List price excl. GST mentioned Coloured variants are an additional $3.00 each l…" at bounding box center [902, 648] width 1332 height 164
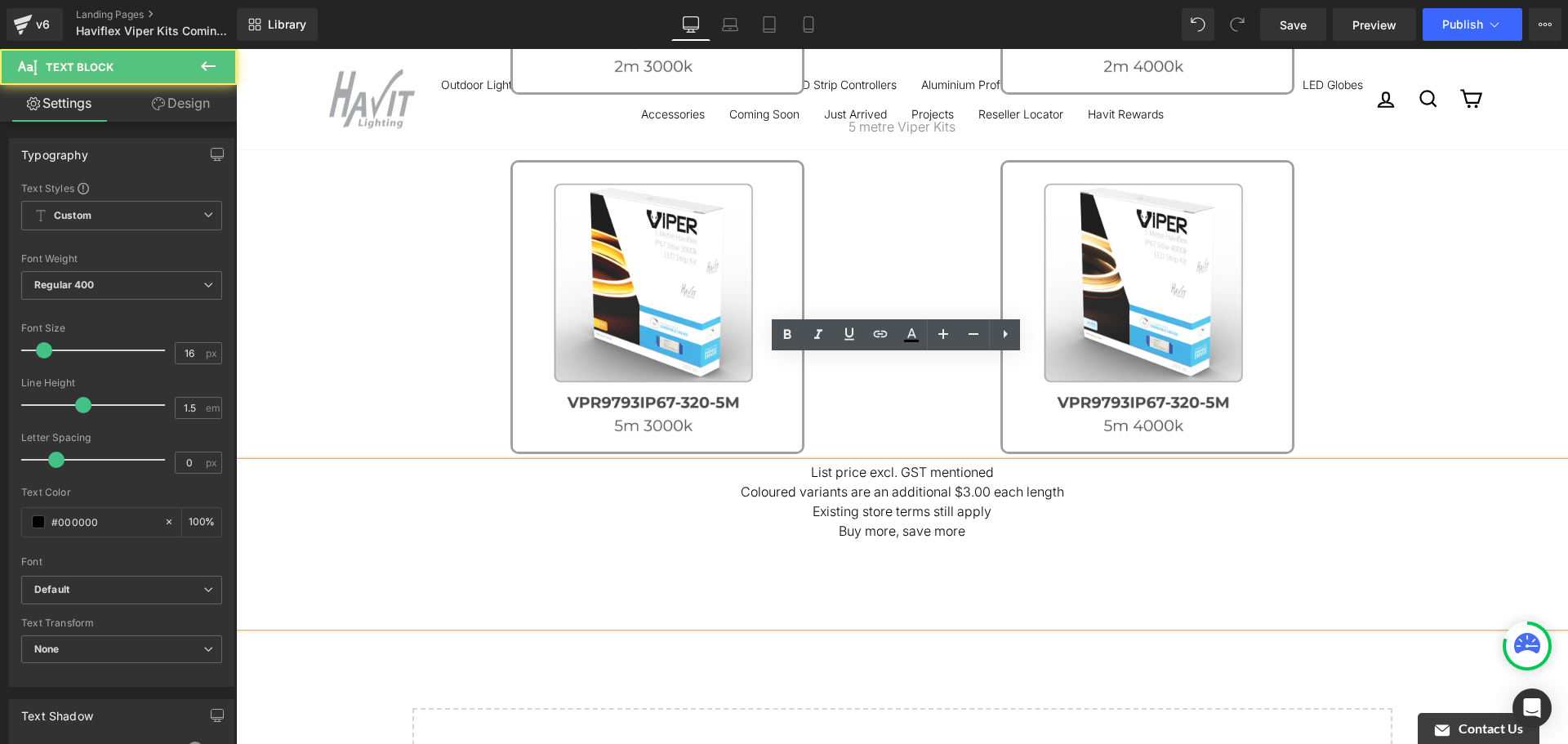
scroll to position [817, 0]
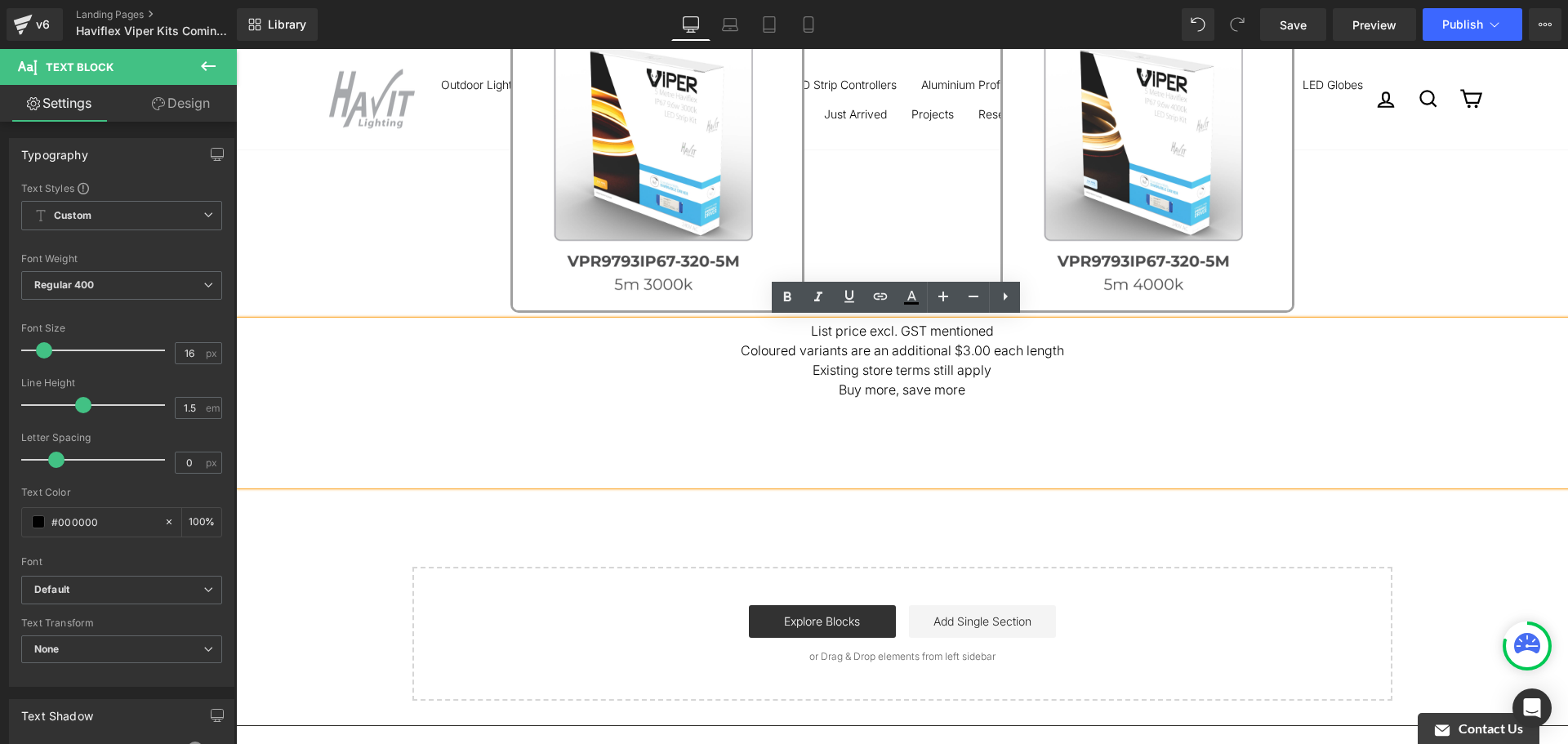
click at [1275, 424] on div "List price excl. GST mentioned Coloured variants are an additional $3.00 each l…" at bounding box center [902, 403] width 1332 height 164
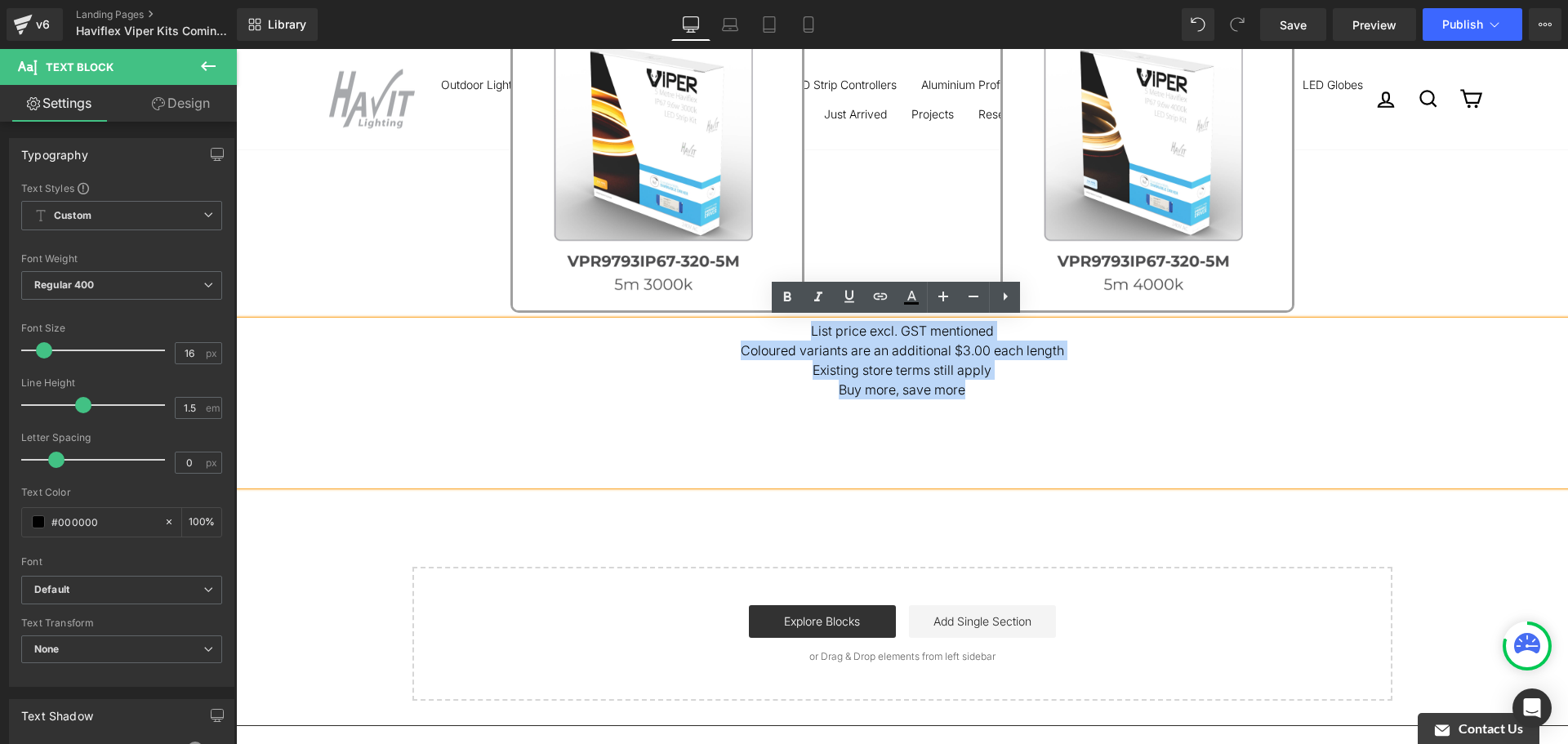
drag, startPoint x: 1269, startPoint y: 413, endPoint x: 655, endPoint y: 331, distance: 619.5
click at [655, 331] on div "List price excl. GST mentioned Coloured variants are an additional $3.00 each l…" at bounding box center [902, 403] width 1332 height 164
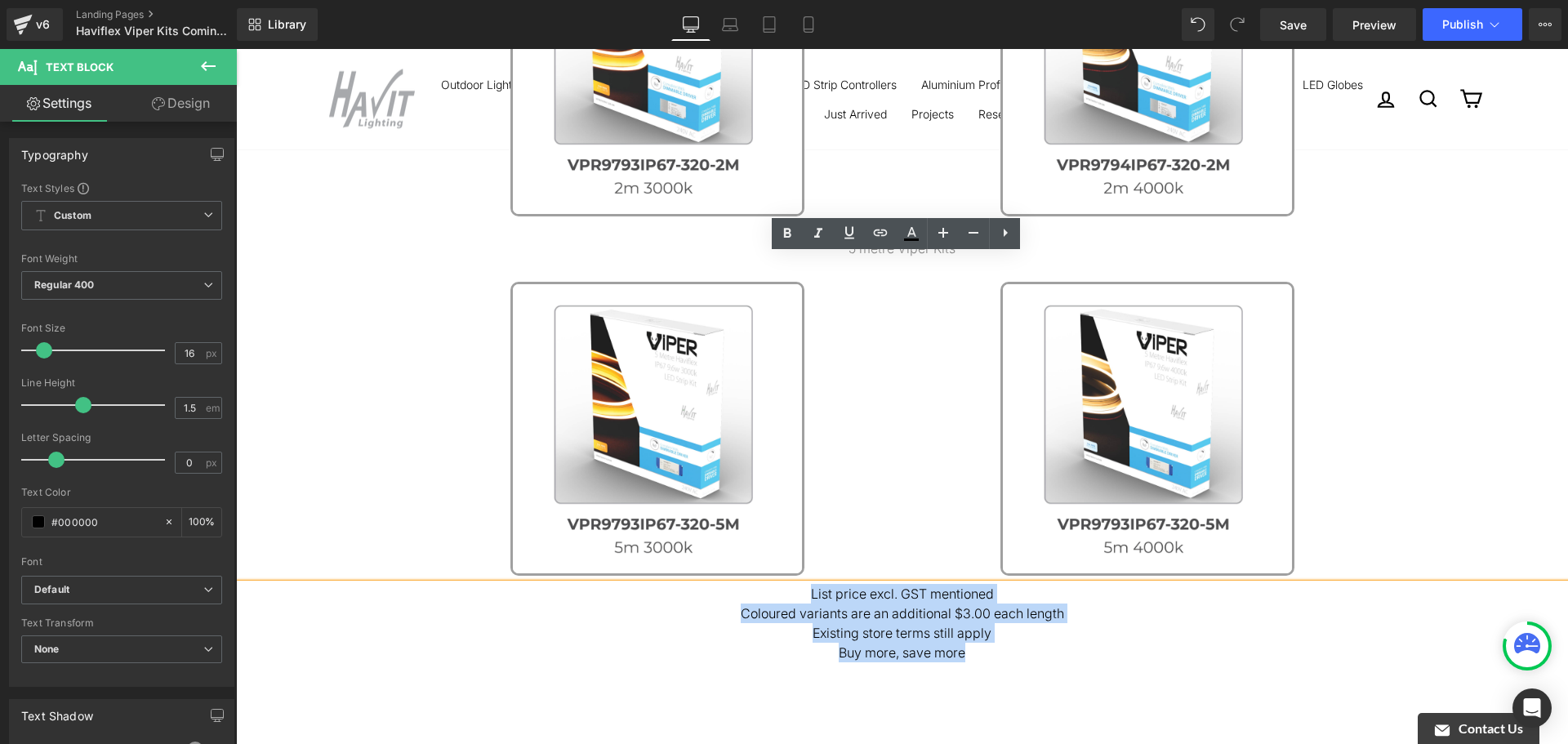
scroll to position [899, 0]
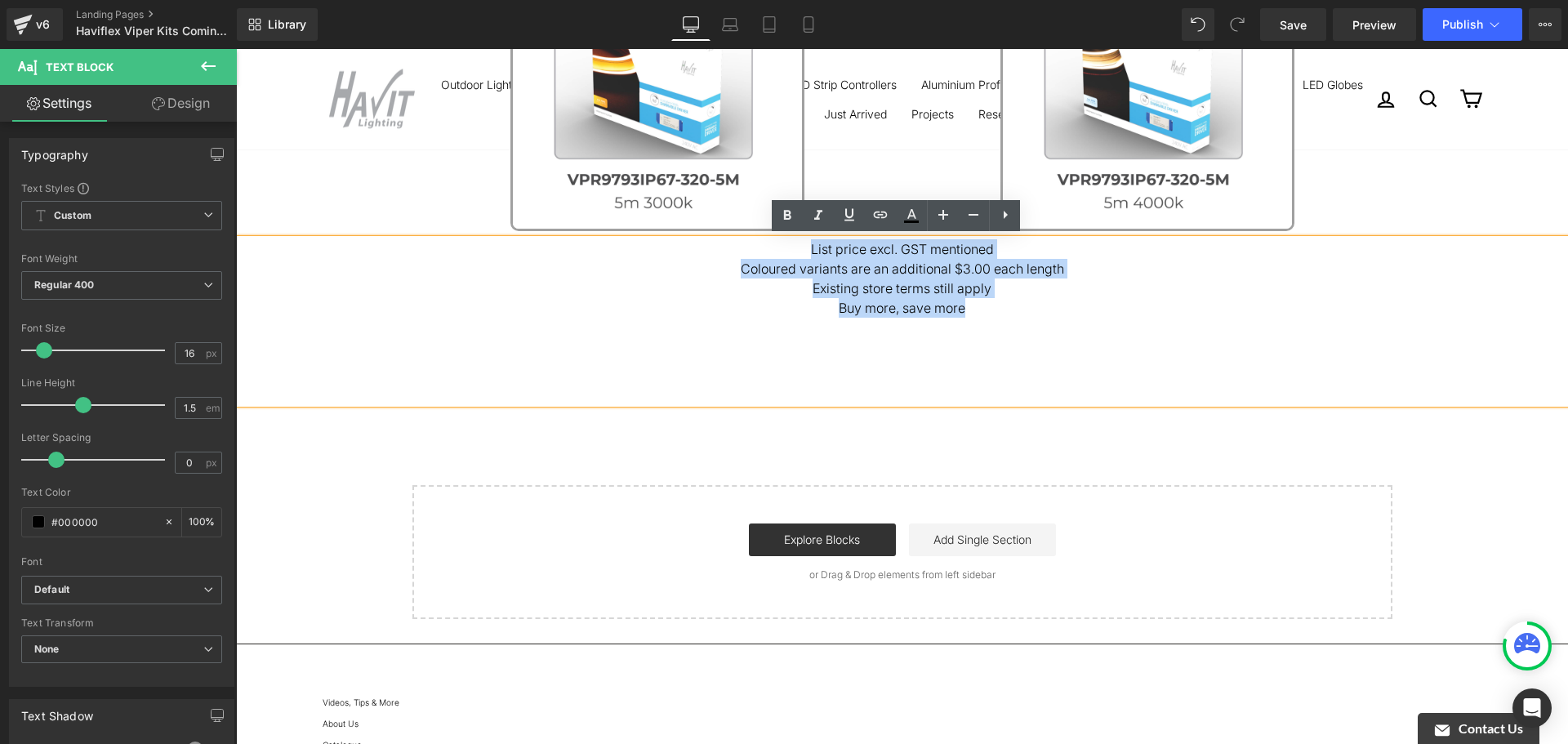
click at [842, 240] on p "List price excl. GST mentioned" at bounding box center [902, 249] width 1332 height 19
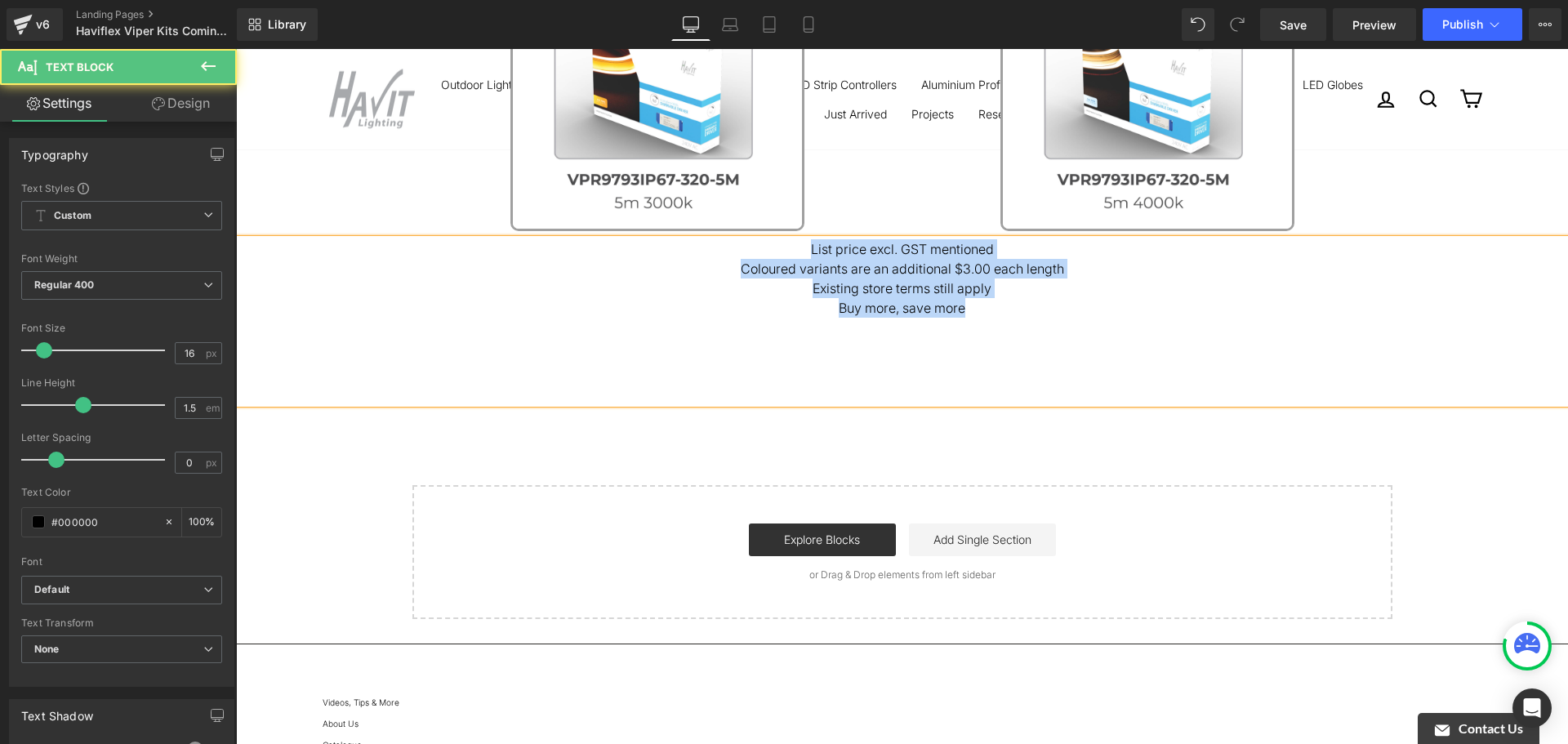
paste div
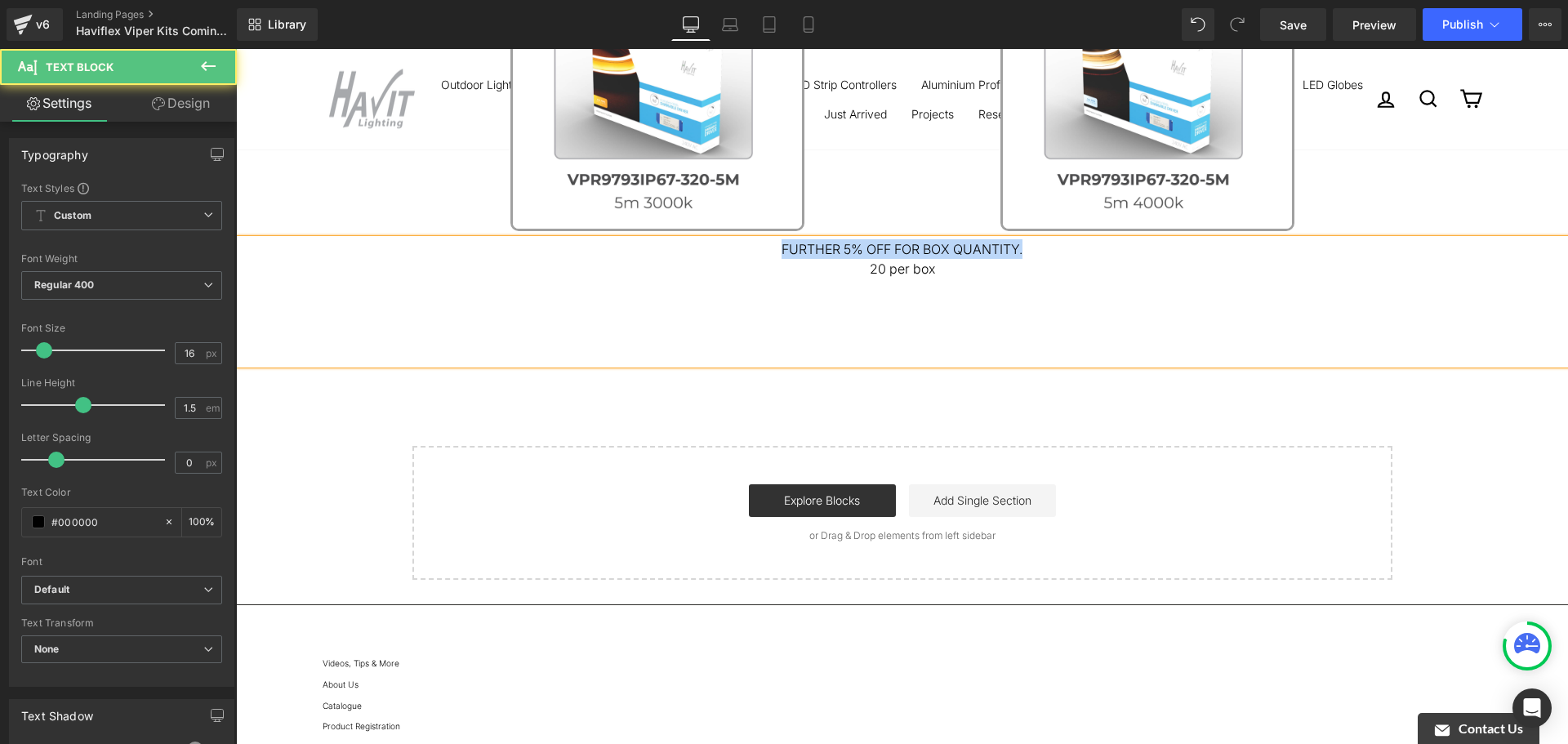
drag, startPoint x: 882, startPoint y: 247, endPoint x: 727, endPoint y: 254, distance: 155.2
click at [727, 254] on p "FURTHER 5% OFF FOR BOX QUANTITY." at bounding box center [902, 249] width 1332 height 19
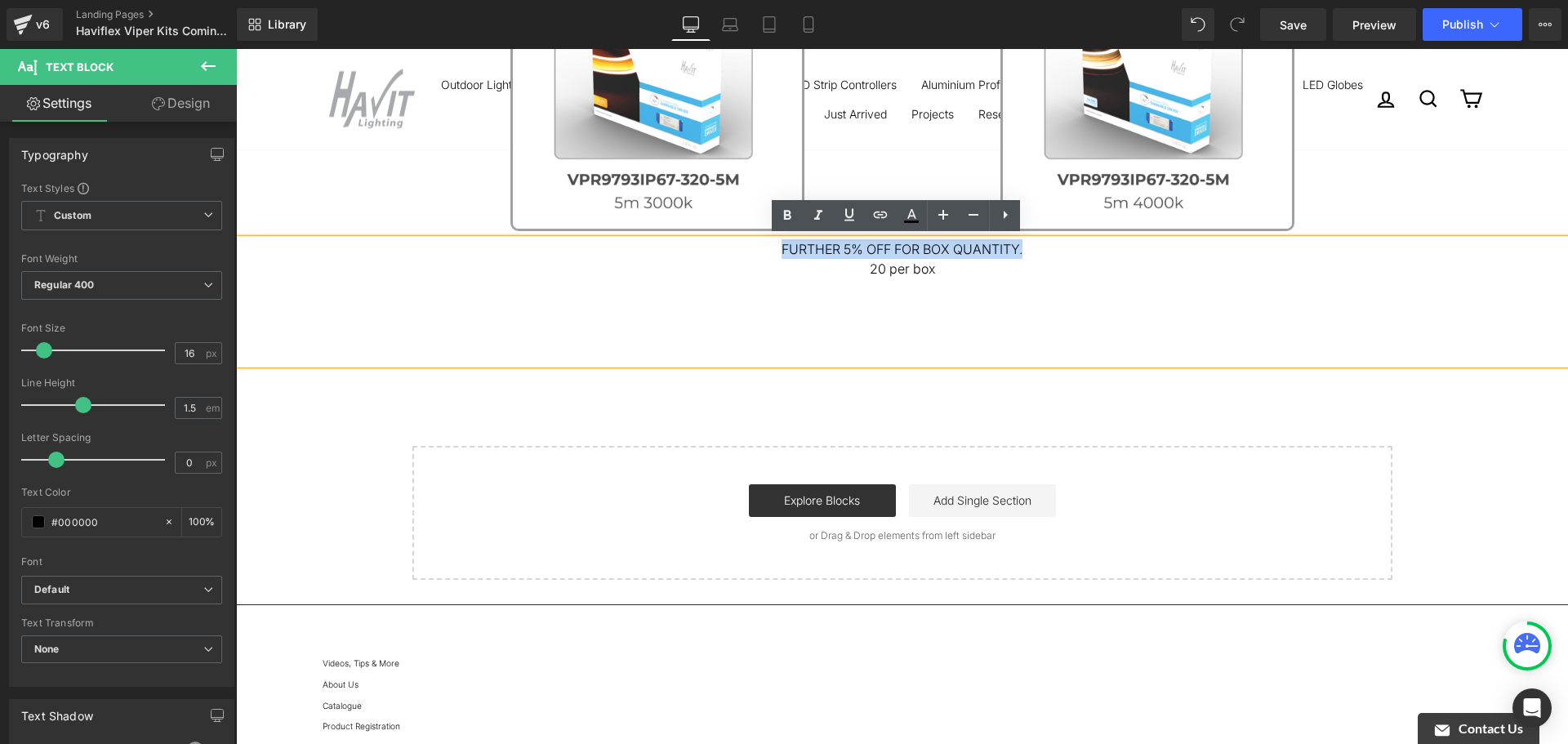
click at [847, 256] on p "FURTHER 5% OFF FOR BOX QUANTITY." at bounding box center [902, 249] width 1332 height 19
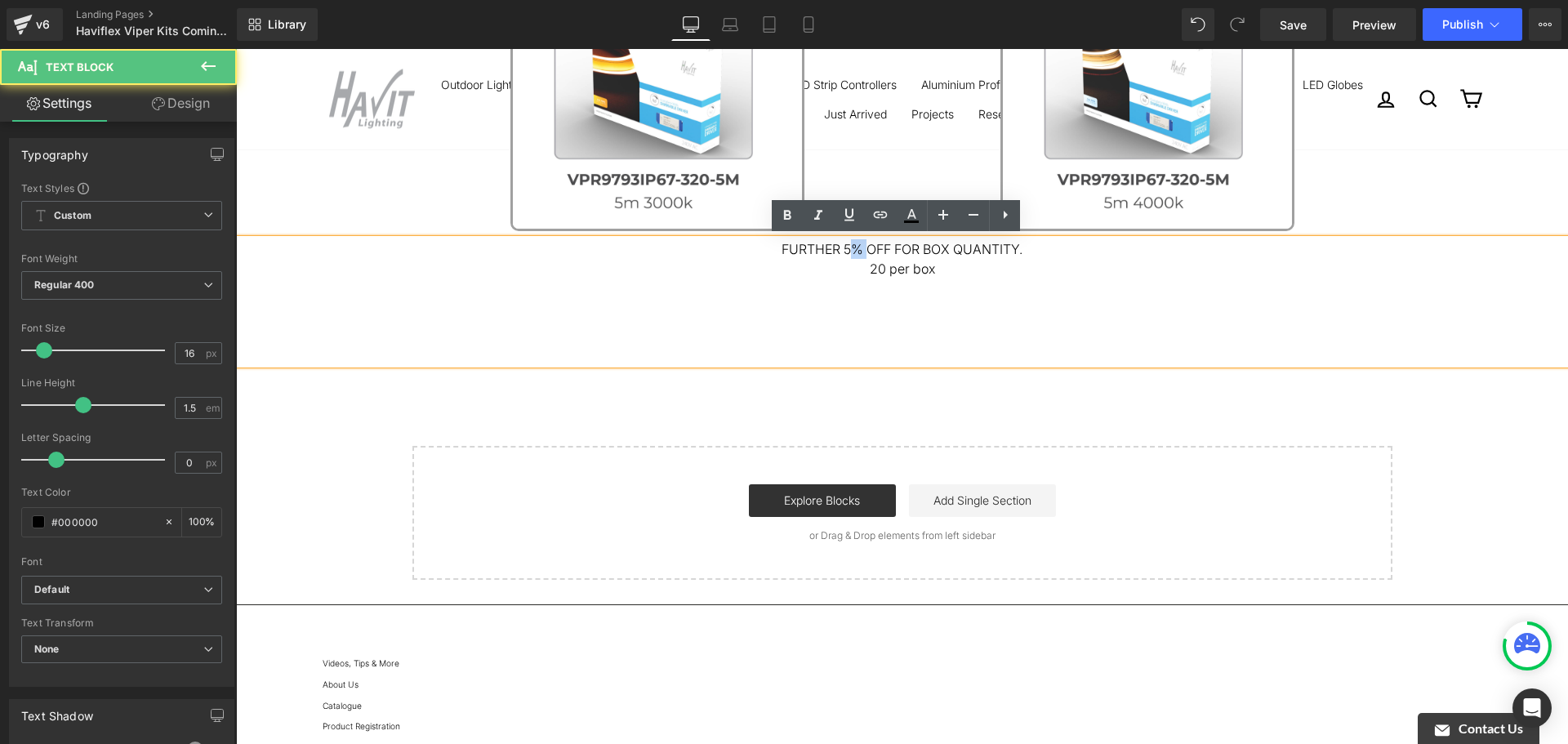
click at [847, 256] on p "FURTHER 5% OFF FOR BOX QUANTITY." at bounding box center [902, 249] width 1332 height 19
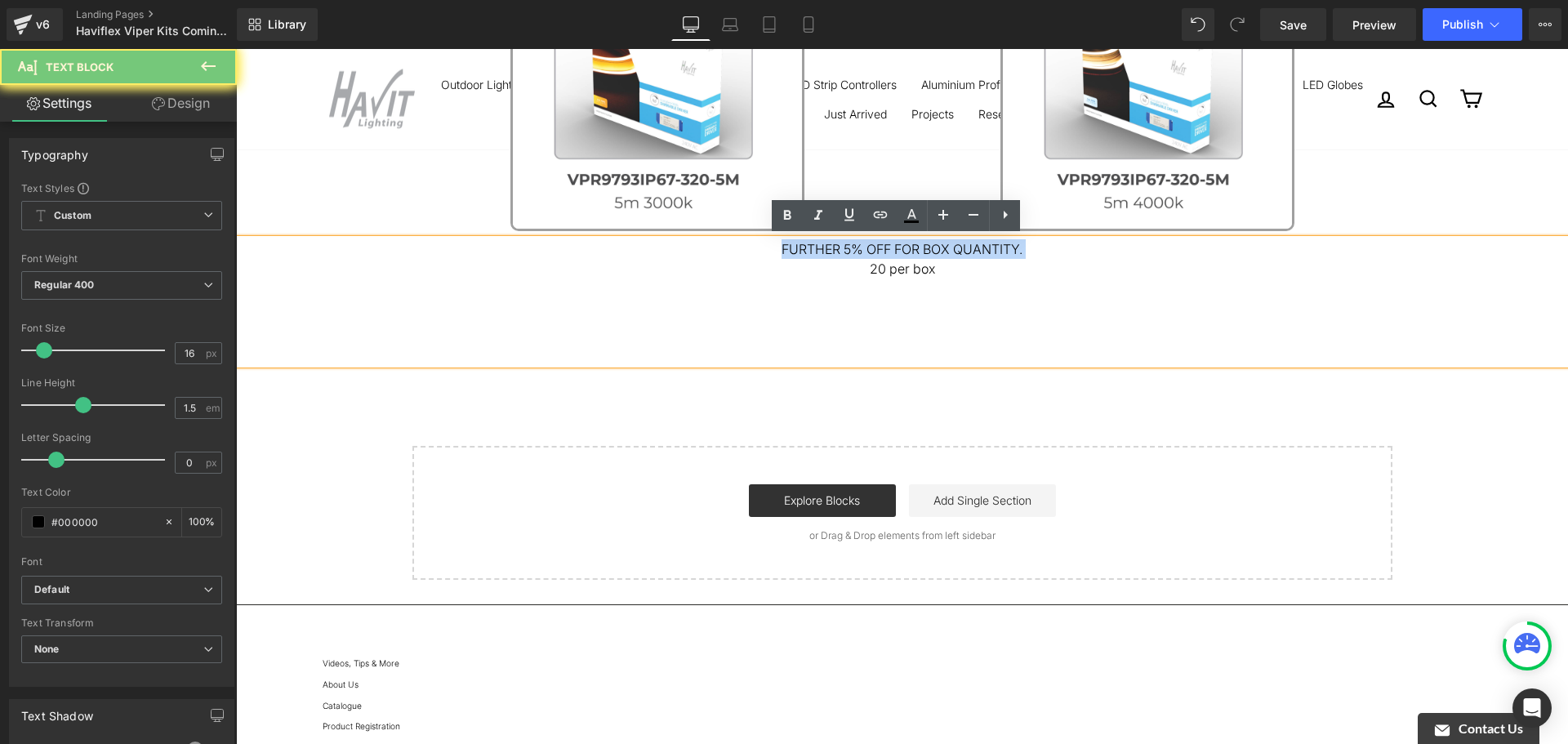
click at [847, 256] on p "FURTHER 5% OFF FOR BOX QUANTITY." at bounding box center [902, 249] width 1332 height 19
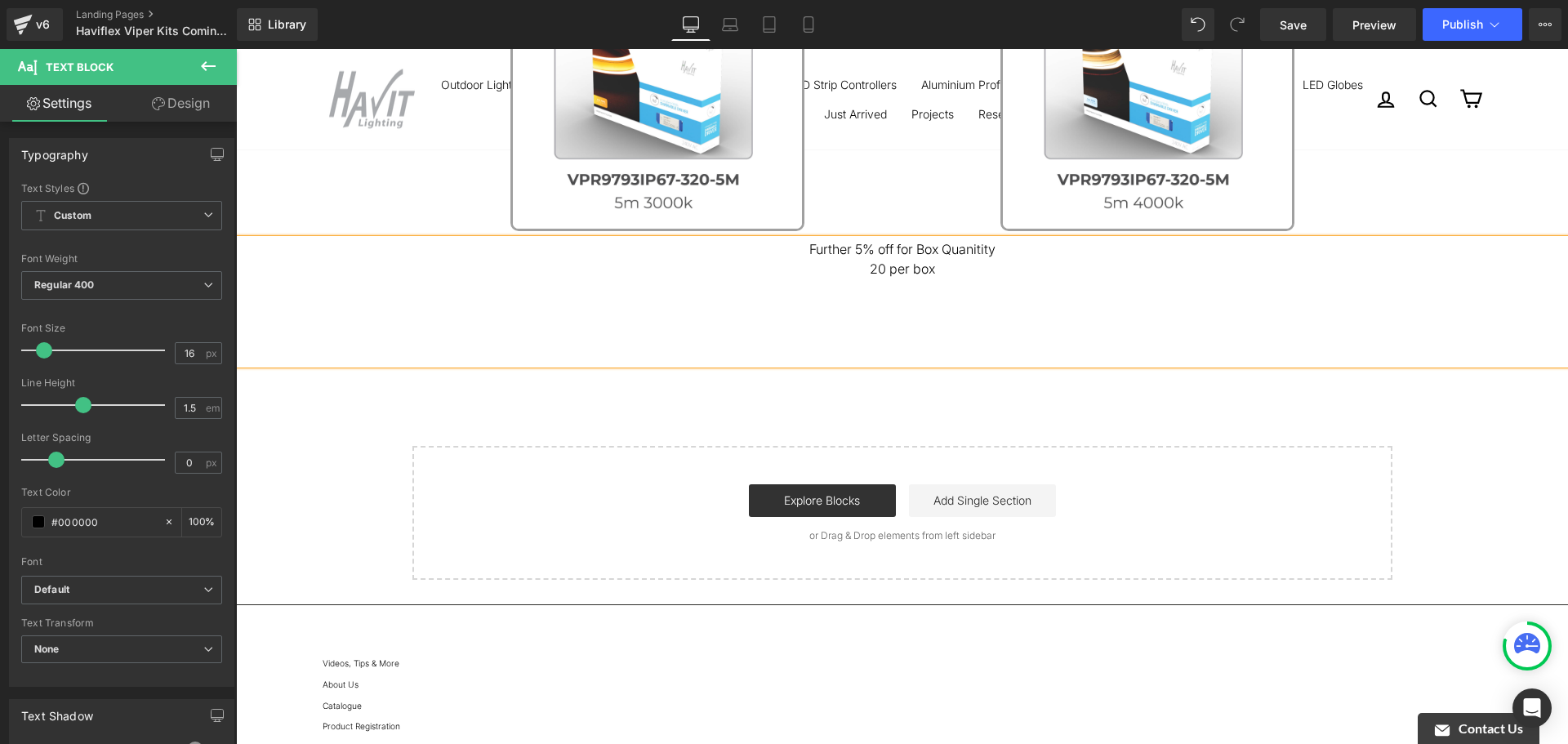
click at [904, 266] on span "20 per box" at bounding box center [902, 268] width 65 height 16
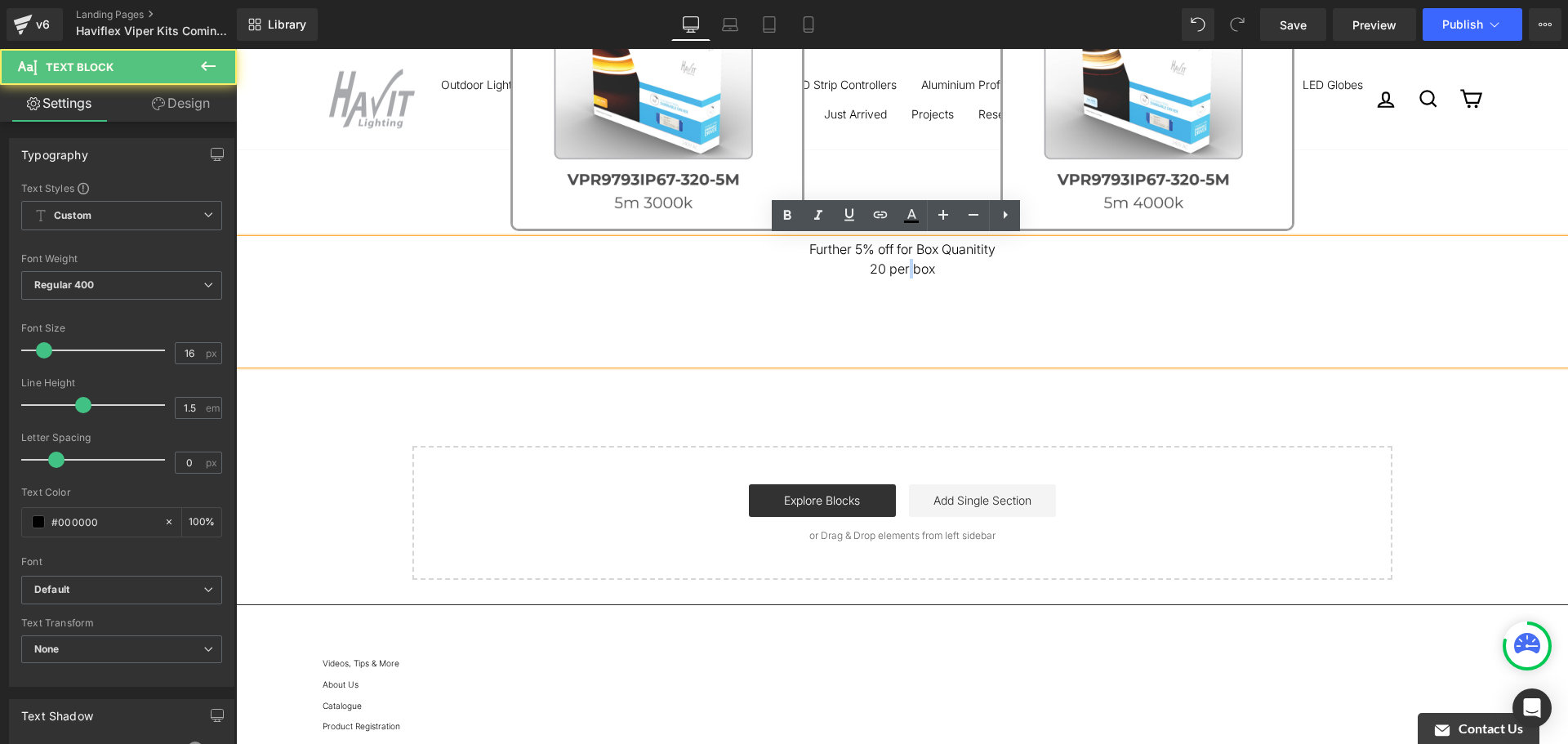
click at [904, 266] on span "20 per box" at bounding box center [902, 268] width 65 height 16
click at [963, 252] on span "Further 5% off for Box Quanitity" at bounding box center [903, 249] width 186 height 16
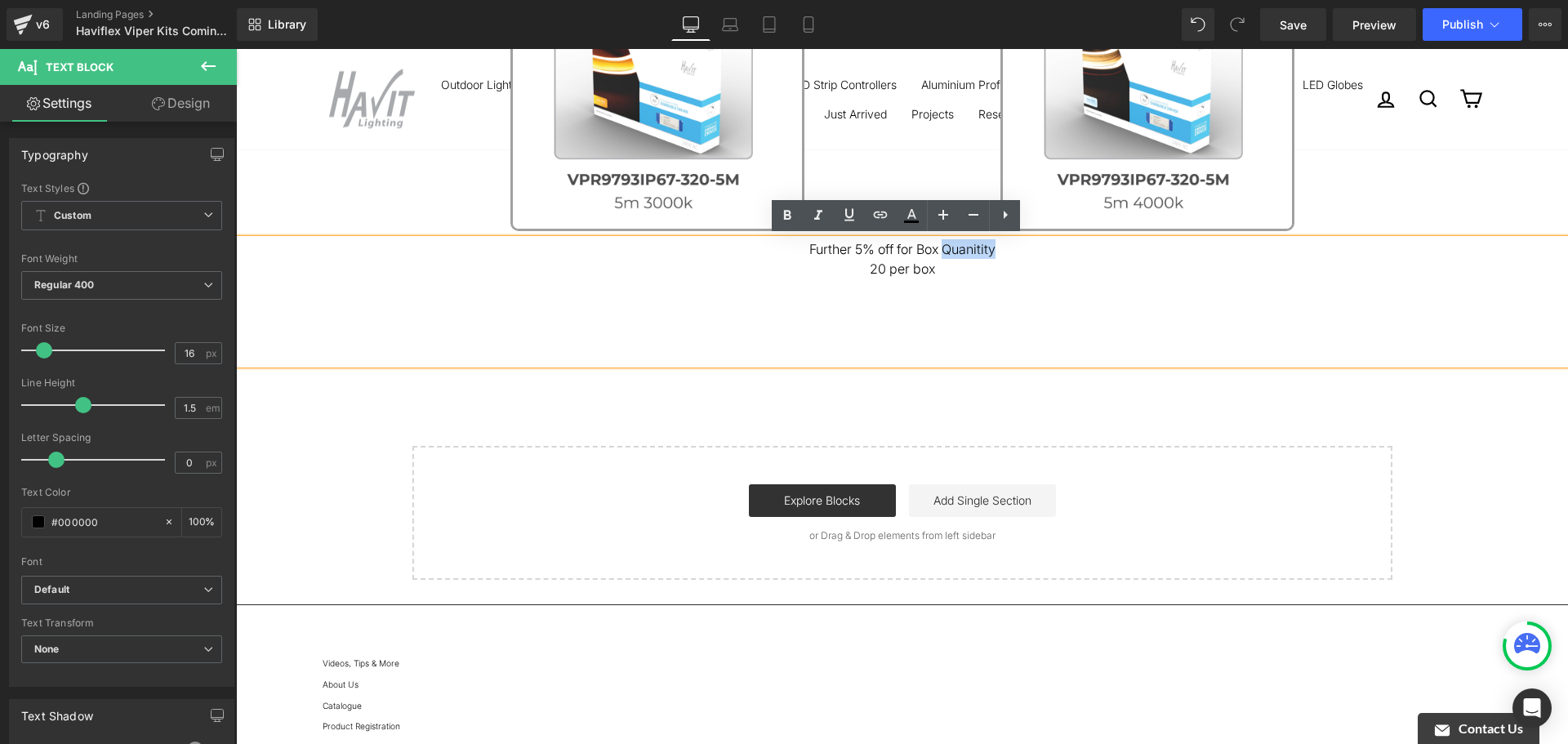
click at [977, 245] on span "Further 5% off for Box Quanitity" at bounding box center [903, 249] width 186 height 16
click at [923, 239] on div "Further 5% off for Box Quantity 20 per box" at bounding box center [902, 302] width 1332 height 125
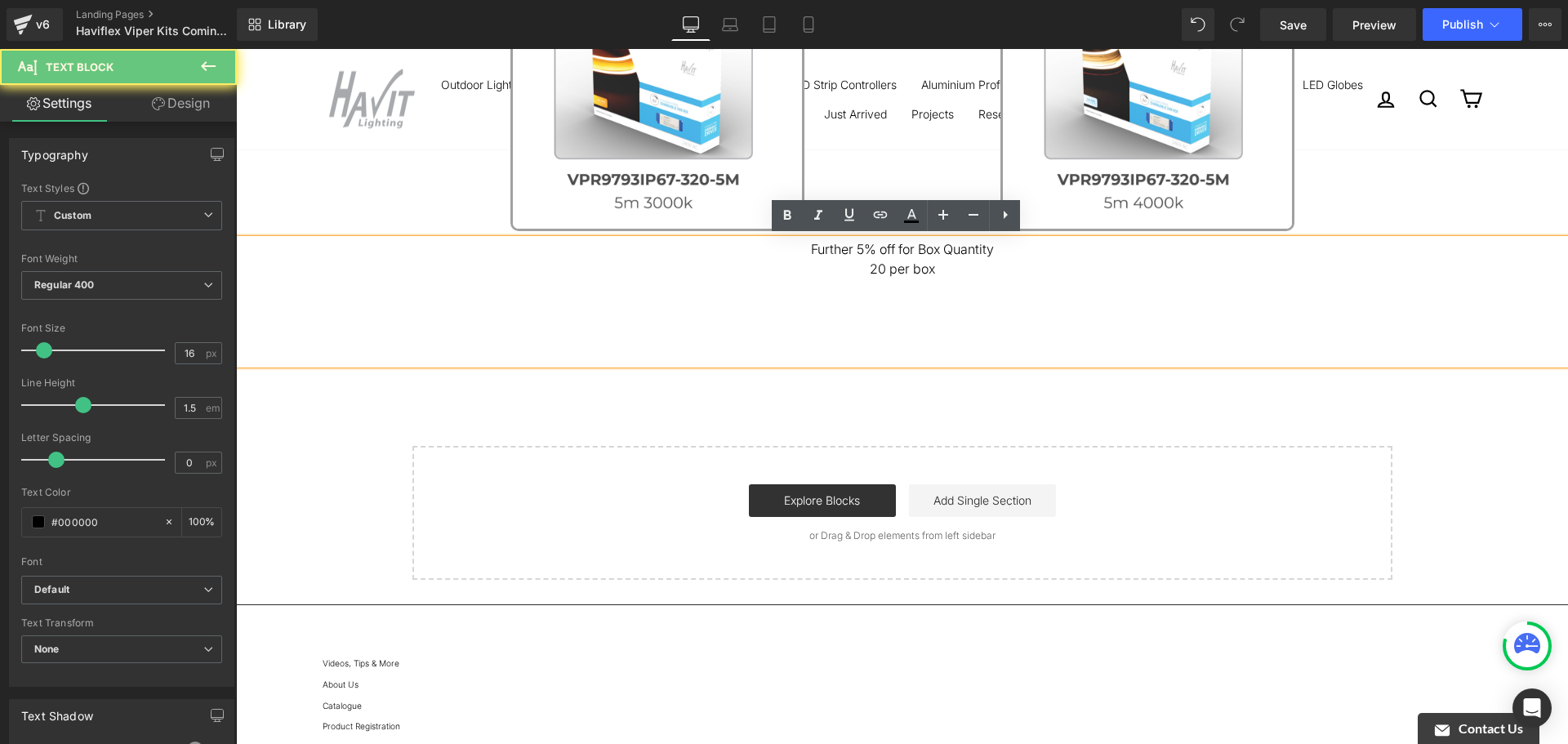
click at [923, 239] on div "Further 5% off for Box Quantity 20 per box" at bounding box center [902, 302] width 1332 height 125
click at [922, 244] on span "Further 5% off for Box Quantity" at bounding box center [903, 249] width 183 height 16
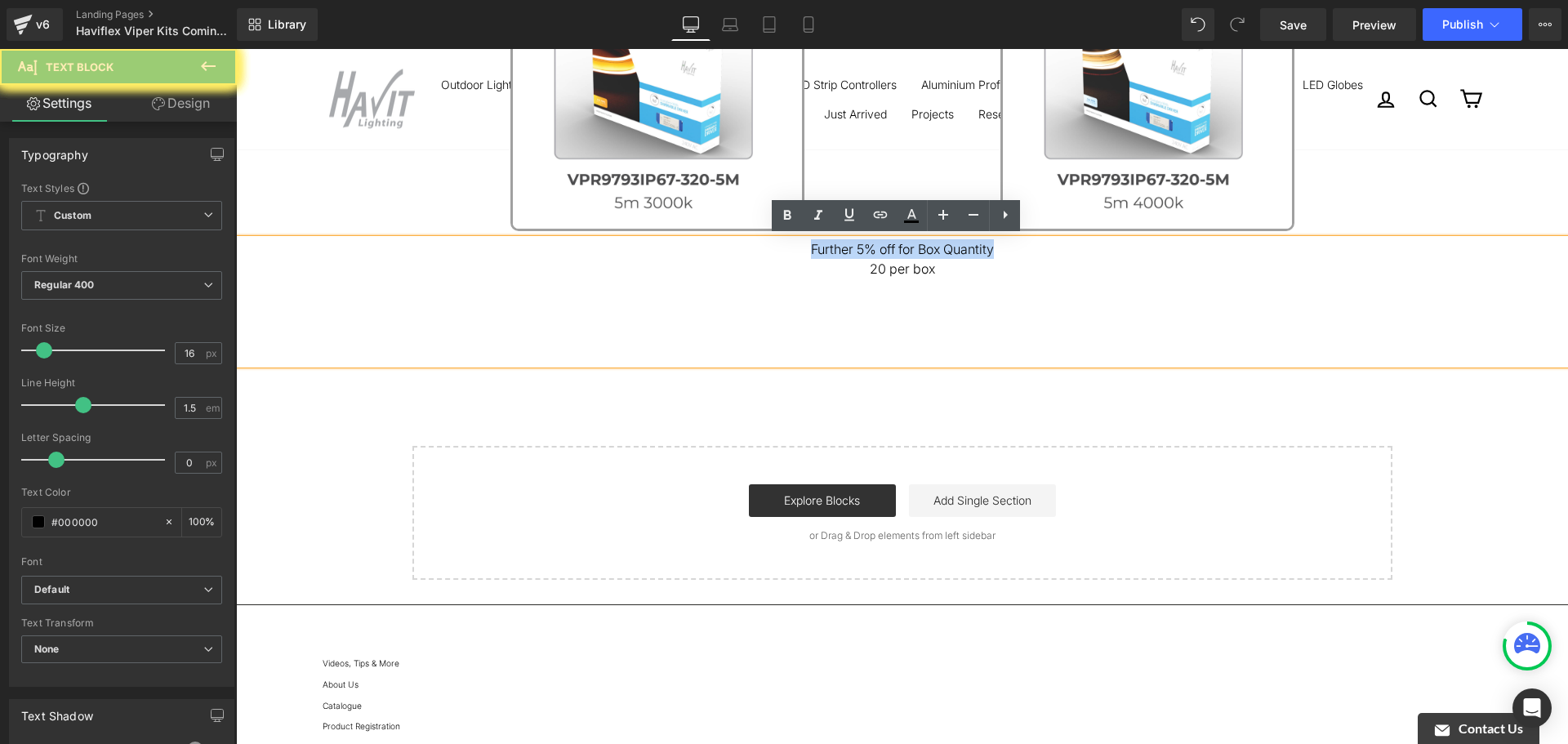
click at [922, 244] on span "Further 5% off for Box Quantity" at bounding box center [903, 249] width 183 height 16
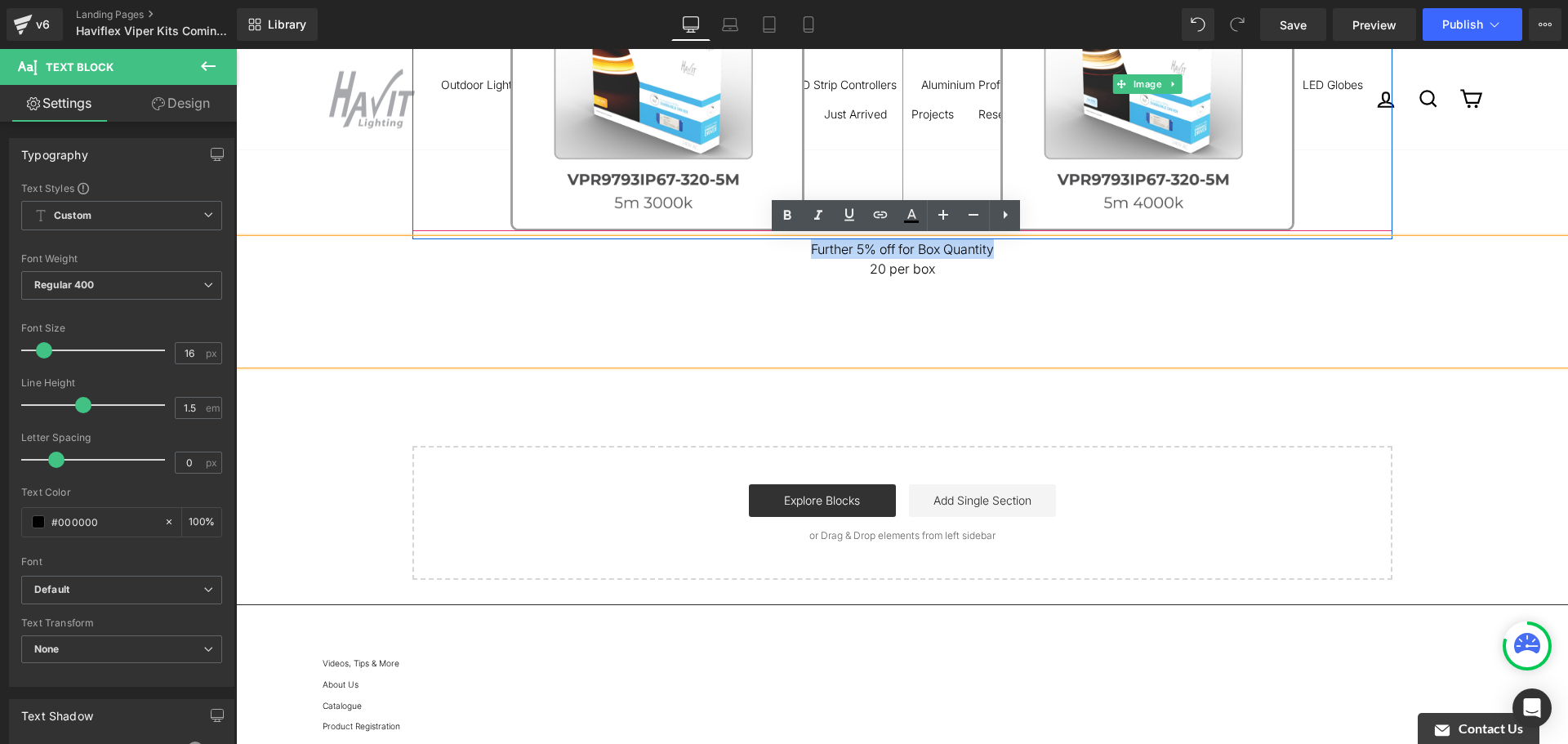
drag, startPoint x: 1147, startPoint y: 251, endPoint x: 909, endPoint y: 195, distance: 244.5
click at [909, 195] on link at bounding box center [1148, 85] width 490 height 294
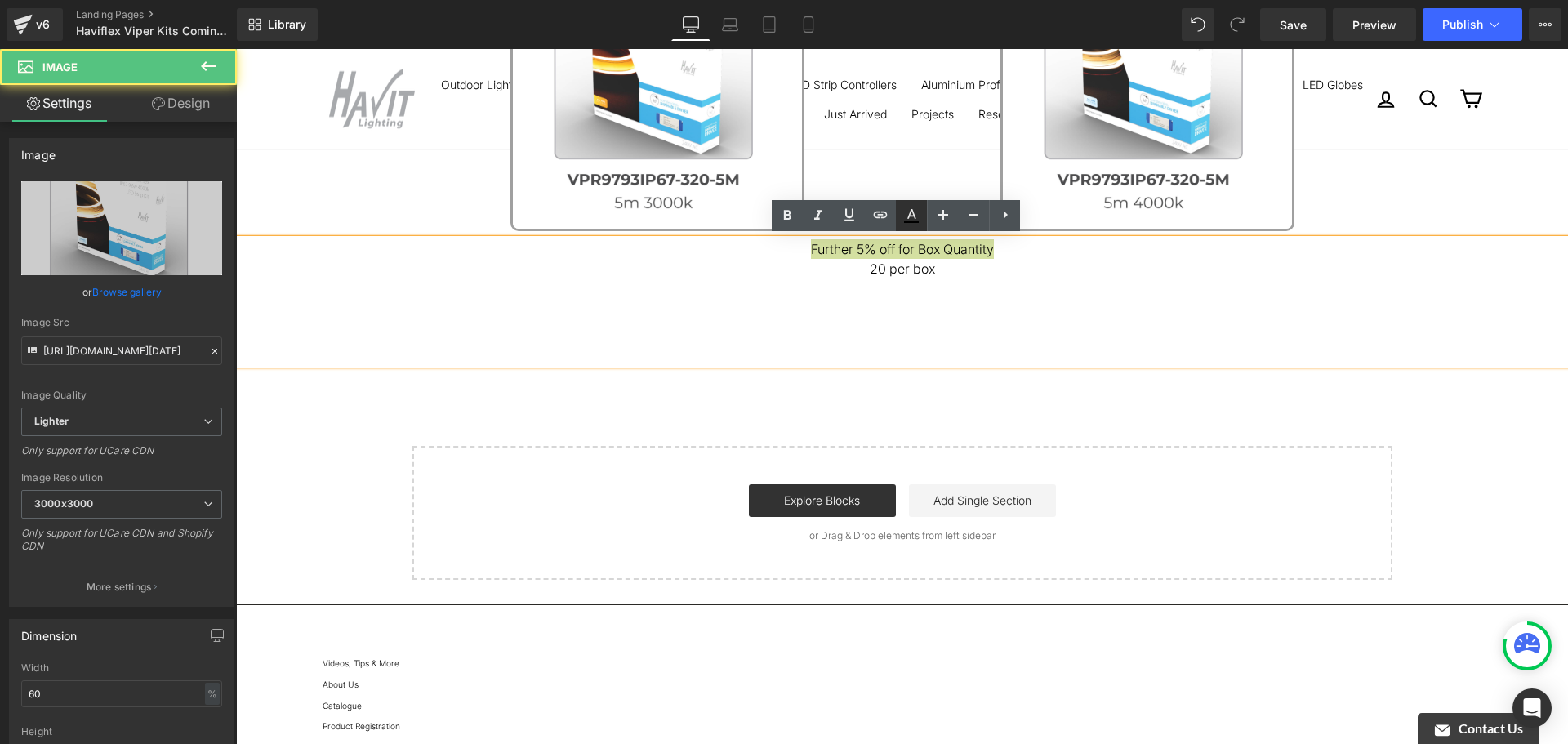
click at [911, 210] on icon at bounding box center [912, 214] width 9 height 10
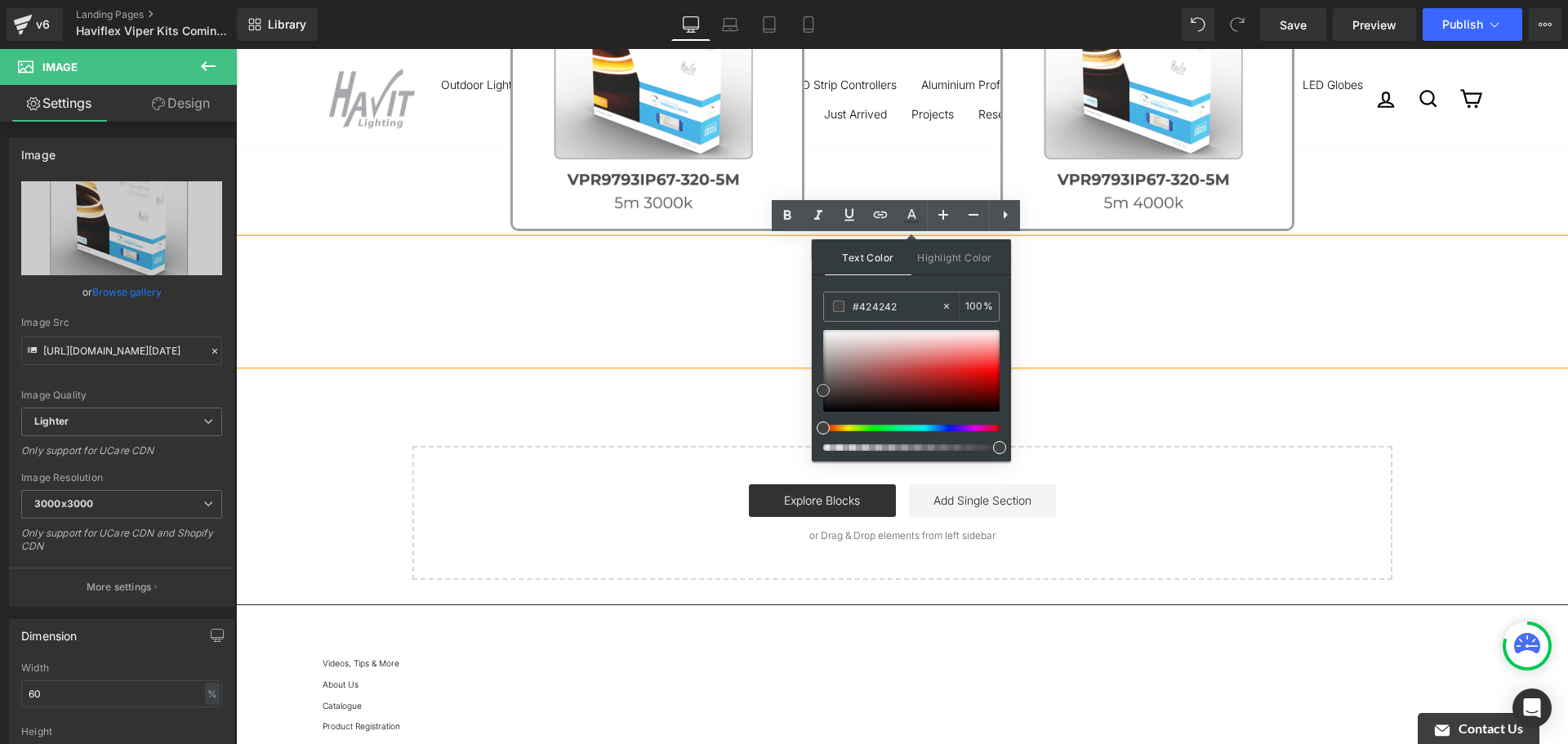
drag, startPoint x: 1059, startPoint y: 442, endPoint x: 811, endPoint y: 367, distance: 259.1
click at [817, 377] on span at bounding box center [822, 378] width 13 height 13
click at [815, 375] on div "Text Color Highlight Color rgba(112, 112, 112, 1) #707070 100 % transparent tra…" at bounding box center [912, 350] width 199 height 222
click at [636, 271] on p "20 per box" at bounding box center [902, 268] width 1332 height 19
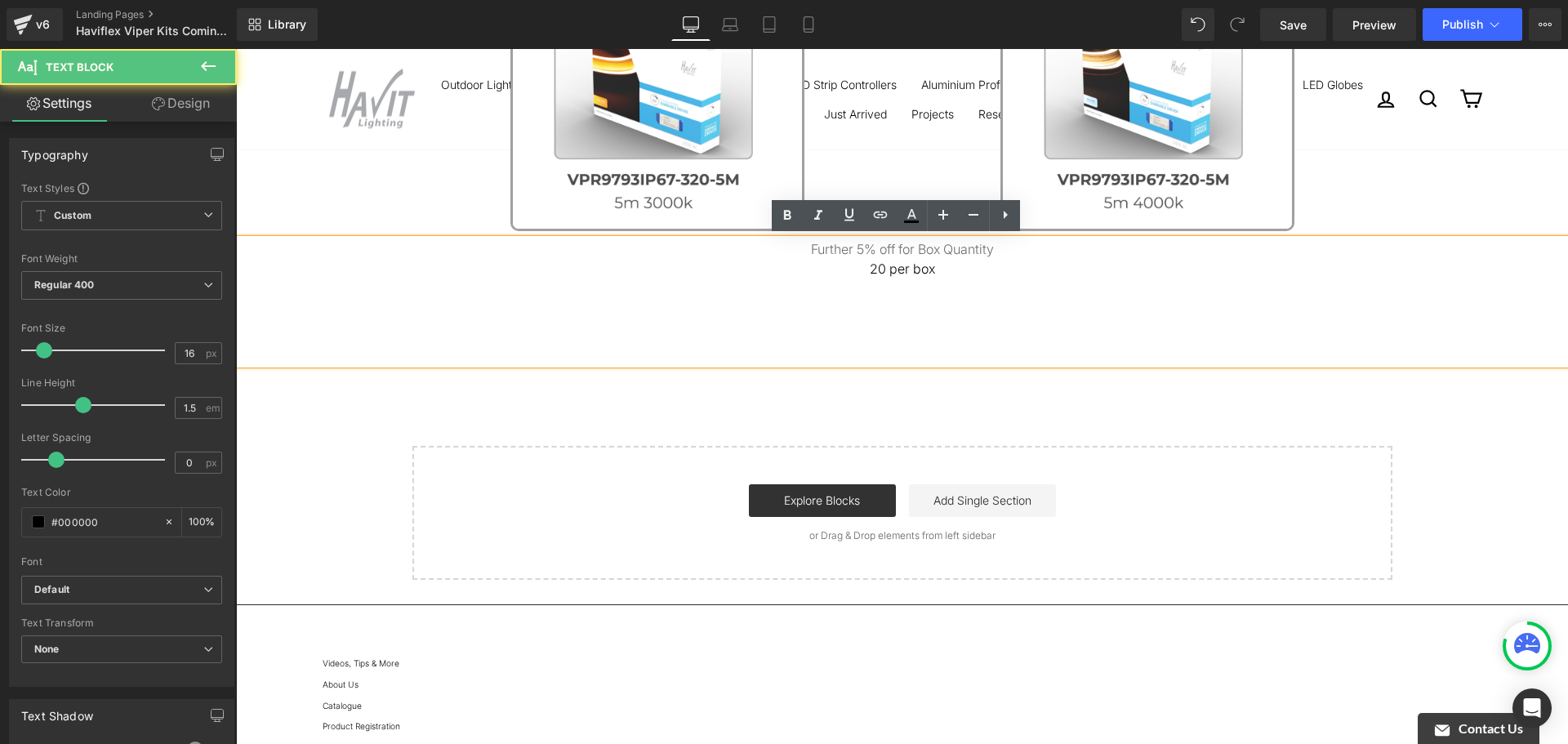
click at [823, 291] on div "Further 5% off for Box Quantity 20 per box" at bounding box center [902, 302] width 1332 height 125
click at [886, 279] on div "Further 5% off for Box Quantity 20 per box" at bounding box center [902, 302] width 1332 height 125
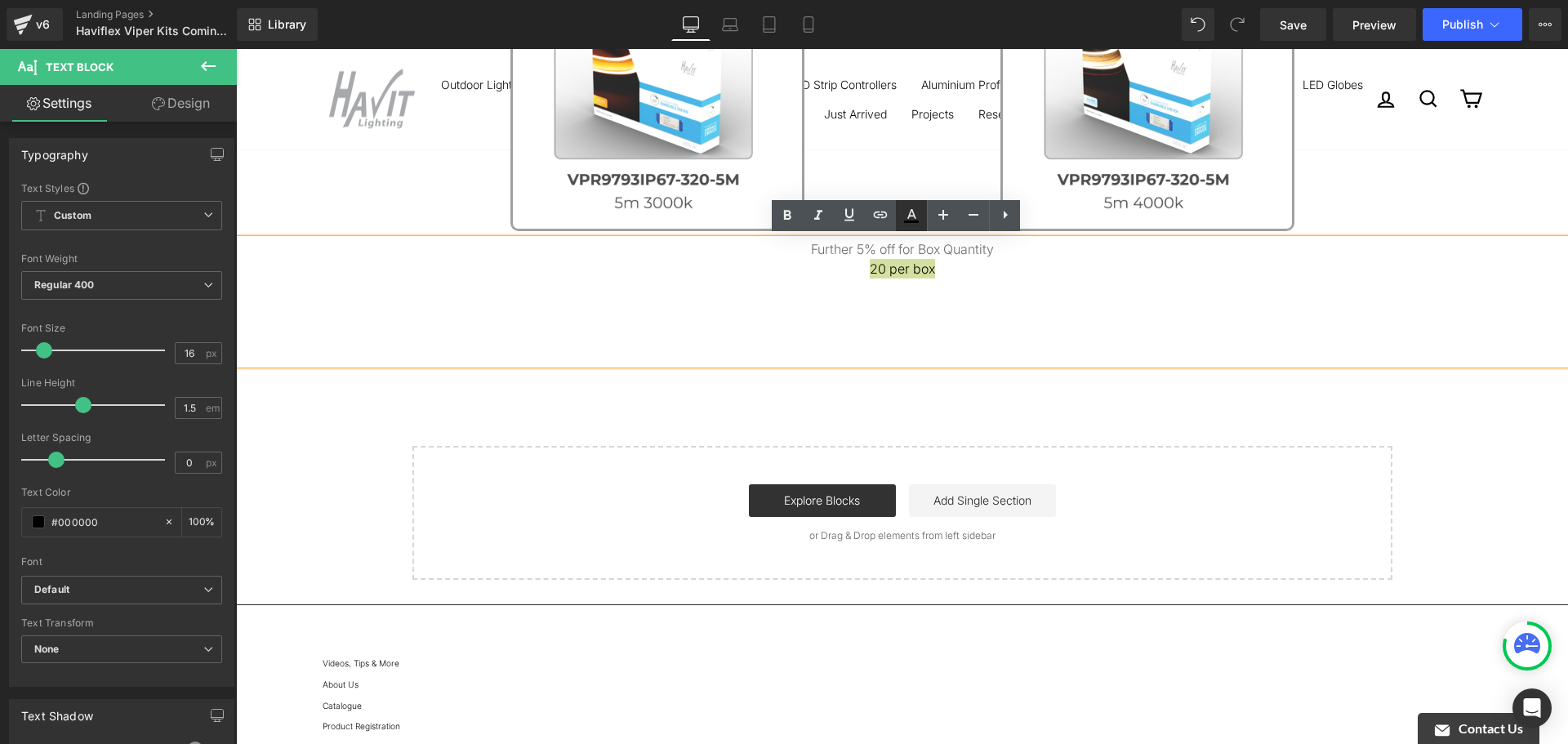
click at [906, 226] on link at bounding box center [911, 216] width 31 height 31
type input "#000000"
type input "100"
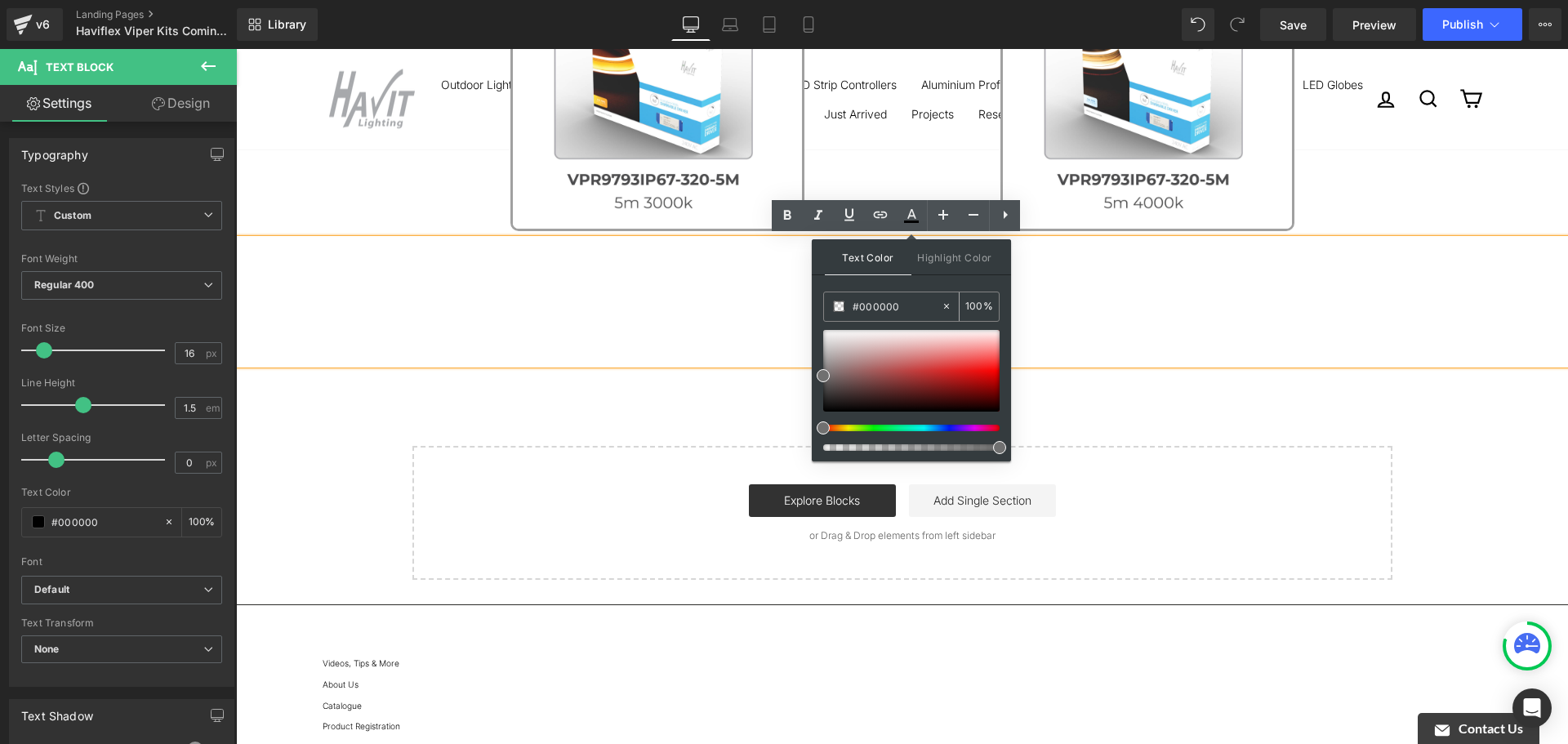
click at [899, 315] on input "#000000" at bounding box center [897, 306] width 88 height 18
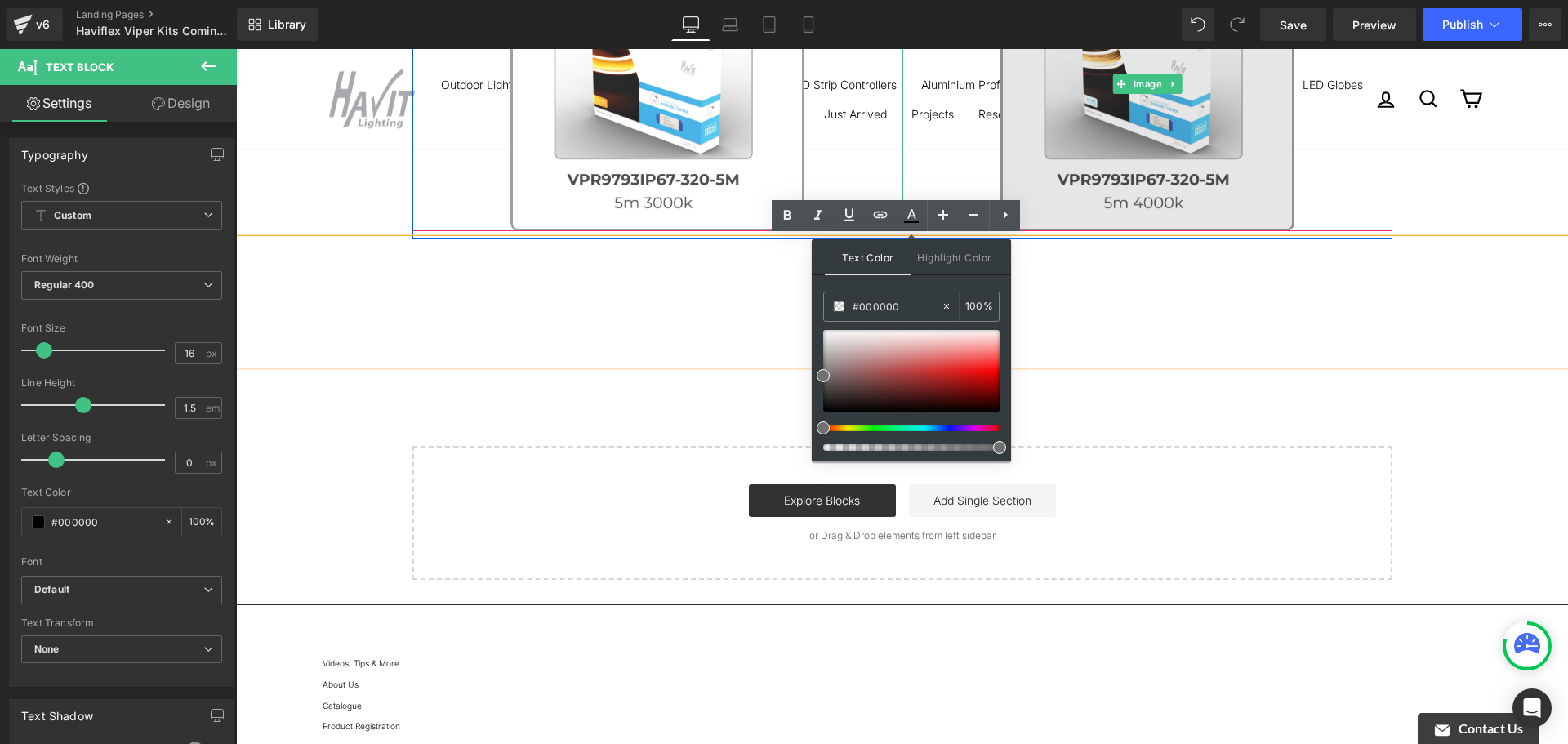
type input "7"
type input "0"
type input "707"
type input "100"
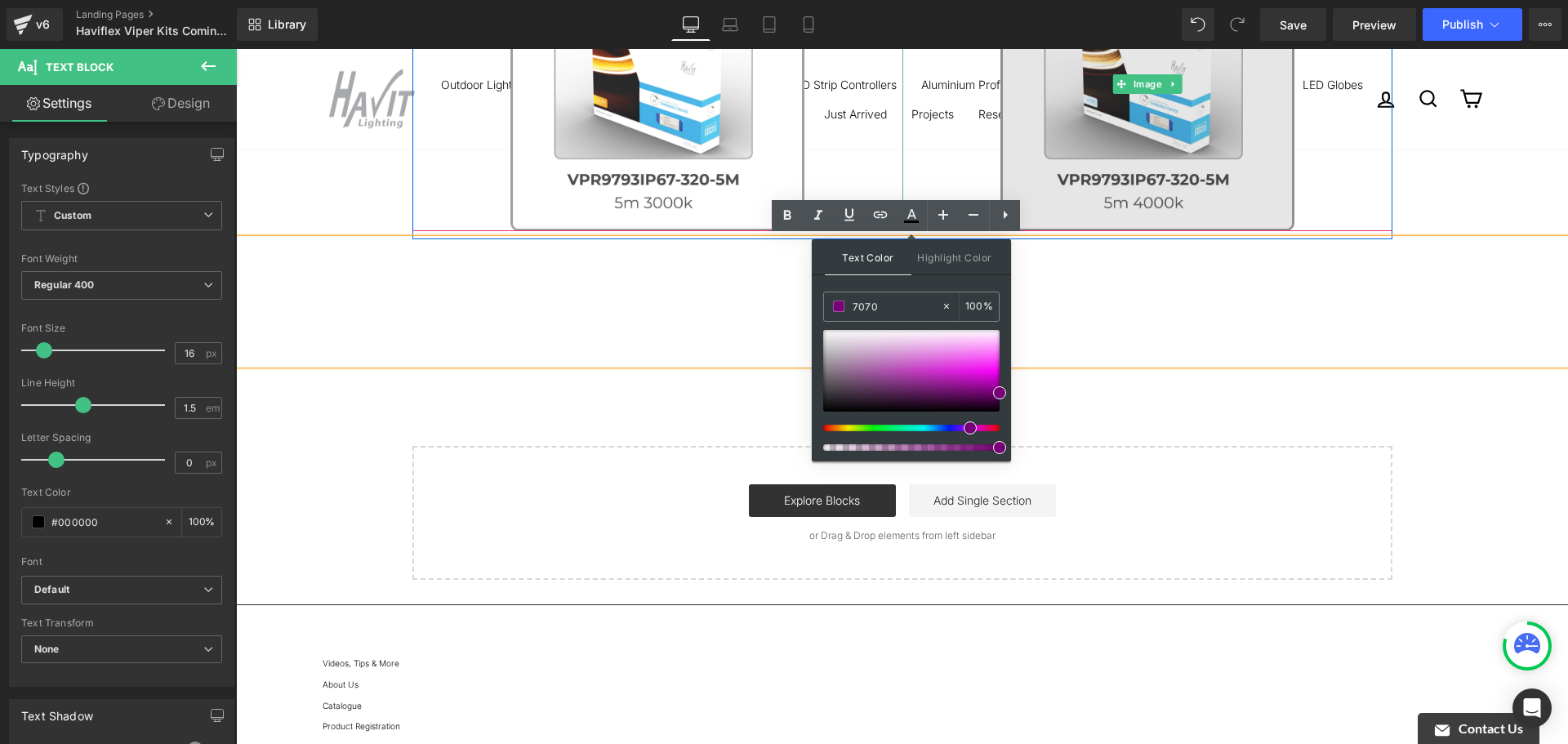
type input "70707"
type input "0"
type input "7070707"
type input "100"
type input "70707070"
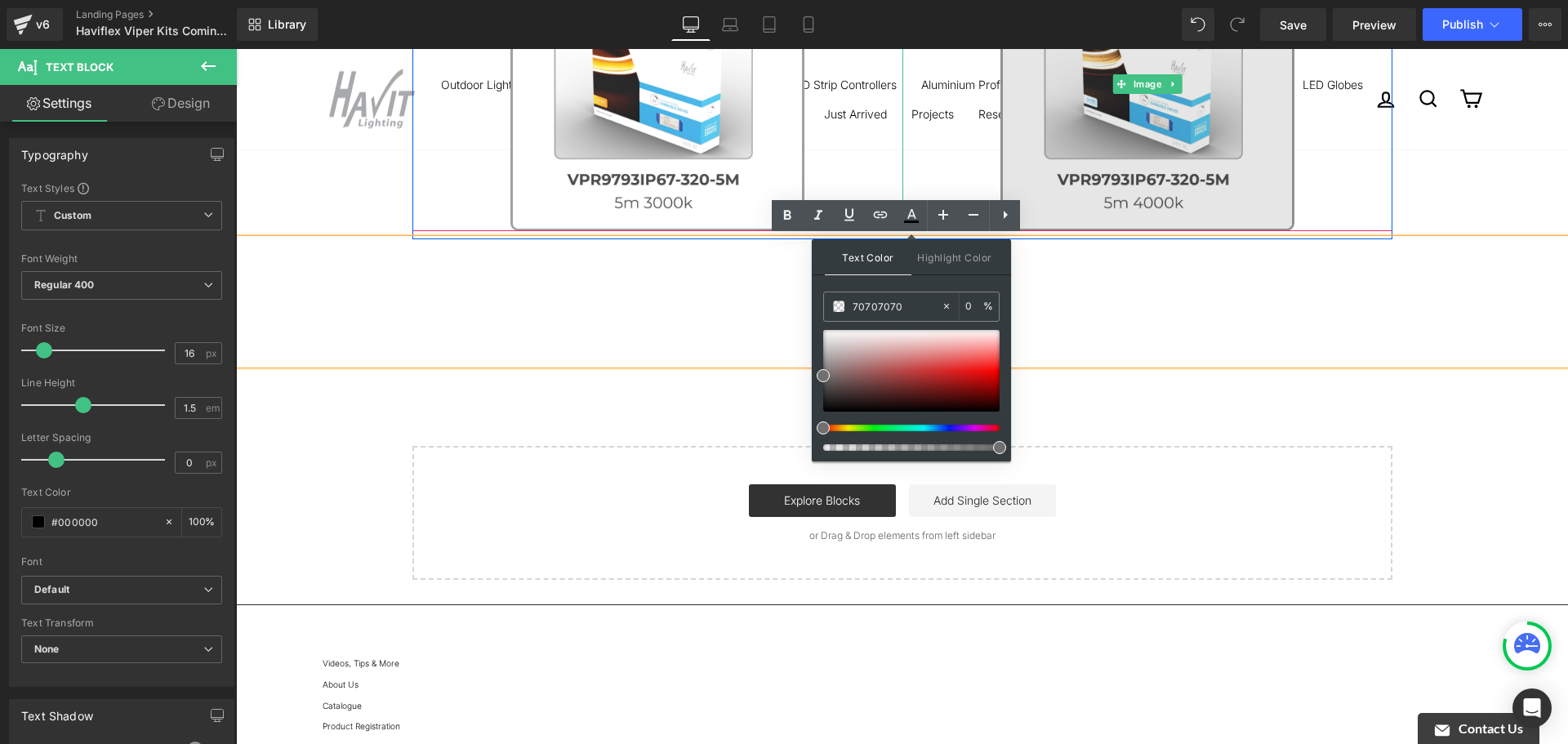
type input "44"
type input "707070707"
type input "0"
type input "70707070"
type input "44"
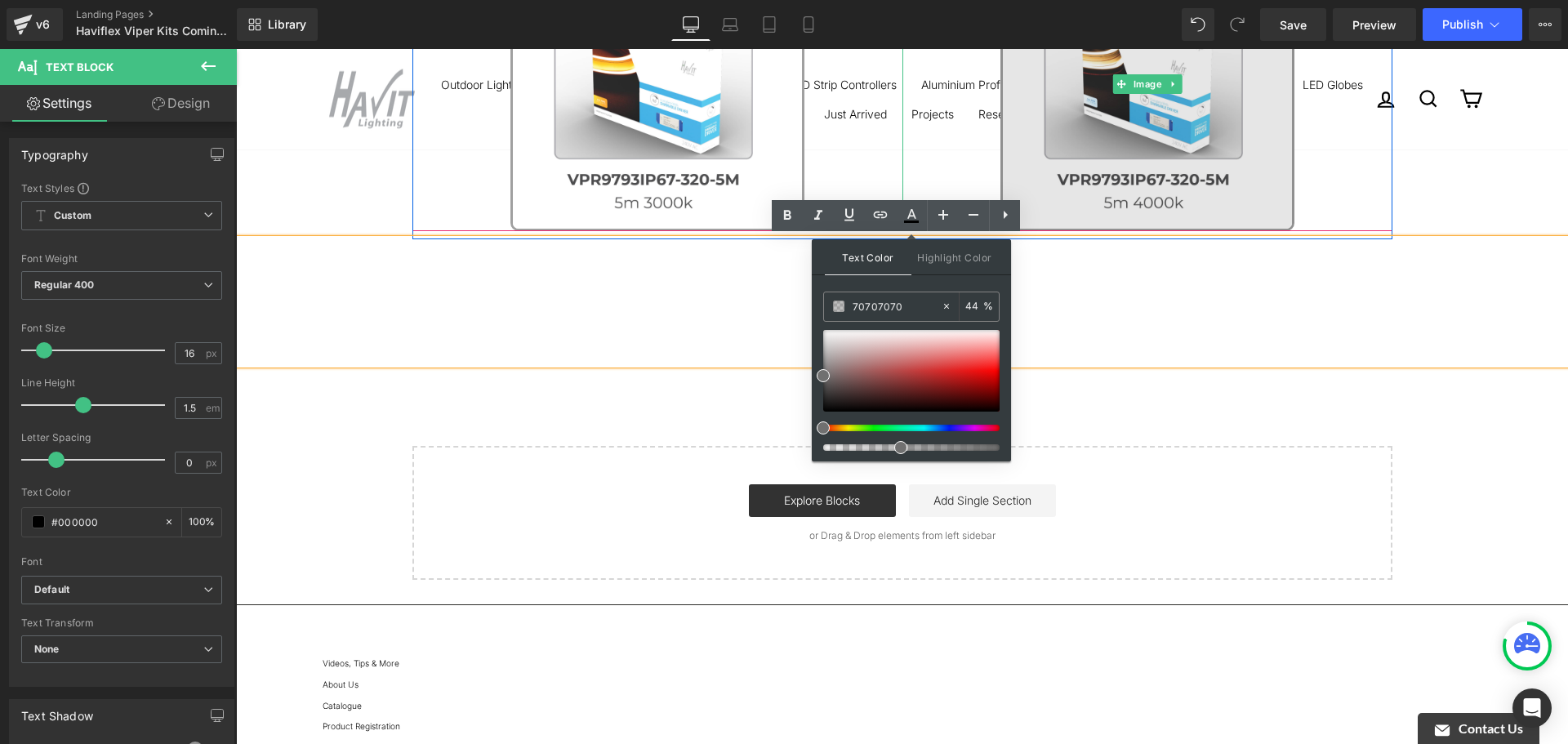
type input "7070707"
type input "0"
type input "70707070"
type input "44"
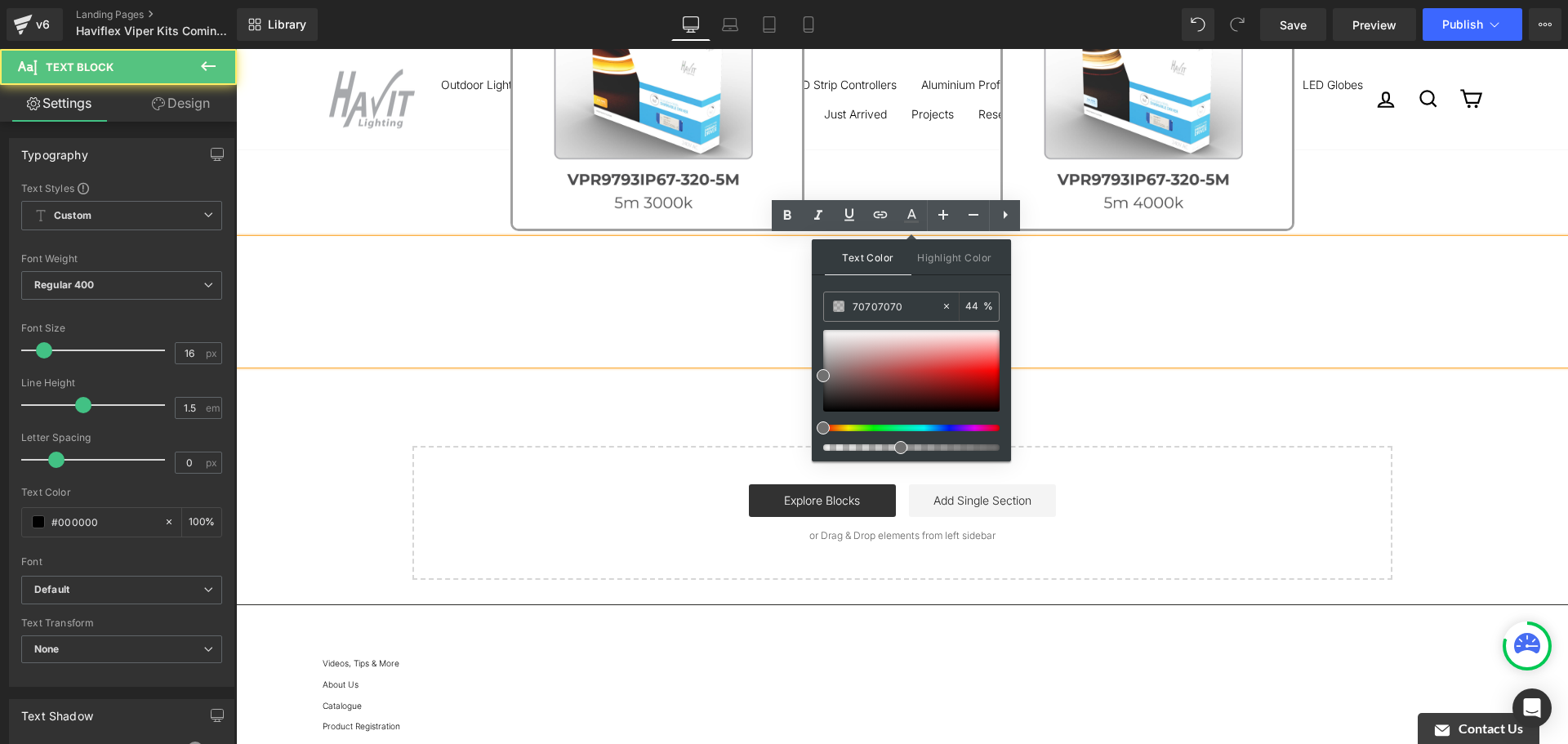
type input "#707070"
click at [1102, 347] on div "Further 5% off for Box Quantity 20 per box" at bounding box center [902, 302] width 1332 height 125
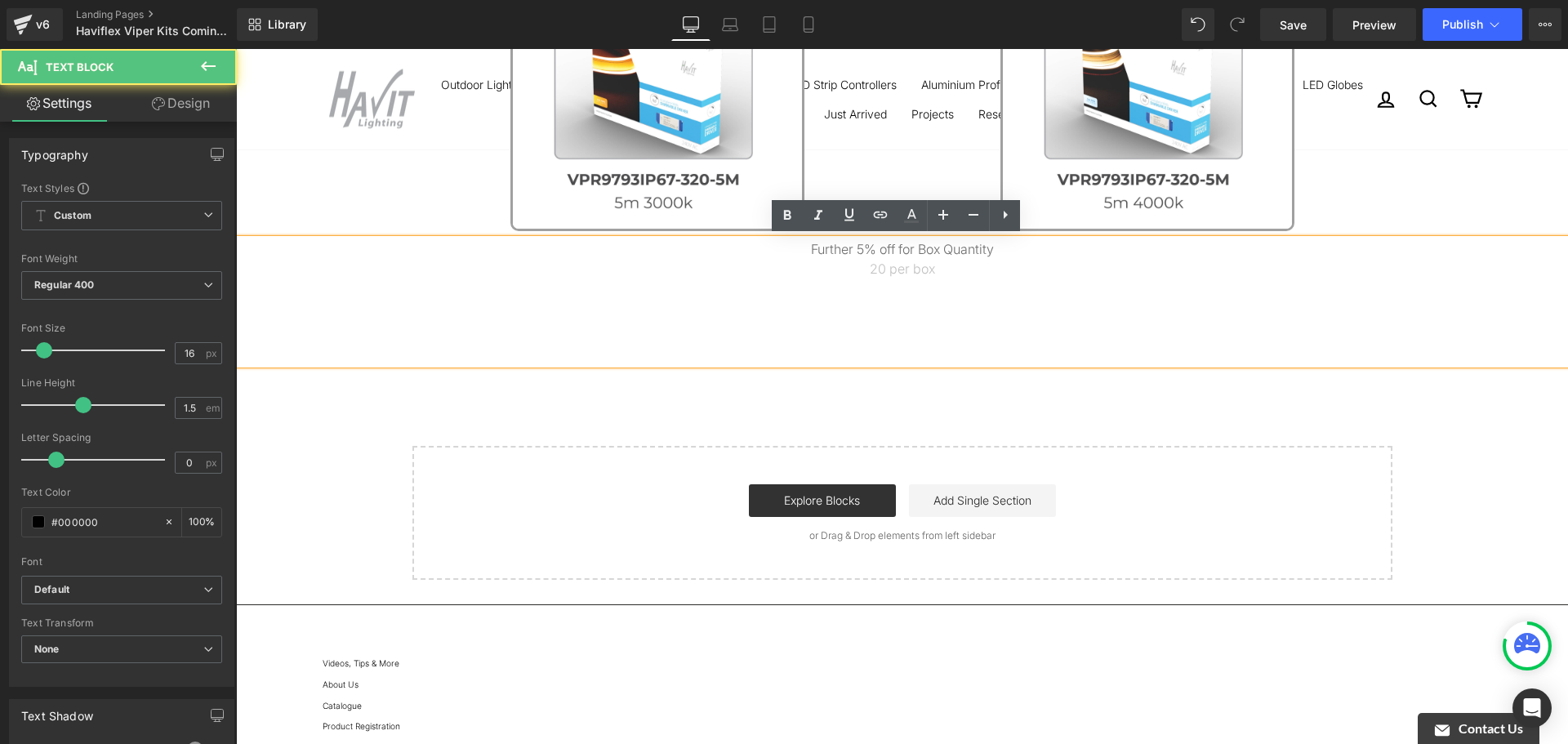
click at [923, 276] on p "20 per box" at bounding box center [902, 268] width 1332 height 19
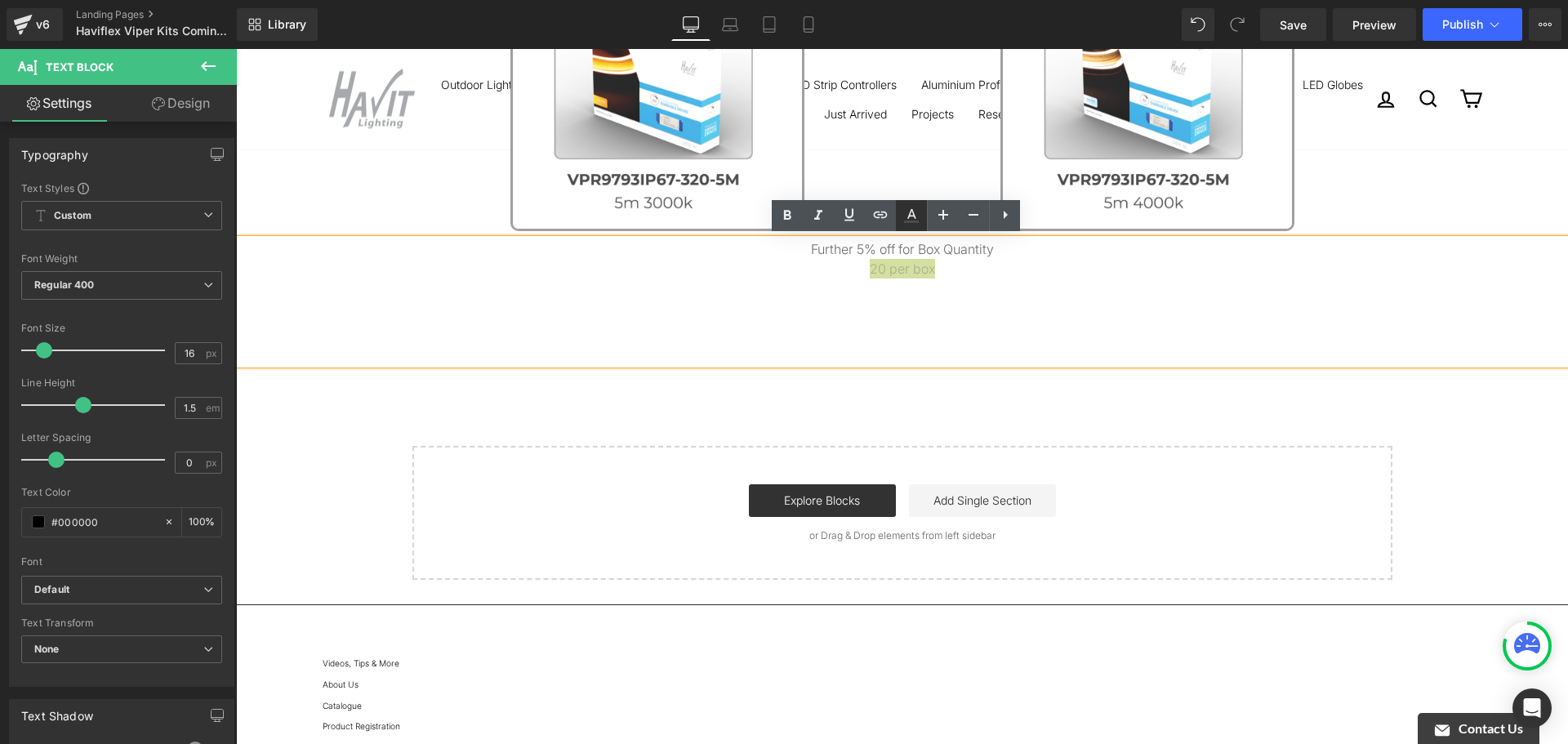
click at [925, 218] on link at bounding box center [911, 216] width 31 height 31
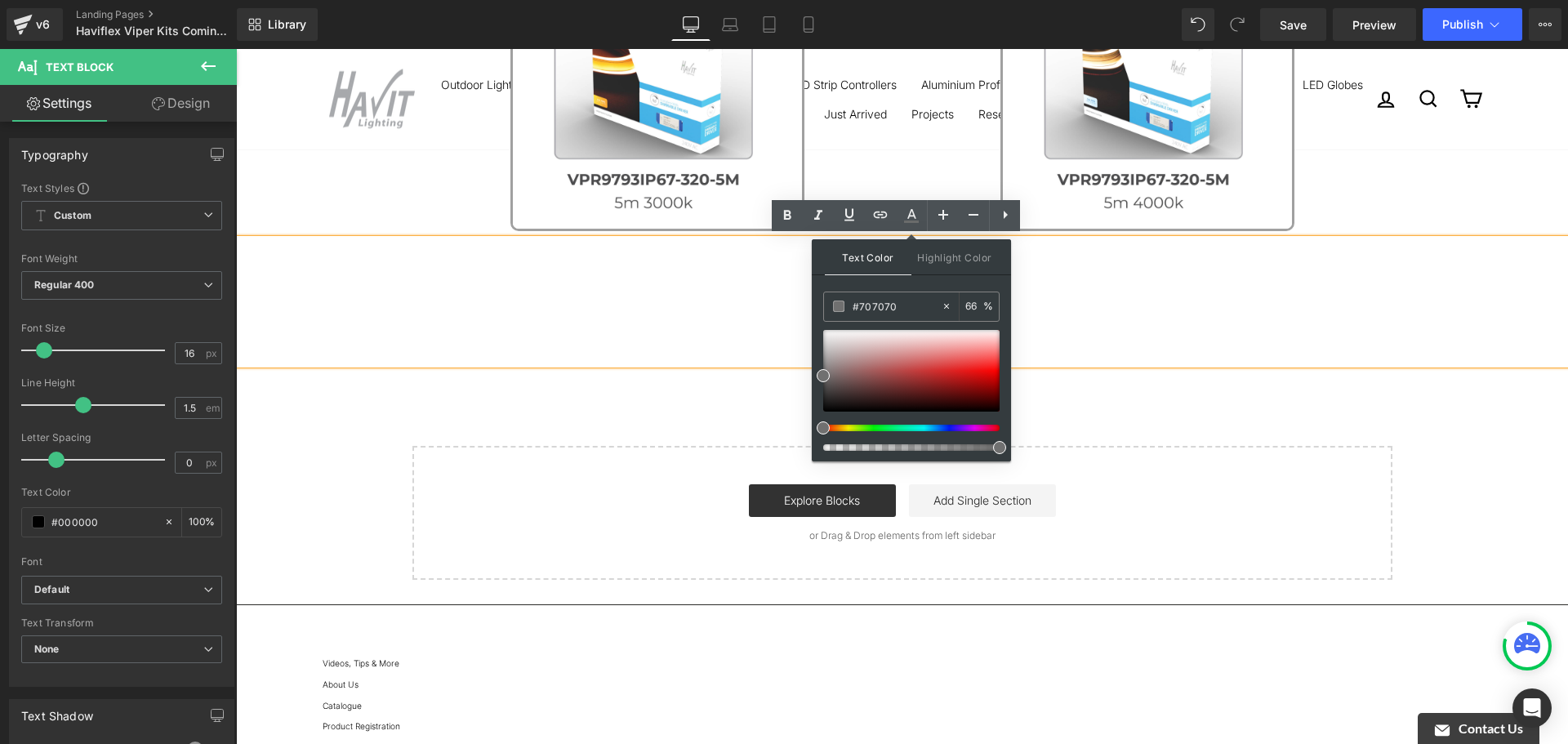
type input "89"
drag, startPoint x: 1168, startPoint y: 495, endPoint x: 1059, endPoint y: 440, distance: 122.1
click at [1107, 311] on div "Further 5% off for Box Quantity 20 per box" at bounding box center [902, 302] width 1332 height 125
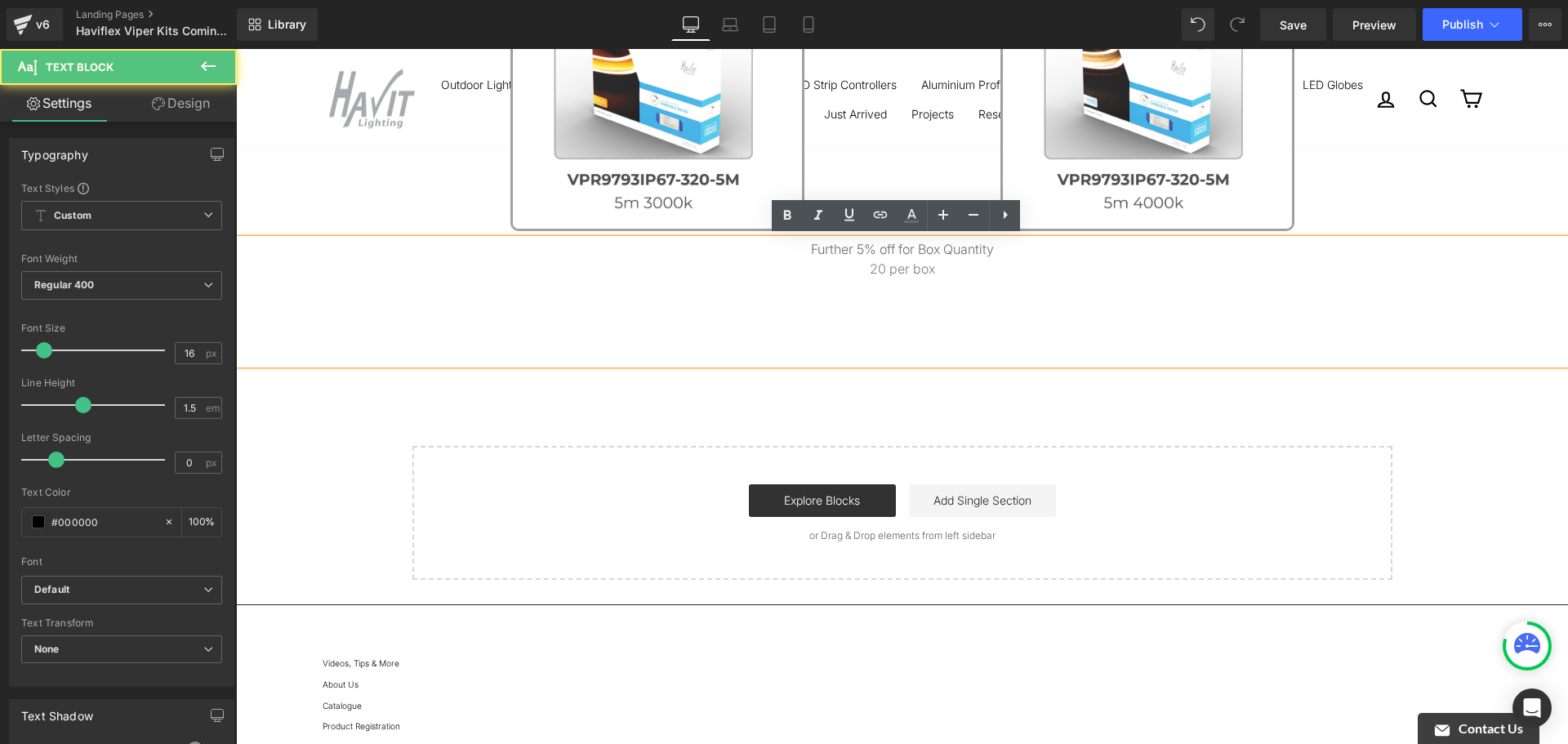
click at [916, 271] on span "20 per box" at bounding box center [902, 268] width 65 height 16
click at [871, 260] on span "20 per box" at bounding box center [902, 268] width 65 height 16
click at [877, 248] on span "Further 5% off for Box Quantity" at bounding box center [903, 249] width 183 height 16
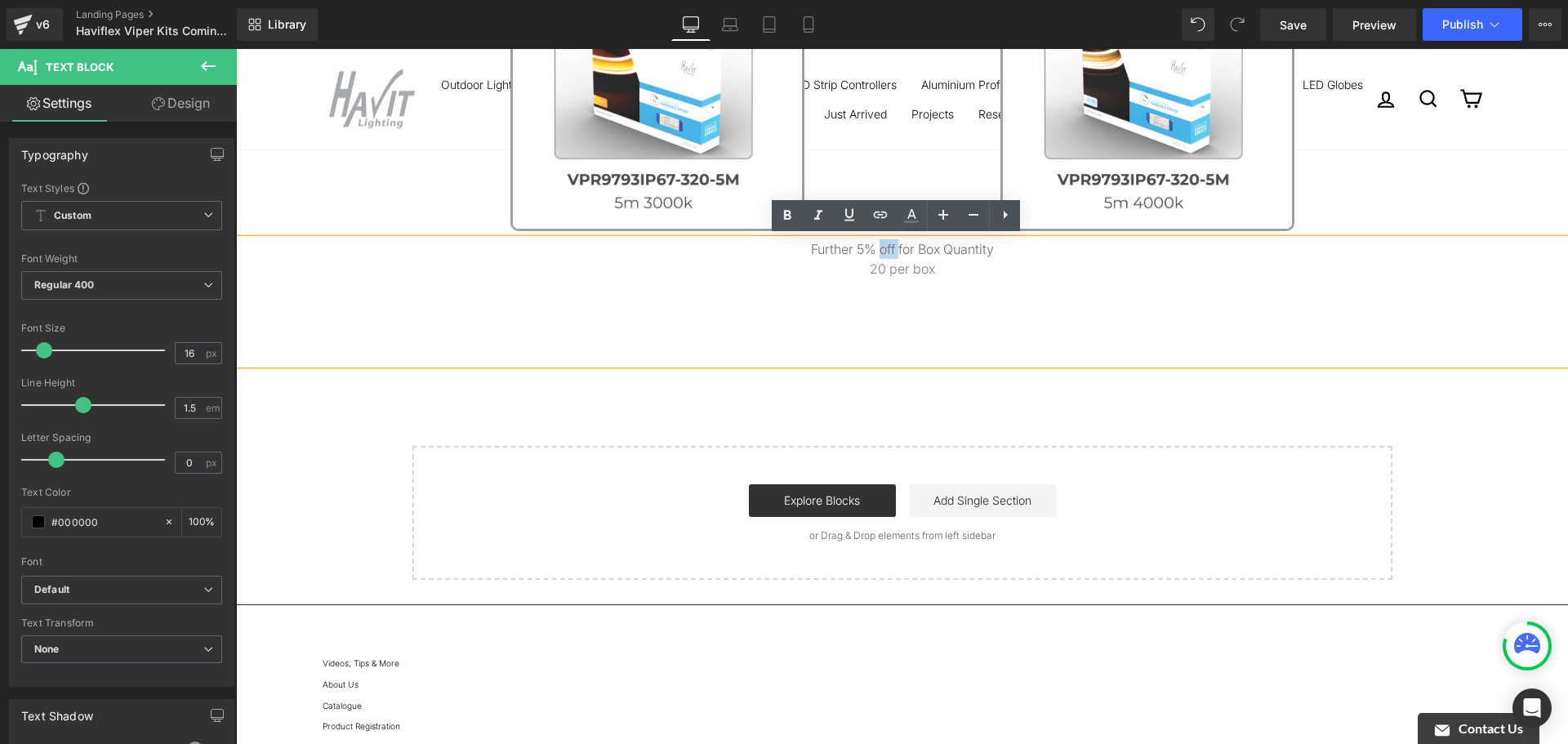
click at [877, 248] on span "Further 5% off for Box Quantity" at bounding box center [903, 249] width 183 height 16
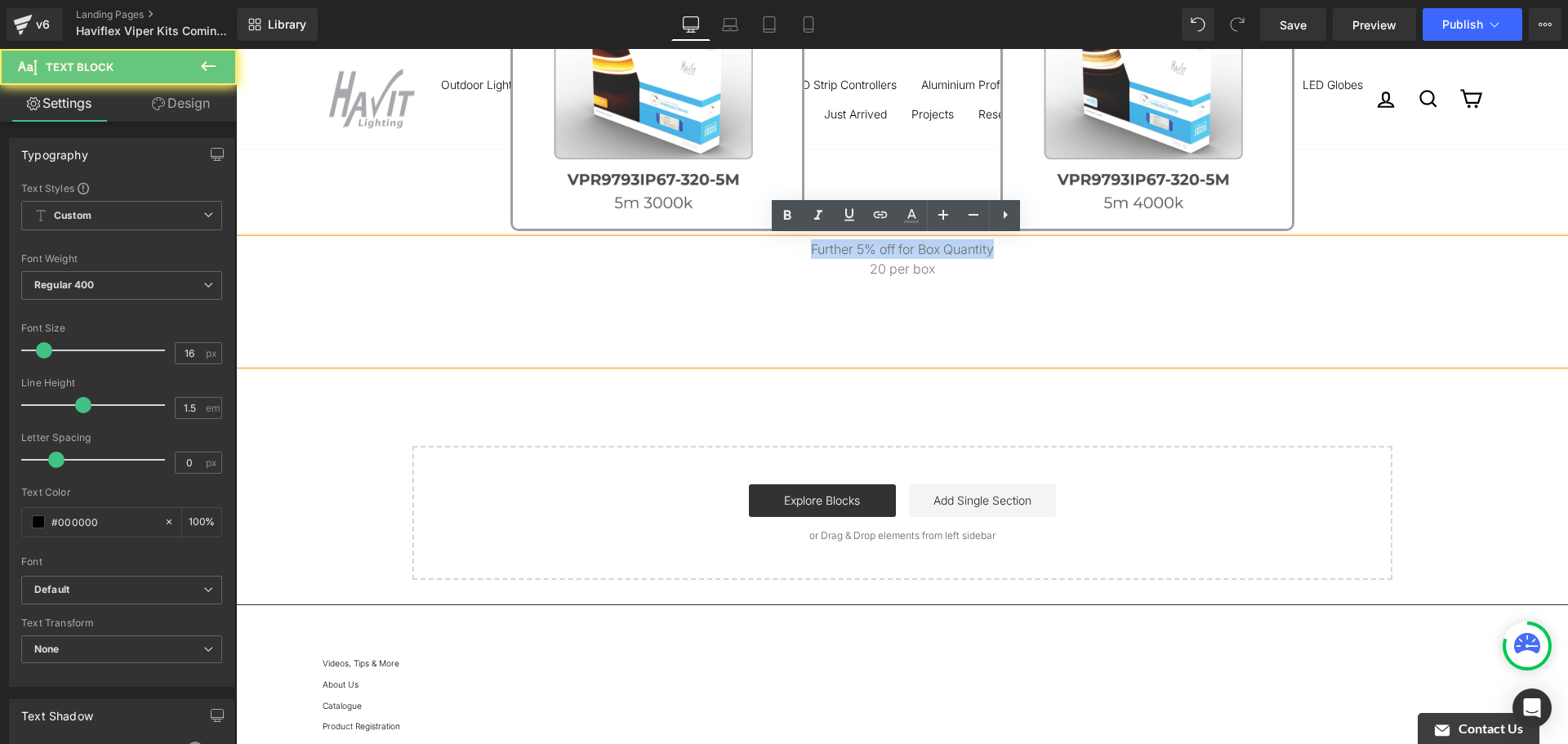
click at [877, 248] on span "Further 5% off for Box Quantity" at bounding box center [903, 249] width 183 height 16
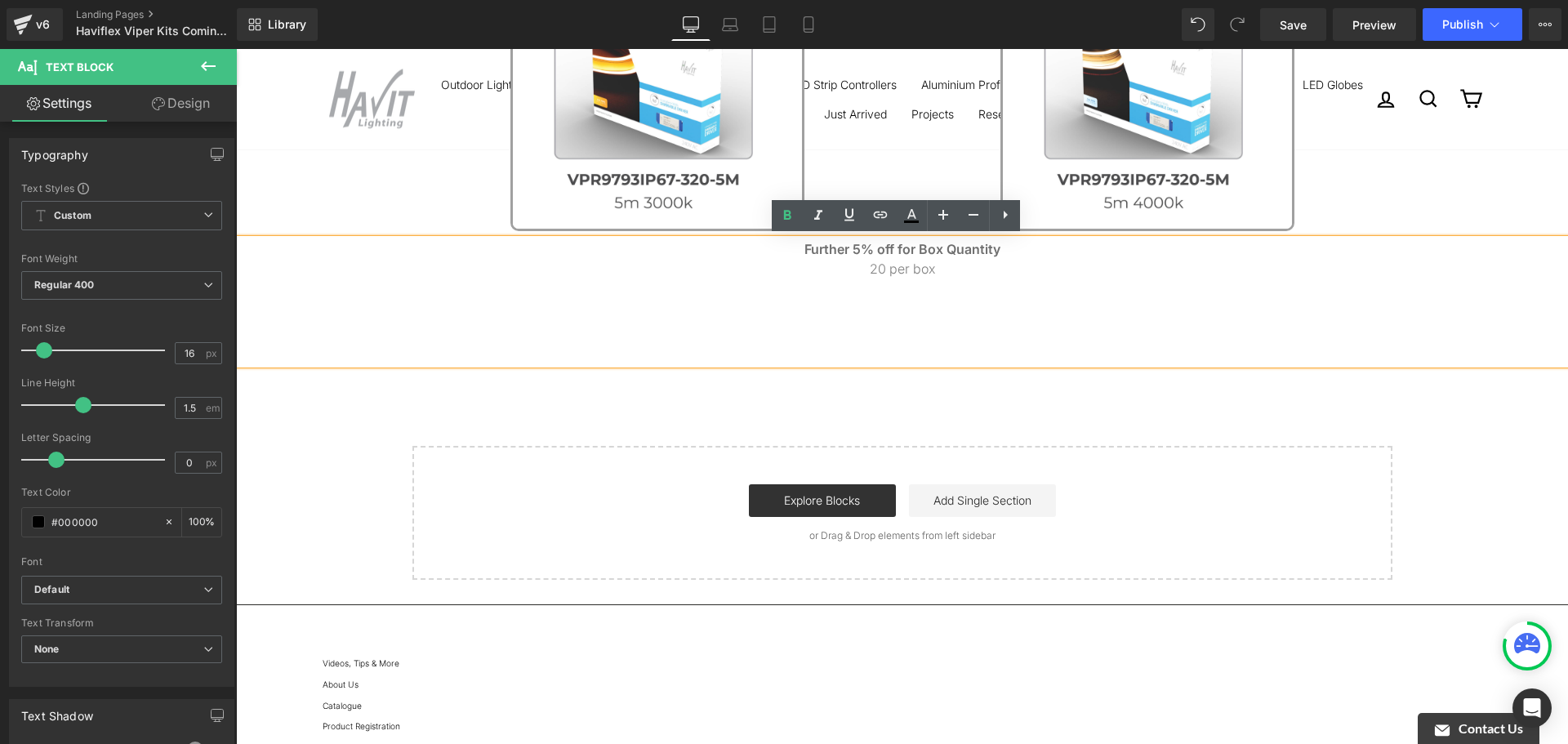
click at [975, 309] on div "Further 5% off for Box Quantity 20 per box" at bounding box center [902, 302] width 1332 height 125
click at [932, 264] on p "20 per box" at bounding box center [902, 268] width 1332 height 19
click at [932, 254] on span "Further 5% off for Box Quantity" at bounding box center [903, 249] width 196 height 16
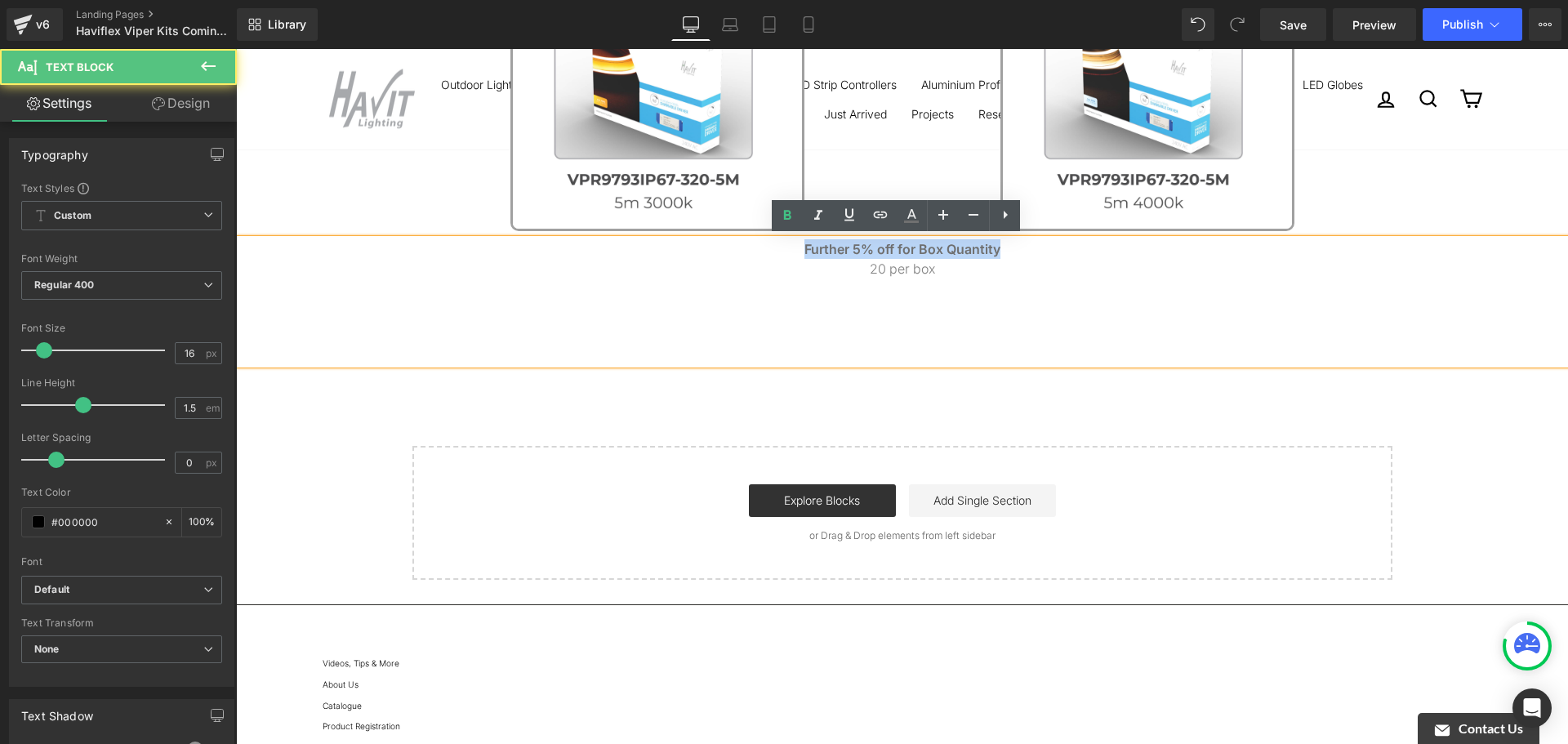
click at [932, 254] on span "Further 5% off for Box Quantity" at bounding box center [903, 249] width 196 height 16
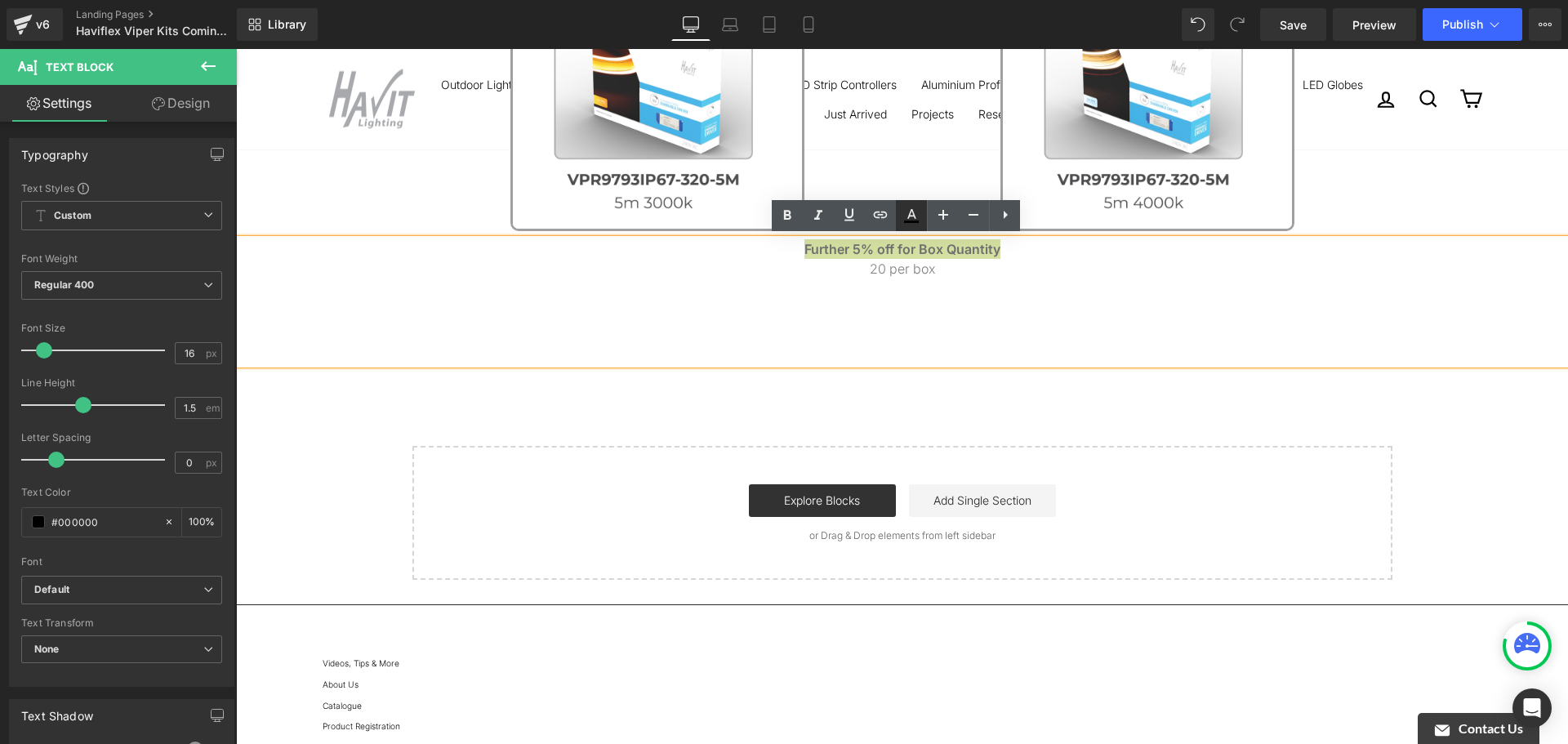
click at [921, 220] on link at bounding box center [911, 216] width 31 height 31
type input "#000000"
type input "100"
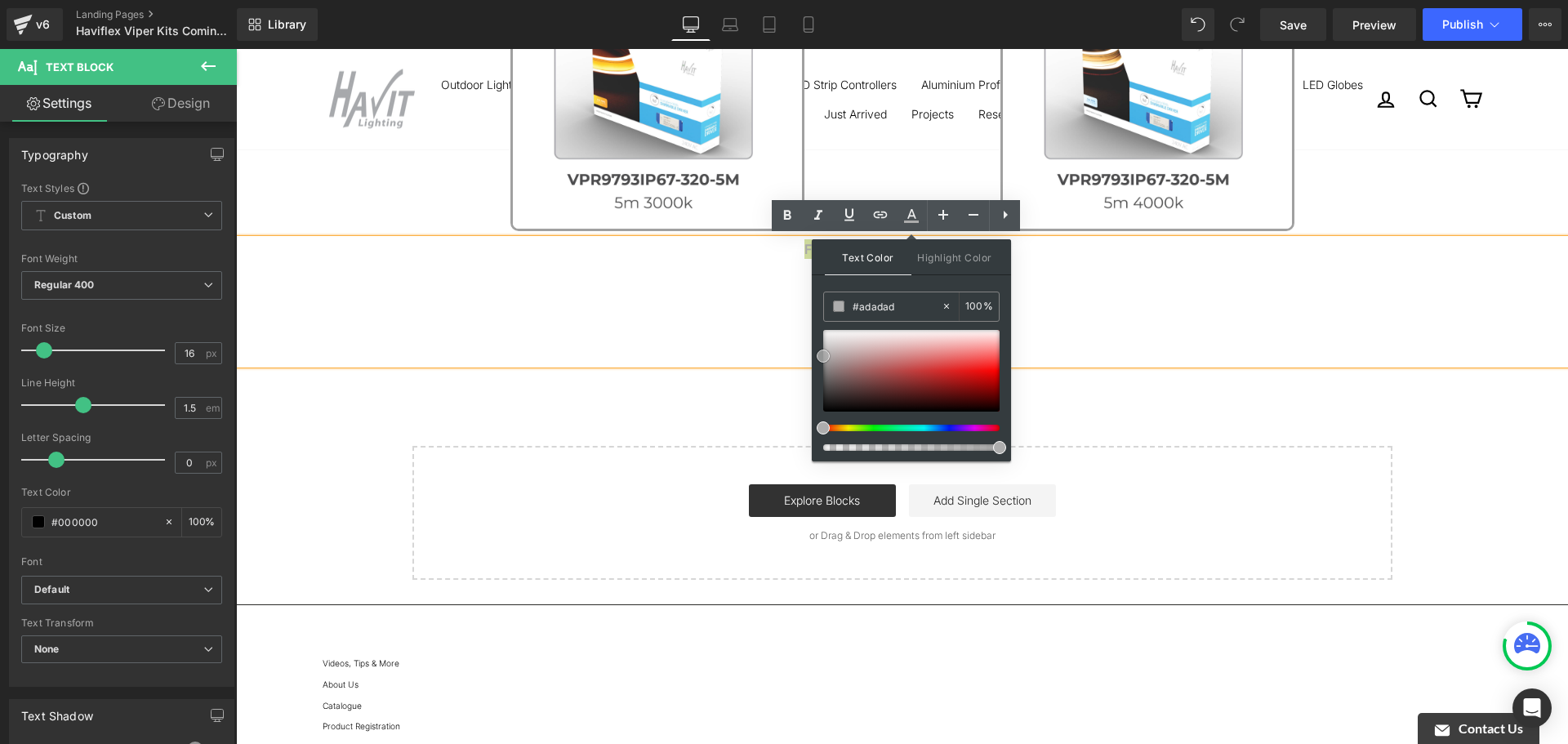
drag, startPoint x: 826, startPoint y: 374, endPoint x: 812, endPoint y: 356, distance: 22.8
click at [812, 356] on div "Text Color Highlight Color rgba(173, 173, 173, 1) #adadad 100 % transparent tra…" at bounding box center [912, 350] width 199 height 222
click at [1232, 292] on div "Further 5% off for Box Quantity 20 per box" at bounding box center [902, 302] width 1332 height 125
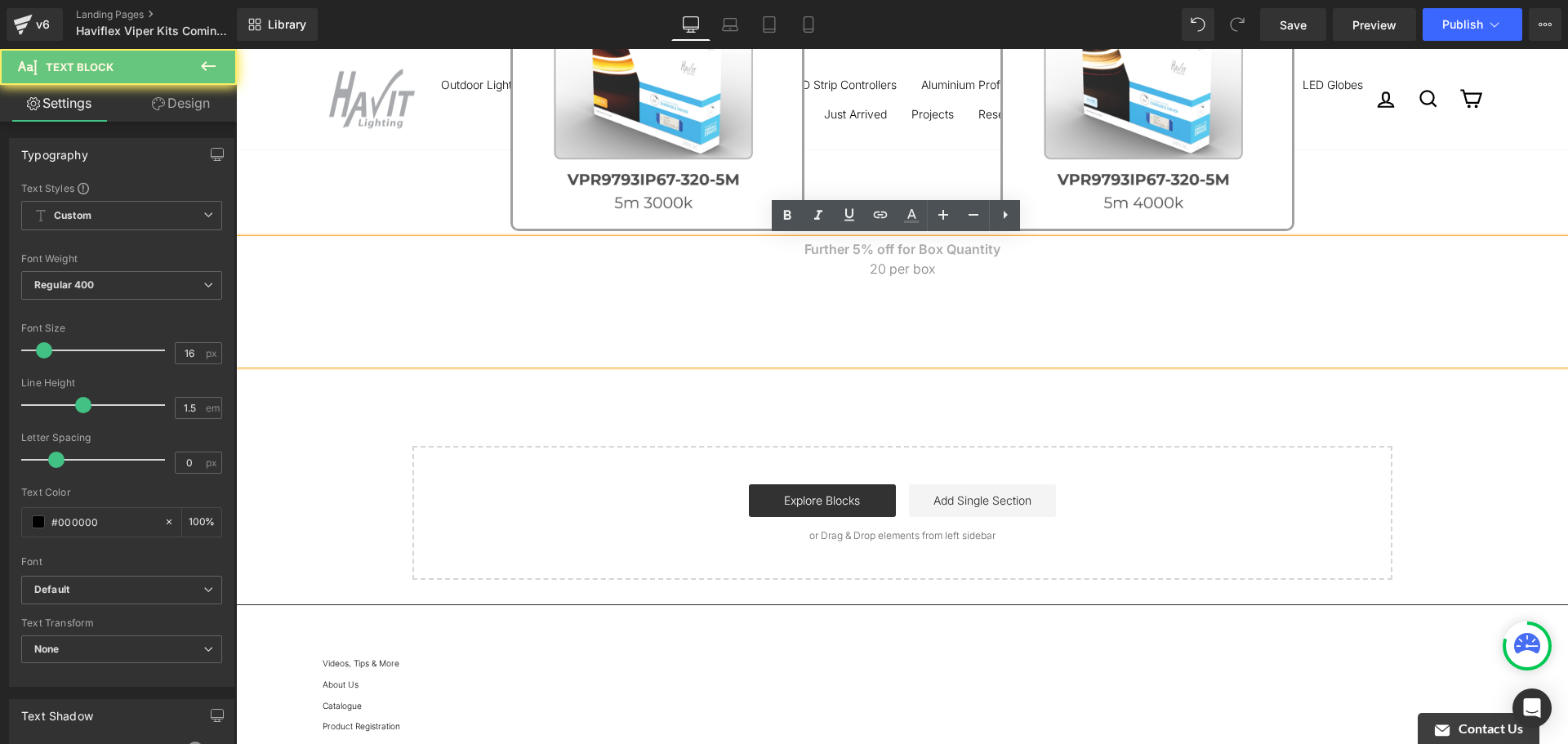
click at [1232, 292] on div "Further 5% off for Box Quantity 20 per box" at bounding box center [902, 302] width 1332 height 125
click at [976, 254] on span "Further 5% off for Box Quantity" at bounding box center [903, 249] width 196 height 16
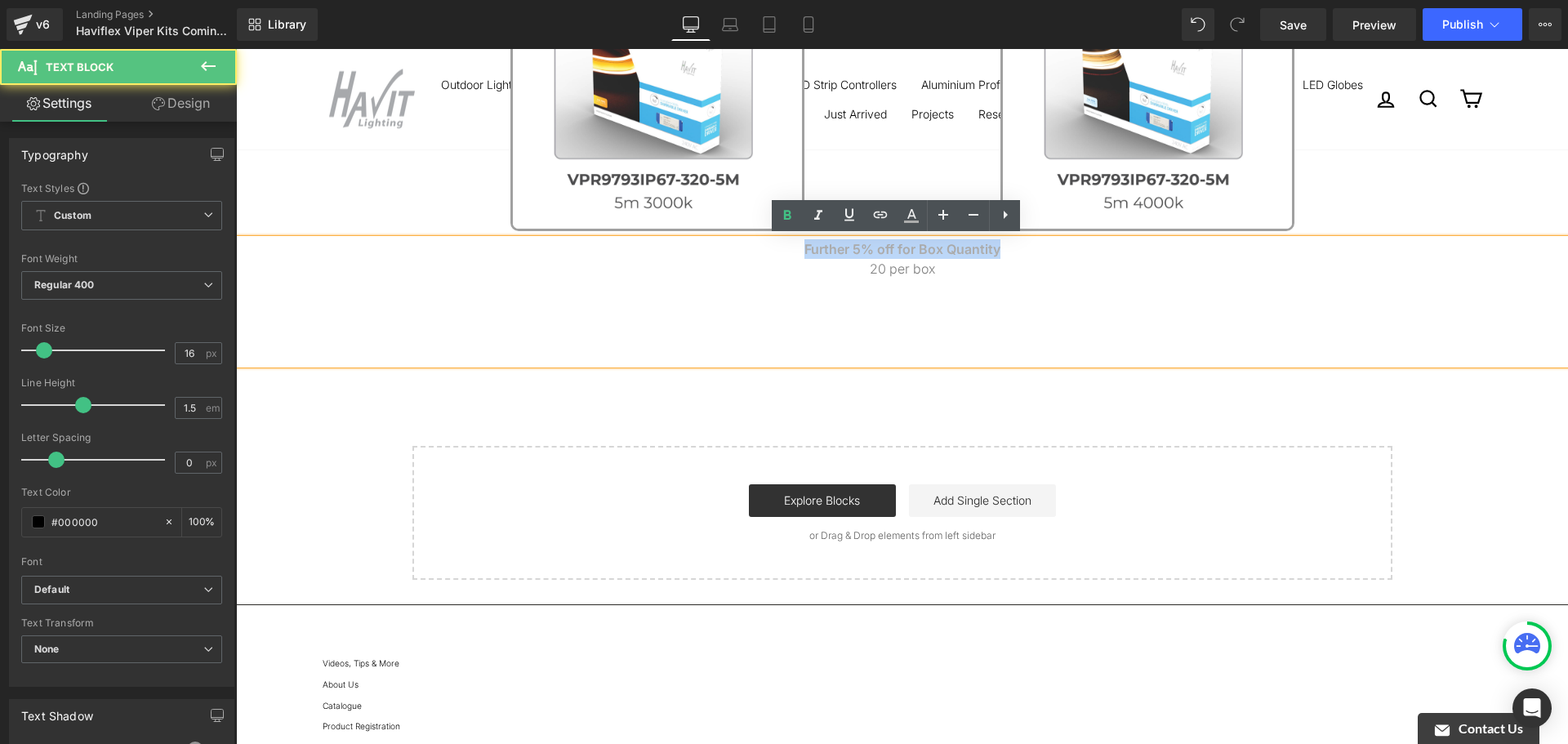
click at [976, 254] on span "Further 5% off for Box Quantity" at bounding box center [903, 249] width 196 height 16
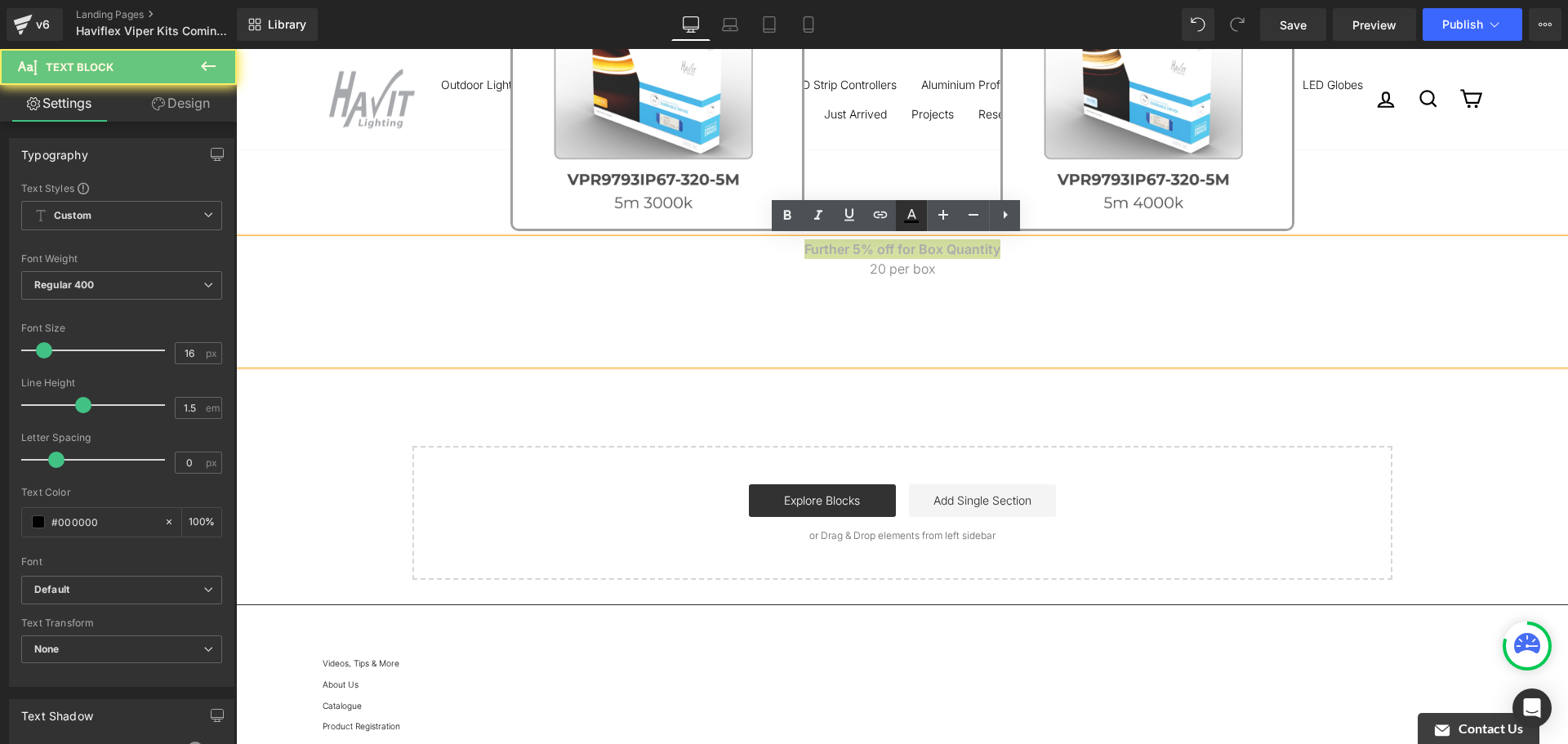
click at [919, 224] on icon at bounding box center [911, 216] width 19 height 19
type input "#000000"
type input "100"
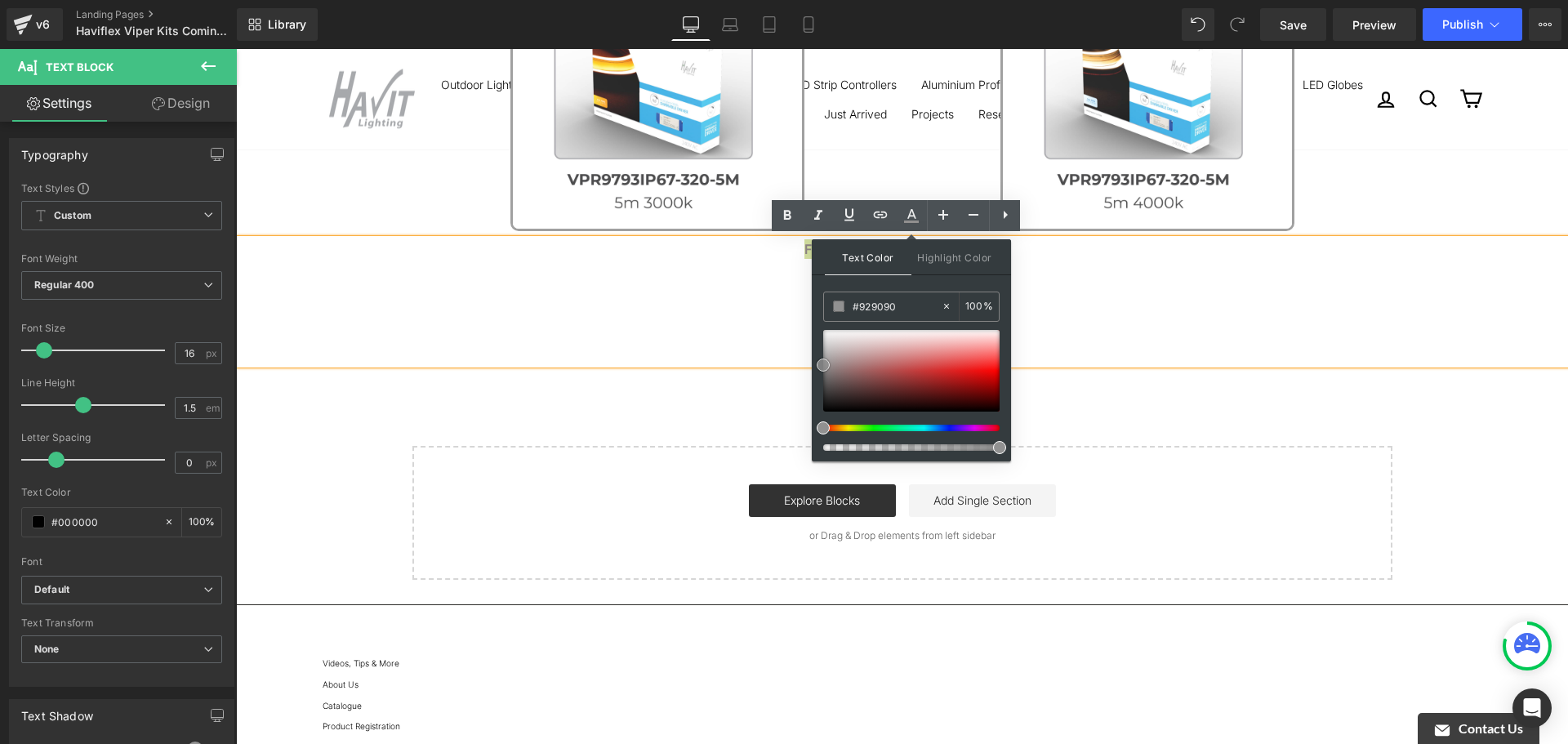
type input "#919191"
drag, startPoint x: 836, startPoint y: 361, endPoint x: 819, endPoint y: 364, distance: 17.3
click at [823, 364] on div at bounding box center [911, 370] width 177 height 82
click at [1248, 287] on div "Further 5% off for Box Quantity 20 per box" at bounding box center [902, 302] width 1332 height 125
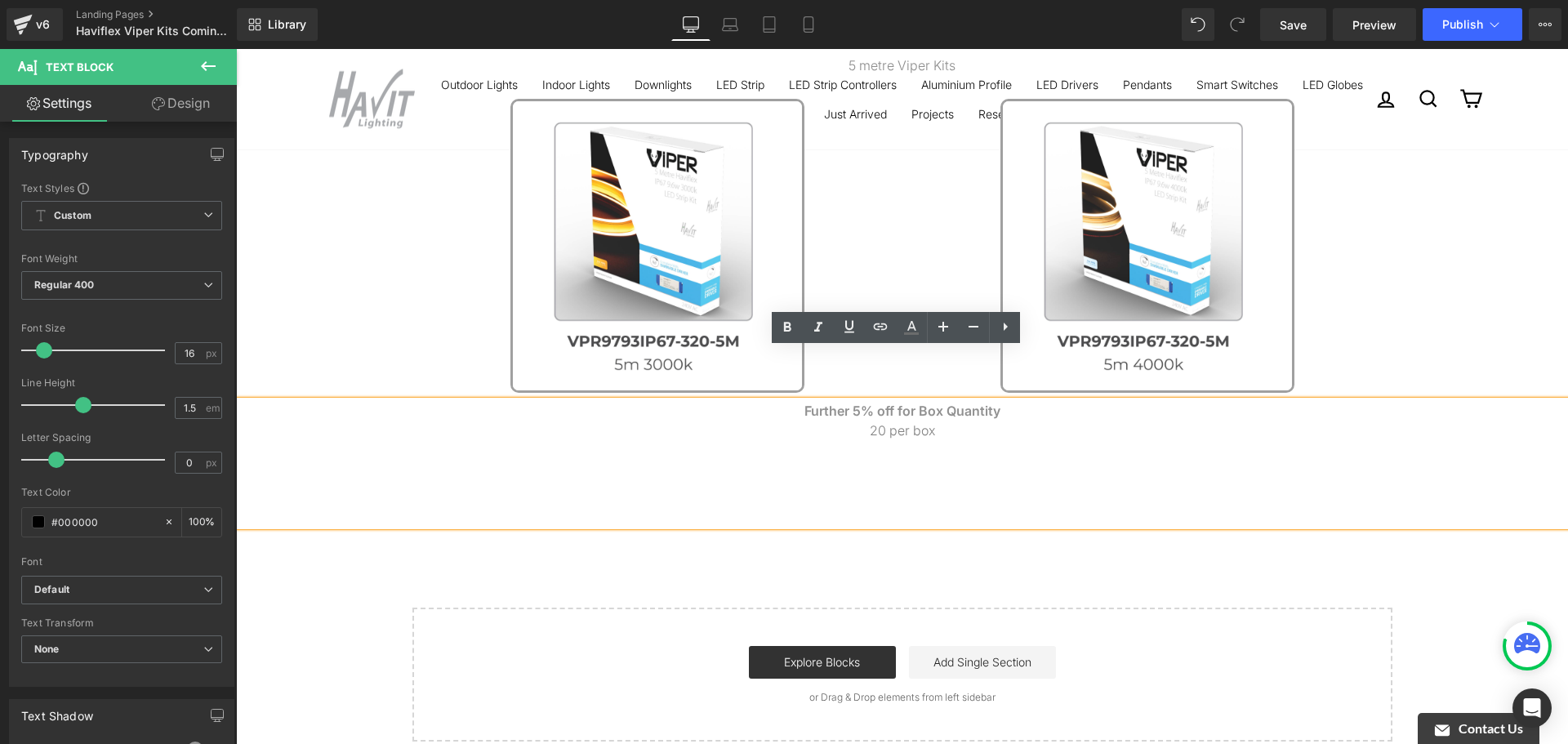
scroll to position [736, 0]
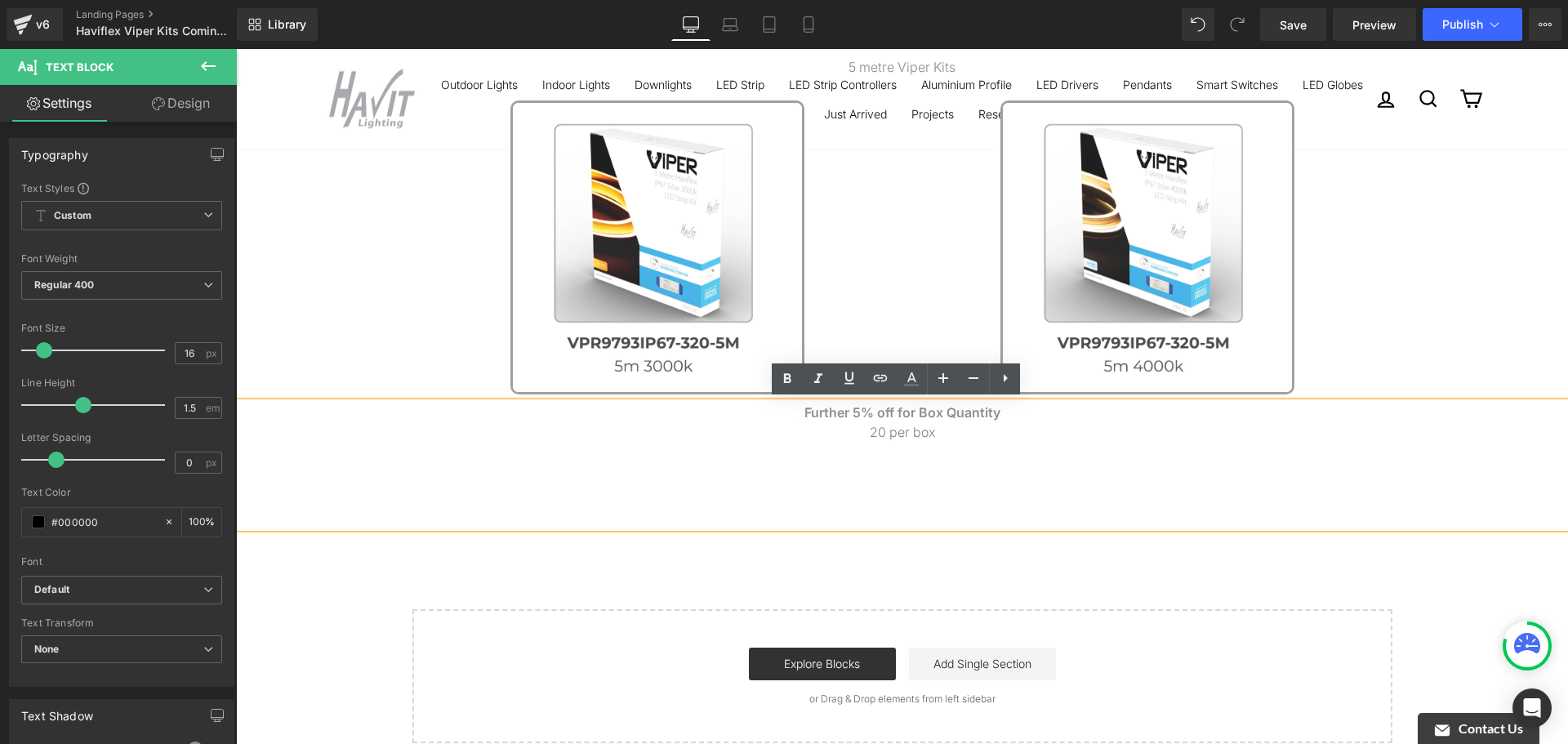
click at [1464, 298] on div "Image 2 metre Viper Kits Text Block Image Image Image ‹ › Carousel Row 43px 5 m…" at bounding box center [902, 98] width 1332 height 1292
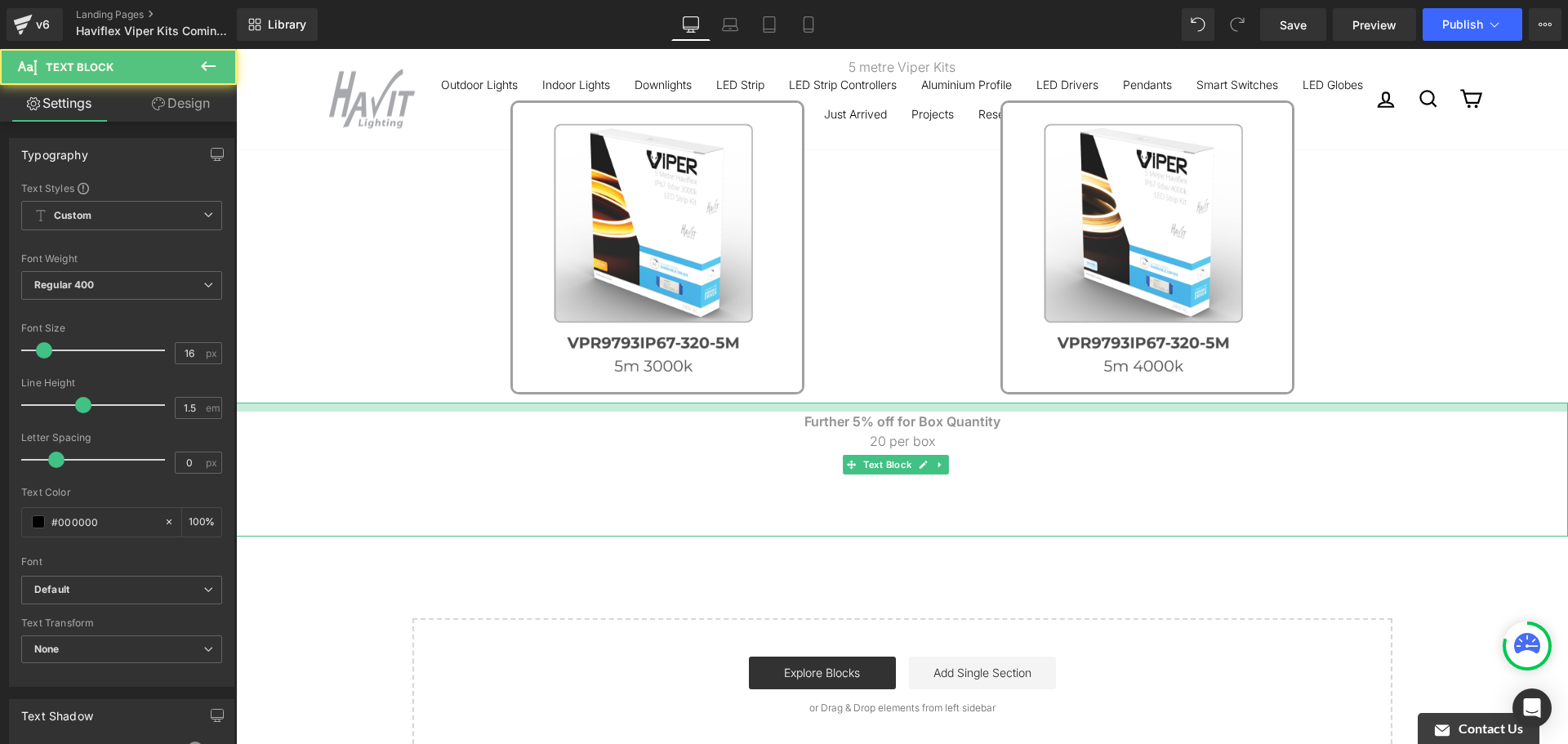
drag, startPoint x: 1030, startPoint y: 402, endPoint x: 1030, endPoint y: 414, distance: 12.0
click at [1030, 414] on div "Further 5% off for Box Quantity 20 per box Text Block" at bounding box center [902, 469] width 1332 height 134
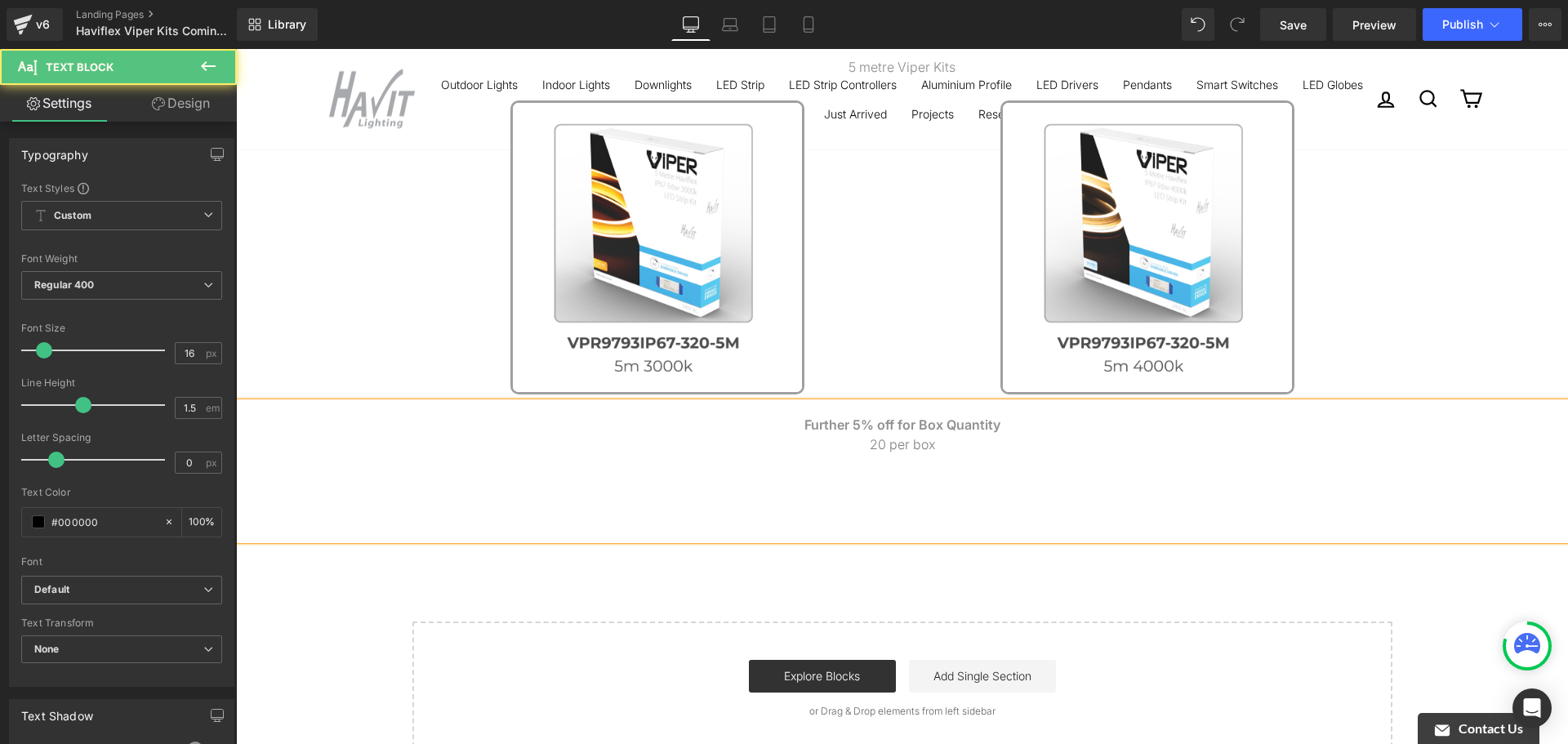
click at [1473, 316] on div "Image 2 metre Viper Kits Text Block Image Image Image ‹ › Carousel Row 43px 5 m…" at bounding box center [902, 104] width 1332 height 1304
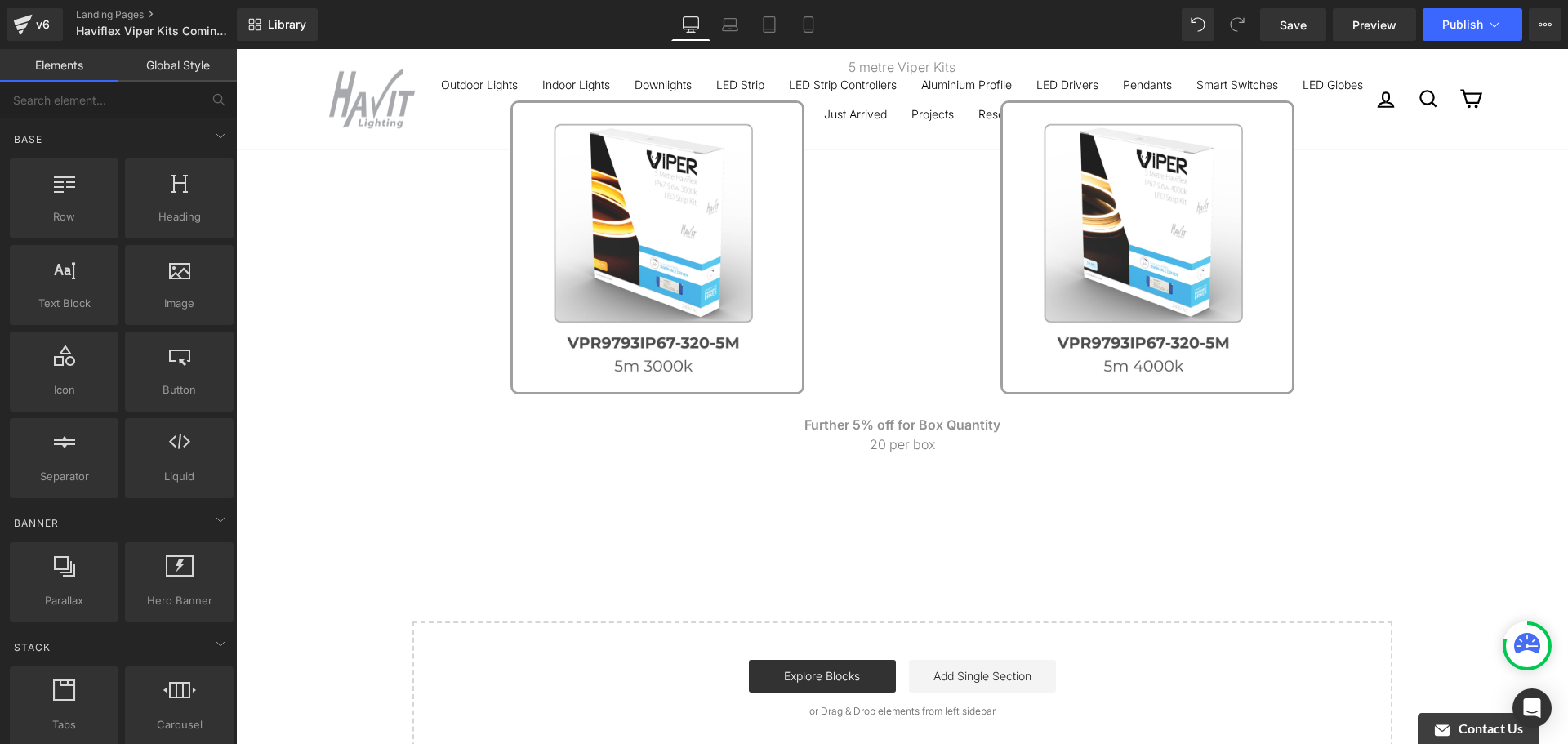
click at [1183, 487] on div "Further 5% off for Box Quantity 20 per box" at bounding box center [902, 471] width 1332 height 137
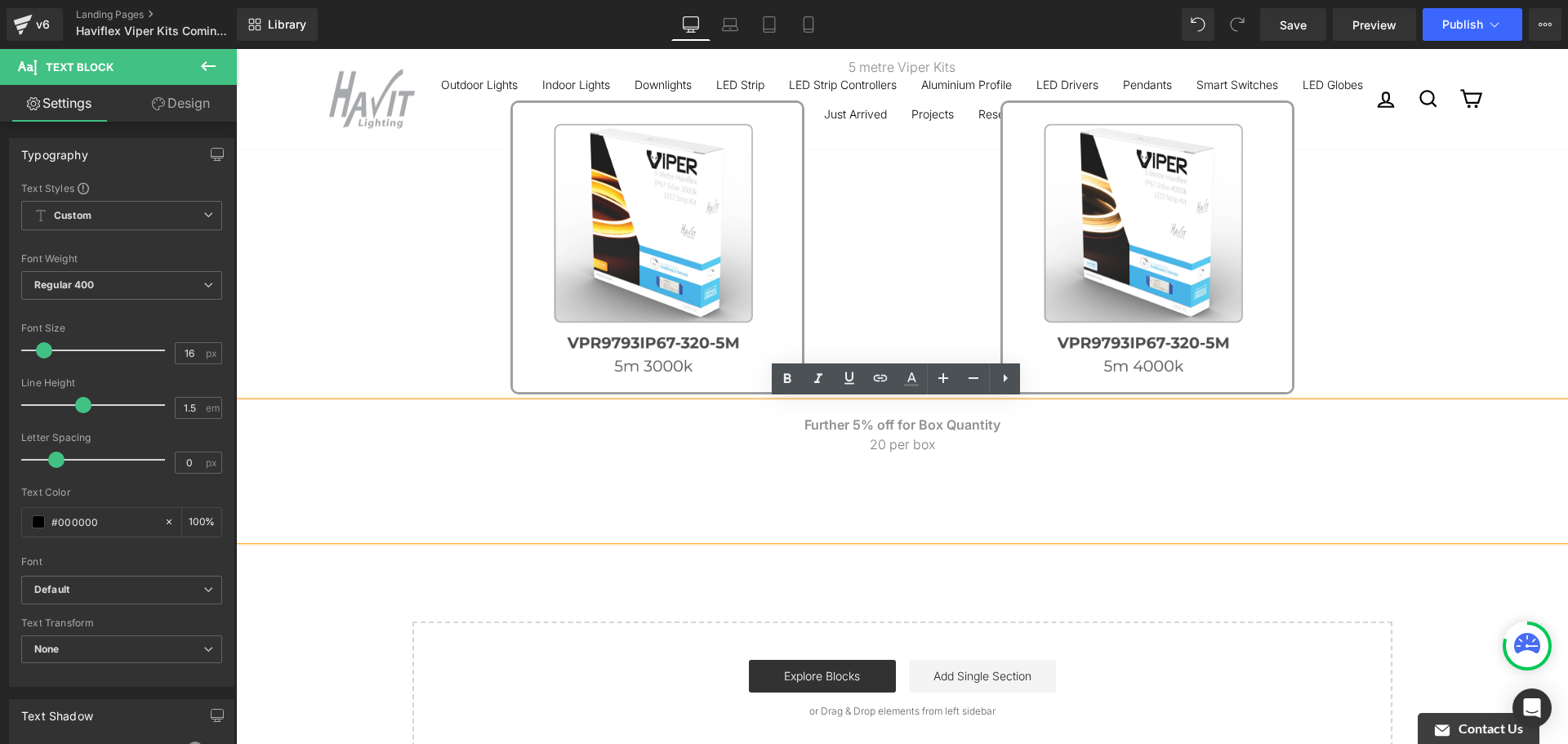
click at [1079, 501] on div "Further 5% off for Box Quantity 20 per box" at bounding box center [902, 471] width 1332 height 137
click at [1082, 555] on div "Image 2 metre Viper Kits Text Block Image Image Image ‹ › Carousel Row 43px 5 m…" at bounding box center [902, 104] width 1332 height 1304
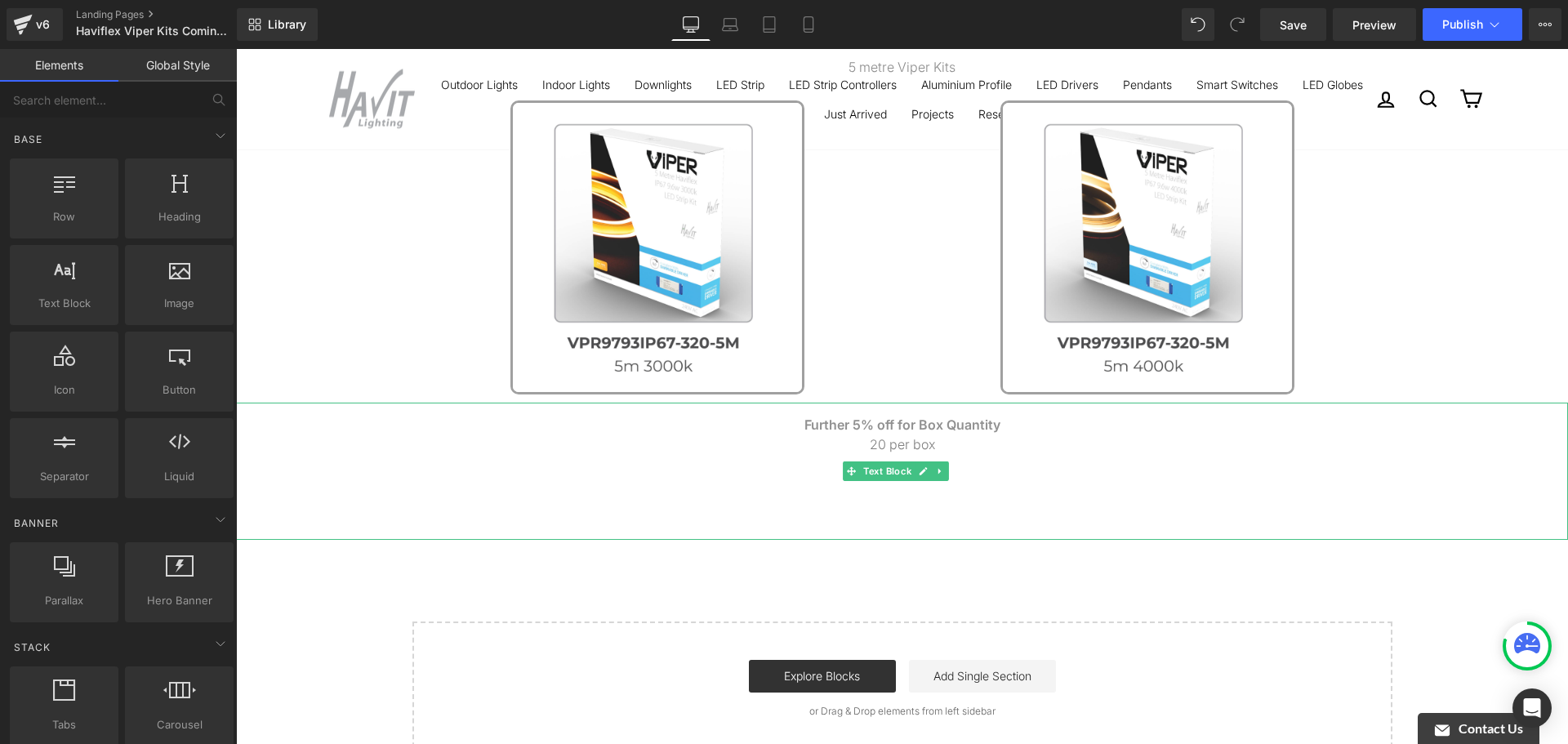
click at [1097, 490] on div "Further 5% off for Box Quantity 20 per box" at bounding box center [902, 471] width 1332 height 137
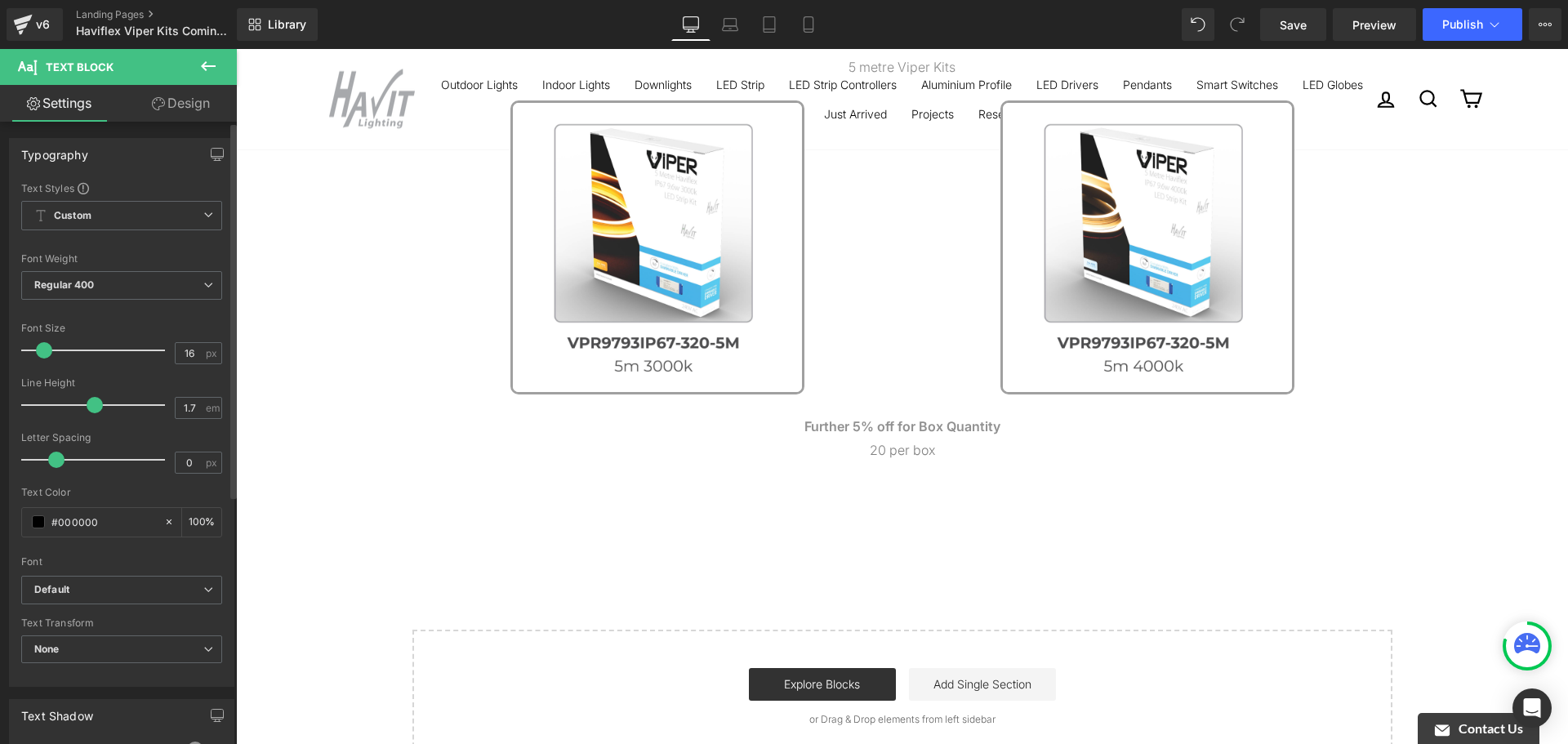
type input "1.6"
drag, startPoint x: 84, startPoint y: 402, endPoint x: 87, endPoint y: 413, distance: 11.4
click at [87, 413] on span at bounding box center [89, 405] width 16 height 16
type input "-0.3"
drag, startPoint x: 47, startPoint y: 458, endPoint x: 55, endPoint y: 447, distance: 13.6
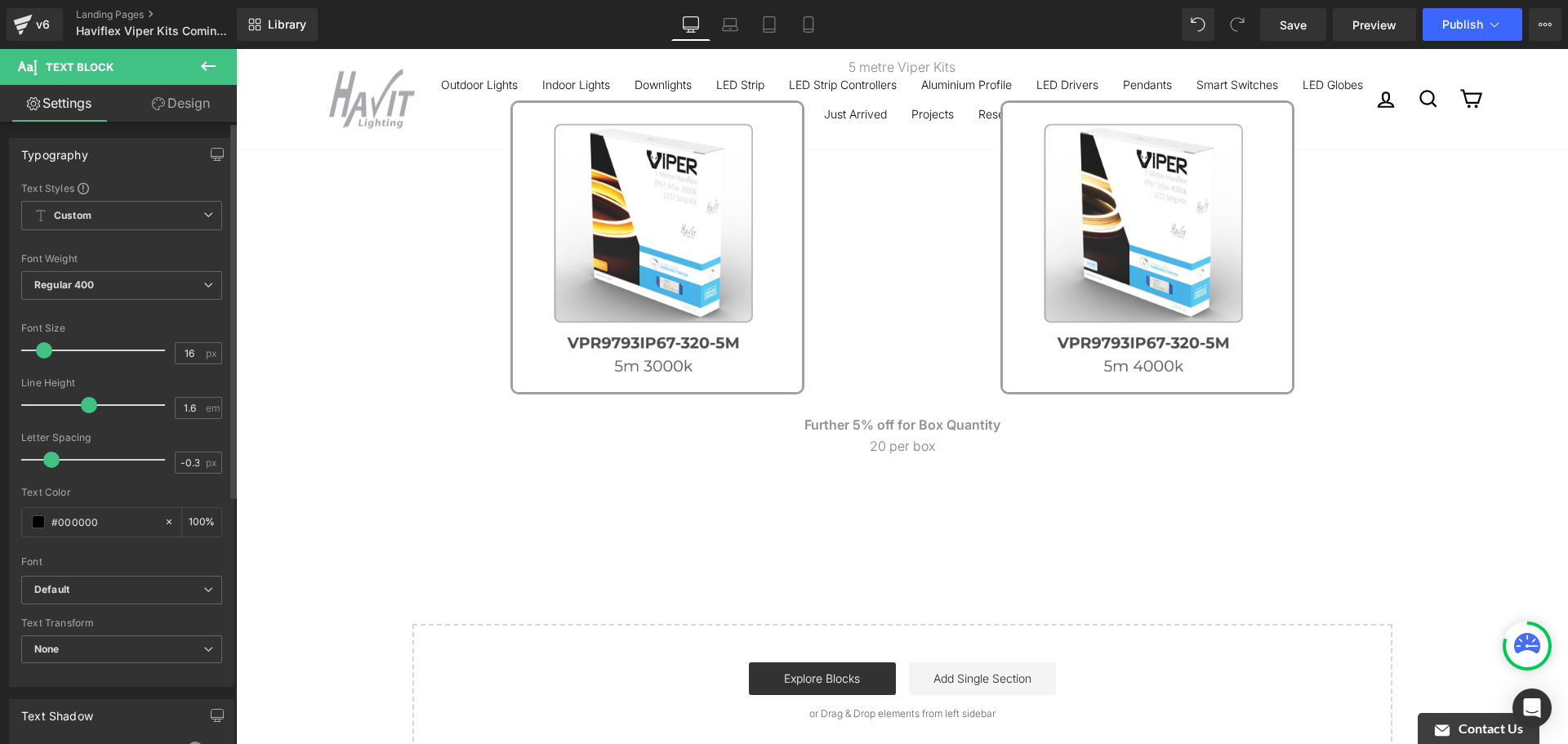
click at [49, 461] on span at bounding box center [51, 459] width 16 height 16
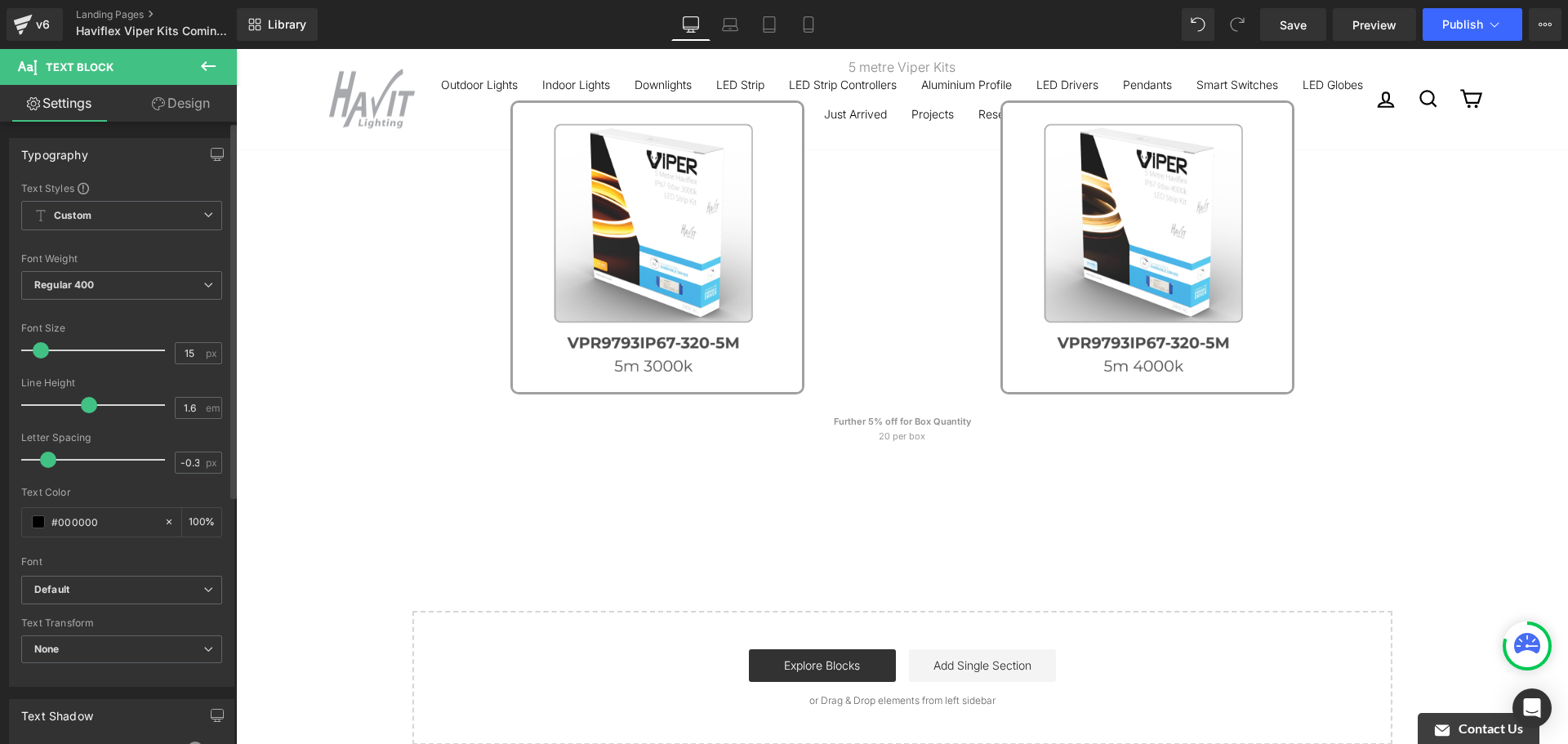
type input "16"
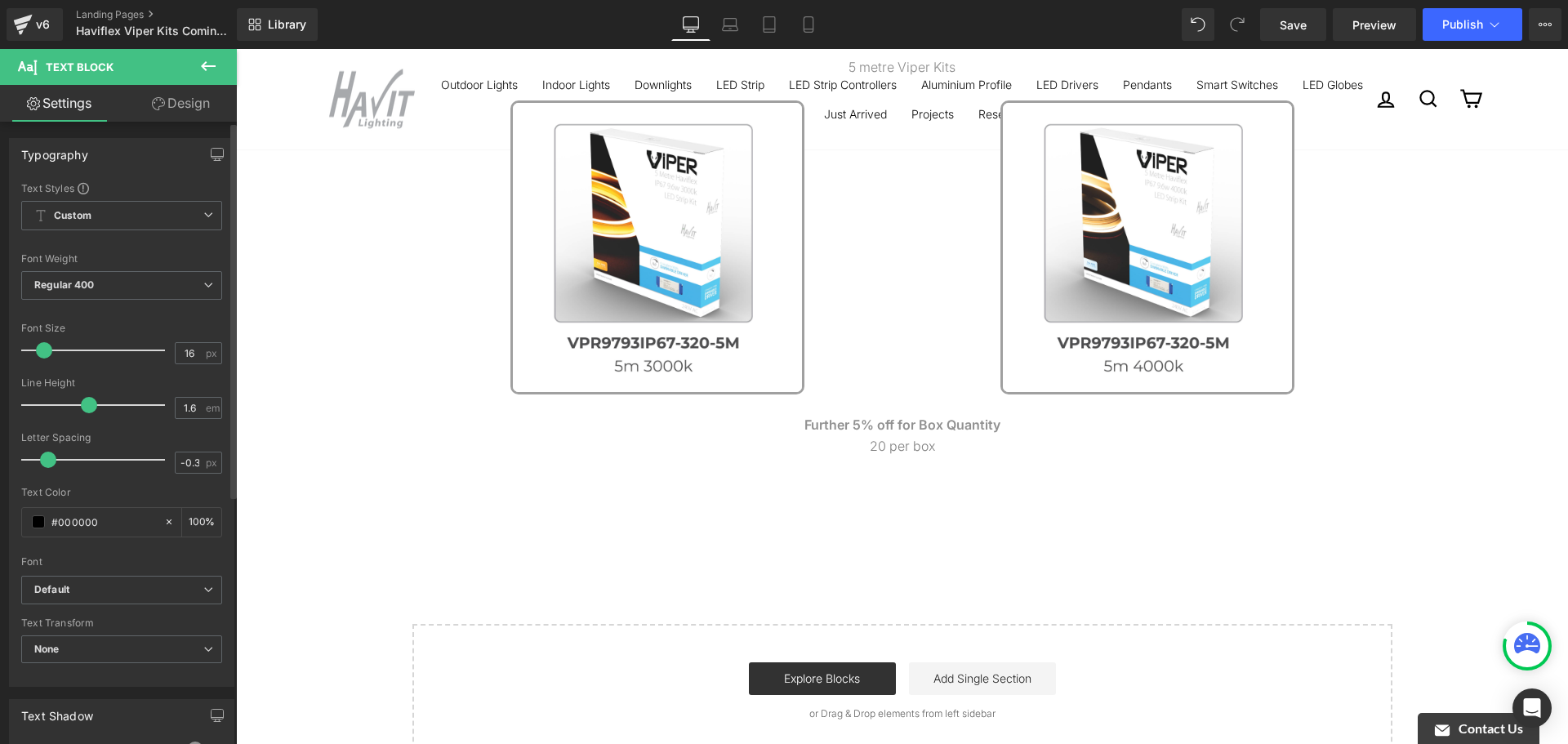
click at [37, 354] on span at bounding box center [44, 350] width 16 height 16
click at [158, 101] on icon at bounding box center [158, 103] width 13 height 13
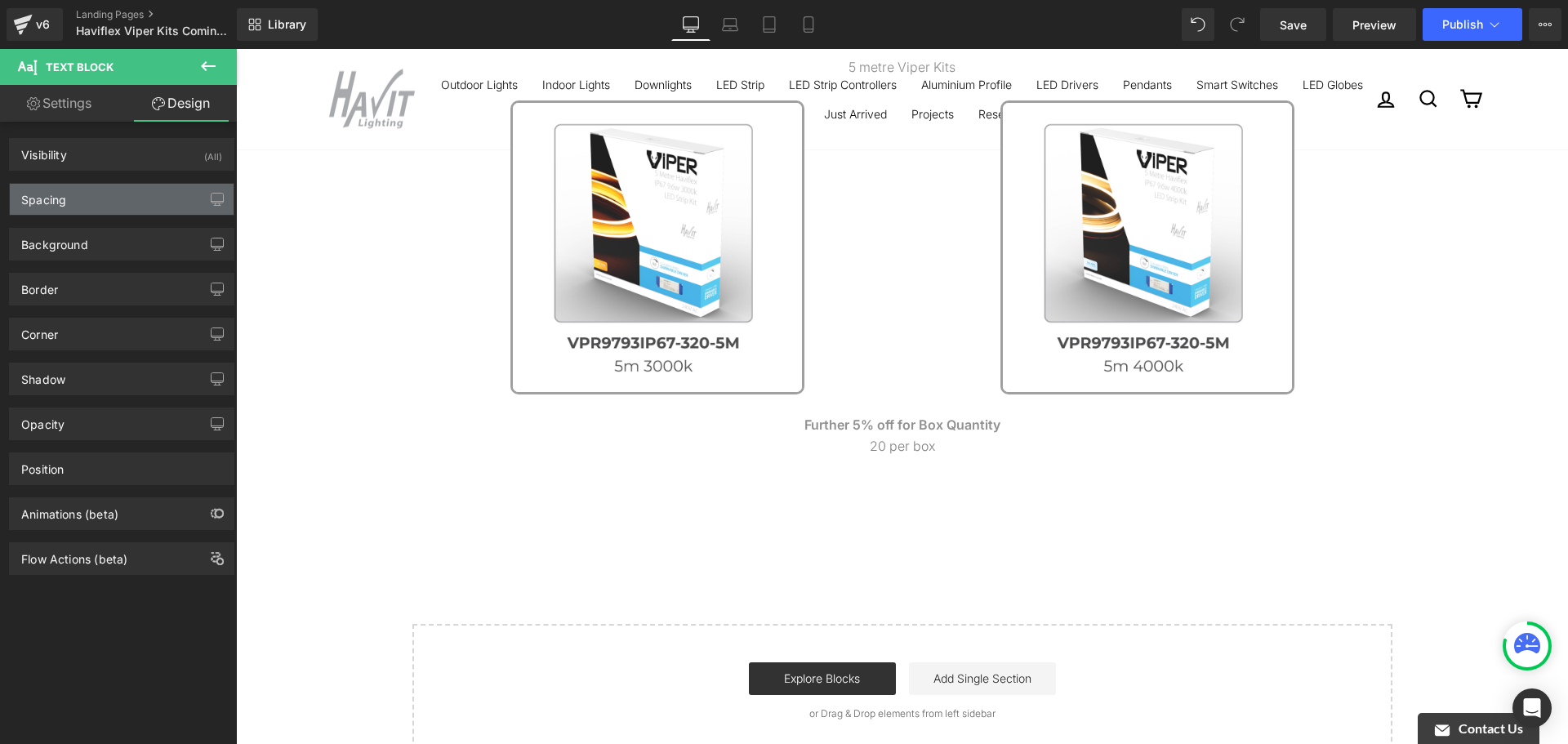
click at [96, 206] on div "Spacing" at bounding box center [122, 199] width 224 height 31
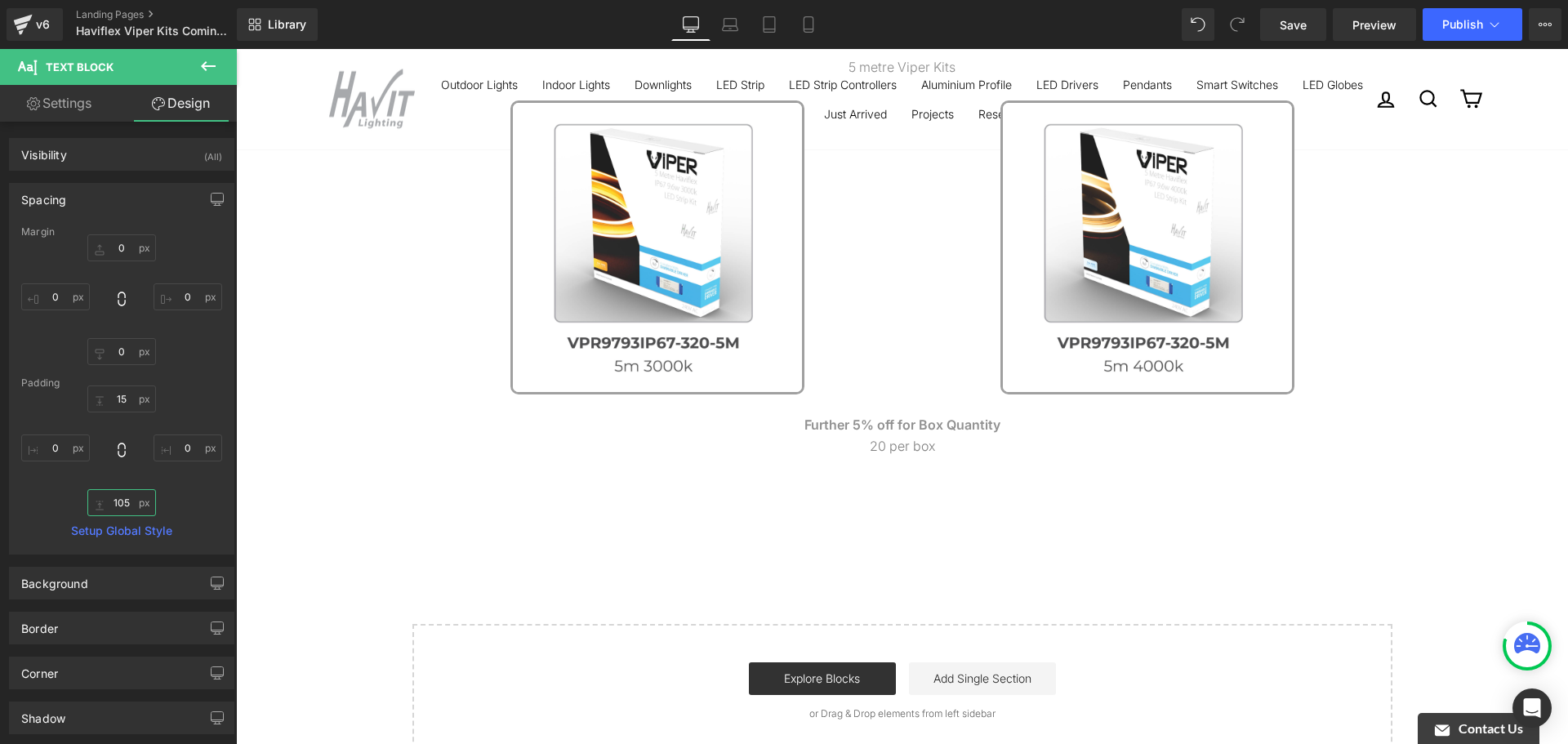
click at [125, 501] on input "105" at bounding box center [121, 503] width 68 height 27
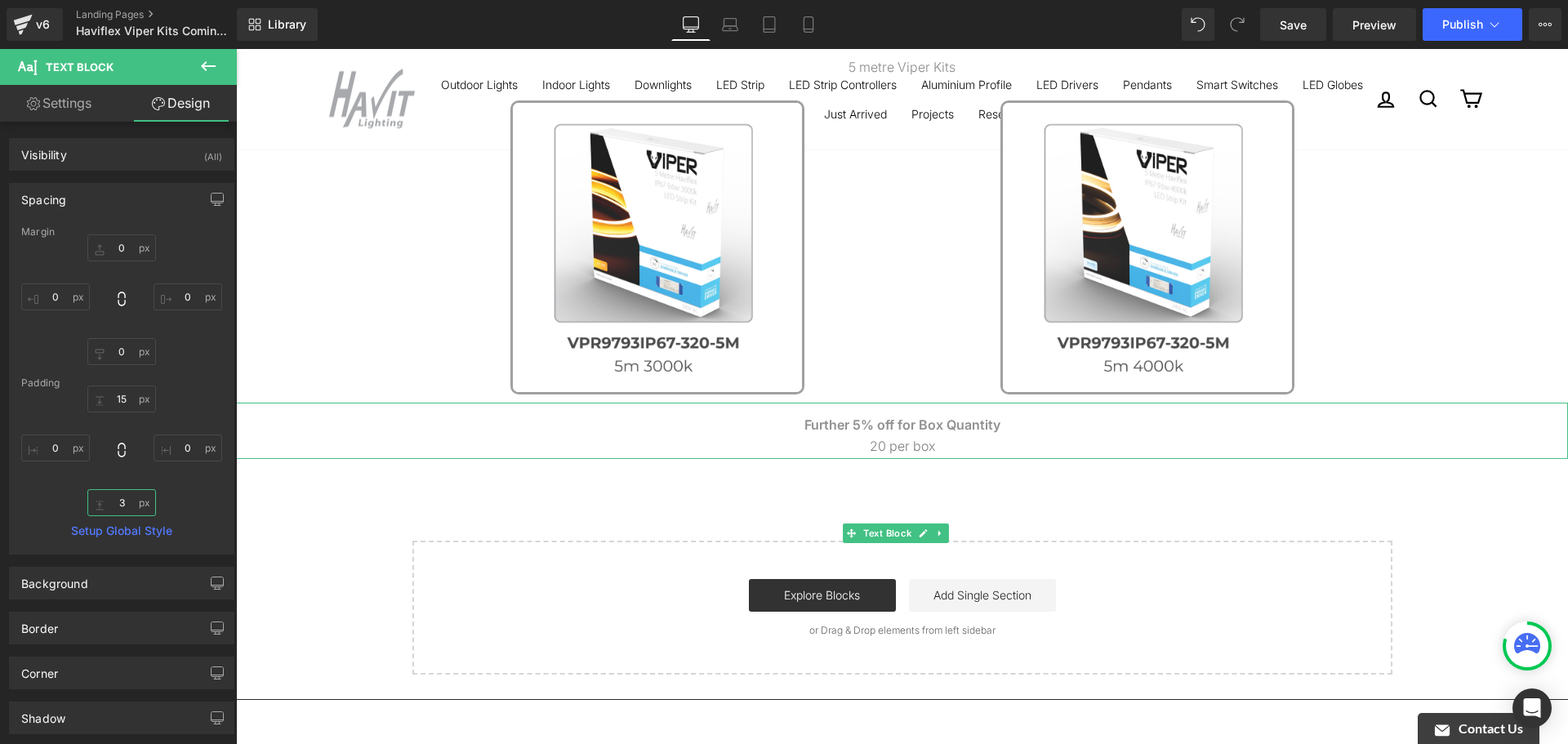
type input "35"
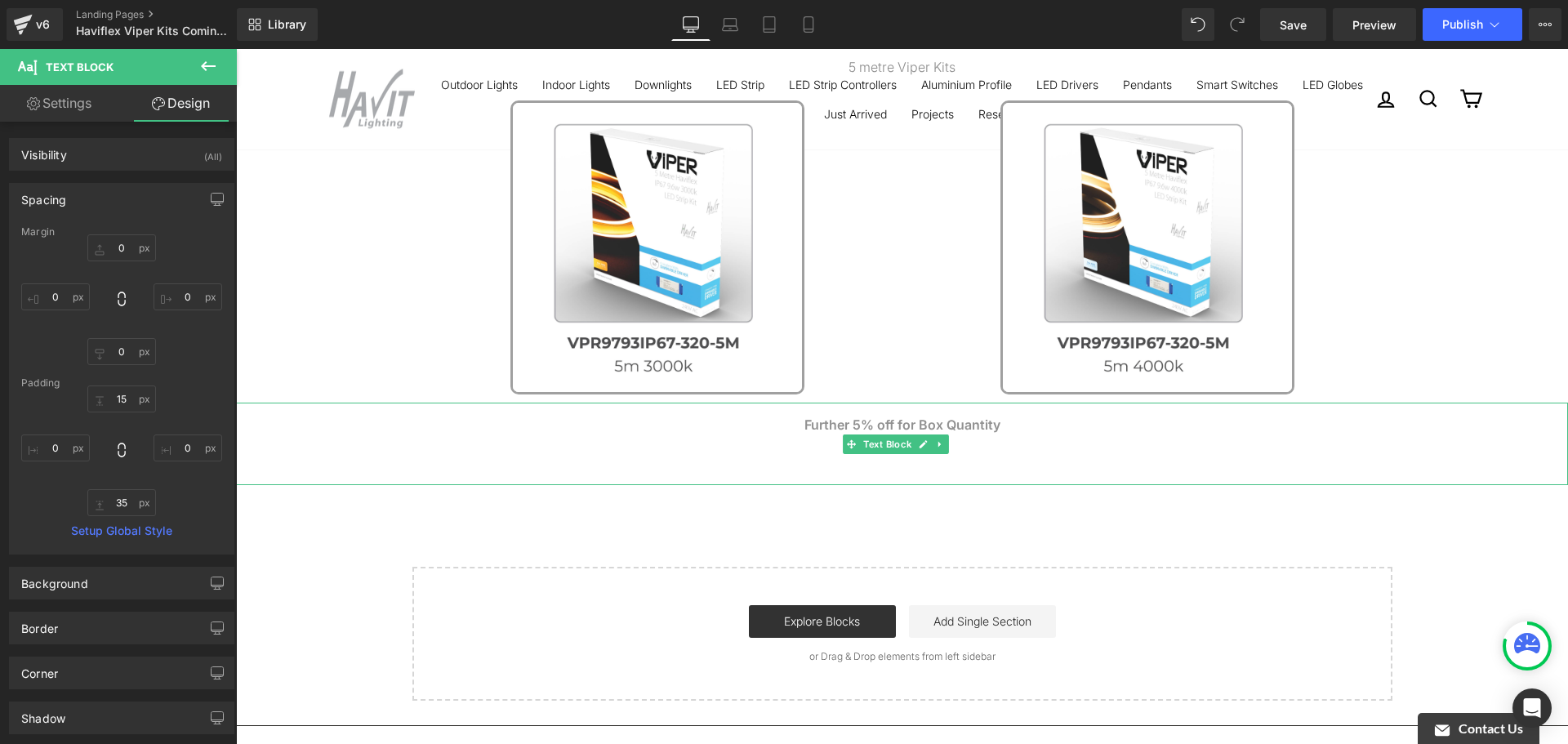
click at [484, 452] on p "20 per box" at bounding box center [902, 446] width 1332 height 21
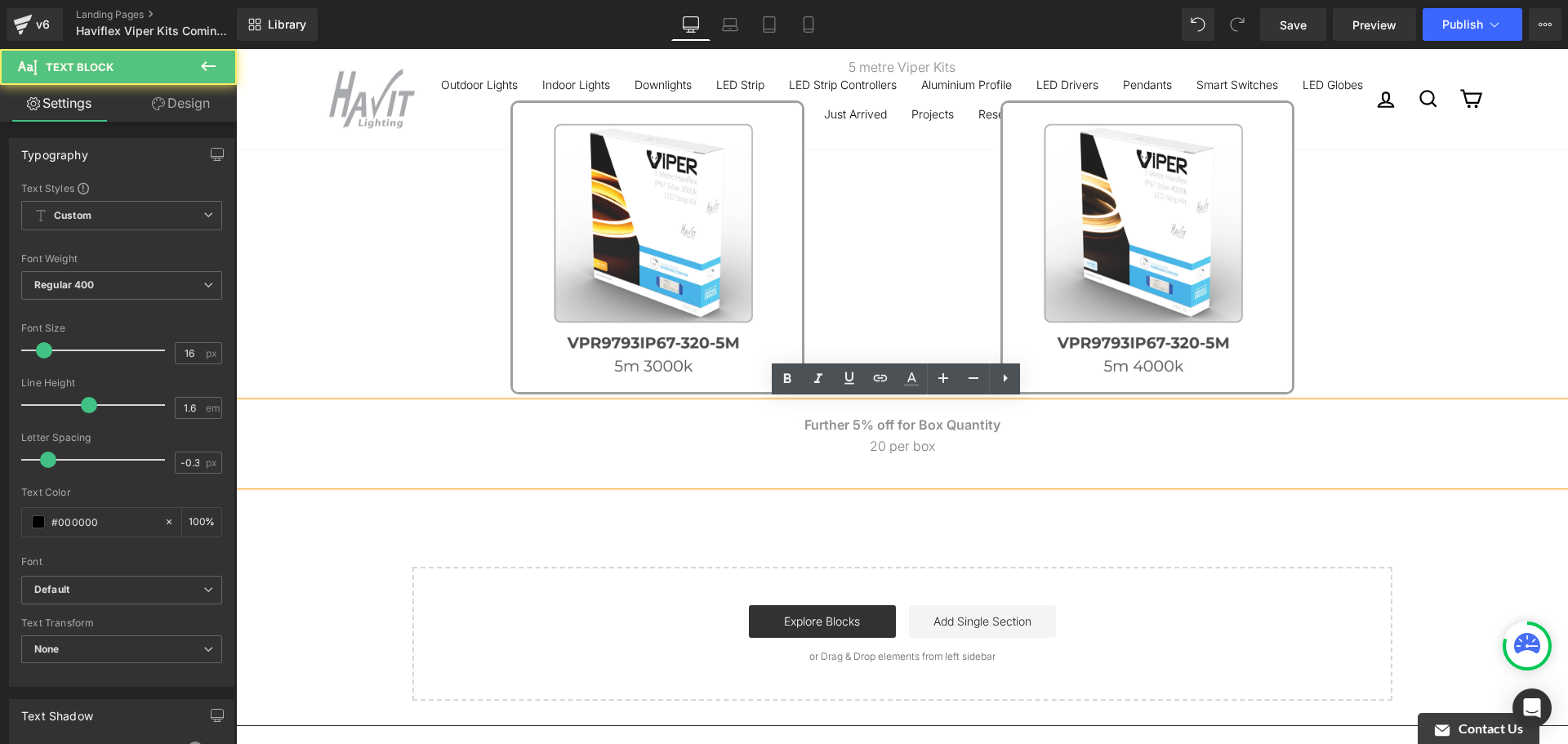
click at [653, 540] on div "Image 2 metre Viper Kits Text Block Image Image Image ‹ › Carousel Row 43px 5 m…" at bounding box center [902, 76] width 1332 height 1249
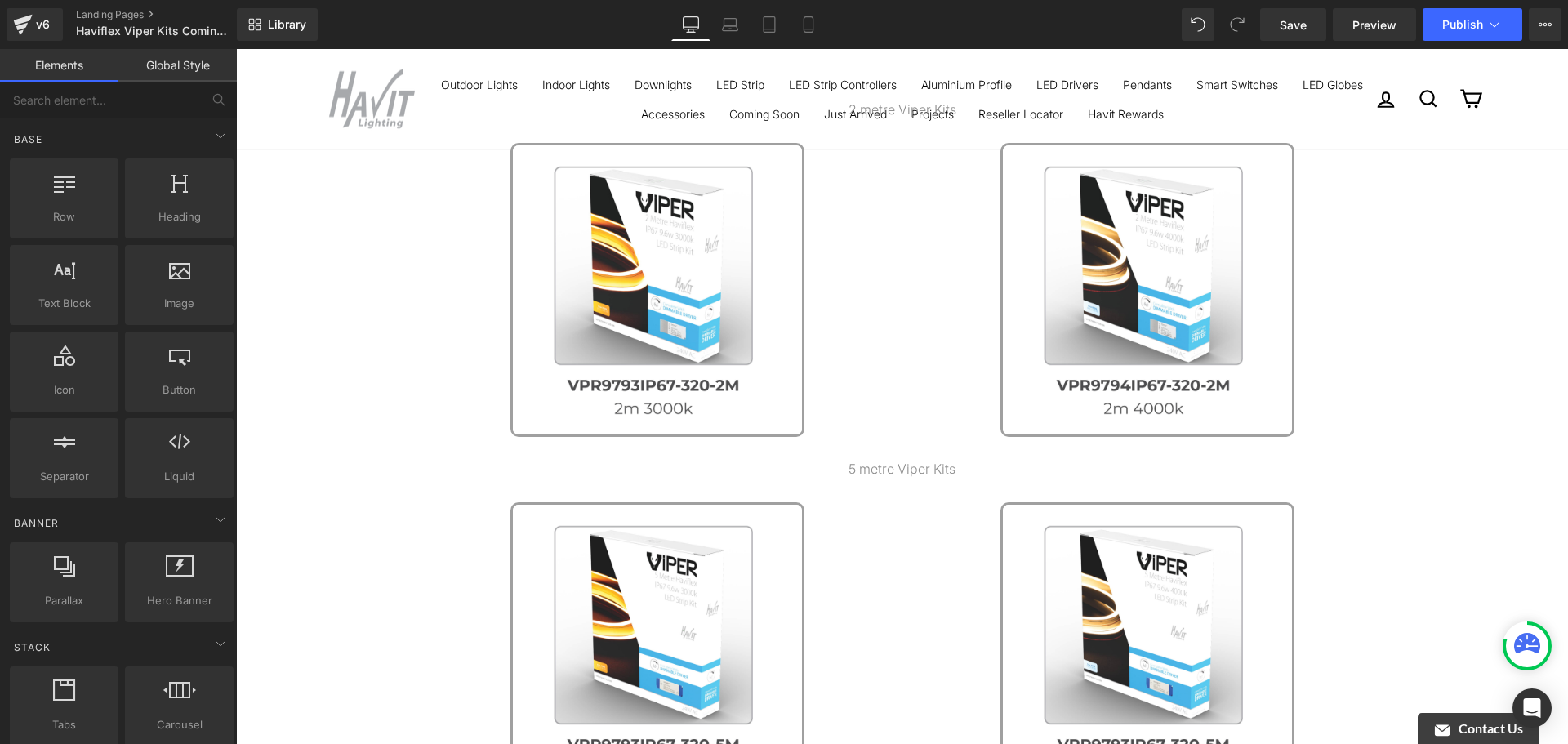
scroll to position [245, 0]
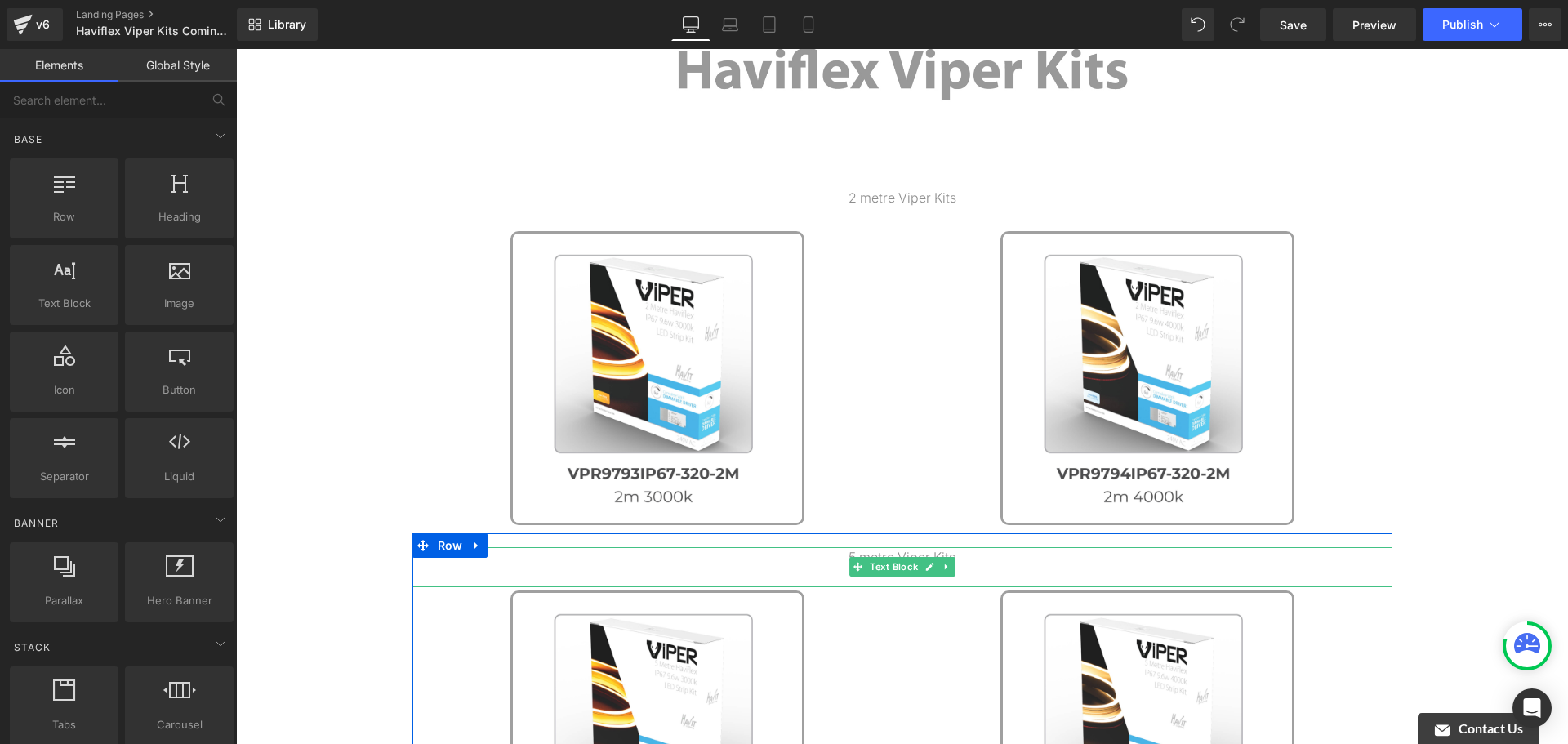
click at [970, 572] on div "5 metre Viper Kits" at bounding box center [903, 566] width 981 height 40
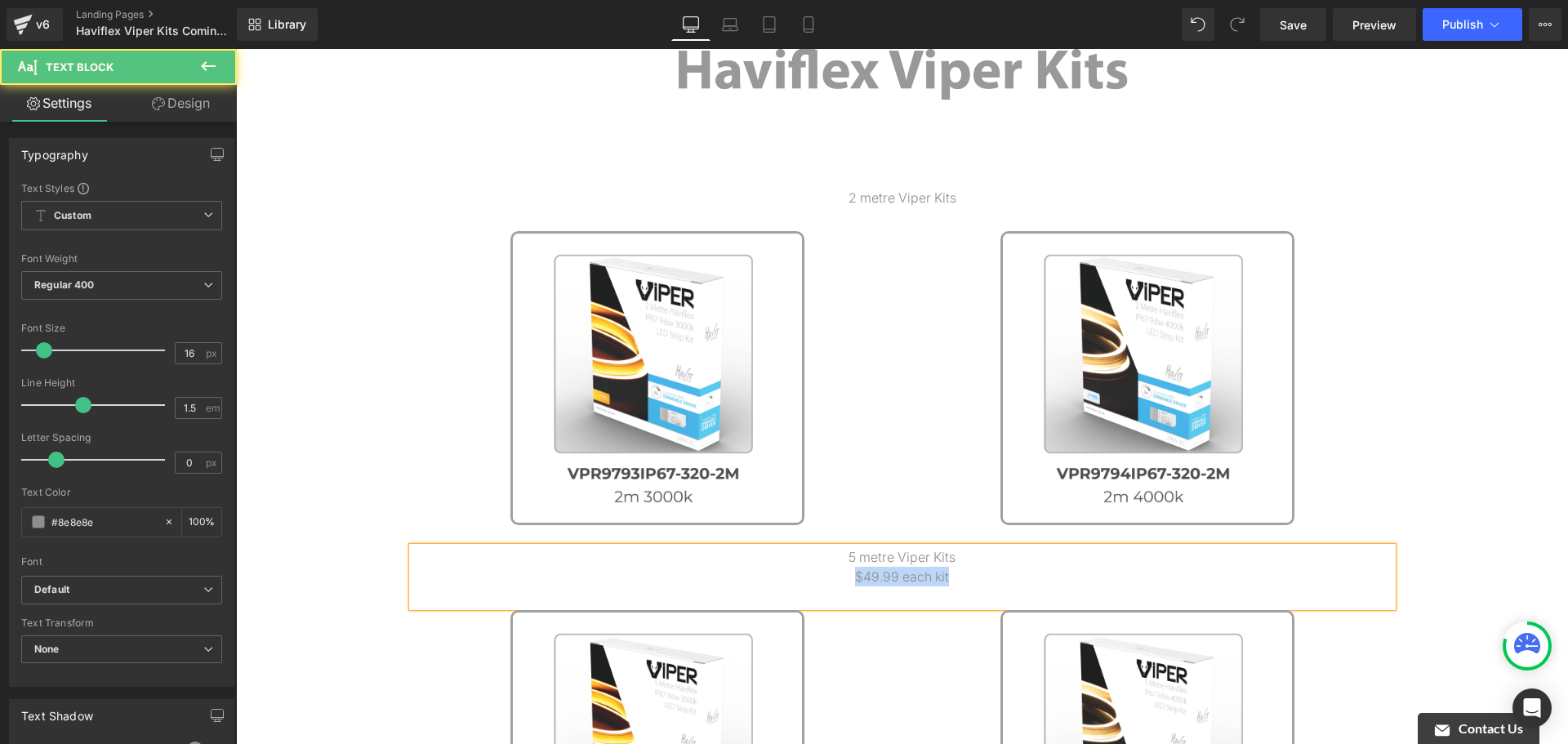
drag, startPoint x: 963, startPoint y: 580, endPoint x: 850, endPoint y: 584, distance: 113.1
click at [850, 584] on p "$49.99 each kit" at bounding box center [903, 577] width 981 height 19
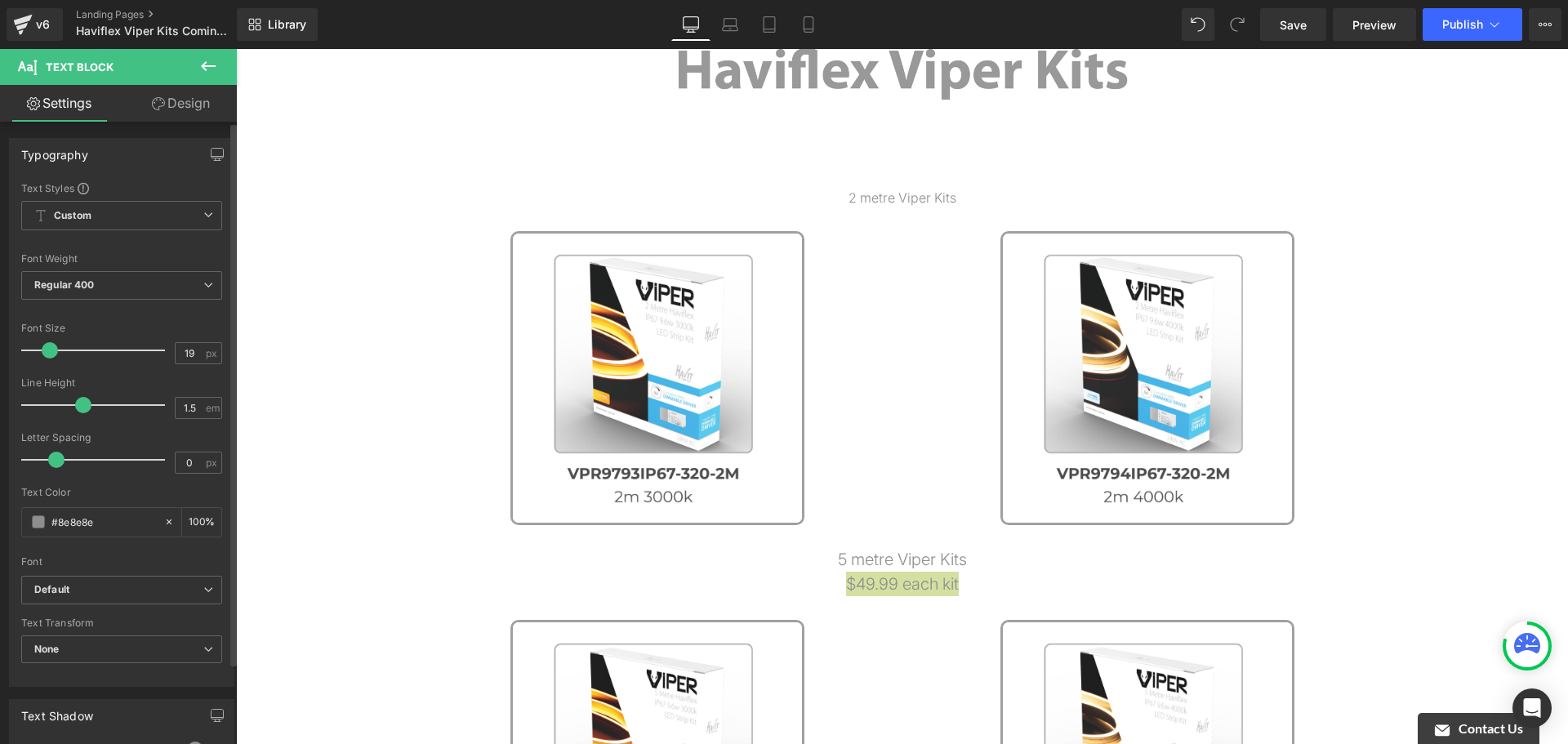
type input "18"
click at [44, 358] on span at bounding box center [46, 350] width 16 height 16
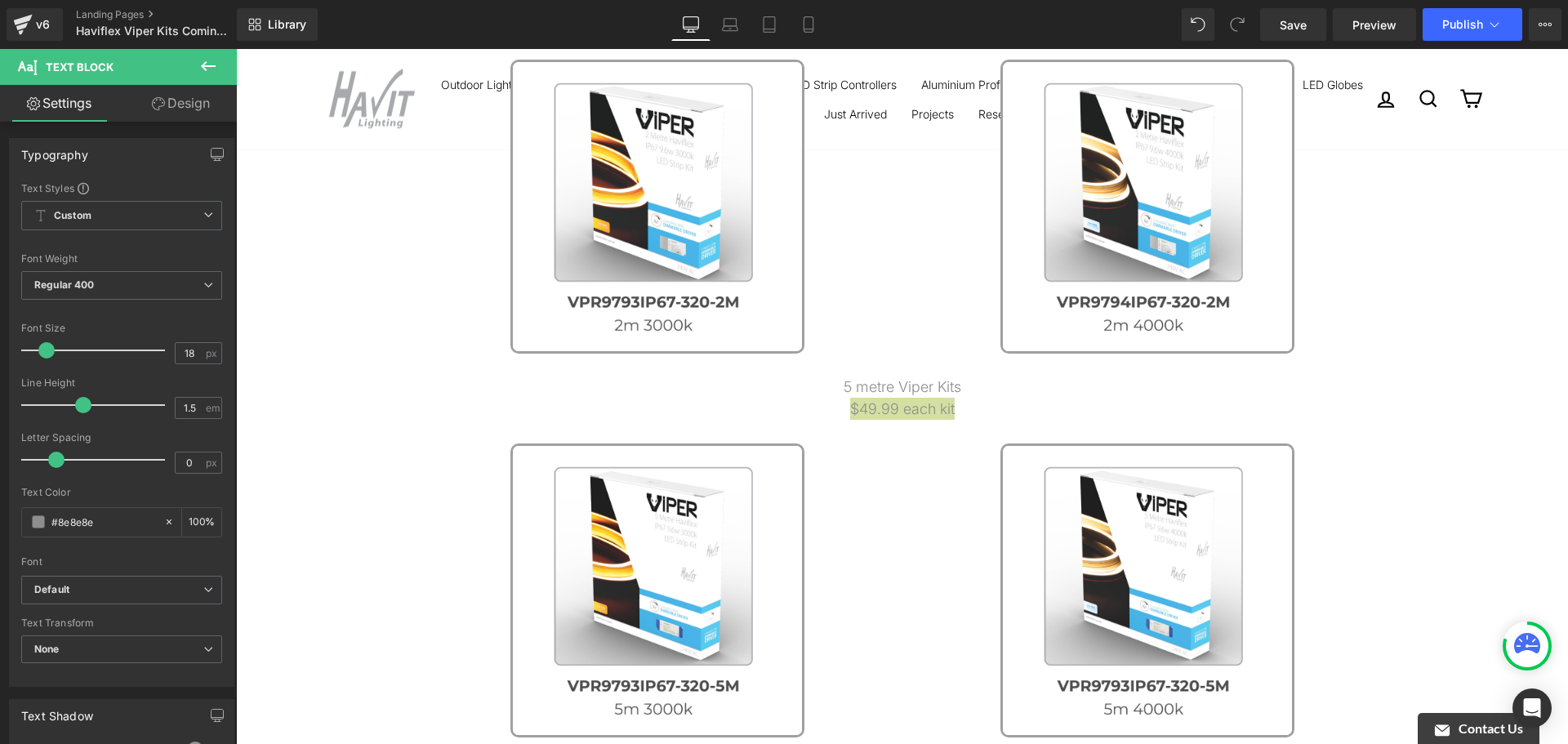
scroll to position [408, 0]
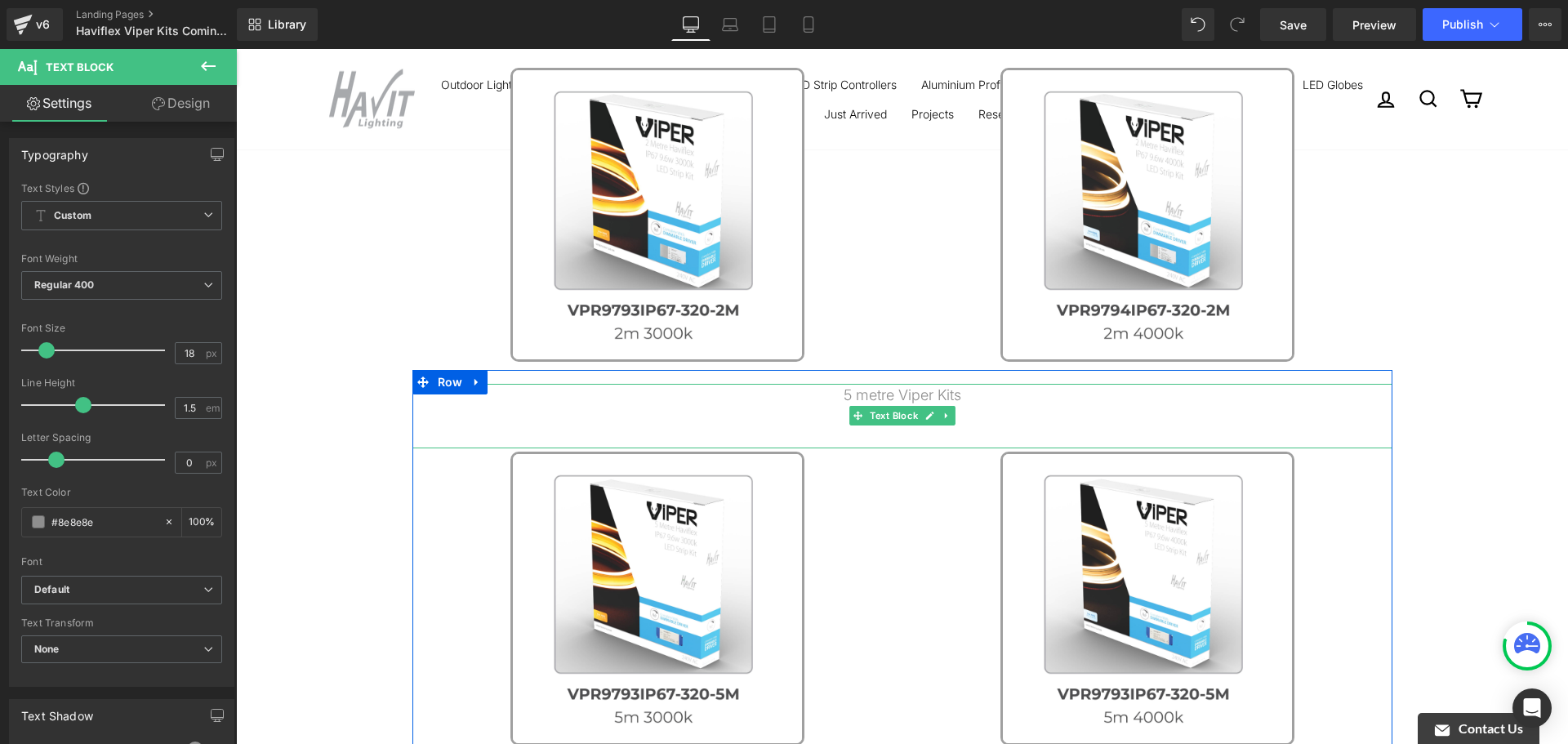
click at [955, 397] on p "5 metre Viper Kits" at bounding box center [903, 395] width 981 height 22
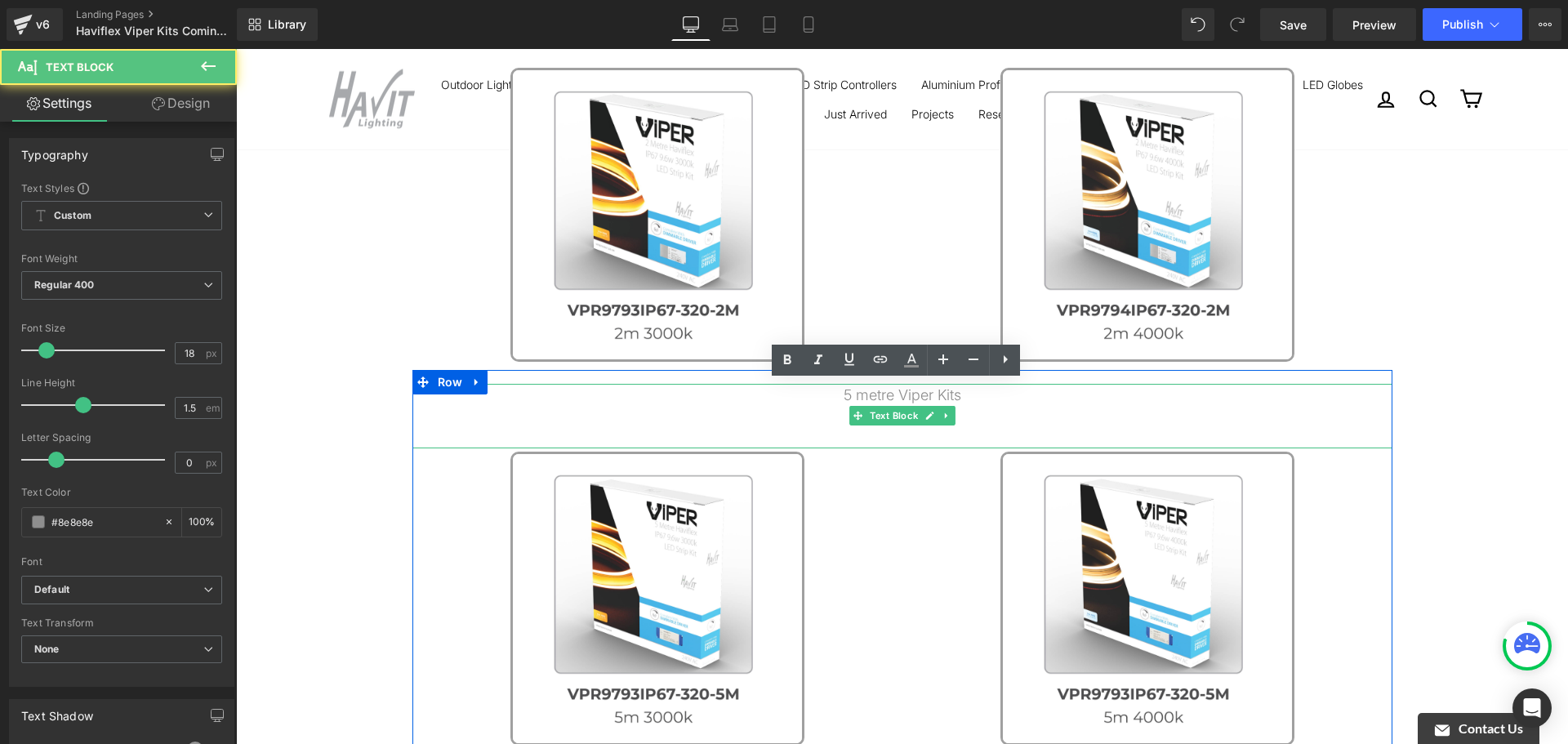
click at [955, 397] on p "5 metre Viper Kits" at bounding box center [903, 395] width 981 height 22
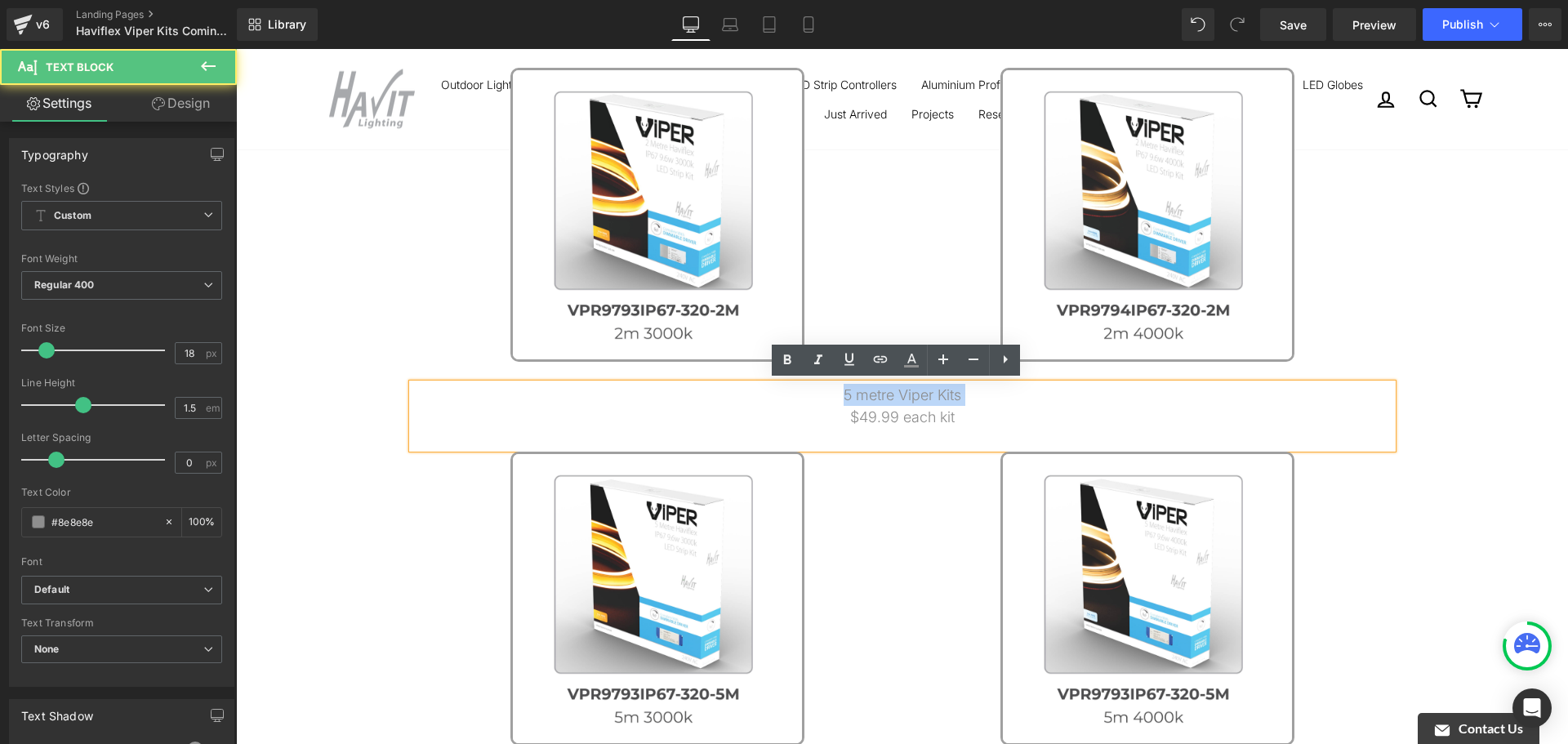
click at [955, 397] on p "5 metre Viper Kits" at bounding box center [903, 395] width 981 height 22
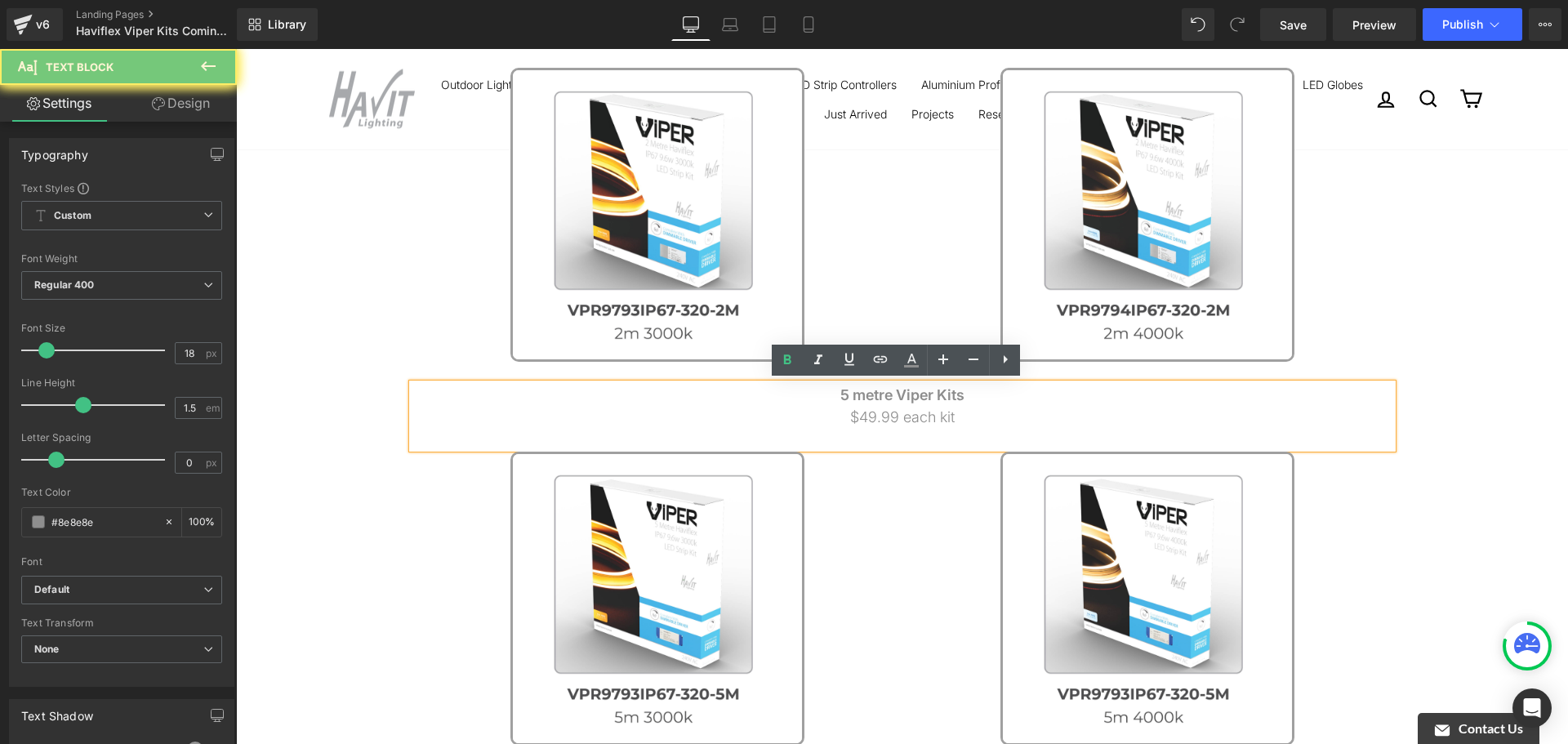
click at [999, 423] on p "$49.99 each kit" at bounding box center [903, 417] width 981 height 22
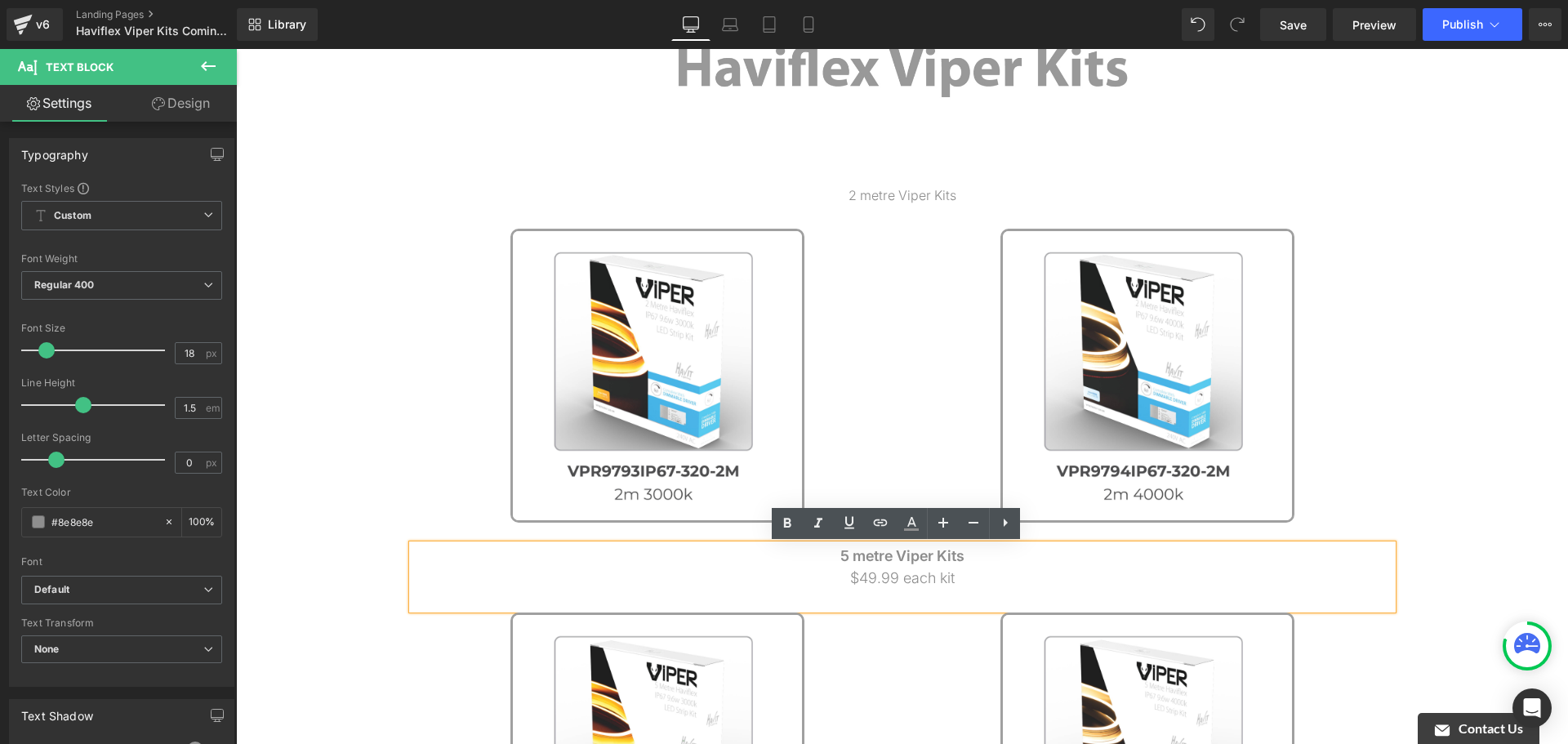
scroll to position [245, 0]
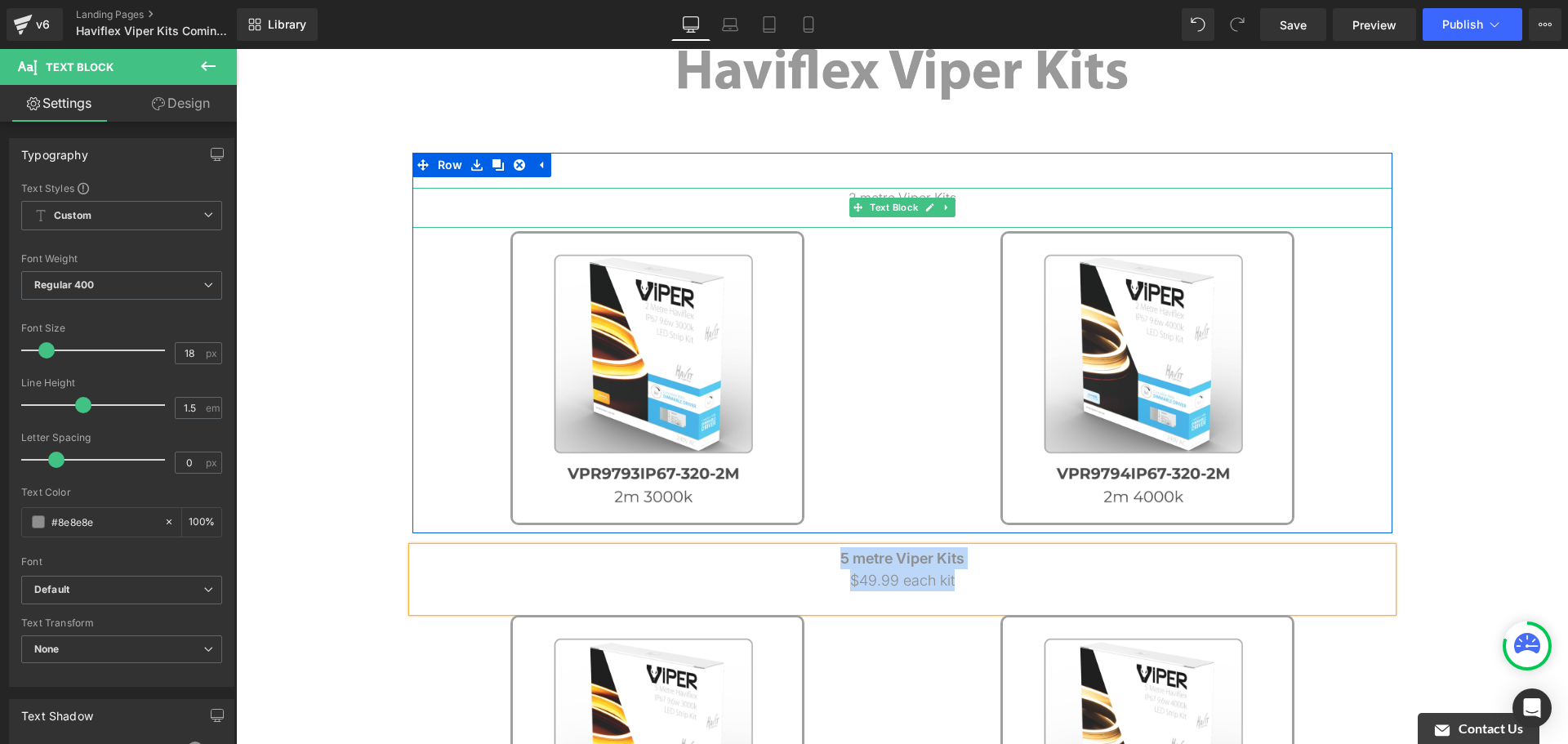
copy div "5 metre Viper Kits $49.99 each kit"
click at [958, 200] on p "2 metre Viper Kits" at bounding box center [903, 197] width 981 height 19
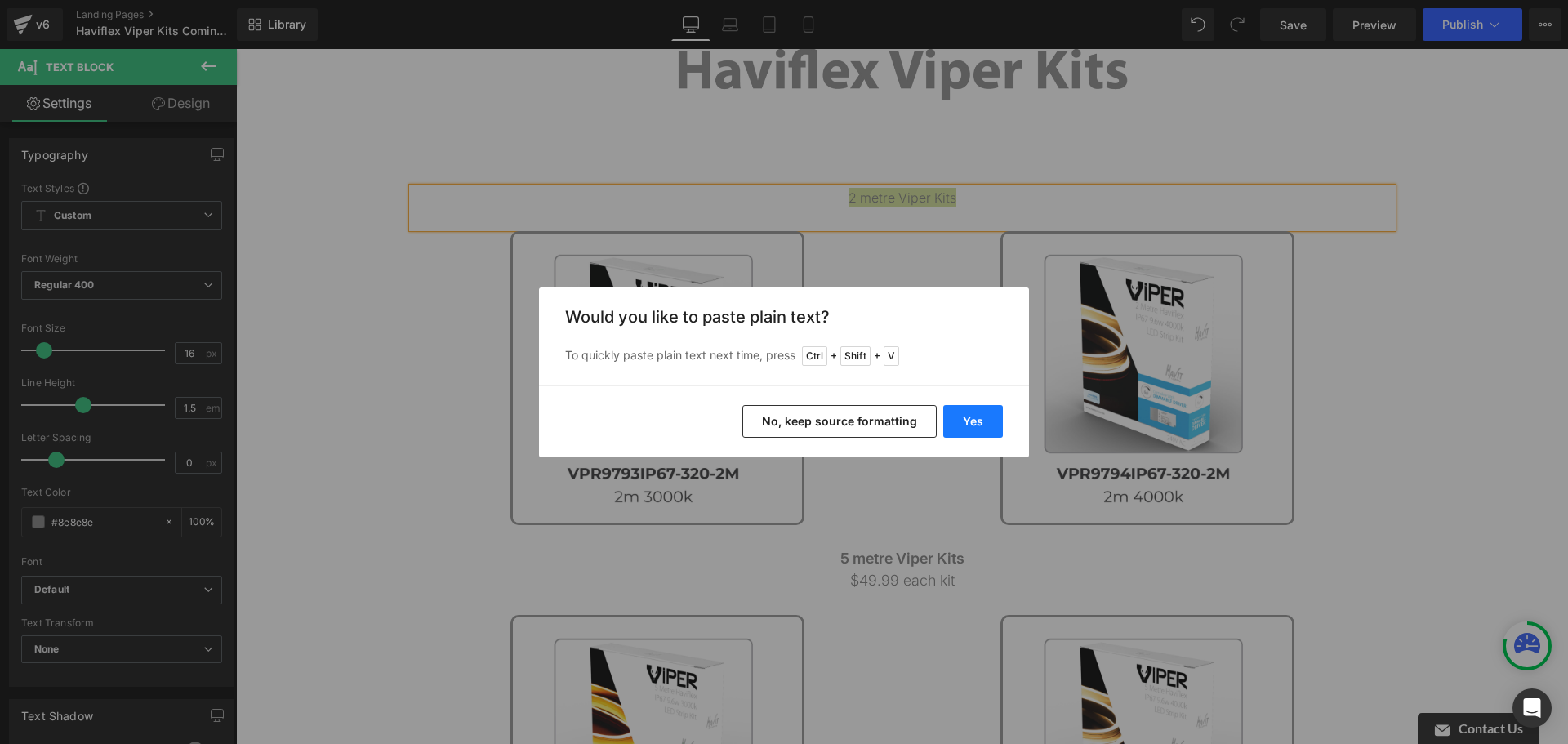
click at [987, 421] on button "Yes" at bounding box center [973, 421] width 60 height 33
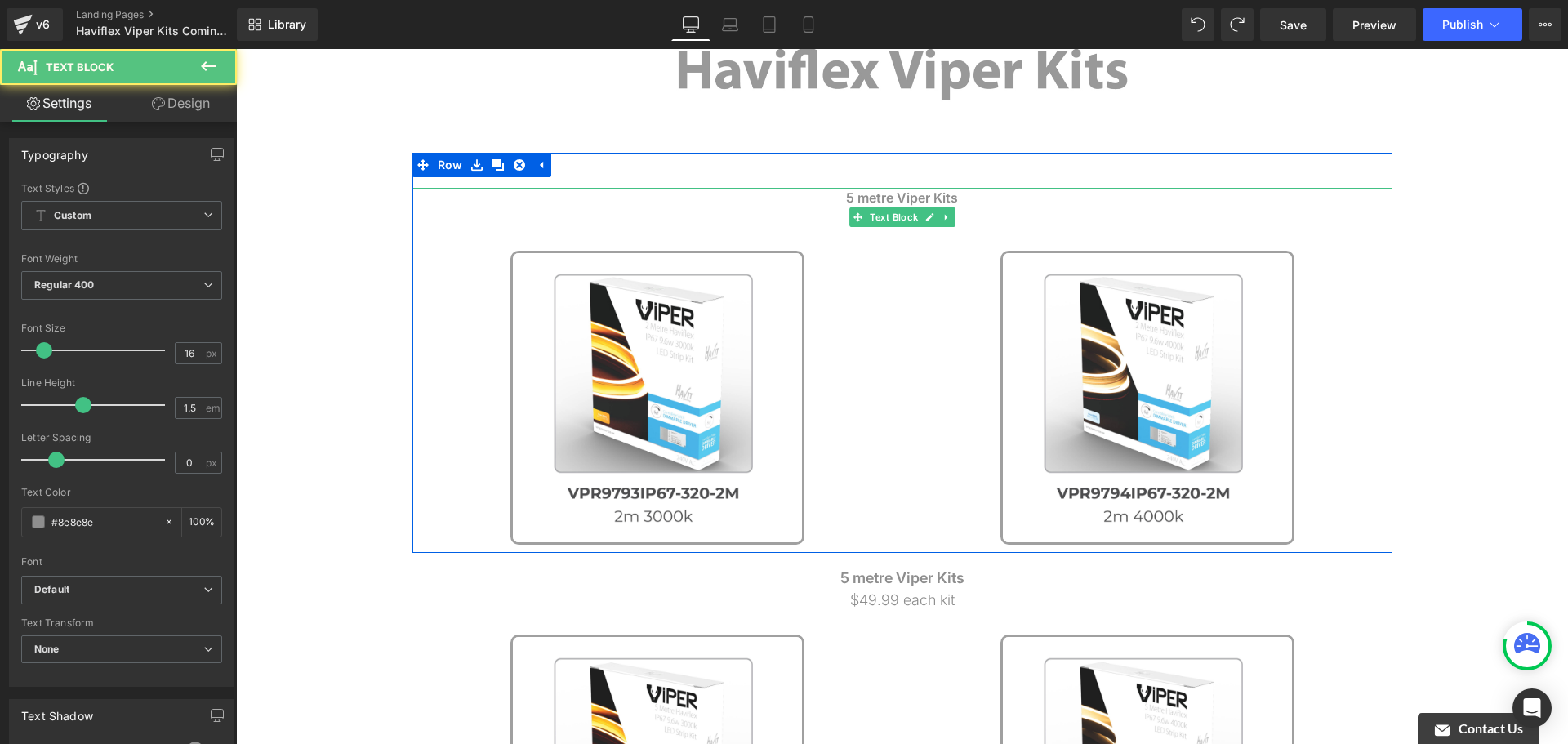
click at [967, 209] on p "$49.99 each kit" at bounding box center [903, 216] width 981 height 19
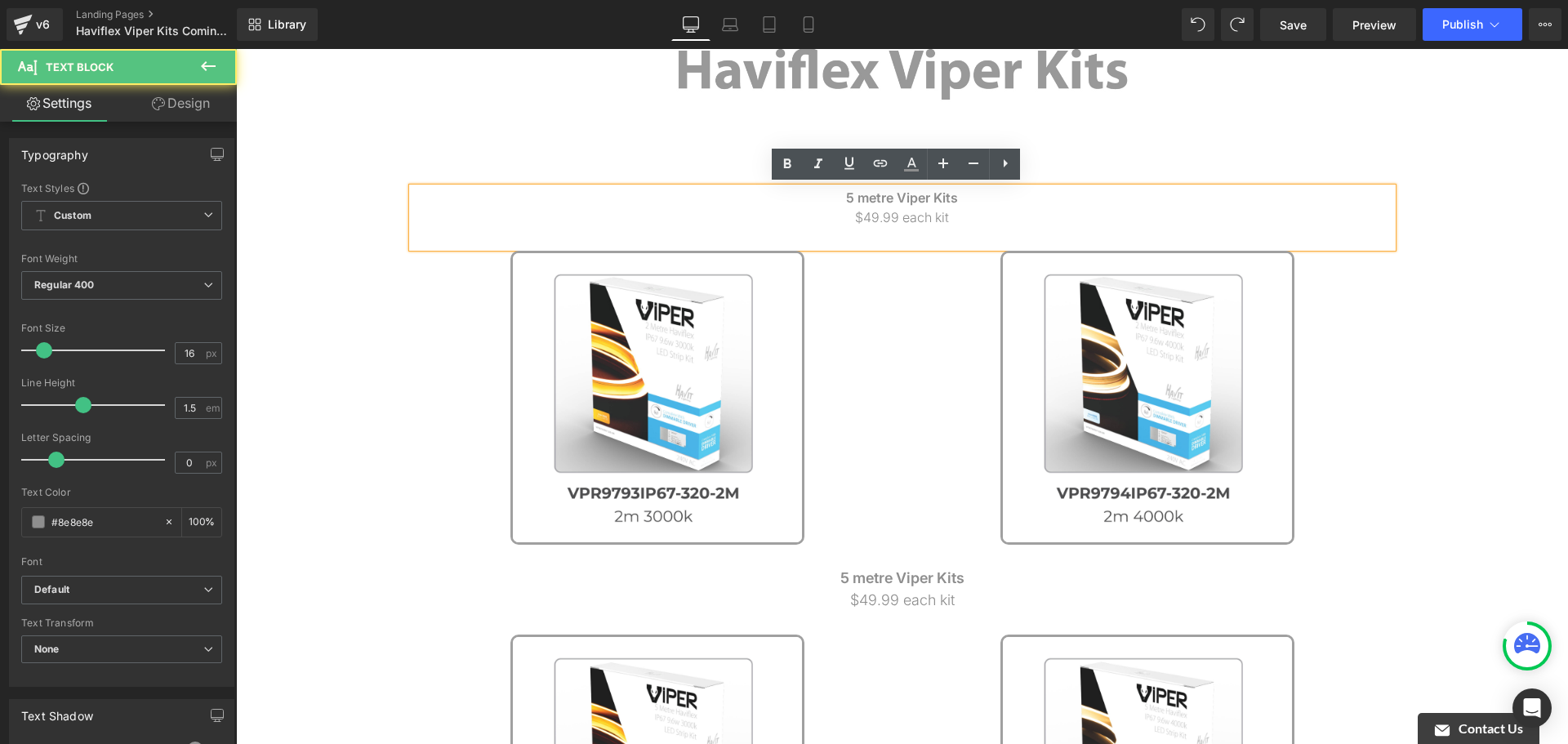
click at [886, 199] on span "5 metre Viper Kits" at bounding box center [902, 197] width 112 height 16
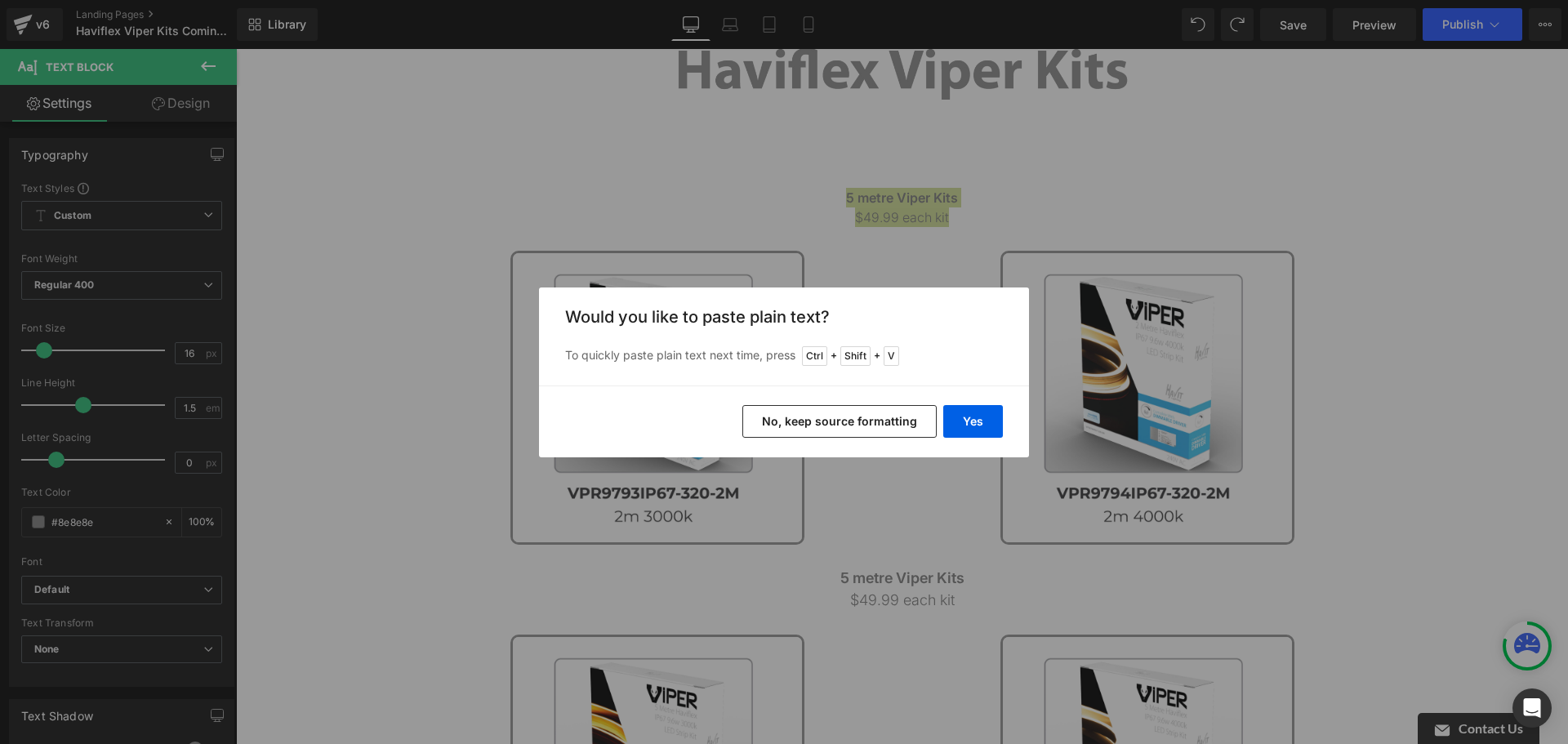
click at [865, 423] on button "No, keep source formatting" at bounding box center [839, 421] width 194 height 33
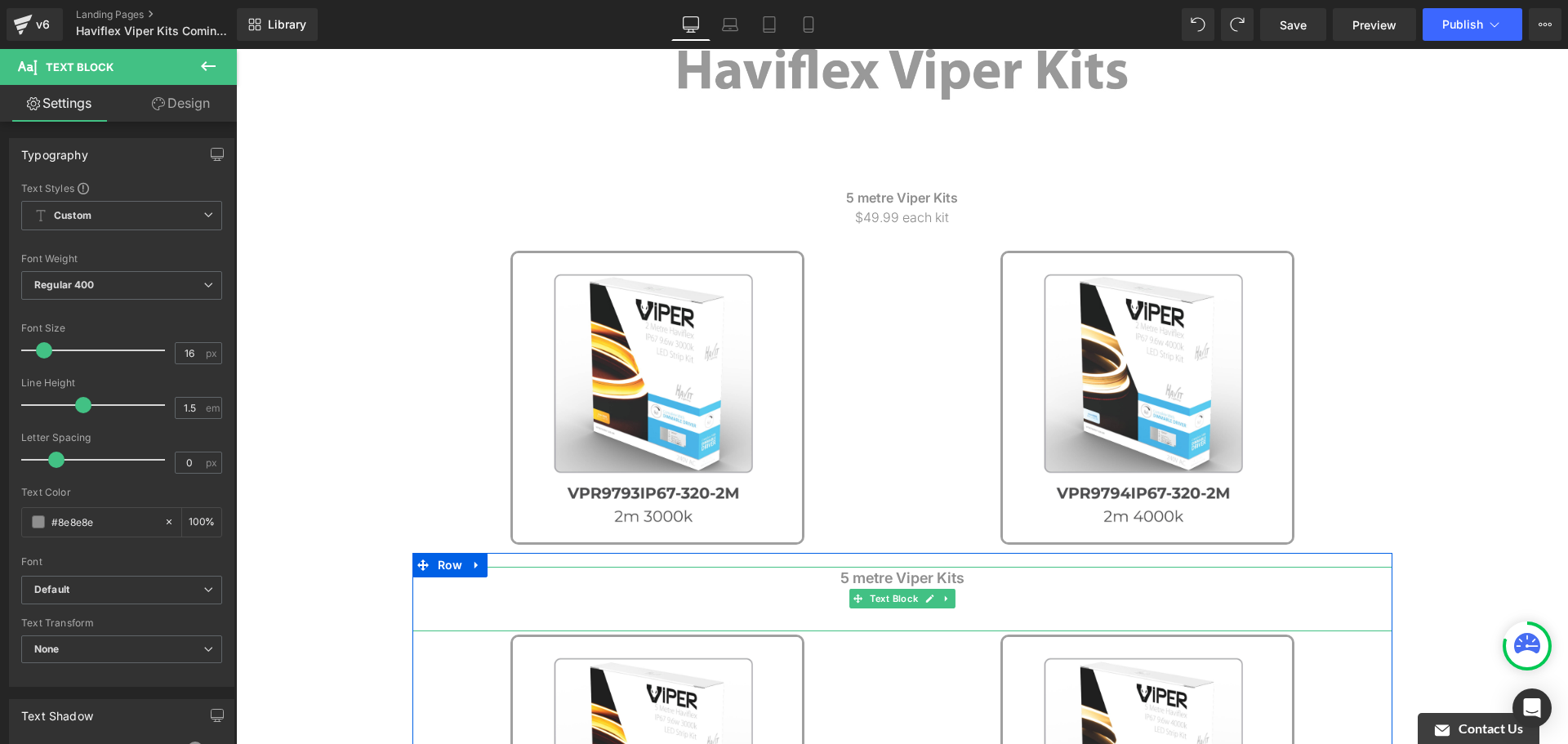
click at [928, 597] on icon at bounding box center [930, 599] width 9 height 10
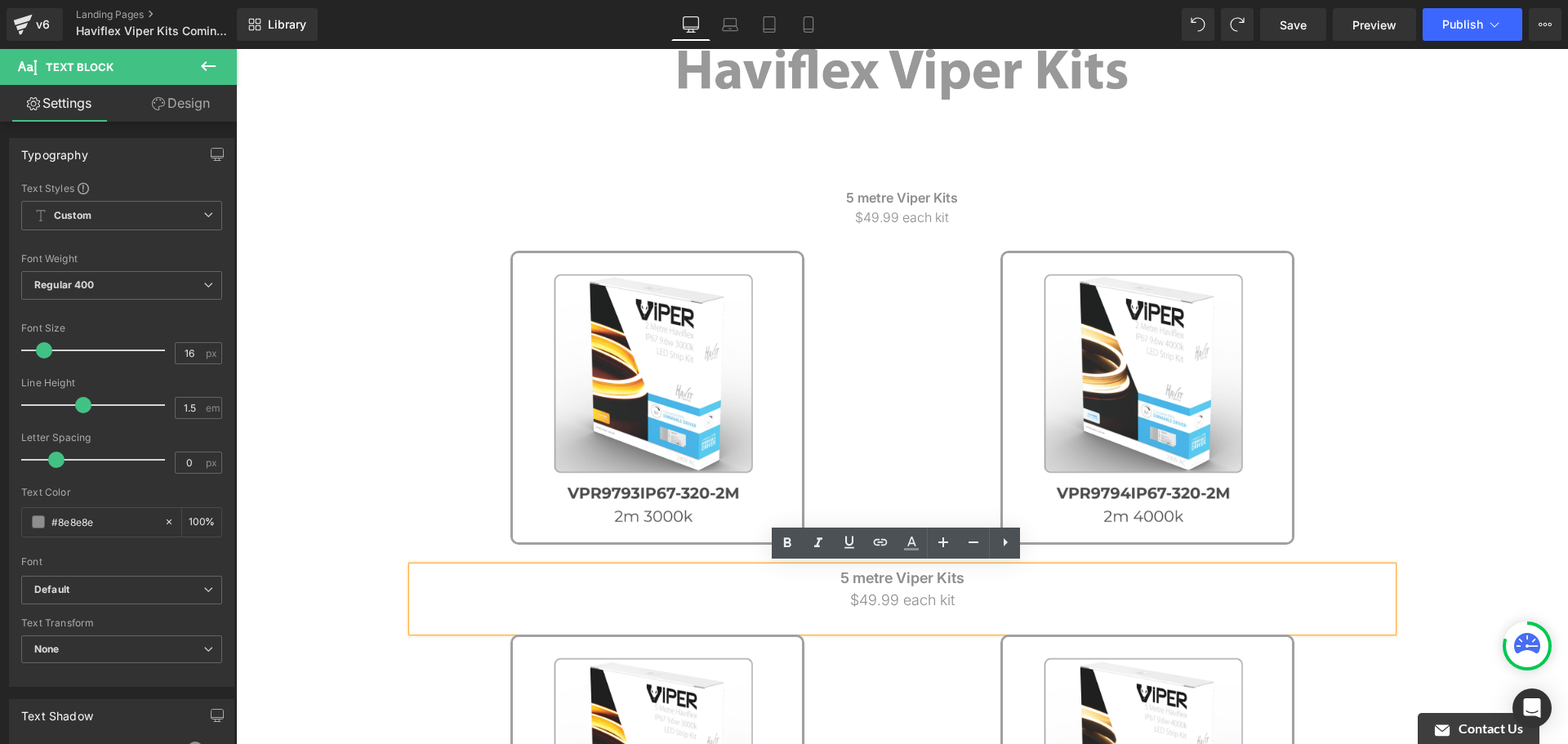
click at [939, 589] on p "$49.99 each kit" at bounding box center [903, 600] width 981 height 22
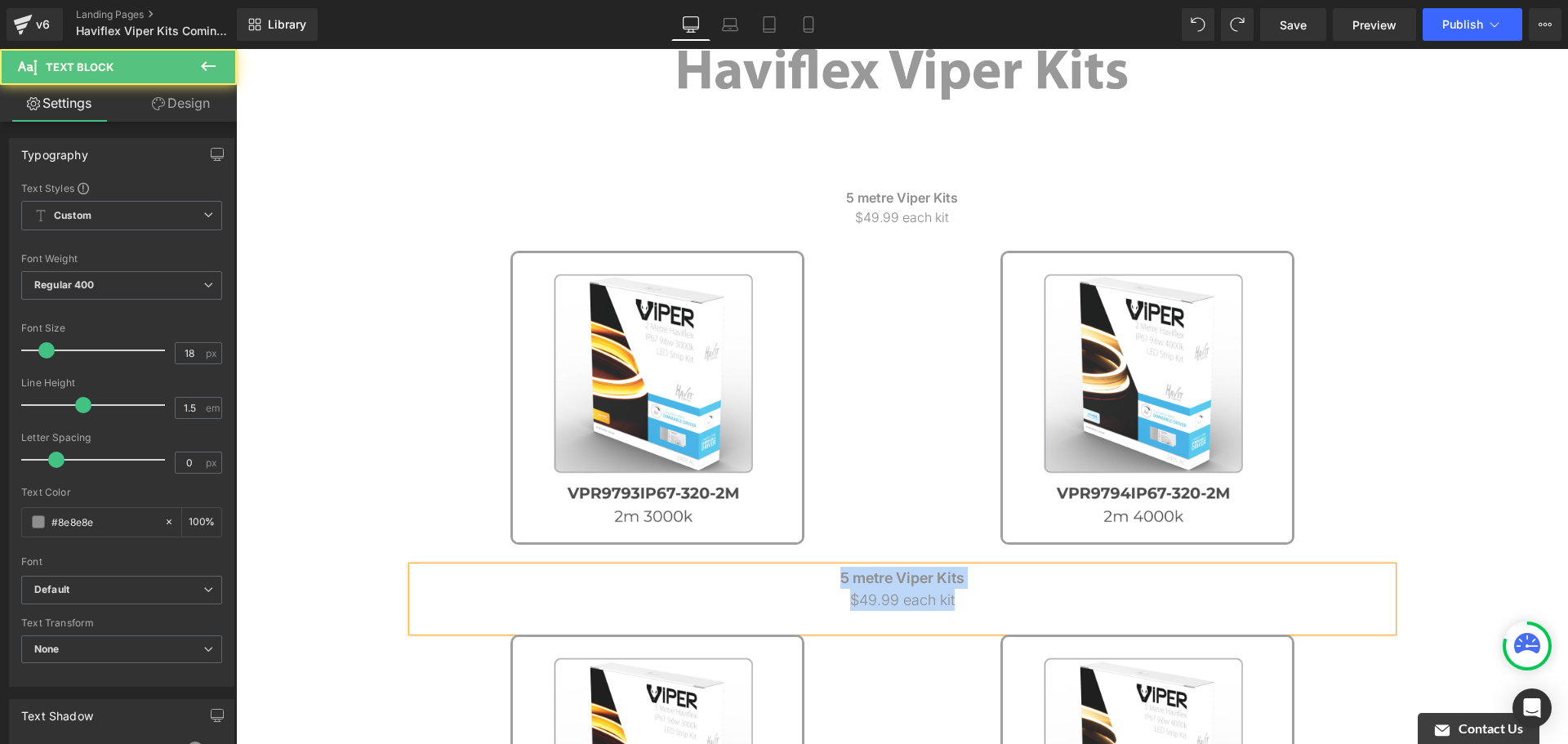
copy div "5 metre Viper Kits $49.99 each kit"
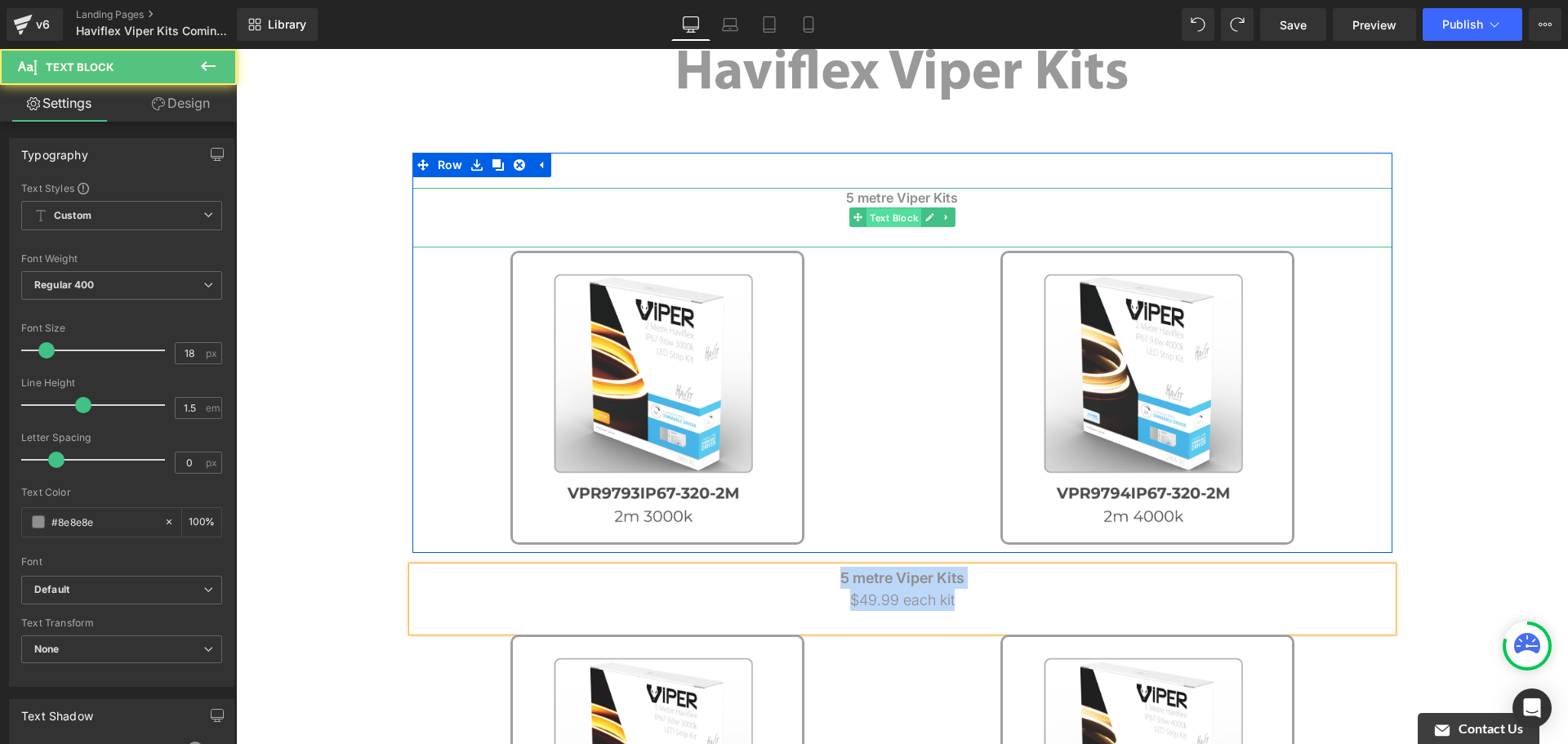
click at [893, 214] on span "Text Block" at bounding box center [893, 217] width 55 height 19
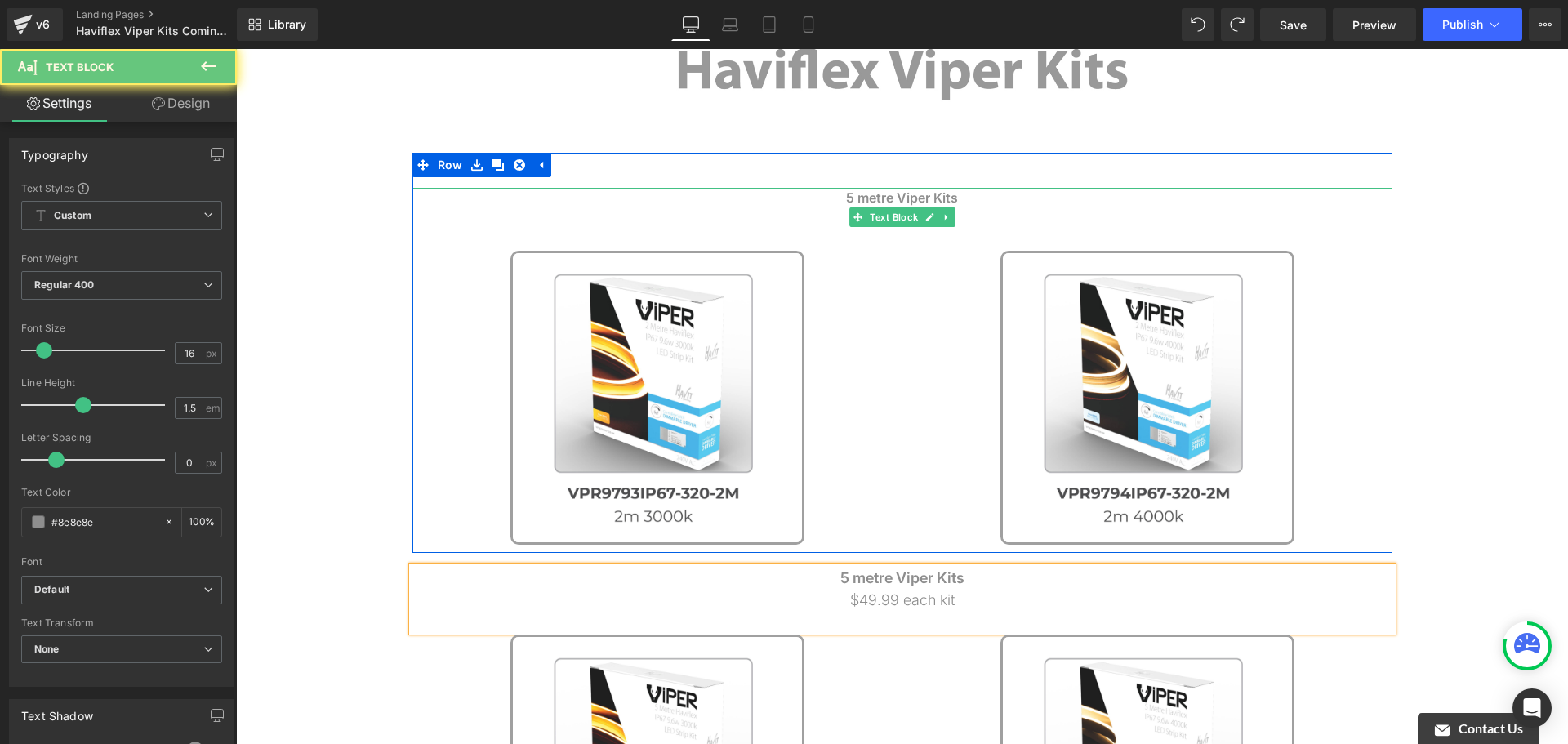
click at [929, 200] on span "5 metre Viper Kits" at bounding box center [902, 197] width 112 height 16
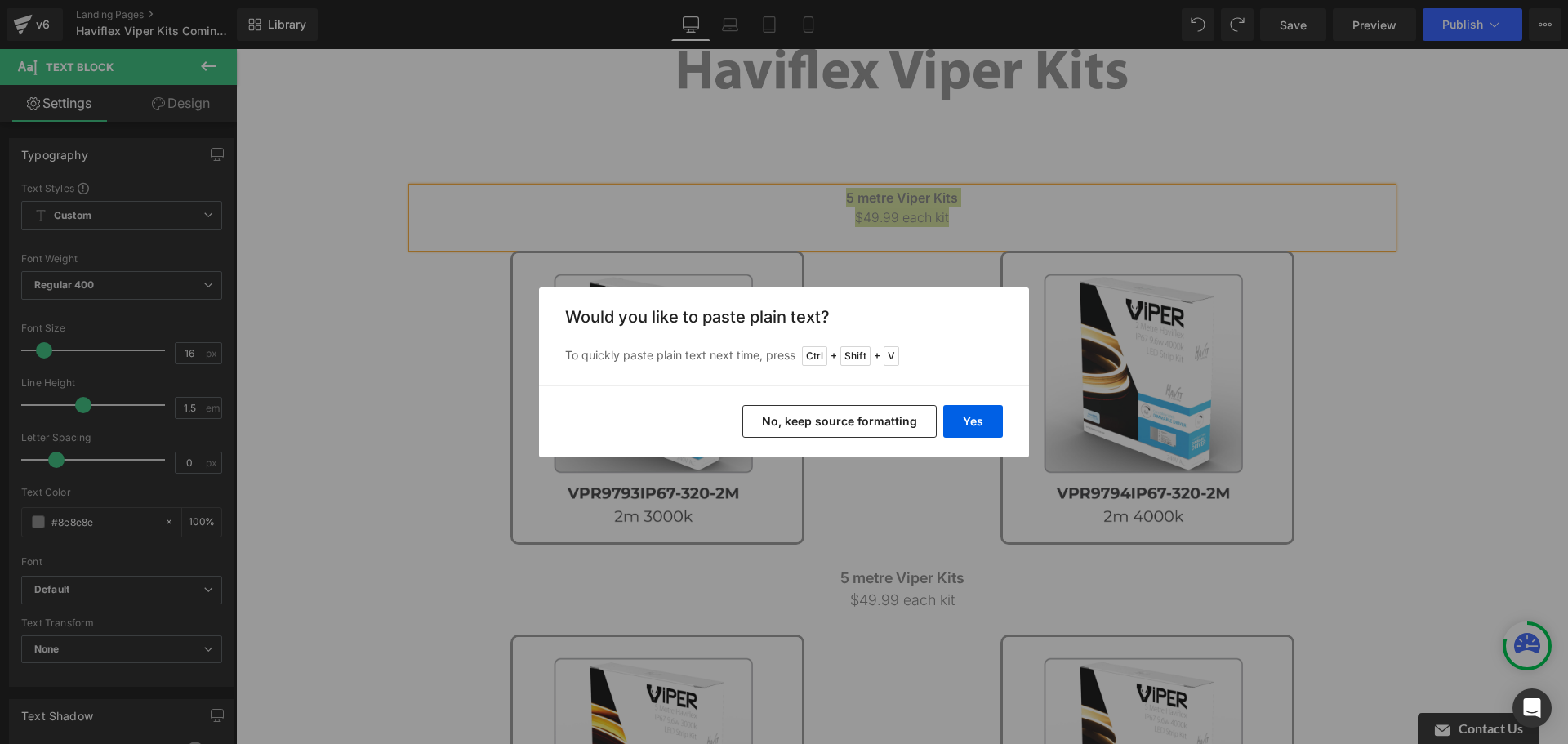
click at [906, 425] on button "No, keep source formatting" at bounding box center [839, 421] width 194 height 33
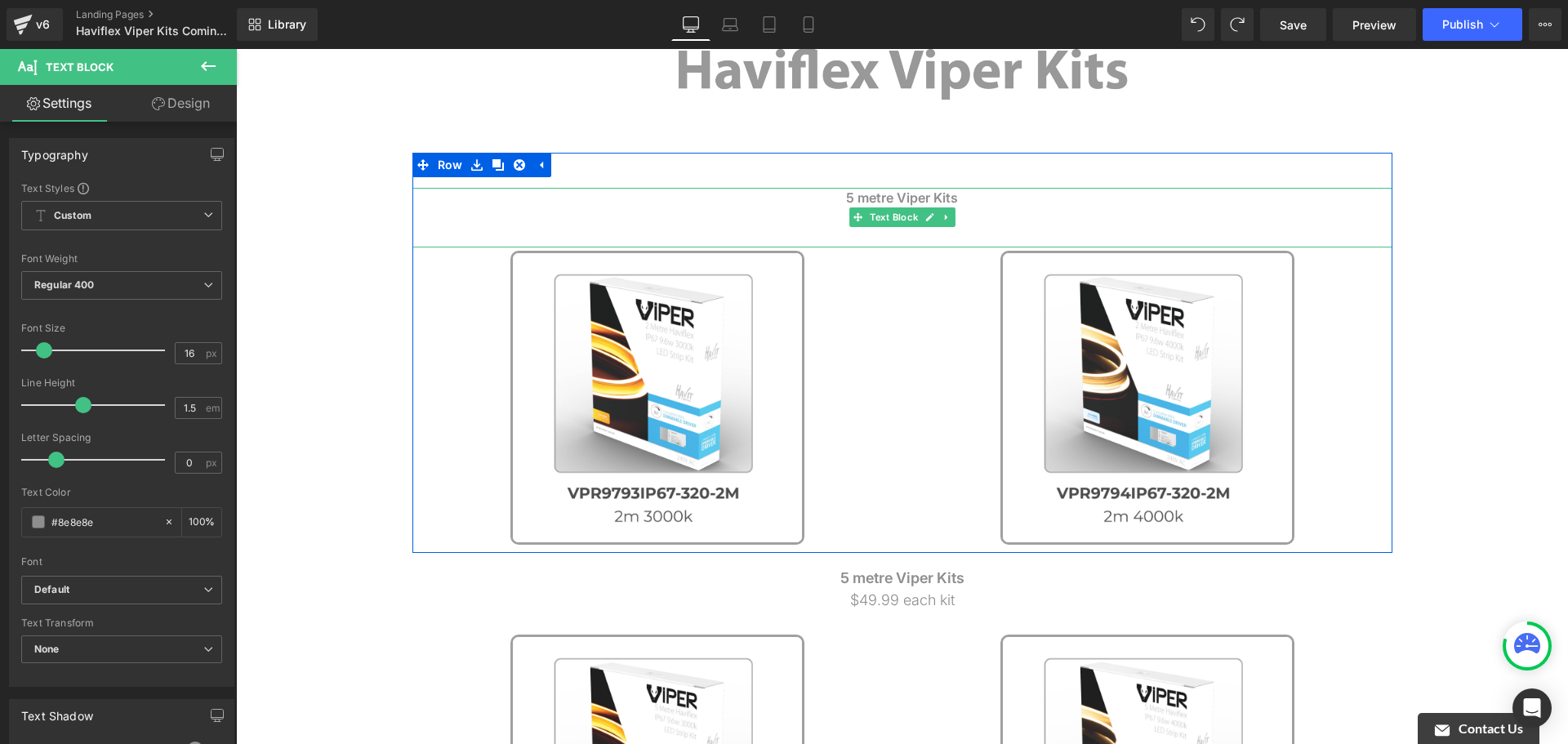
click at [942, 213] on icon at bounding box center [946, 217] width 9 height 10
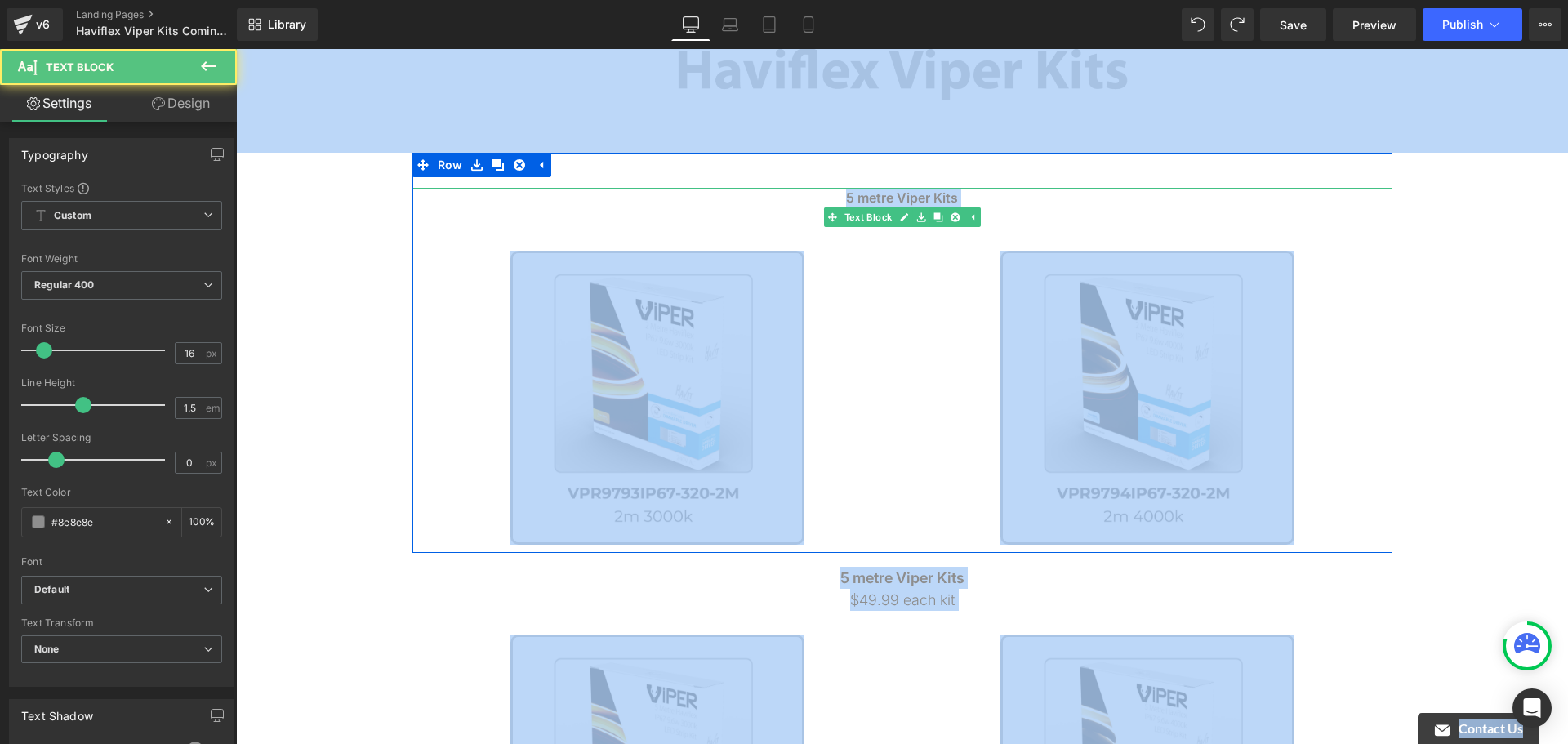
click at [1033, 214] on p "$49.99 each kit" at bounding box center [903, 216] width 981 height 19
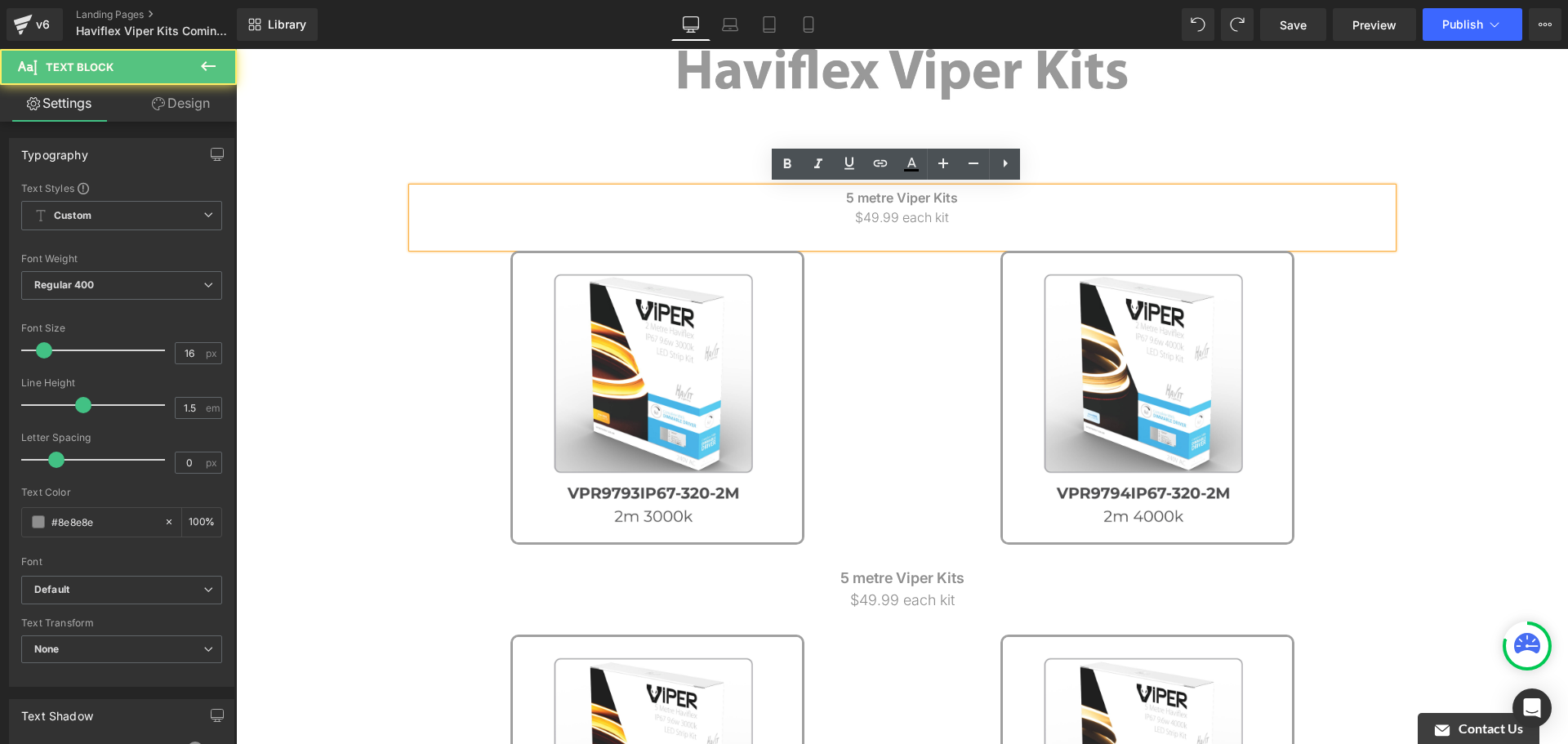
click at [924, 204] on span "5 metre Viper Kits" at bounding box center [902, 197] width 112 height 16
click at [924, 203] on span "5 metre Viper Kits" at bounding box center [902, 197] width 112 height 16
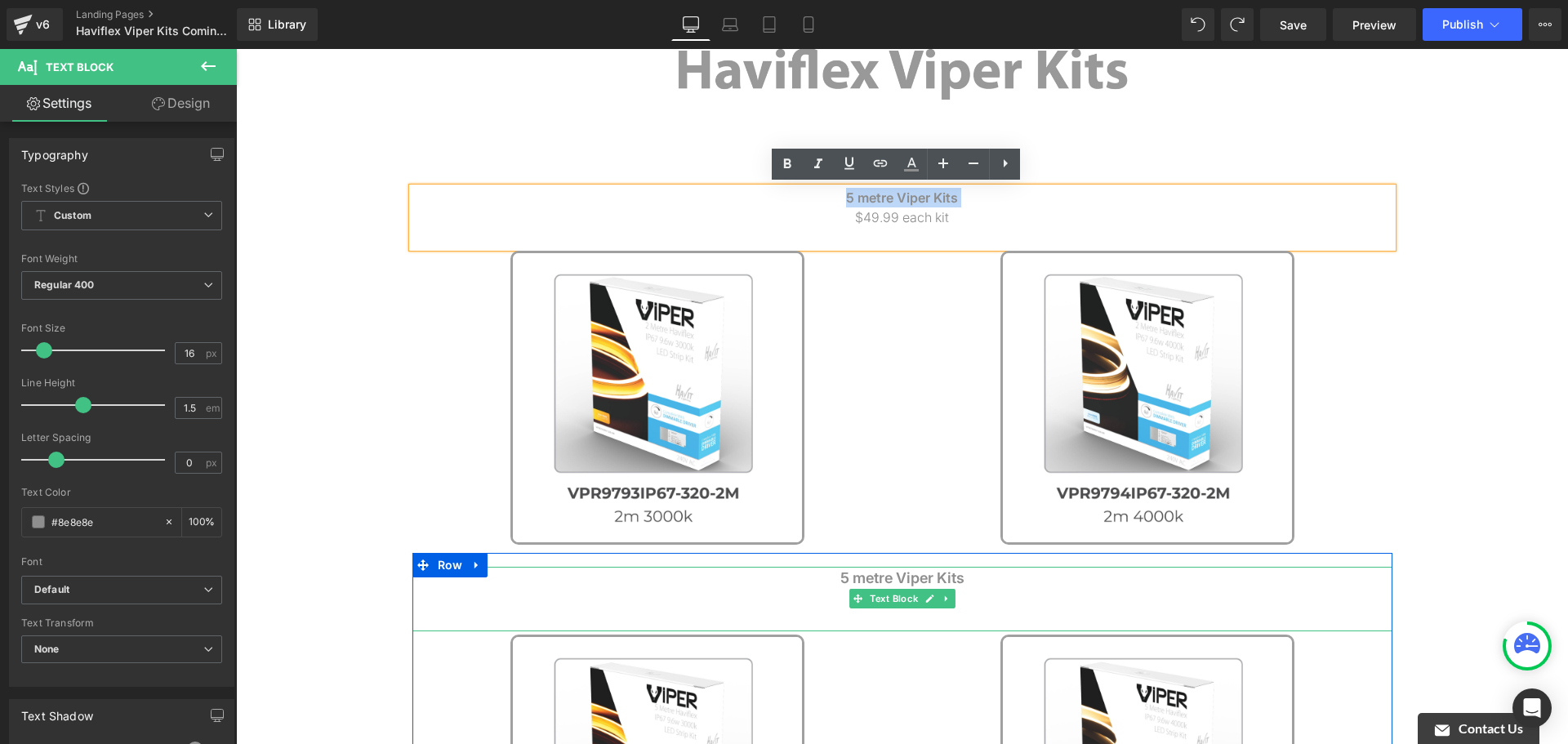
click at [967, 584] on p "5 metre Viper Kits" at bounding box center [903, 578] width 981 height 22
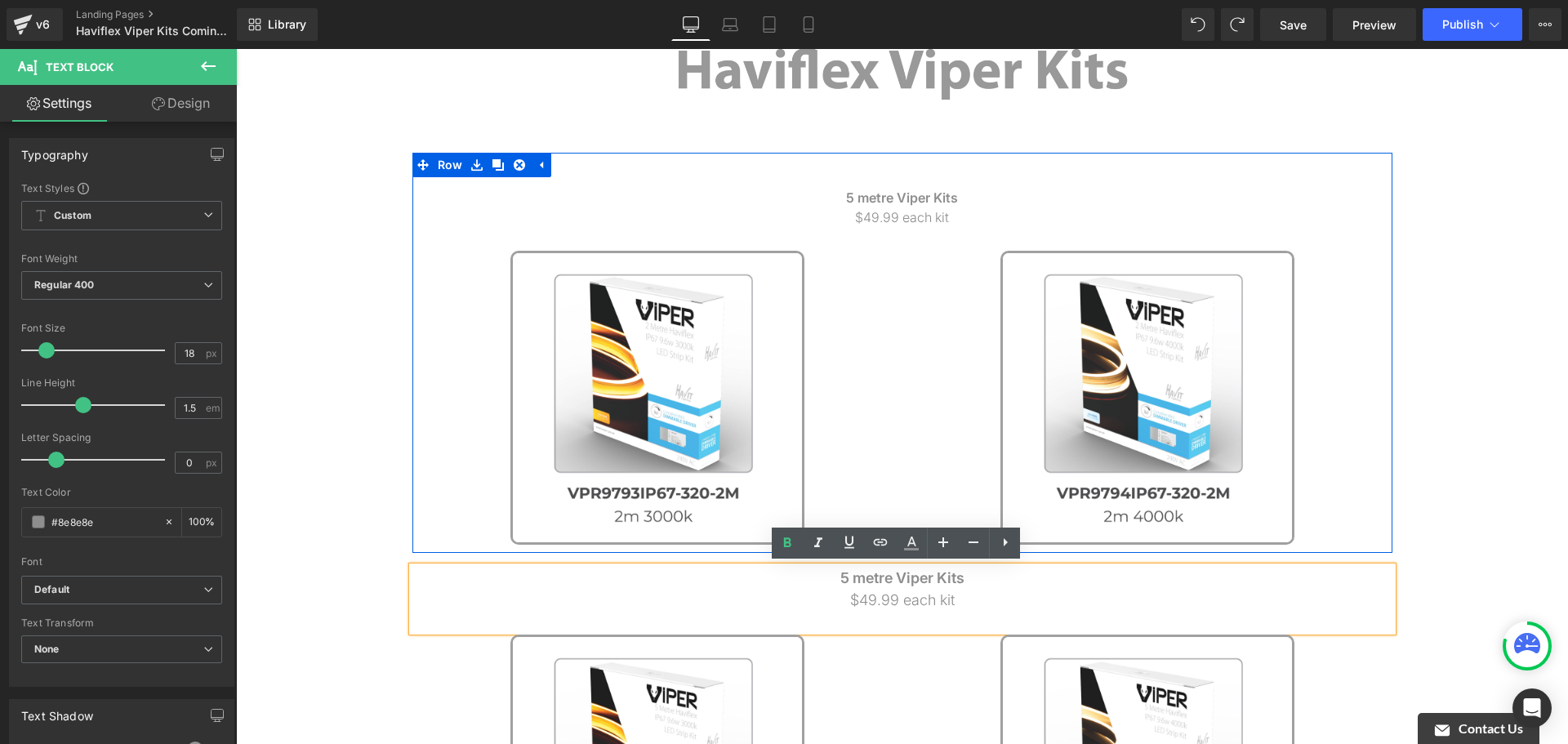
click at [826, 193] on p "5 metre Viper Kits" at bounding box center [903, 197] width 981 height 19
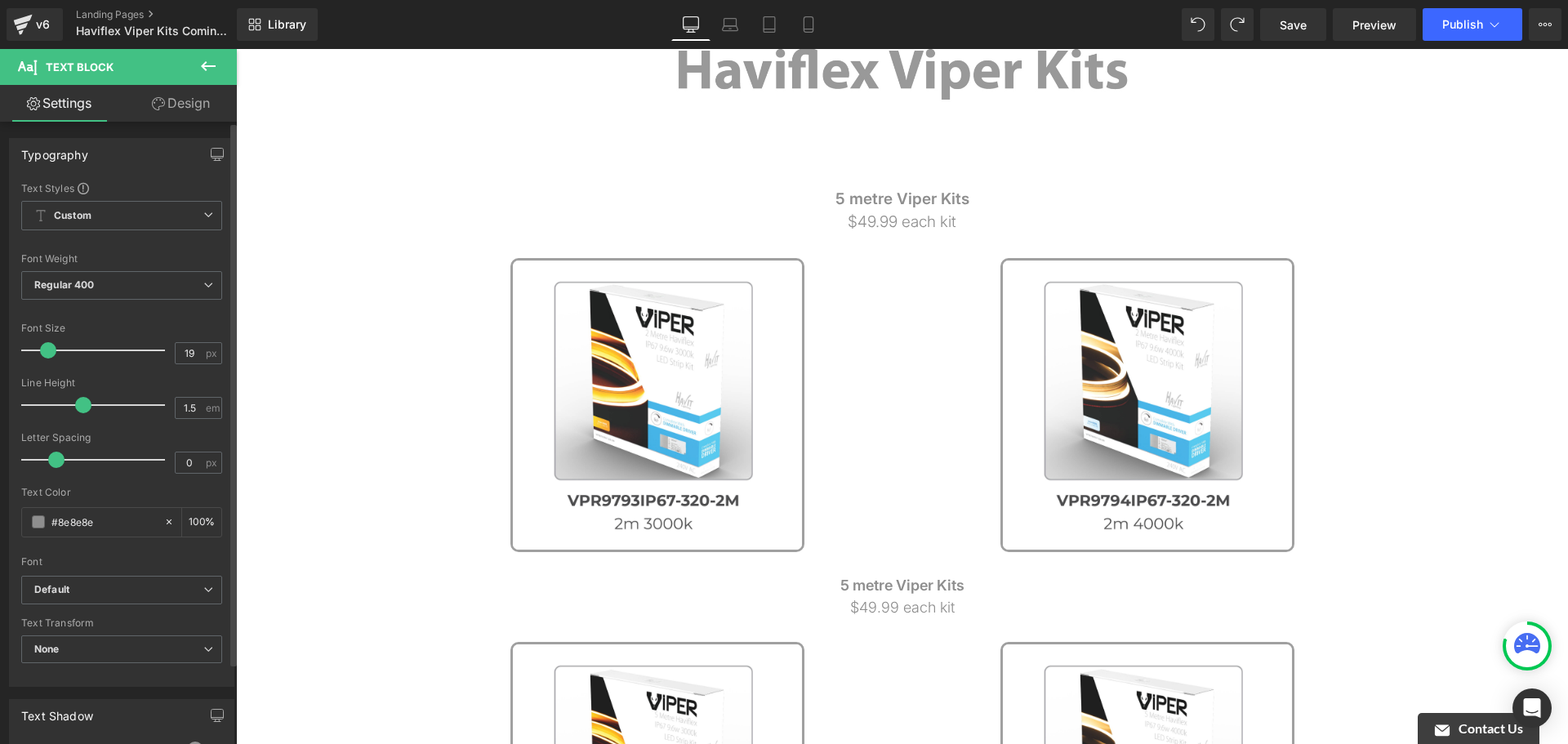
click at [52, 348] on span at bounding box center [47, 350] width 16 height 16
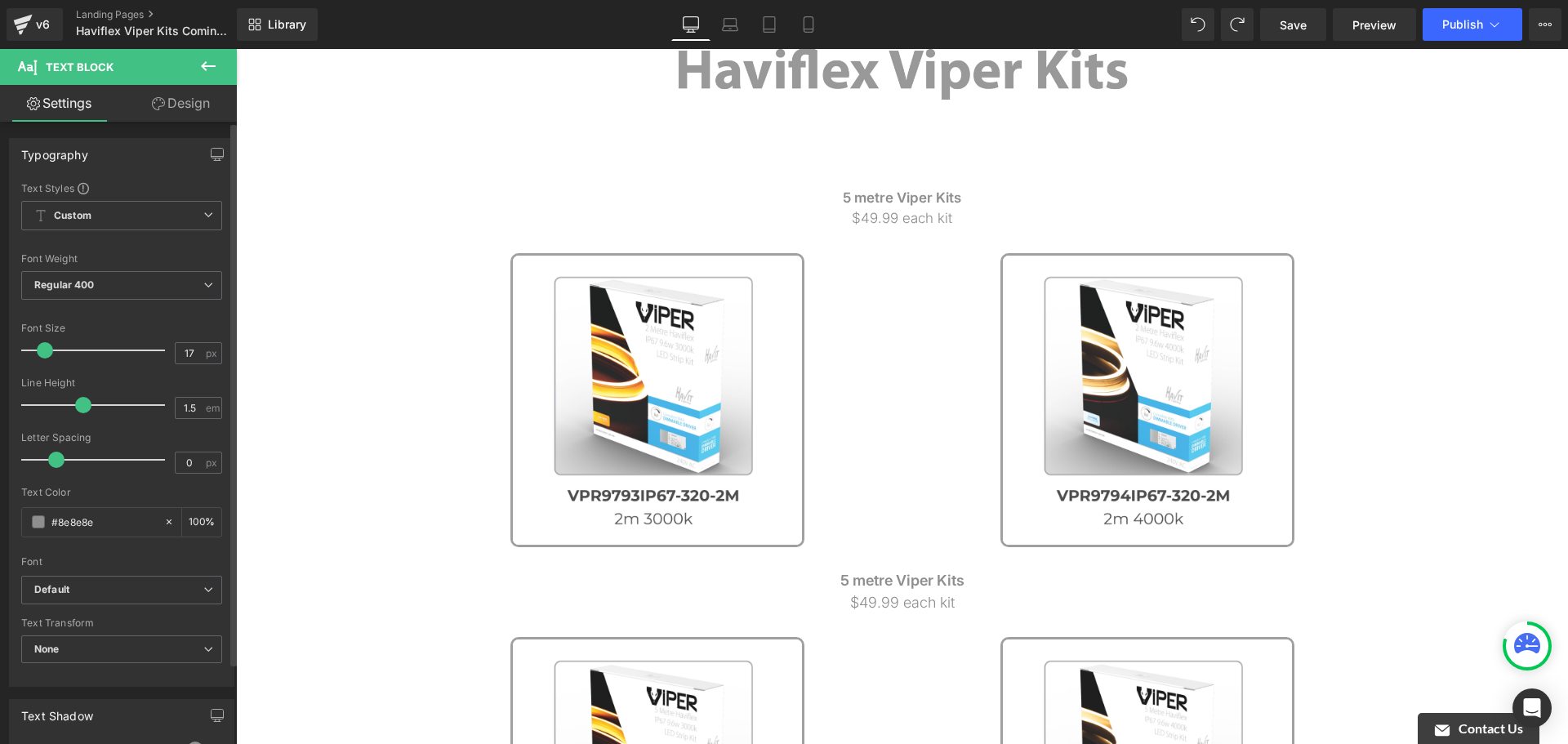
type input "18"
drag, startPoint x: 52, startPoint y: 350, endPoint x: 51, endPoint y: 358, distance: 8.1
click at [51, 358] on div at bounding box center [97, 350] width 135 height 33
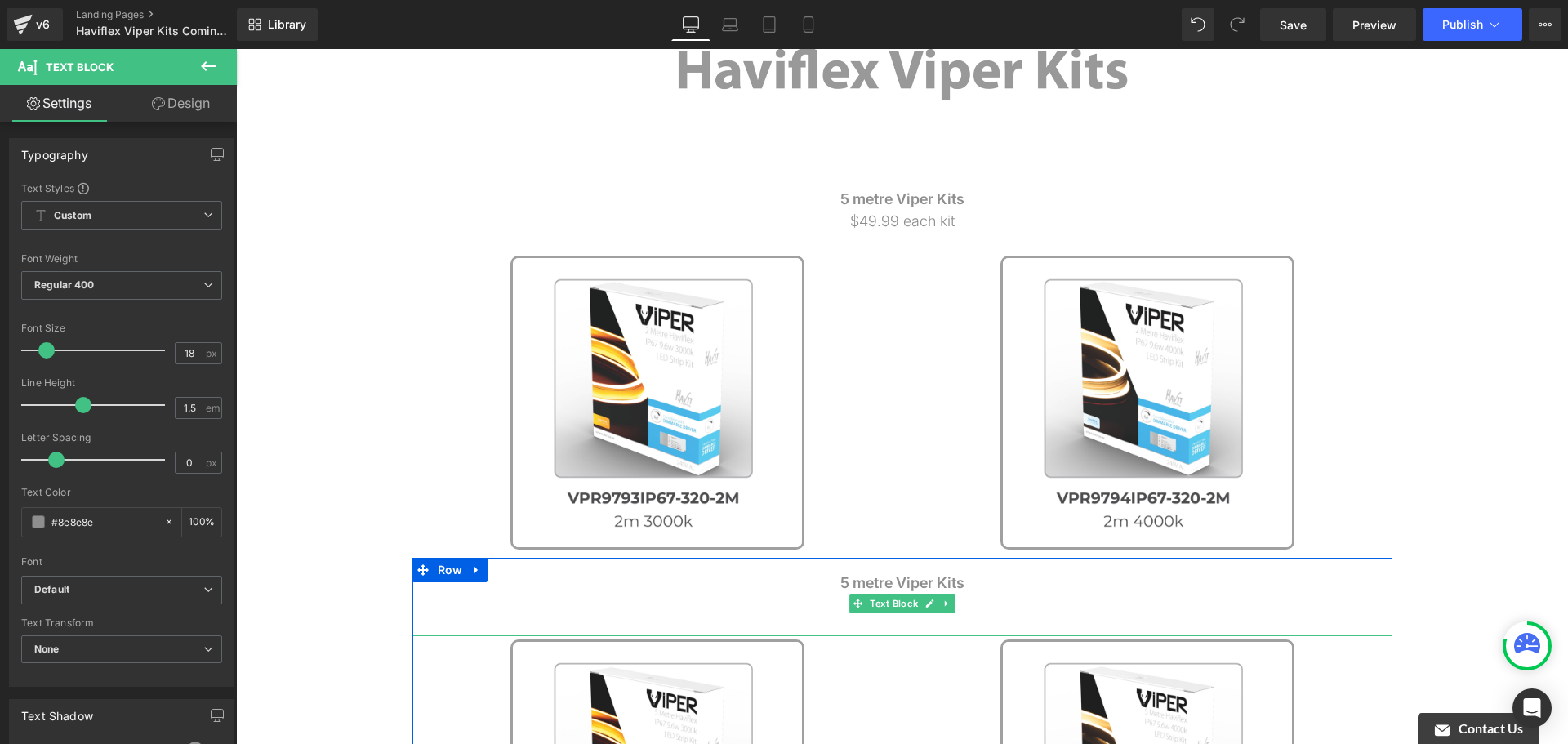
click at [860, 623] on div "5 metre Viper Kits $49.99 each kit" at bounding box center [903, 604] width 981 height 64
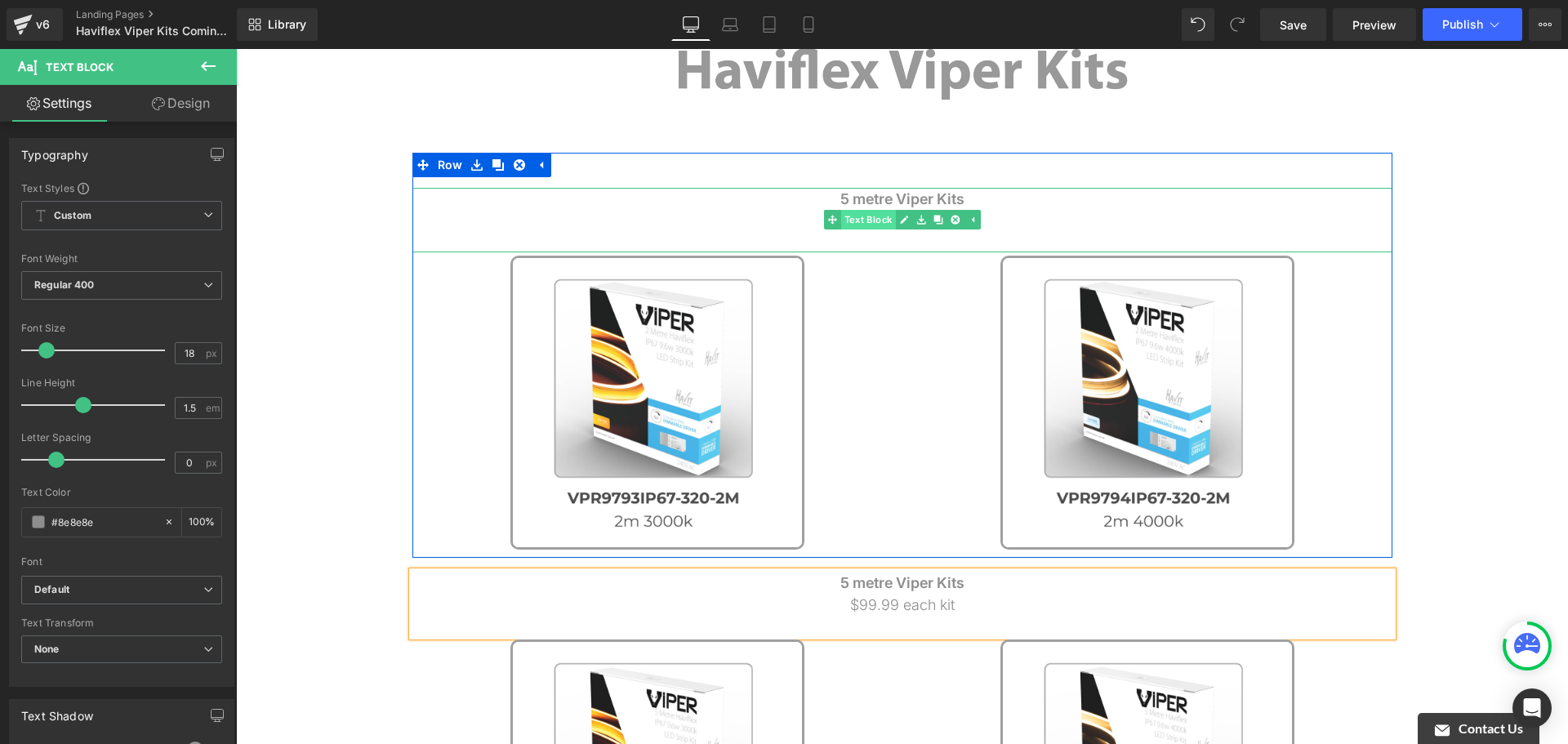
click at [878, 217] on span "Text Block" at bounding box center [867, 219] width 55 height 19
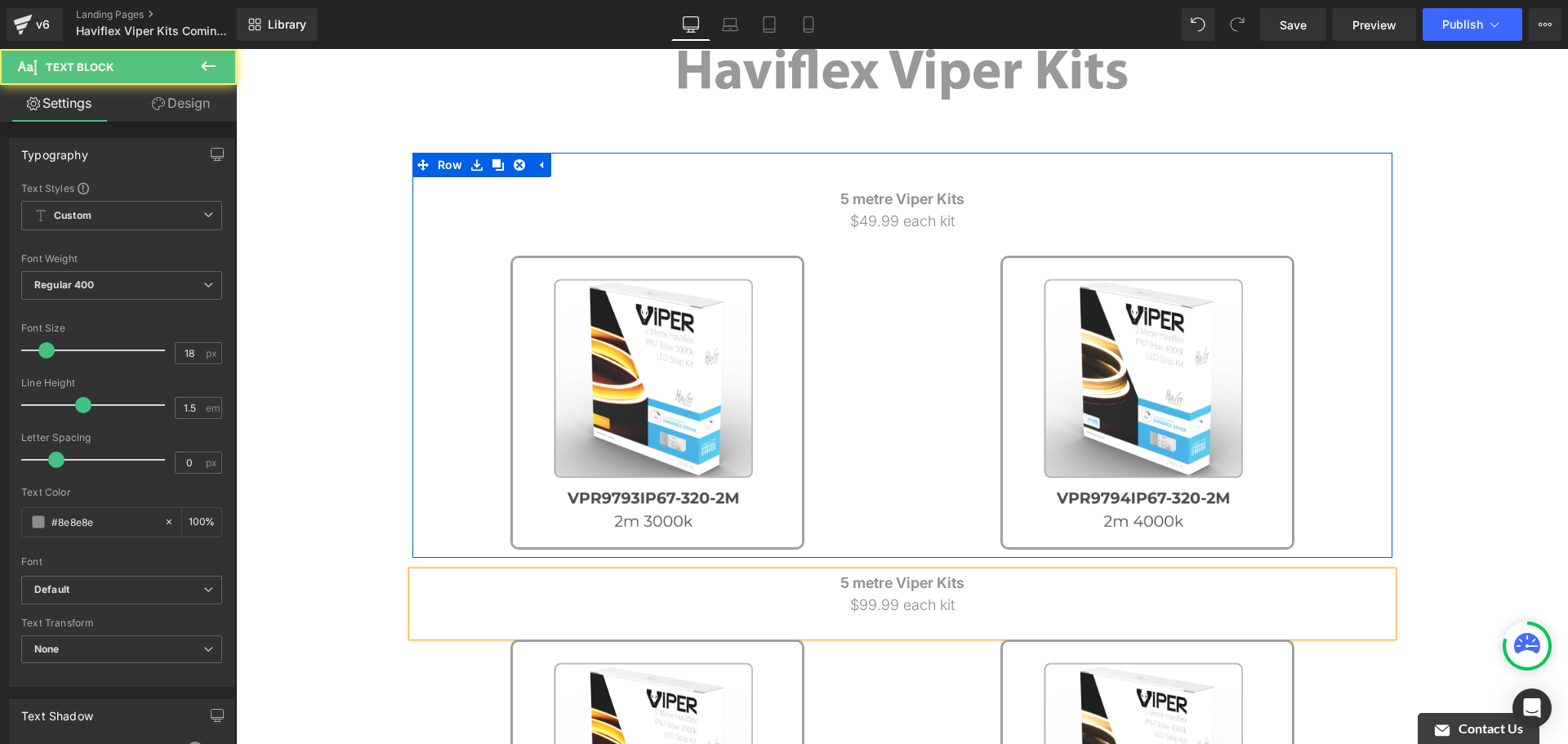
click at [981, 211] on p "$49.99 each kit" at bounding box center [903, 221] width 981 height 22
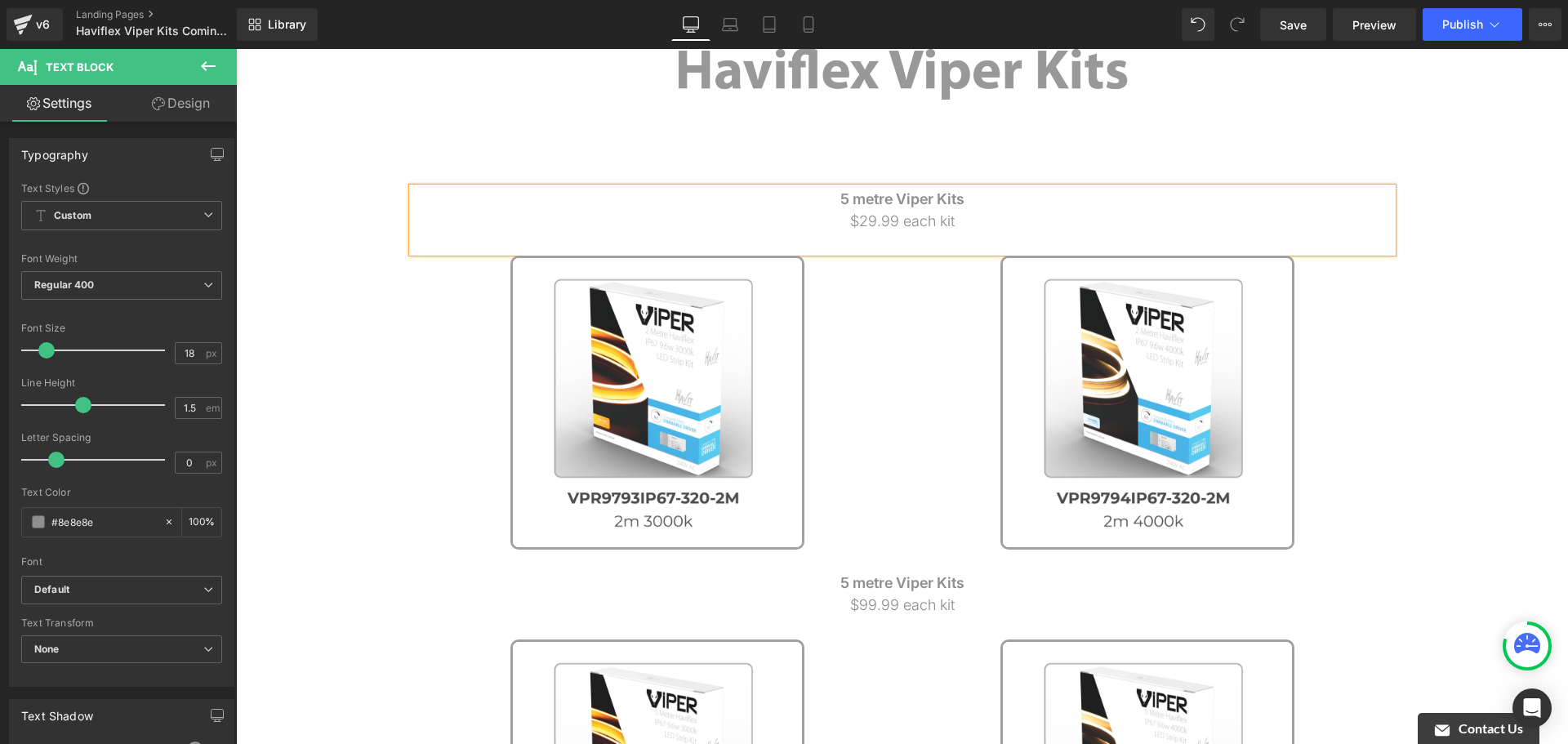
click at [1439, 321] on div "Image 5 metre Viper Kits $29.99 each kit Text Block Image Image Image ‹ › Carou…" at bounding box center [902, 590] width 1332 height 1298
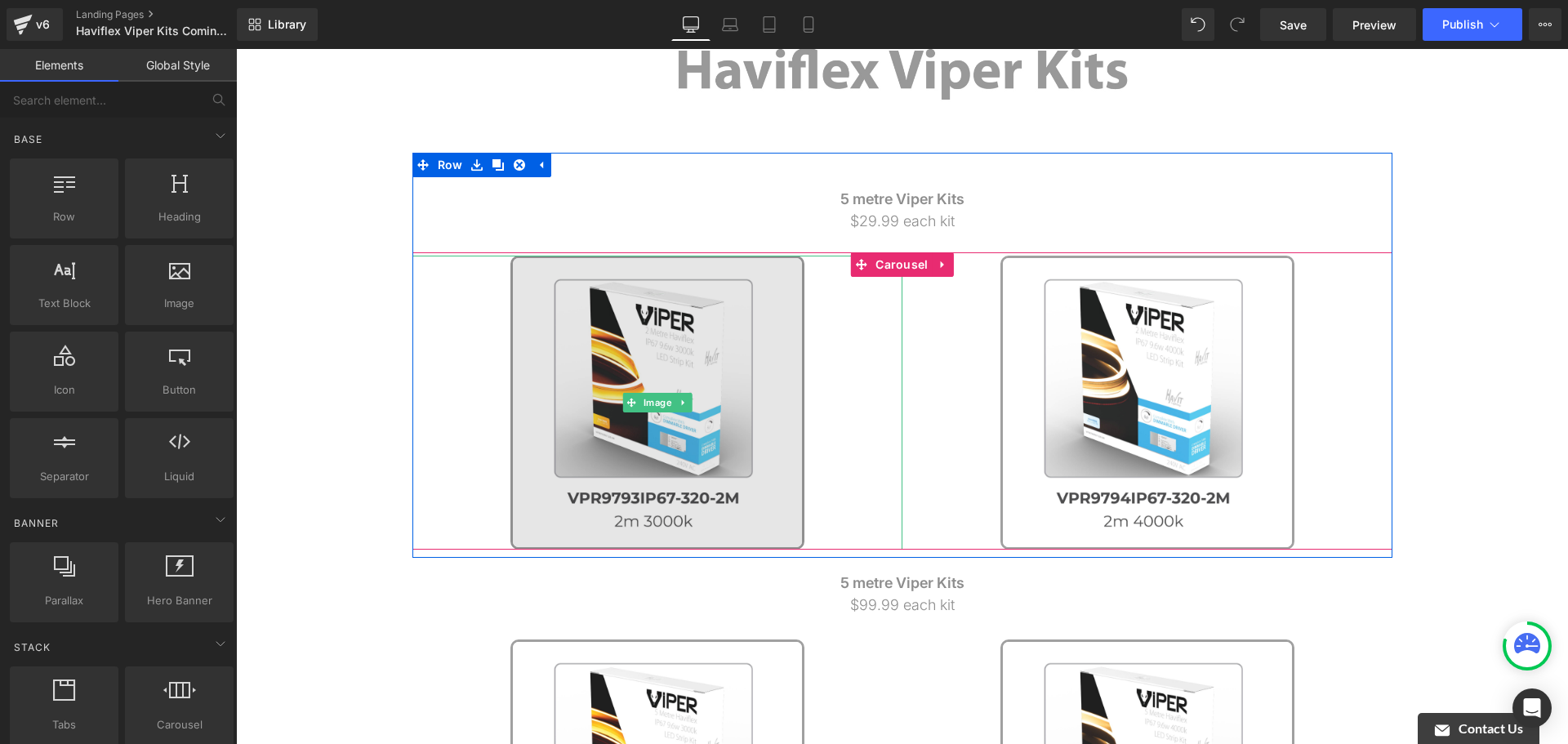
click at [723, 304] on img at bounding box center [658, 402] width 294 height 294
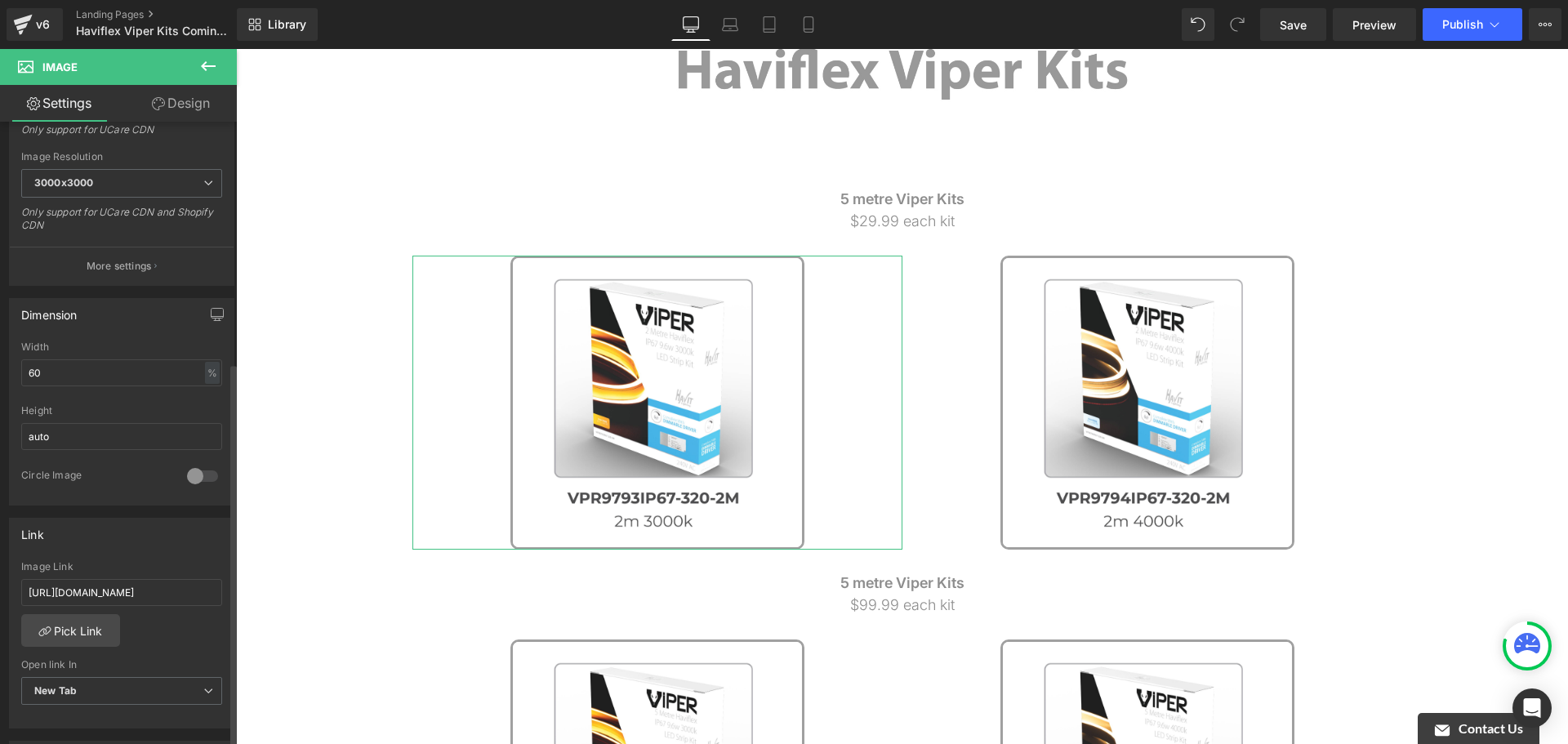
scroll to position [408, 0]
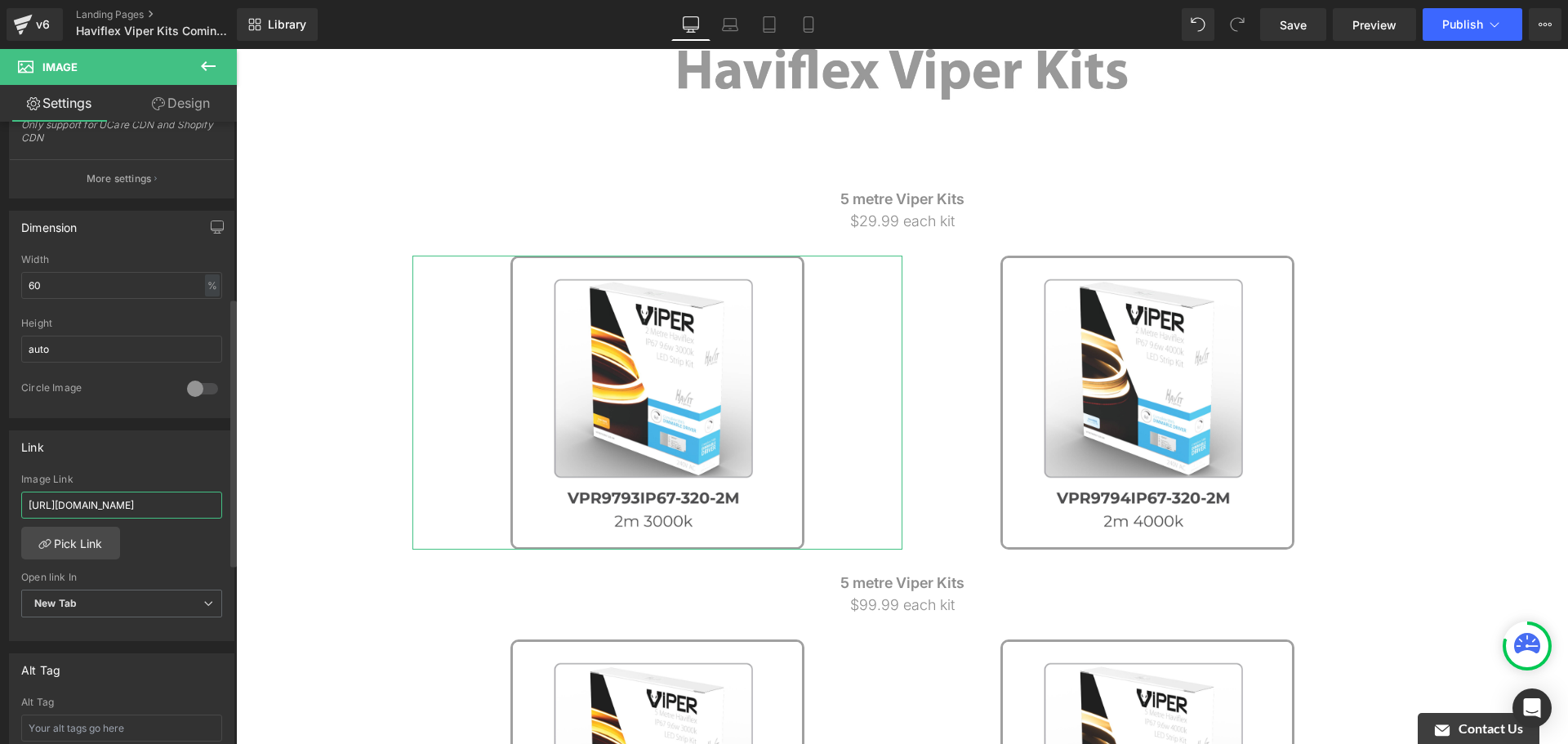
click at [186, 512] on input "[URL][DOMAIN_NAME]" at bounding box center [122, 506] width 201 height 27
paste input "products/vpr9793ip67-320-2m-viper-haviflex-9-6w-per-metre-2m-led-strip-kit-3000k"
type input "[URL][DOMAIN_NAME]"
click at [190, 481] on div "Image Link" at bounding box center [122, 479] width 201 height 12
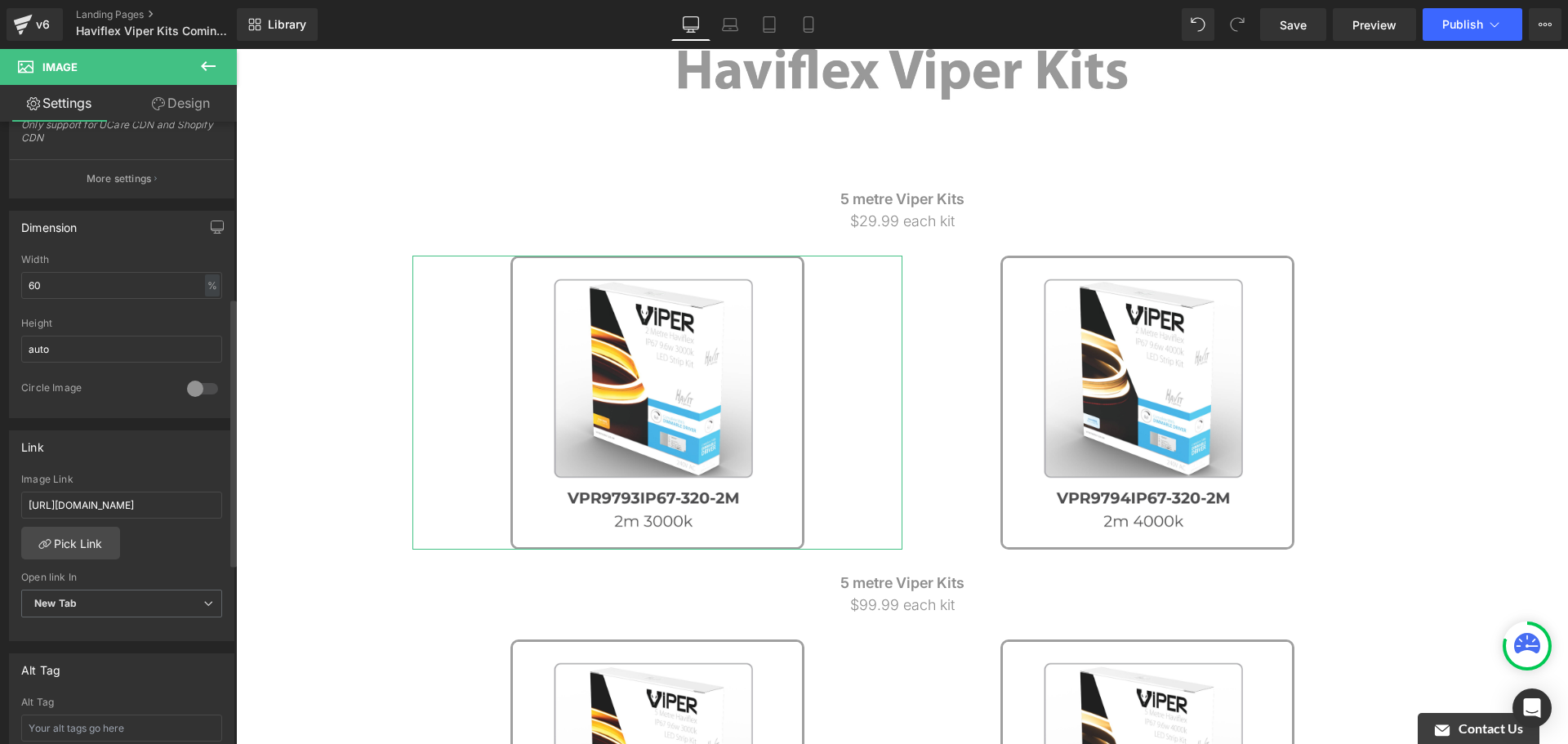
scroll to position [0, 0]
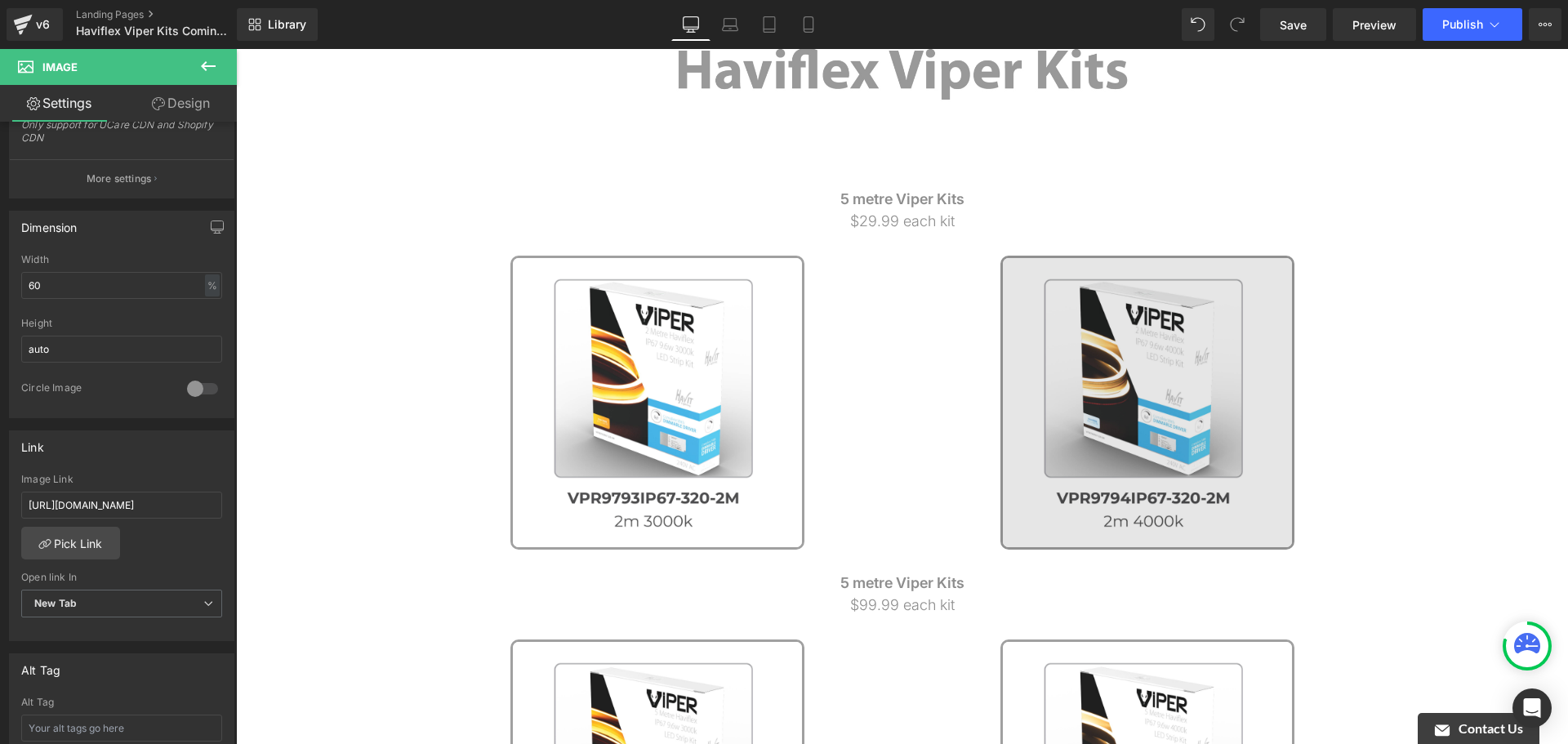
click at [1079, 342] on img at bounding box center [1148, 402] width 294 height 294
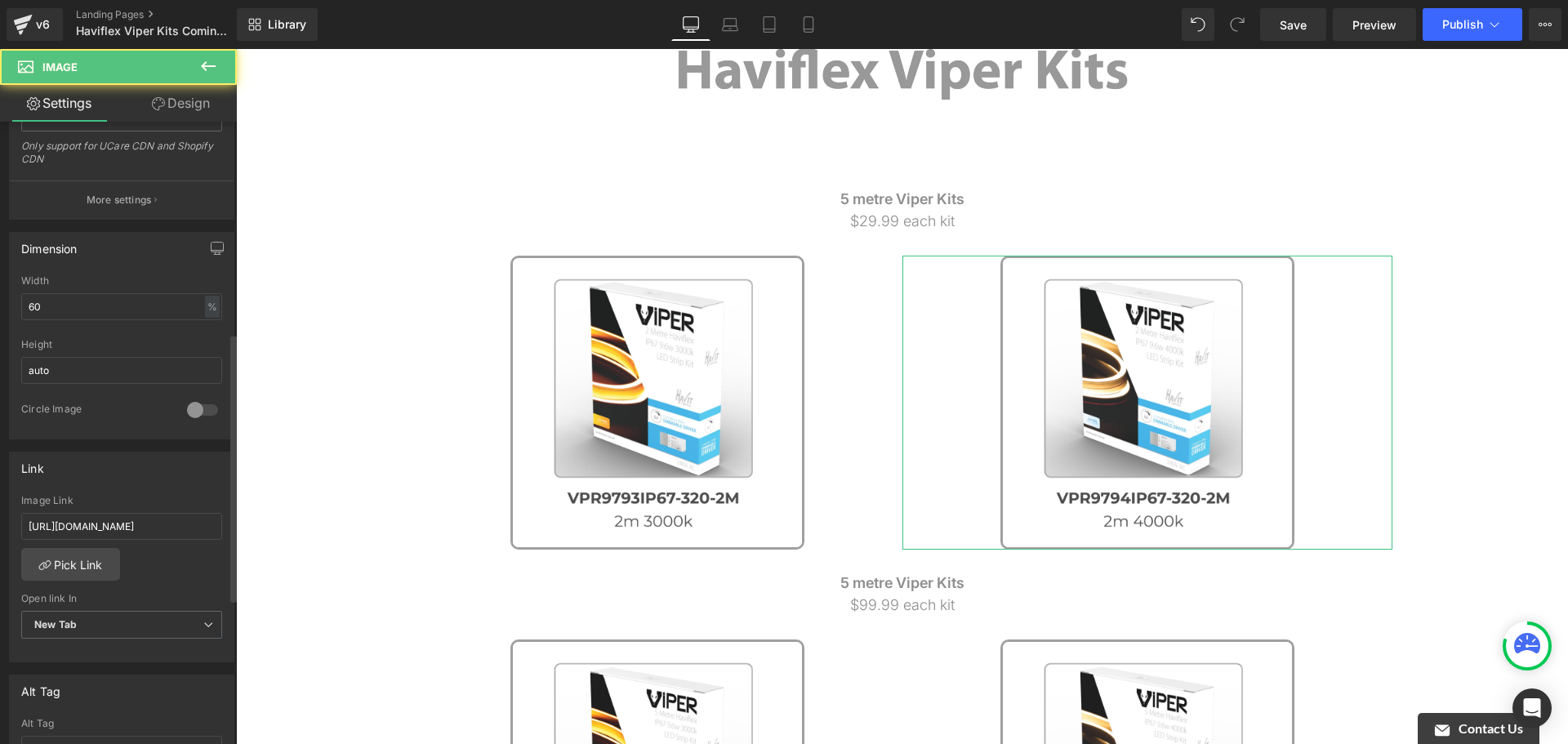
scroll to position [490, 0]
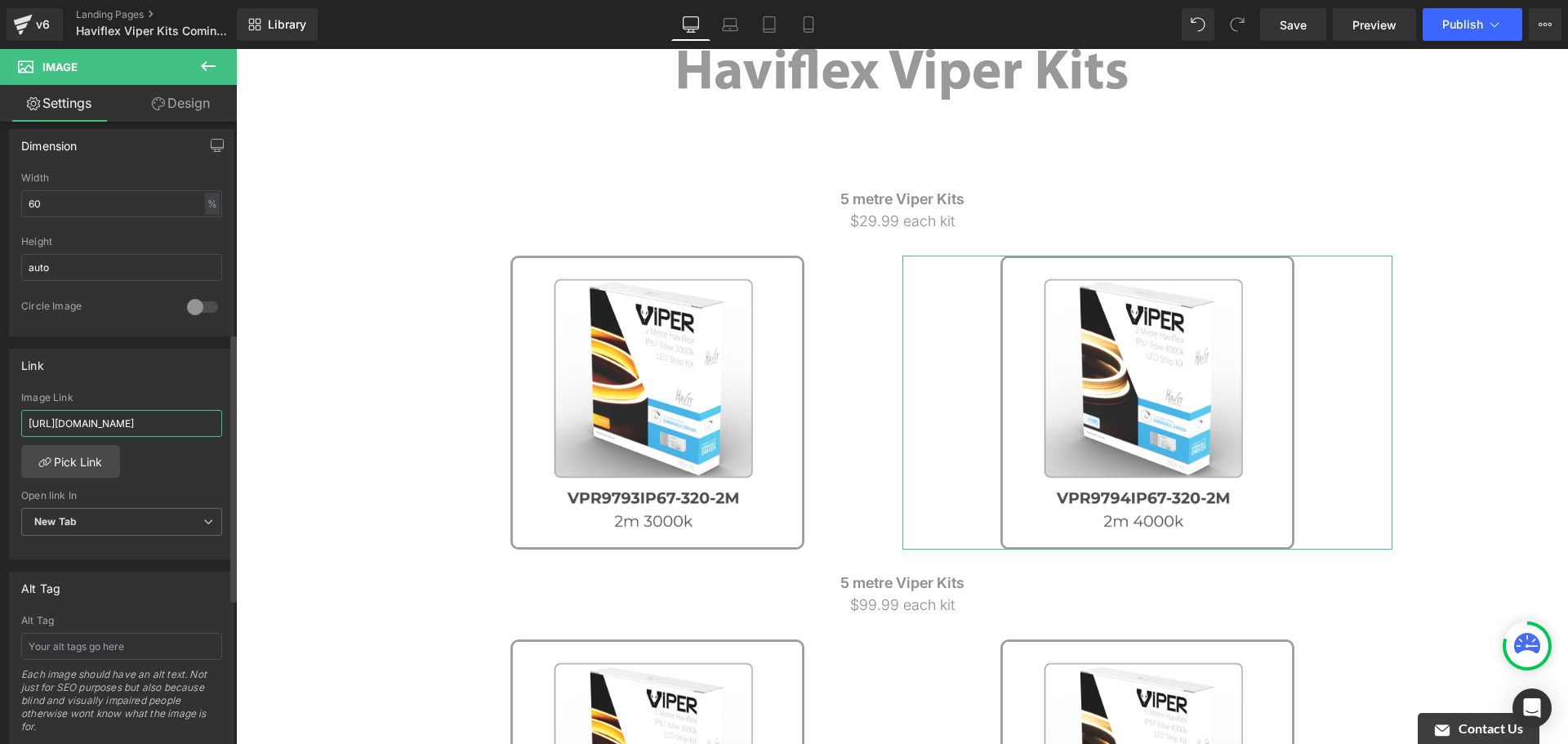
click at [158, 429] on input "[URL][DOMAIN_NAME]" at bounding box center [122, 424] width 201 height 27
type input "[URL][DOMAIN_NAME]"
click at [178, 394] on div "Image Link" at bounding box center [122, 398] width 201 height 12
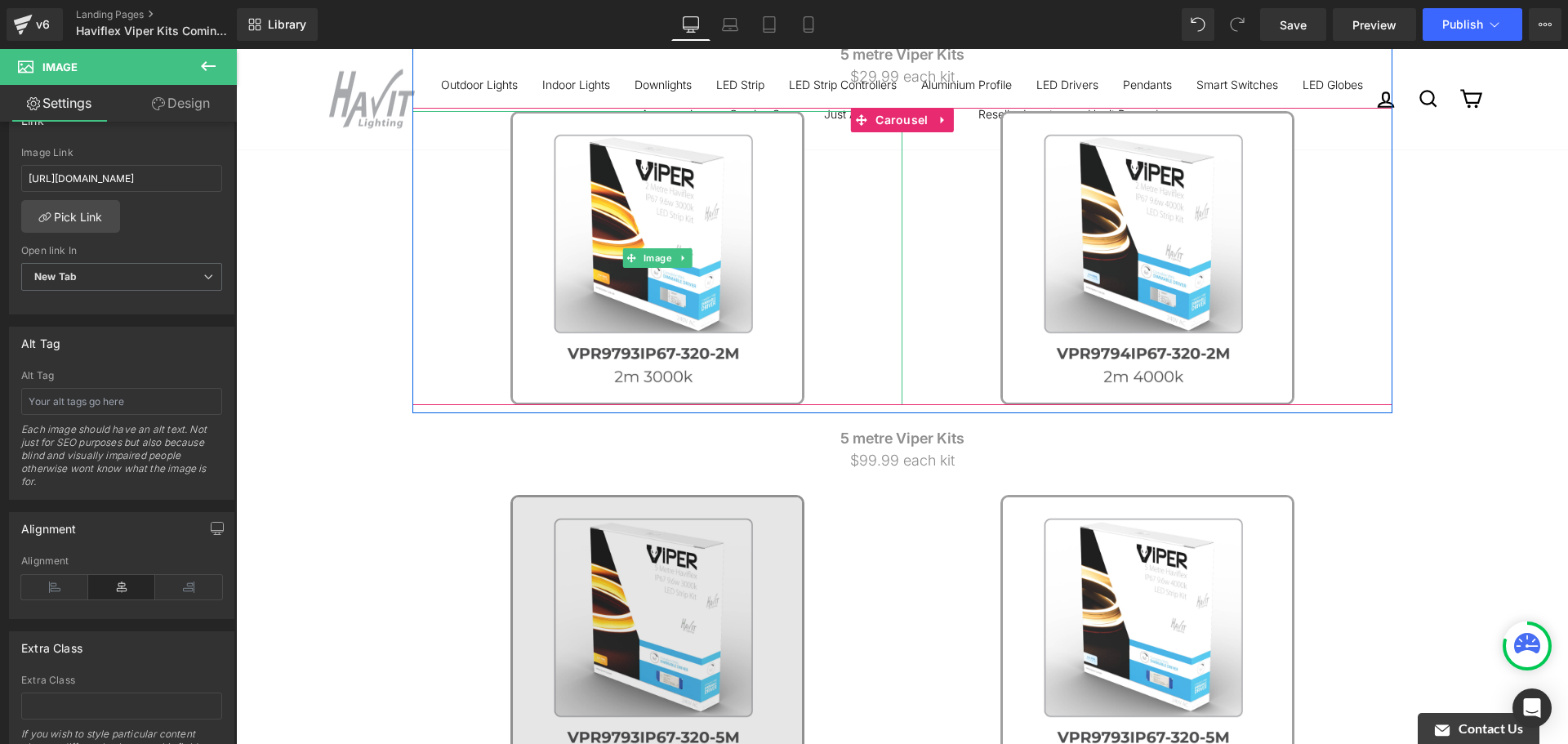
scroll to position [572, 0]
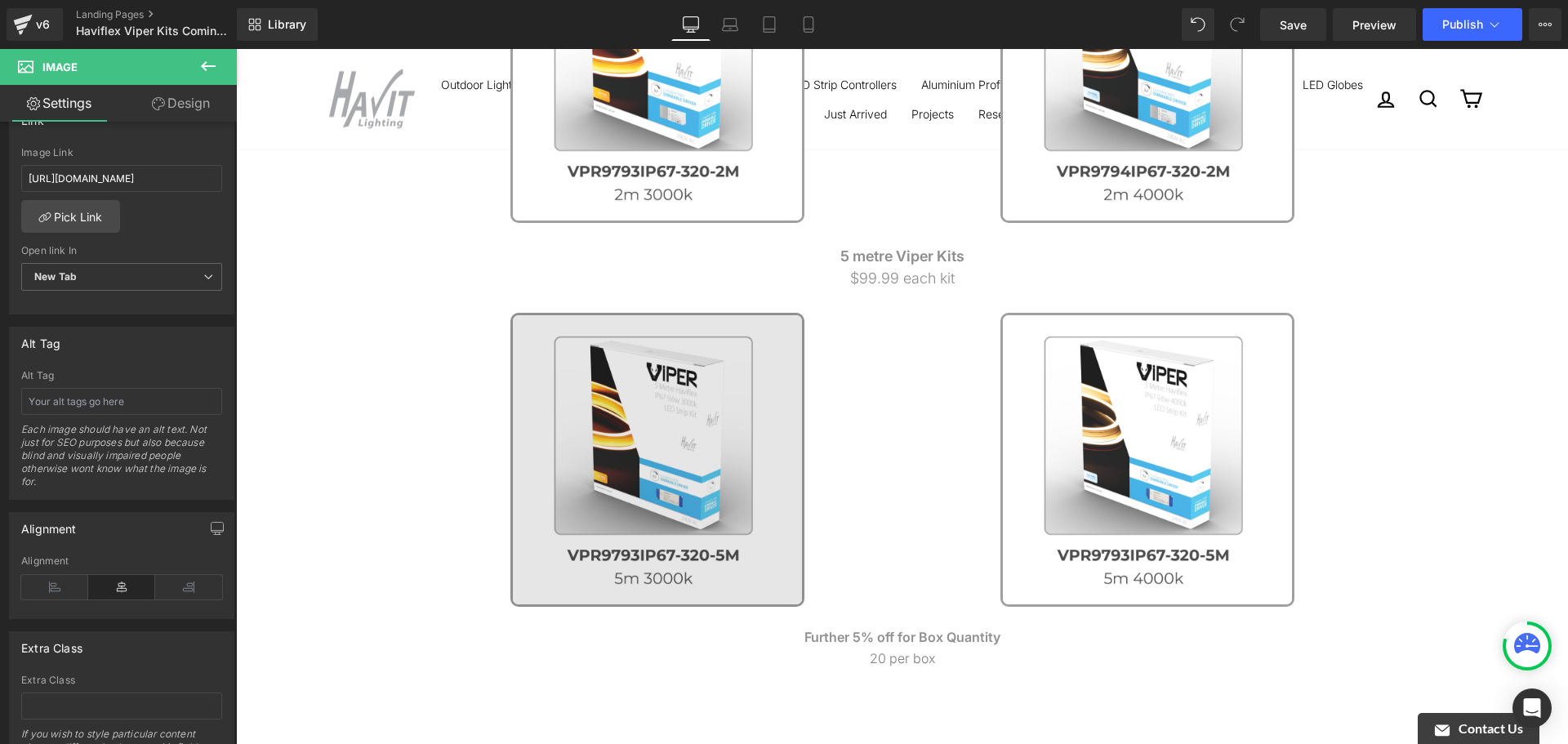
click at [763, 428] on img at bounding box center [658, 460] width 294 height 294
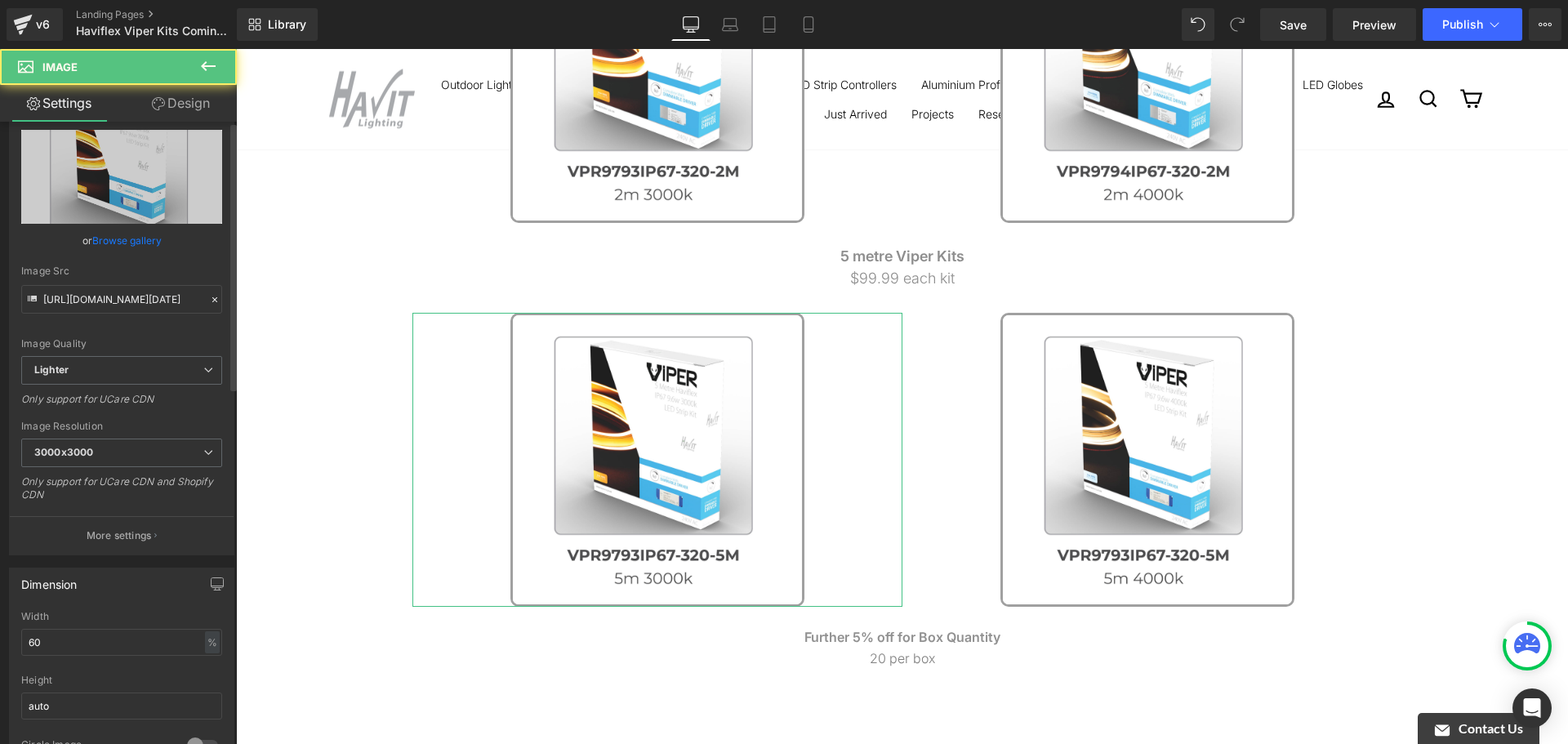
scroll to position [245, 0]
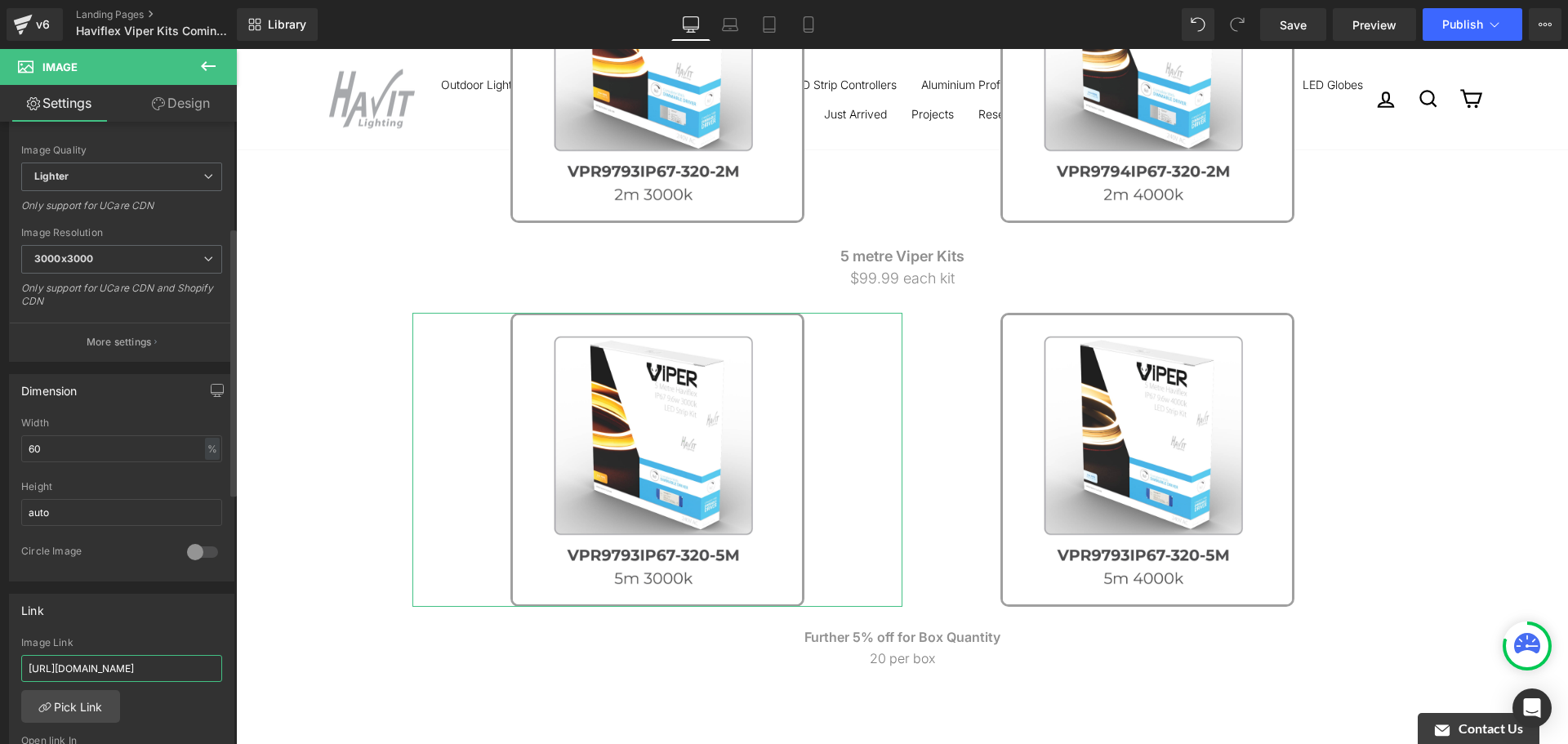
click at [150, 675] on input "[URL][DOMAIN_NAME]" at bounding box center [122, 669] width 201 height 27
type input "[URL][DOMAIN_NAME]"
click at [161, 640] on div "Image Link" at bounding box center [122, 643] width 201 height 12
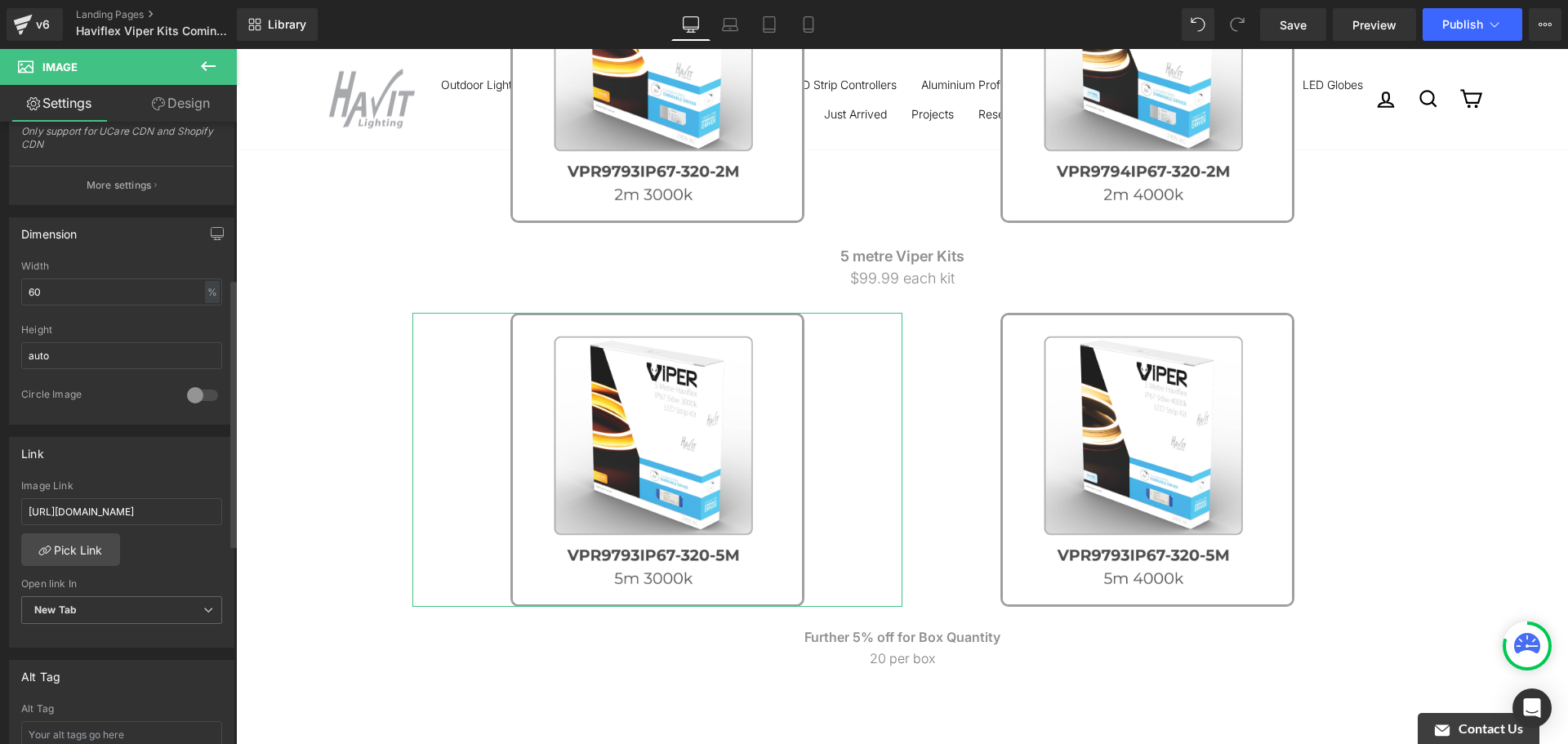
scroll to position [408, 0]
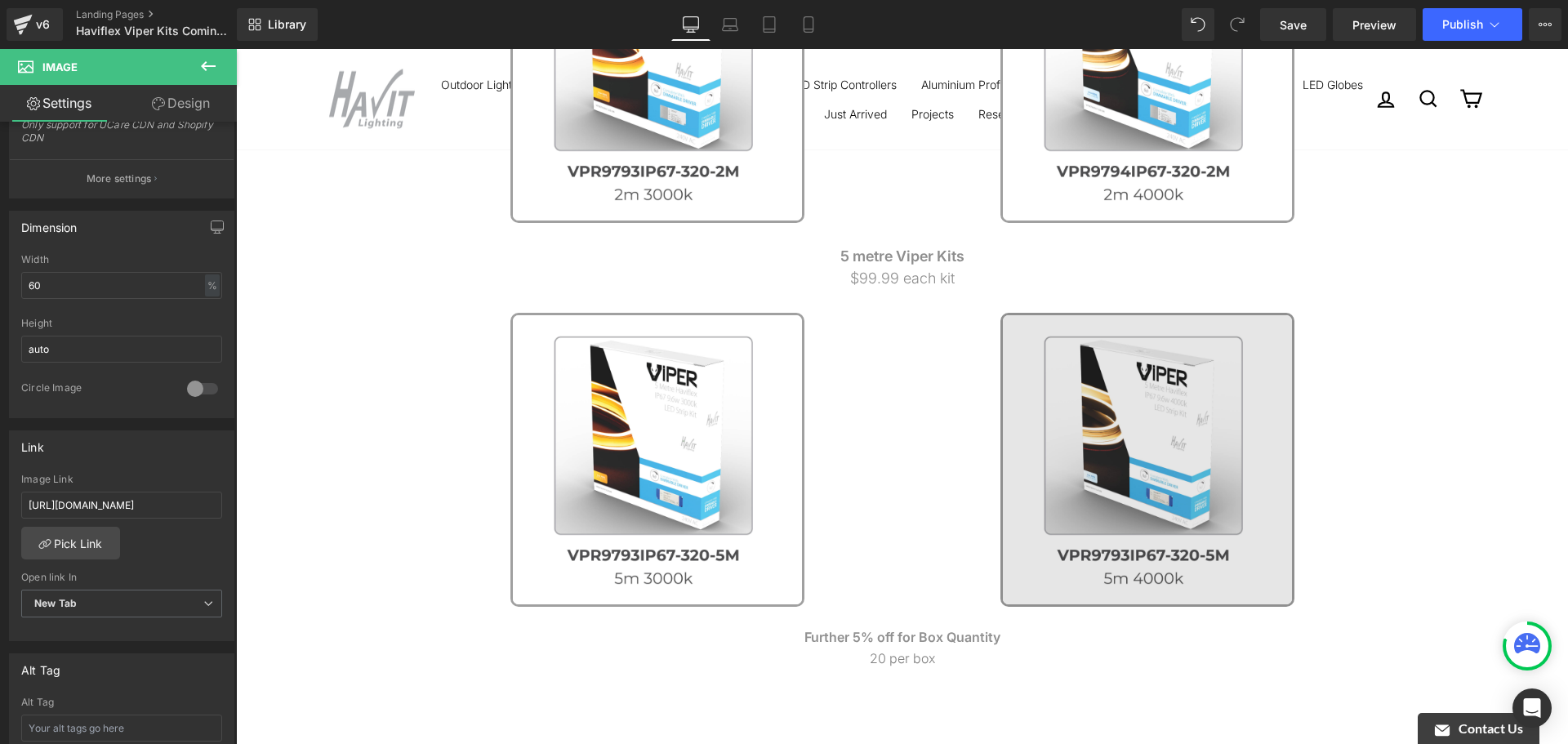
click at [1170, 357] on img at bounding box center [1148, 460] width 294 height 294
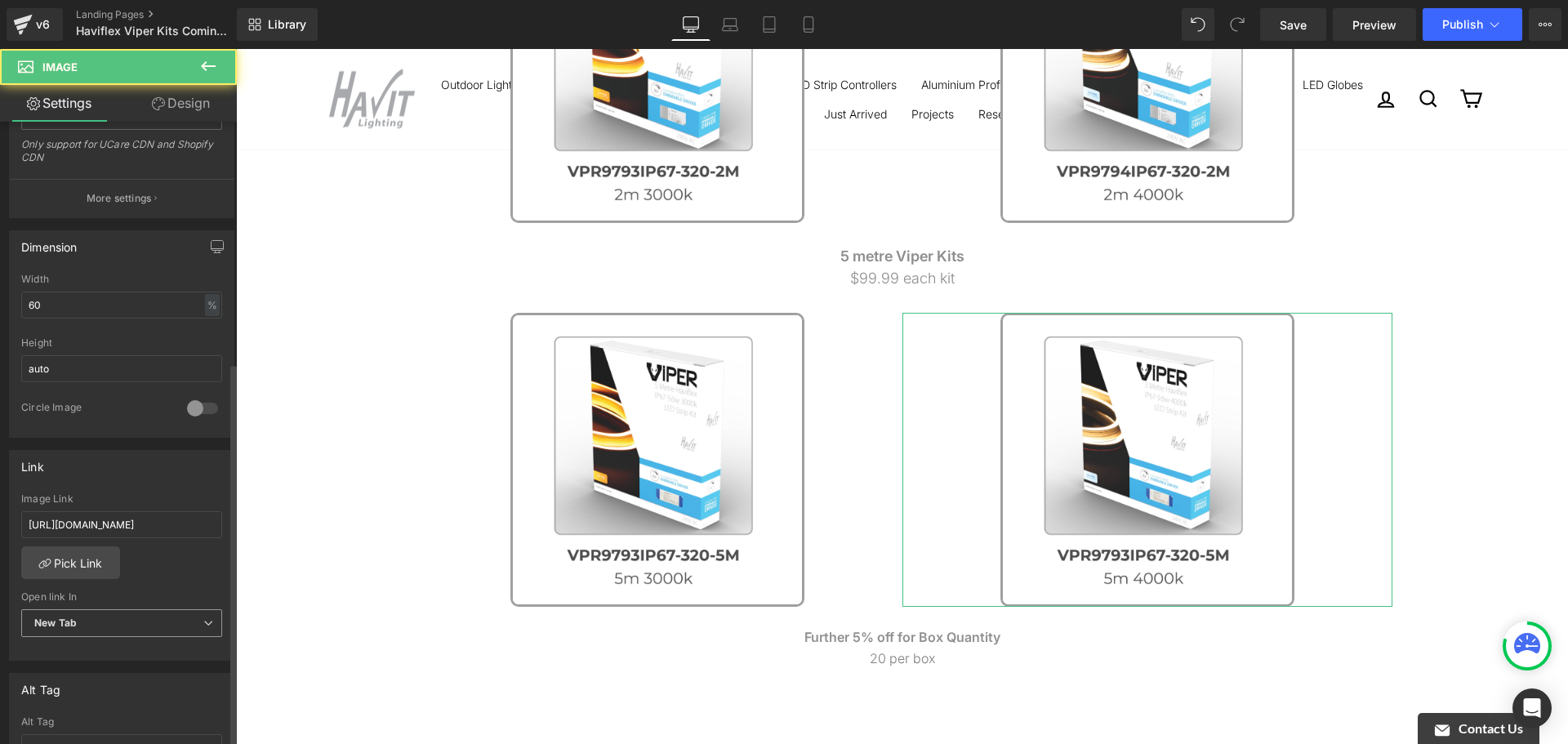
scroll to position [490, 0]
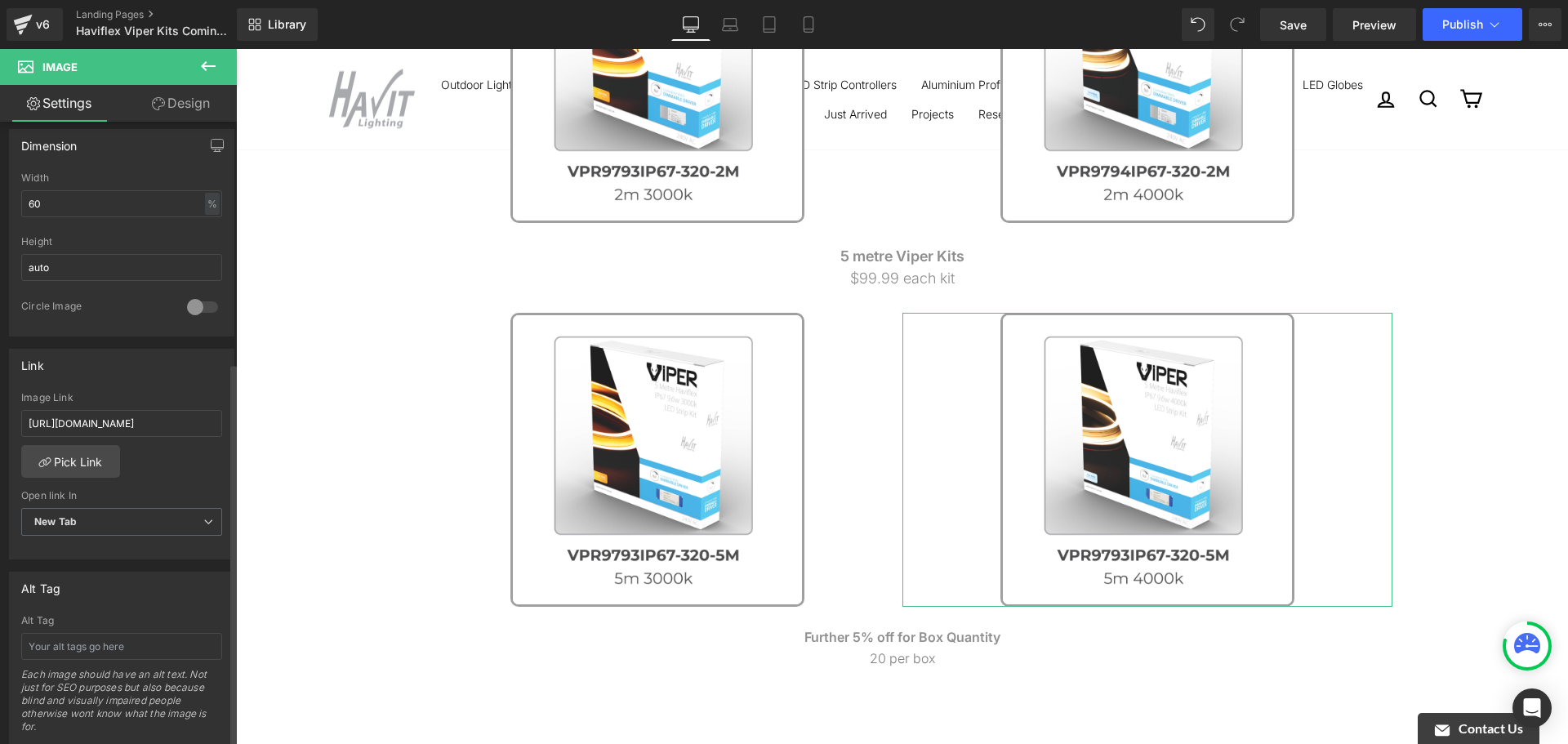
click at [165, 436] on div "Image Link [URL][DOMAIN_NAME]" at bounding box center [122, 418] width 201 height 53
click at [165, 430] on input "[URL][DOMAIN_NAME]" at bounding box center [122, 424] width 201 height 27
paste input "vpr9794ip67-320-5m-viper-haviflex-9-6w-per-metre-5m-led-strip-kit-4000k"
type input "[URL][DOMAIN_NAME]"
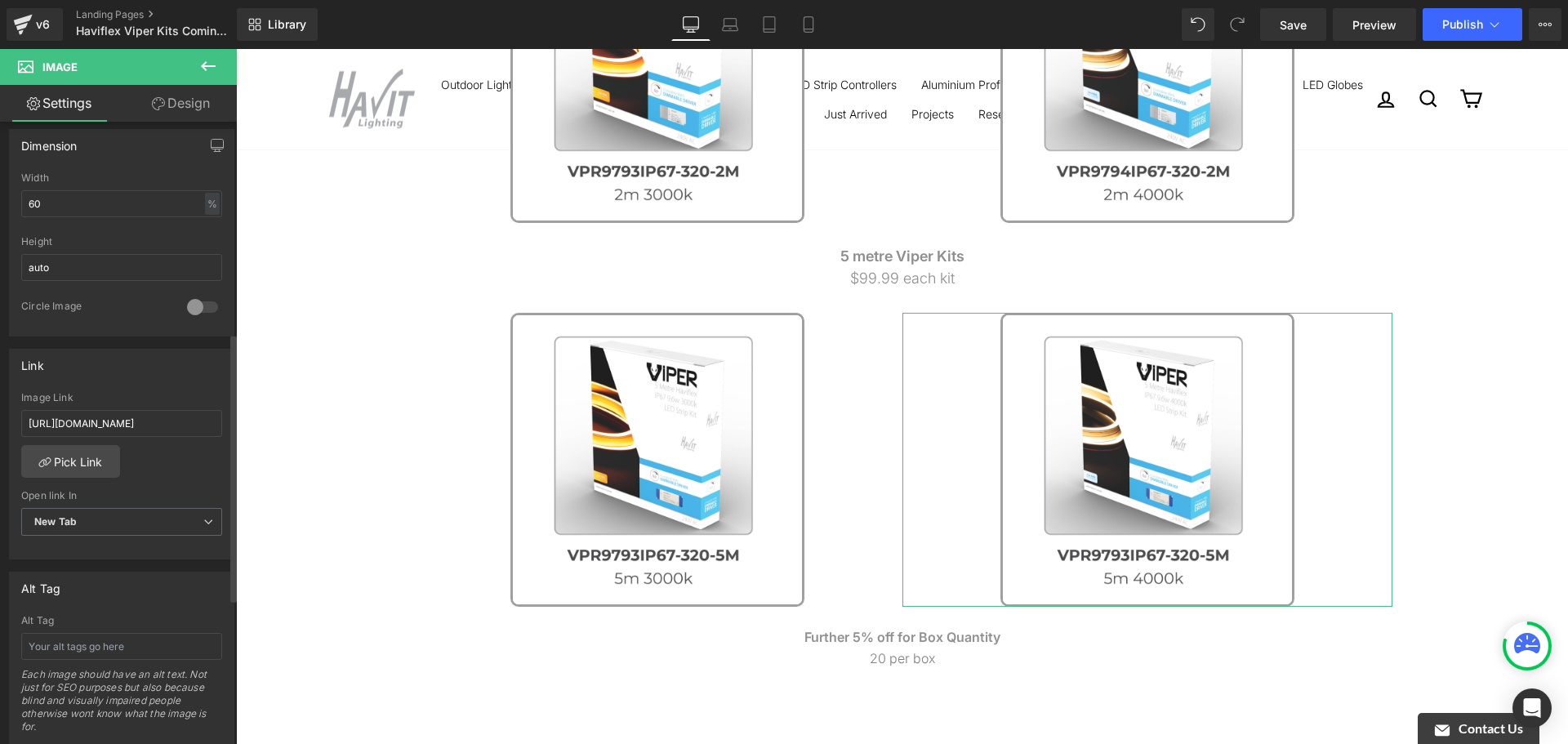
click at [159, 374] on div "Link" at bounding box center [122, 365] width 224 height 31
click at [1322, 28] on link "Save" at bounding box center [1293, 25] width 66 height 33
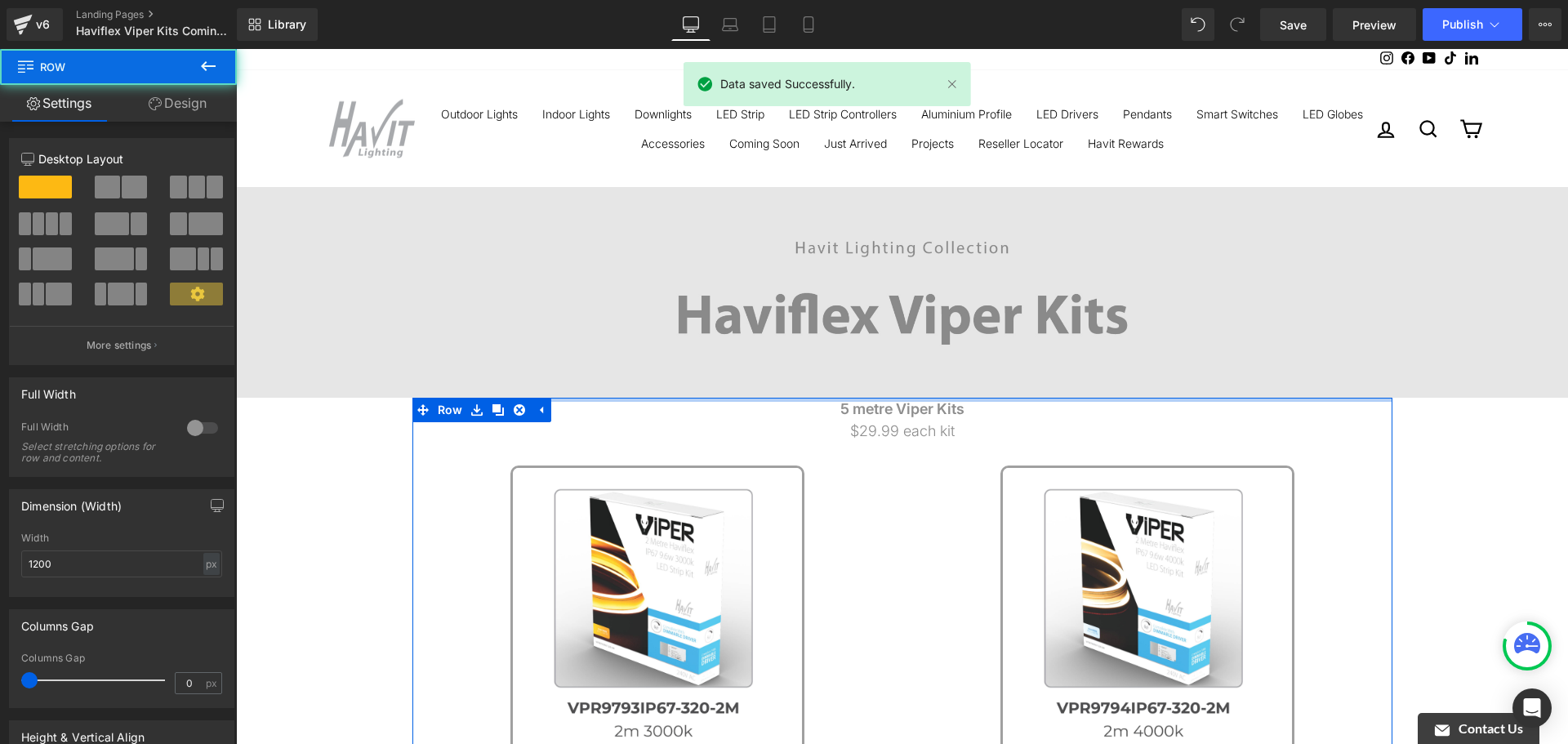
drag, startPoint x: 1134, startPoint y: 405, endPoint x: 1133, endPoint y: 344, distance: 61.0
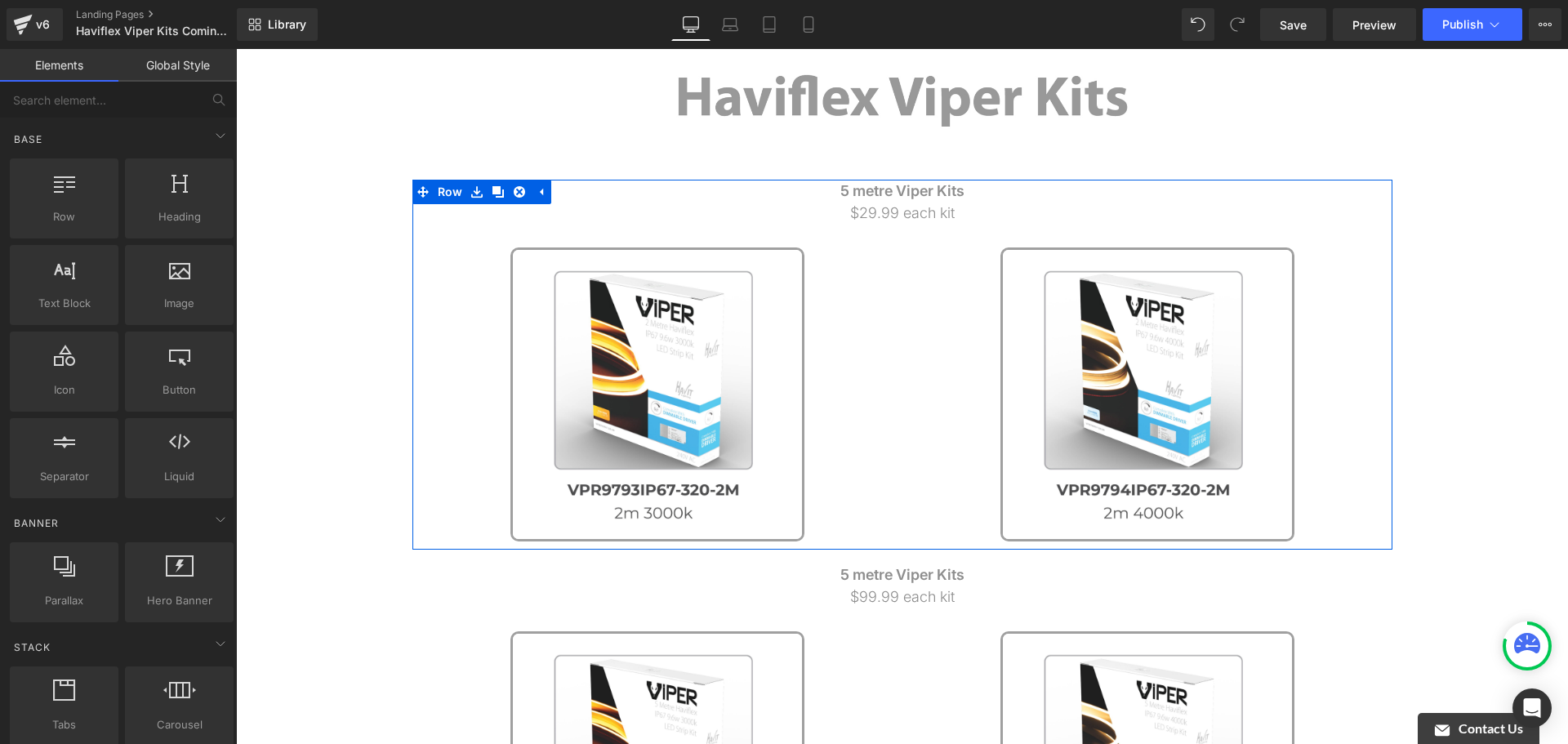
scroll to position [245, 0]
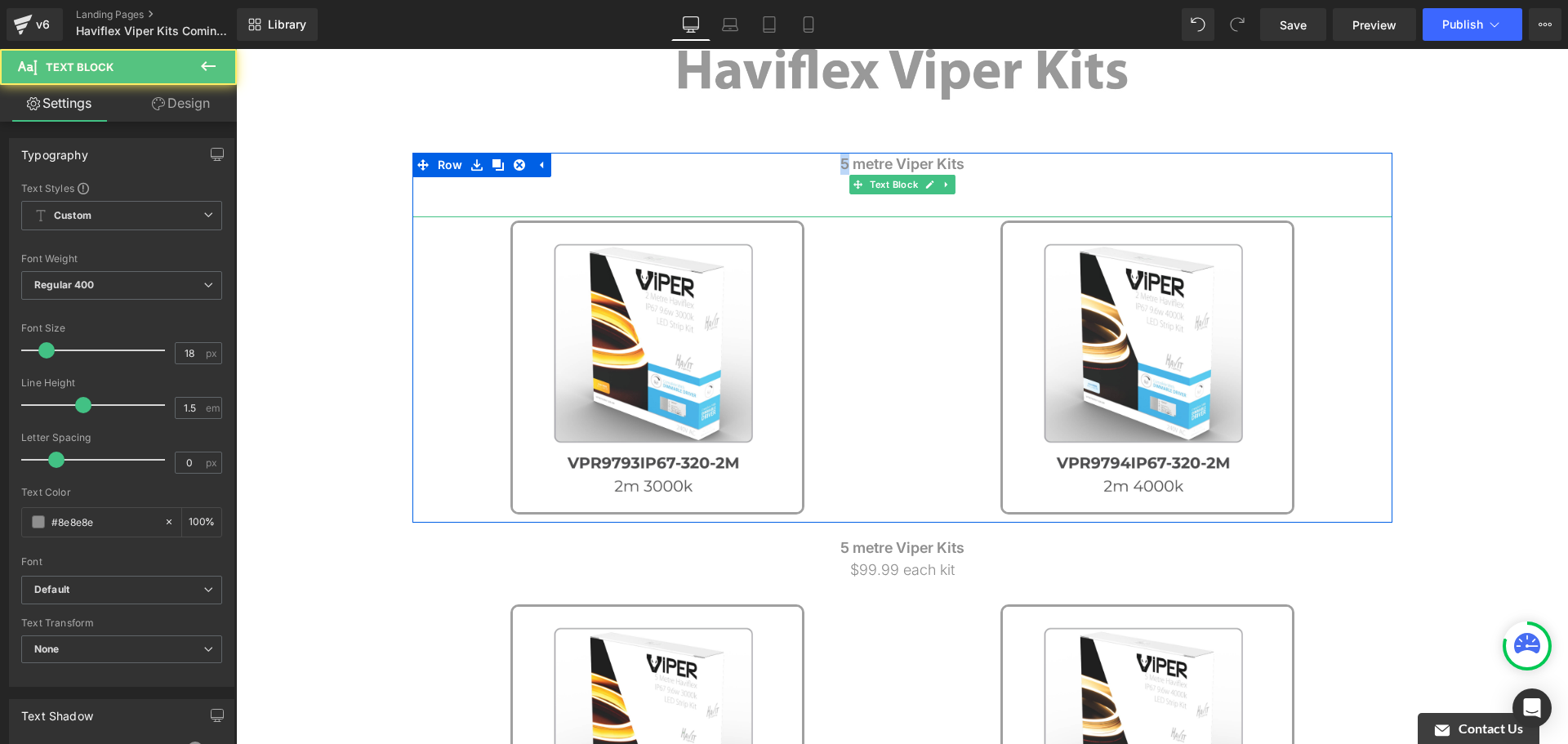
drag, startPoint x: 840, startPoint y: 164, endPoint x: 828, endPoint y: 164, distance: 12.0
click at [828, 164] on p "5 metre Viper Kits" at bounding box center [903, 164] width 981 height 22
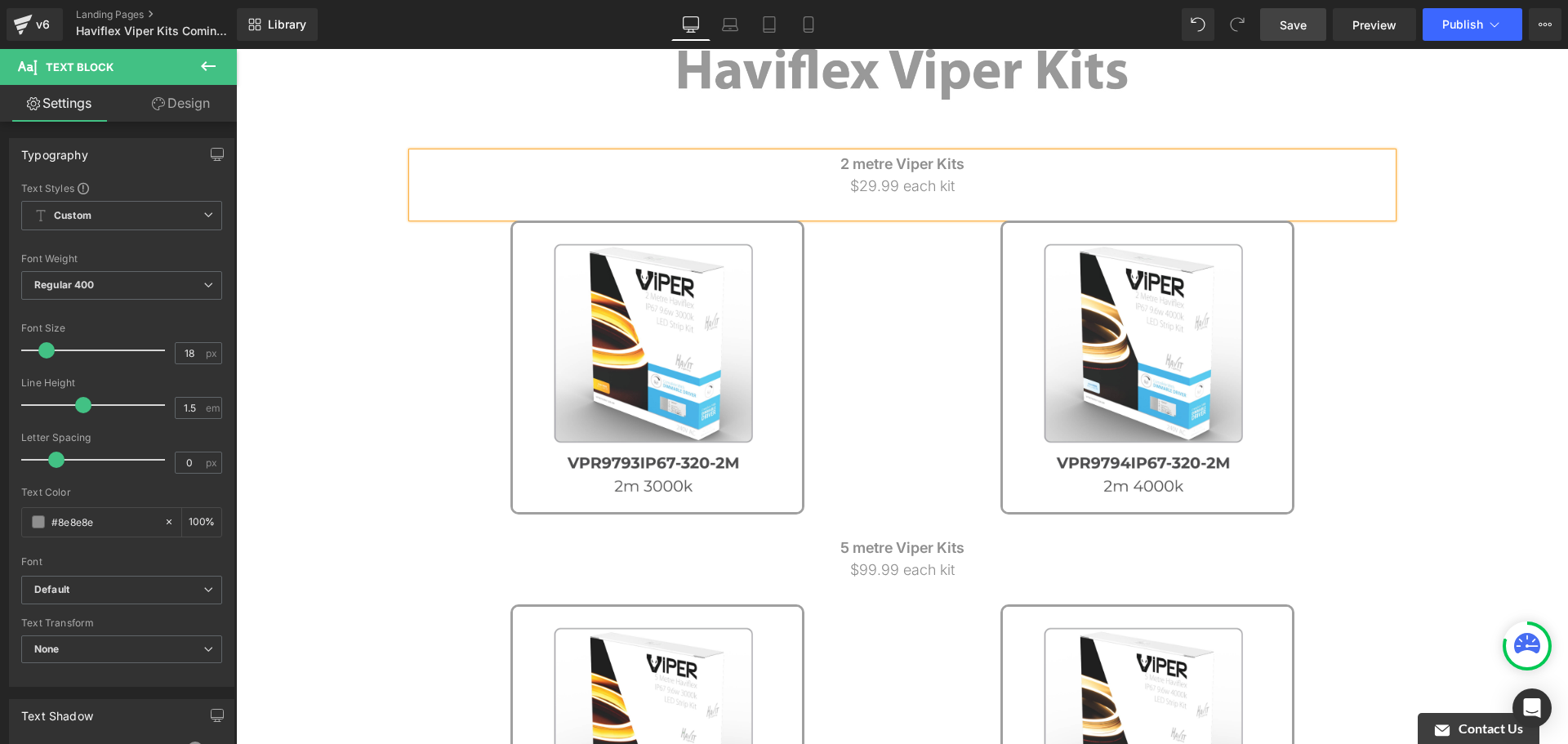
click at [1321, 16] on link "Save" at bounding box center [1293, 25] width 66 height 33
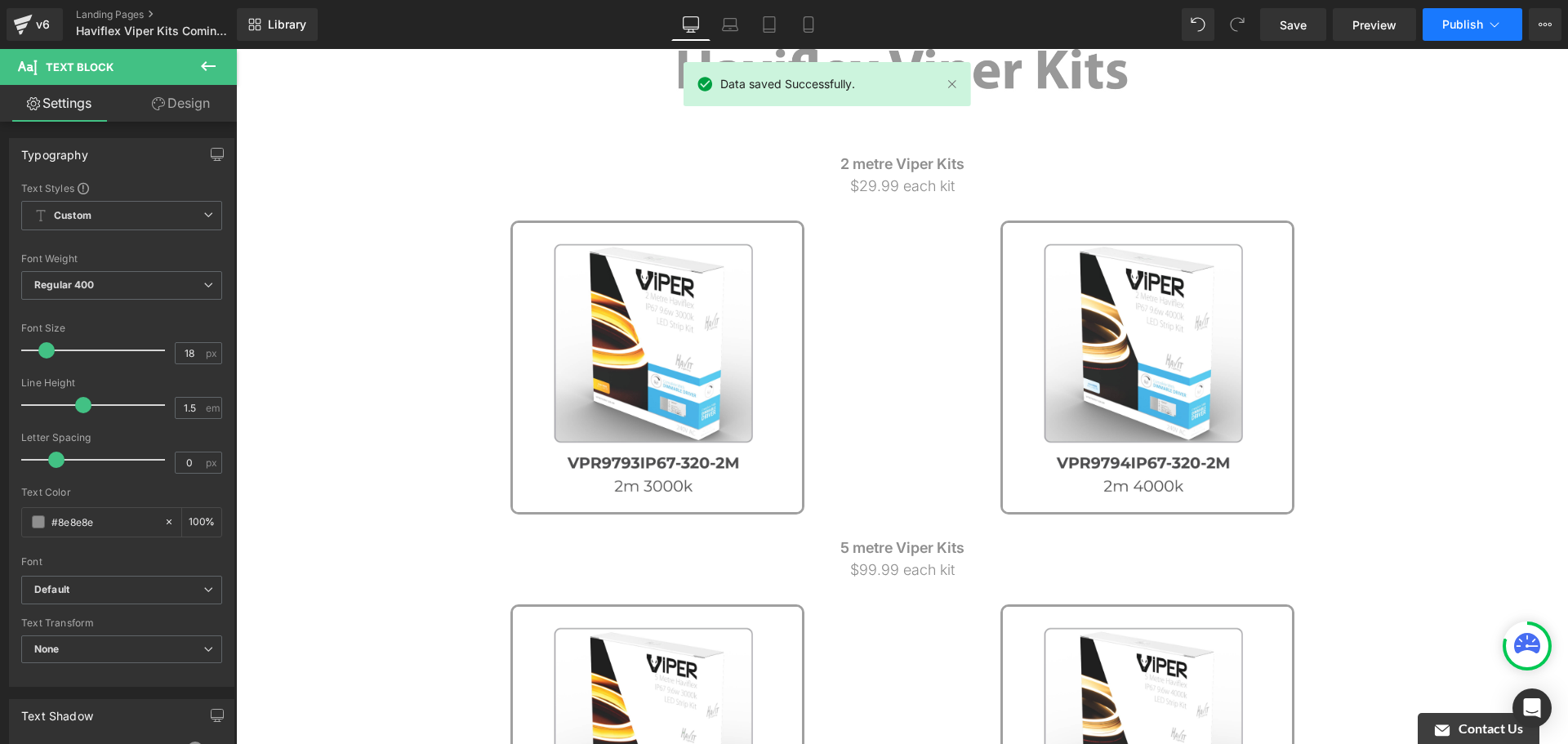
click at [1456, 22] on span "Publish" at bounding box center [1462, 24] width 41 height 13
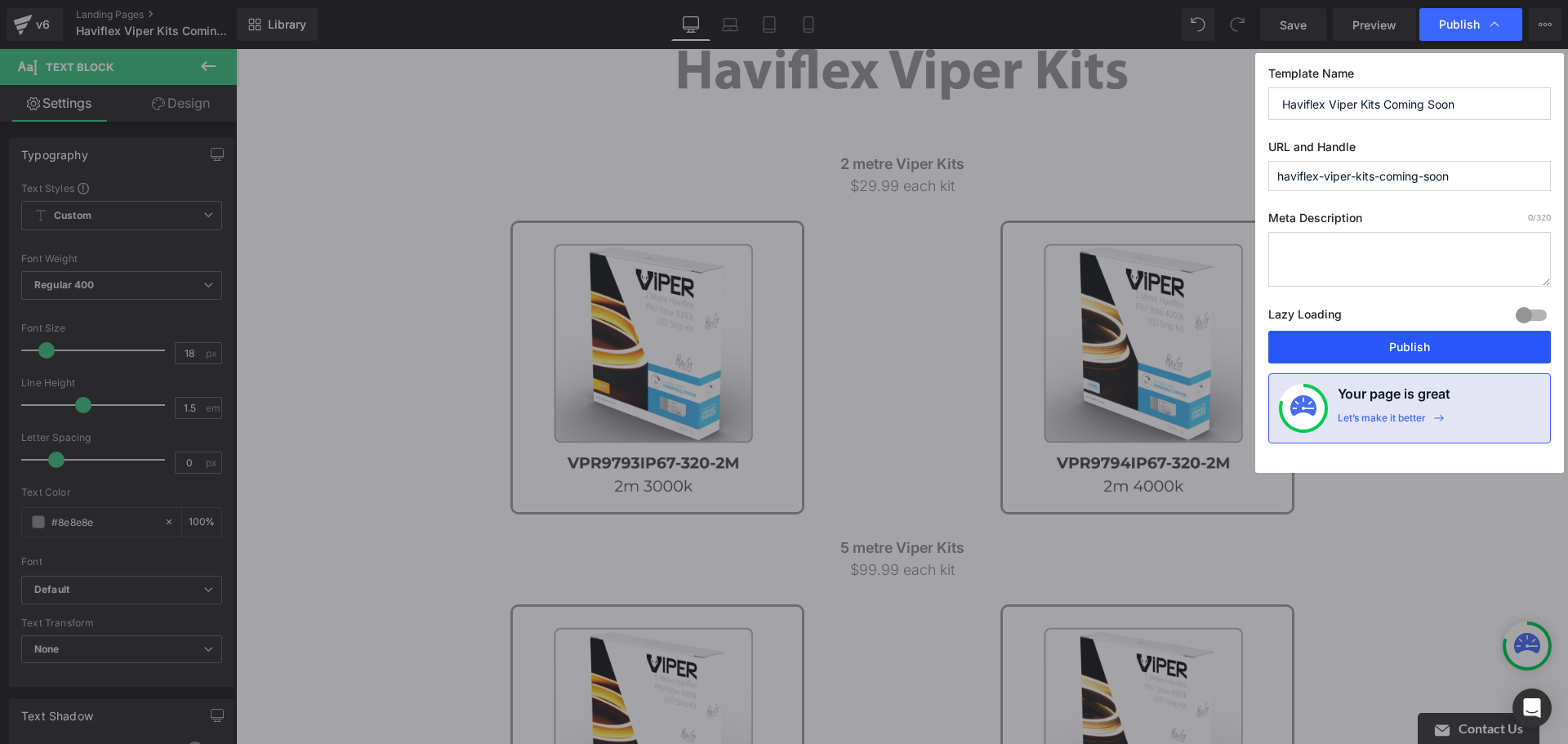
click at [1447, 345] on button "Publish" at bounding box center [1410, 347] width 282 height 33
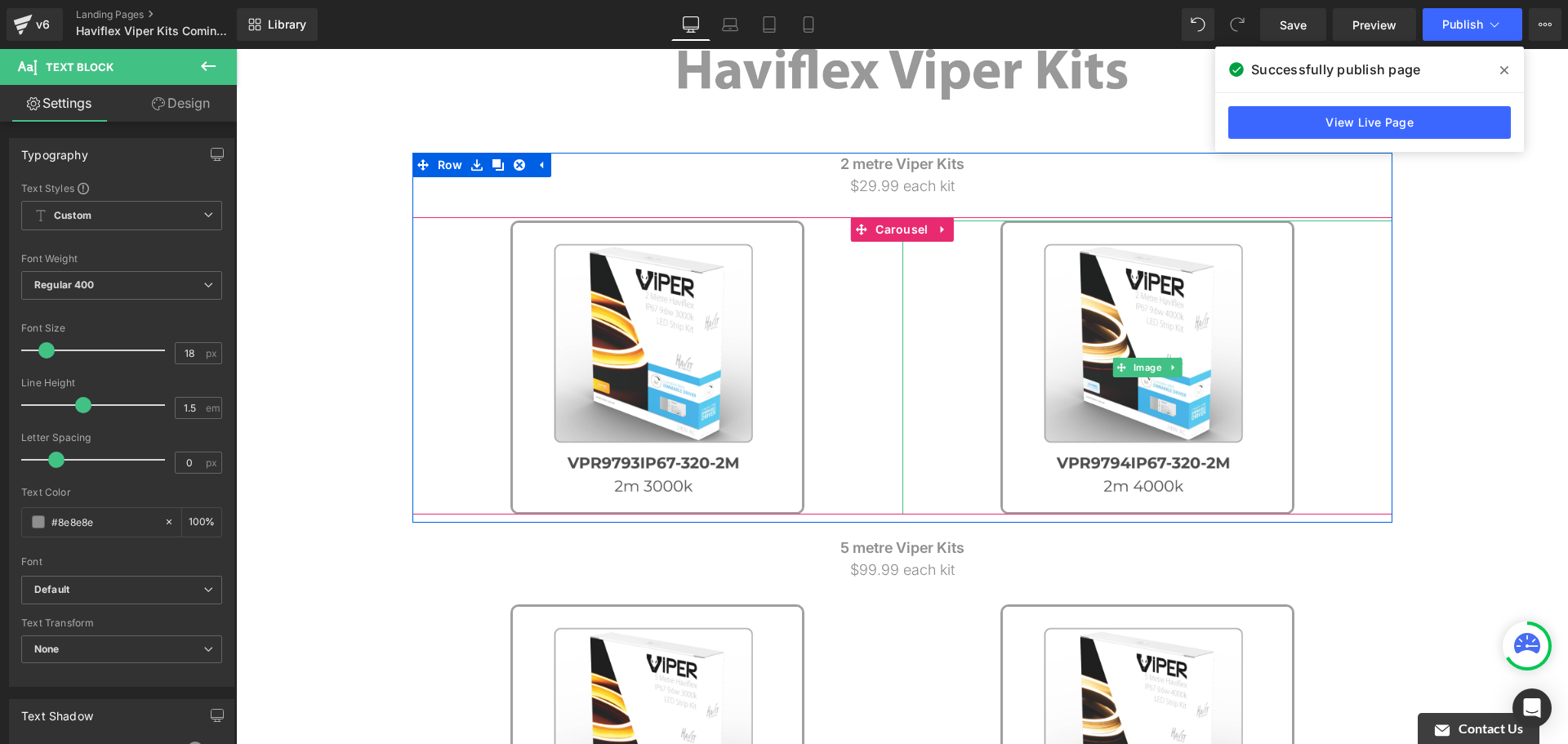
click at [917, 291] on link at bounding box center [1148, 368] width 490 height 294
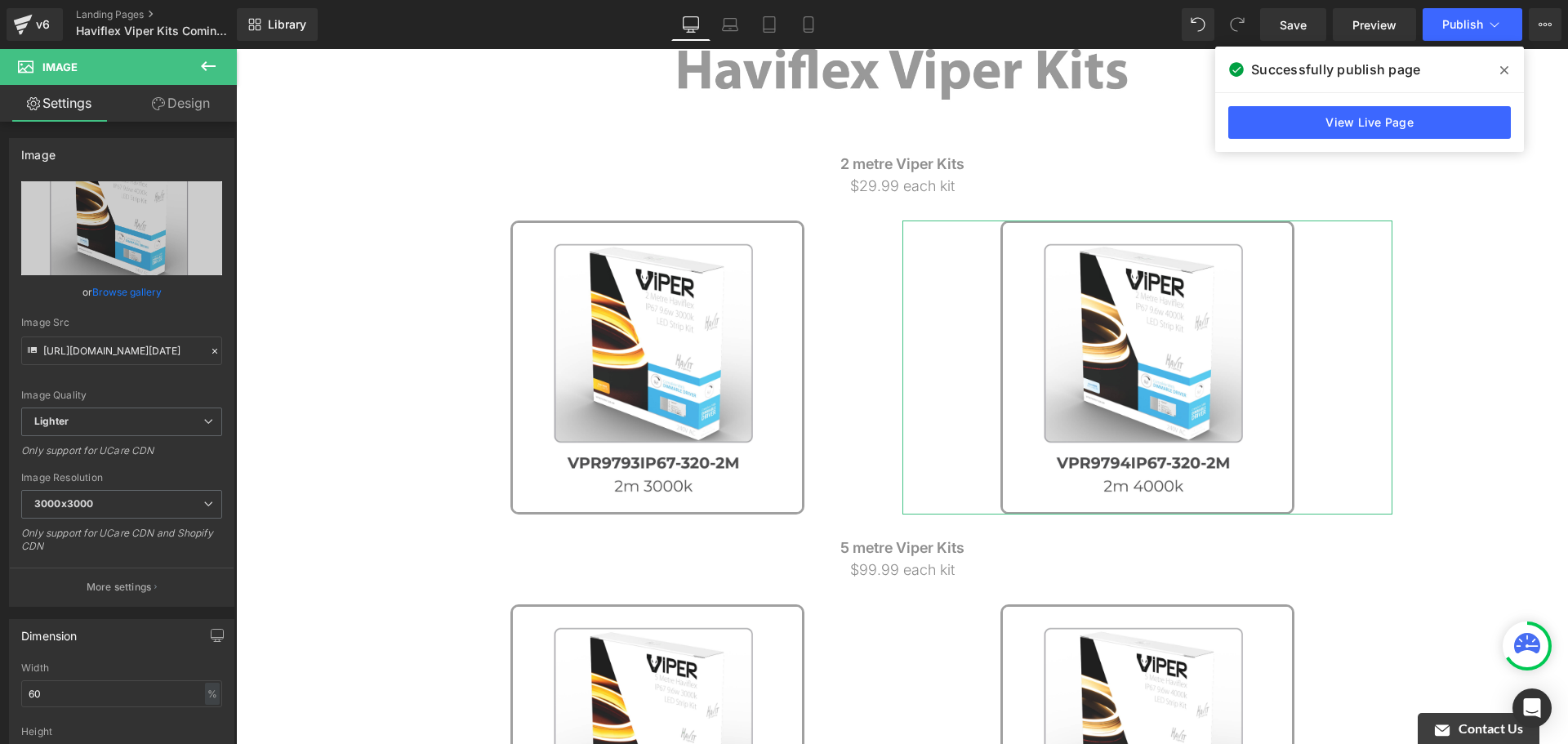
click at [174, 107] on link "Design" at bounding box center [181, 102] width 118 height 36
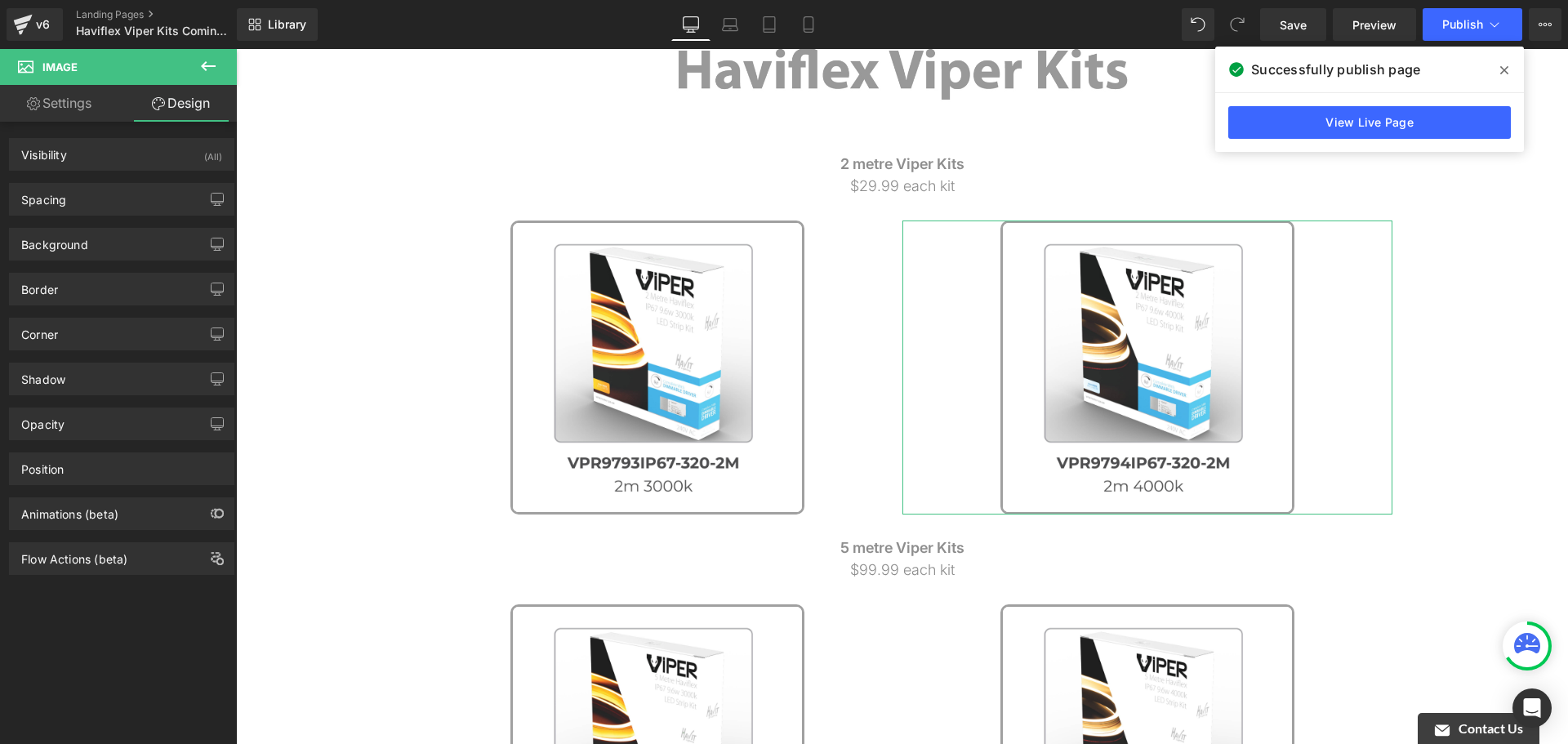
click at [79, 102] on link "Settings" at bounding box center [59, 102] width 118 height 36
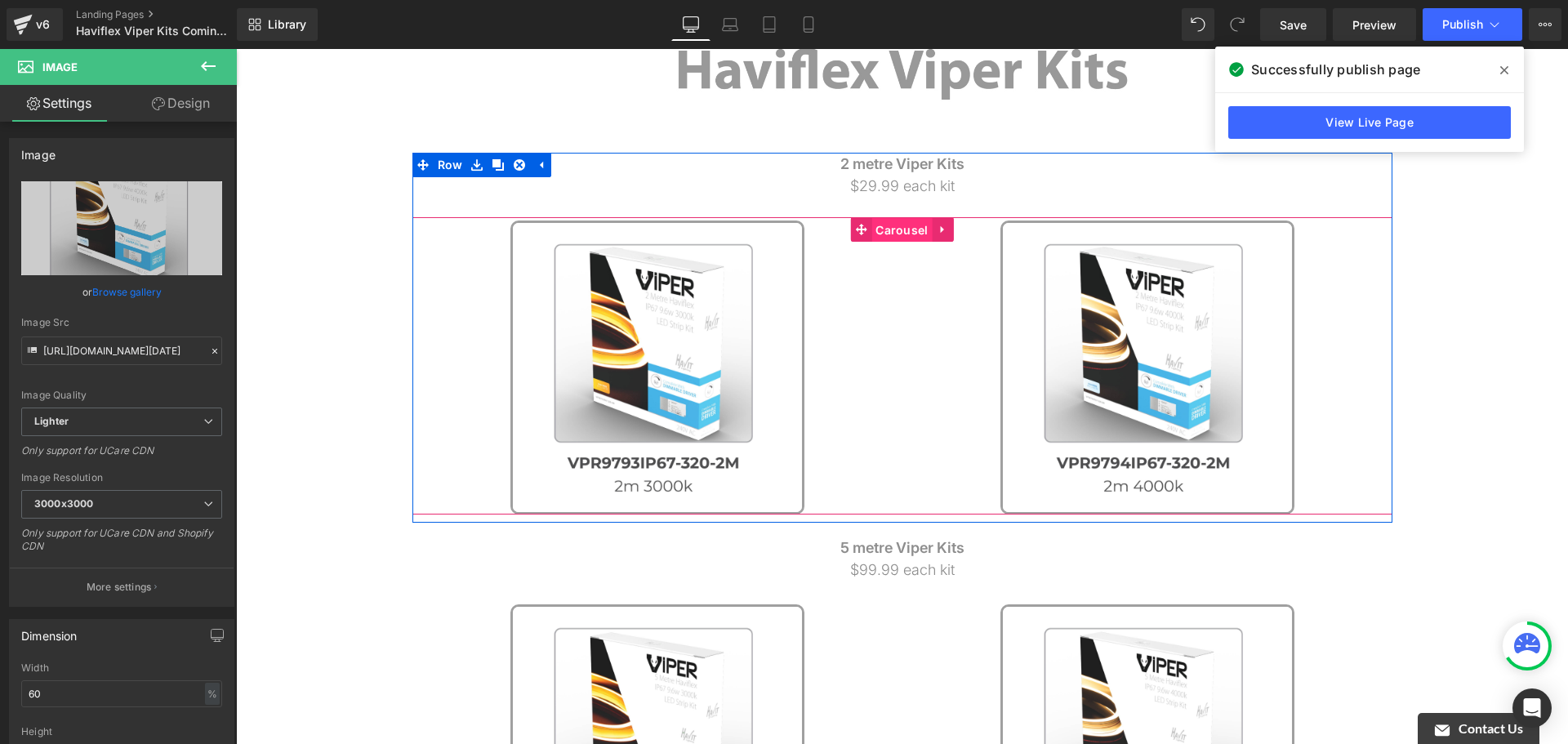
click at [888, 222] on span "Carousel" at bounding box center [902, 230] width 61 height 25
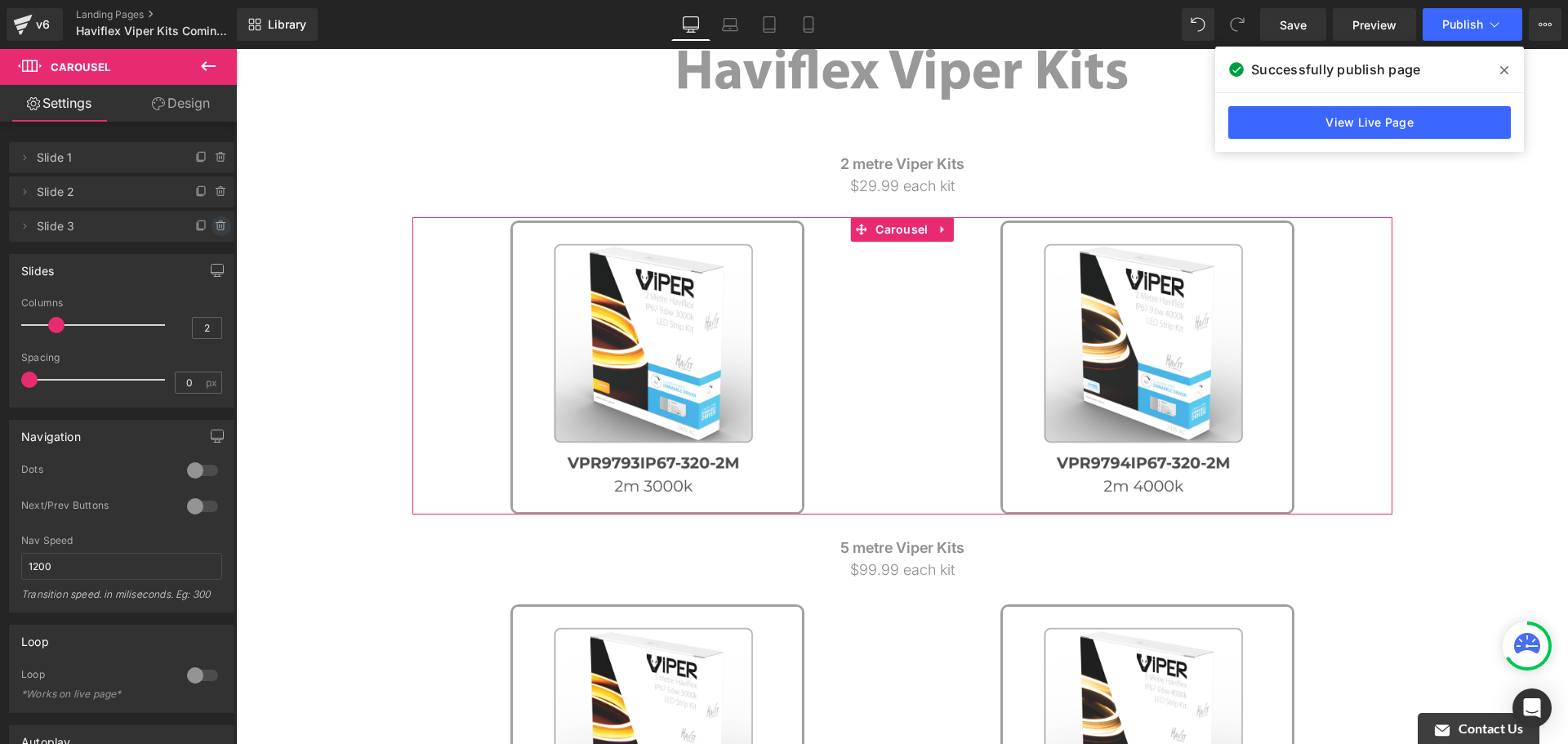
click at [217, 230] on icon at bounding box center [221, 227] width 7 height 8
drag, startPoint x: 210, startPoint y: 225, endPoint x: 85, endPoint y: 196, distance: 128.3
click at [210, 225] on button "Delete" at bounding box center [204, 227] width 52 height 21
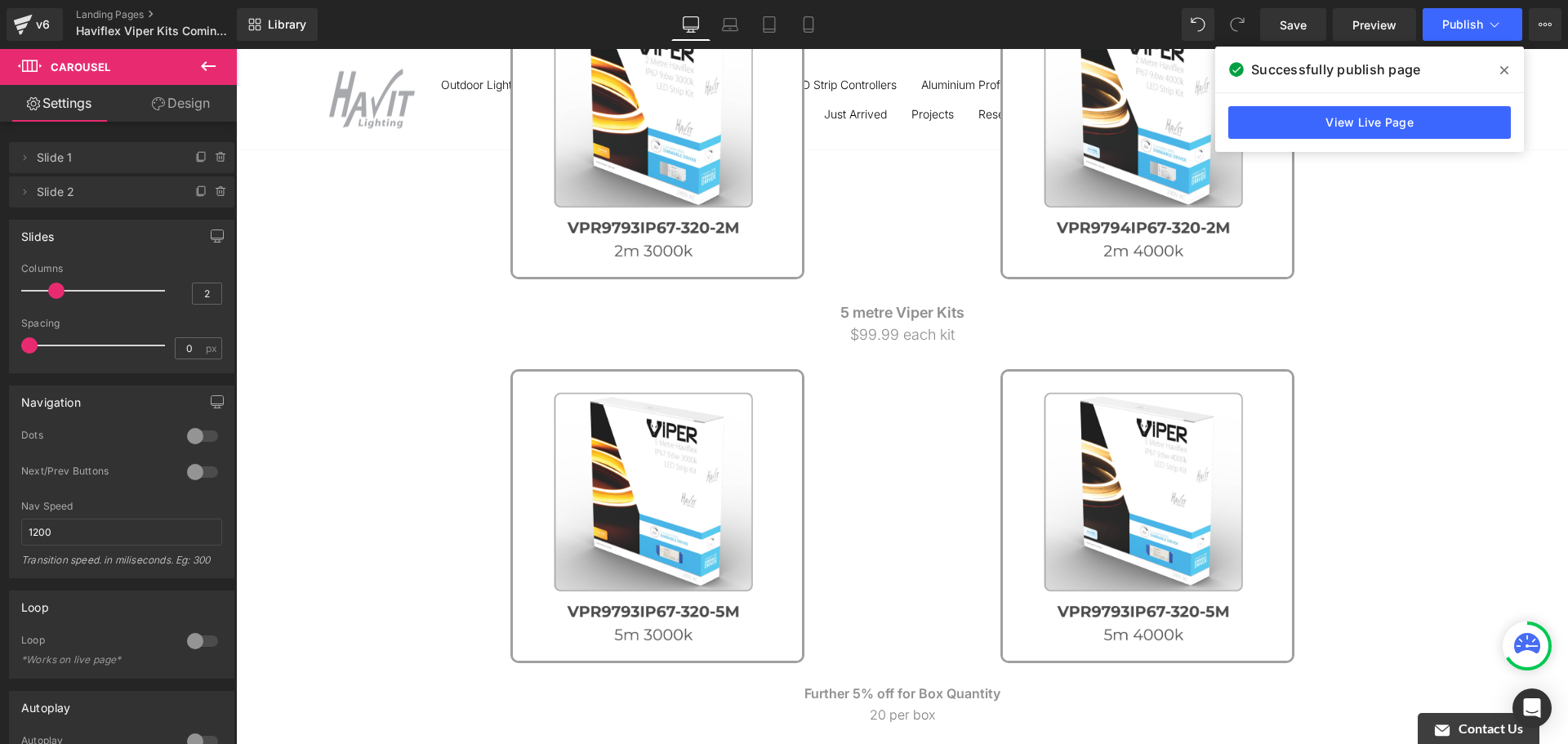
scroll to position [490, 0]
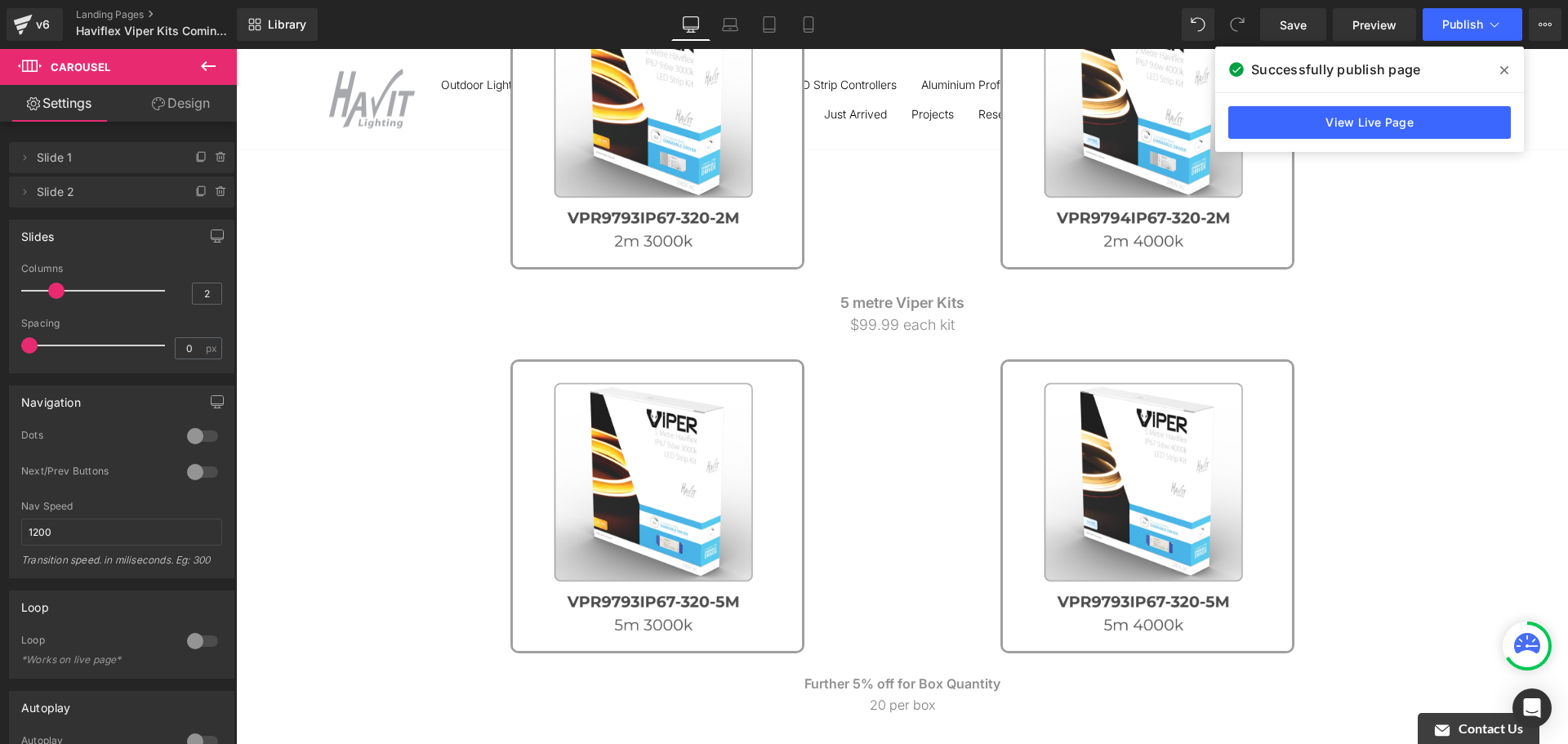
click at [906, 395] on link at bounding box center [1148, 506] width 490 height 294
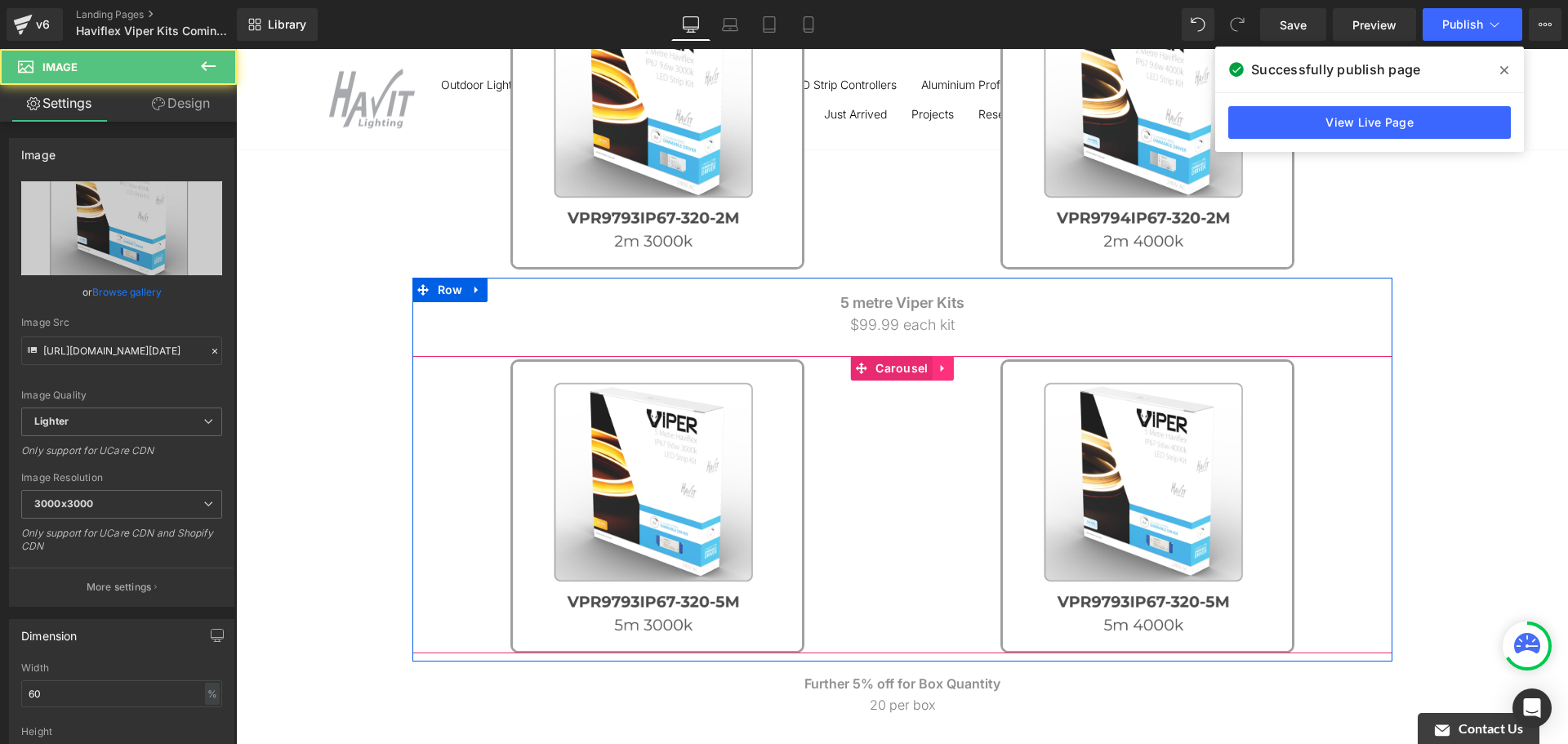
click at [937, 369] on icon at bounding box center [943, 368] width 12 height 12
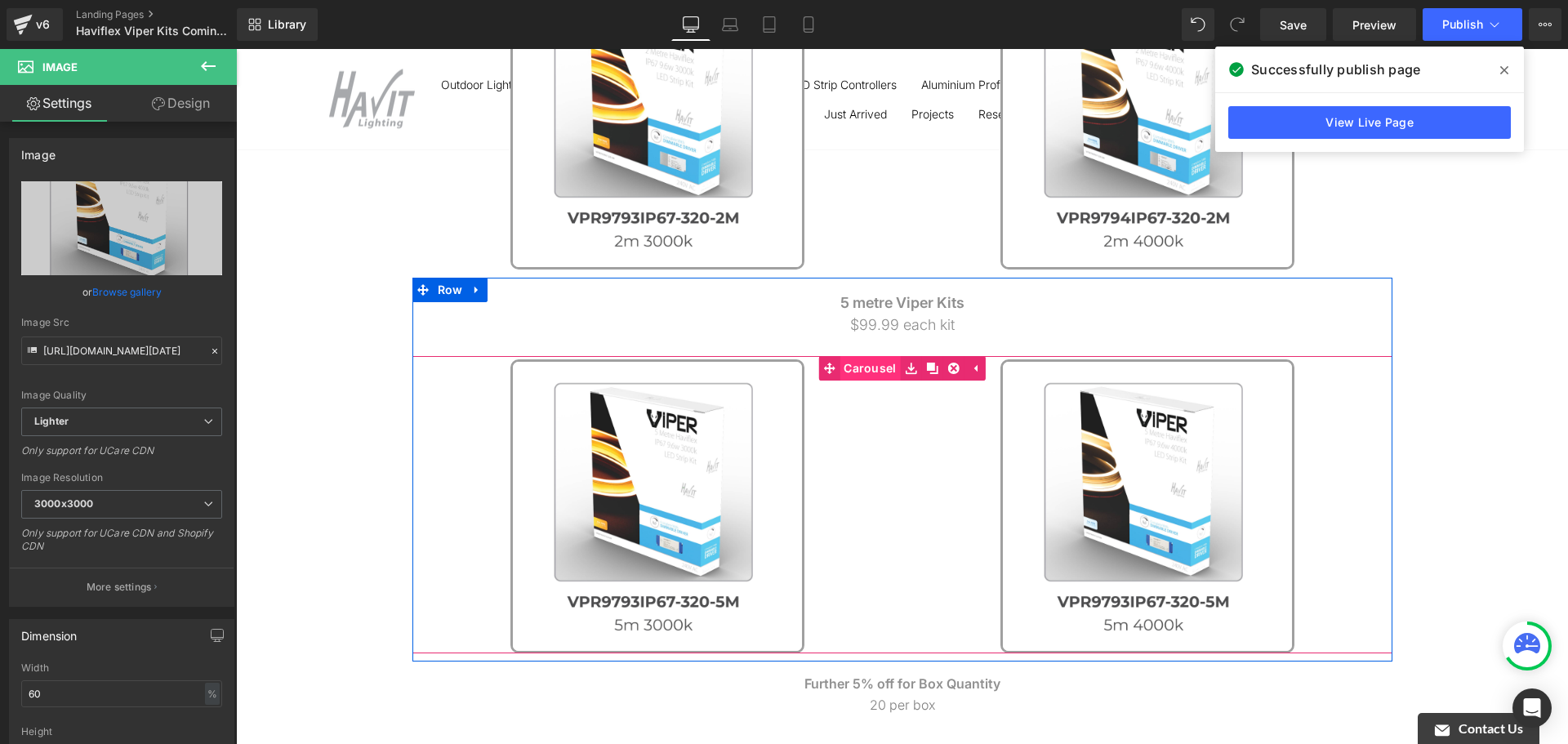
click at [862, 373] on link "Carousel" at bounding box center [859, 368] width 82 height 25
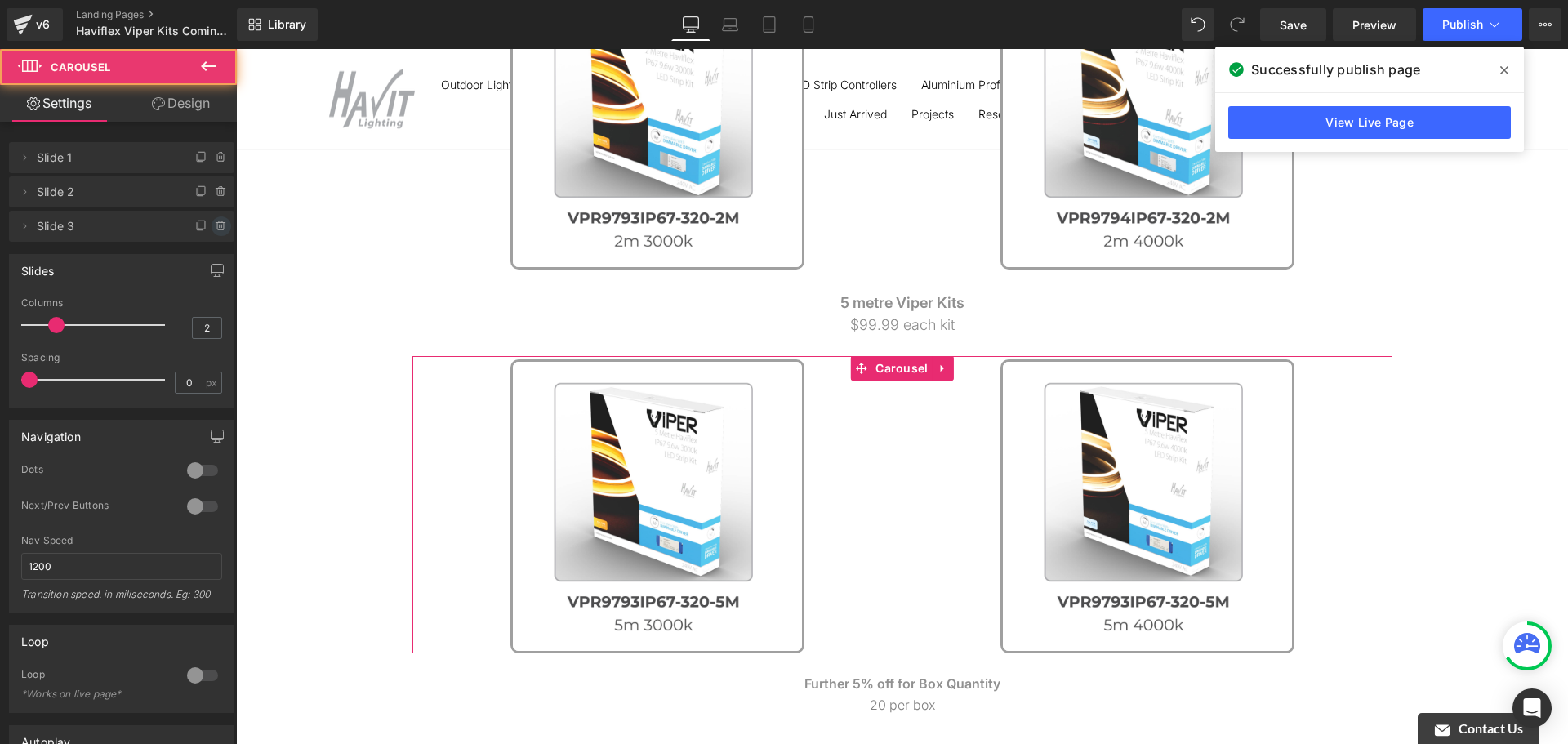
click at [219, 223] on icon at bounding box center [221, 226] width 13 height 13
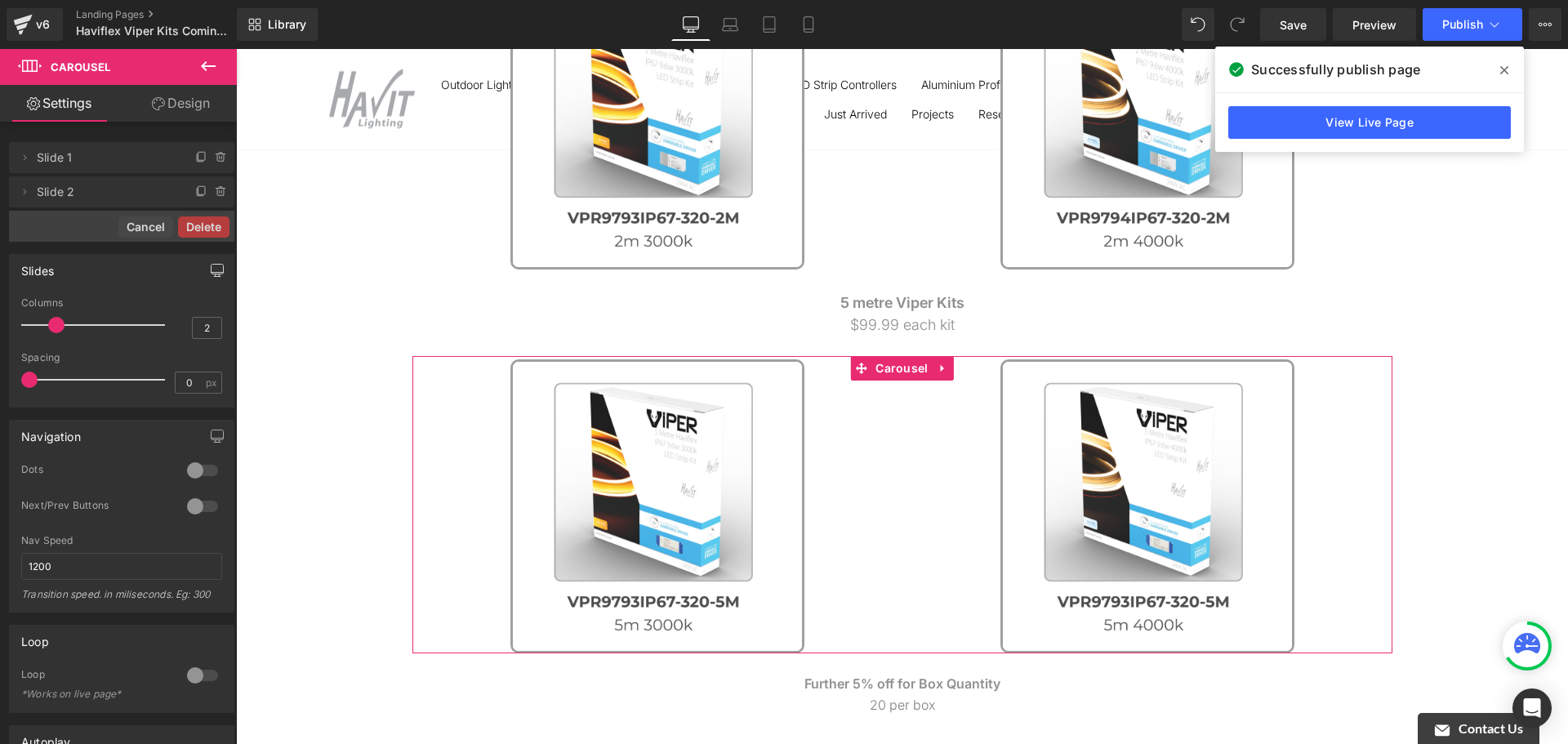
click at [200, 226] on button "Delete" at bounding box center [204, 227] width 52 height 21
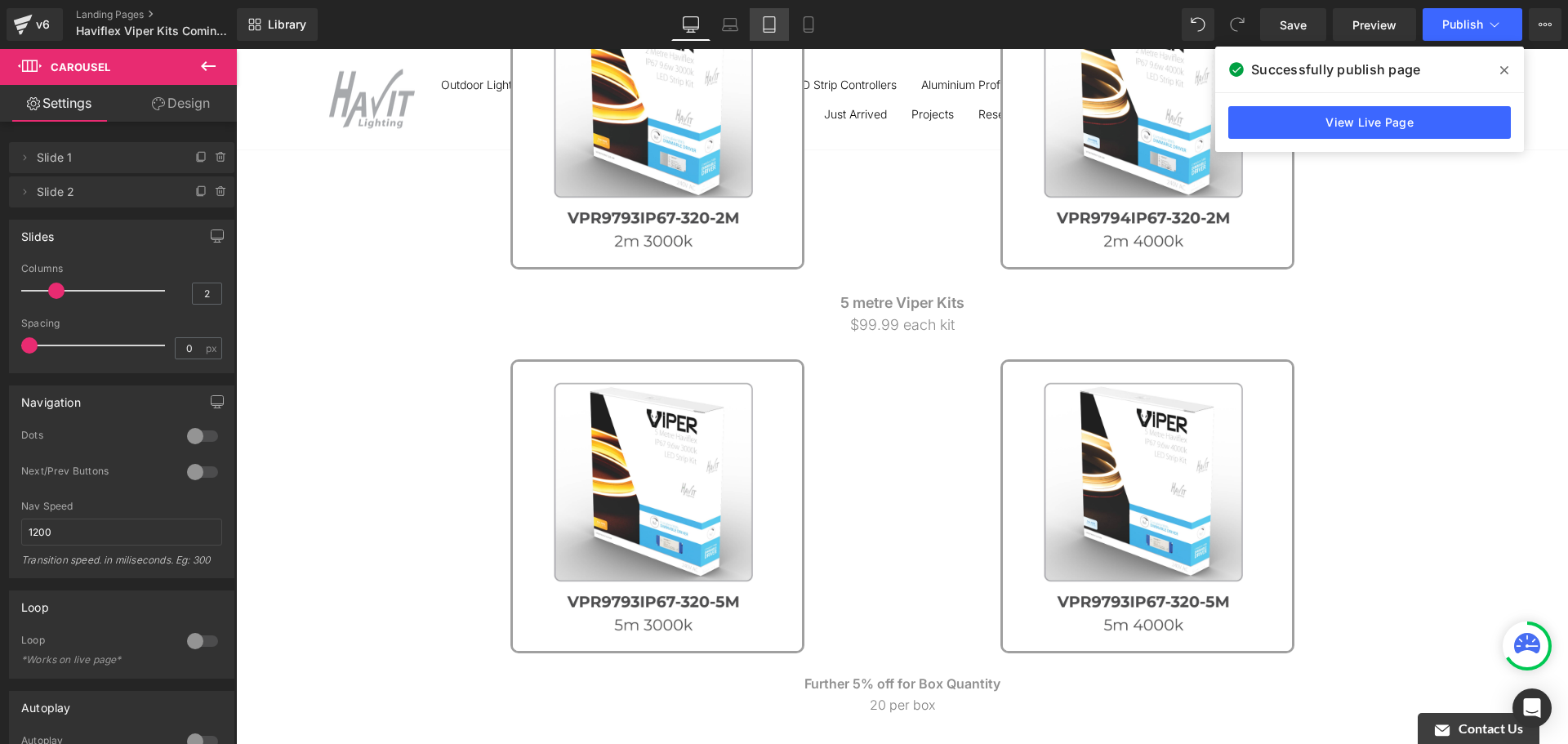
click at [771, 30] on icon at bounding box center [769, 30] width 12 height 0
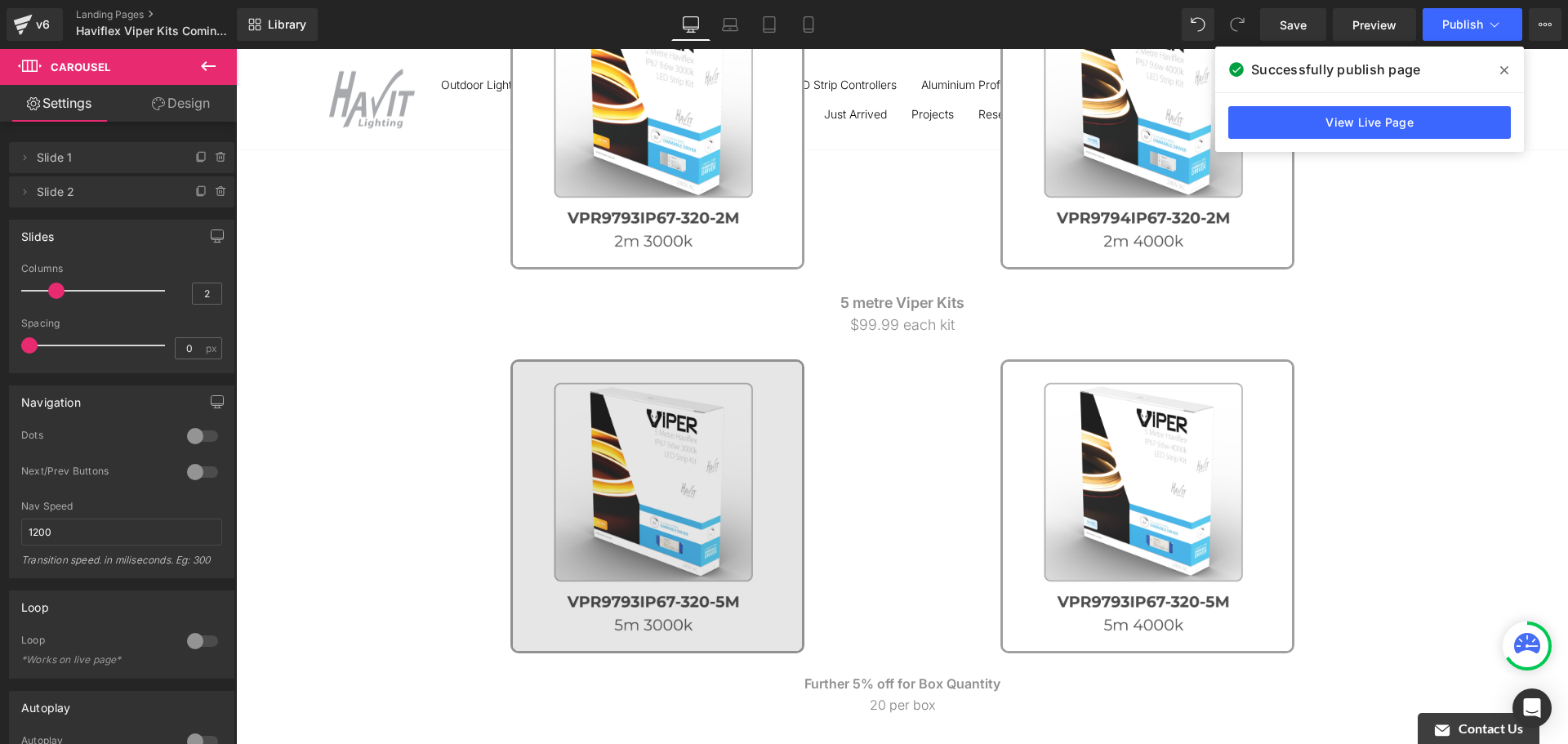
scroll to position [514, 0]
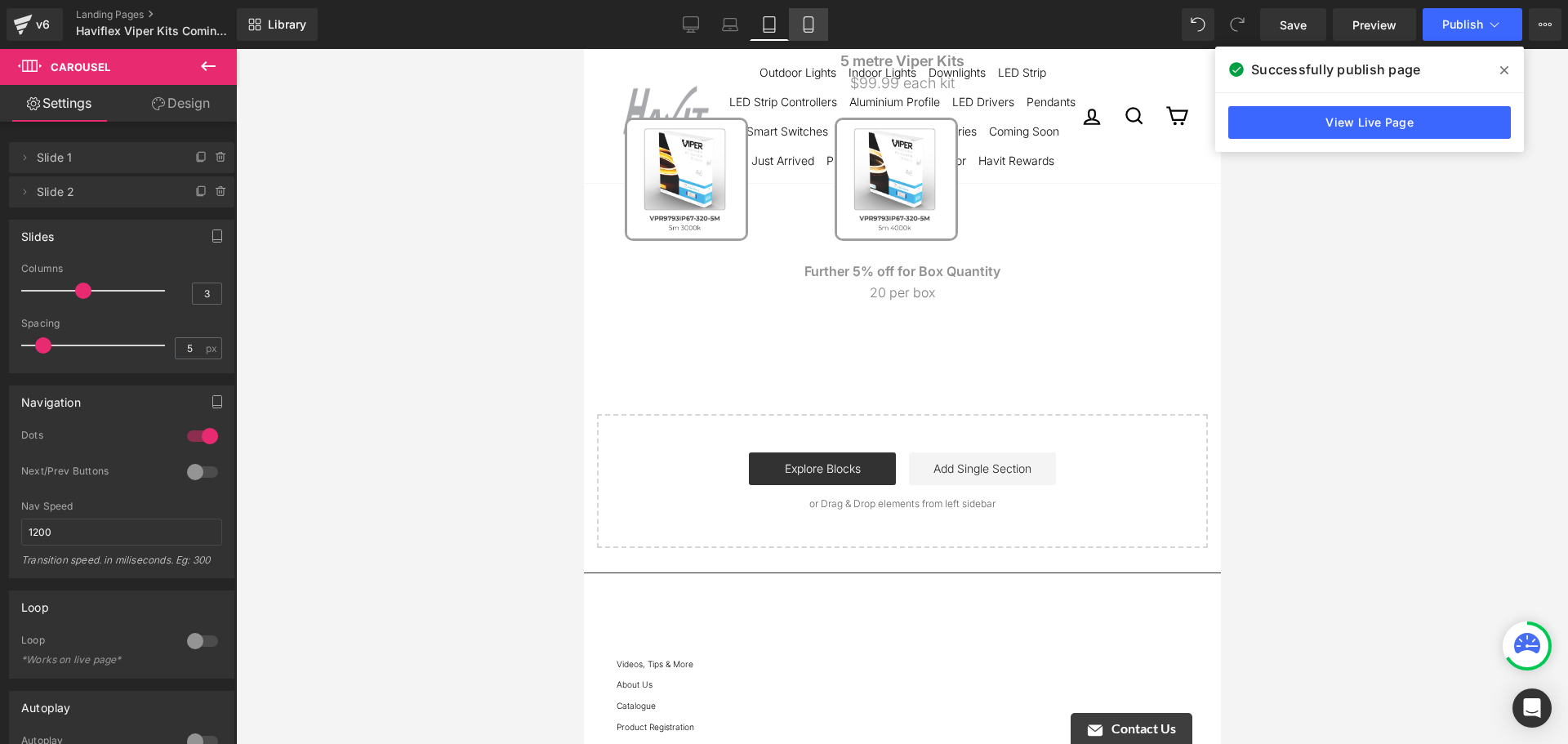
click at [812, 30] on icon at bounding box center [808, 30] width 9 height 0
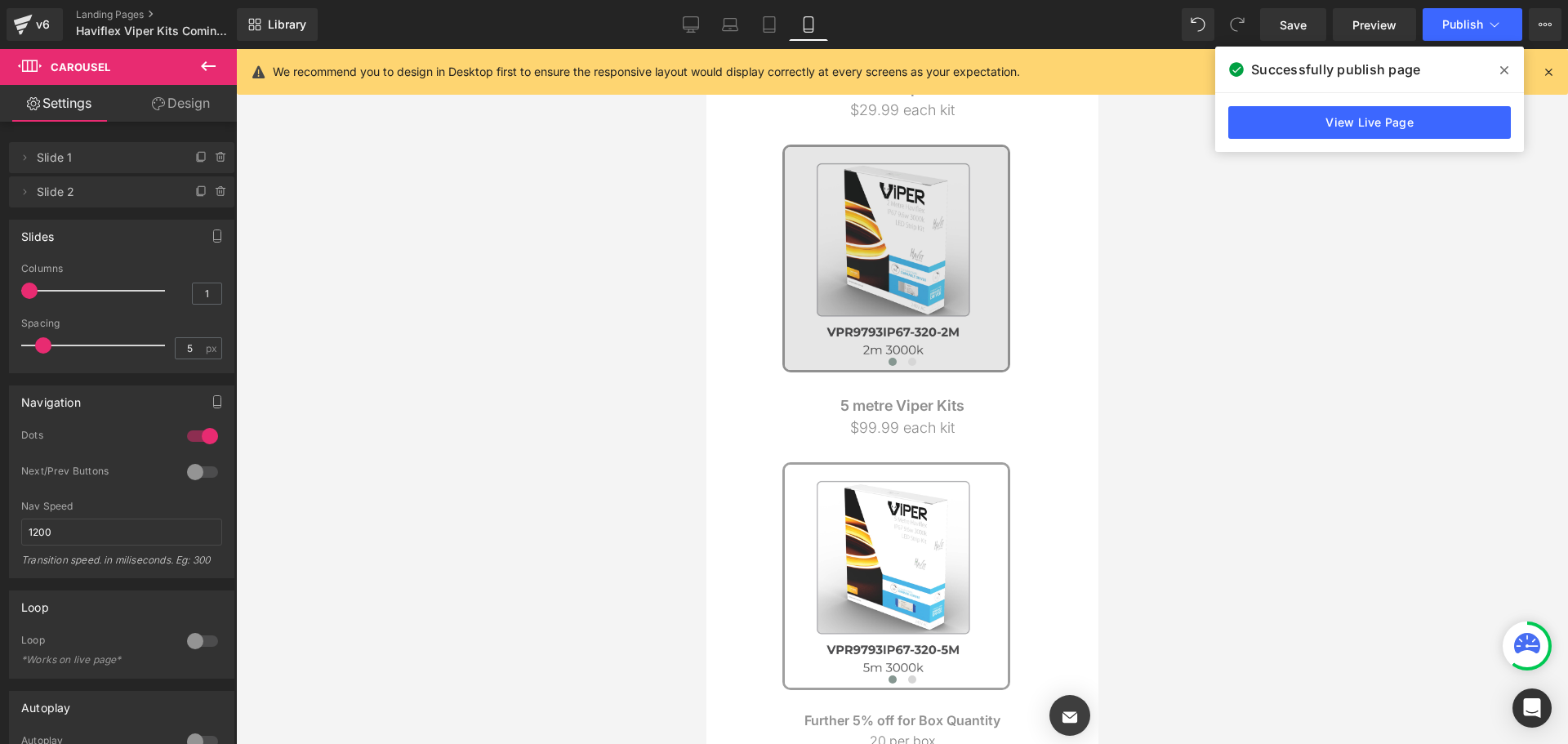
scroll to position [90, 0]
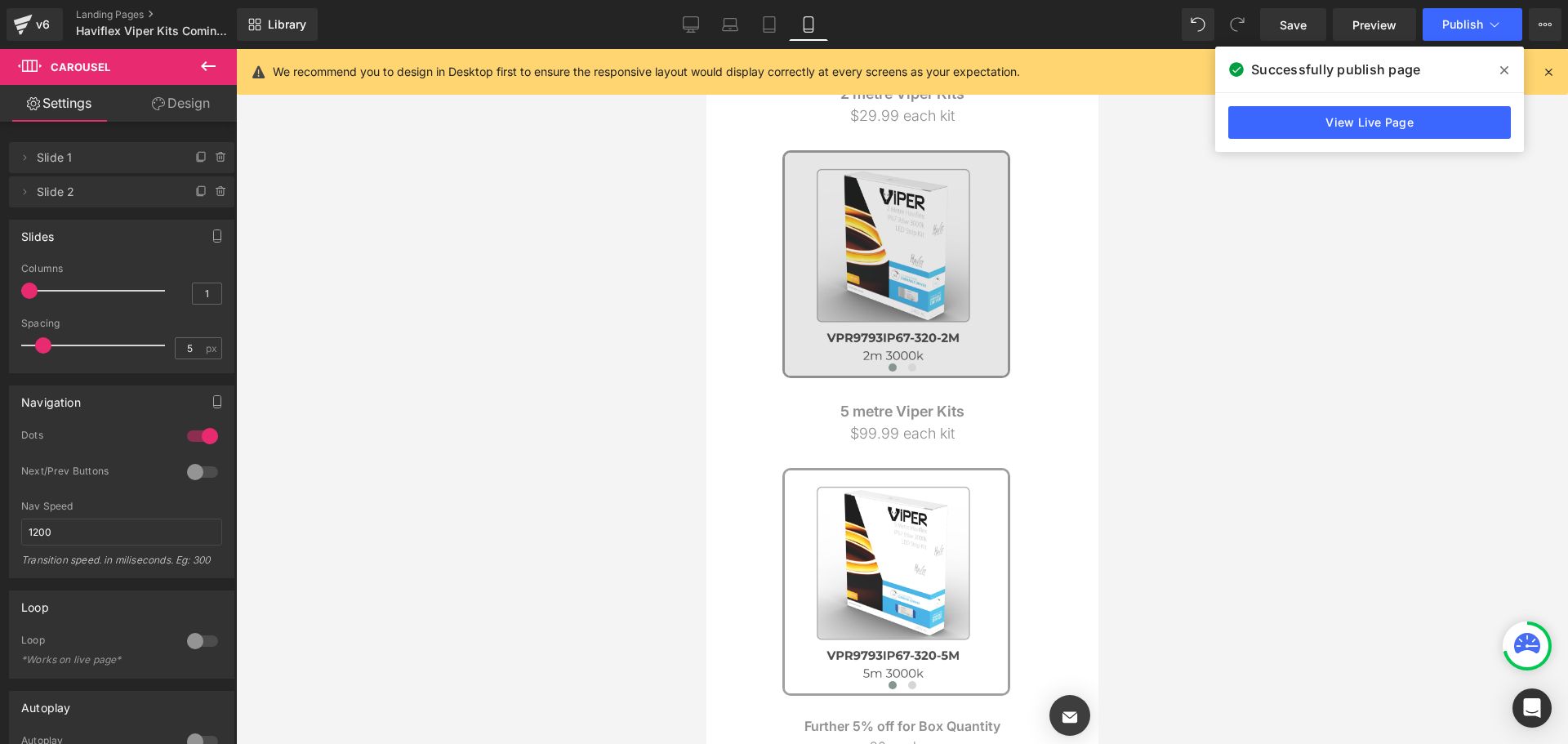
click at [1003, 223] on img at bounding box center [896, 265] width 228 height 228
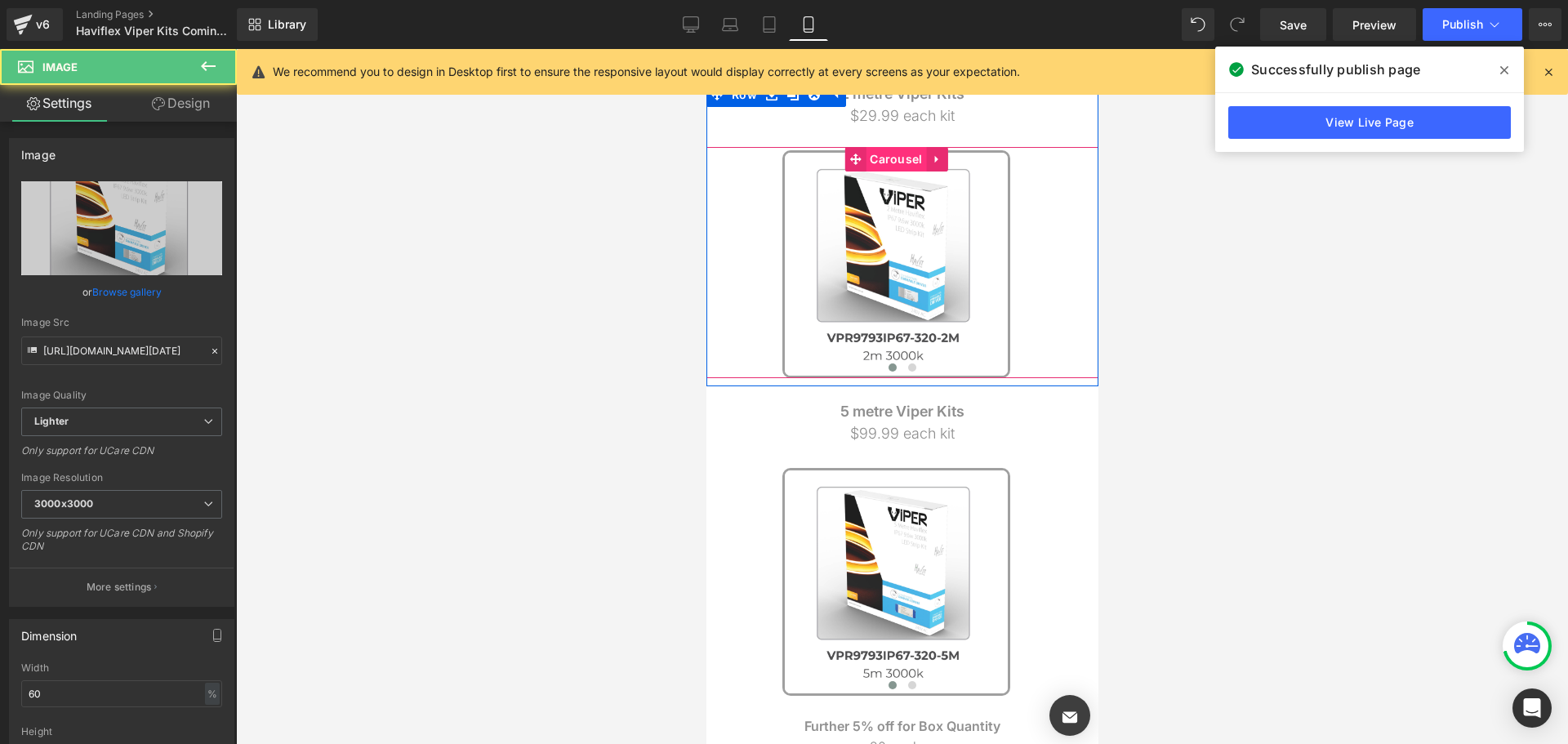
click at [905, 154] on span "Carousel" at bounding box center [895, 159] width 61 height 25
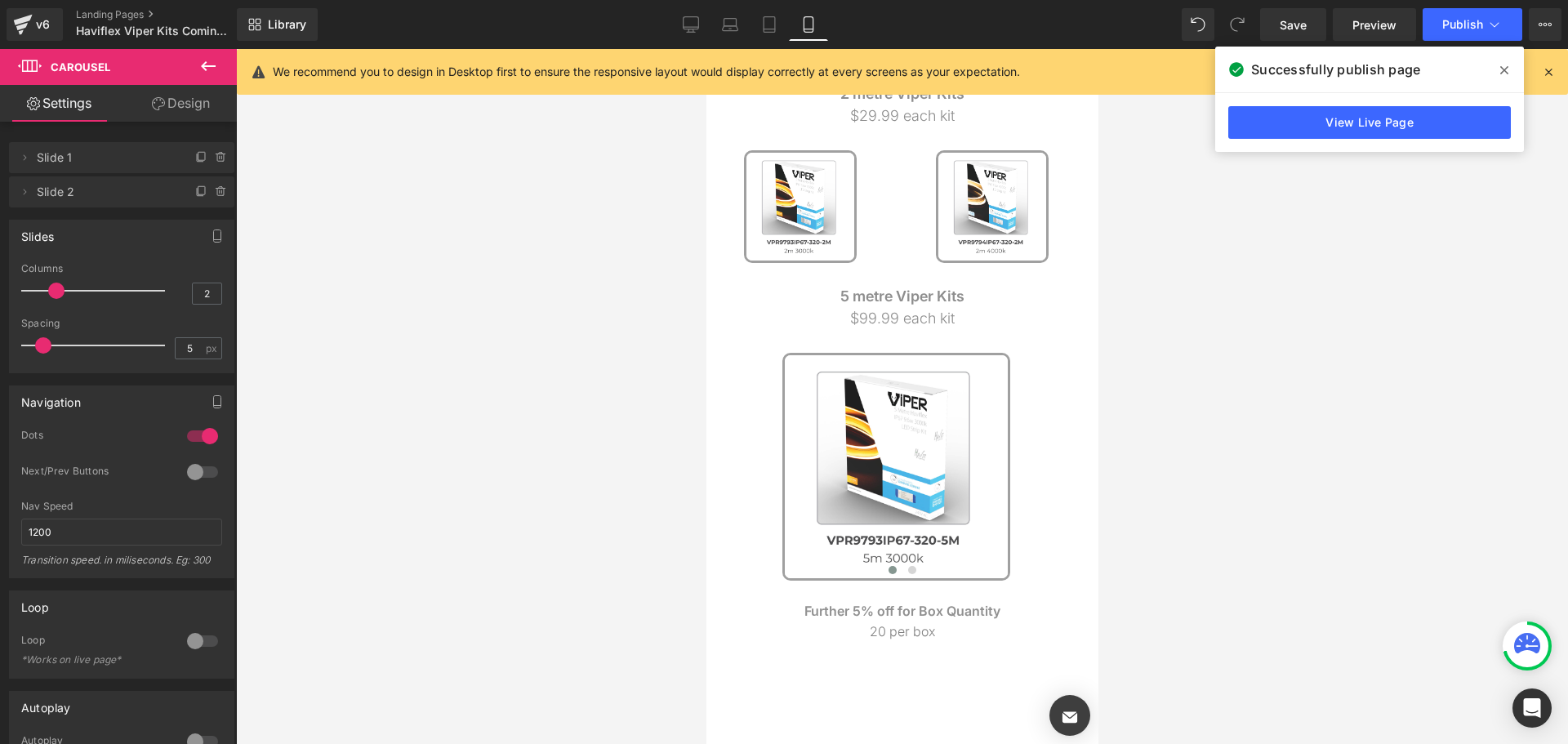
type input "1"
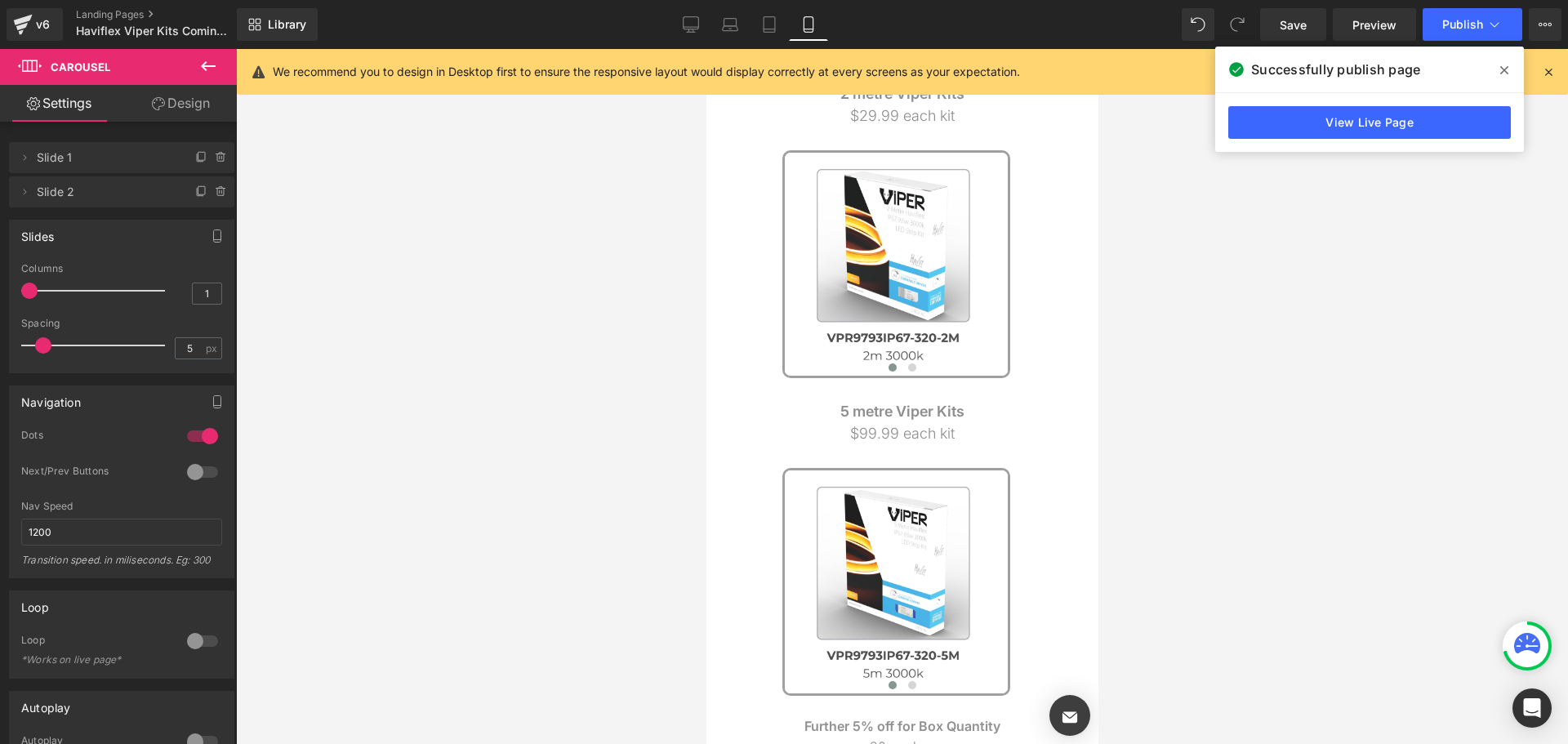
click at [29, 291] on span at bounding box center [29, 290] width 16 height 16
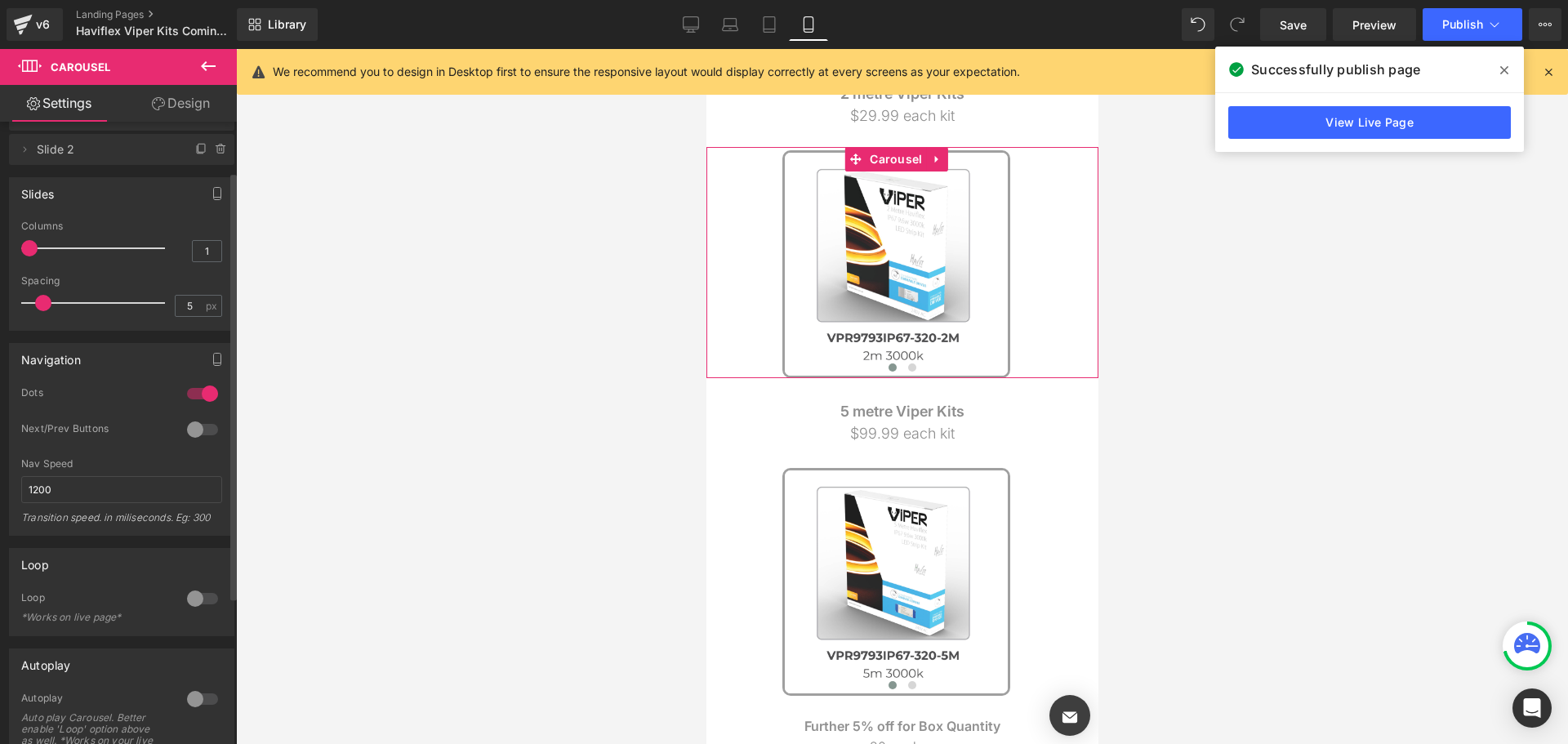
scroll to position [82, 0]
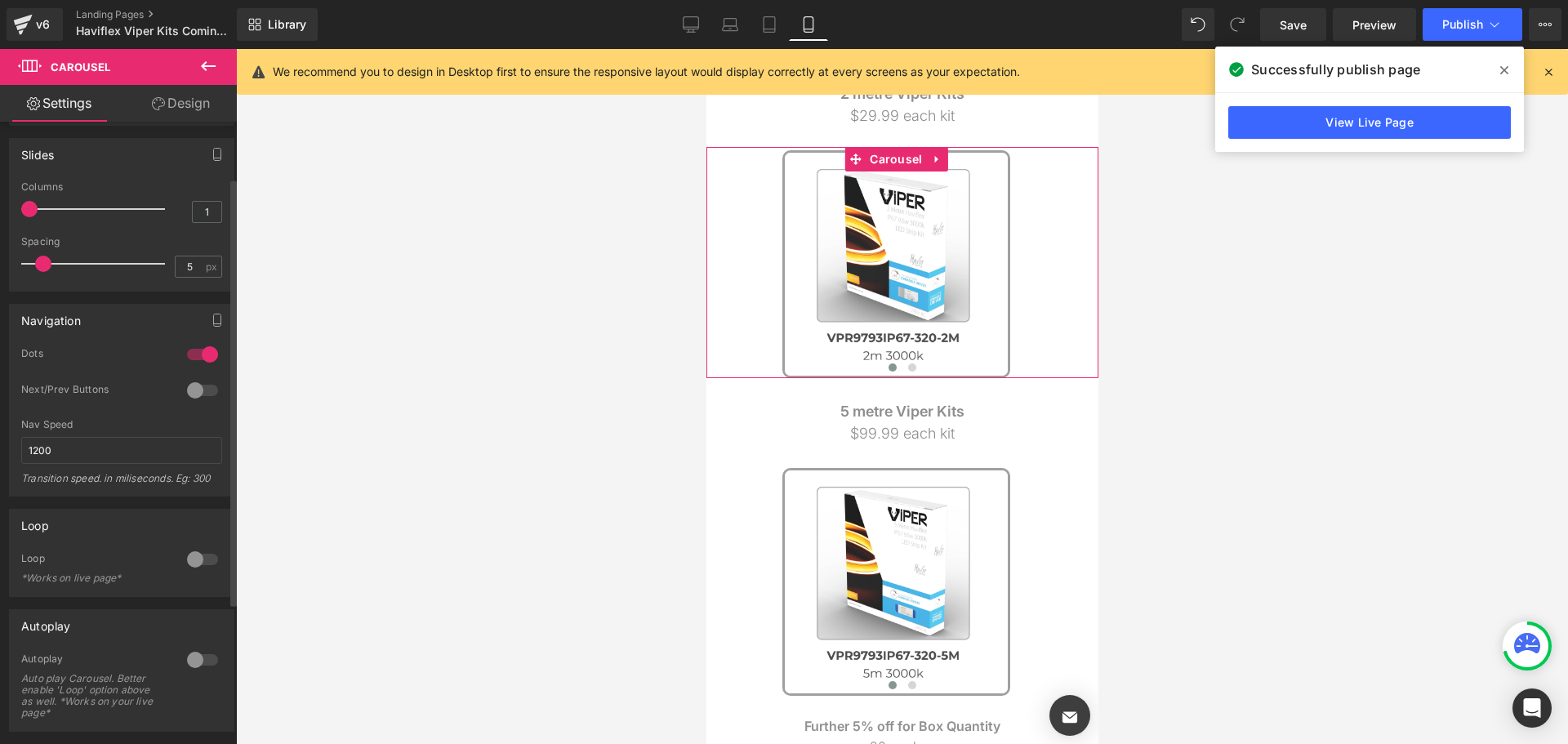
click at [194, 351] on div at bounding box center [202, 354] width 39 height 26
click at [193, 380] on div at bounding box center [202, 390] width 39 height 26
click at [196, 393] on div at bounding box center [202, 390] width 39 height 26
click at [196, 390] on div at bounding box center [202, 390] width 39 height 26
click at [183, 358] on div at bounding box center [202, 354] width 39 height 26
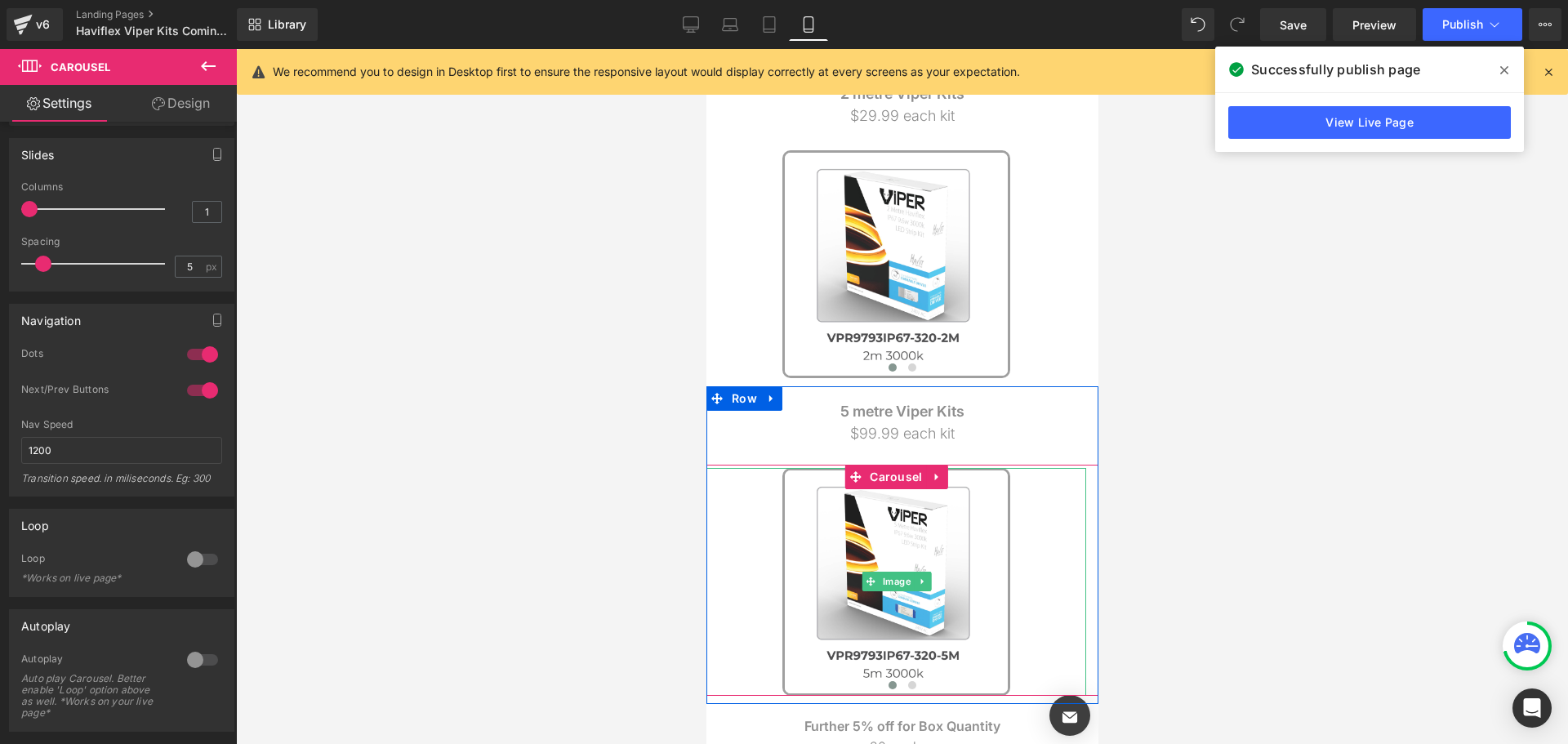
click at [1042, 554] on link at bounding box center [895, 583] width 380 height 228
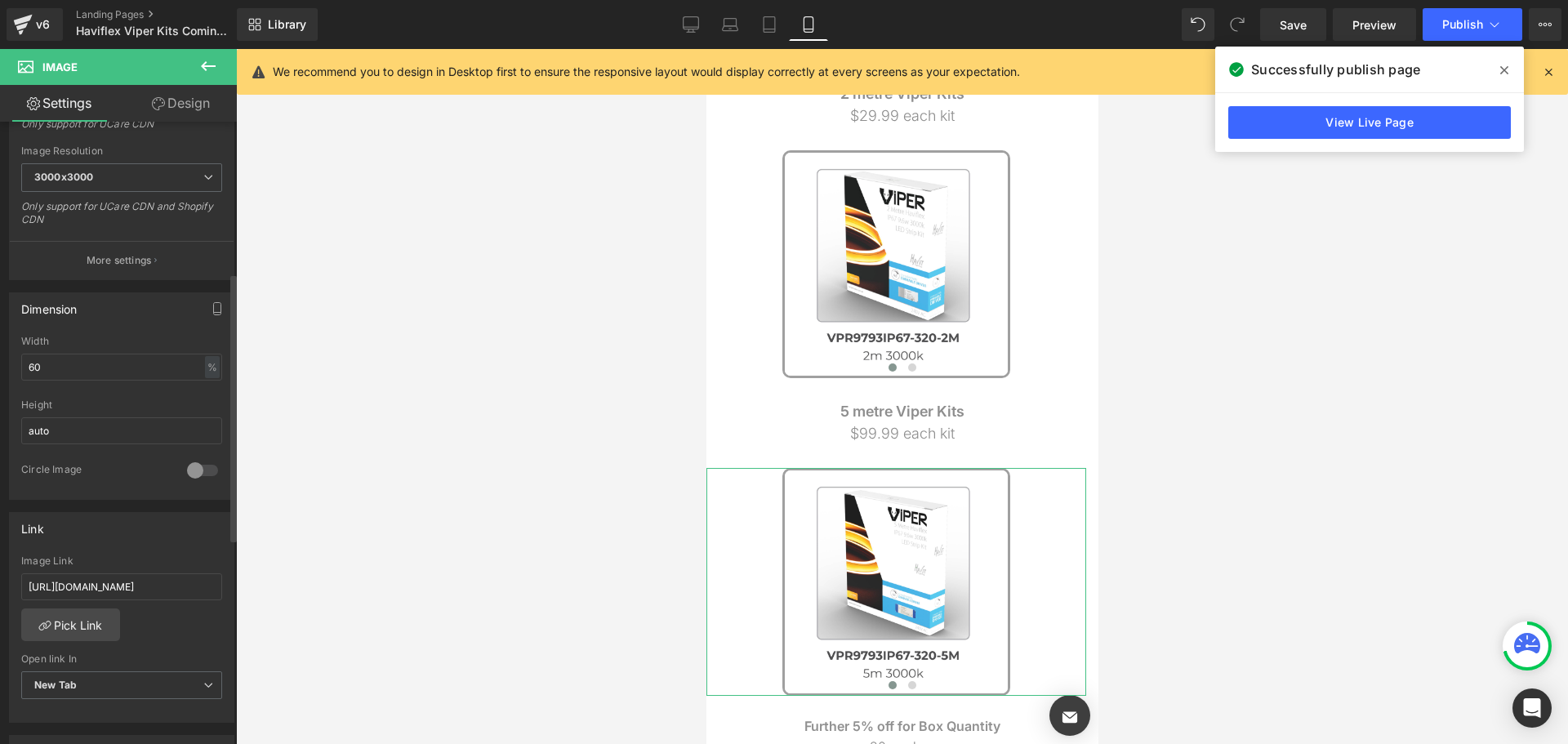
scroll to position [572, 0]
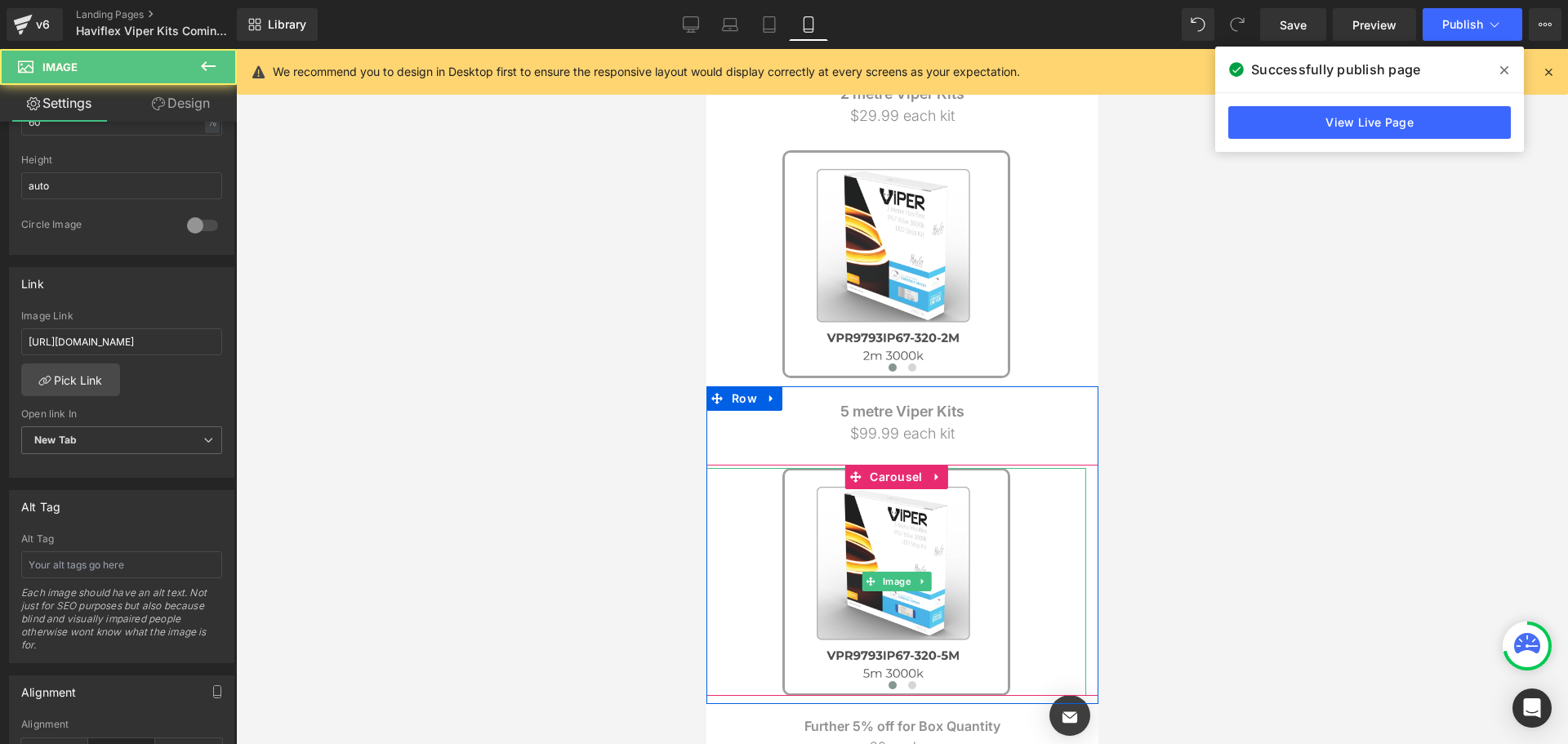
click at [1020, 541] on link at bounding box center [895, 583] width 380 height 228
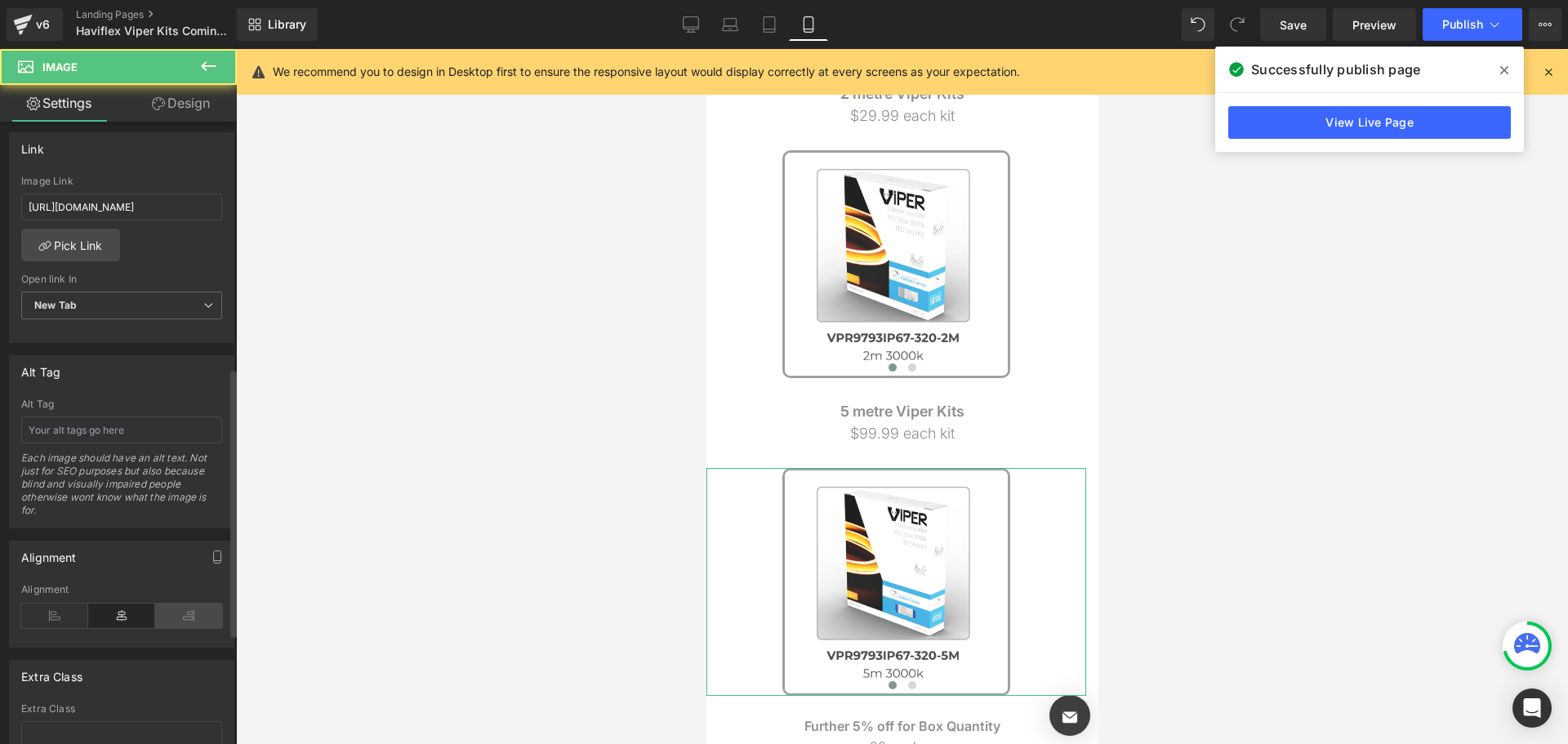
scroll to position [829, 0]
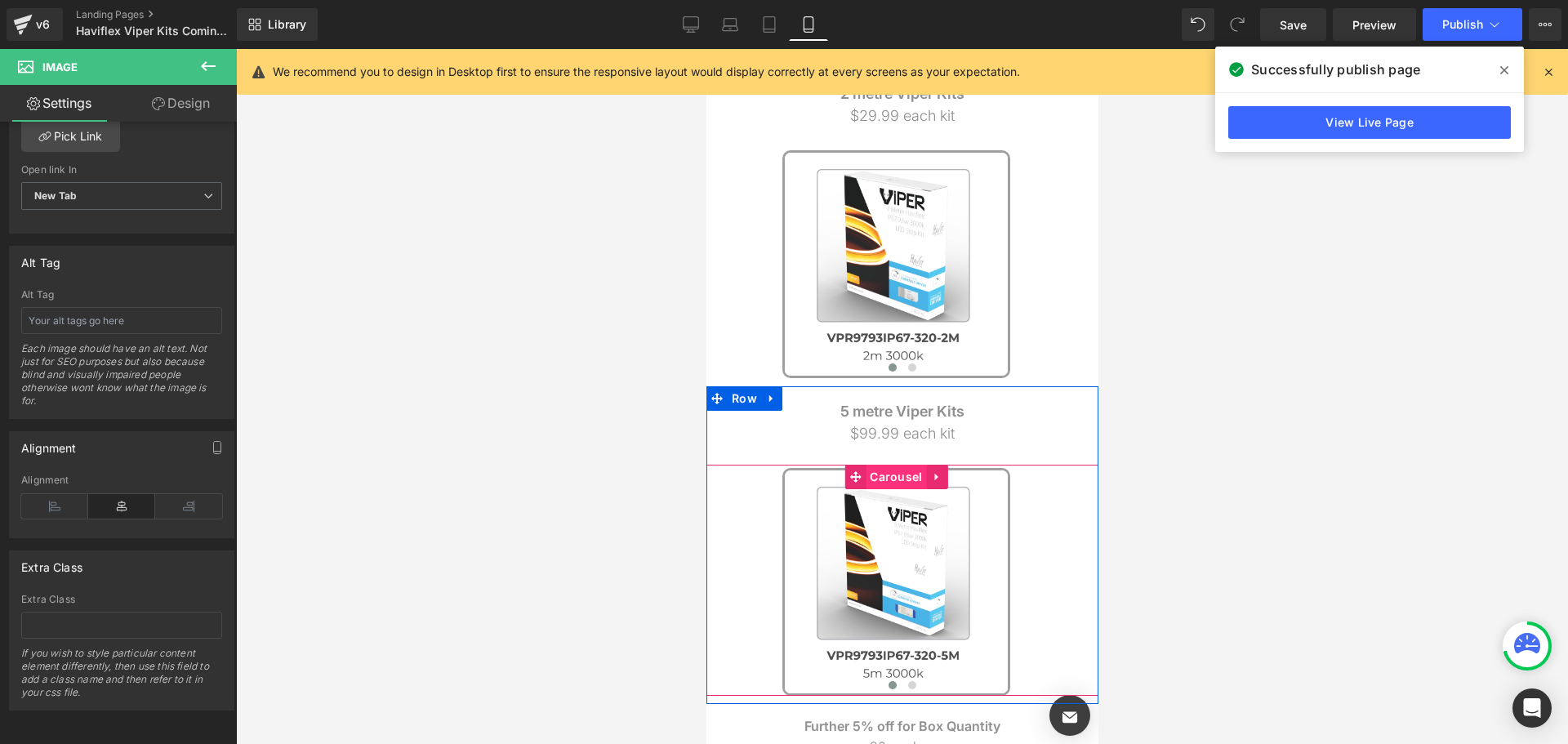
click at [897, 478] on span "Carousel" at bounding box center [895, 477] width 61 height 25
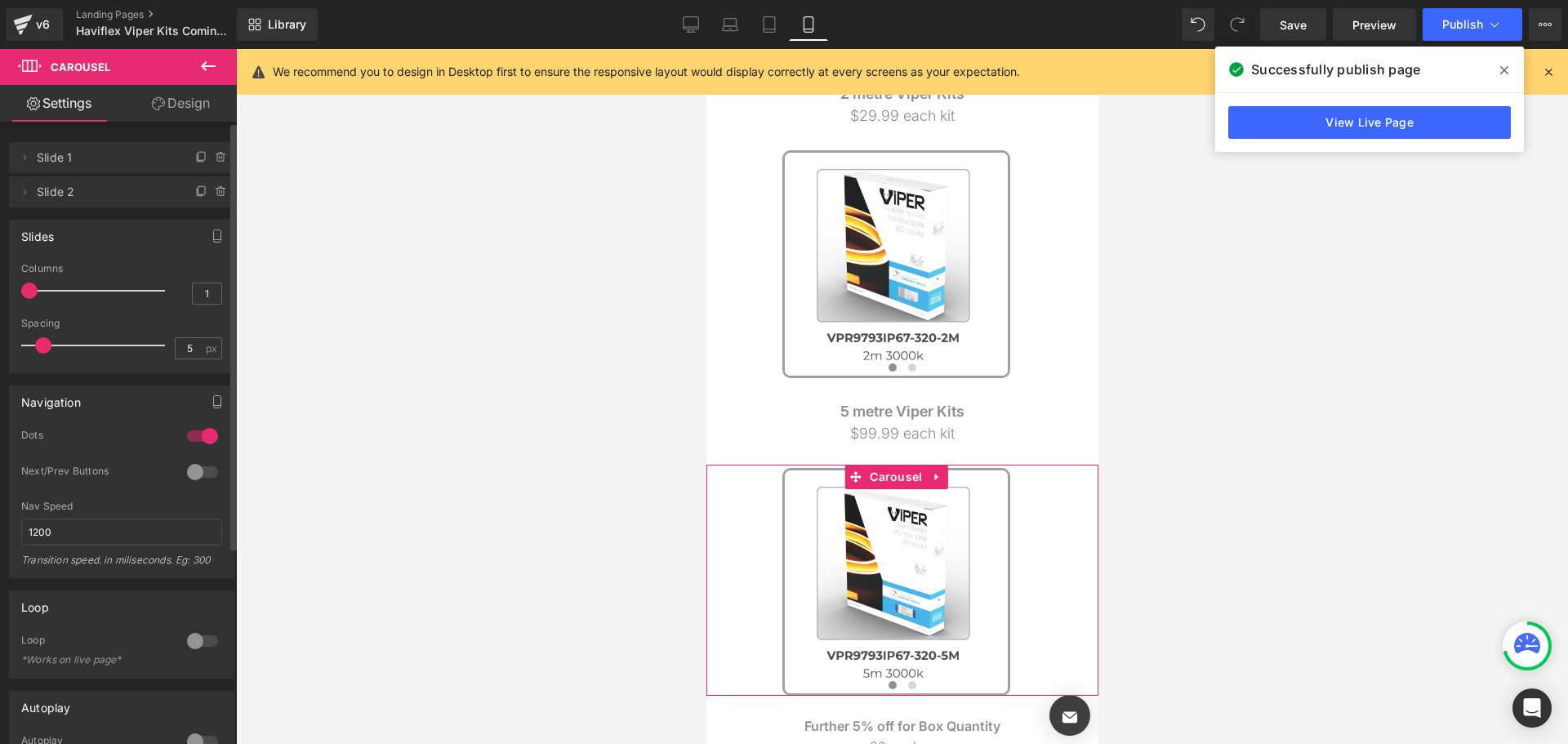
click at [202, 462] on div at bounding box center [202, 472] width 39 height 26
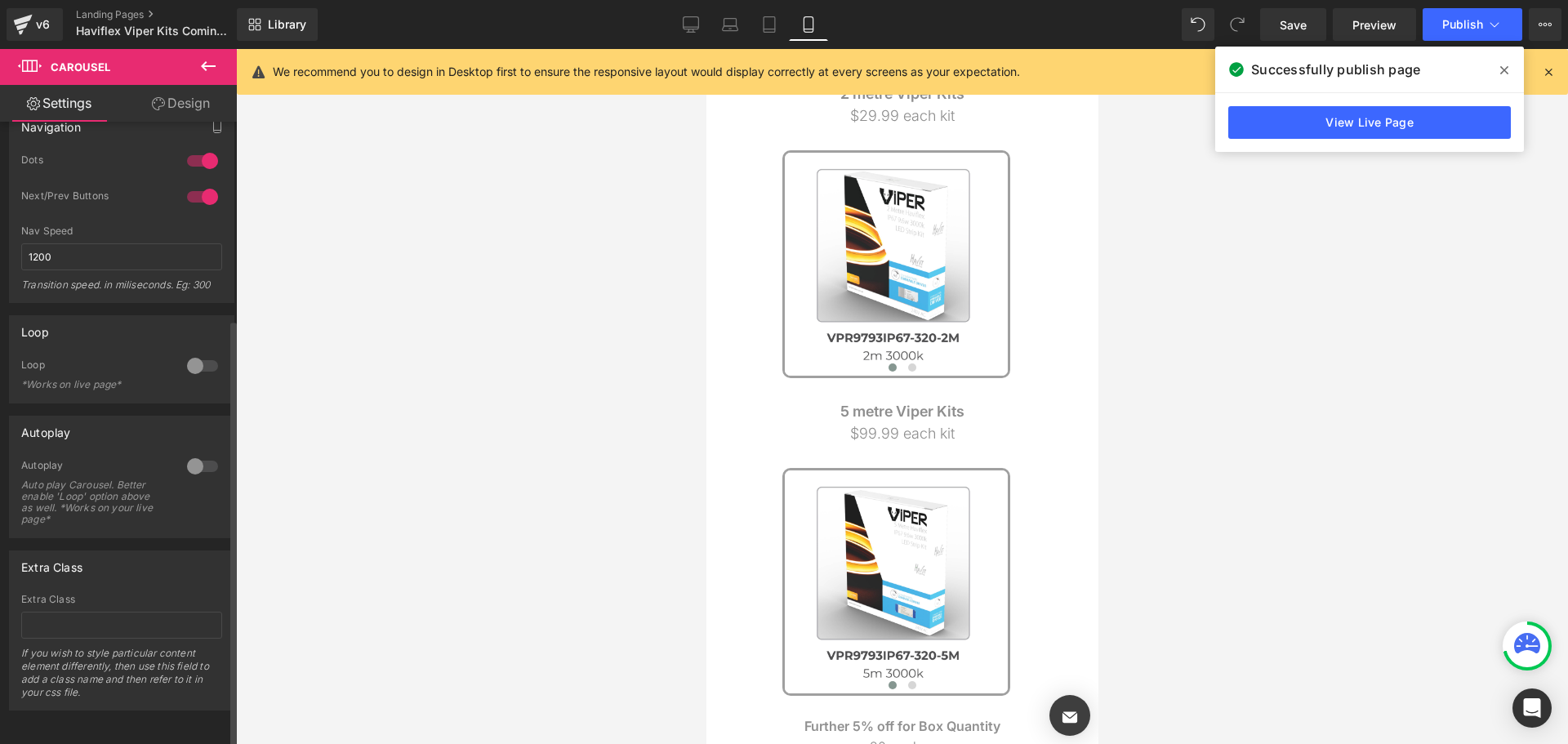
scroll to position [287, 0]
click at [1270, 19] on link "Save" at bounding box center [1293, 25] width 66 height 33
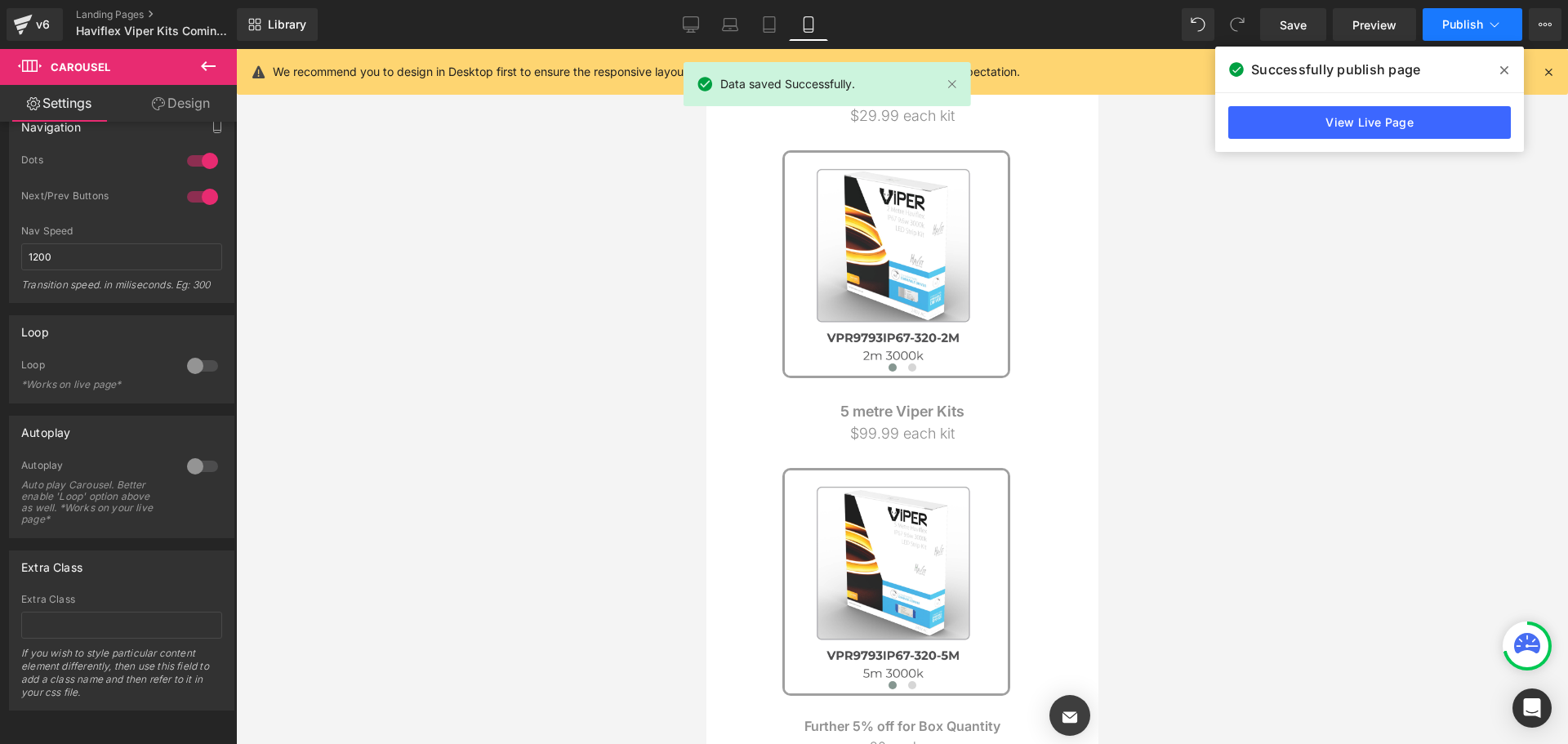
click at [1452, 19] on span "Publish" at bounding box center [1462, 24] width 41 height 13
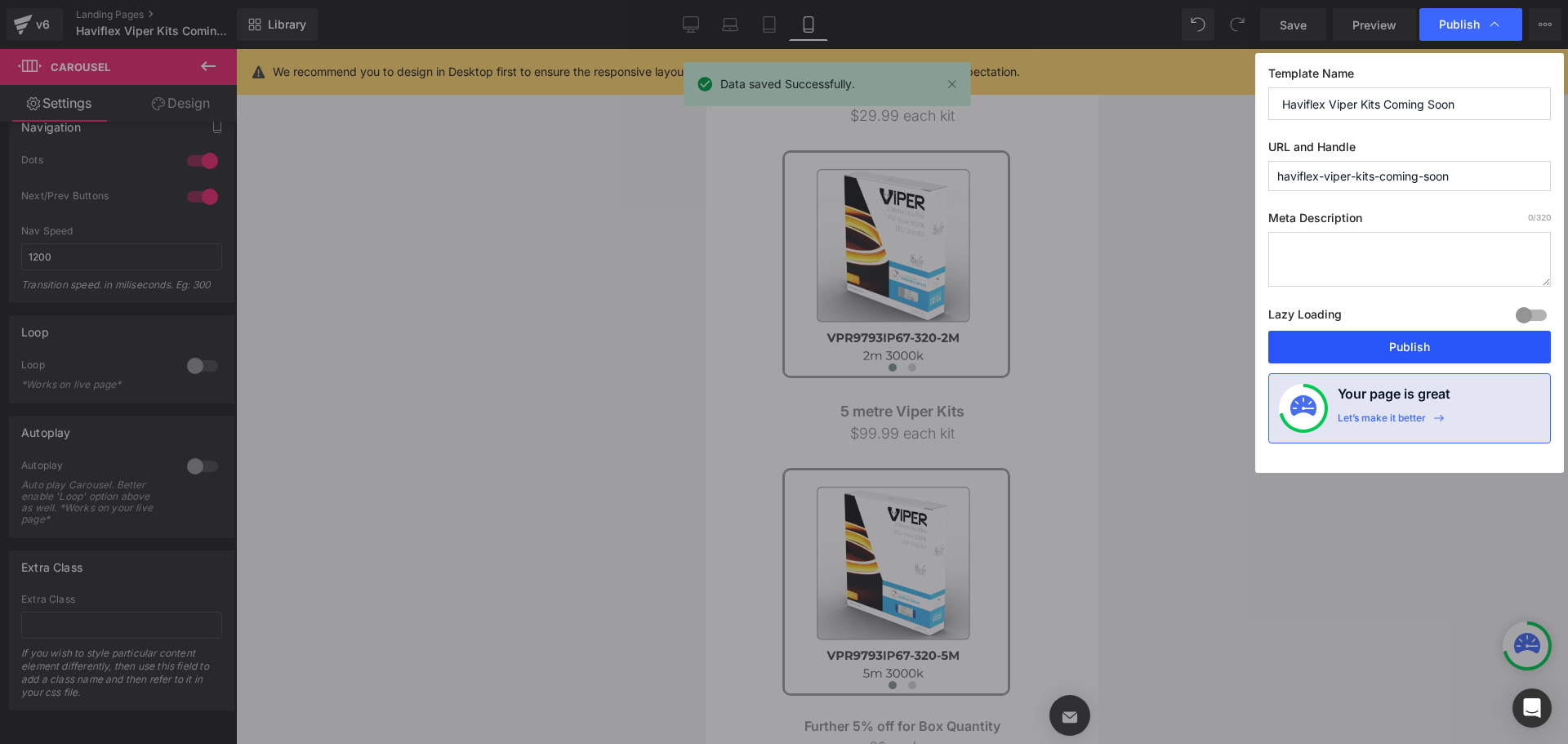
click at [1398, 345] on button "Publish" at bounding box center [1410, 347] width 282 height 33
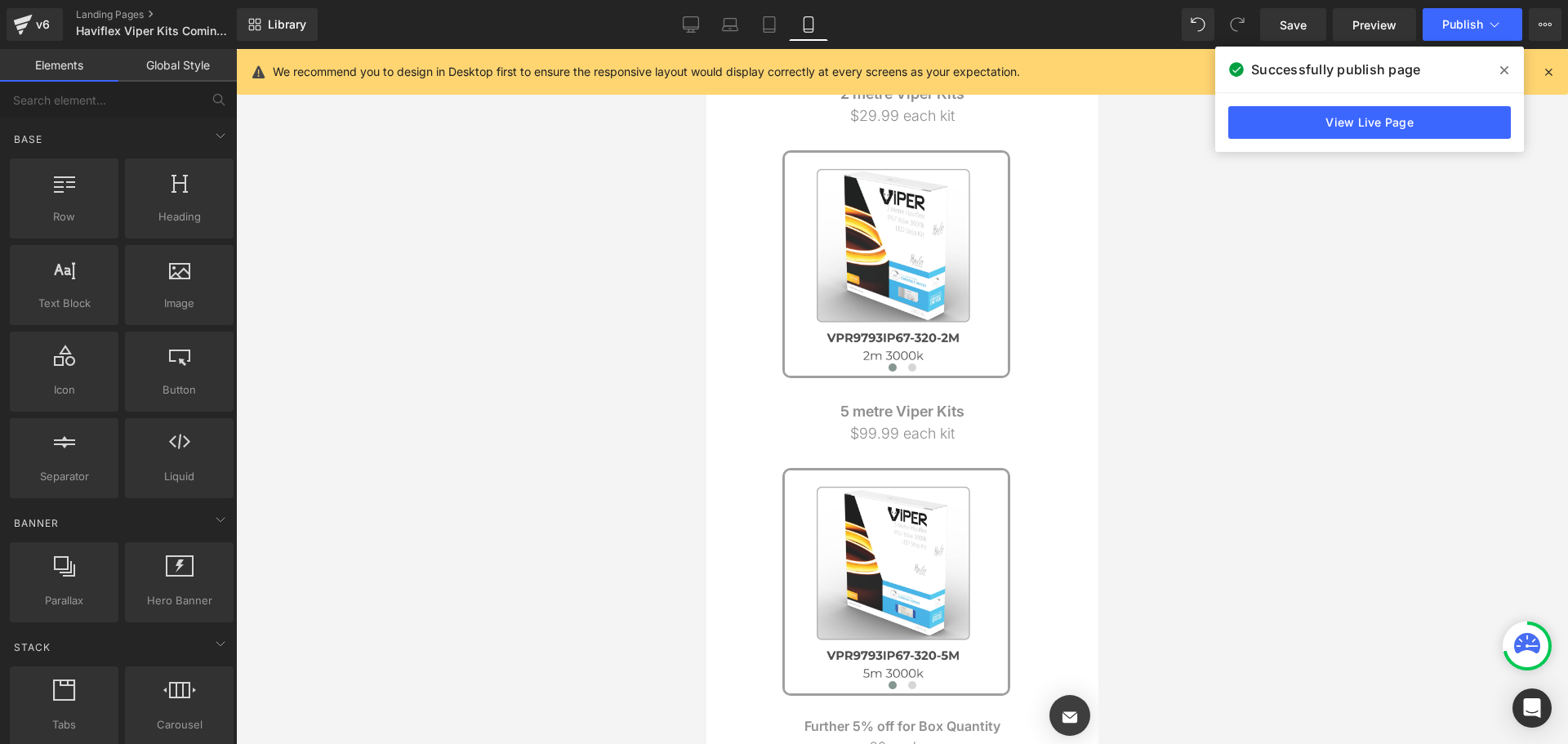
click at [1380, 208] on div at bounding box center [902, 397] width 1332 height 695
